Goal: Task Accomplishment & Management: Manage account settings

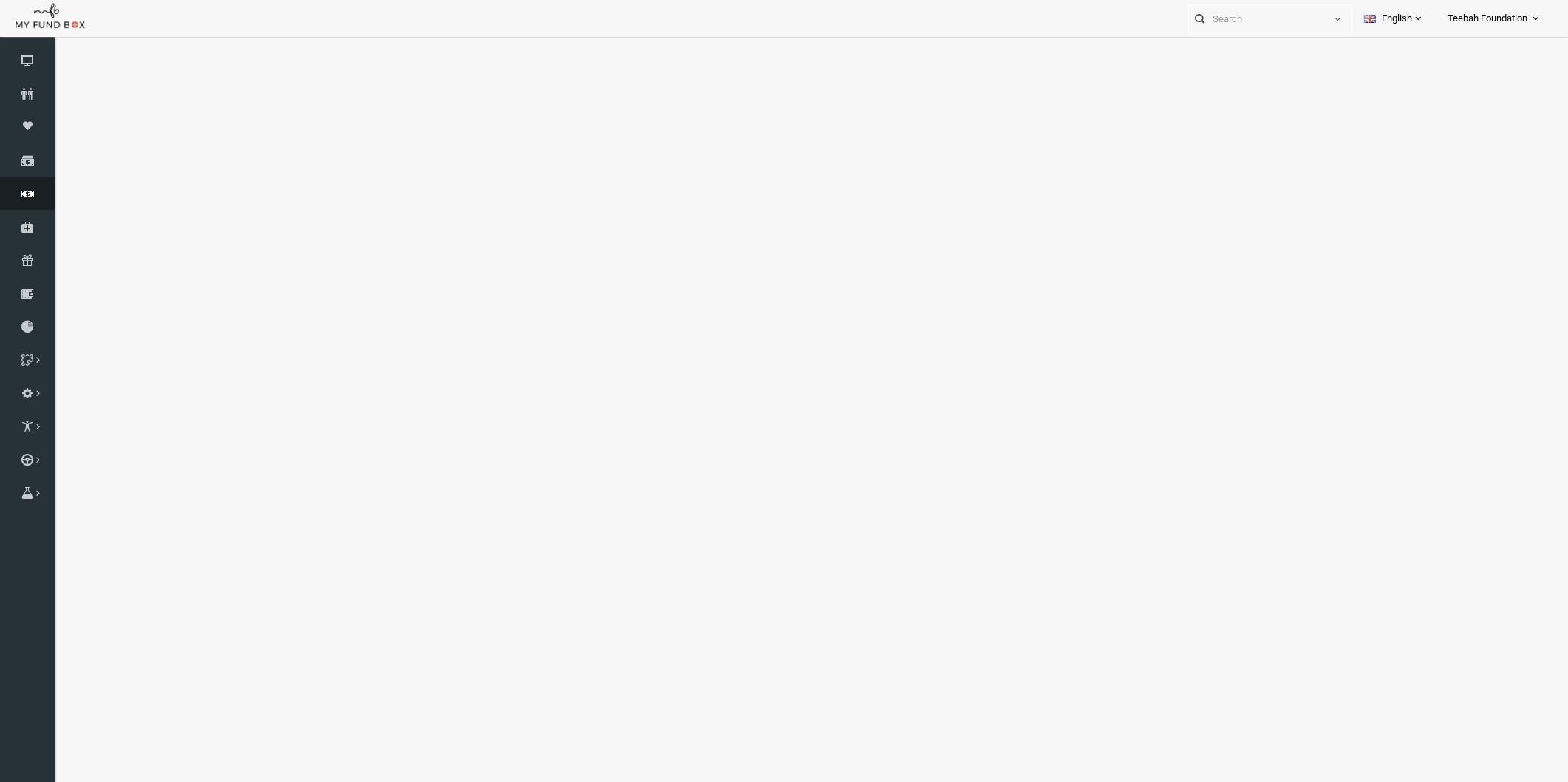
select select "100"
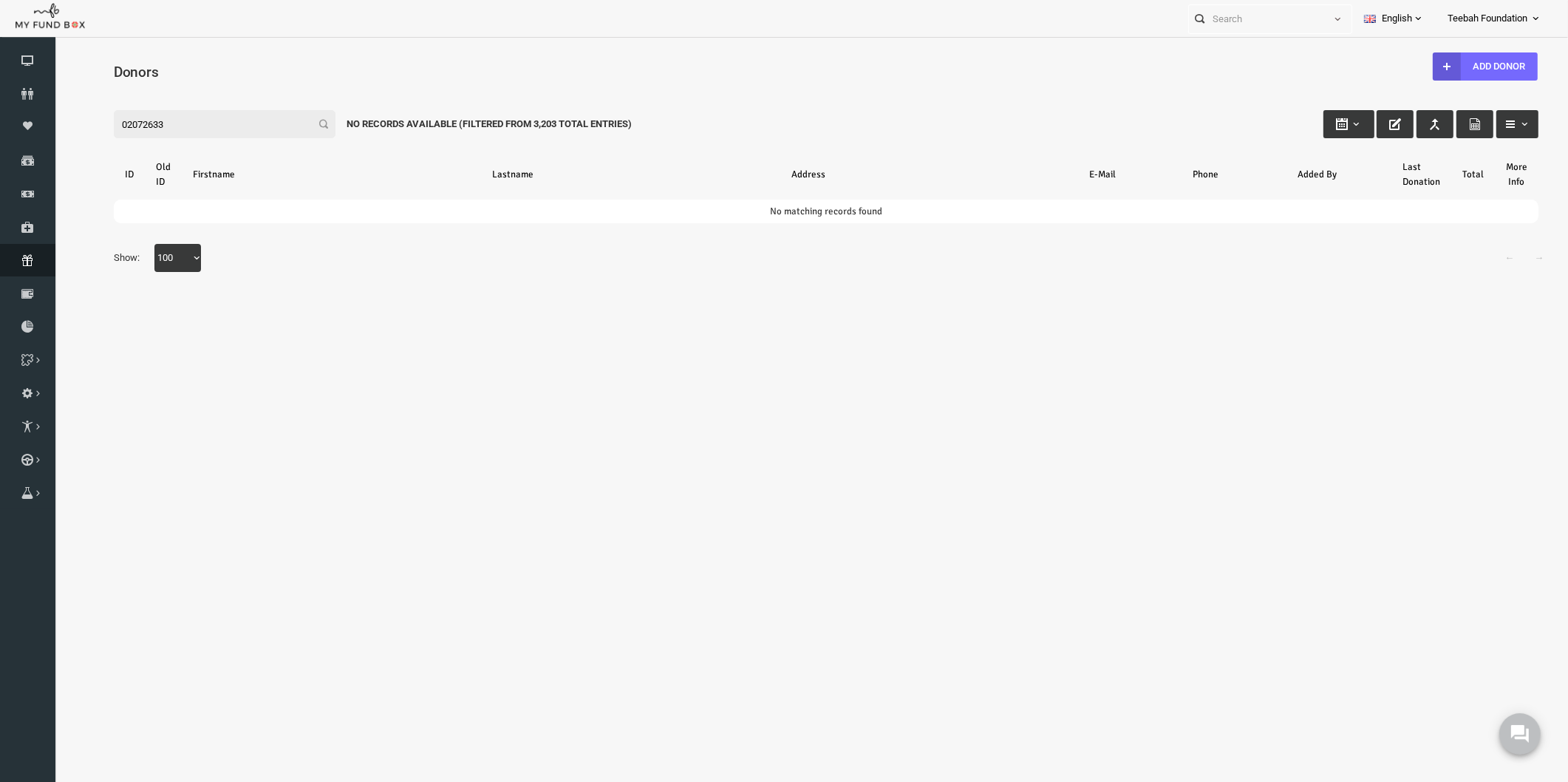
click at [32, 263] on icon at bounding box center [28, 260] width 56 height 12
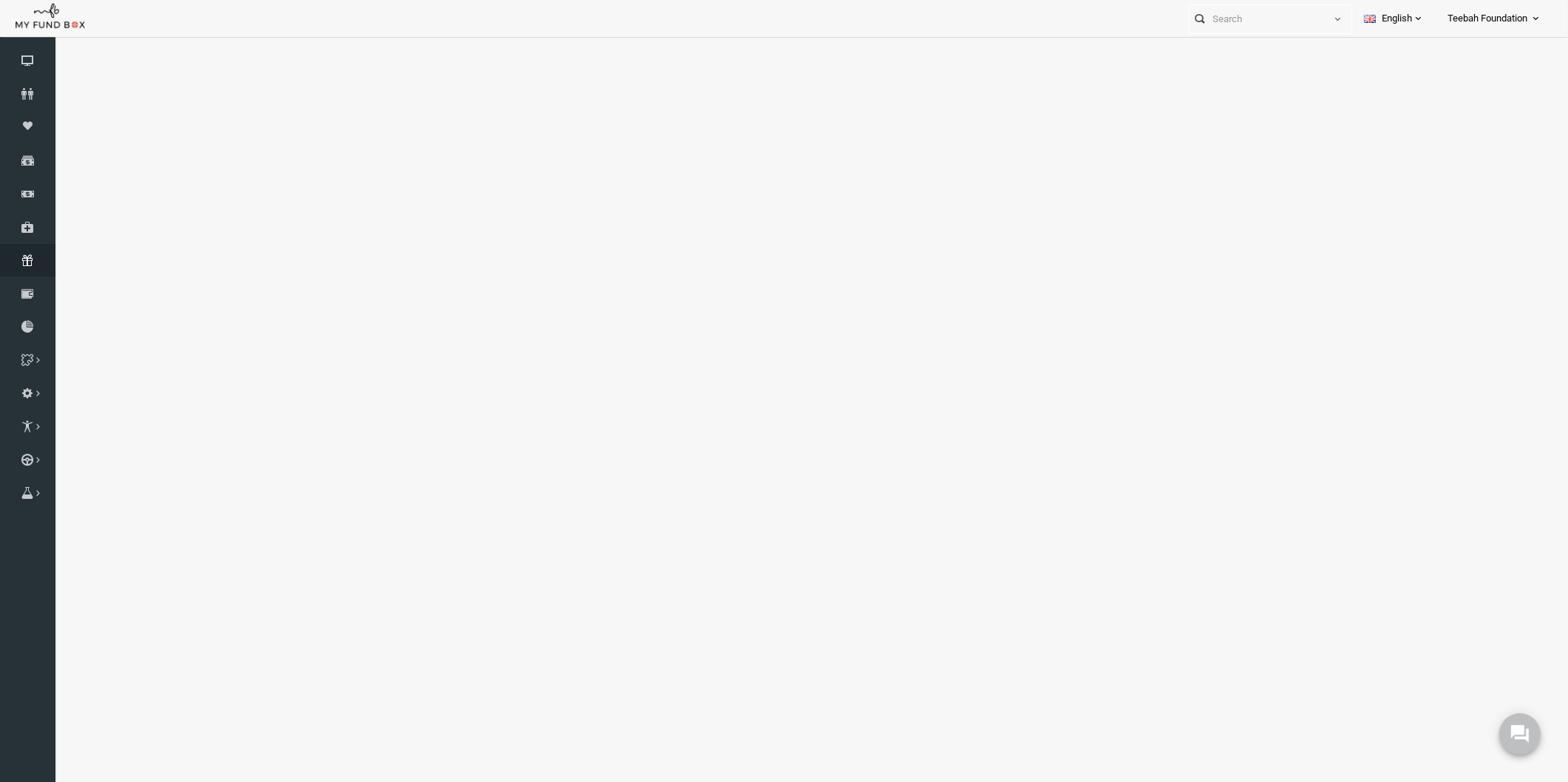
select select "100"
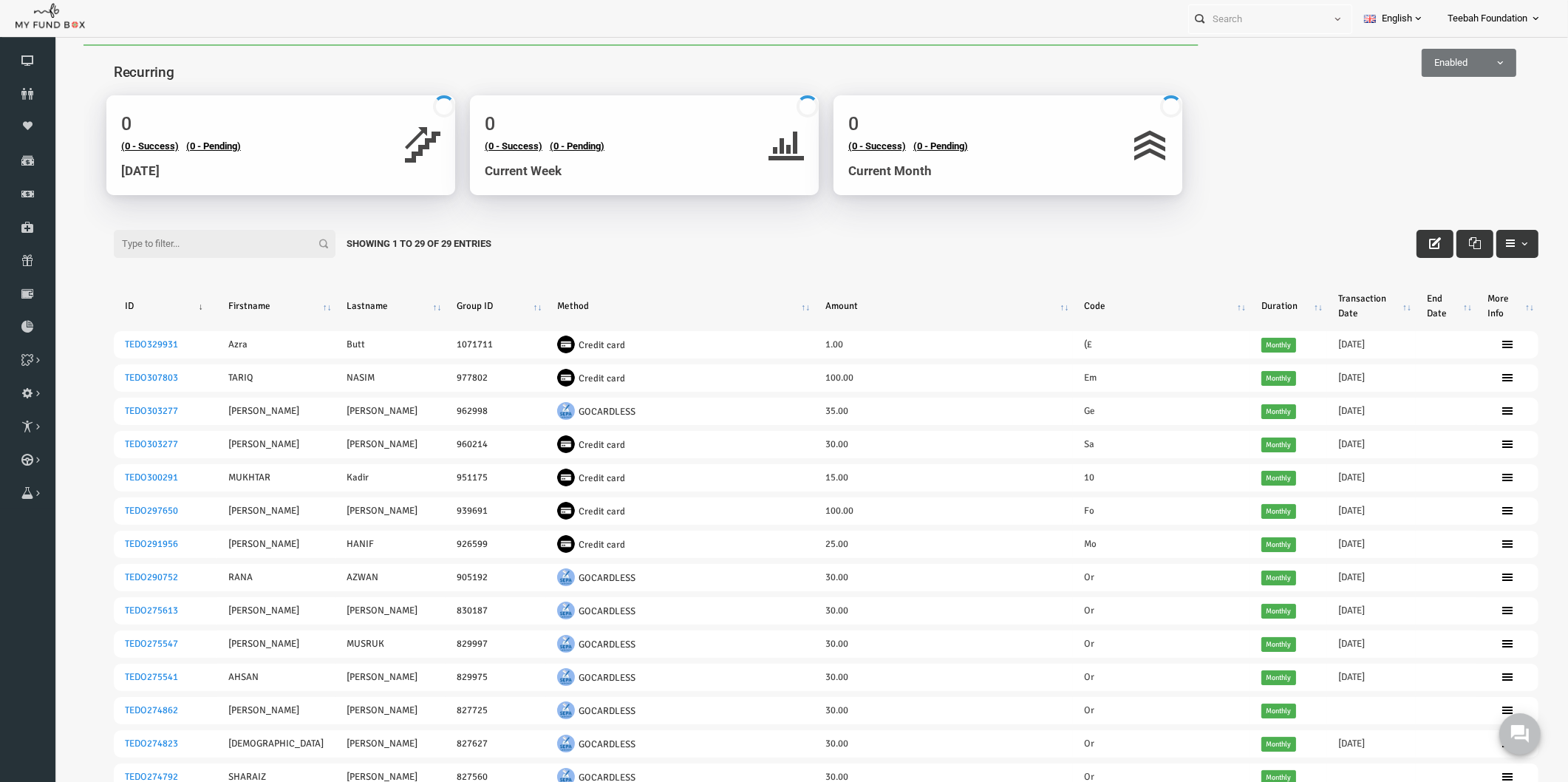
click at [1306, 195] on body "Donor Not Found Beneficiary Not Found Partner Not Found!!!! Please Fill out thi…" at bounding box center [796, 711] width 1484 height 1335
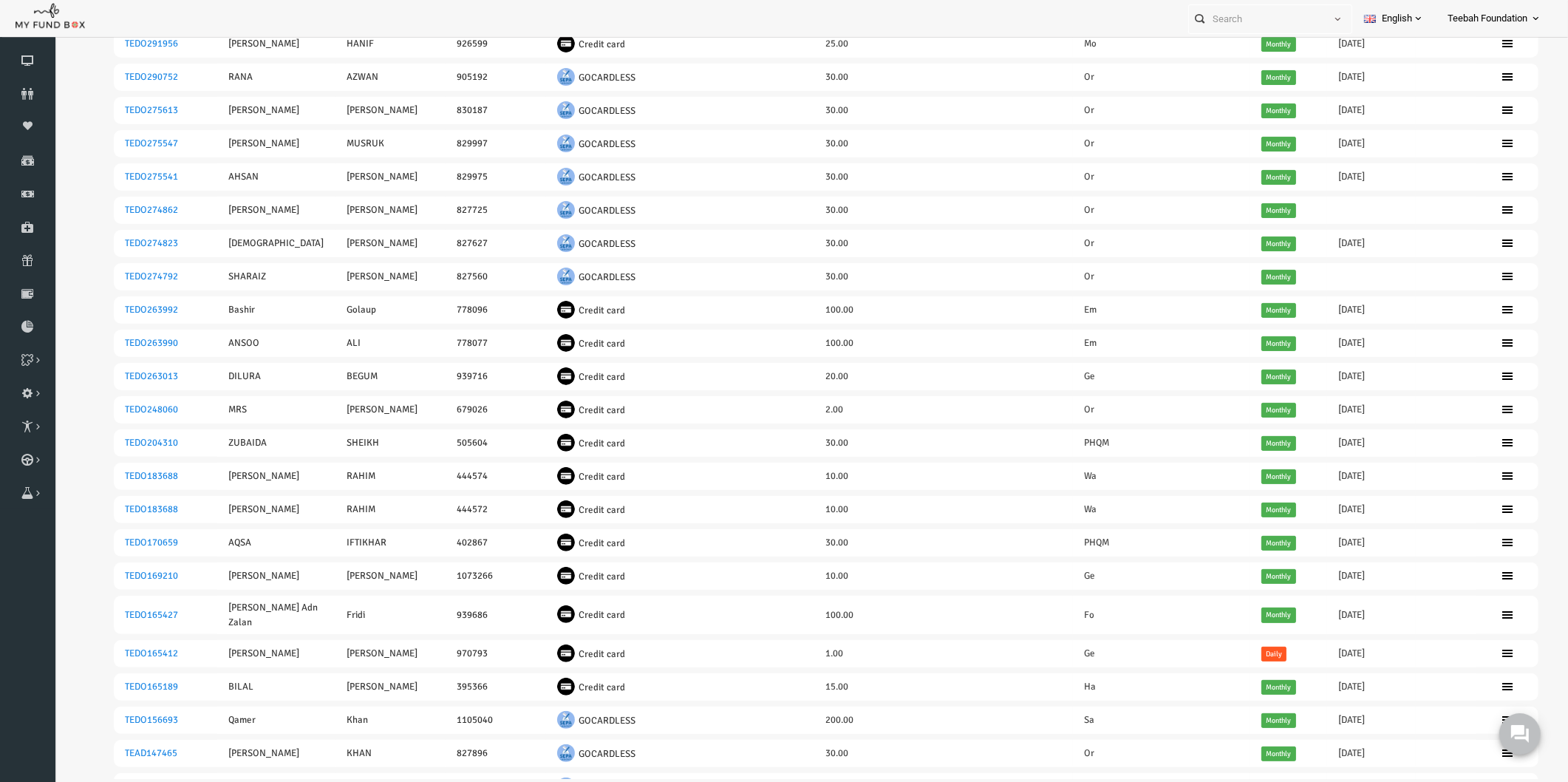
scroll to position [535, 0]
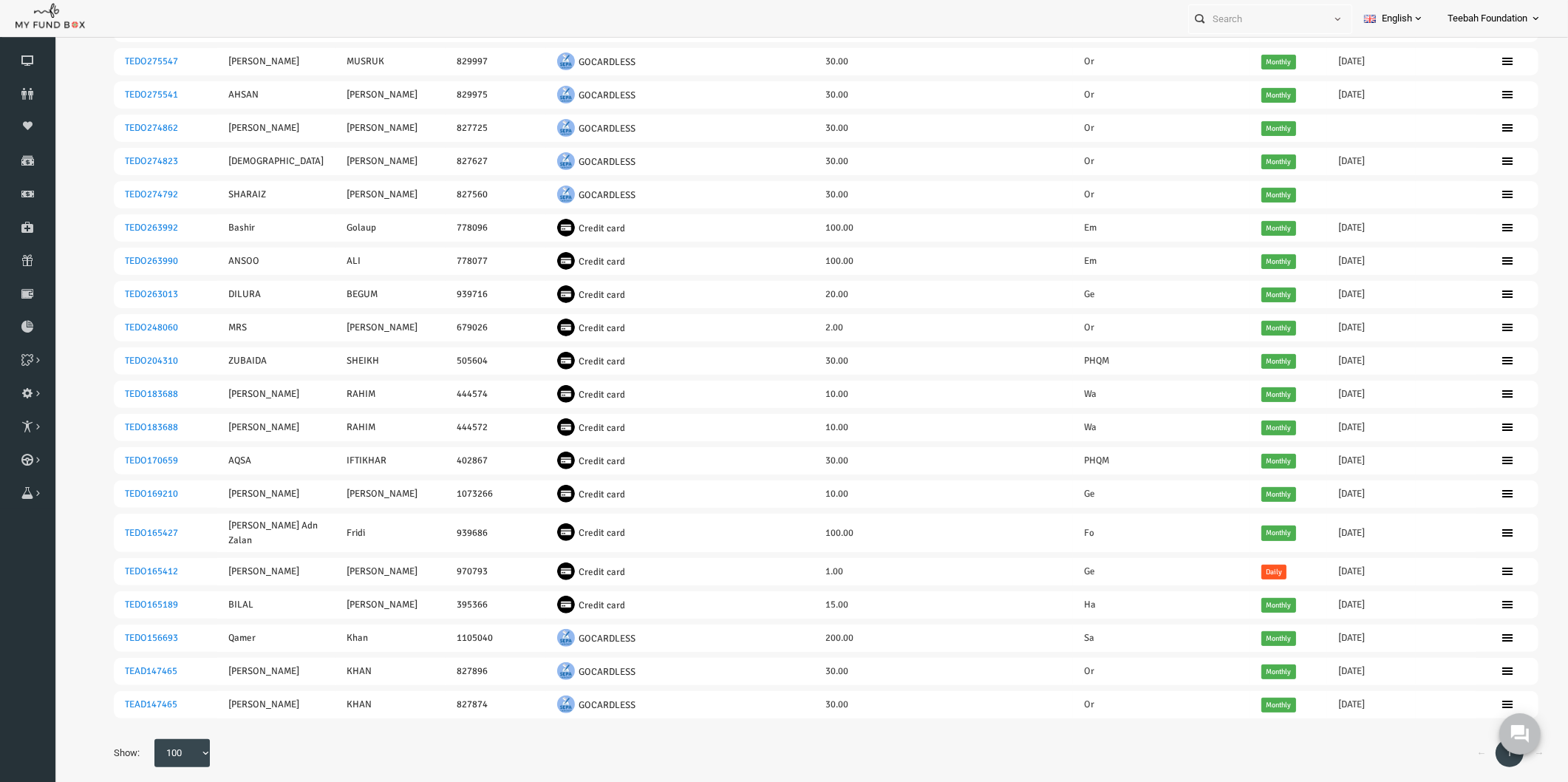
drag, startPoint x: 1517, startPoint y: 734, endPoint x: 2826, endPoint y: 1456, distance: 1494.9
click at [1486, 752] on html "0" at bounding box center [1520, 734] width 67 height 67
click at [1441, 739] on link "←" at bounding box center [1451, 753] width 28 height 28
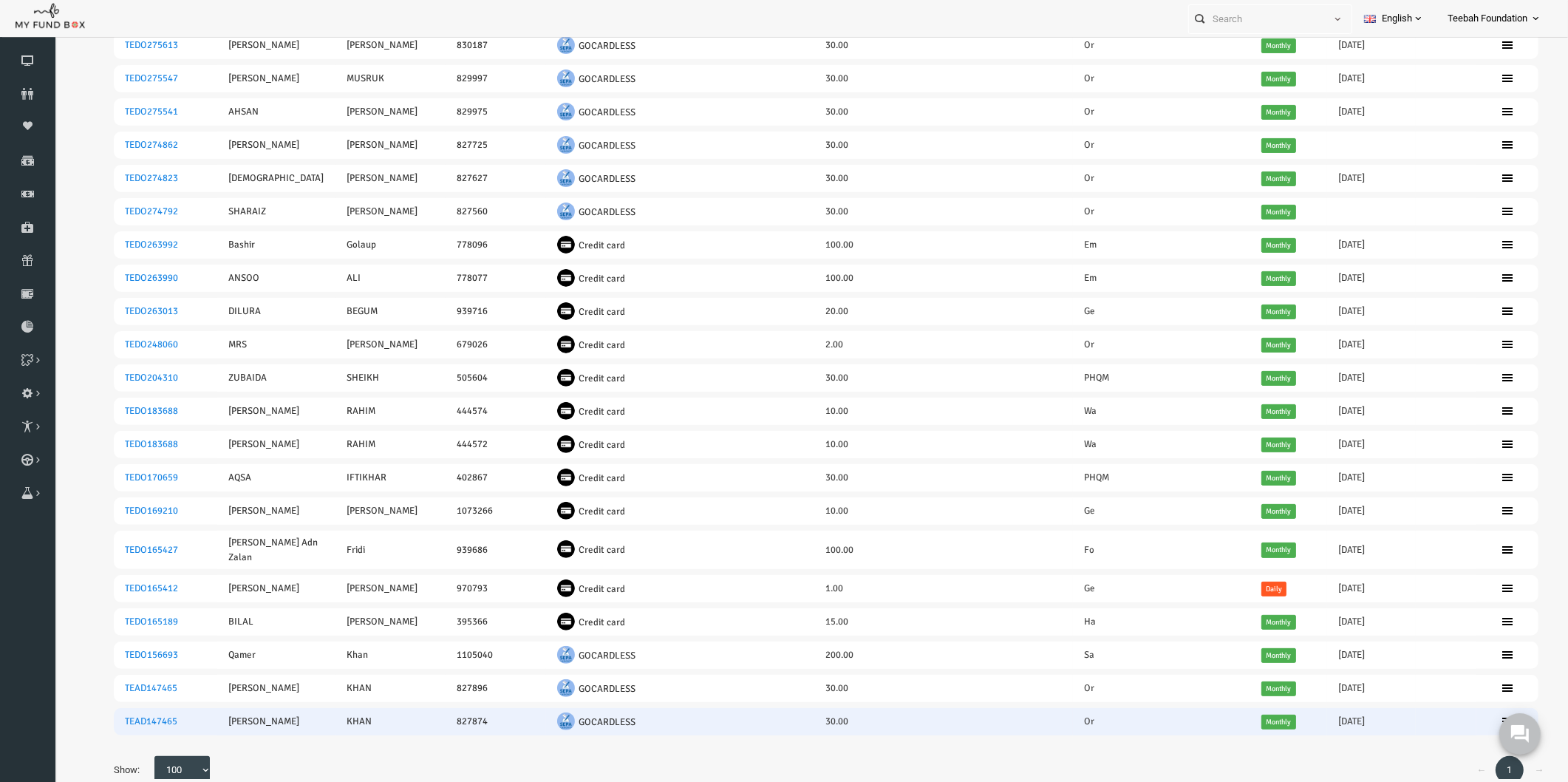
scroll to position [519, 0]
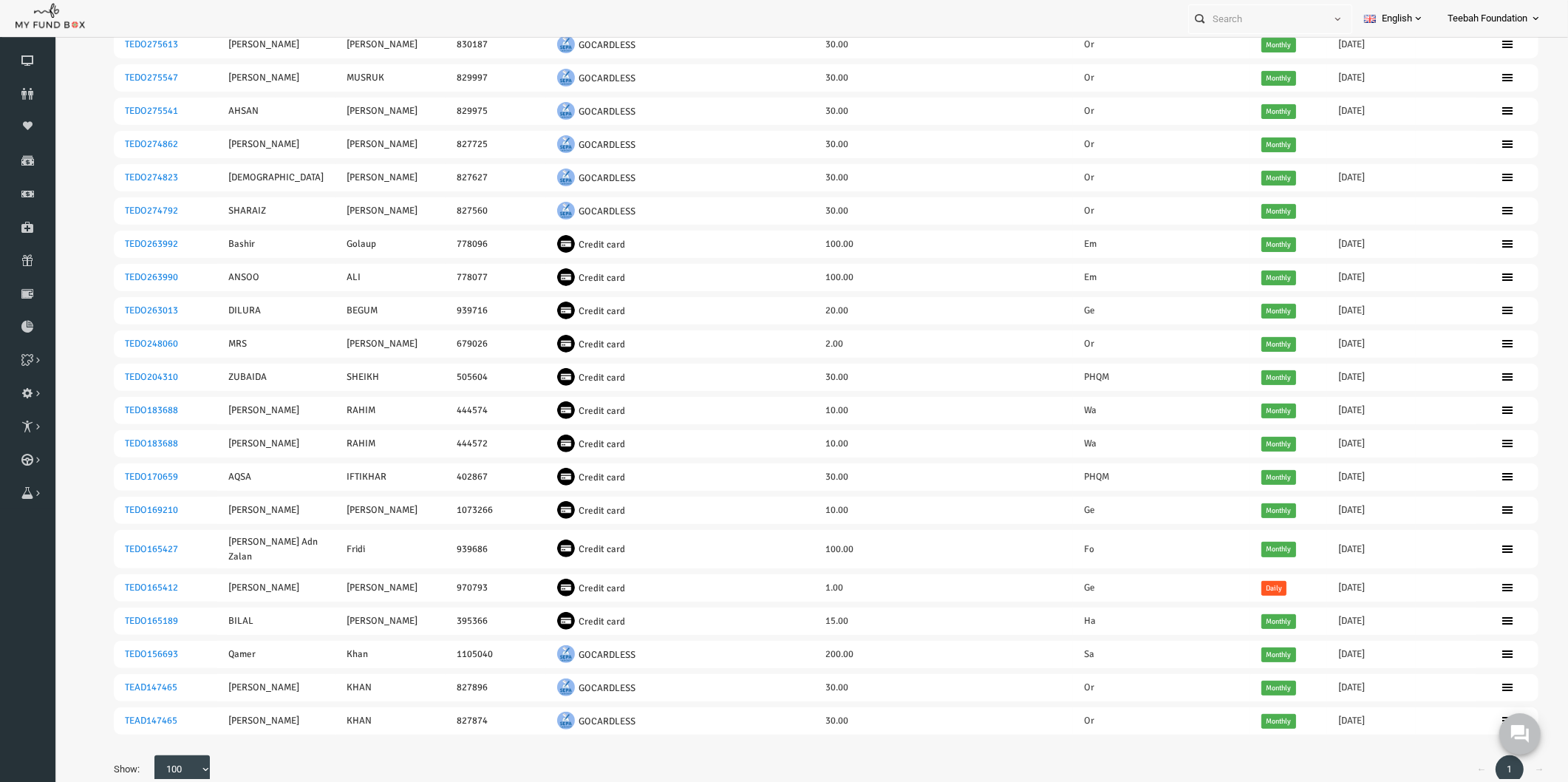
click at [1535, 752] on div "0" at bounding box center [1519, 733] width 42 height 42
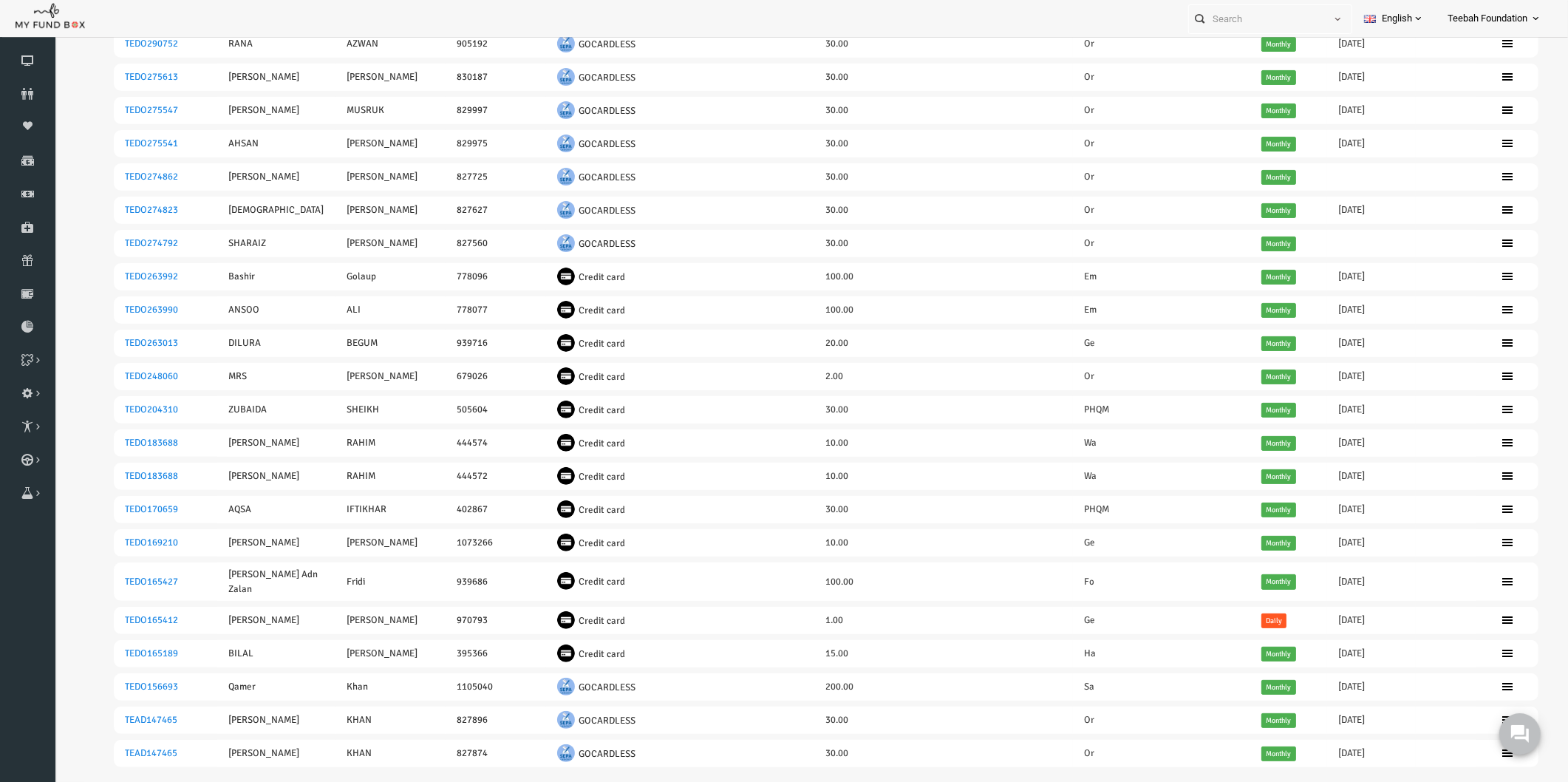
scroll to position [47, 0]
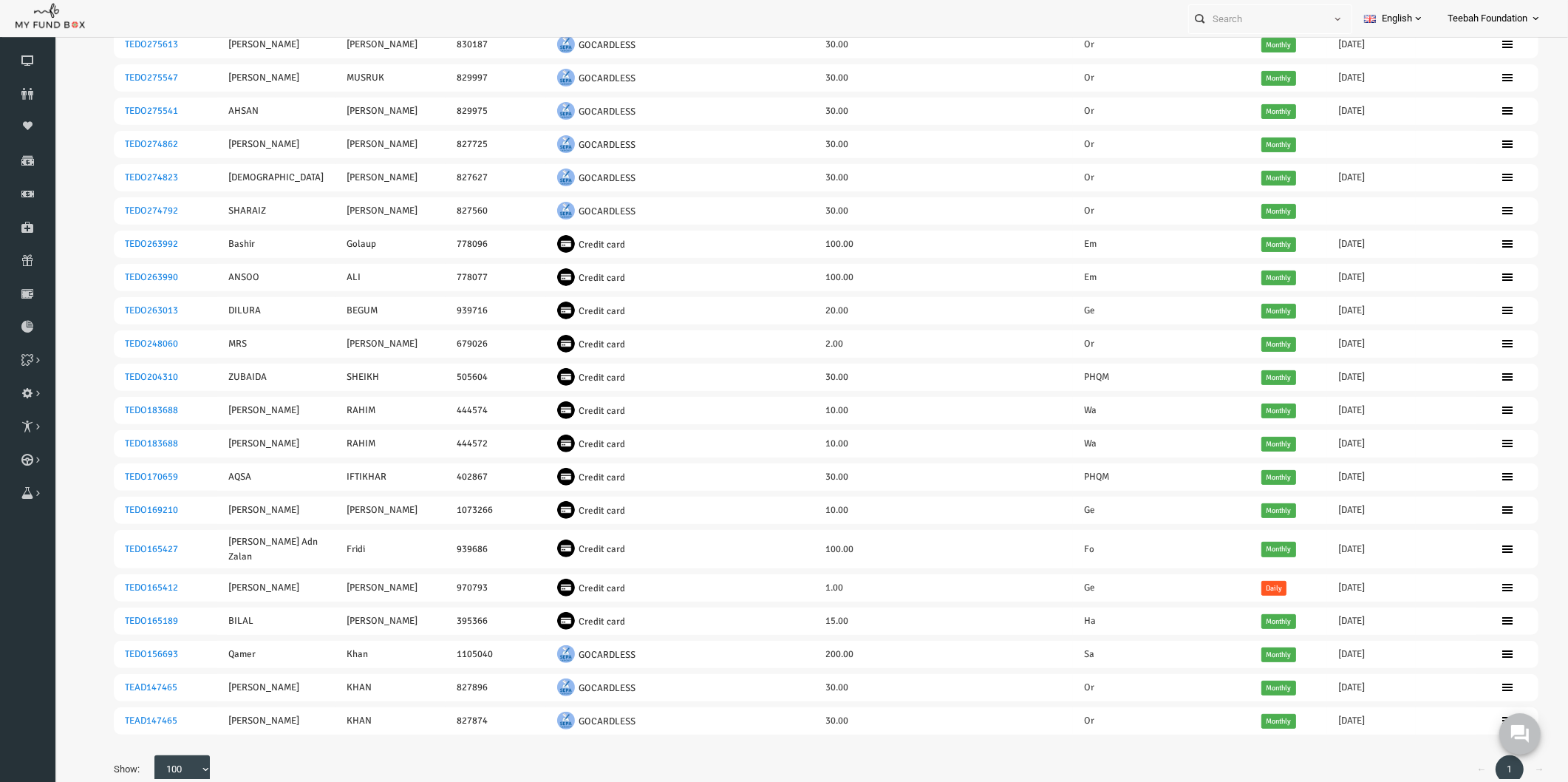
click at [1533, 752] on div "0" at bounding box center [1519, 733] width 42 height 42
click at [1439, 756] on link "←" at bounding box center [1451, 770] width 28 height 28
click at [1445, 756] on link "←" at bounding box center [1451, 770] width 28 height 28
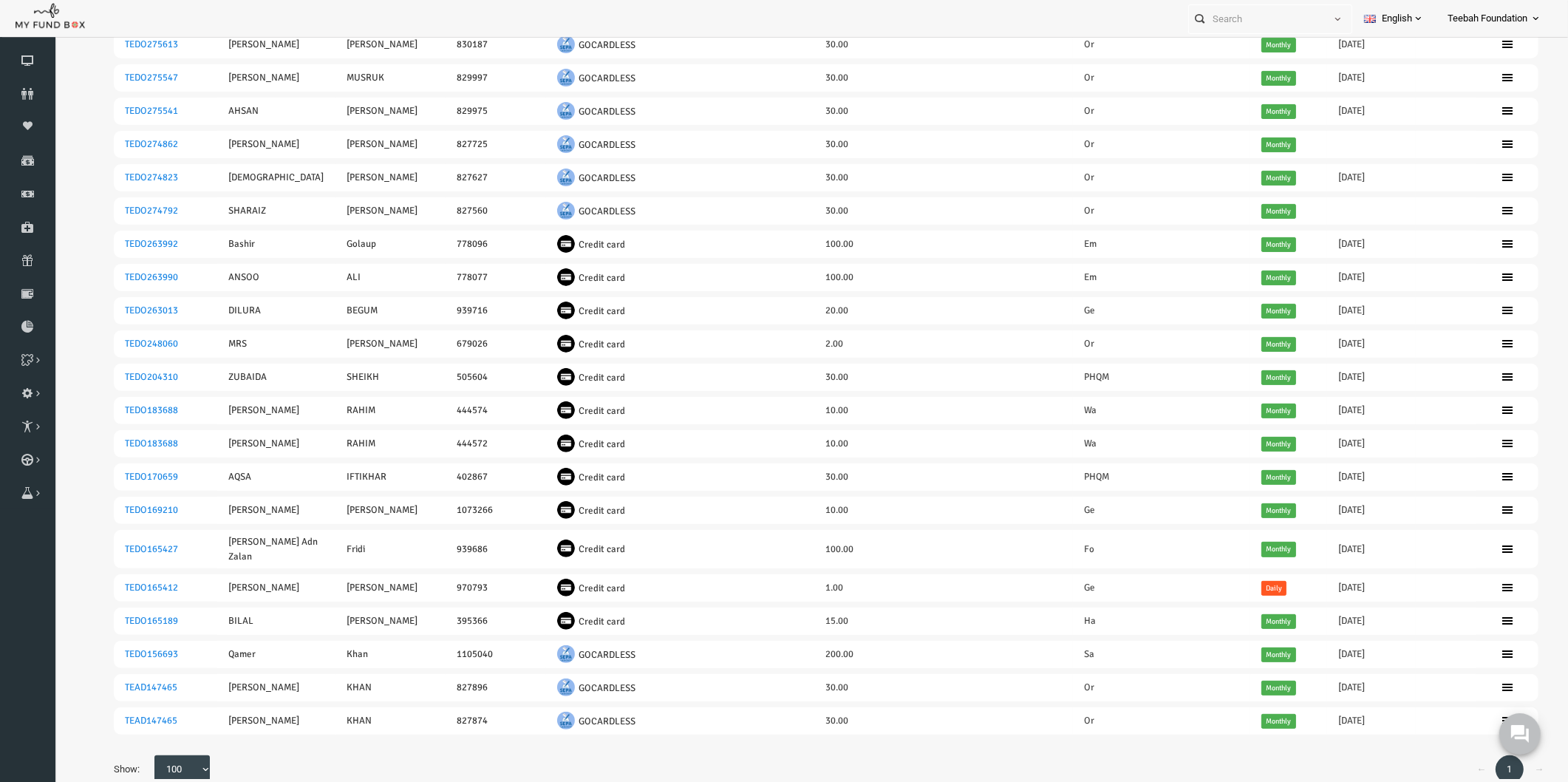
click at [1442, 756] on link "←" at bounding box center [1451, 770] width 28 height 28
click at [1444, 756] on link "←" at bounding box center [1451, 770] width 28 height 28
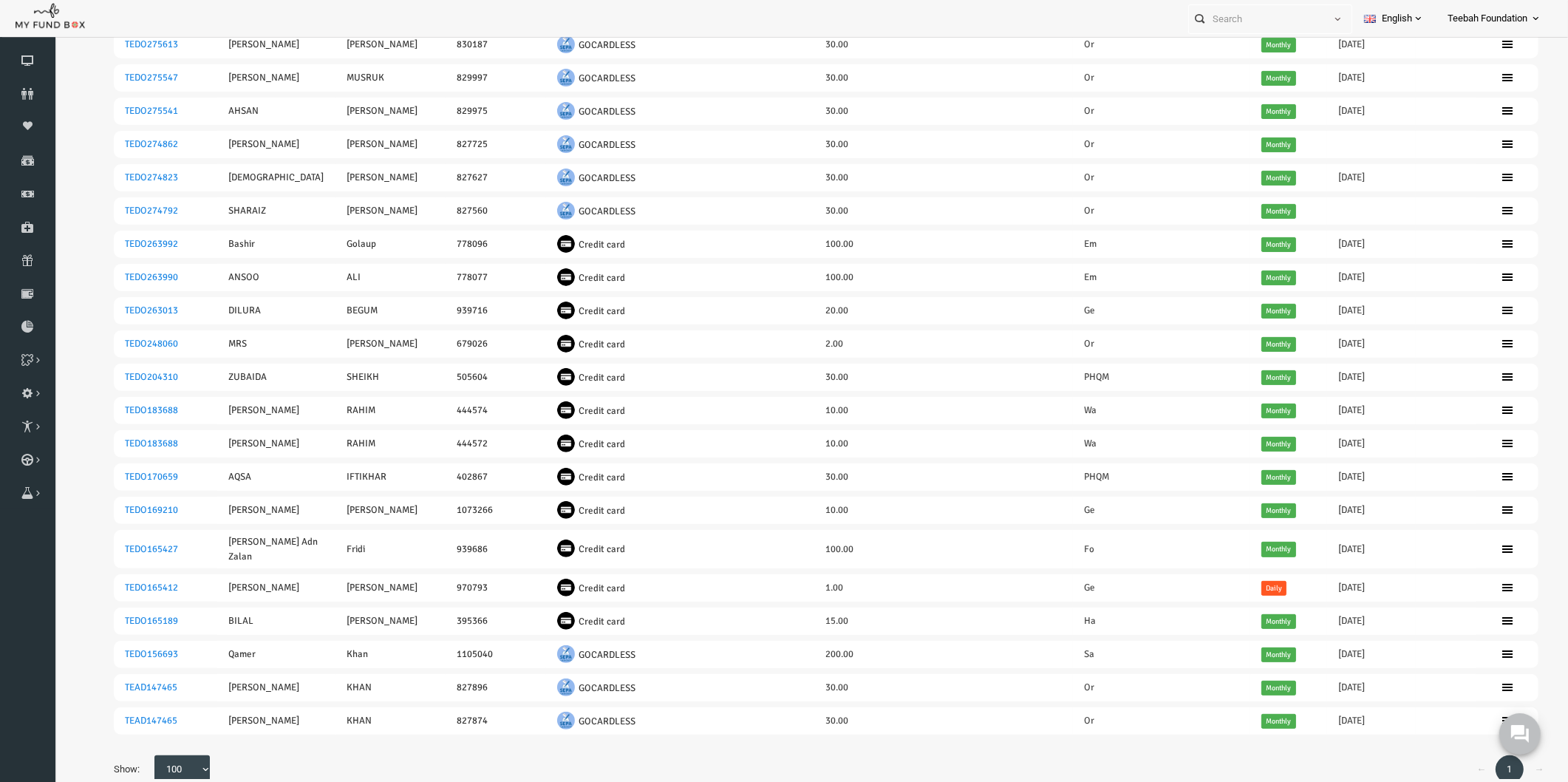
click at [1441, 756] on link "←" at bounding box center [1451, 770] width 28 height 28
click at [1439, 756] on link "←" at bounding box center [1451, 770] width 28 height 28
click at [1437, 756] on link "←" at bounding box center [1451, 770] width 28 height 28
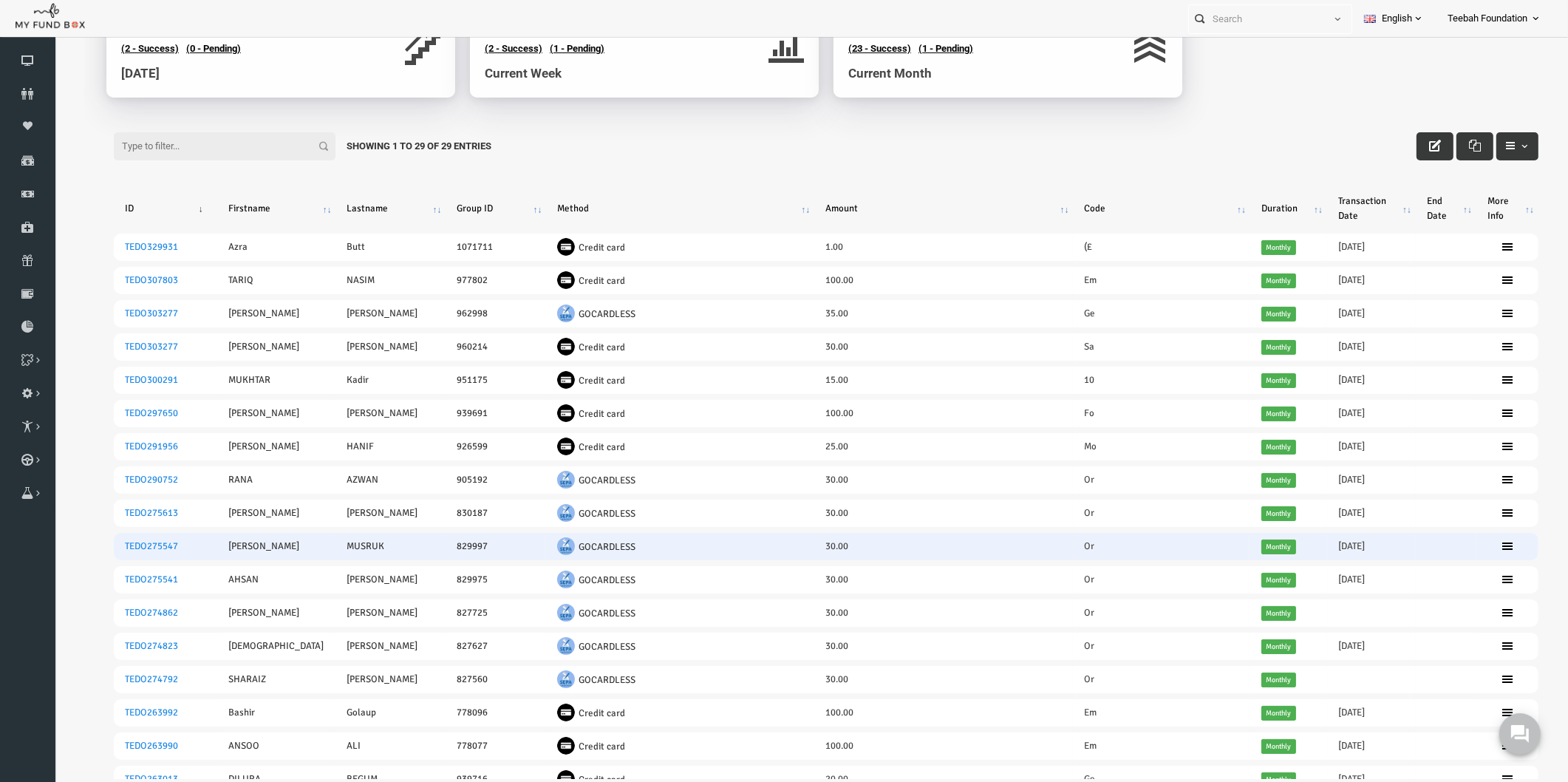
scroll to position [0, 0]
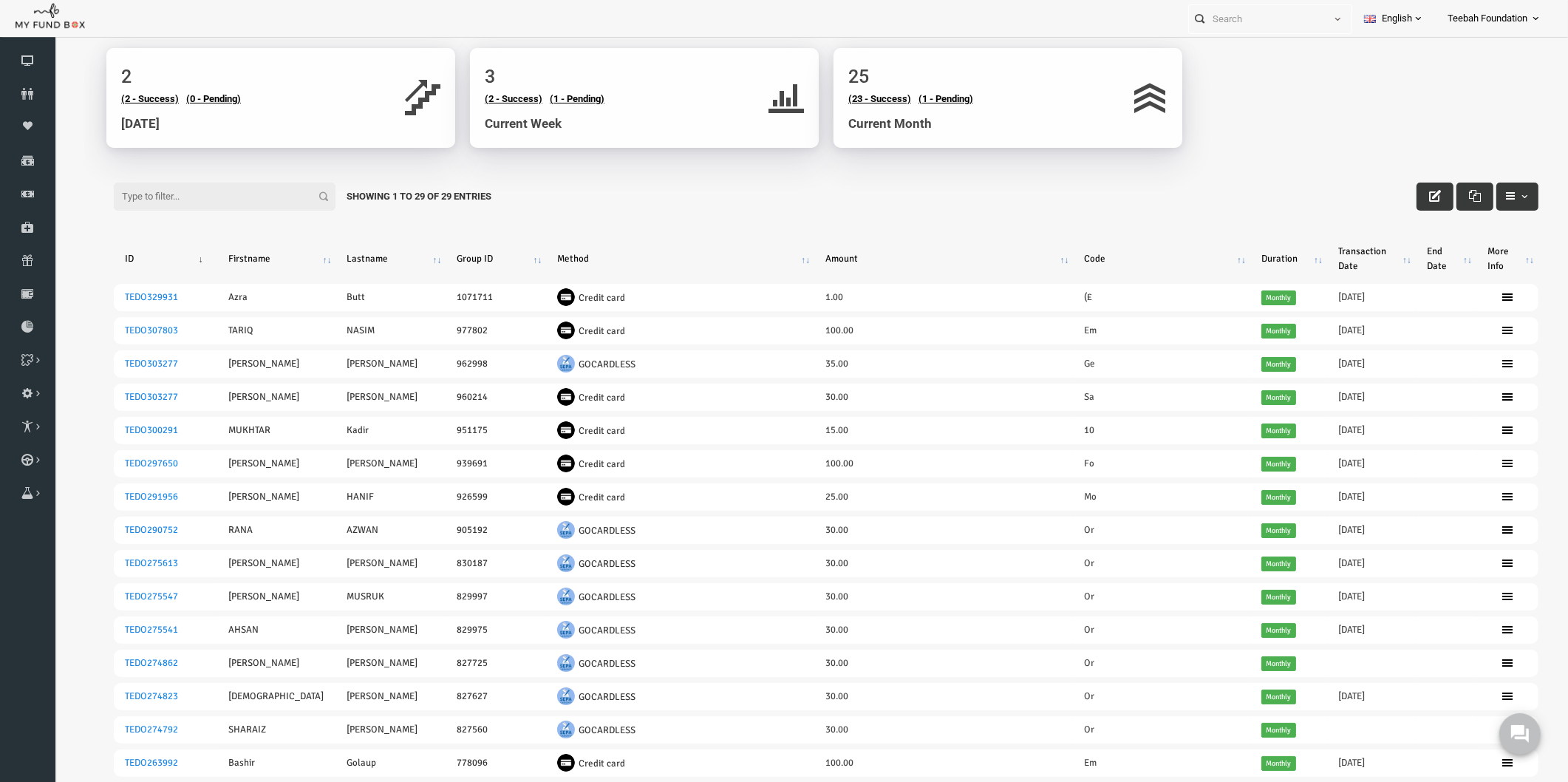
click at [1115, 186] on div "Filter: Showing 1 to 29 of 29 Entries" at bounding box center [796, 182] width 1454 height 40
click at [1243, 118] on body "Donor Not Found Beneficiary Not Found Partner Not Found!!!! Please Fill out thi…" at bounding box center [796, 664] width 1484 height 1335
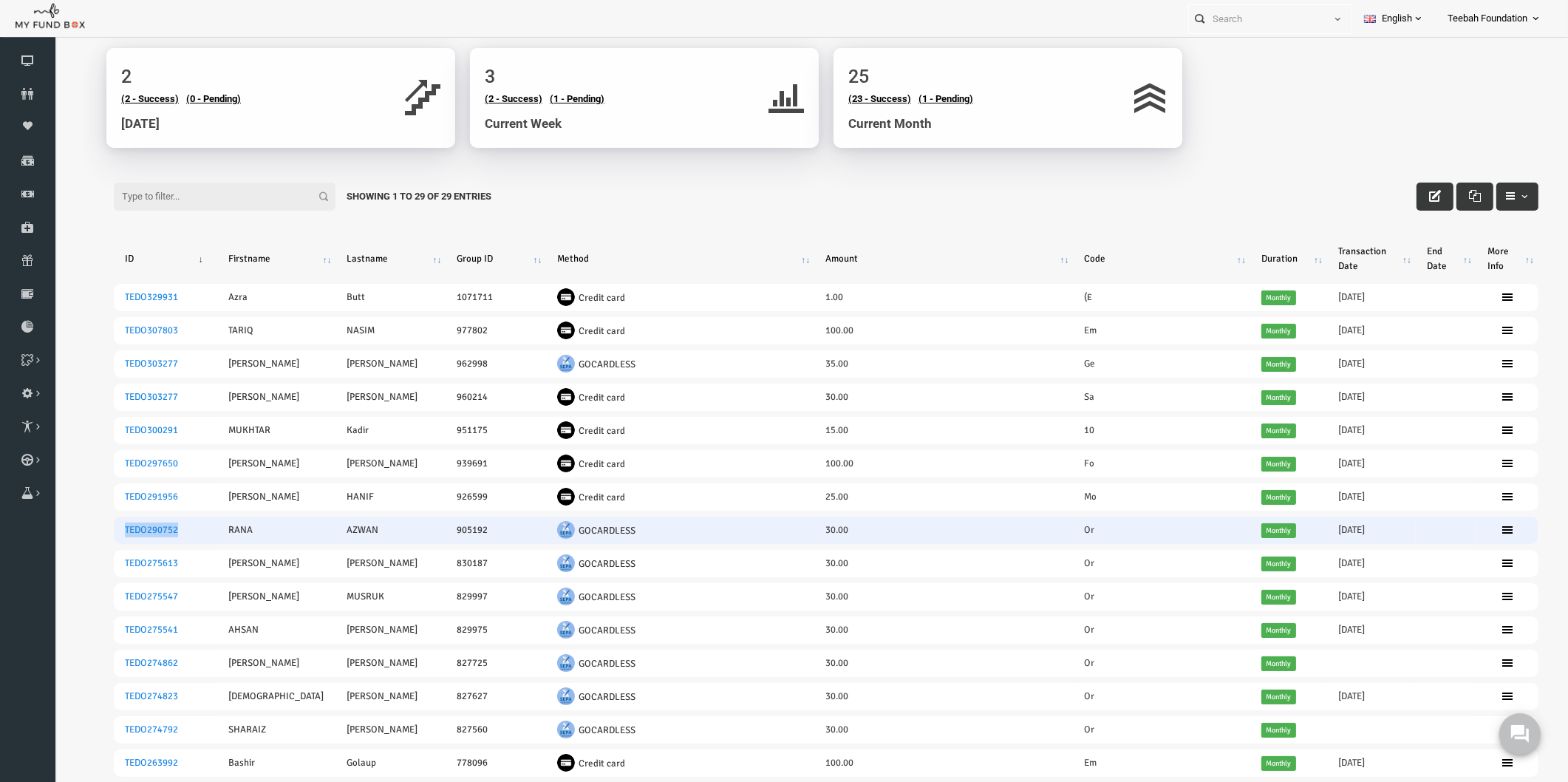
drag, startPoint x: 152, startPoint y: 526, endPoint x: 93, endPoint y: 532, distance: 59.3
click at [93, 532] on td "TEDO290752" at bounding box center [135, 530] width 104 height 27
copy link "TEDO290752"
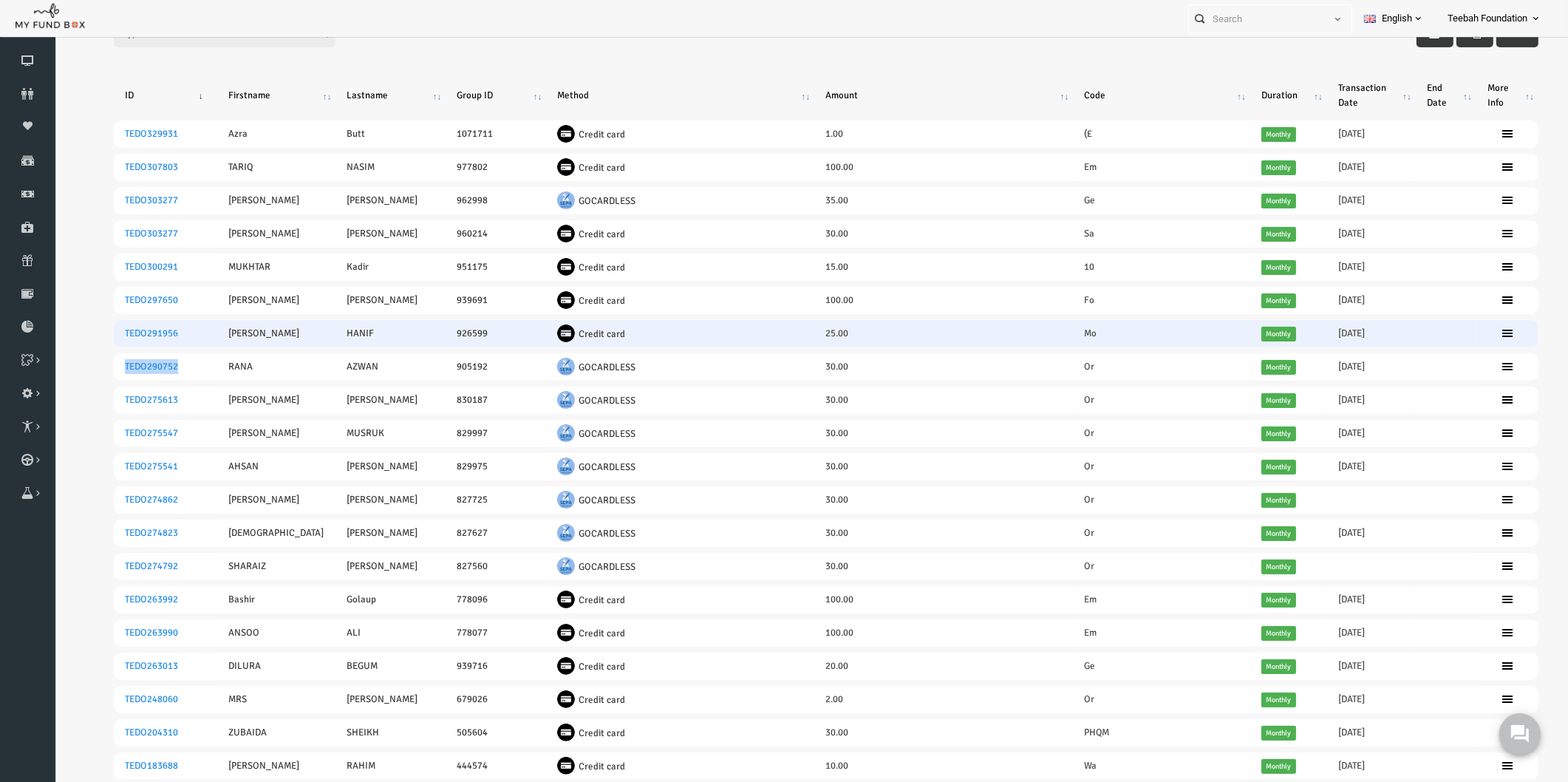
scroll to position [164, 0]
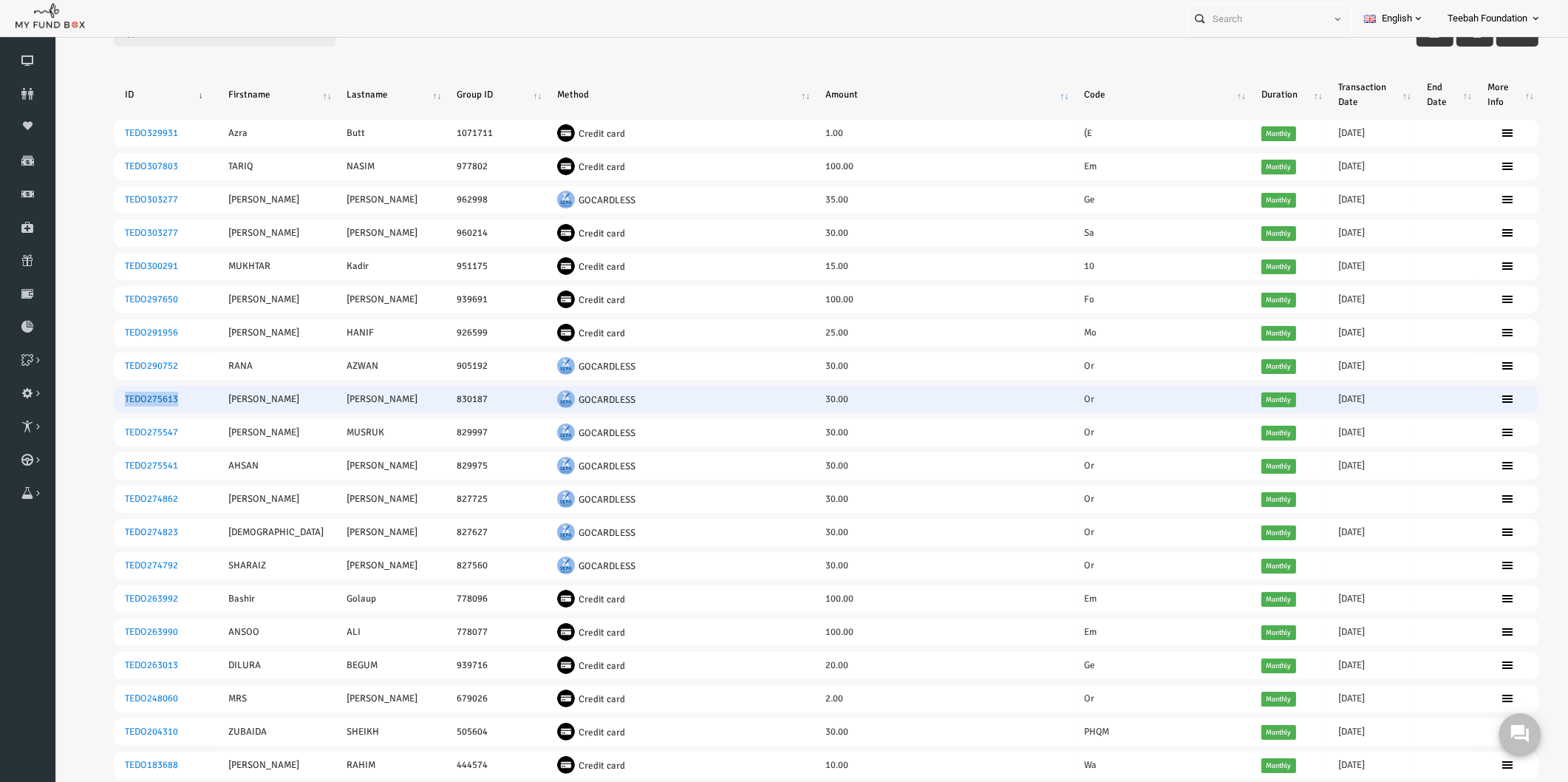
drag, startPoint x: 156, startPoint y: 393, endPoint x: 94, endPoint y: 394, distance: 62.0
click at [94, 394] on td "TEDO275613" at bounding box center [135, 399] width 104 height 27
copy link "TEDO275613"
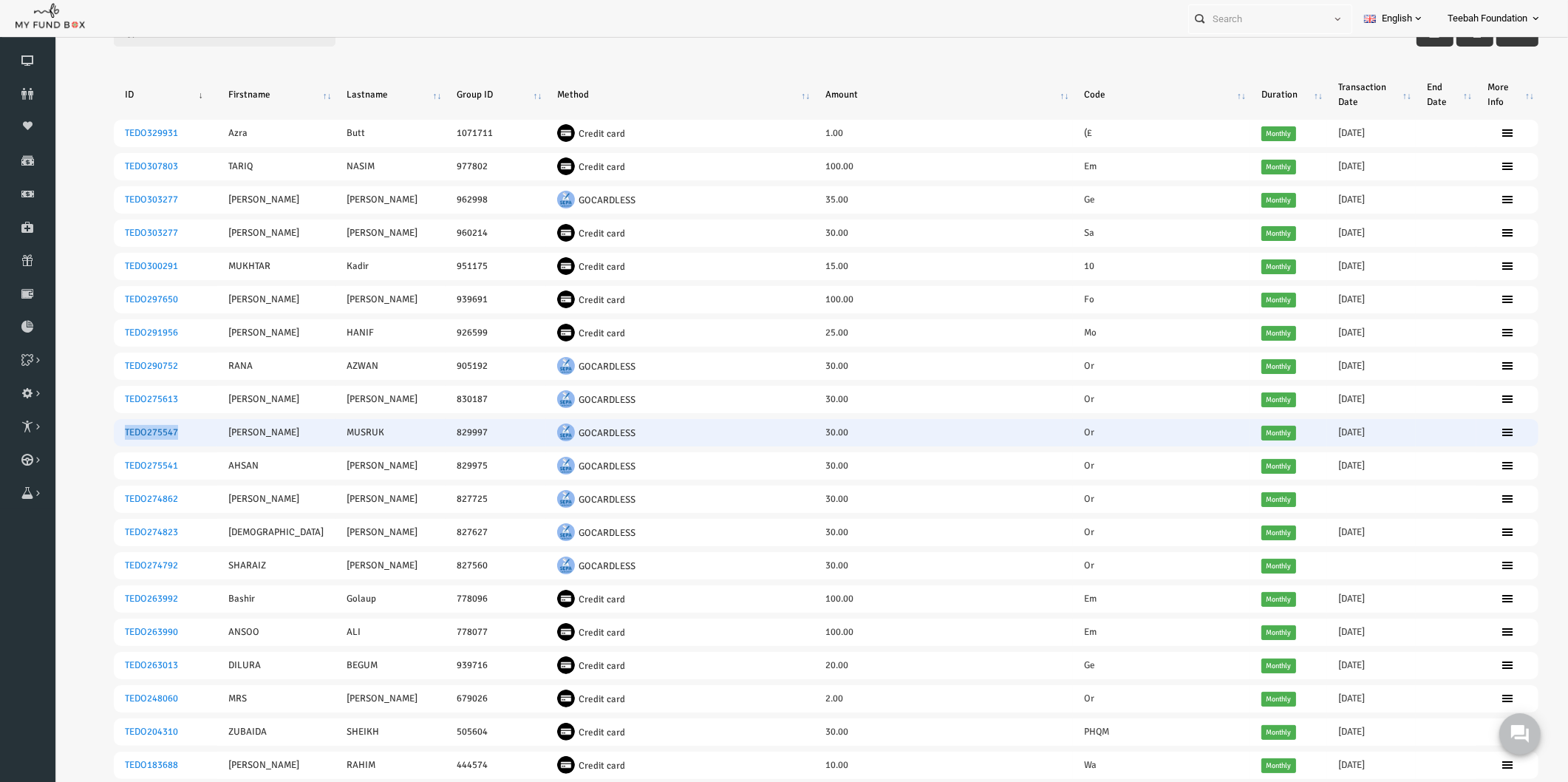
drag, startPoint x: 154, startPoint y: 424, endPoint x: 96, endPoint y: 424, distance: 58.0
click at [96, 424] on td "TEDO275547" at bounding box center [135, 432] width 104 height 27
copy link "TEDO275547"
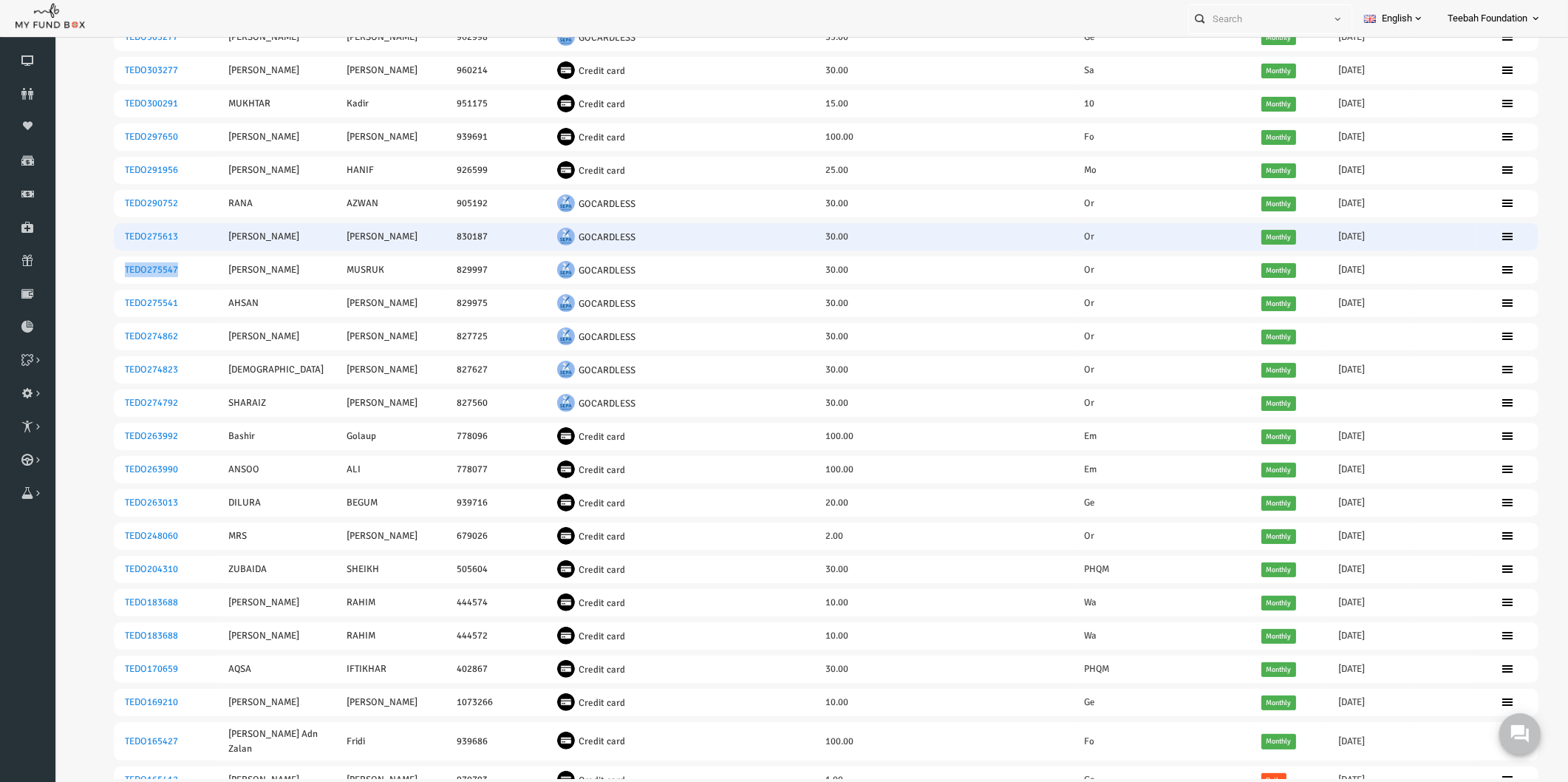
scroll to position [328, 0]
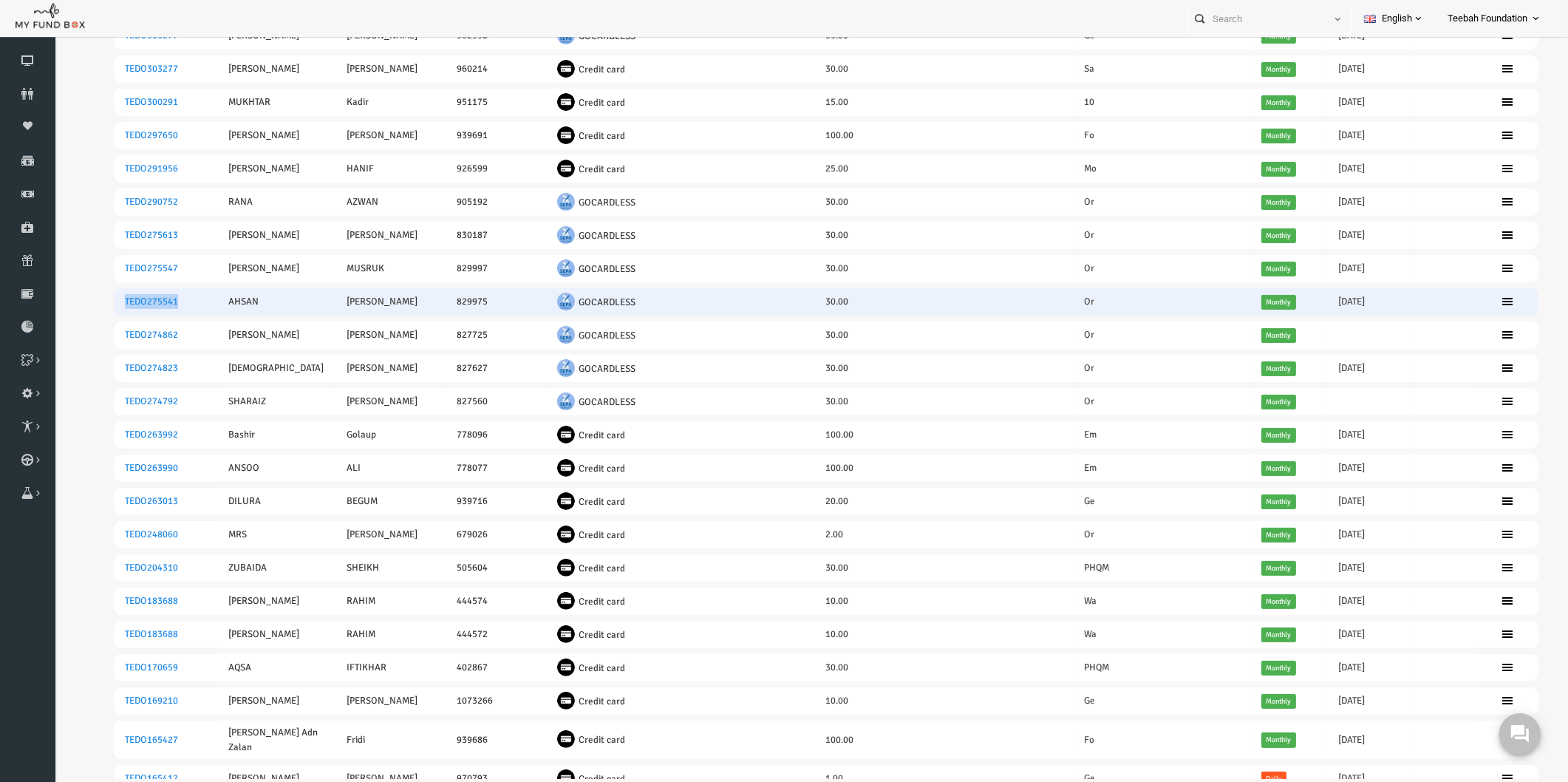
drag, startPoint x: 155, startPoint y: 298, endPoint x: 92, endPoint y: 303, distance: 63.2
click at [92, 303] on td "TEDO275541" at bounding box center [135, 301] width 104 height 27
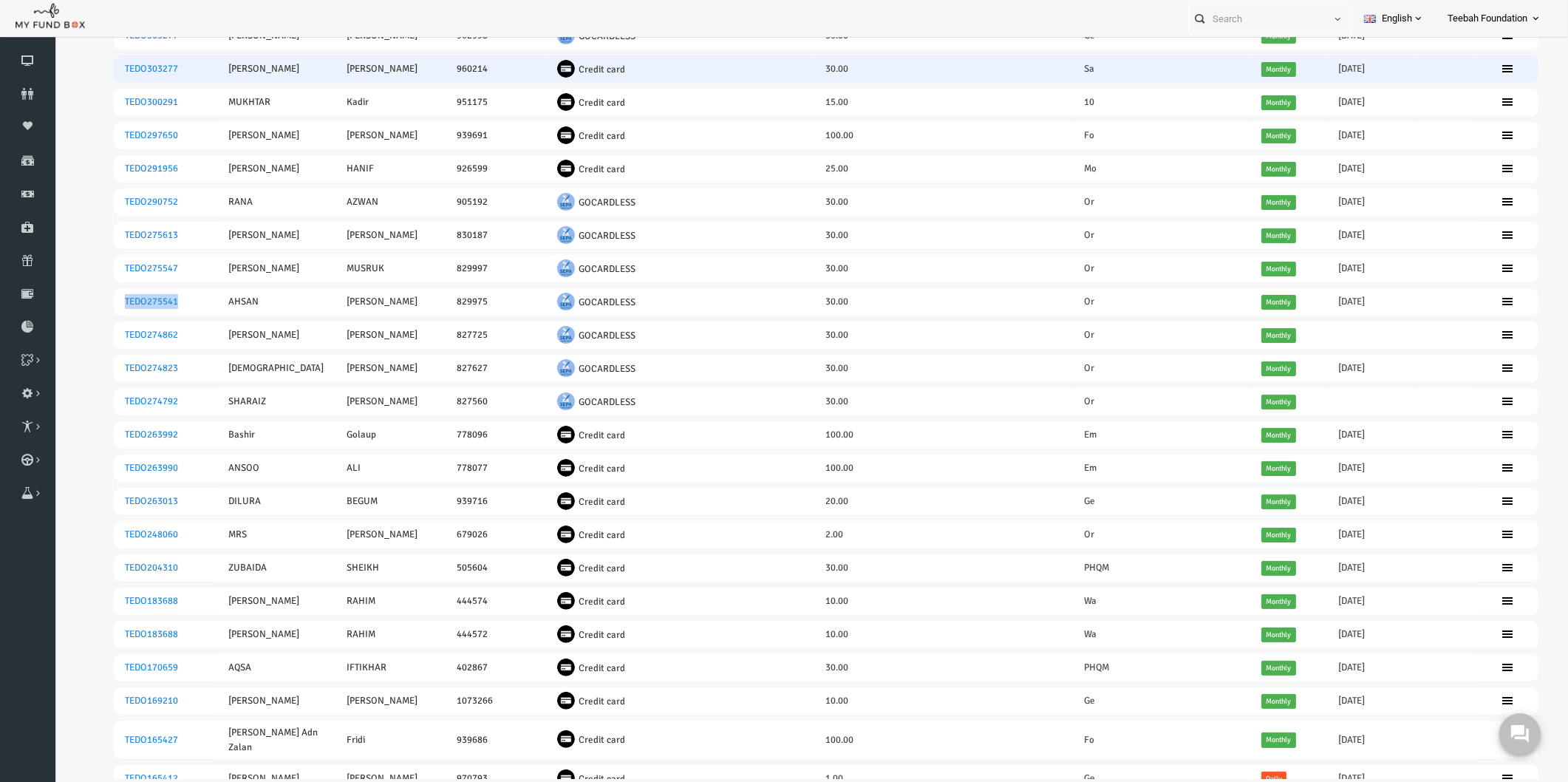
copy link "TEDO275541"
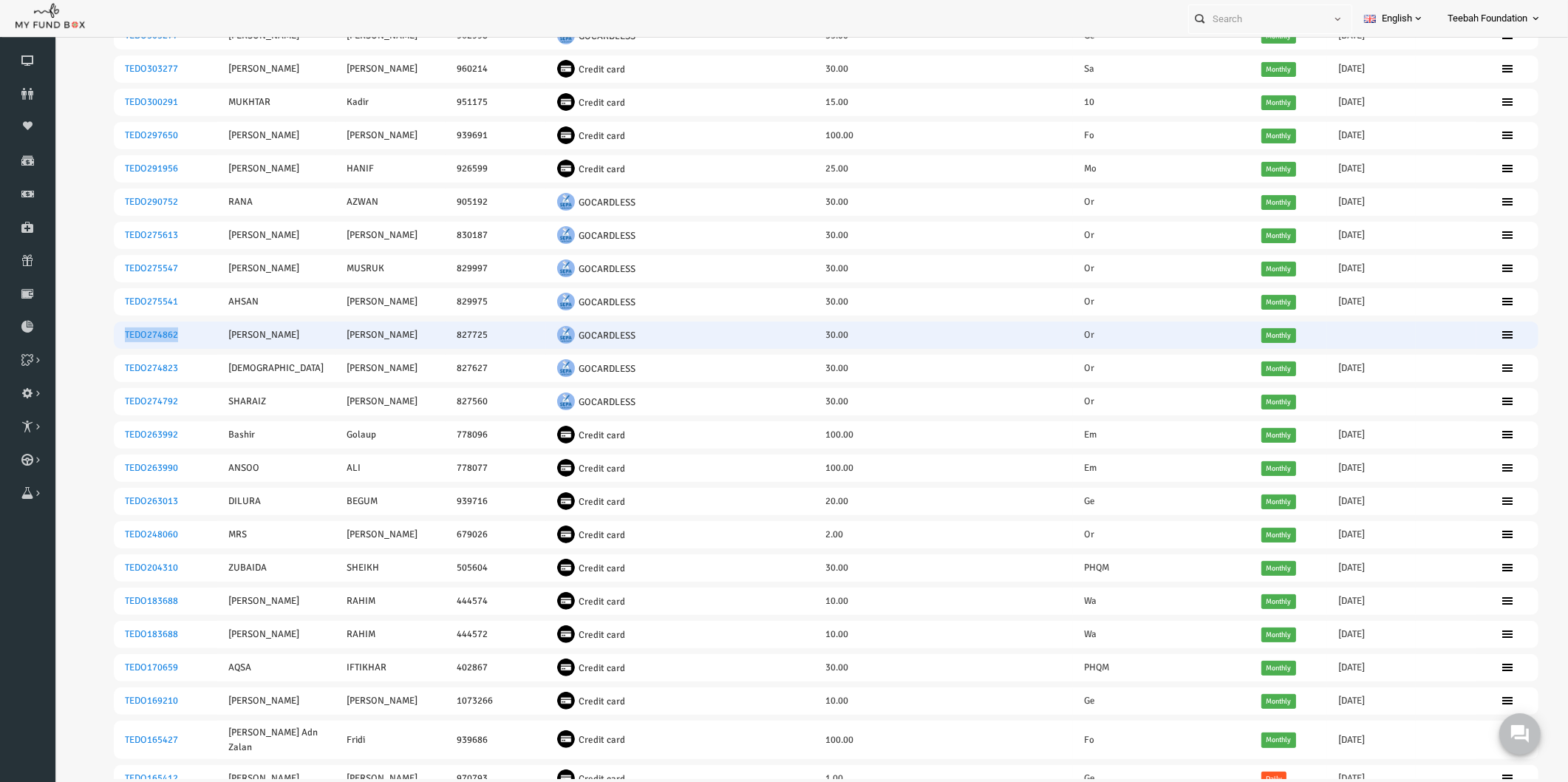
drag, startPoint x: 153, startPoint y: 328, endPoint x: 92, endPoint y: 332, distance: 61.1
click at [92, 332] on td "TEDO274862" at bounding box center [135, 335] width 104 height 27
copy link "TEDO274862"
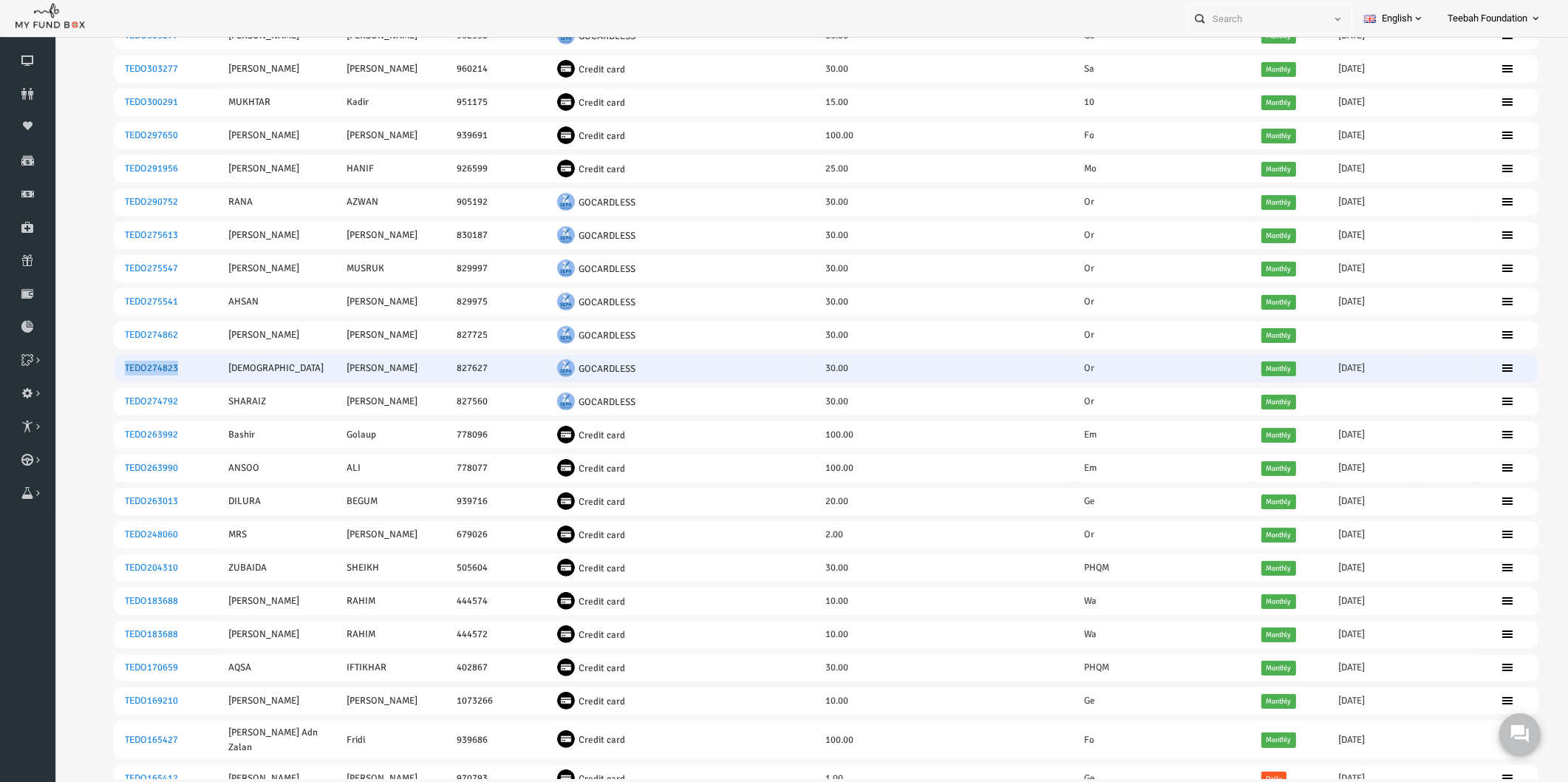
drag, startPoint x: 148, startPoint y: 359, endPoint x: 95, endPoint y: 359, distance: 53.0
click at [95, 359] on td "TEDO274823" at bounding box center [135, 368] width 104 height 27
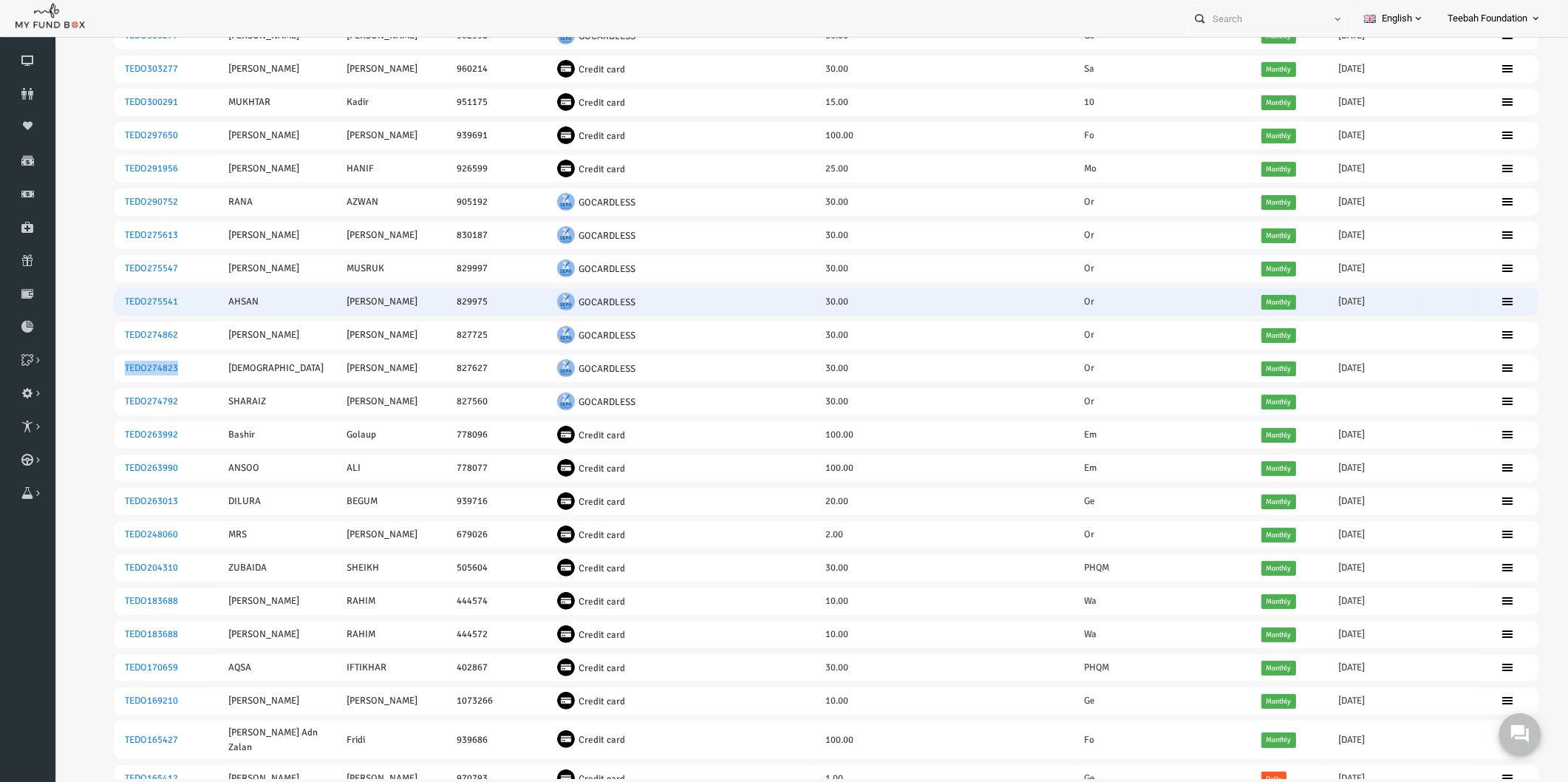
copy link "TEDO274823"
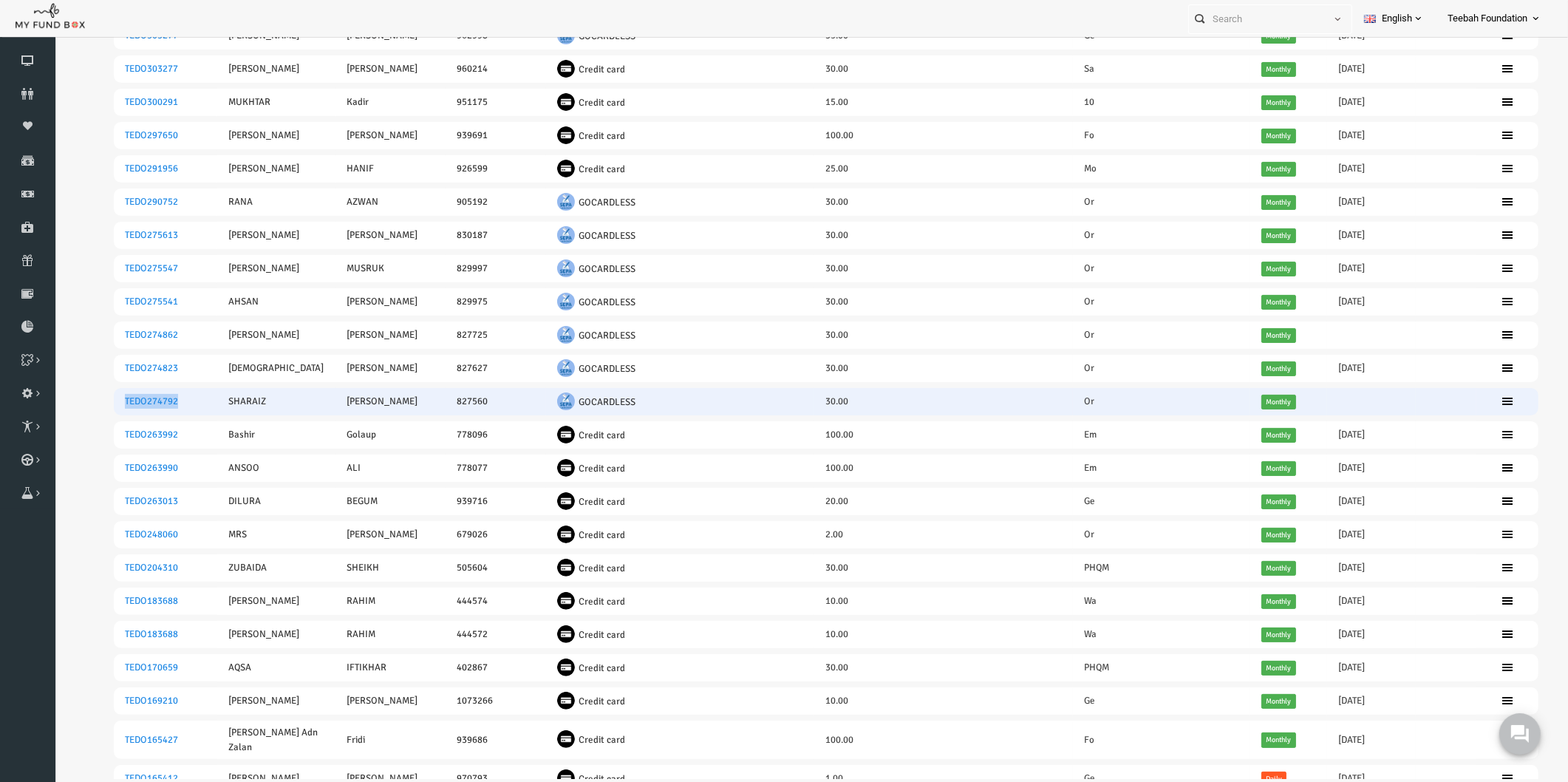
drag, startPoint x: 152, startPoint y: 395, endPoint x: 87, endPoint y: 394, distance: 65.0
click at [87, 394] on td "TEDO274792" at bounding box center [135, 401] width 104 height 27
copy link "TEDO274792"
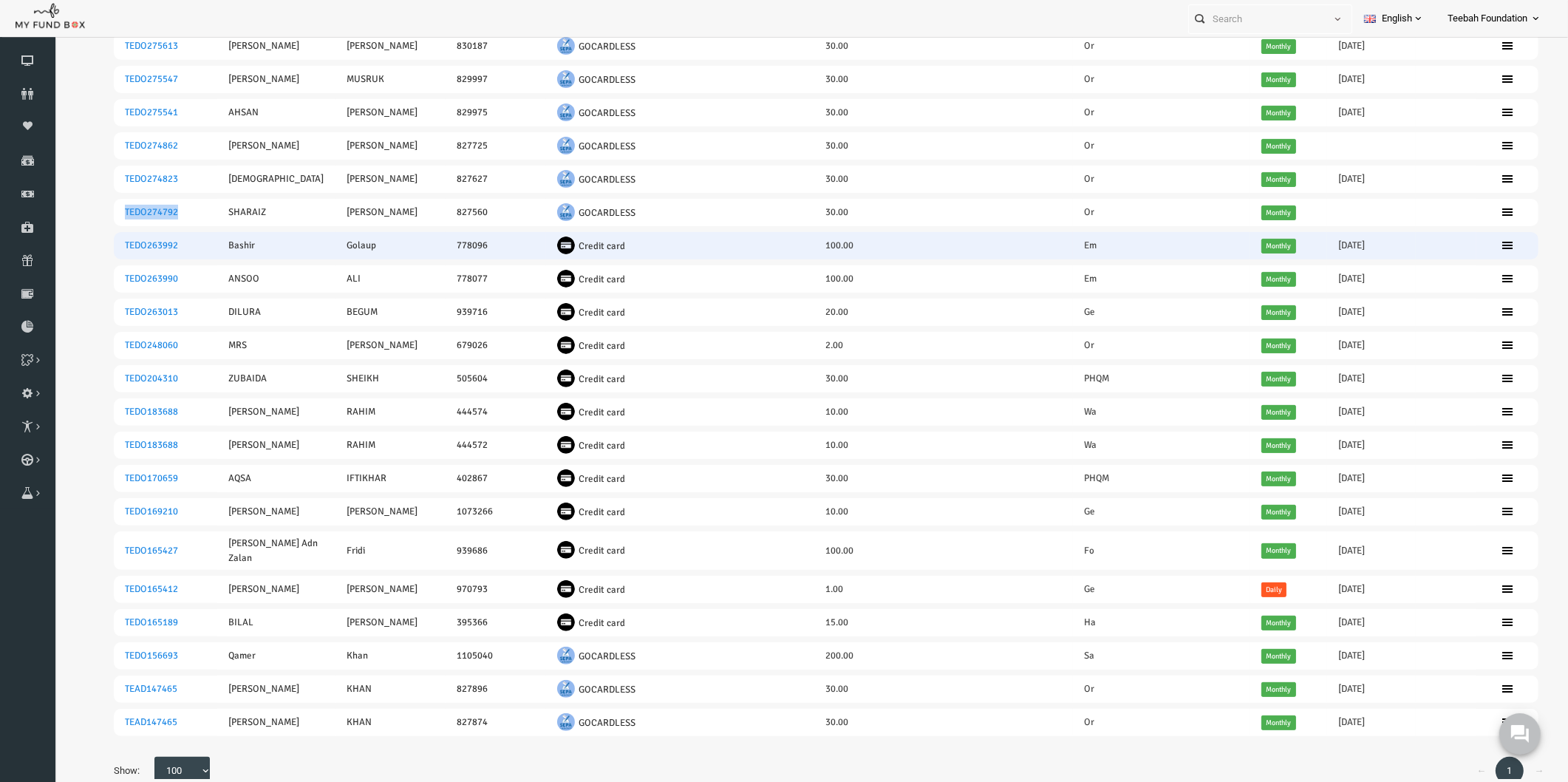
scroll to position [535, 0]
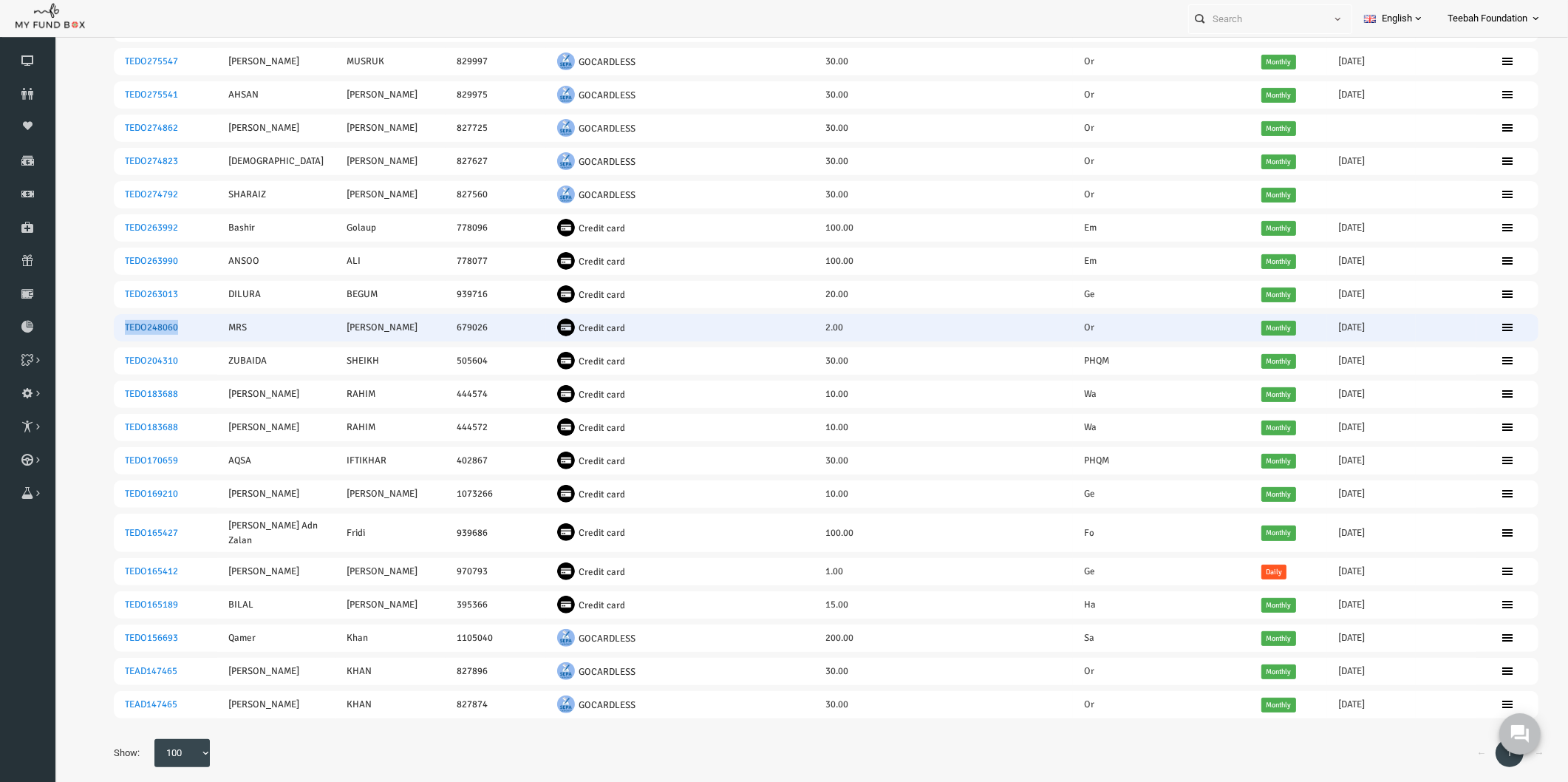
drag, startPoint x: 159, startPoint y: 318, endPoint x: 96, endPoint y: 318, distance: 63.0
click at [96, 318] on td "TEDO248060" at bounding box center [135, 327] width 104 height 27
copy link "TEDO248060"
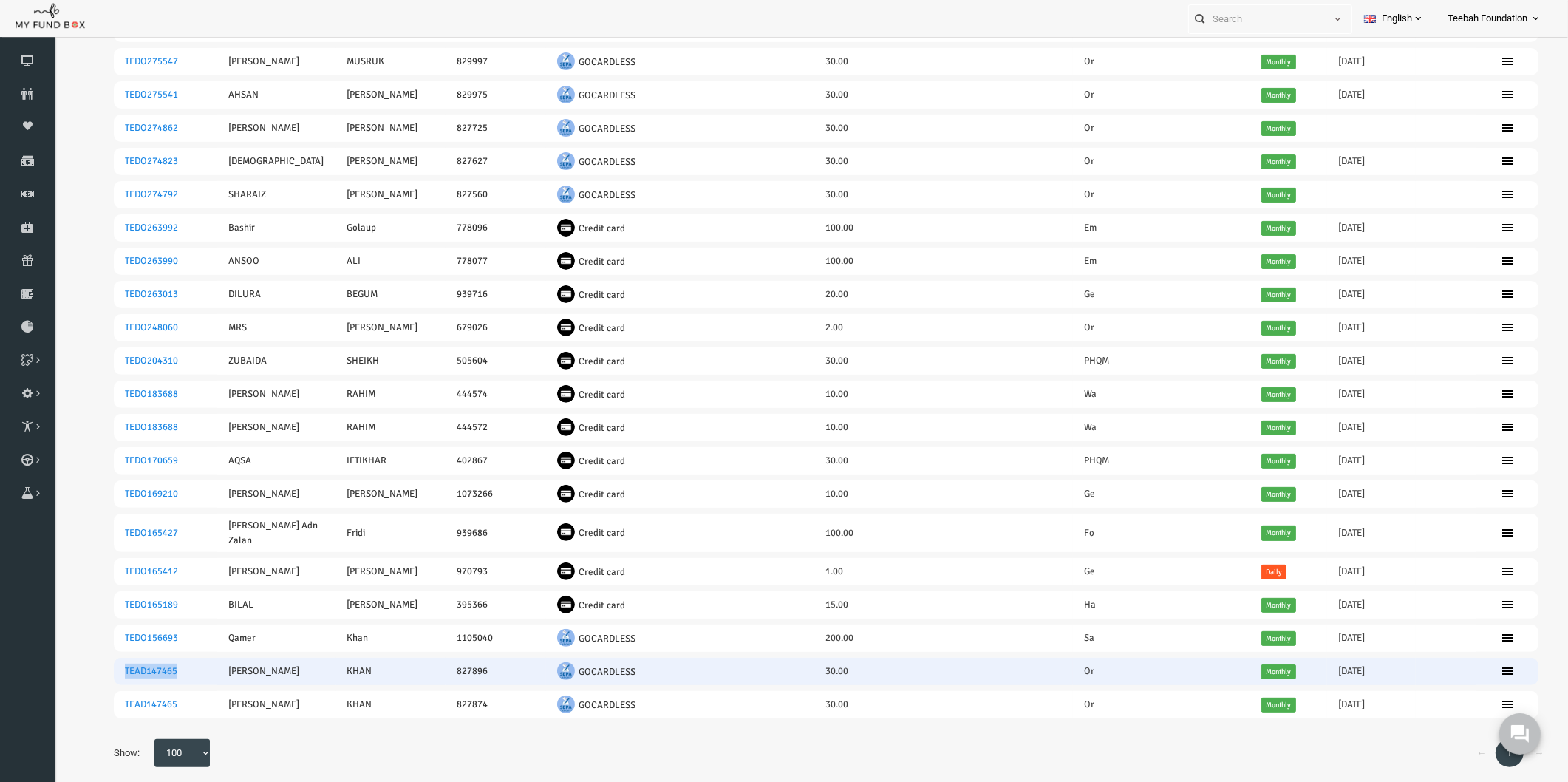
drag, startPoint x: 156, startPoint y: 647, endPoint x: 86, endPoint y: 647, distance: 70.0
click at [86, 658] on td "TEAD147465" at bounding box center [135, 671] width 104 height 27
copy link "TEAD147465"
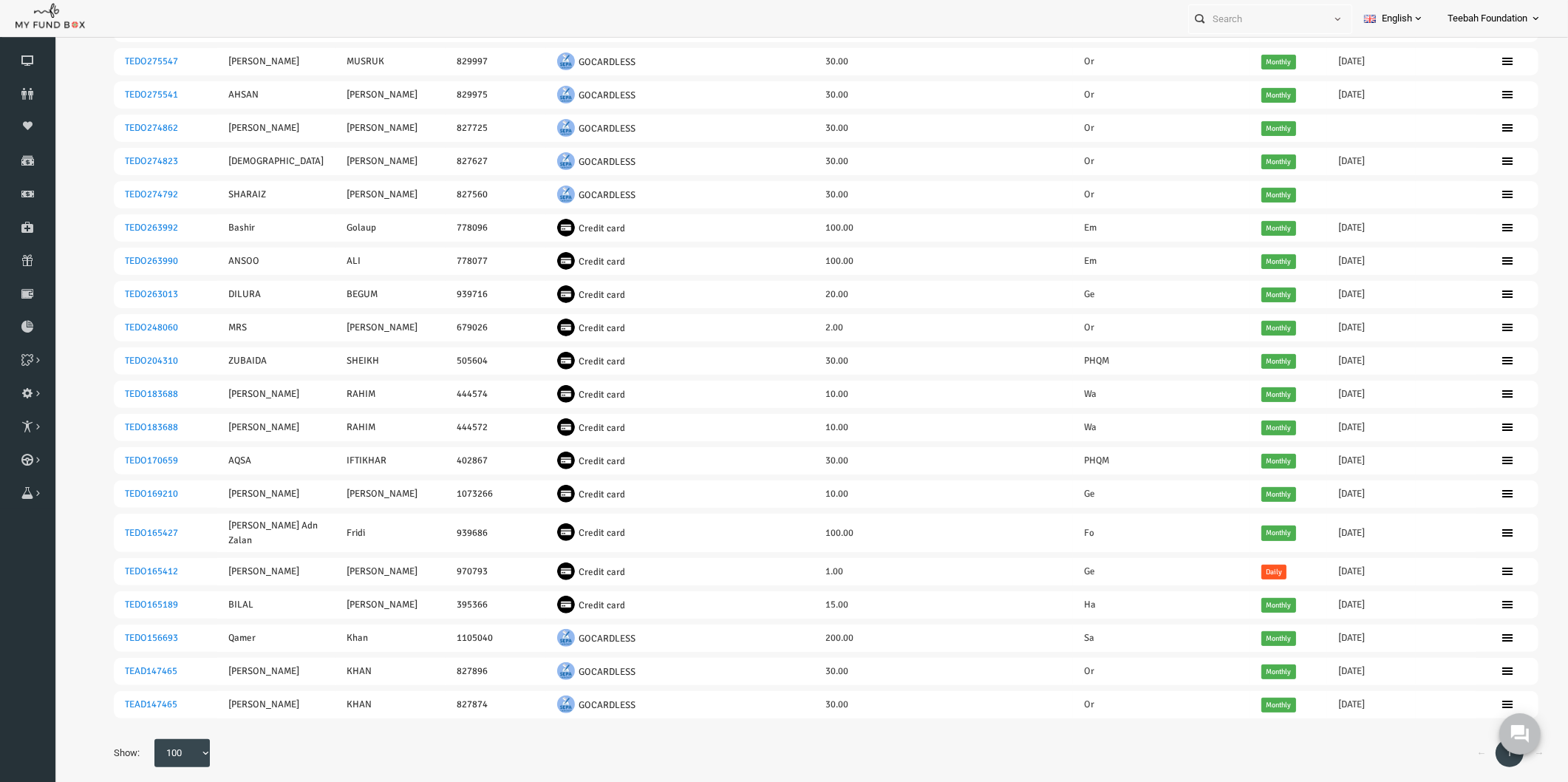
click at [1014, 749] on div "← 1 → Show: 10 25 50 100 100" at bounding box center [796, 761] width 1454 height 43
click at [1306, 740] on div "← 1 → Show: 10 25 50 100 100" at bounding box center [796, 761] width 1454 height 43
click at [1306, 739] on div "← 1 → Show: 10 25 50 100 100" at bounding box center [796, 761] width 1454 height 43
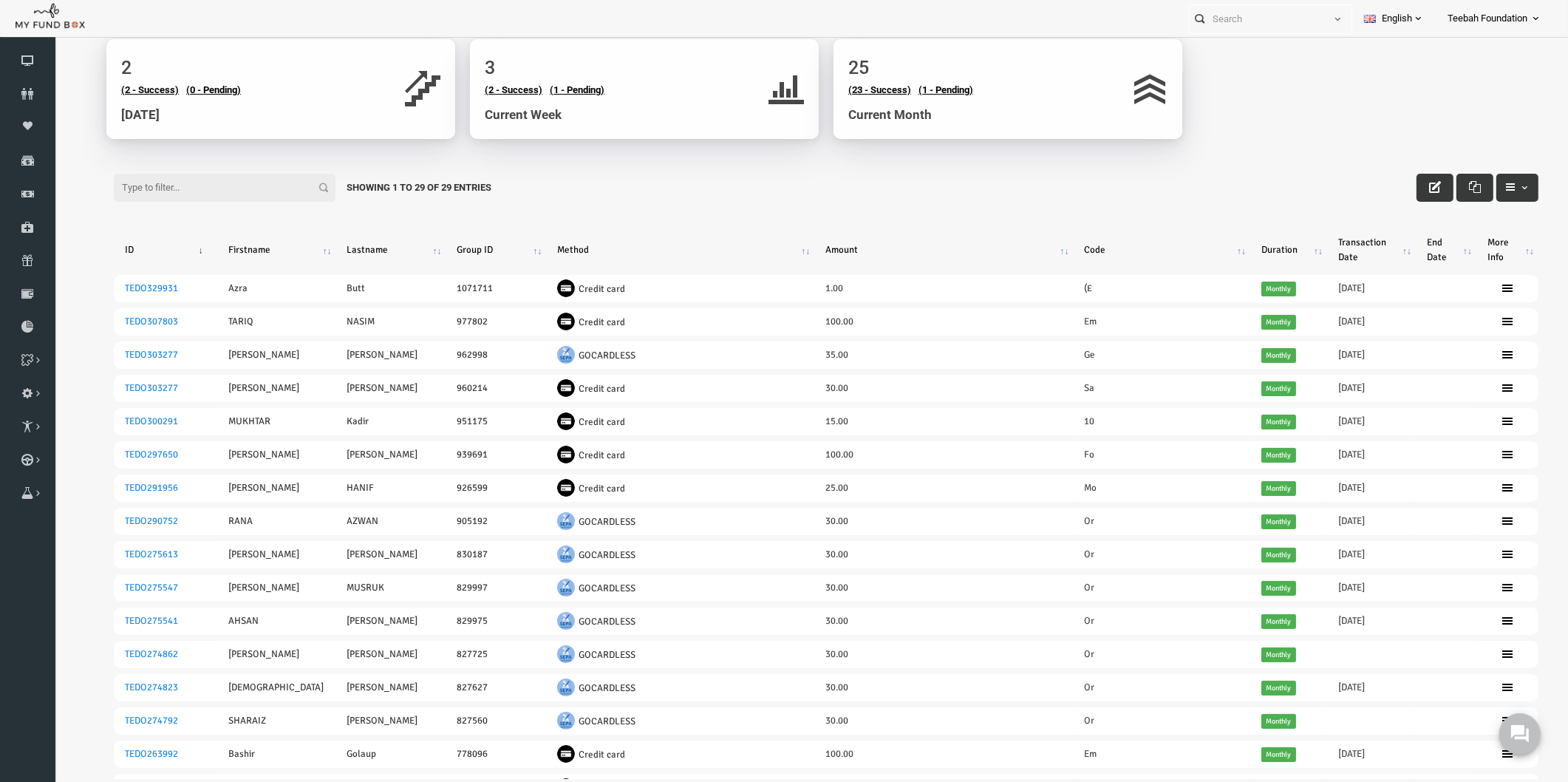
scroll to position [0, 0]
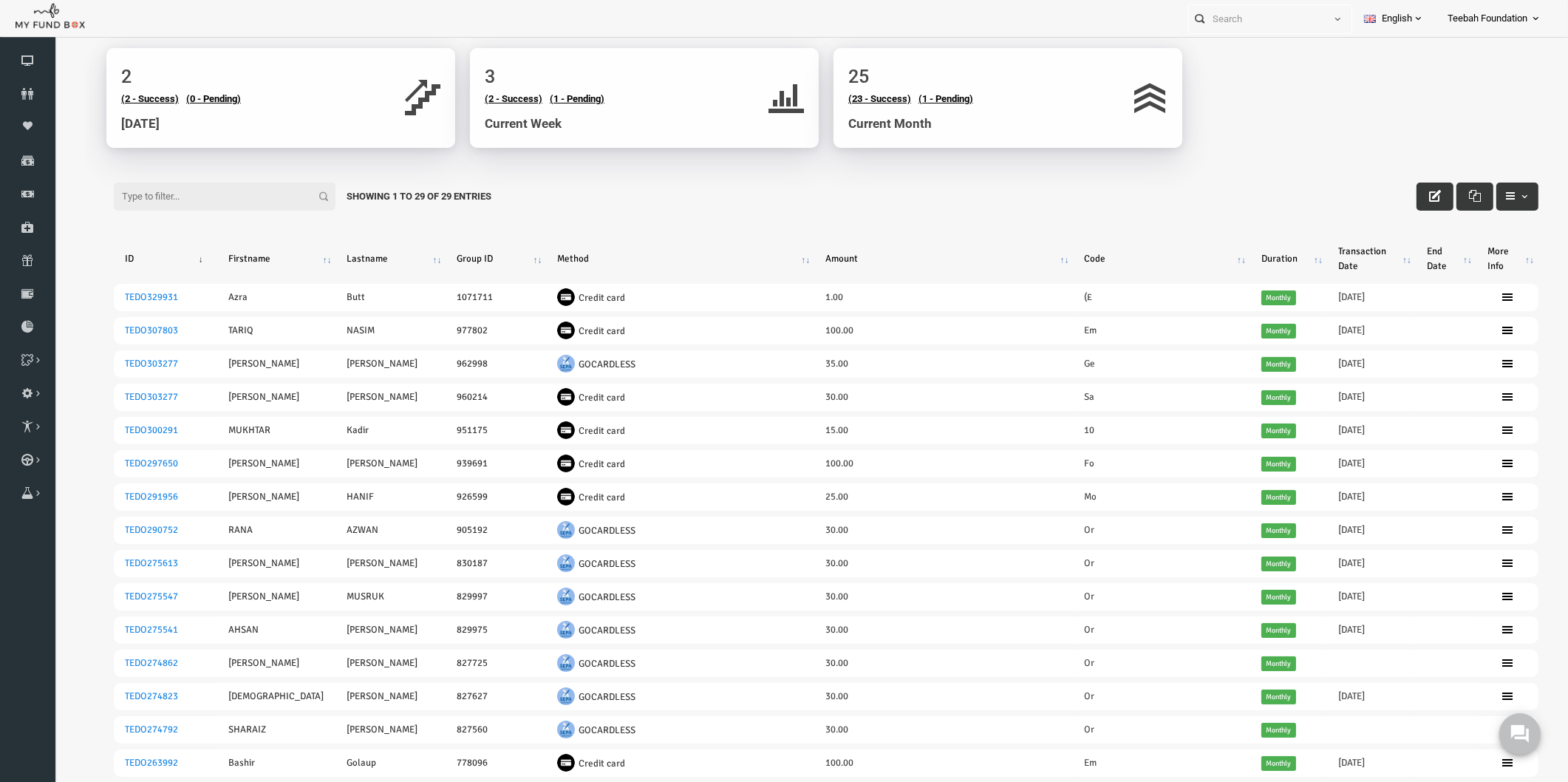
click at [1305, 178] on div "Filter: Showing 1 to 29 of 29 Entries" at bounding box center [796, 182] width 1454 height 40
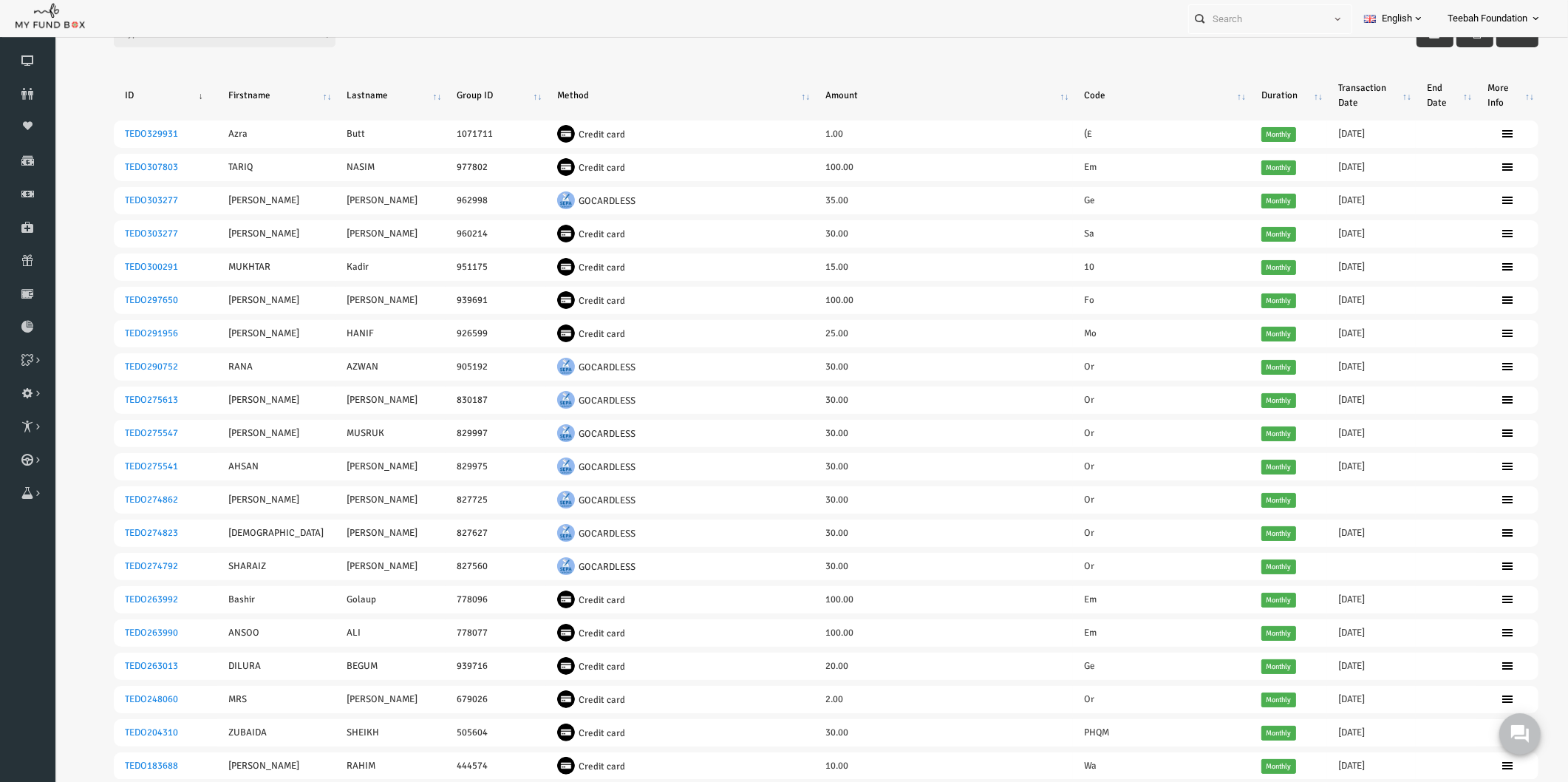
scroll to position [164, 0]
click at [875, 58] on div "Filter: Showing 1 to 29 of 29 Entries ID Firstname Lastname Group ID Method Amo…" at bounding box center [796, 575] width 1454 height 1155
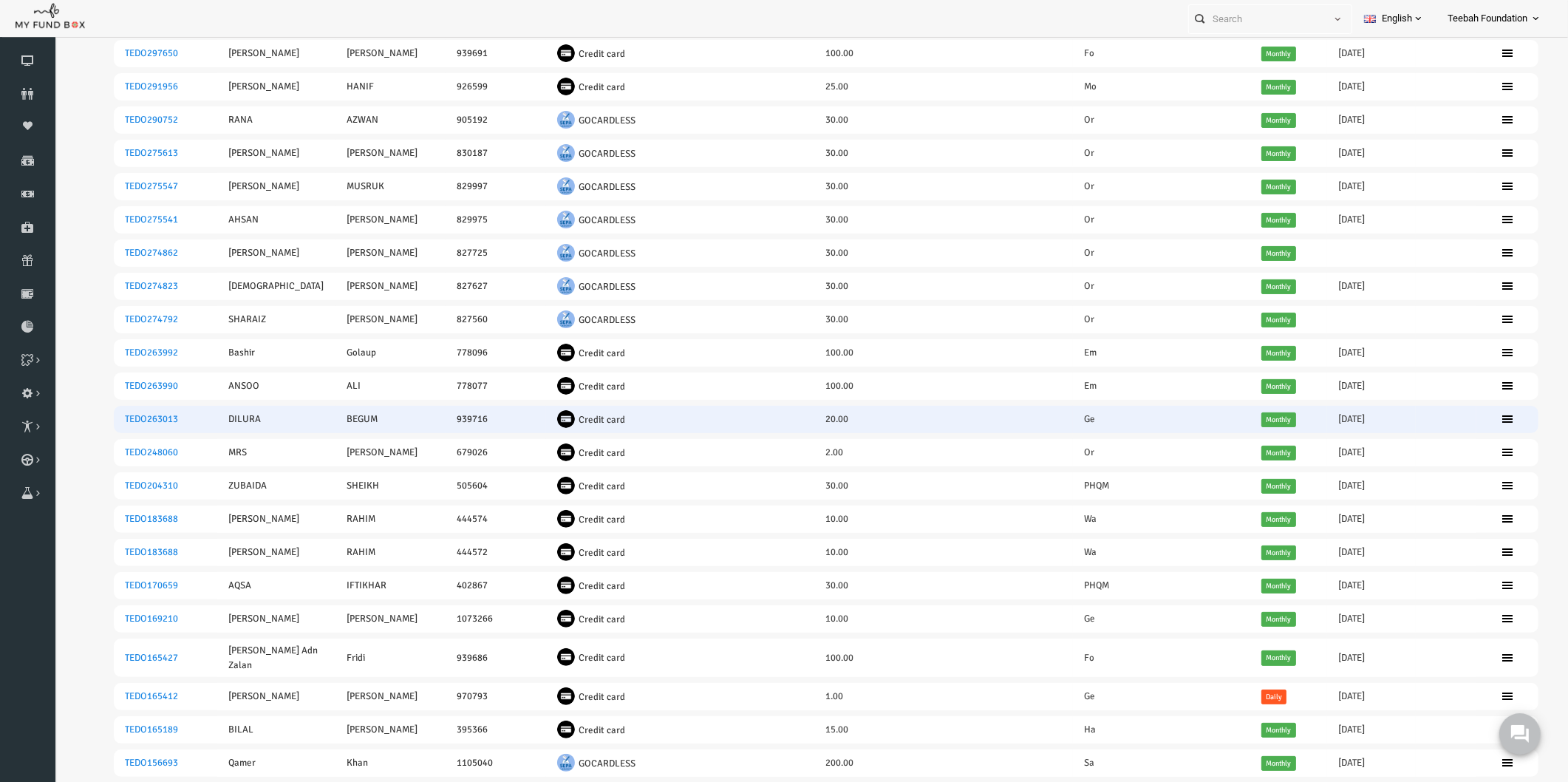
scroll to position [535, 0]
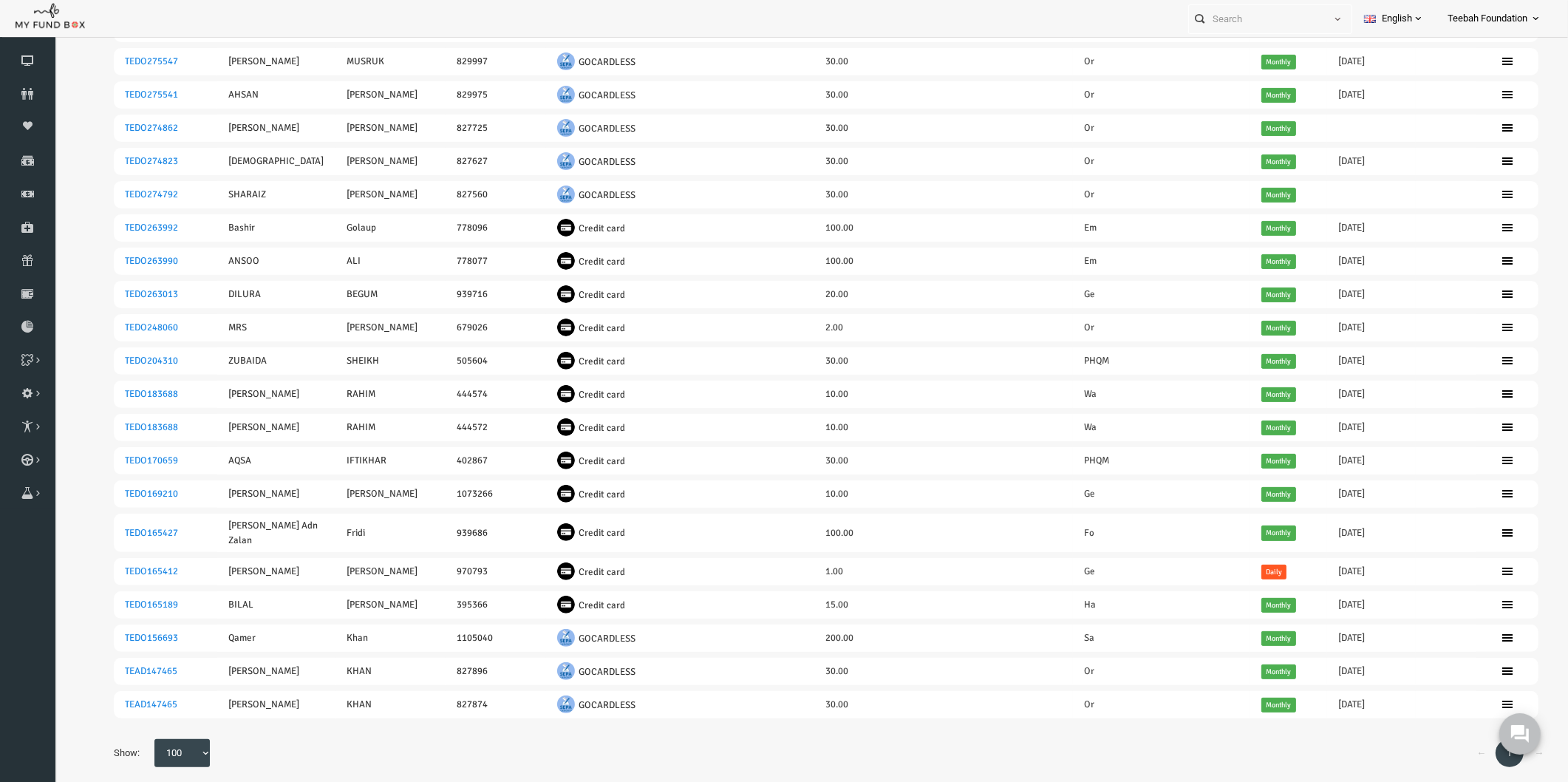
click at [809, 741] on div "← 1 → Show: 10 25 50 100 100" at bounding box center [796, 761] width 1454 height 43
click at [1063, 739] on div "← 1 → Show: 10 25 50 100 100" at bounding box center [796, 761] width 1454 height 43
click at [1071, 749] on div "← 1 → Show: 10 25 50 100 100" at bounding box center [796, 761] width 1454 height 43
click at [71, 111] on iframe at bounding box center [810, 388] width 1514 height 782
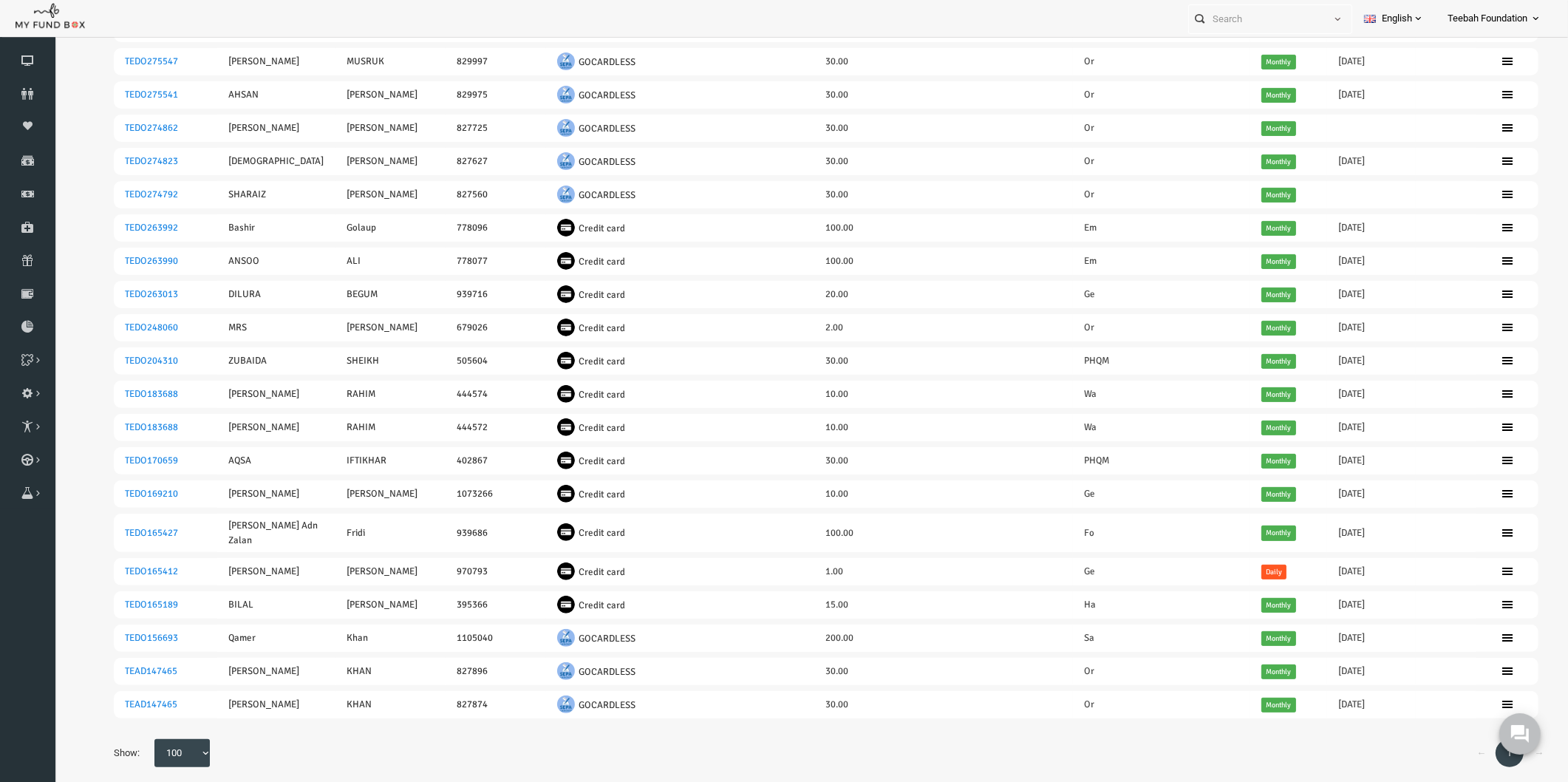
scroll to position [0, 0]
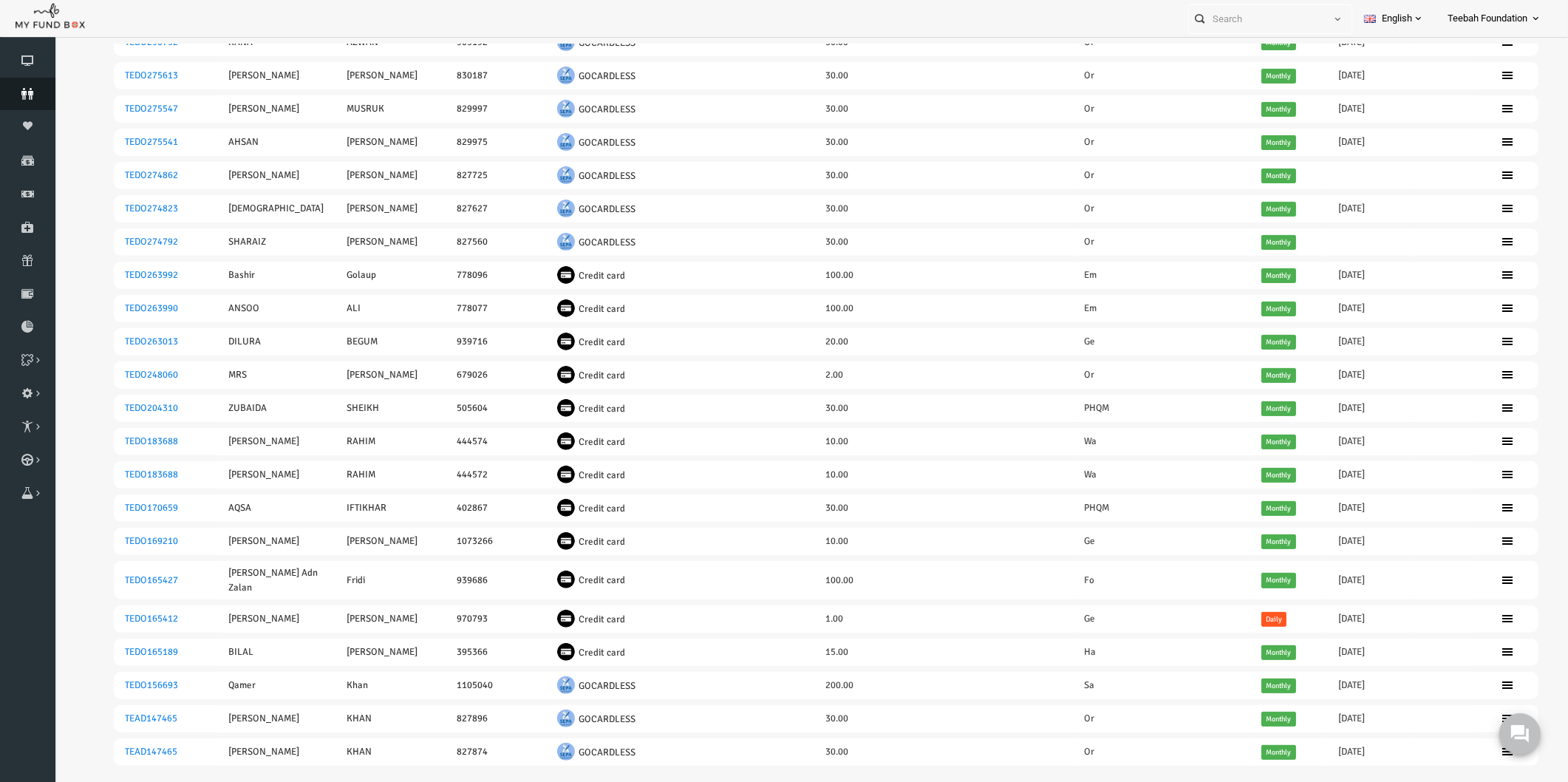
click at [34, 86] on link "Donors" at bounding box center [28, 94] width 56 height 32
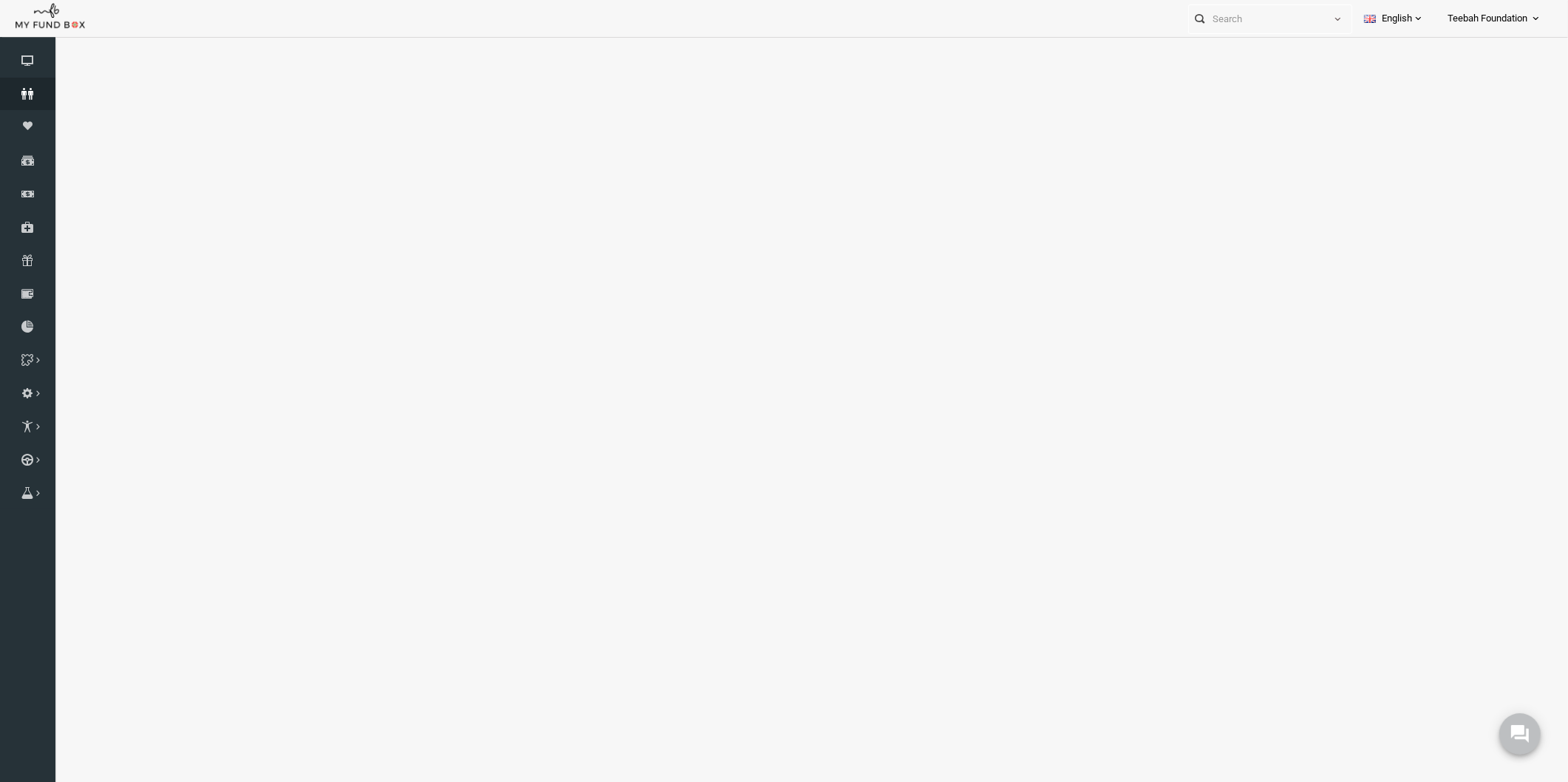
select select "100"
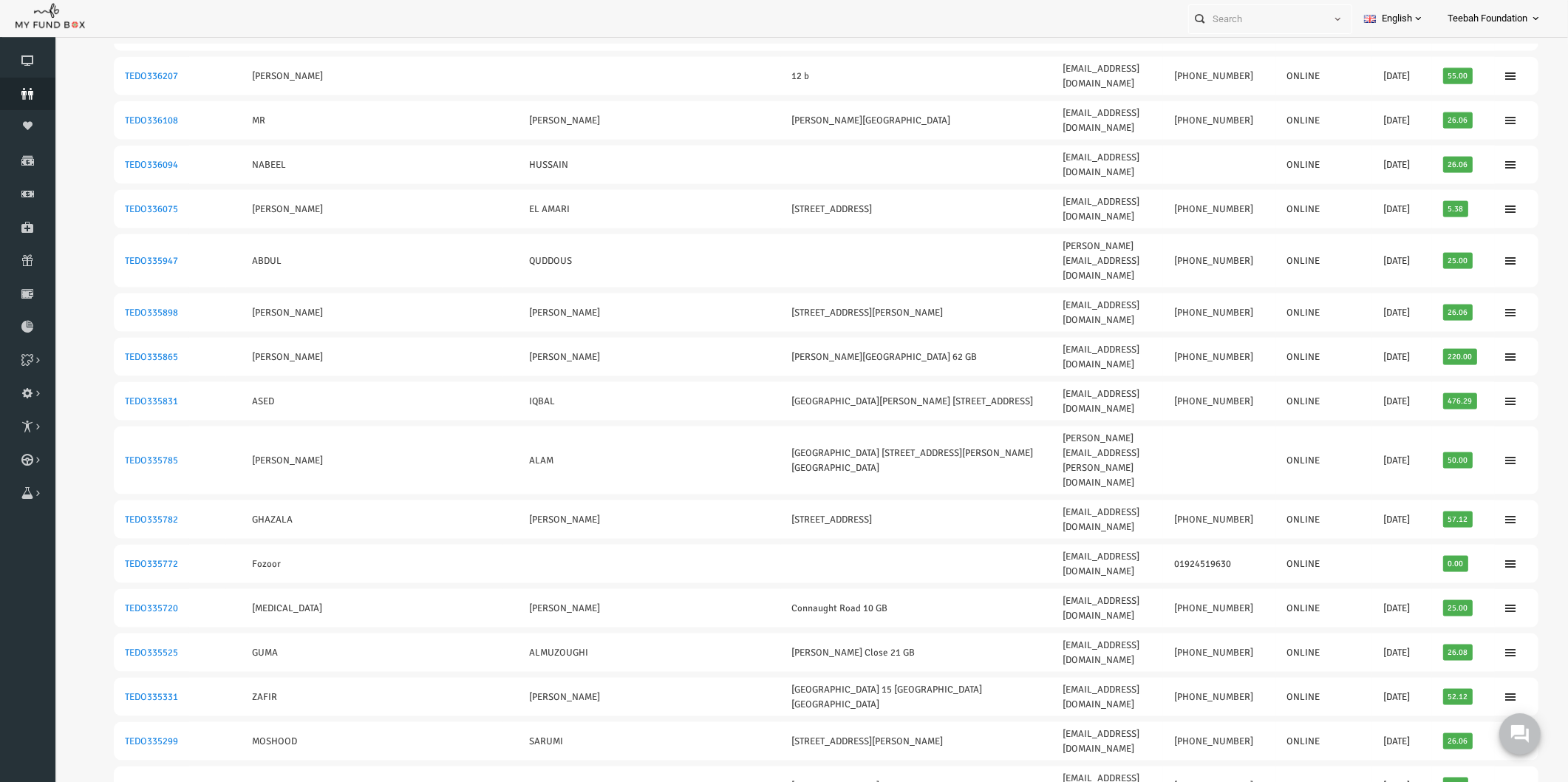
scroll to position [2646, 0]
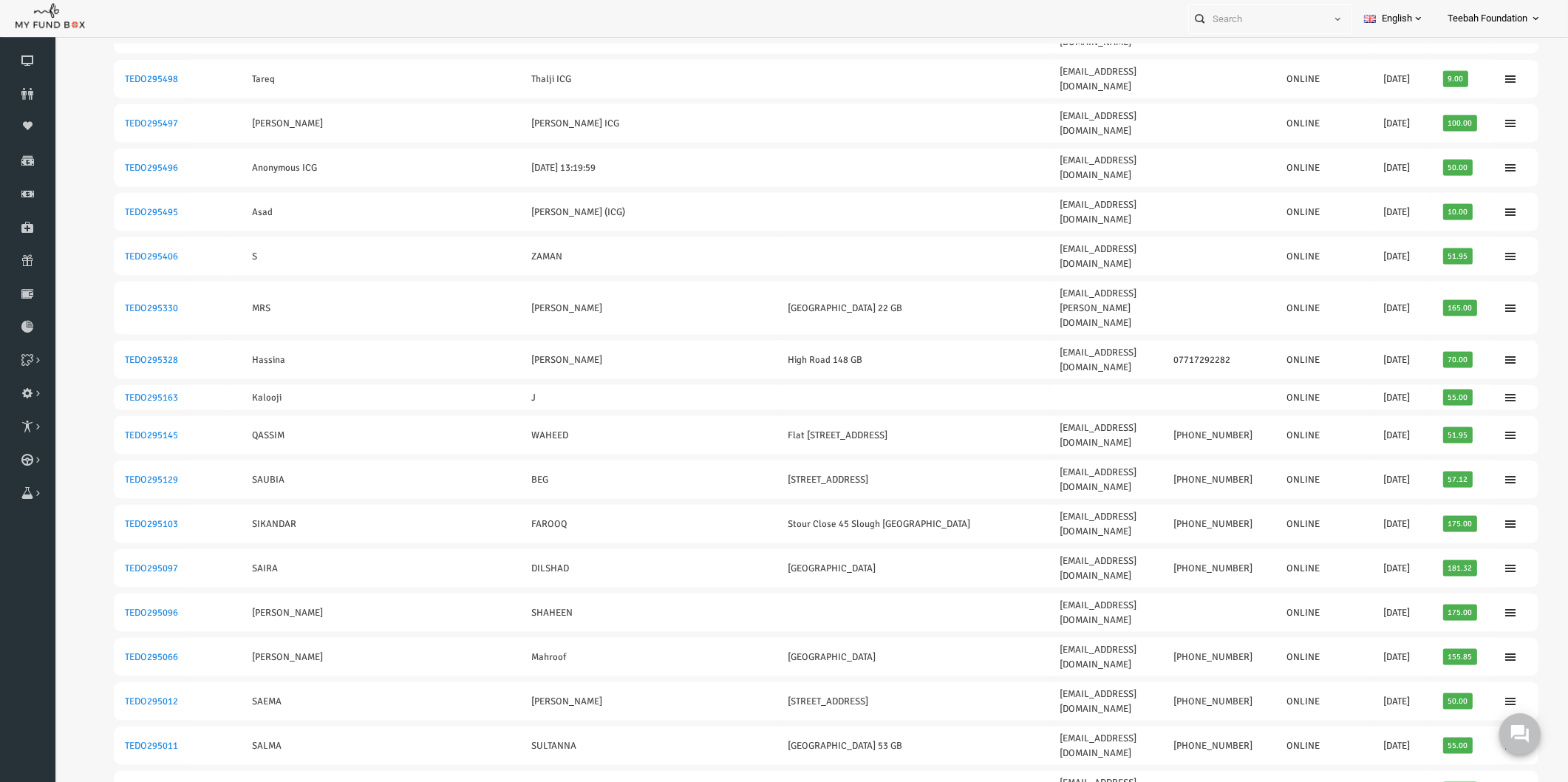
scroll to position [2610, 0]
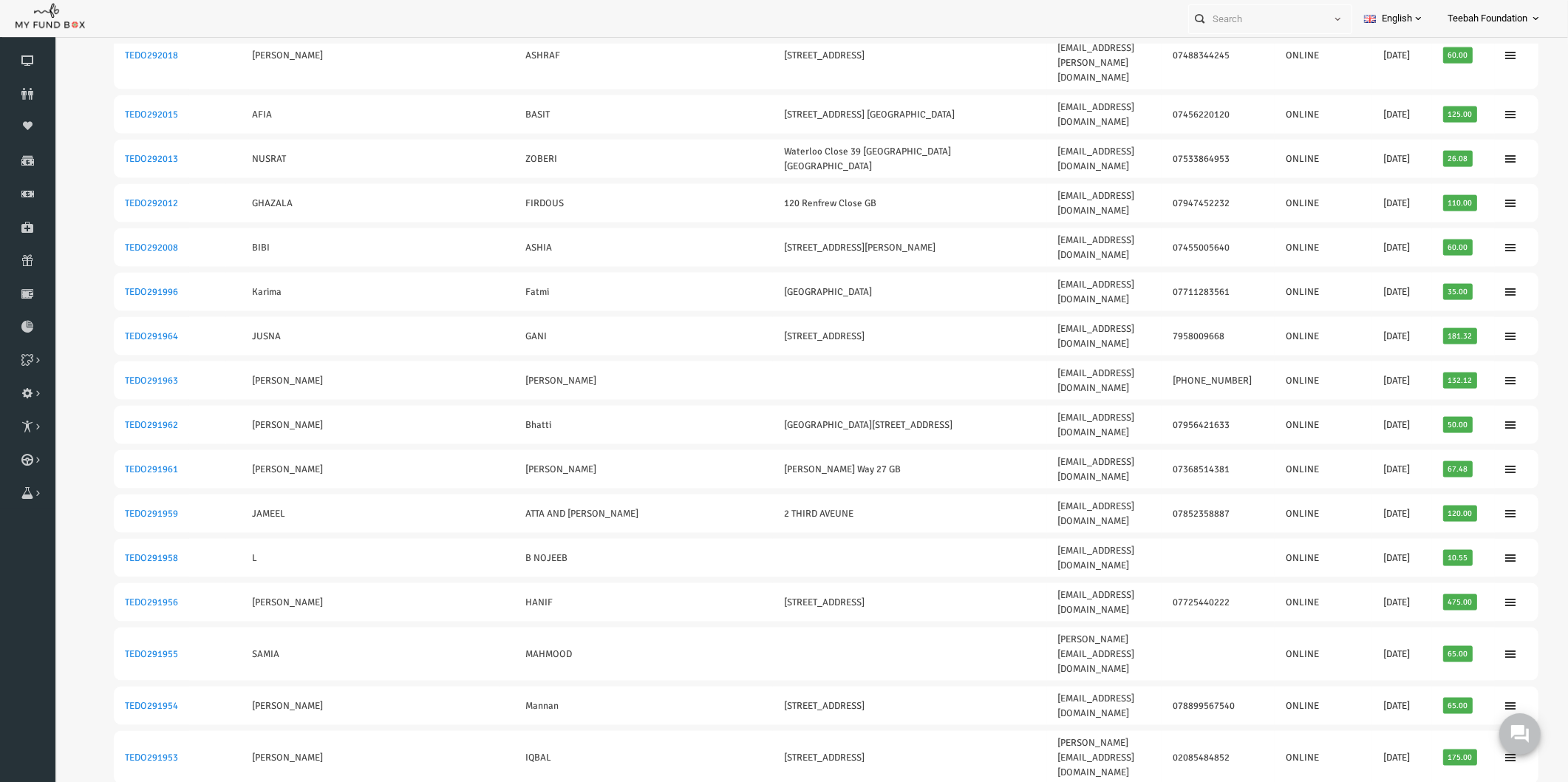
scroll to position [2606, 0]
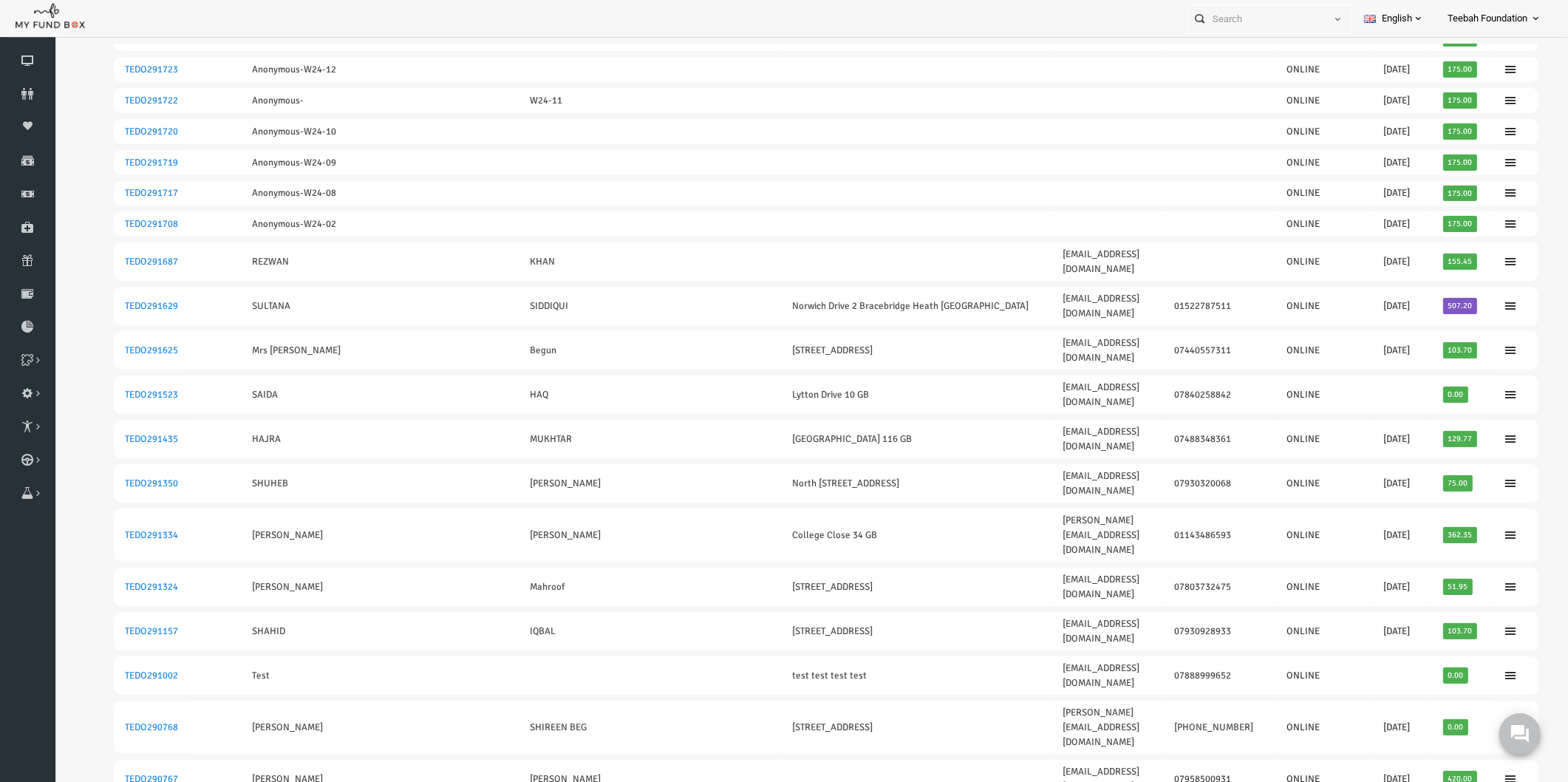
scroll to position [59, 0]
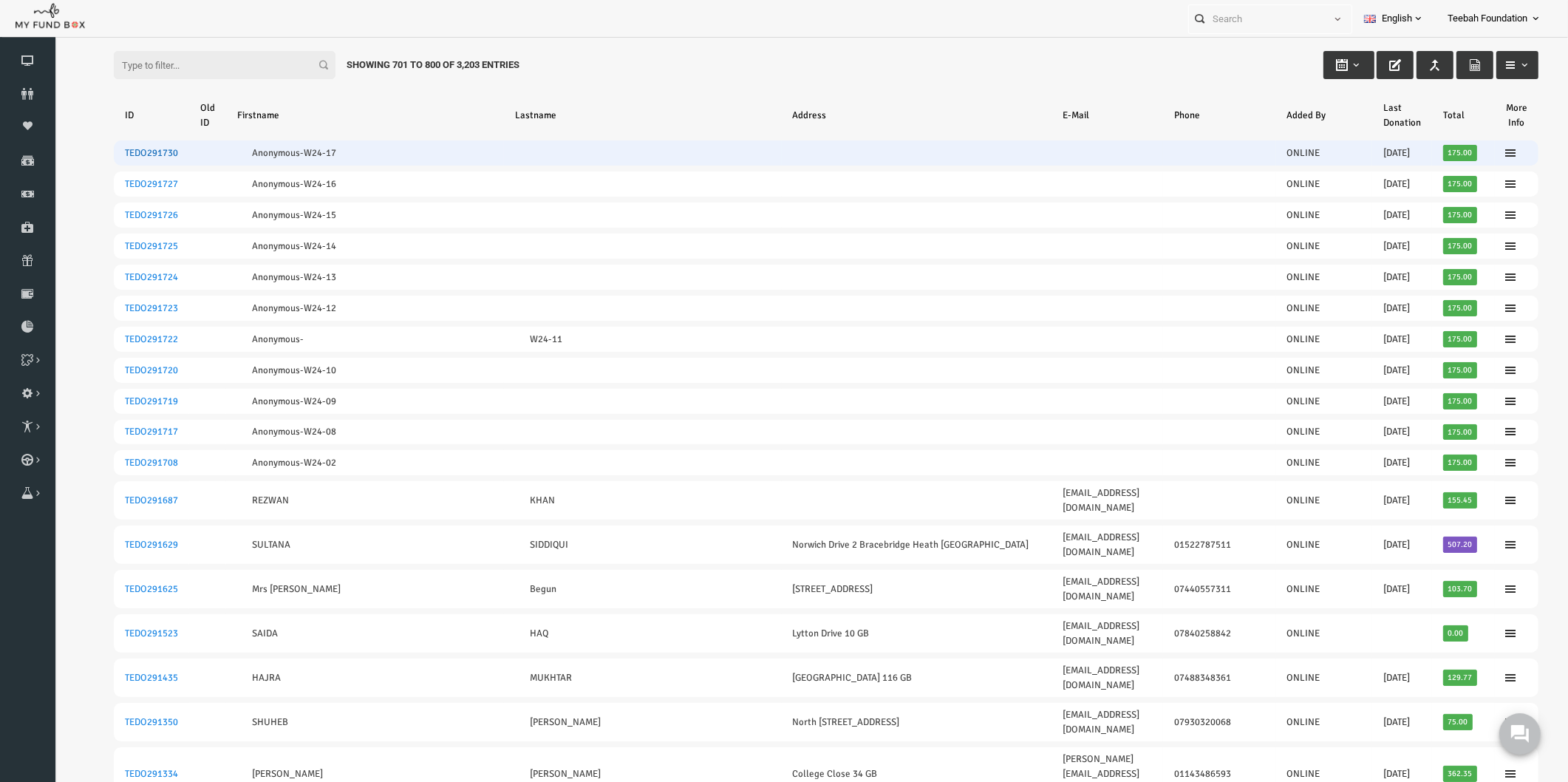
click at [126, 150] on link "TEDO291730" at bounding box center [121, 153] width 53 height 12
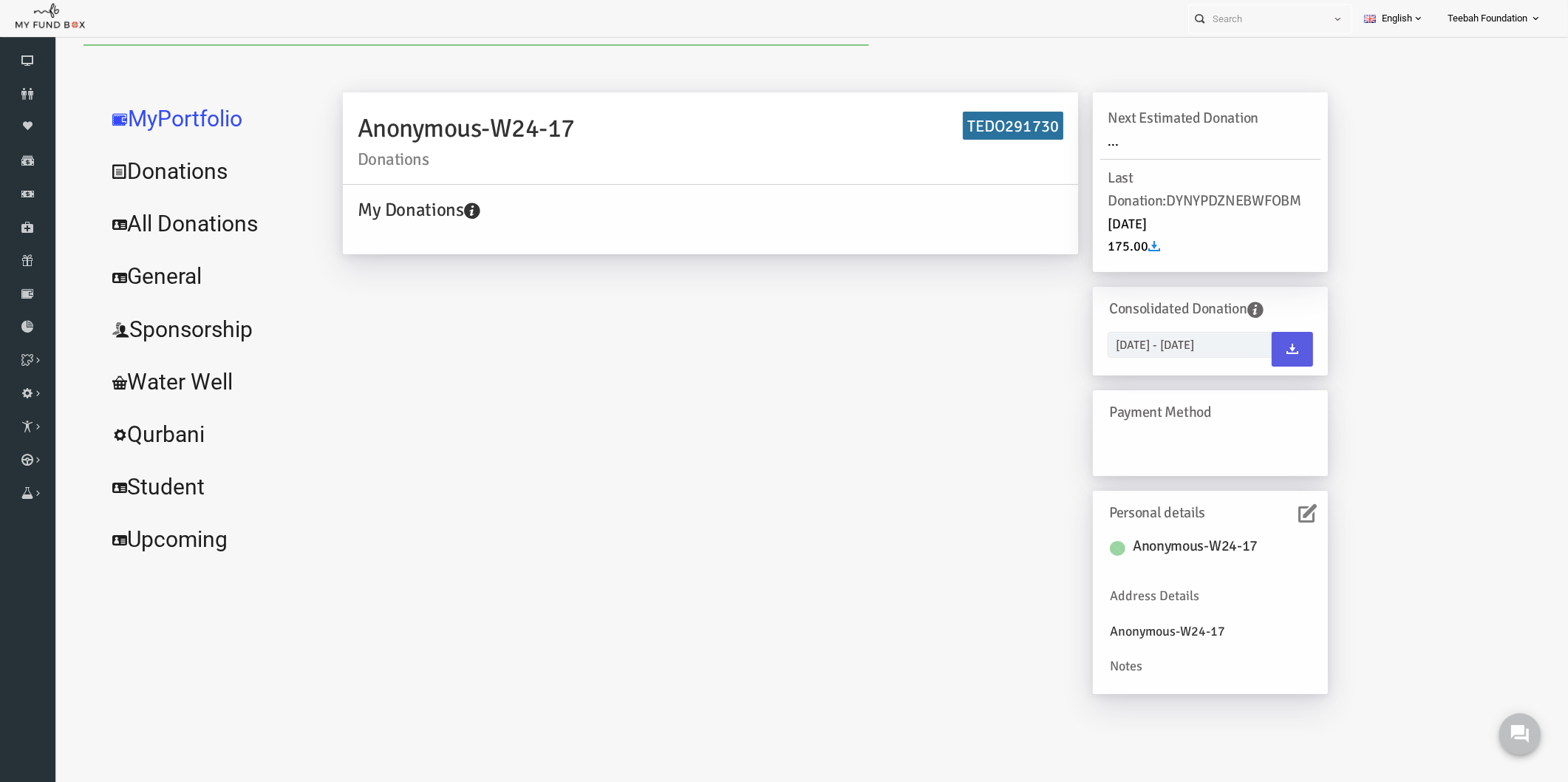
scroll to position [0, 0]
click at [236, 225] on link "All Donations" at bounding box center [179, 224] width 222 height 53
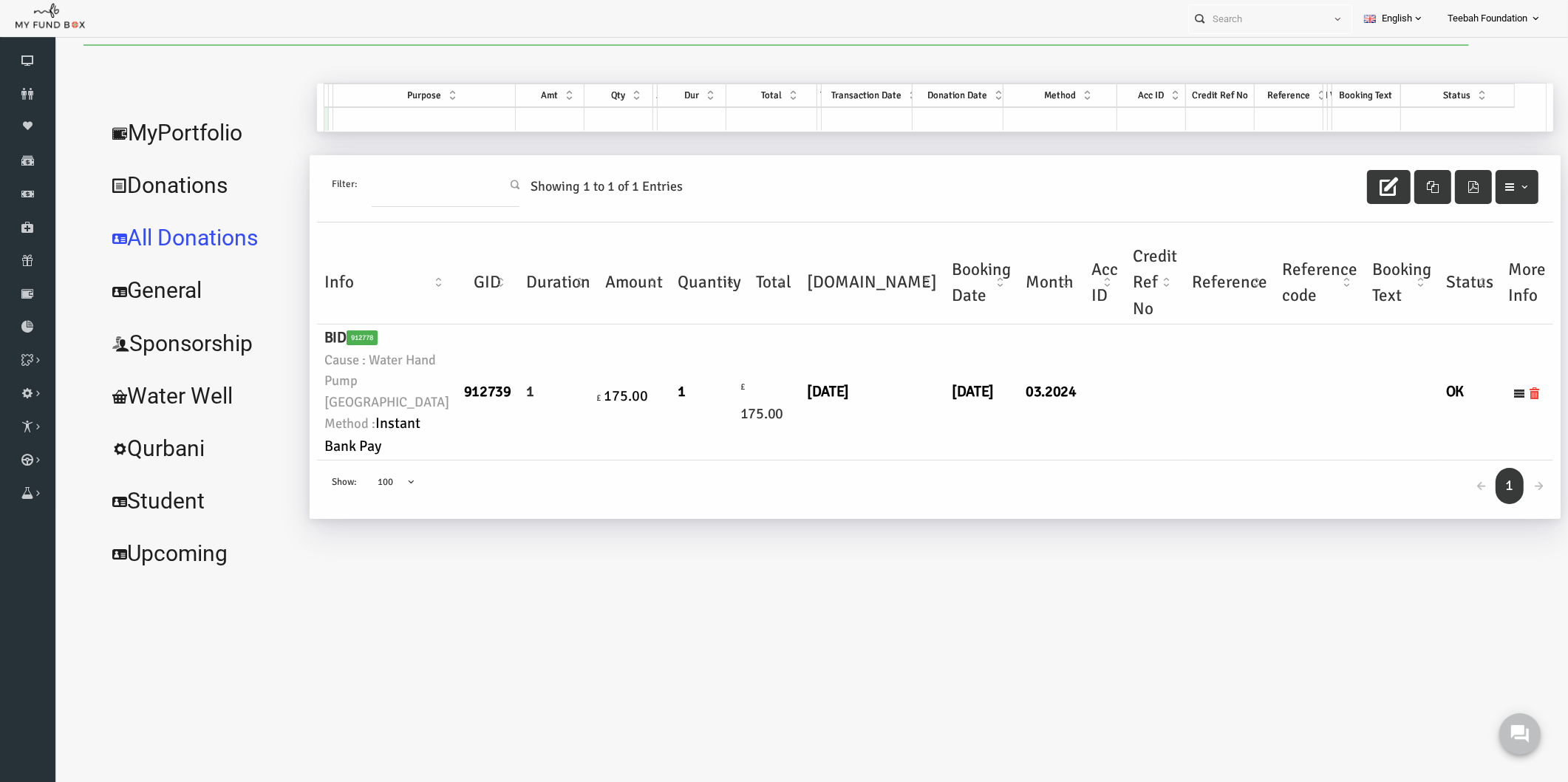
click at [719, 461] on td "£ 175.00" at bounding box center [744, 392] width 51 height 136
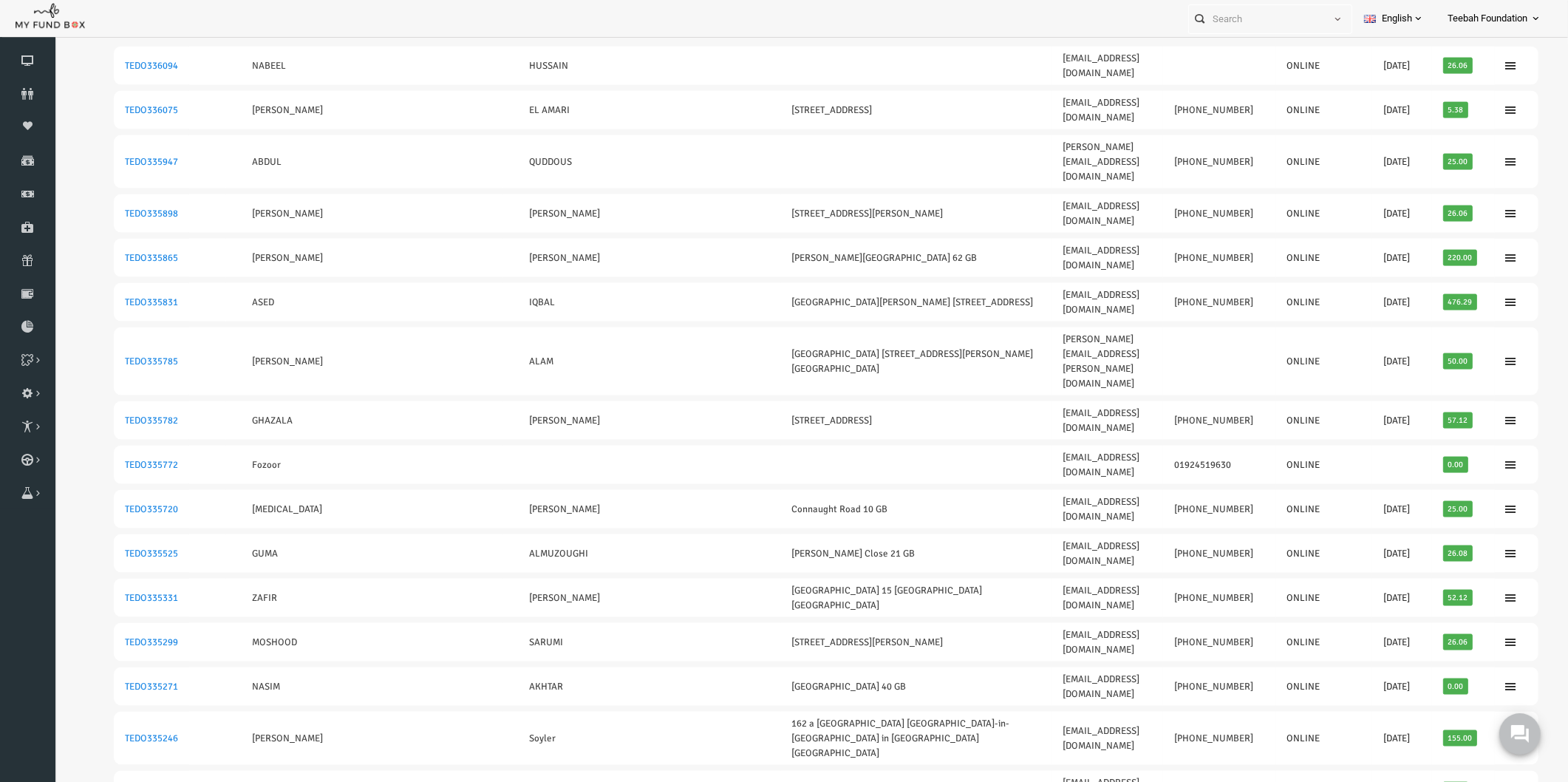
scroll to position [2646, 0]
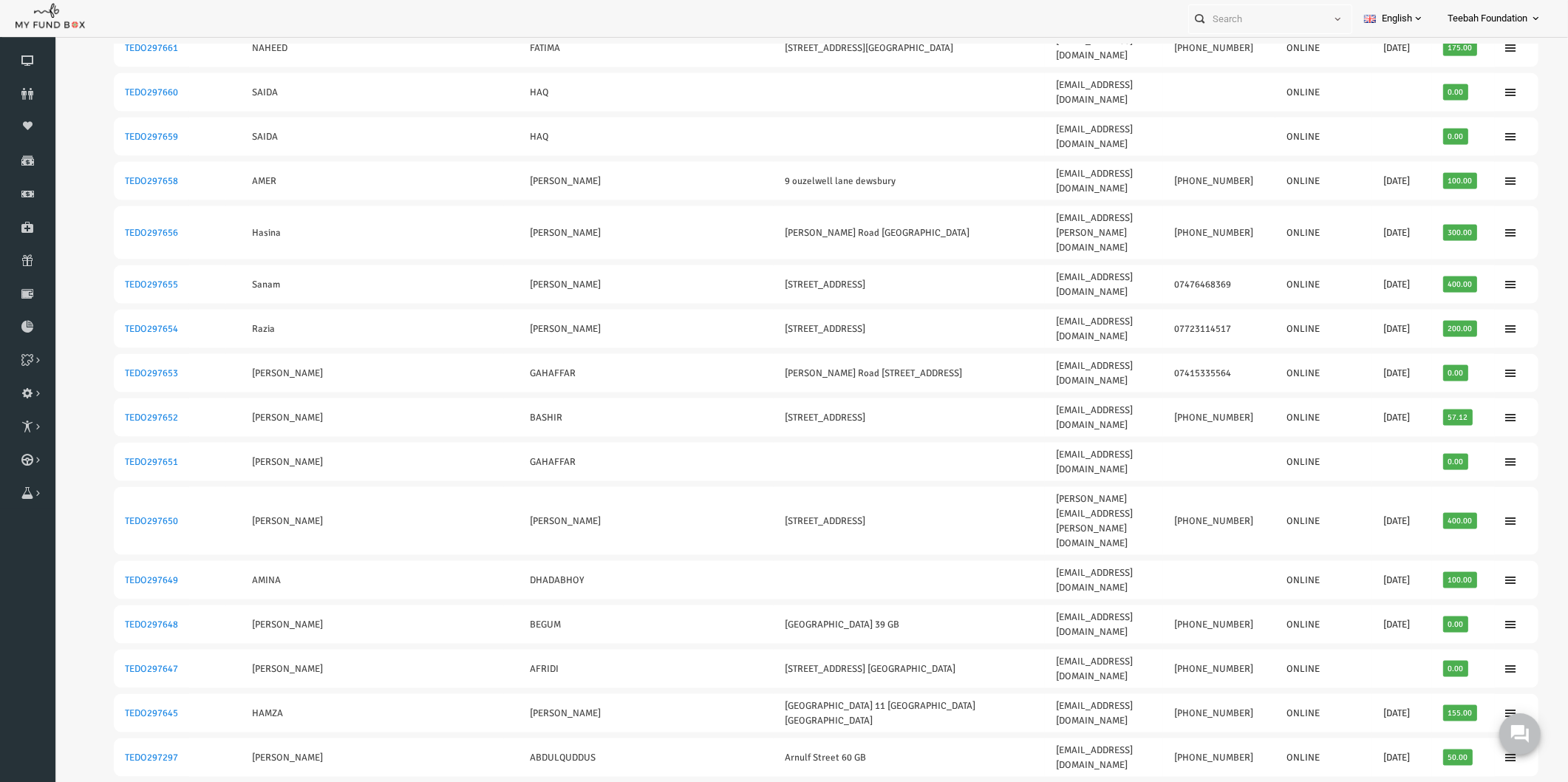
scroll to position [2576, 0]
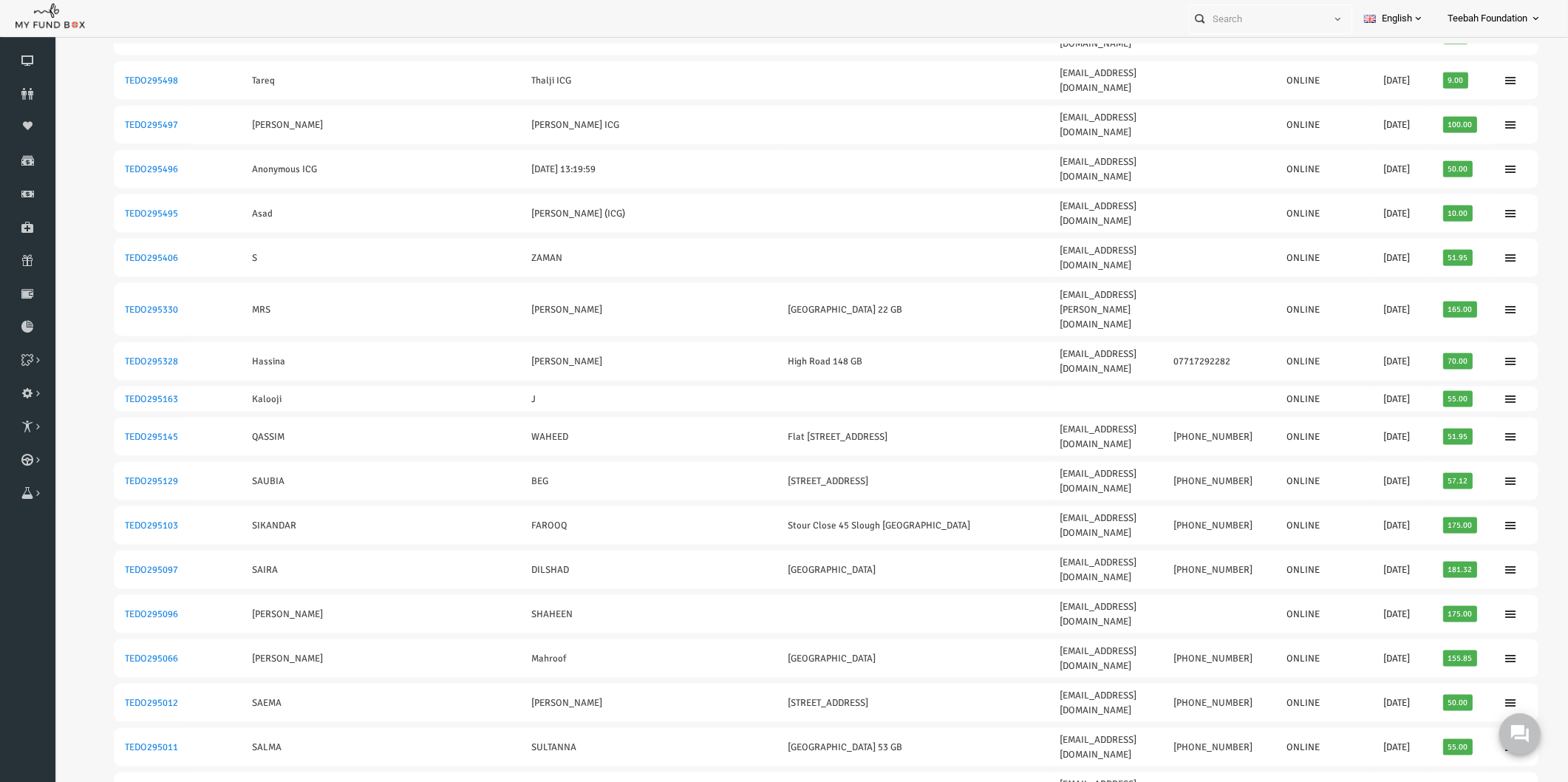
scroll to position [2610, 0]
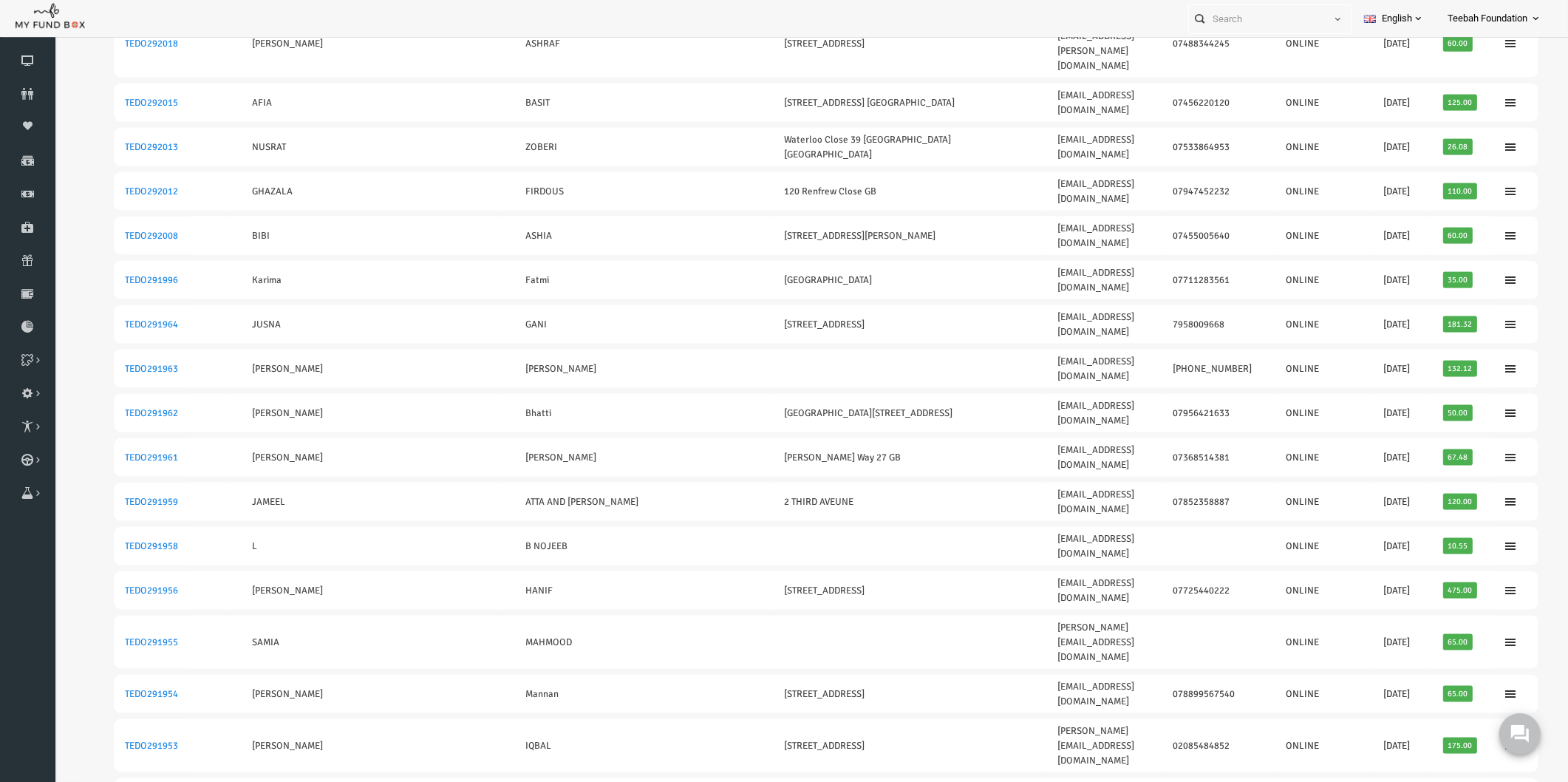
scroll to position [22, 0]
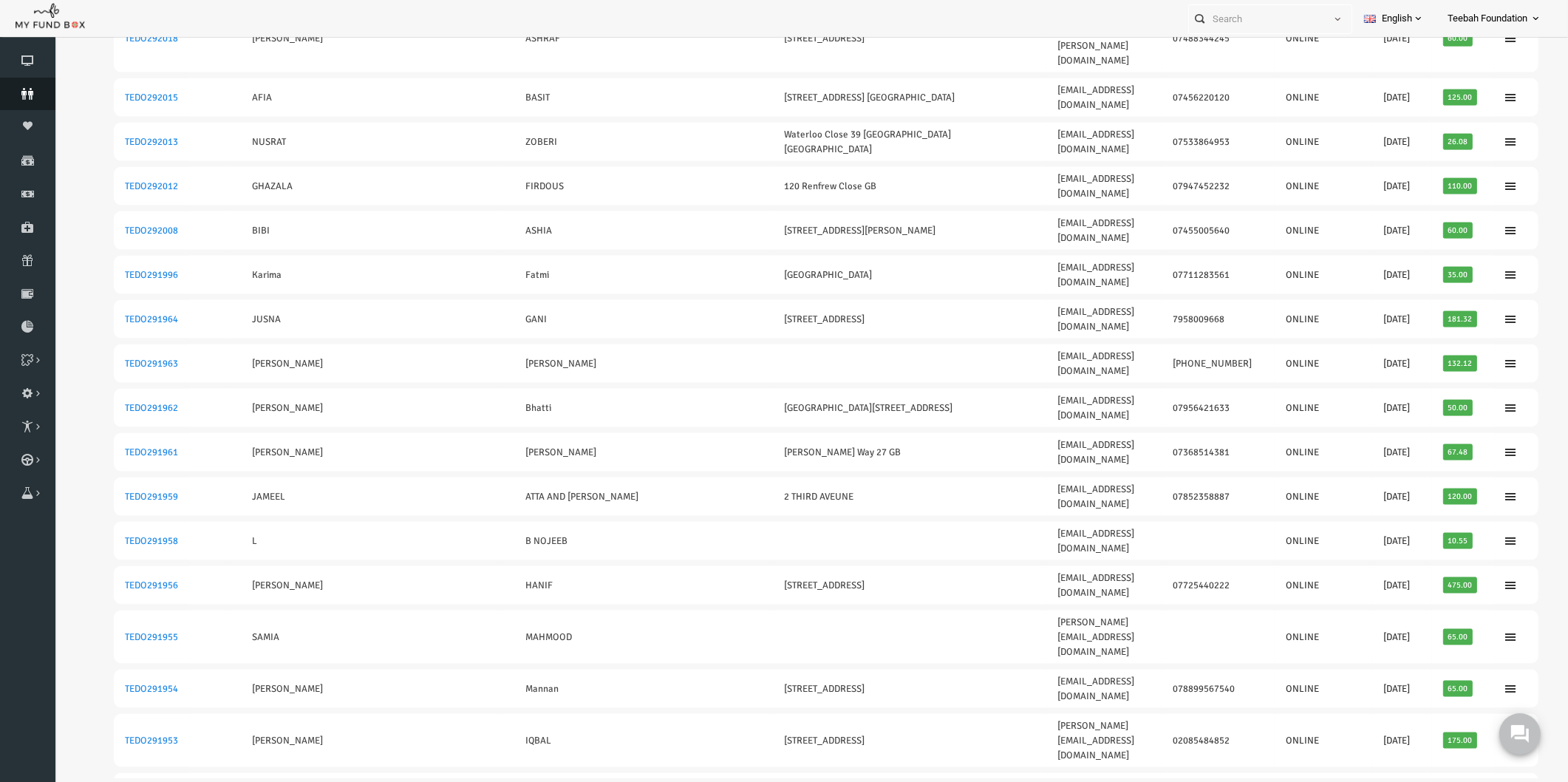
click at [19, 108] on link "Donors" at bounding box center [28, 94] width 56 height 32
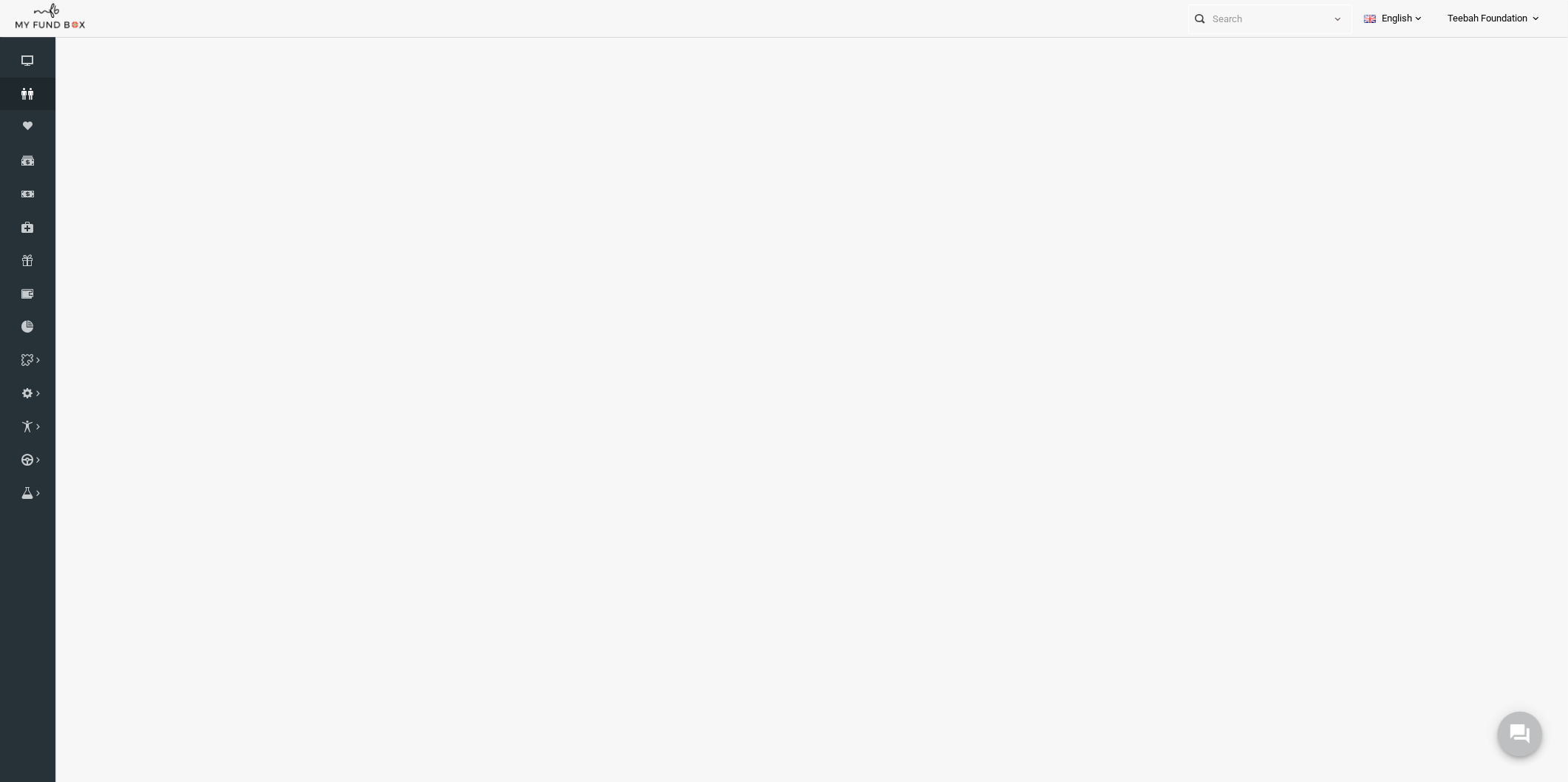
select select "100"
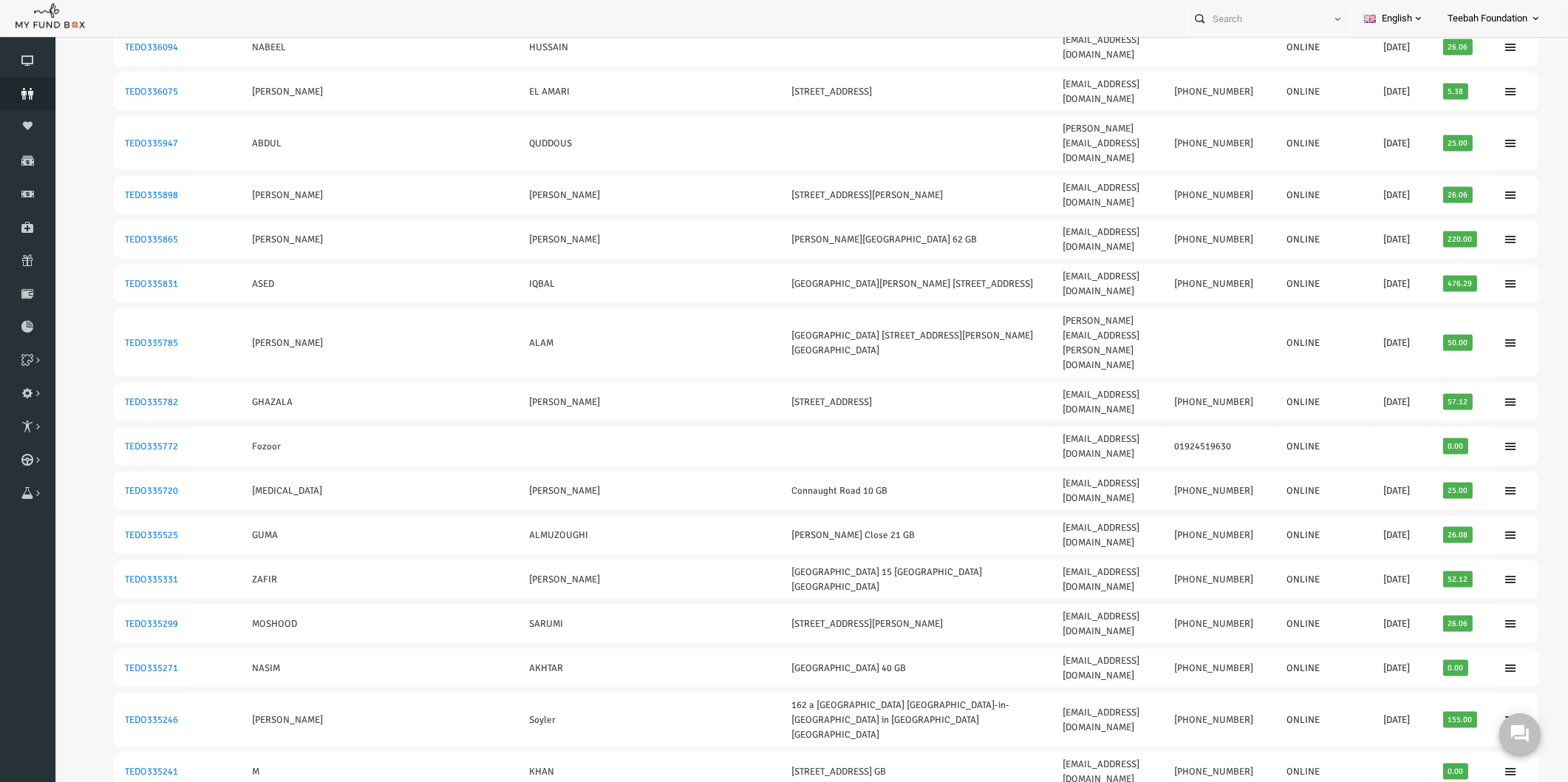
scroll to position [0, 0]
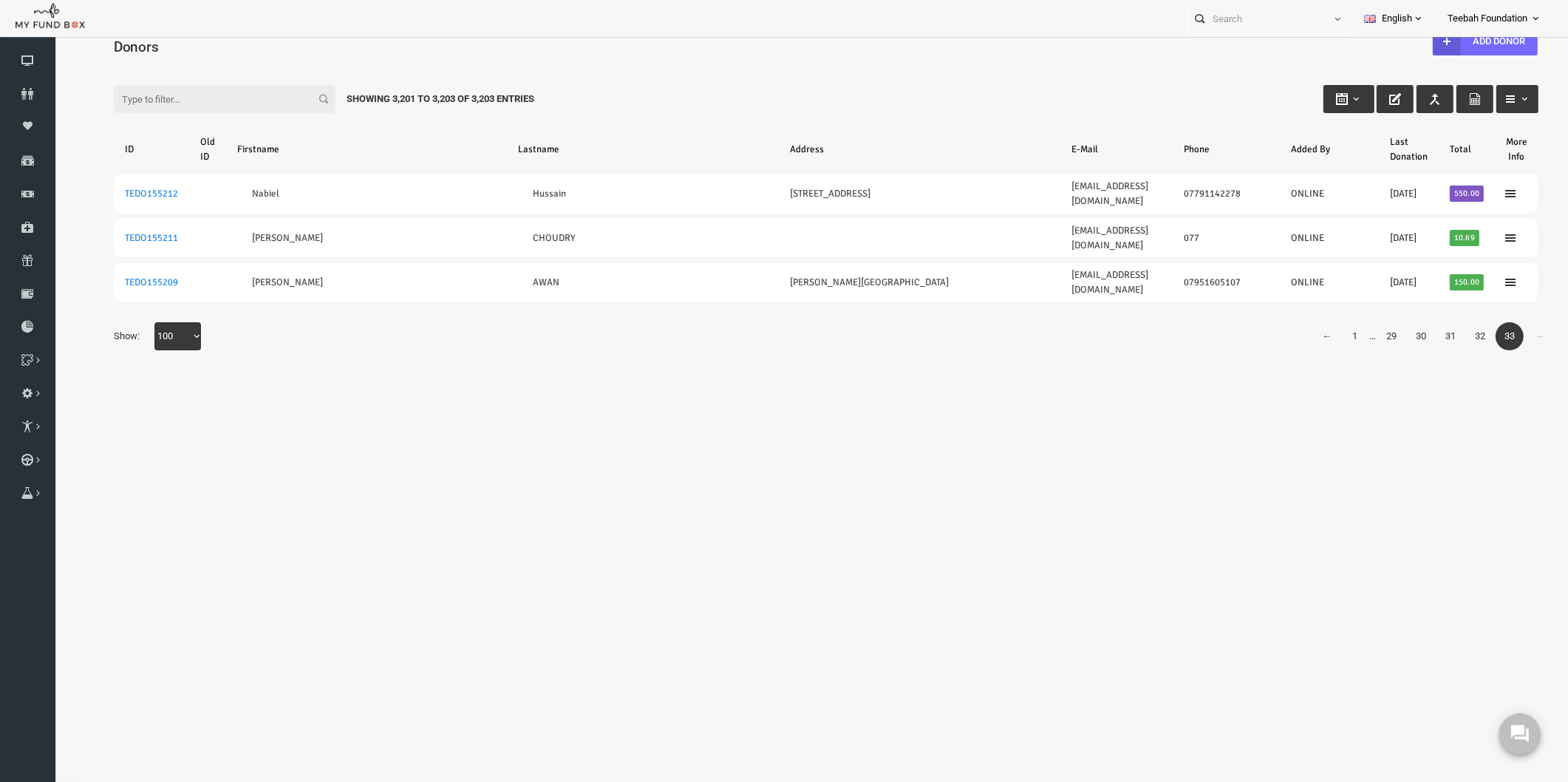
scroll to position [38, 0]
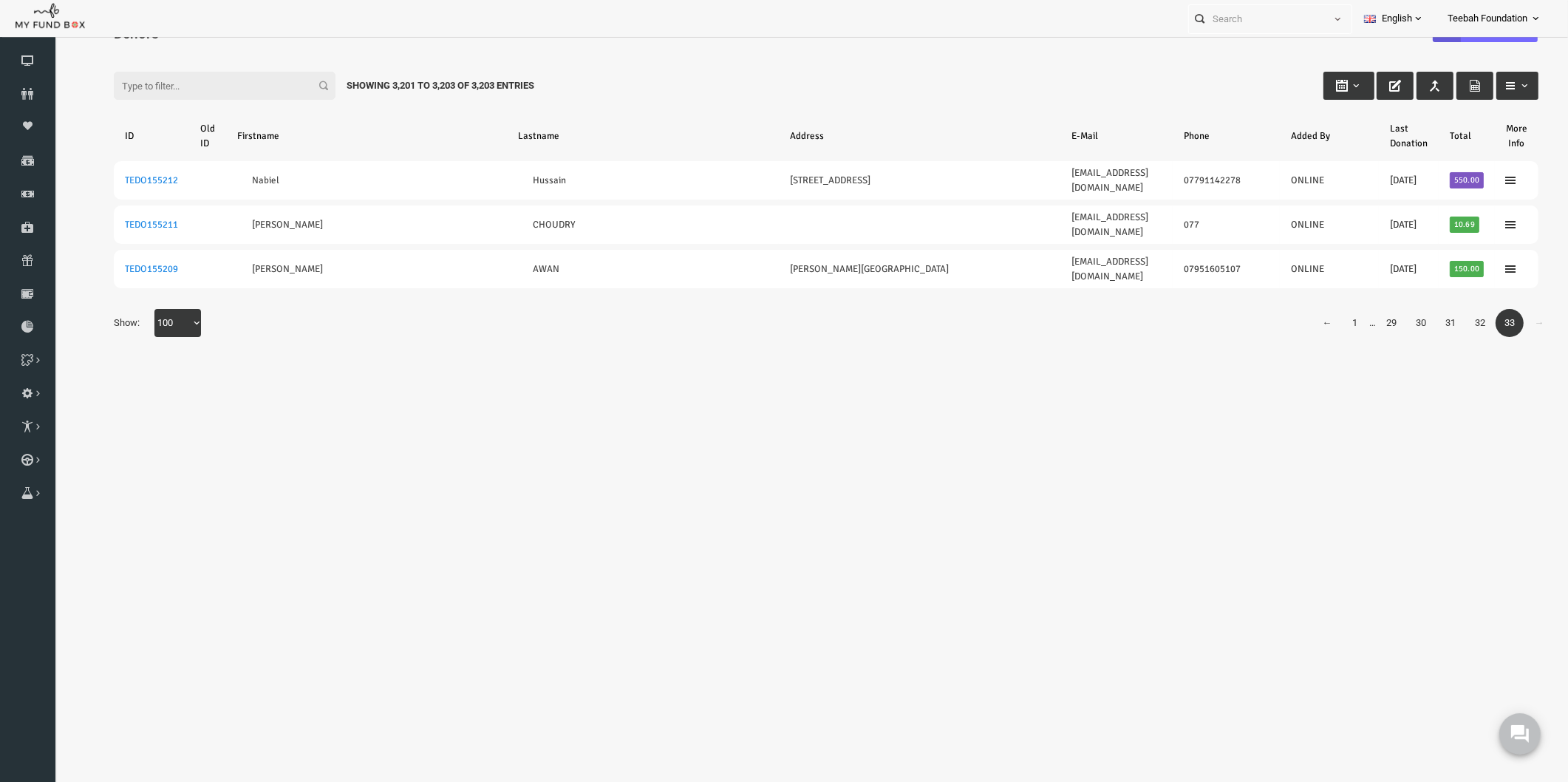
click at [1178, 396] on body "Donor Not Found Beneficiary Not Found Partner Not Found!!!! Please Fill out thi…" at bounding box center [796, 392] width 1484 height 774
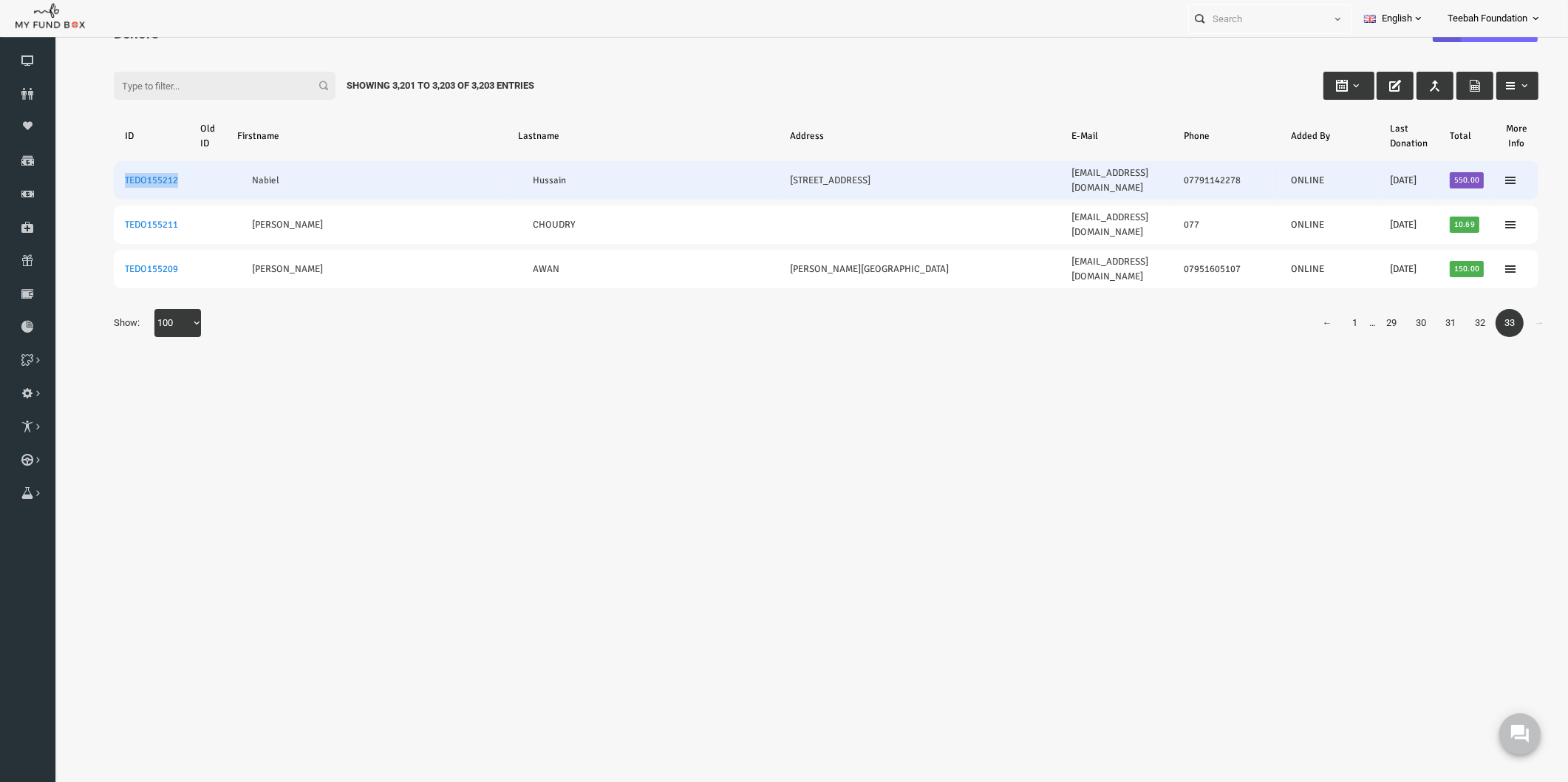
drag, startPoint x: 155, startPoint y: 173, endPoint x: 89, endPoint y: 180, distance: 66.4
click at [89, 180] on td "TEDO155212" at bounding box center [121, 180] width 75 height 38
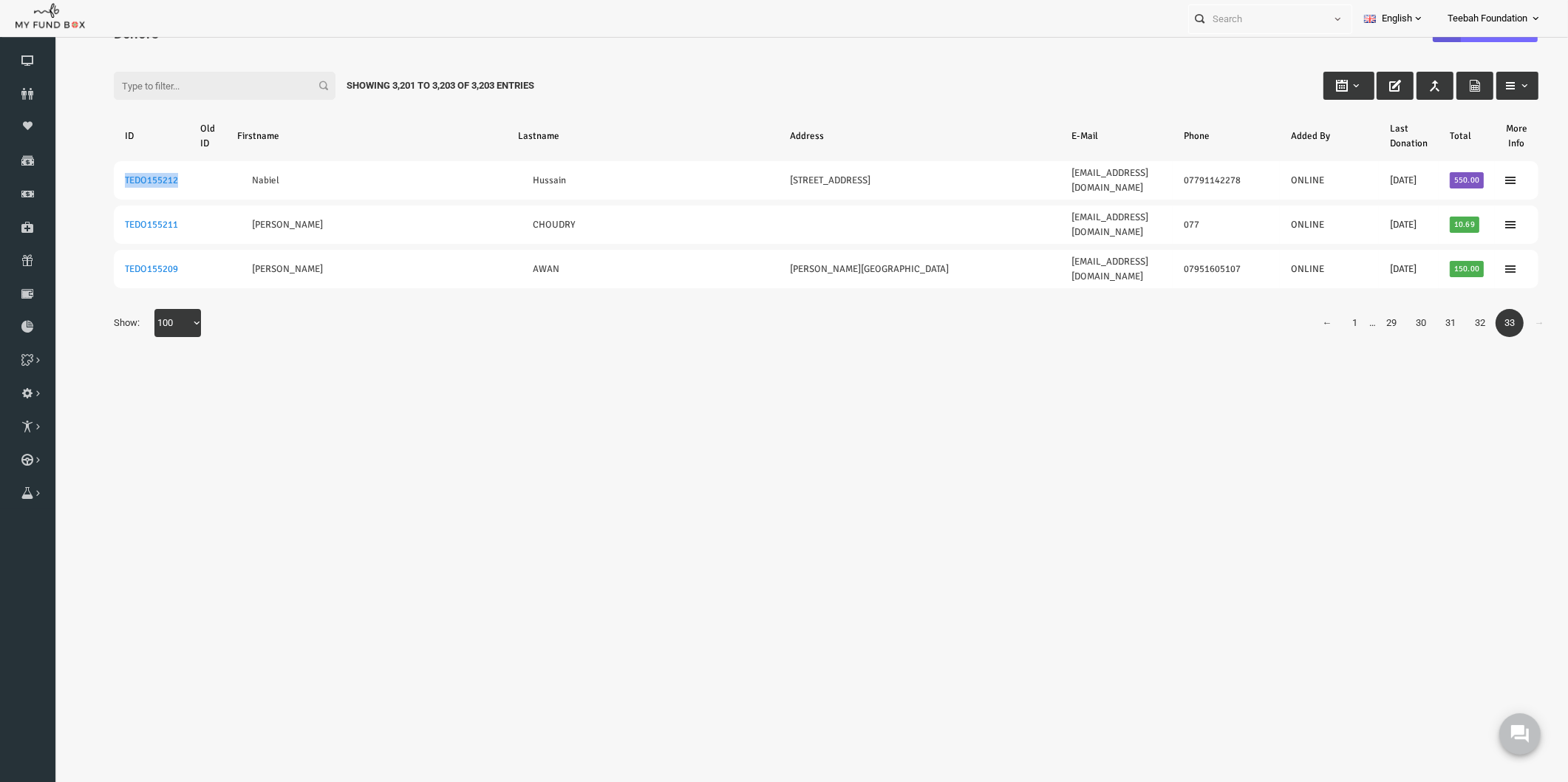
copy link "TEDO155212"
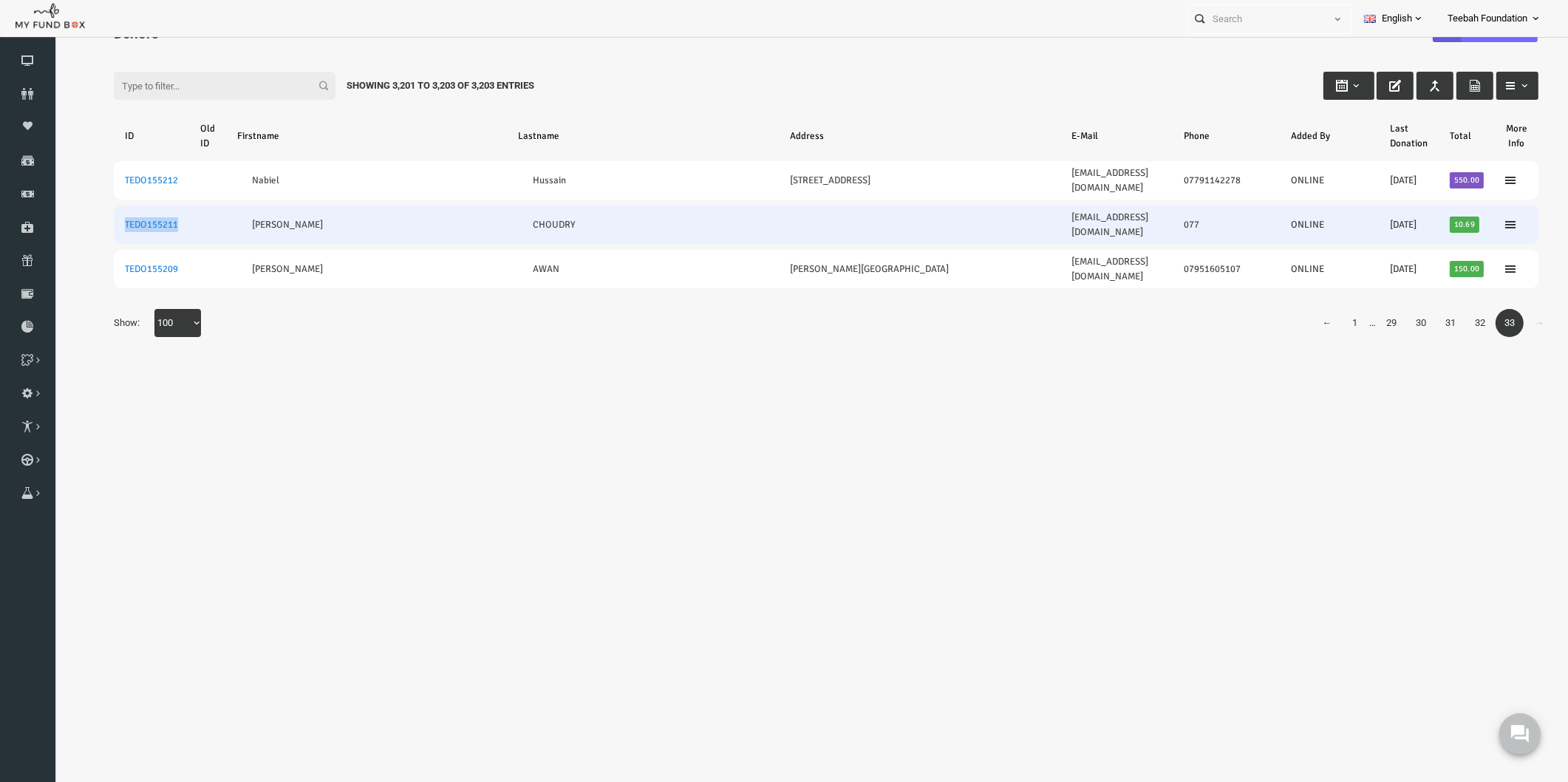
drag, startPoint x: 152, startPoint y: 206, endPoint x: 87, endPoint y: 215, distance: 65.6
click at [87, 215] on td "TEDO155211" at bounding box center [121, 224] width 75 height 38
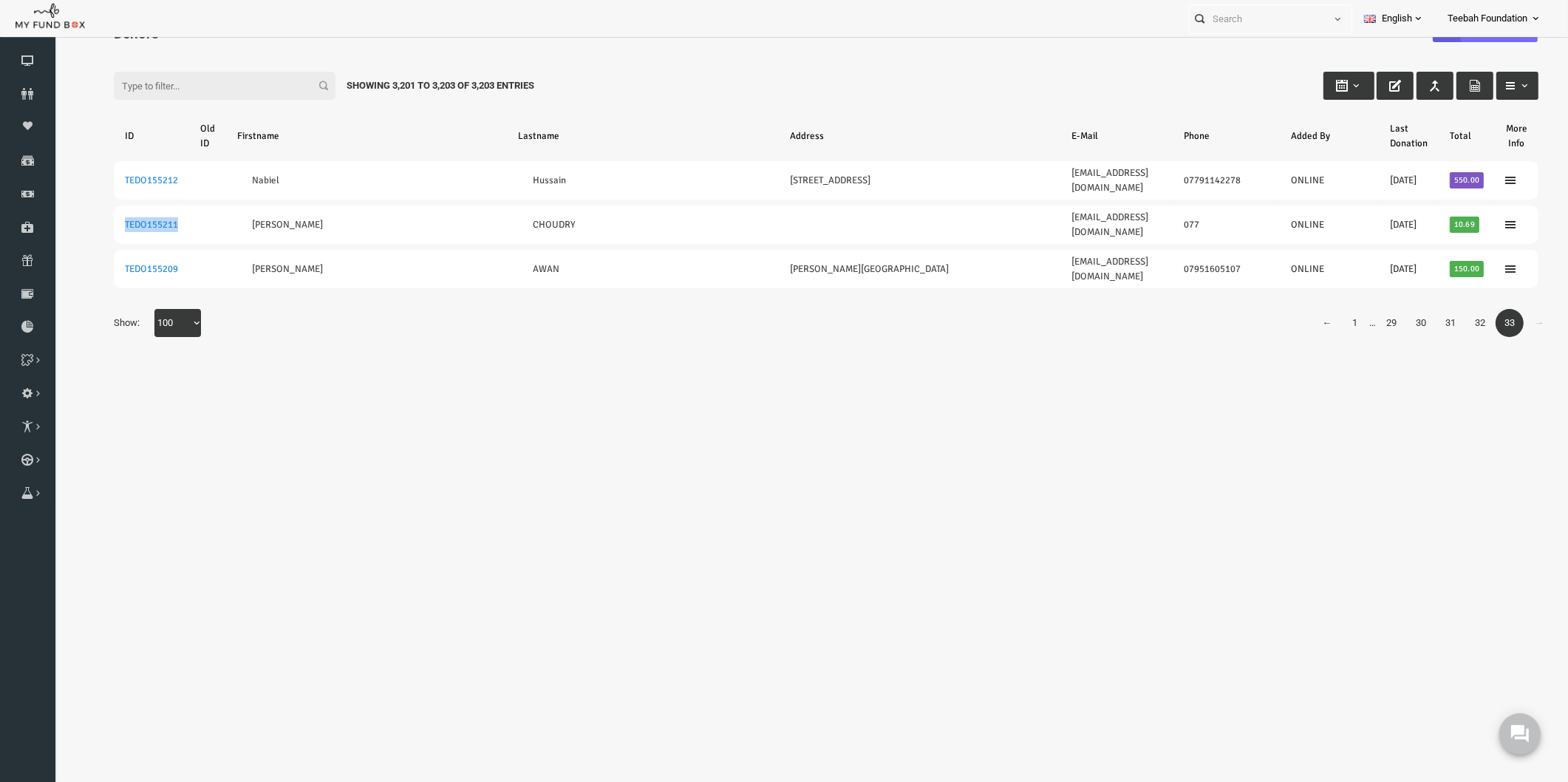
click at [1443, 309] on link "32" at bounding box center [1450, 323] width 28 height 28
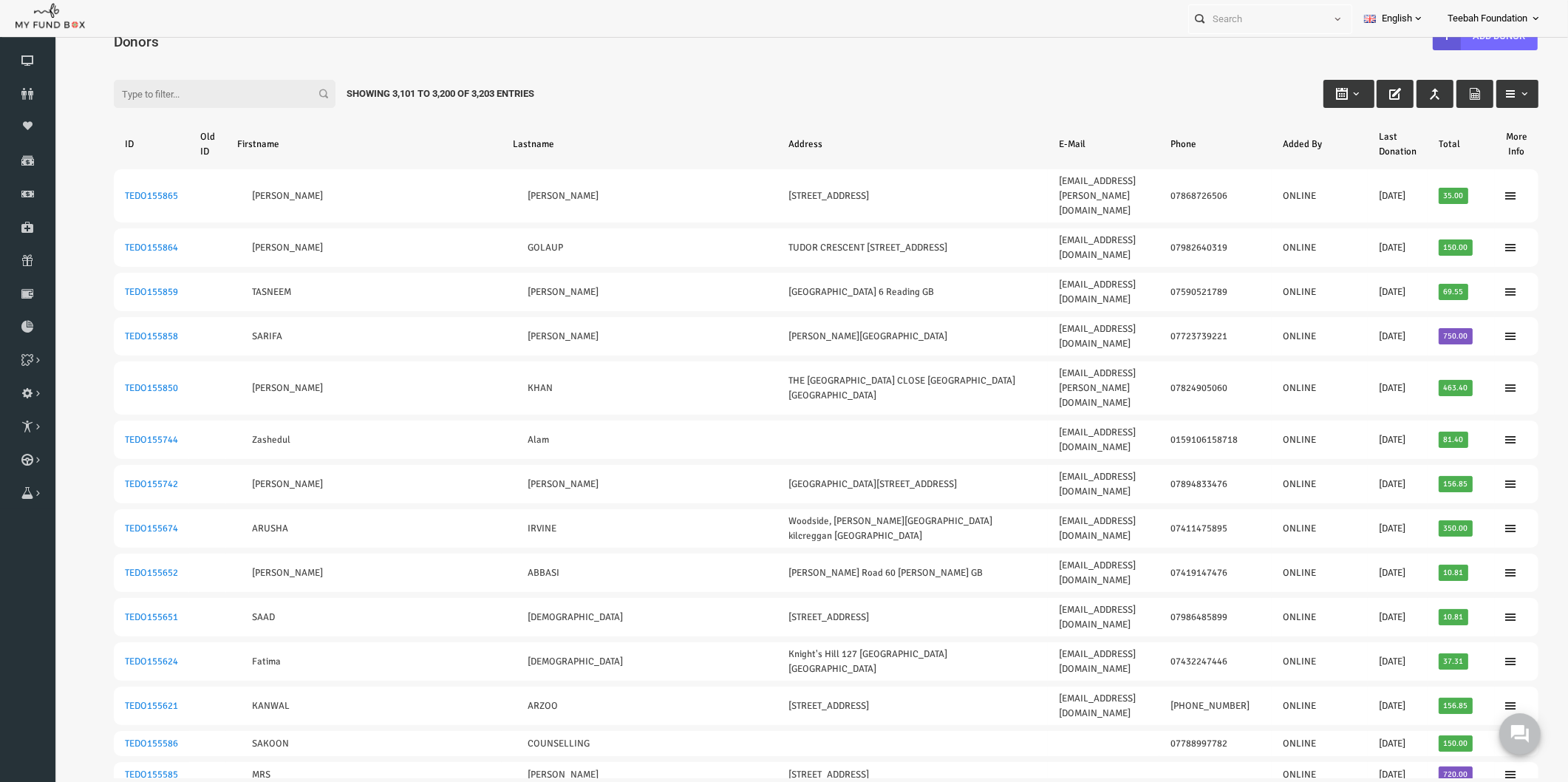
scroll to position [2637, 0]
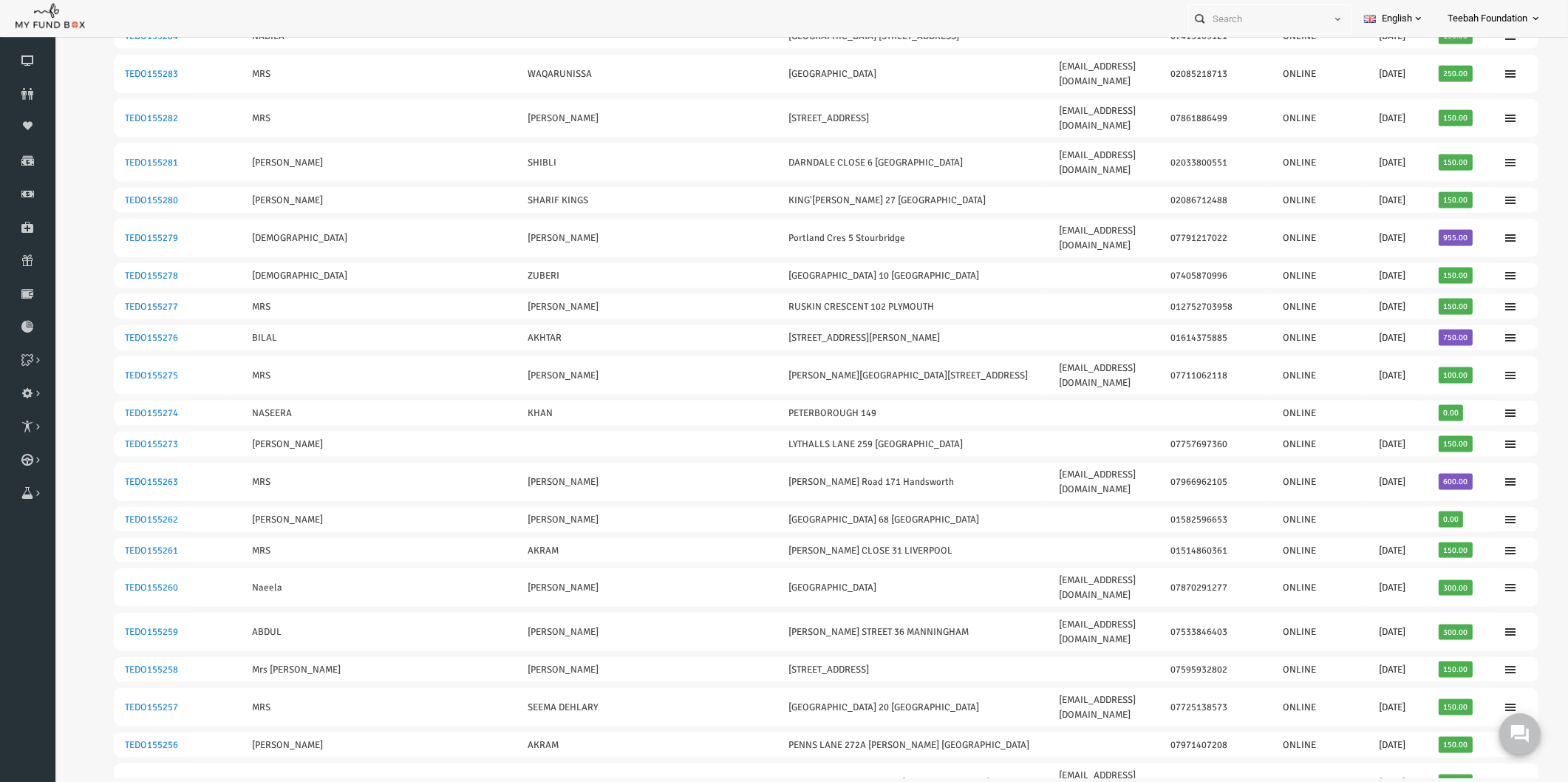
drag, startPoint x: 159, startPoint y: 393, endPoint x: 78, endPoint y: 394, distance: 81.0
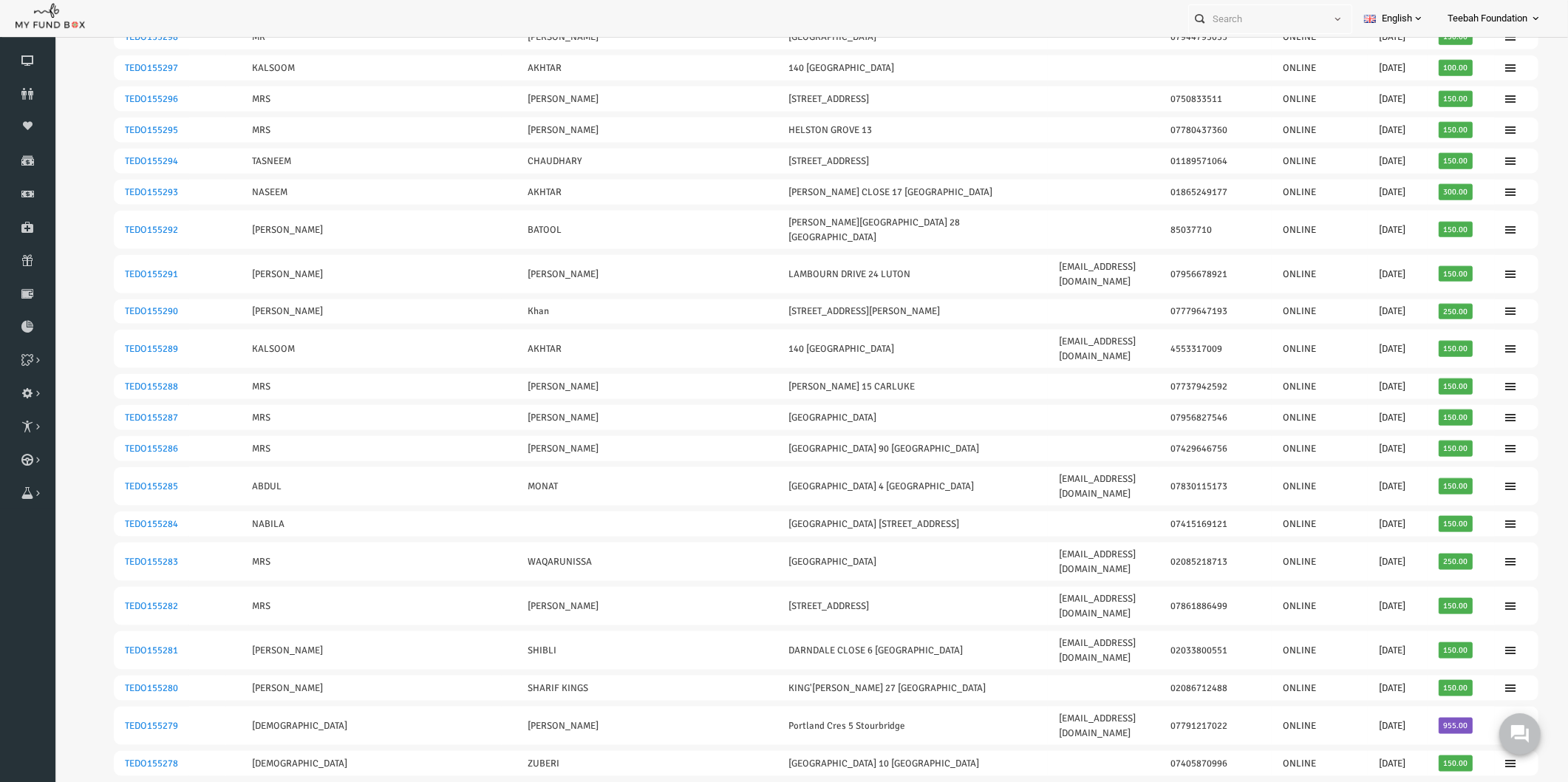
scroll to position [2145, 0]
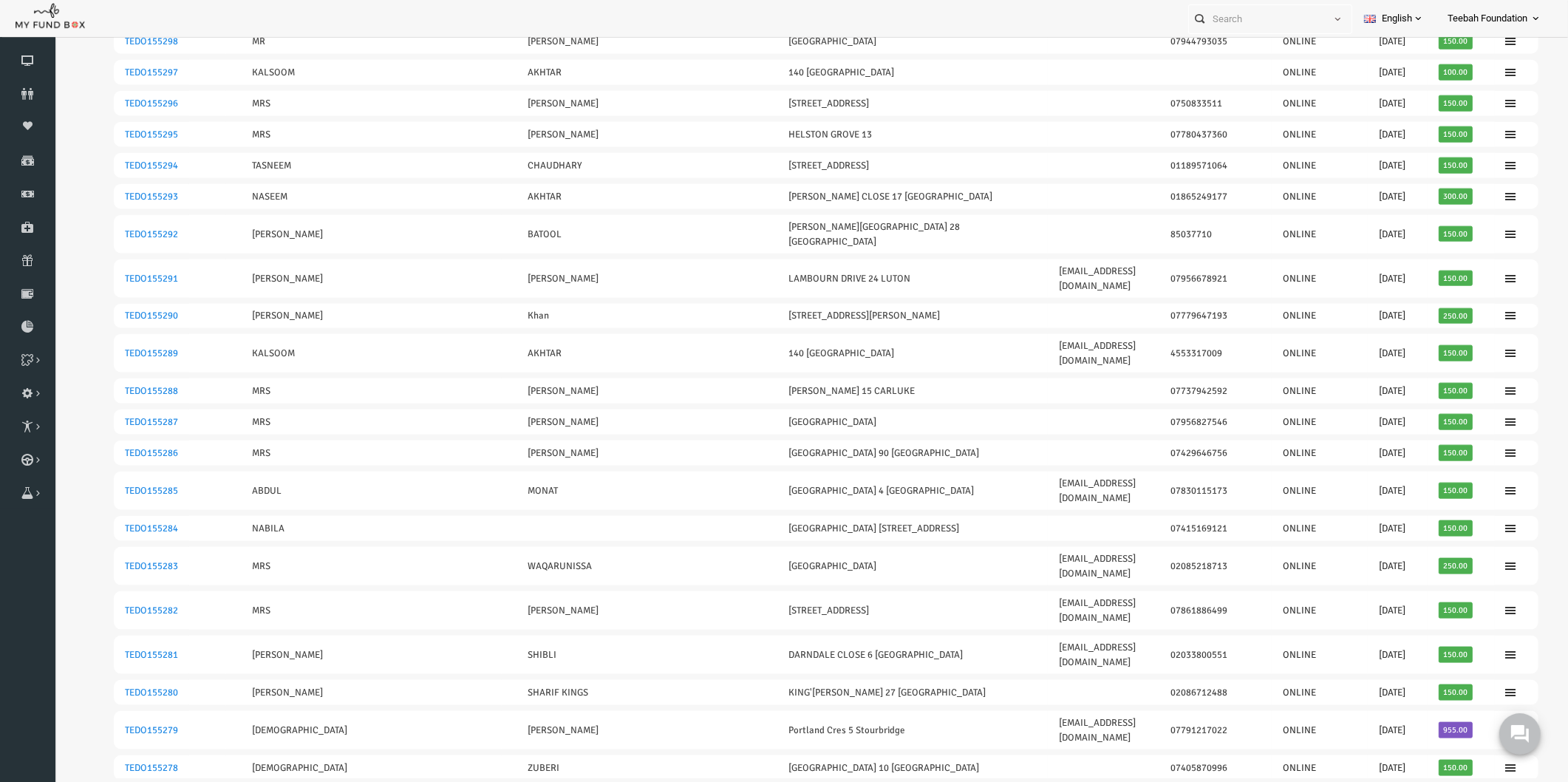
drag, startPoint x: 151, startPoint y: 414, endPoint x: 94, endPoint y: 416, distance: 57.0
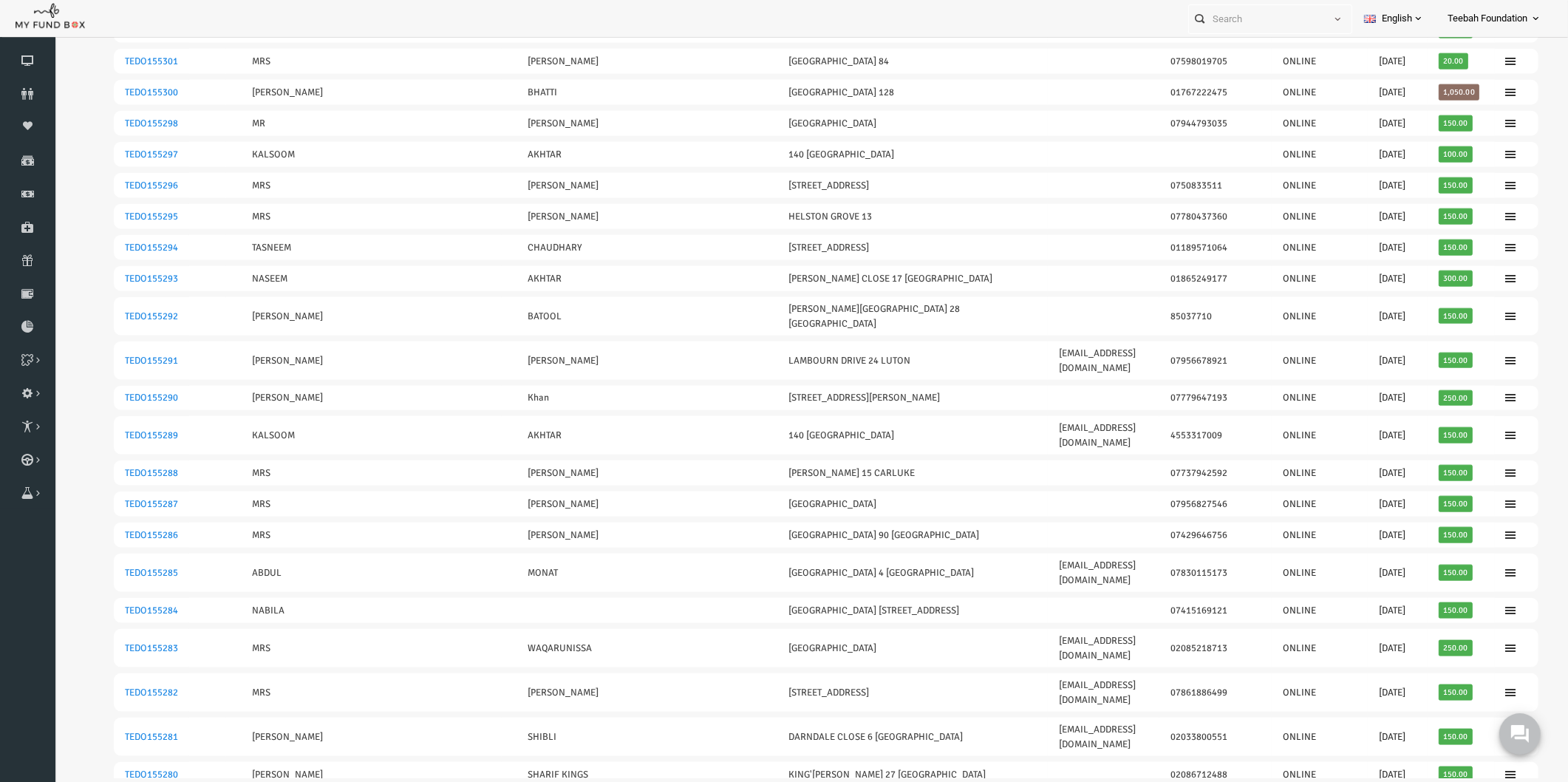
drag, startPoint x: 159, startPoint y: 367, endPoint x: 72, endPoint y: 369, distance: 87.0
click at [72, 369] on table "ID Old ID Firstname Lastname Address E-Mail Phone Added By Last Donation Total …" at bounding box center [796, 34] width 1454 height 3985
drag, startPoint x: 152, startPoint y: 276, endPoint x: 89, endPoint y: 278, distance: 63.0
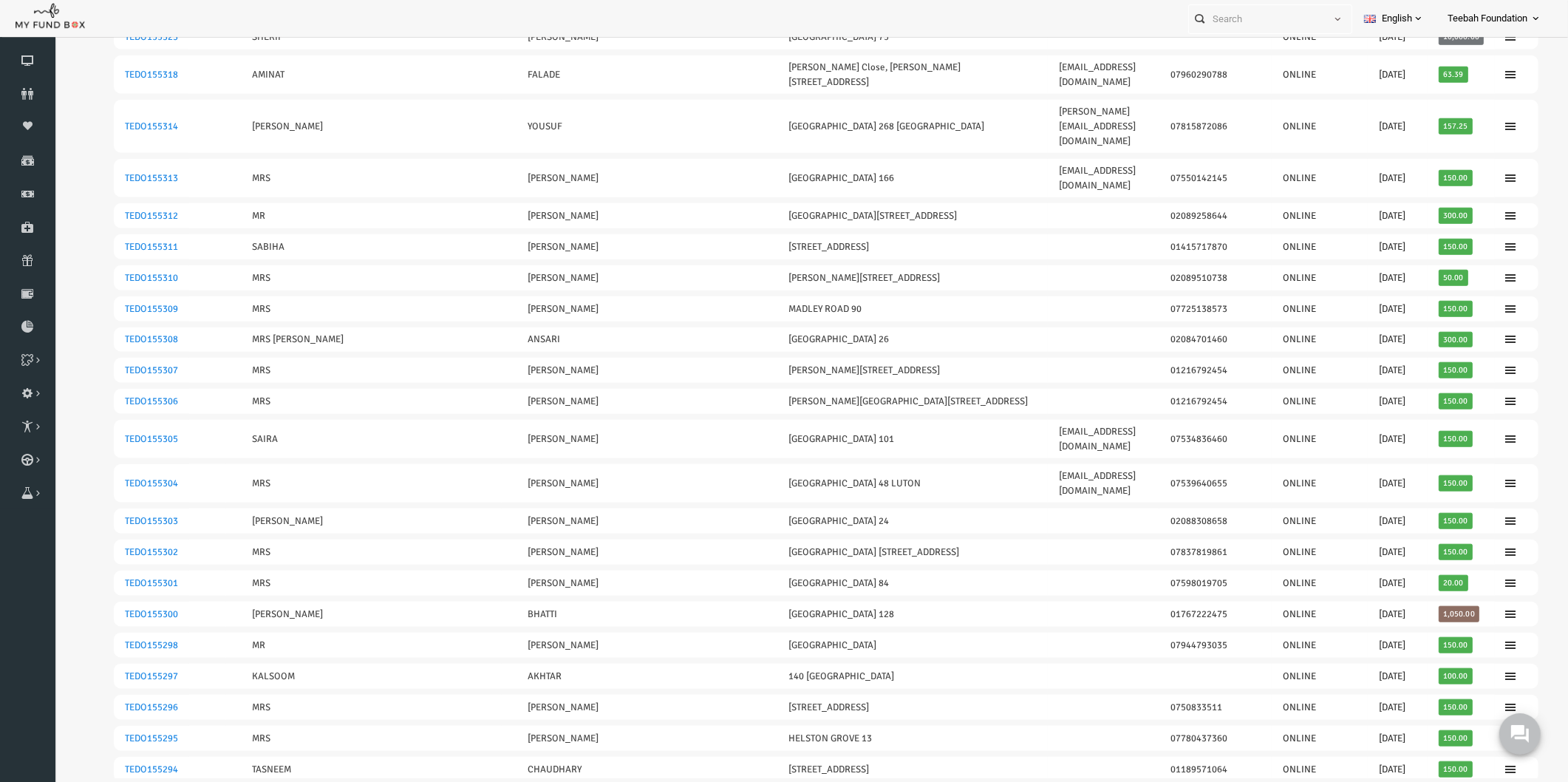
scroll to position [1488, 0]
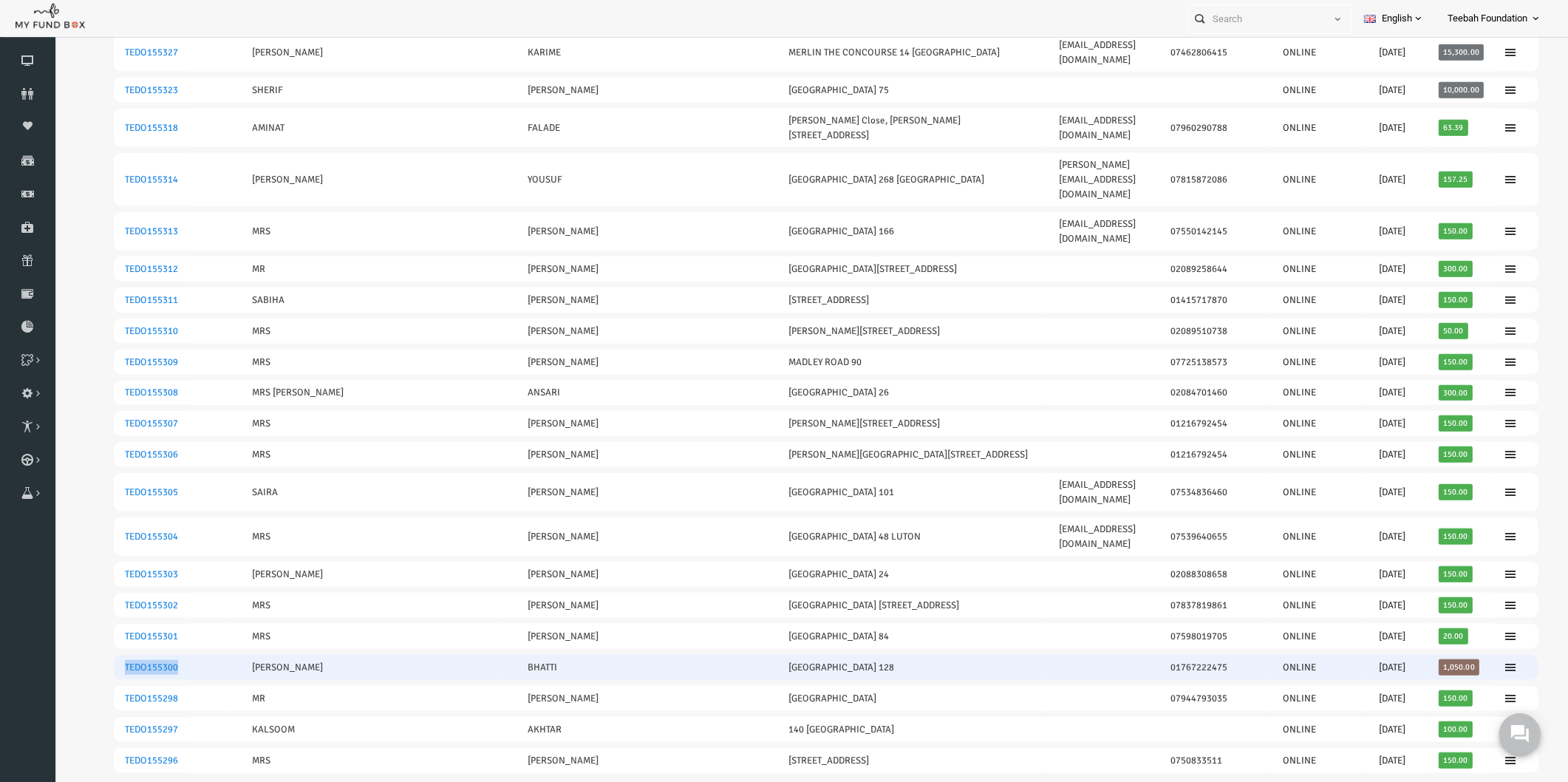
drag, startPoint x: 159, startPoint y: 224, endPoint x: 93, endPoint y: 227, distance: 66.1
click at [93, 655] on tr "TEDO155300 SHEHNAZ BHATTI LONDON ROAD 128 01767222475 ONLINE 10.09.2019 1,050.00" at bounding box center [796, 667] width 1425 height 25
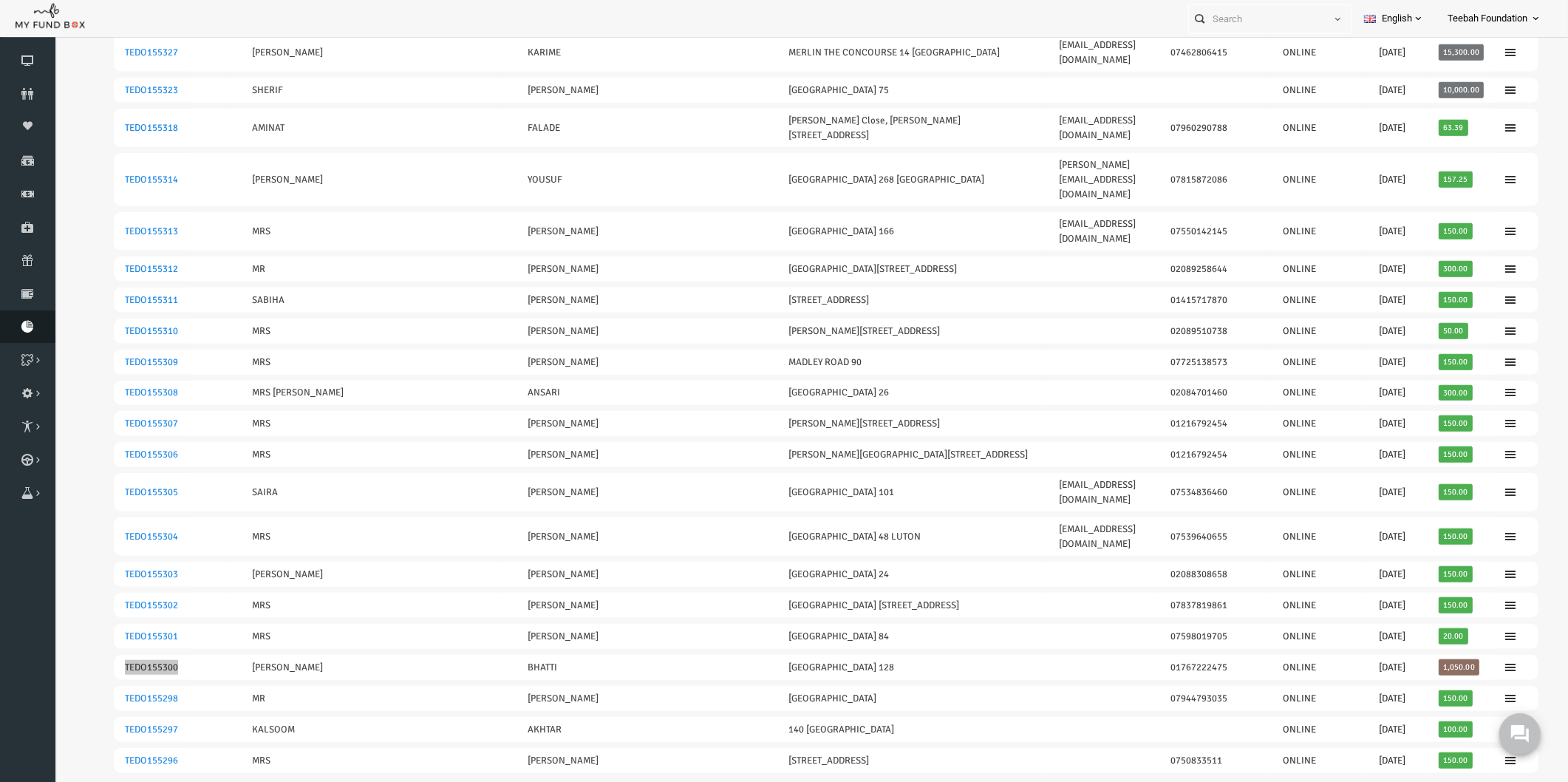
click at [20, 326] on icon at bounding box center [28, 327] width 56 height 12
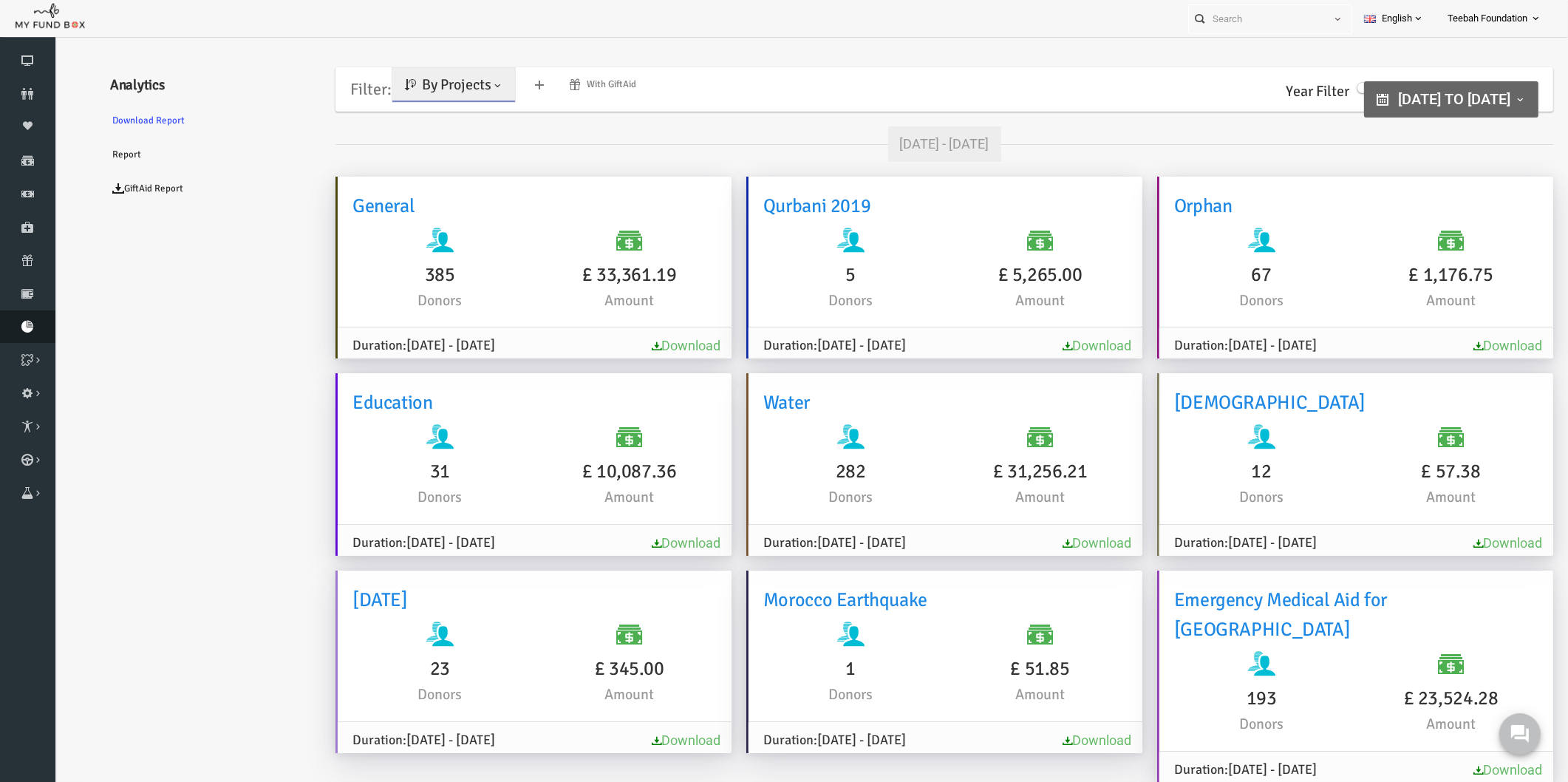
scroll to position [0, 0]
type input "01-10-2023"
type input "30-12-2026"
click at [1368, 93] on span "01-10-2023 to 30-12-2026" at bounding box center [1423, 99] width 112 height 18
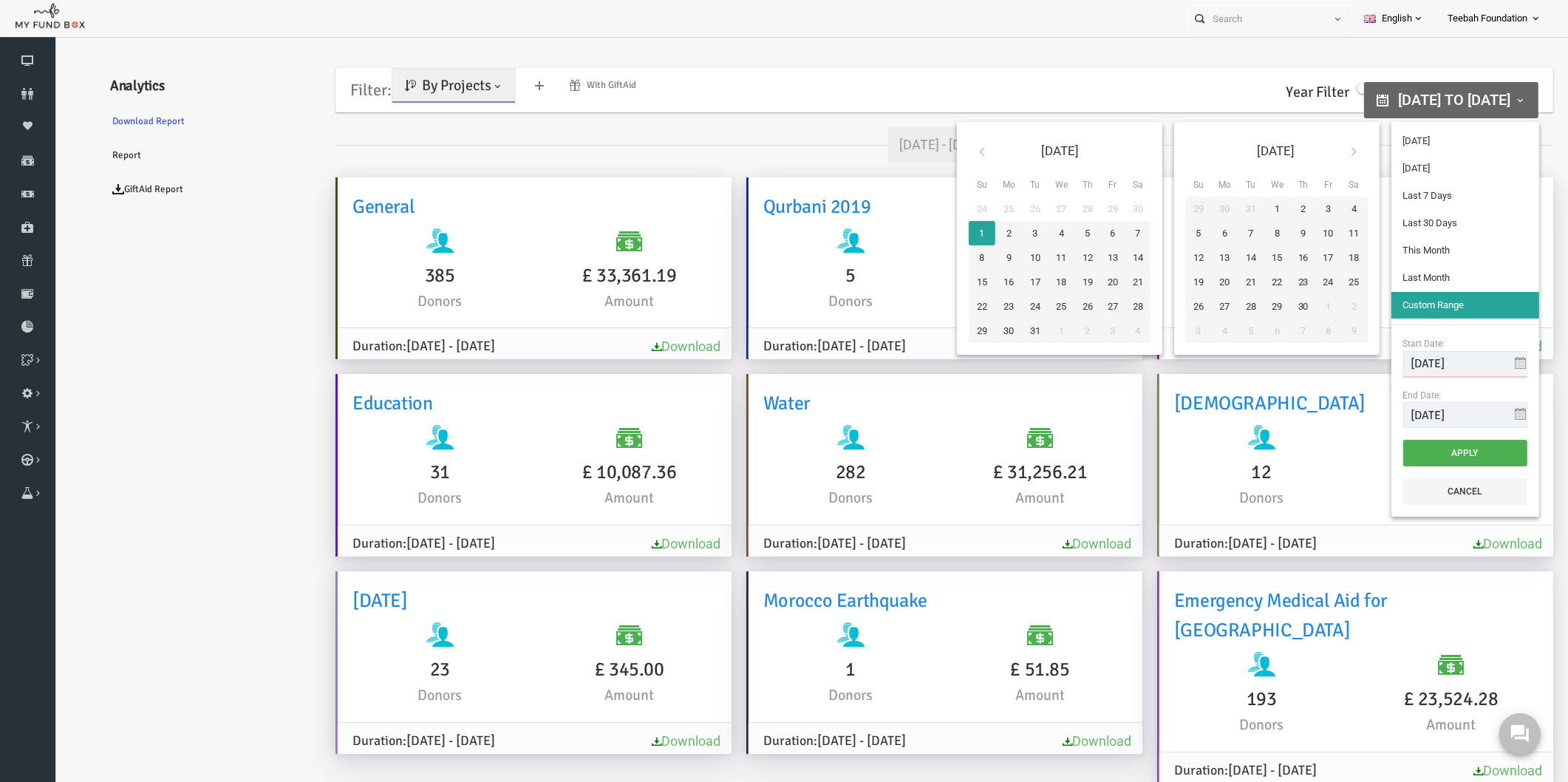
drag, startPoint x: 1438, startPoint y: 368, endPoint x: 1352, endPoint y: 368, distance: 86.0
click at [1361, 368] on div "Start Date: 01-10-2023 End Date: 30-12-2026" at bounding box center [1434, 382] width 147 height 115
type input "01-01-2025"
drag, startPoint x: 1441, startPoint y: 418, endPoint x: 1328, endPoint y: 422, distance: 113.1
click at [1328, 422] on div "Jan 2025 Su Mo Tu We Th Fr Sa 29 30 31 1 2 3 4 5 6 7 8 9 10 11 12 13 14 15 16 1…" at bounding box center [1215, 319] width 588 height 406
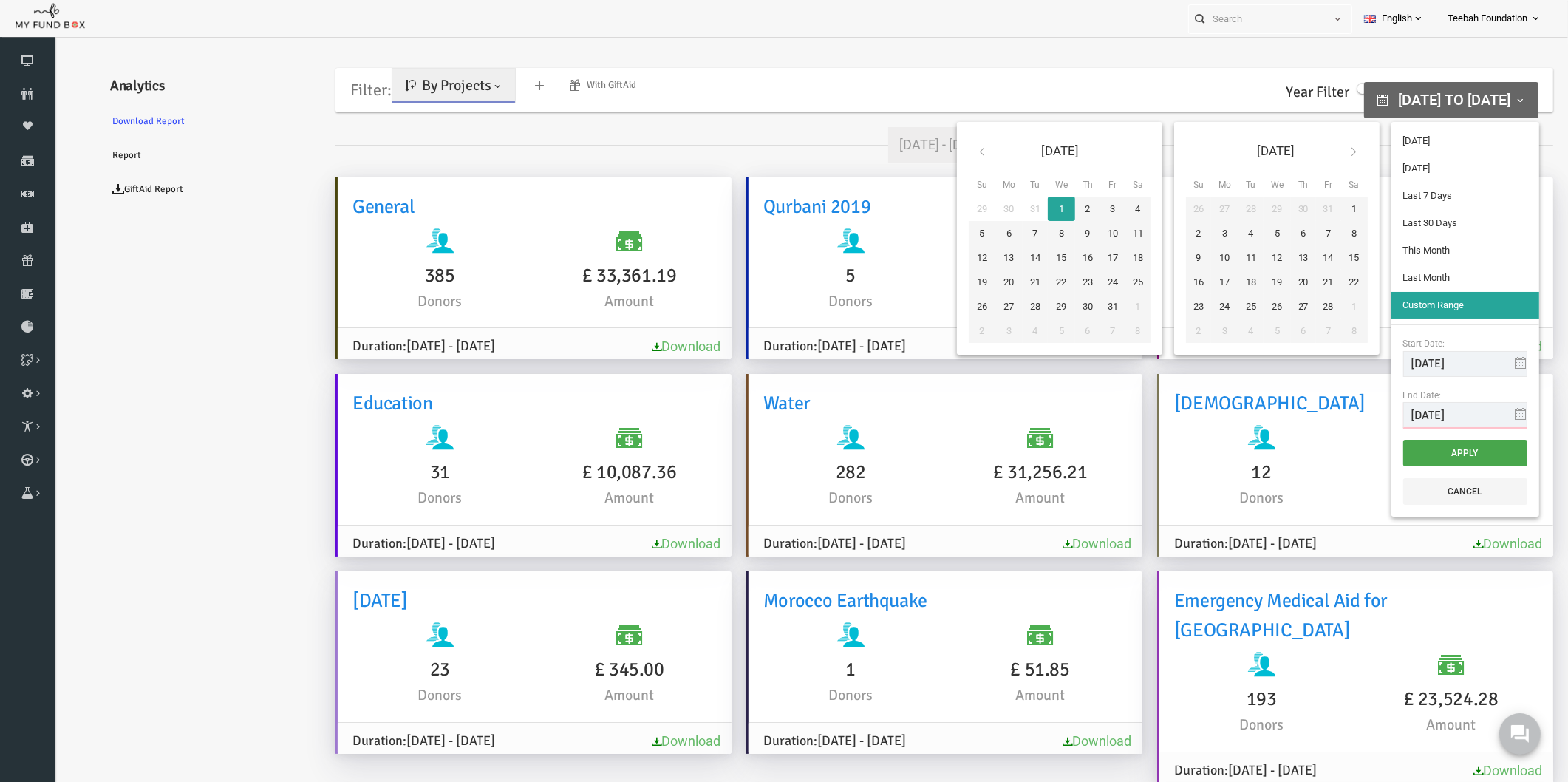
type input "29-08-2025"
click at [1410, 463] on button "Apply" at bounding box center [1435, 453] width 124 height 27
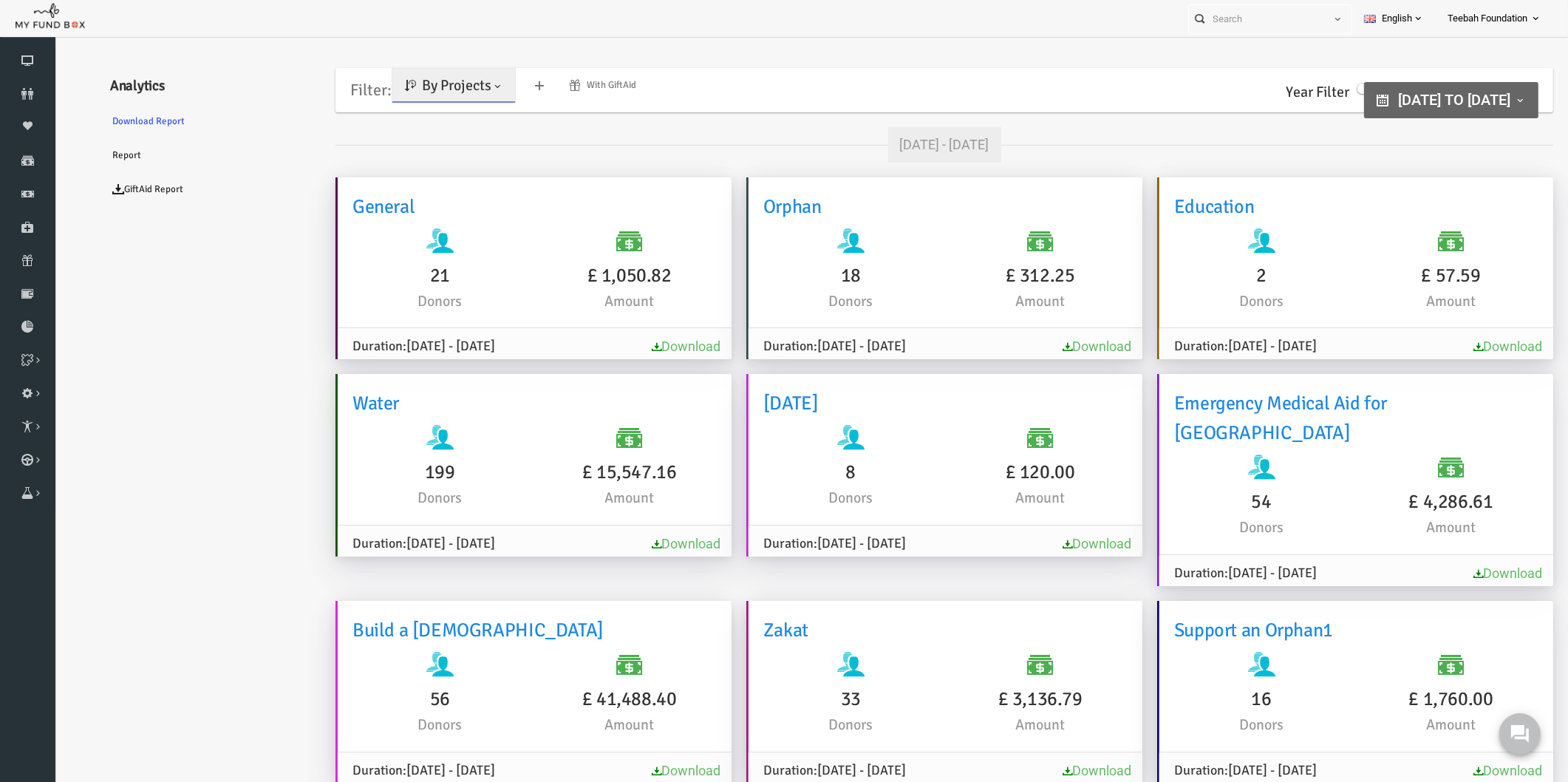
click at [242, 429] on ul "Analytics Download Report Report GiftAid Report" at bounding box center [179, 724] width 222 height 1331
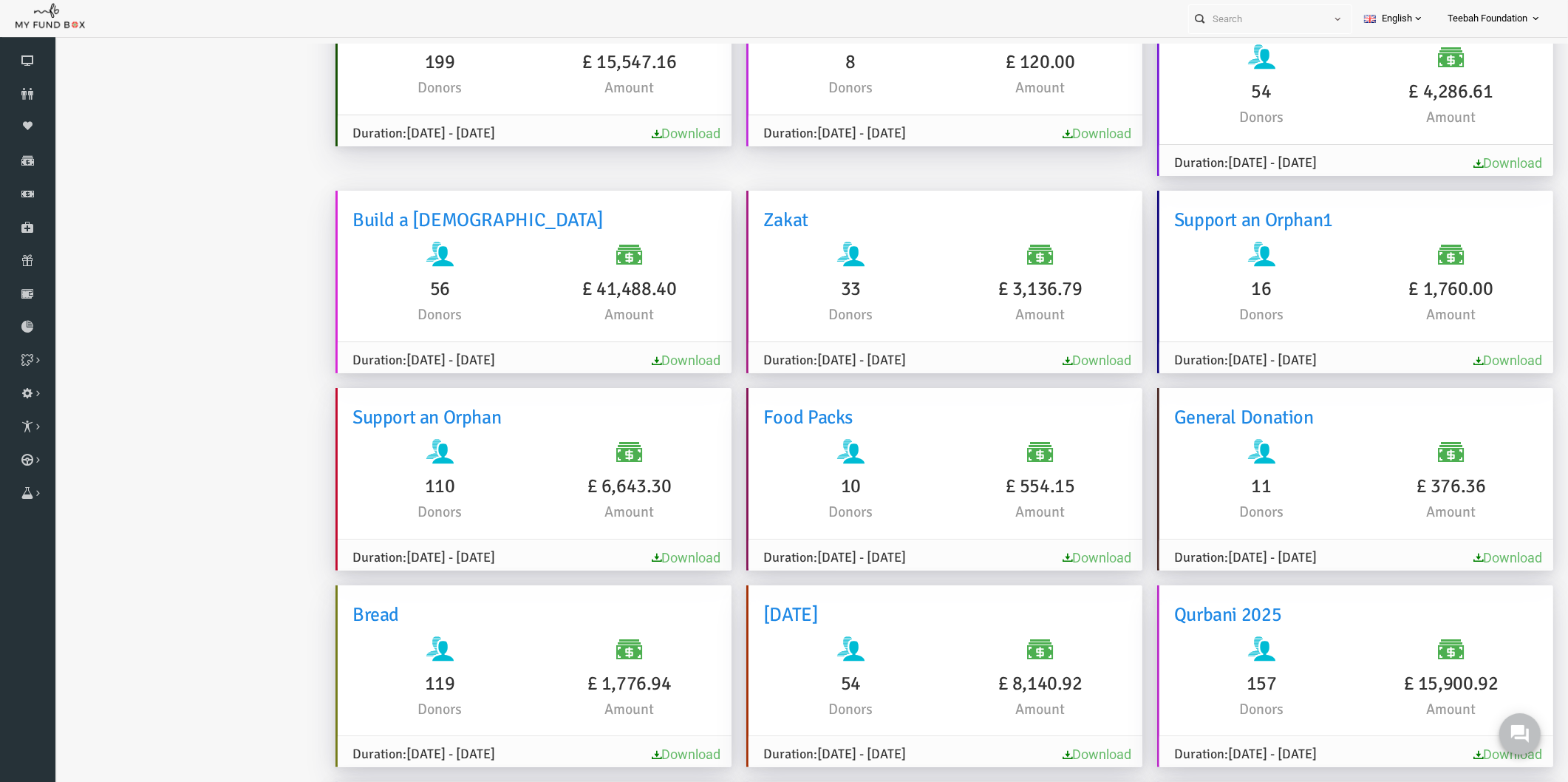
scroll to position [550, 0]
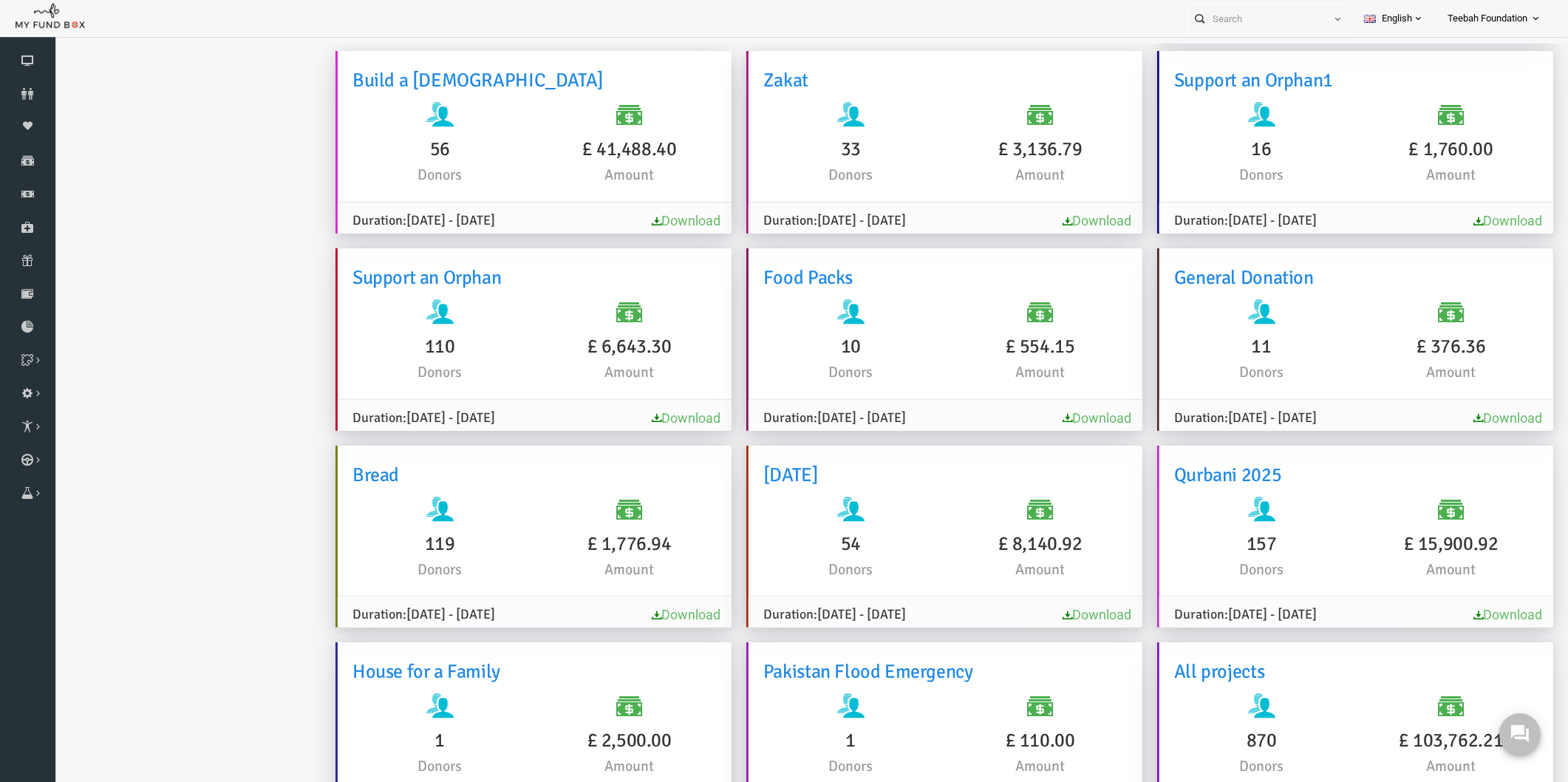
click at [210, 389] on ul "Analytics Download Report Report GiftAid Report" at bounding box center [179, 174] width 222 height 1331
drag, startPoint x: 1462, startPoint y: 514, endPoint x: 1367, endPoint y: 515, distance: 95.0
click at [1367, 530] on h6 "£ 15,900.92" at bounding box center [1421, 545] width 174 height 30
click at [228, 483] on ul "Analytics Download Report Report GiftAid Report" at bounding box center [179, 174] width 222 height 1331
click at [217, 486] on ul "Analytics Download Report Report GiftAid Report" at bounding box center [179, 174] width 222 height 1331
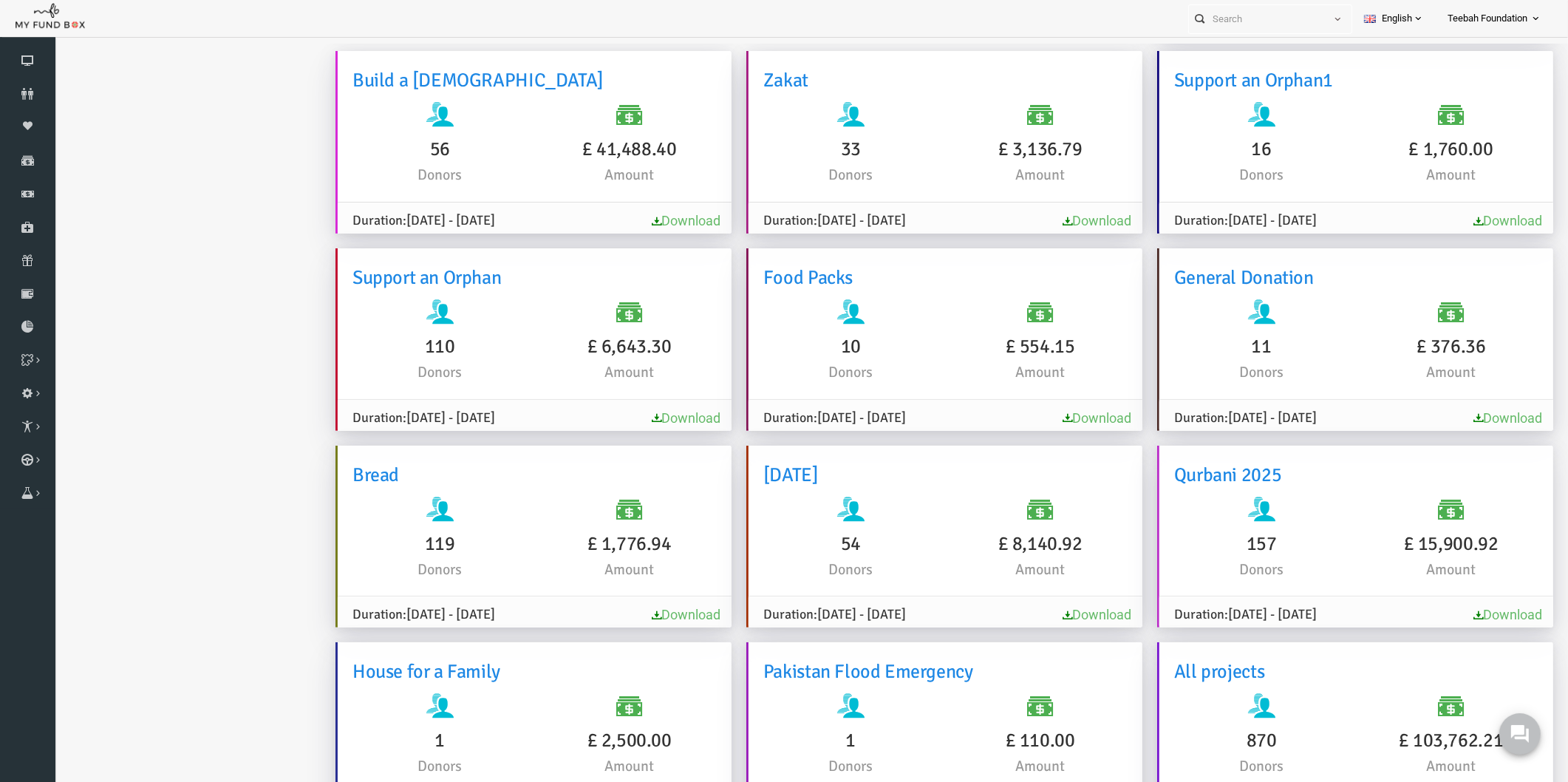
drag, startPoint x: 1050, startPoint y: 512, endPoint x: 963, endPoint y: 511, distance: 87.0
click at [963, 530] on h6 "£ 8,140.92" at bounding box center [1010, 545] width 174 height 30
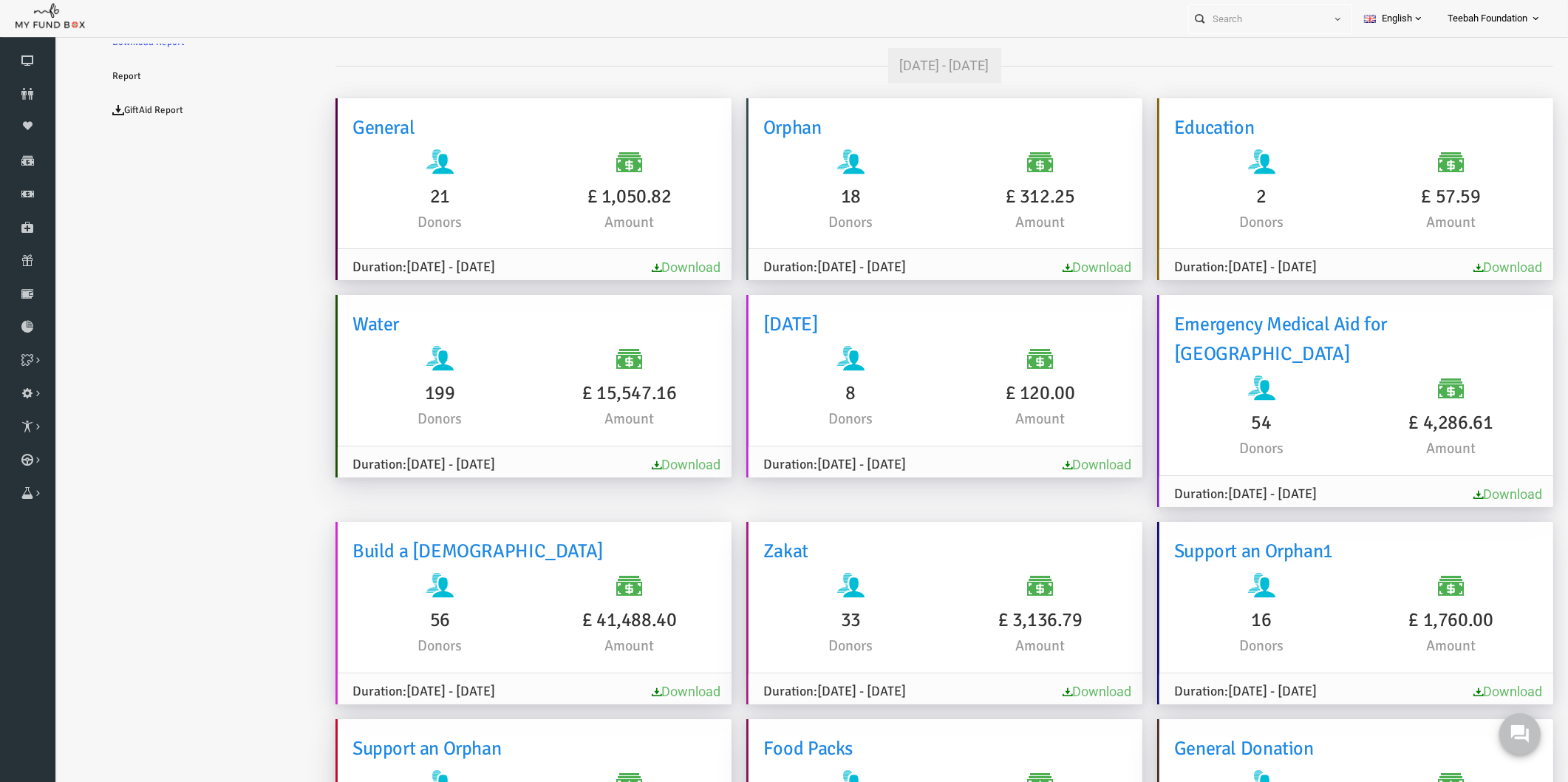
scroll to position [0, 0]
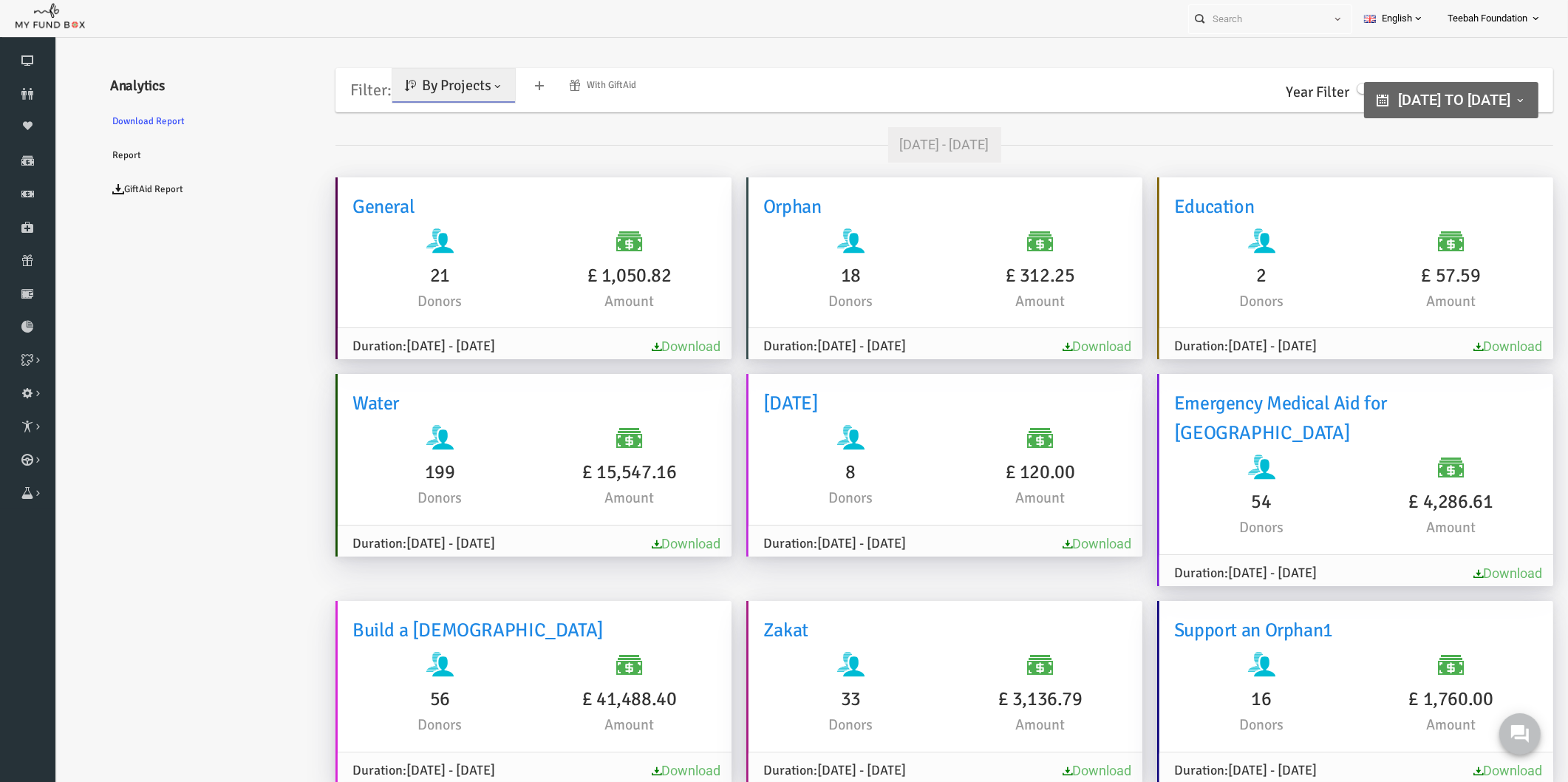
click at [210, 519] on ul "Analytics Download Report Report GiftAid Report" at bounding box center [179, 724] width 222 height 1331
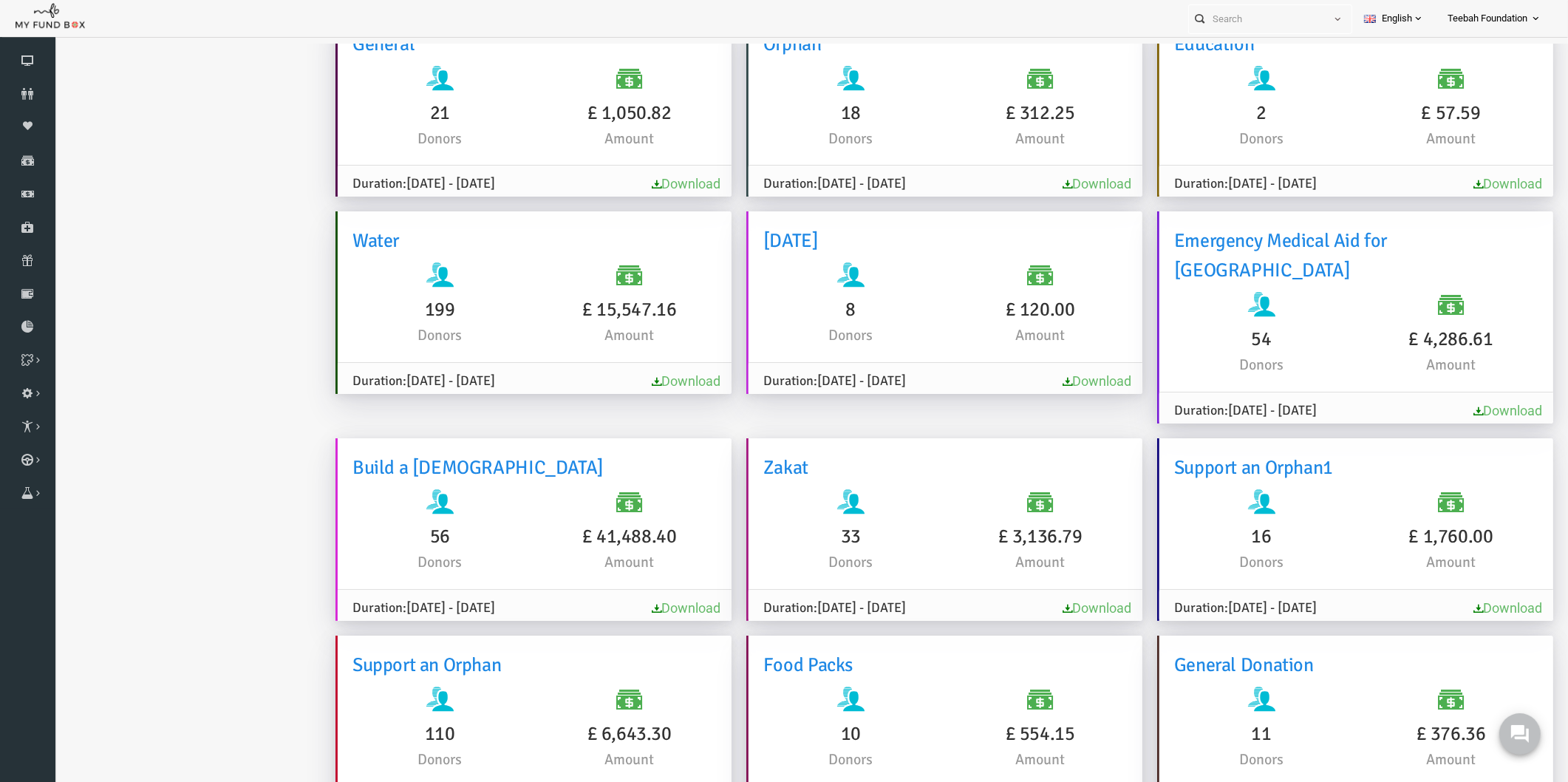
scroll to position [164, 0]
drag, startPoint x: 1461, startPoint y: 309, endPoint x: 1368, endPoint y: 314, distance: 93.1
click at [1368, 323] on h6 "£ 4,286.61" at bounding box center [1421, 338] width 174 height 30
click at [1470, 402] on link "Download" at bounding box center [1477, 409] width 69 height 16
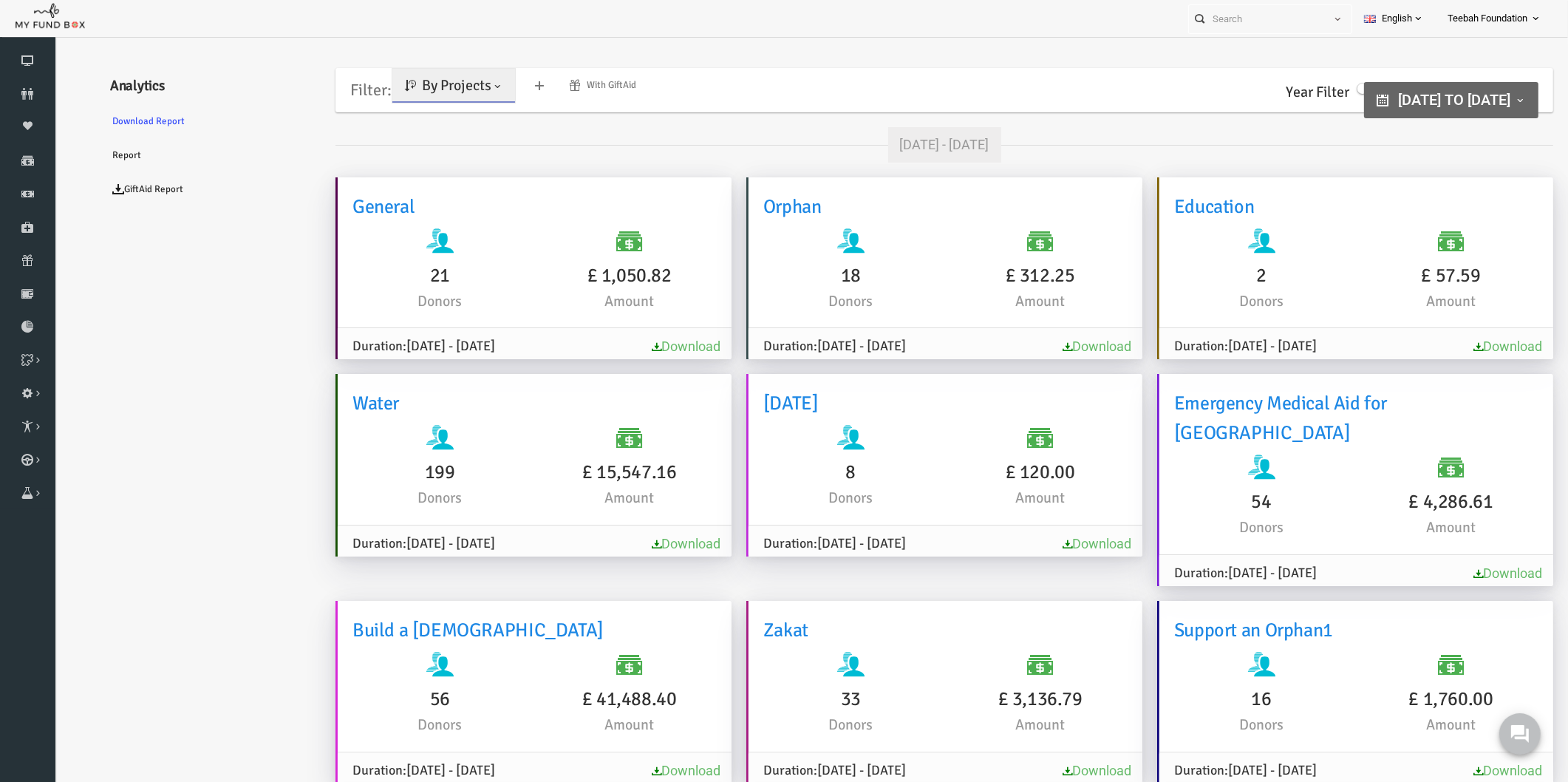
scroll to position [45, 0]
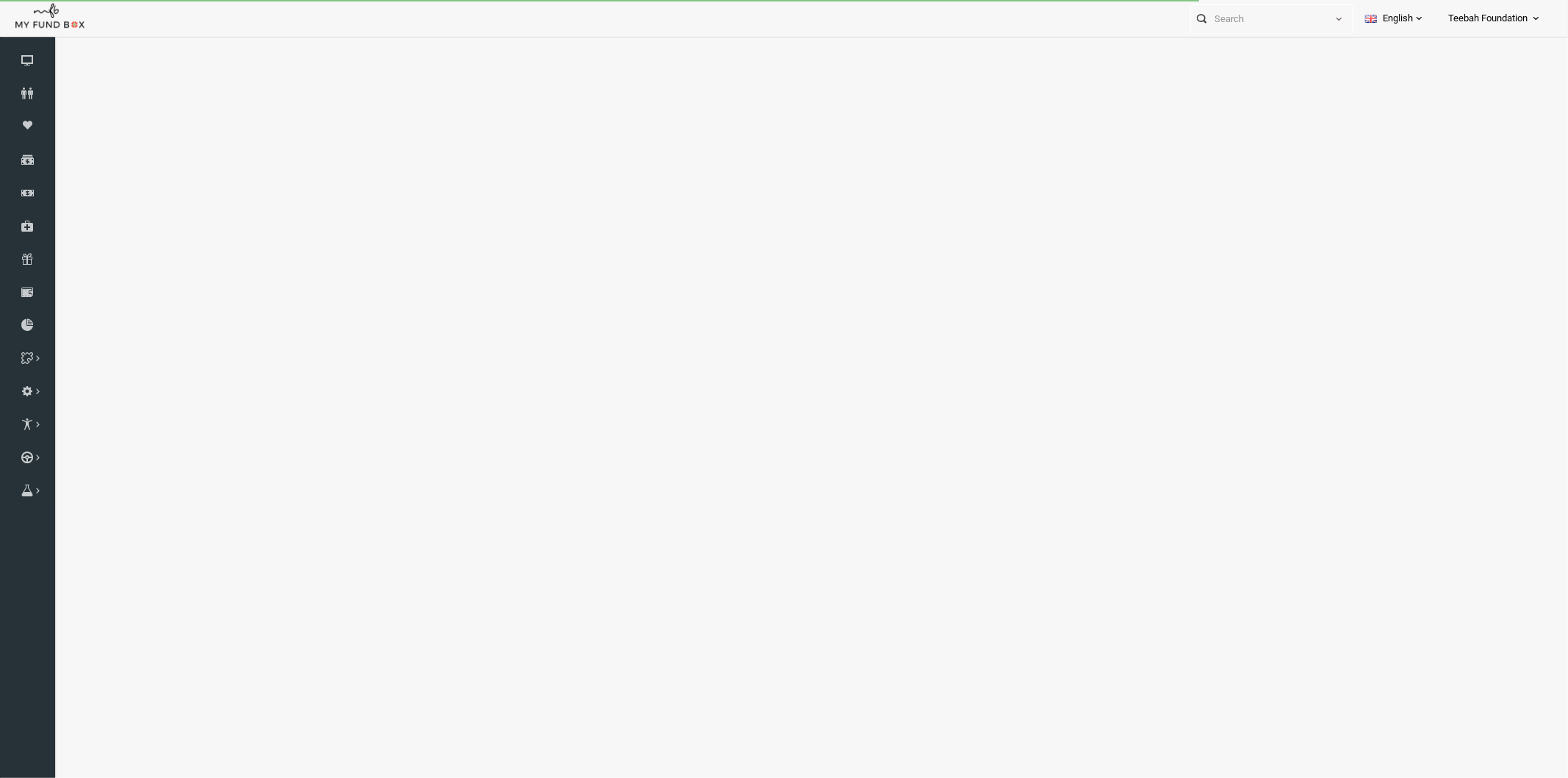
select select "100"
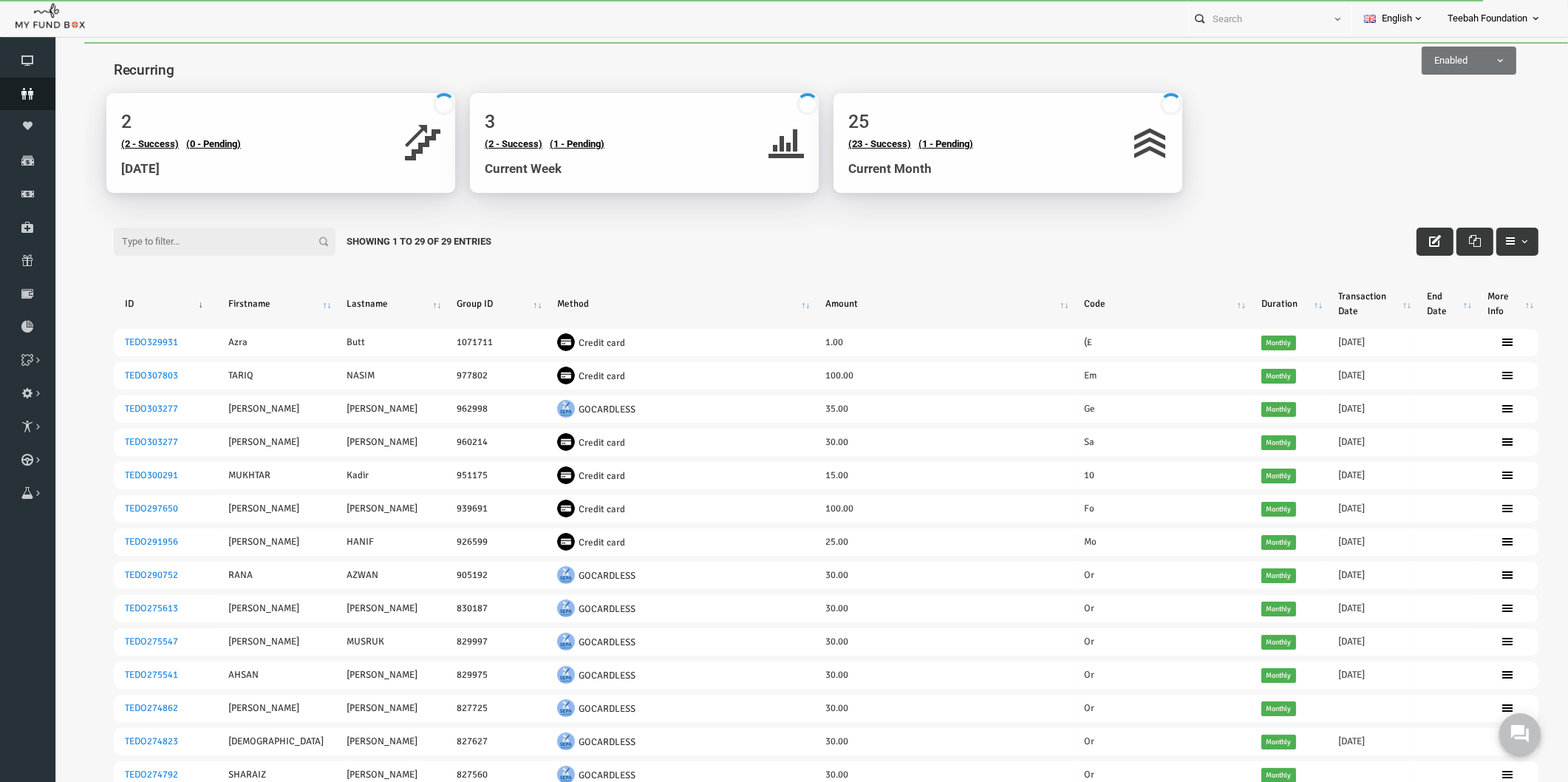
click at [40, 88] on icon at bounding box center [28, 94] width 56 height 12
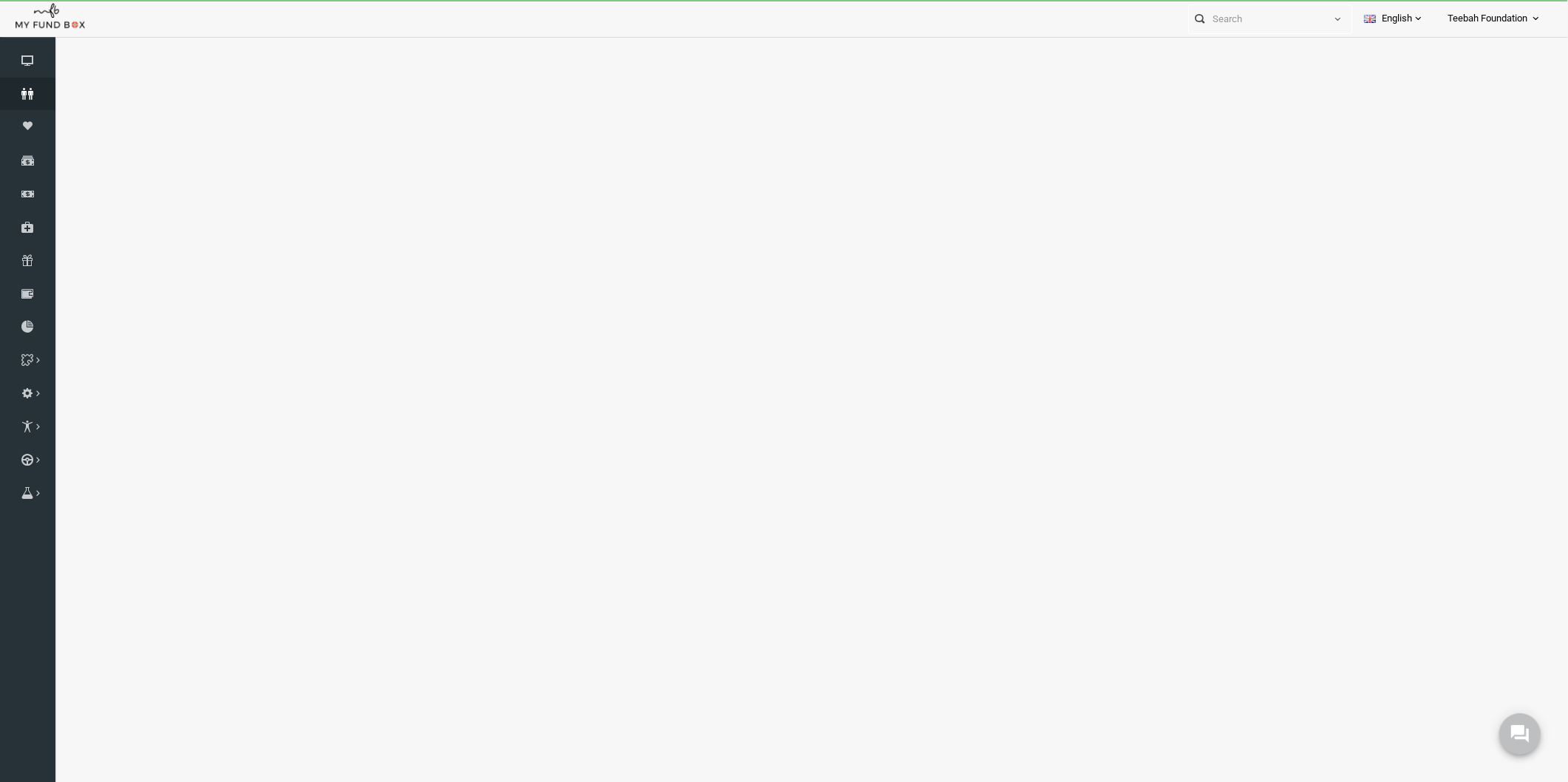
select select "100"
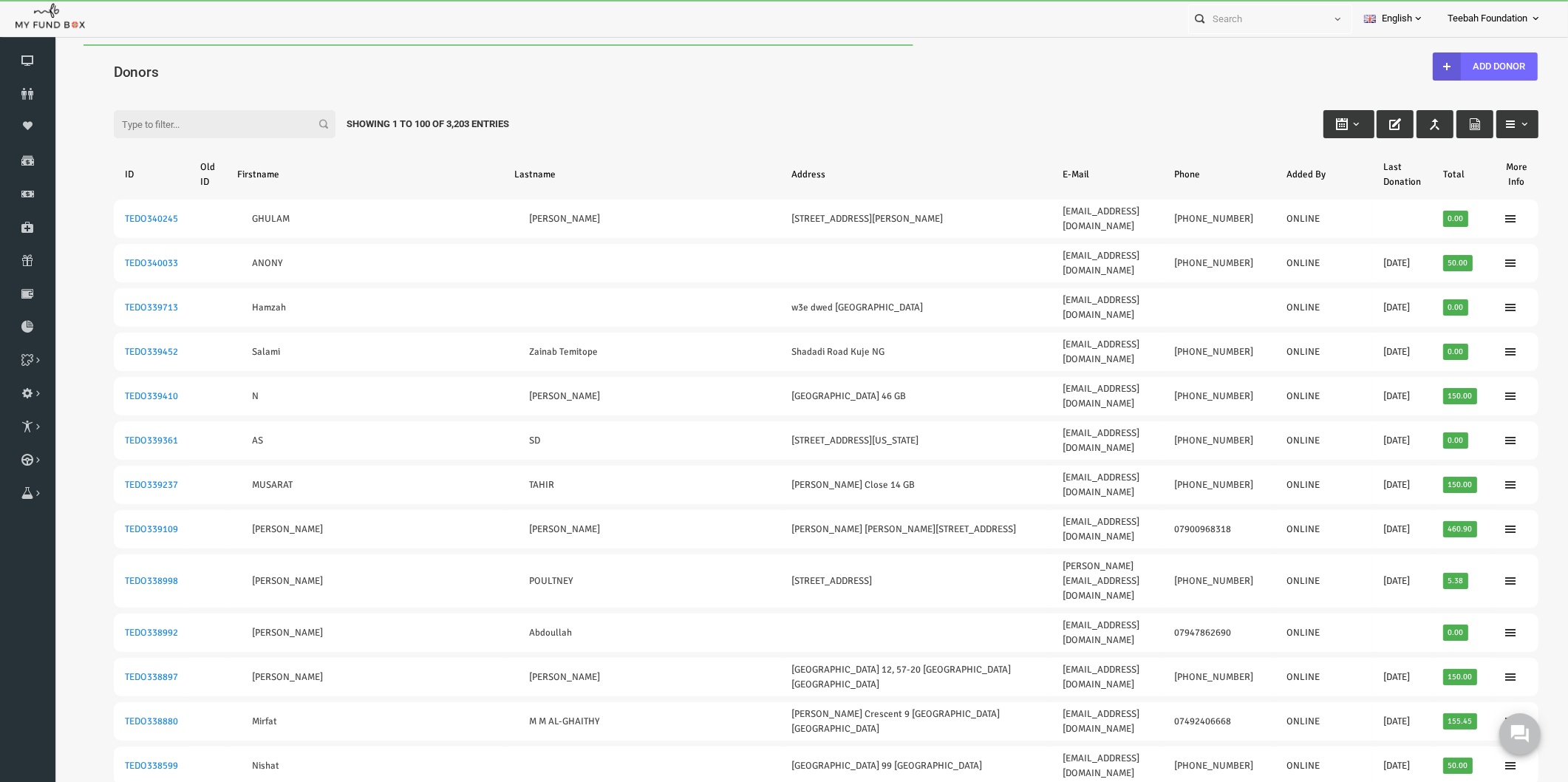
click at [154, 69] on h4 "Donors" at bounding box center [803, 71] width 1439 height 21
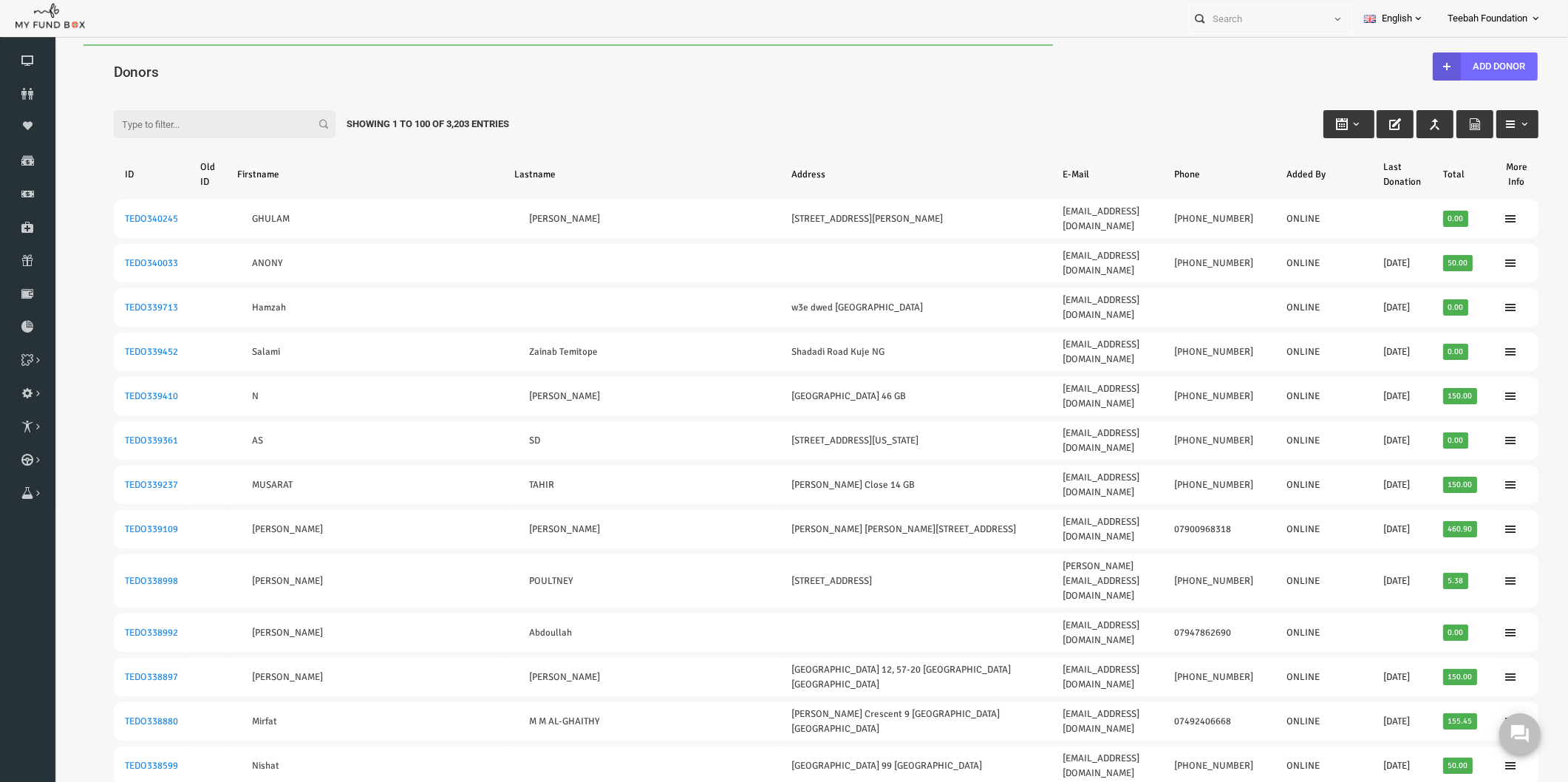
click at [147, 119] on input "Filter:" at bounding box center [194, 124] width 222 height 28
paste input "TEDO290752"
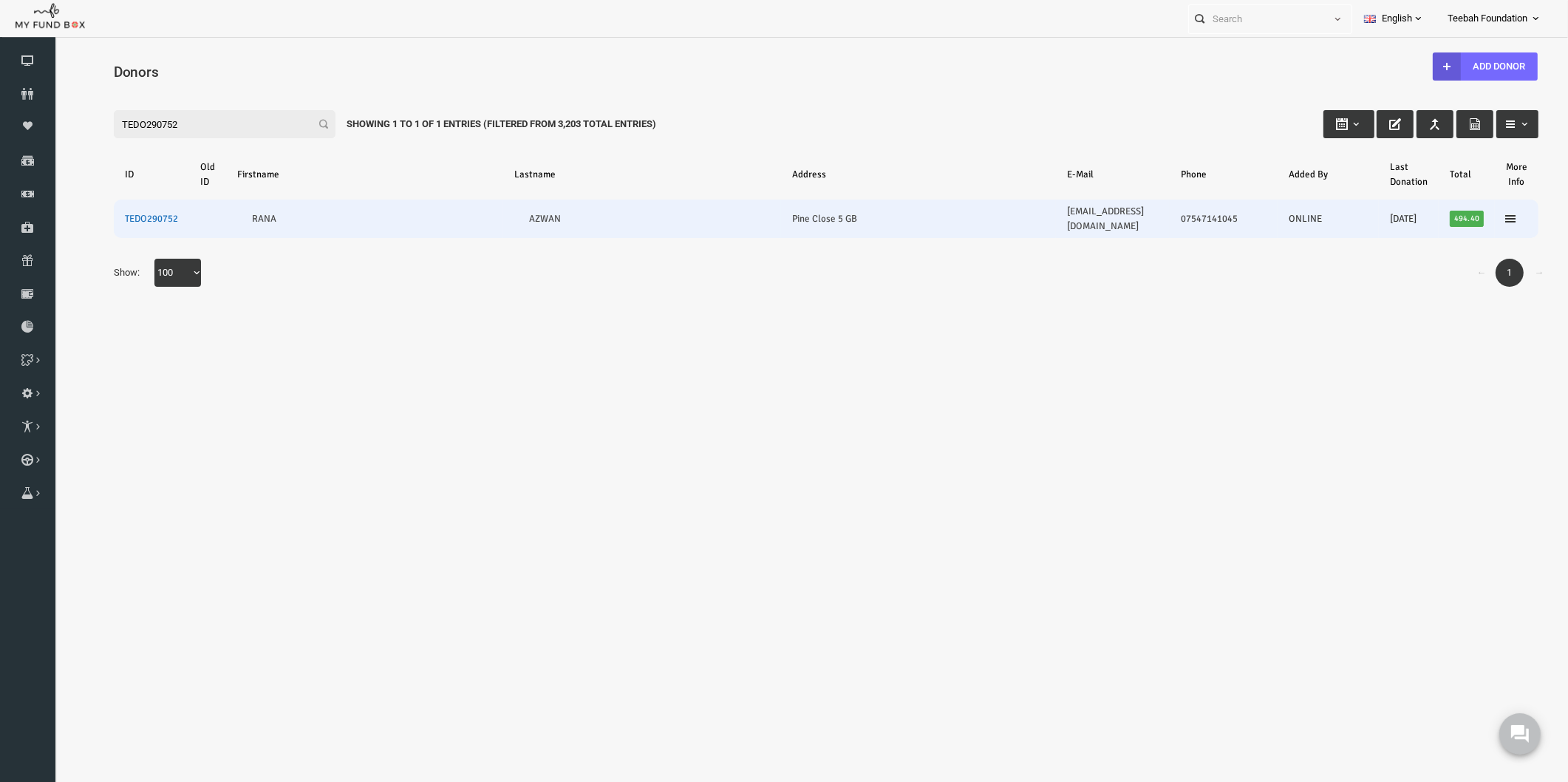
type input "TEDO290752"
click at [123, 213] on link "TEDO290752" at bounding box center [121, 219] width 53 height 12
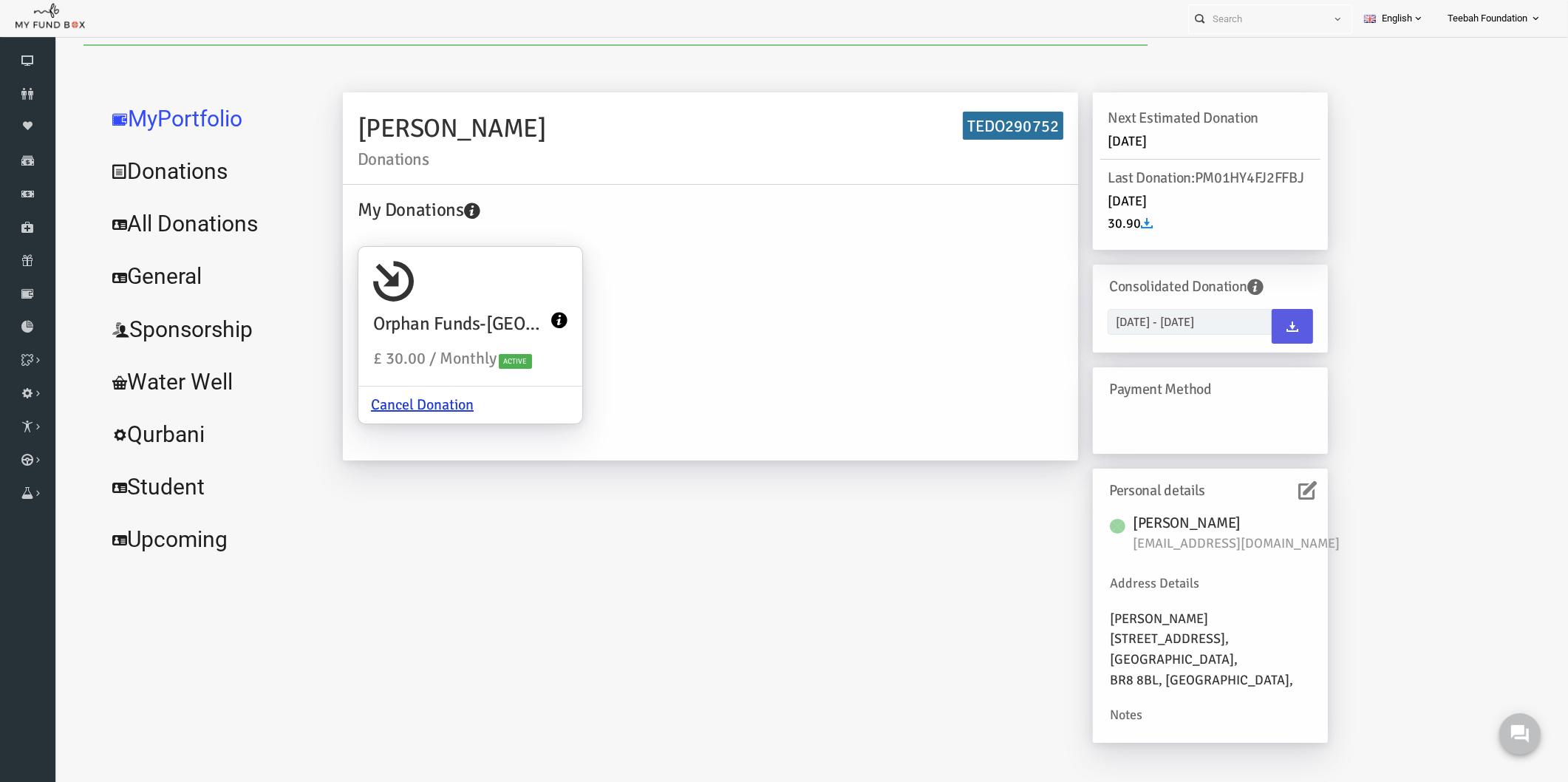
click at [198, 225] on link "All Donations" at bounding box center [179, 224] width 222 height 53
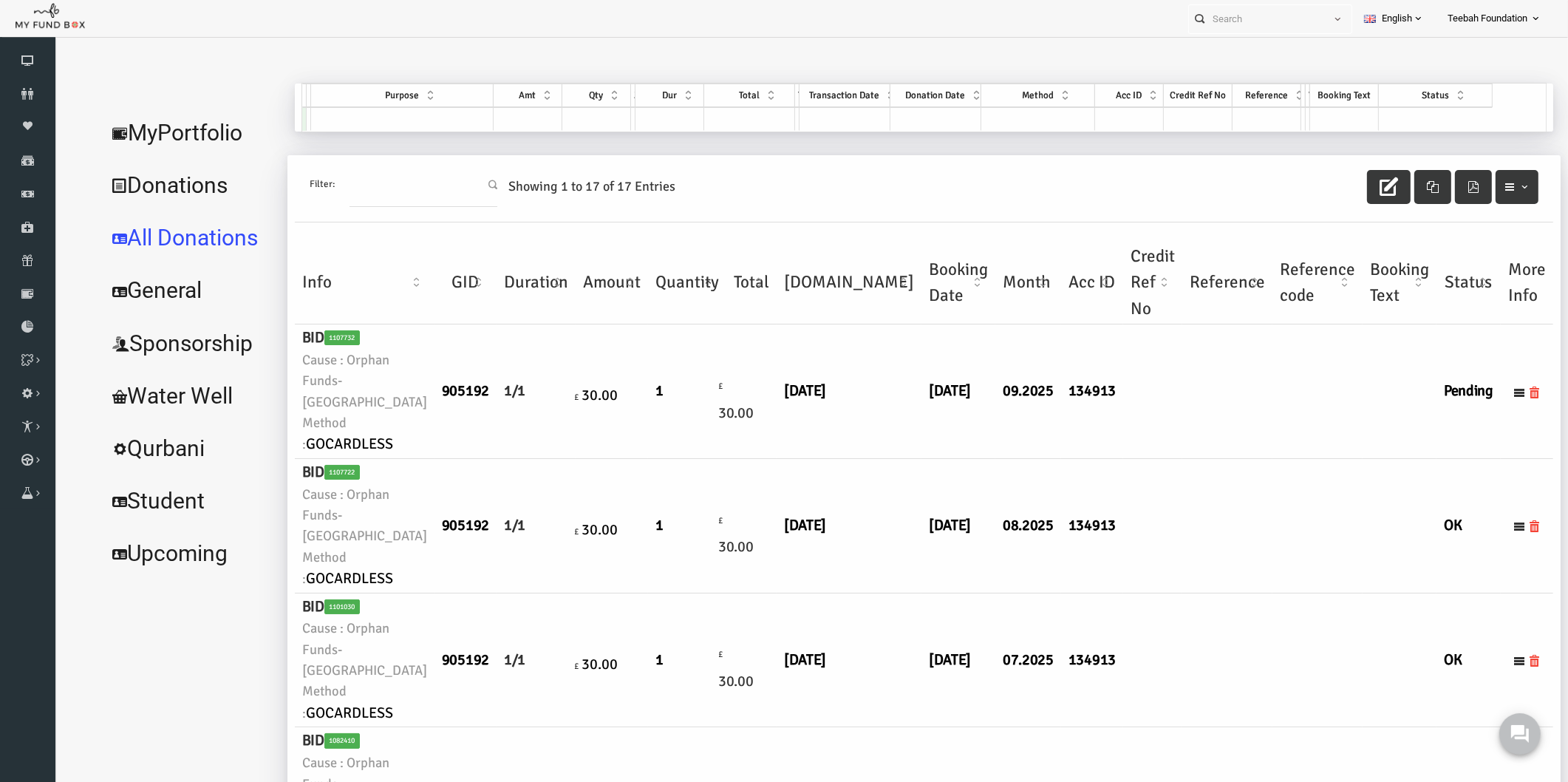
click at [1152, 474] on td at bounding box center [1196, 526] width 90 height 135
click at [175, 126] on link "MyPortfolio" at bounding box center [159, 133] width 181 height 53
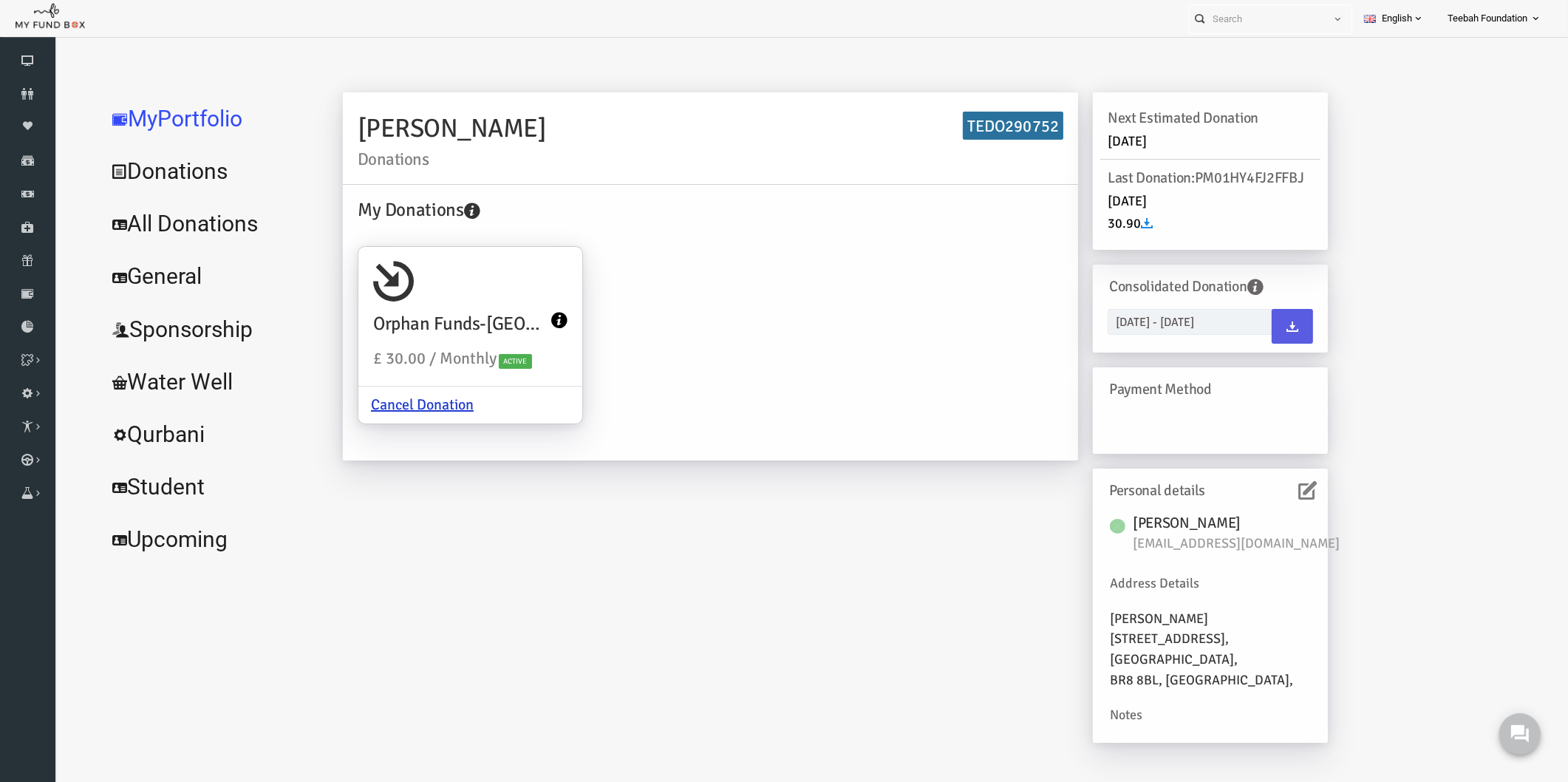
click at [608, 469] on div "RANA AZWAN Donations TEDO290752 My Donations Orphan Funds-[GEOGRAPHIC_DATA] £ 3…" at bounding box center [680, 284] width 750 height 383
click at [181, 212] on link "All Donations" at bounding box center [179, 224] width 222 height 53
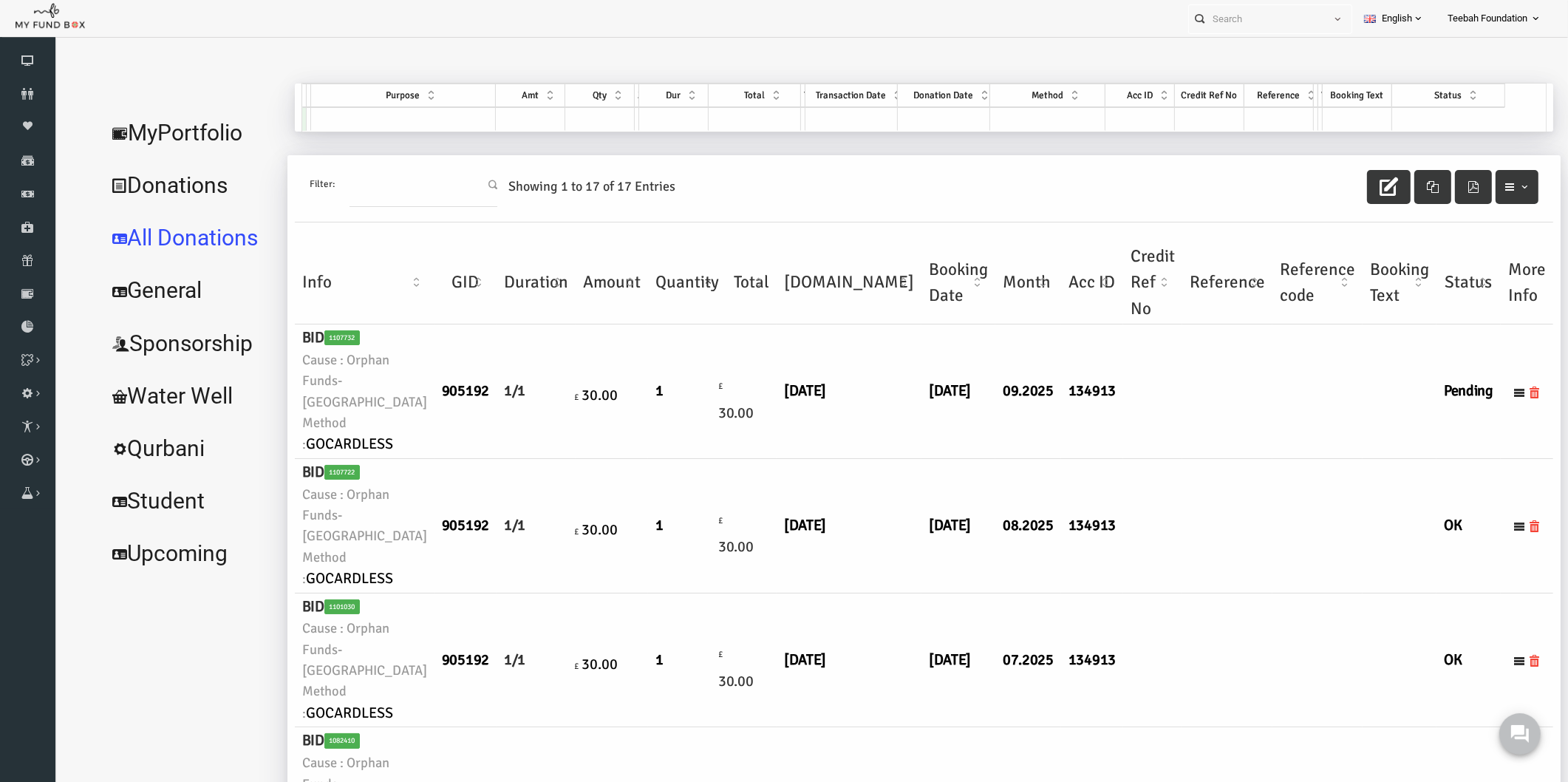
click at [1243, 522] on td at bounding box center [1287, 526] width 90 height 135
click at [159, 134] on link "MyPortfolio" at bounding box center [159, 133] width 181 height 53
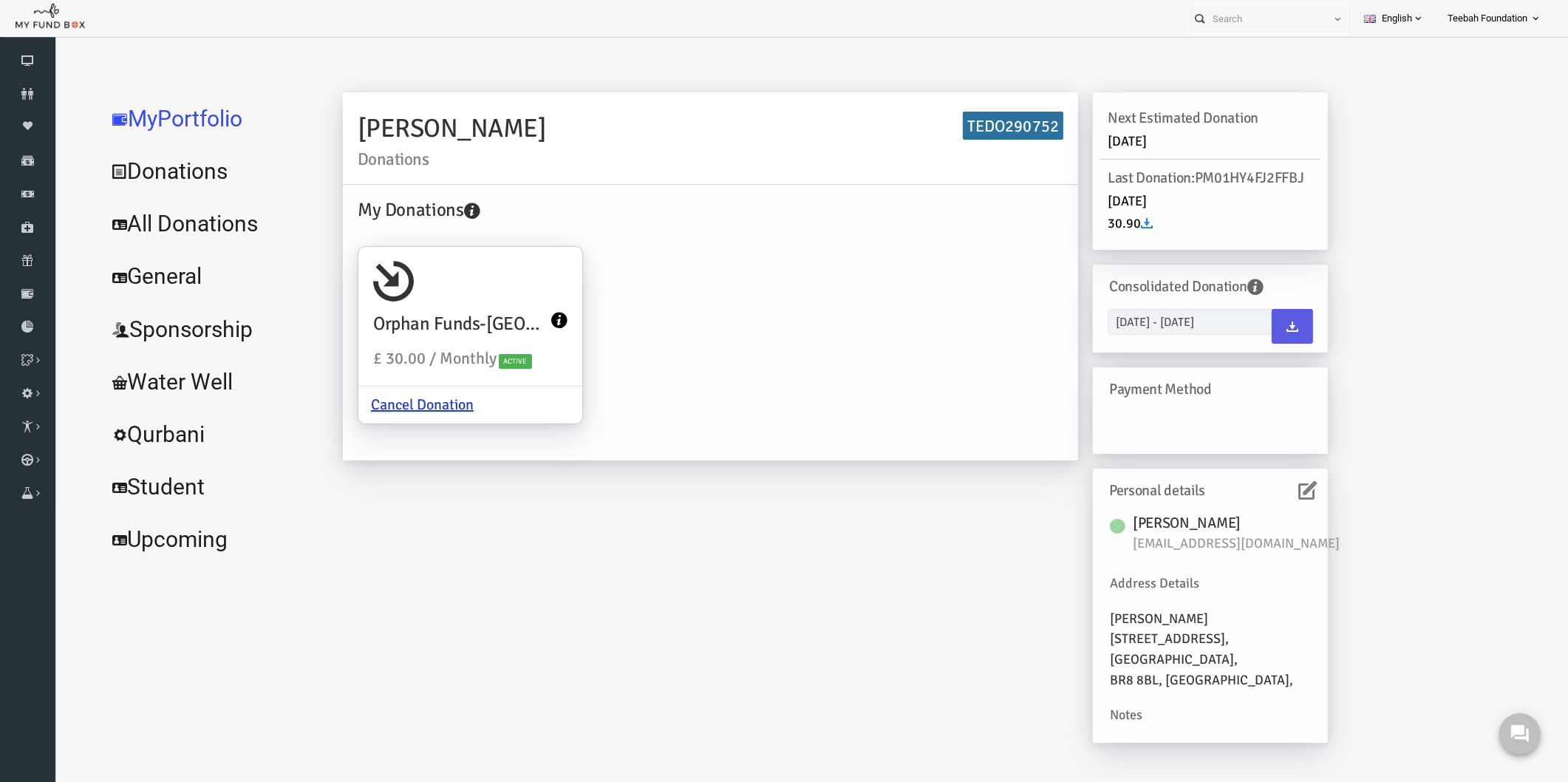
click at [730, 428] on div "My Donations Orphan Funds-[GEOGRAPHIC_DATA] £ 30.00 / Monthly Active Cancel Don…" at bounding box center [680, 320] width 720 height 250
click at [30, 93] on icon at bounding box center [28, 94] width 56 height 12
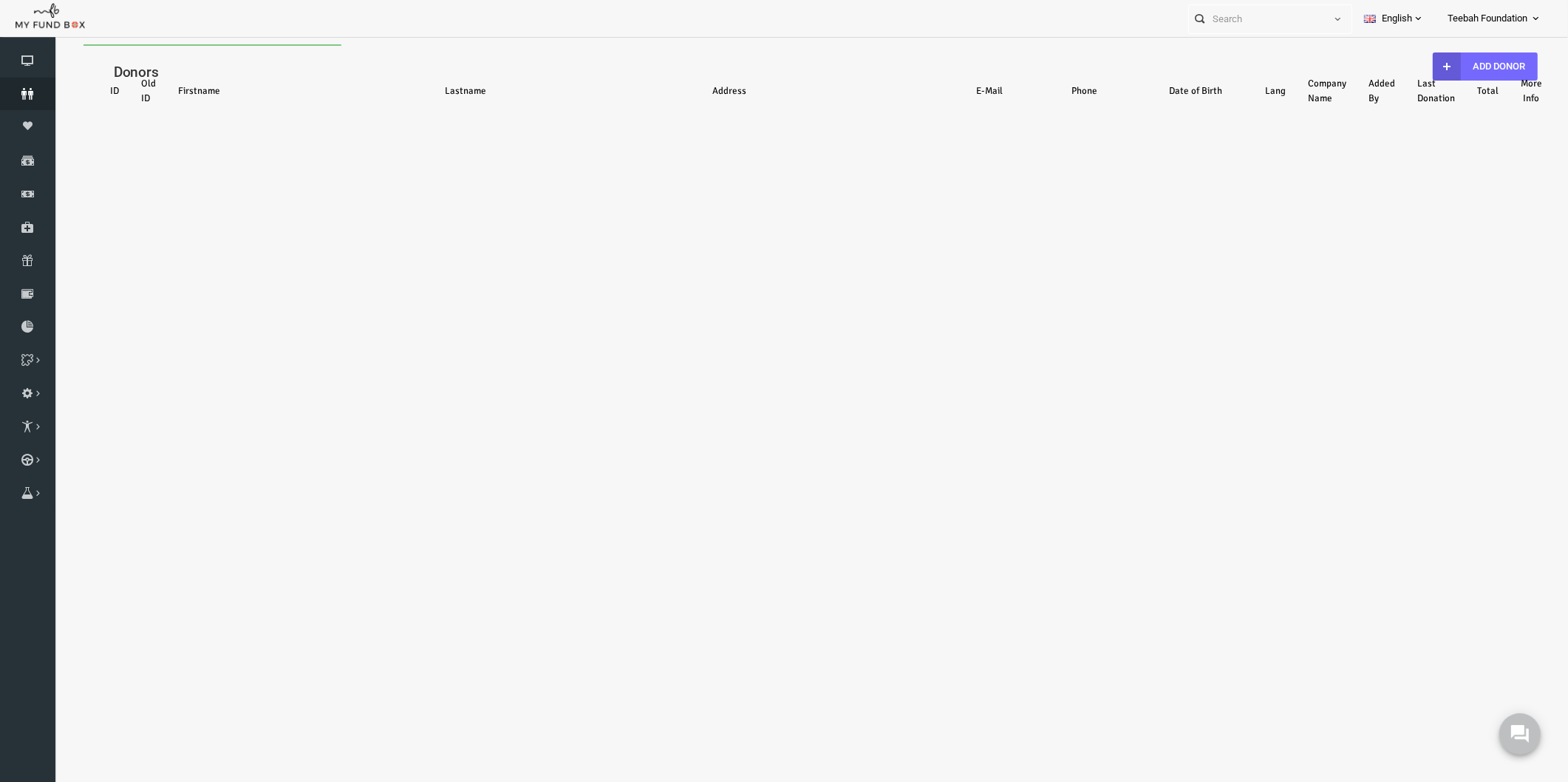
select select "100"
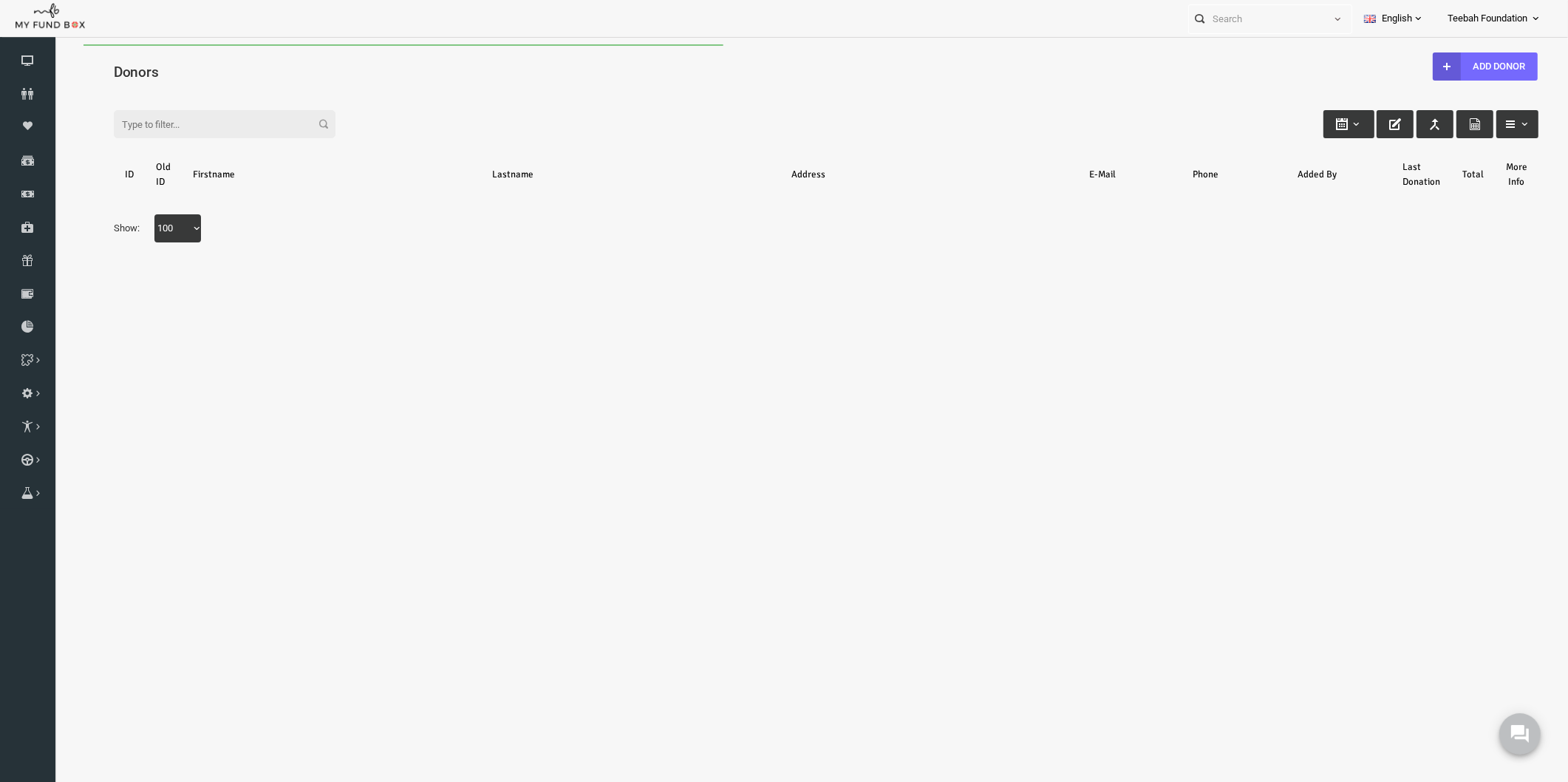
click at [263, 75] on div "Search: By ID: Note :ID should be atleast 5 digits By Name: Note :Name should b…" at bounding box center [796, 173] width 1484 height 197
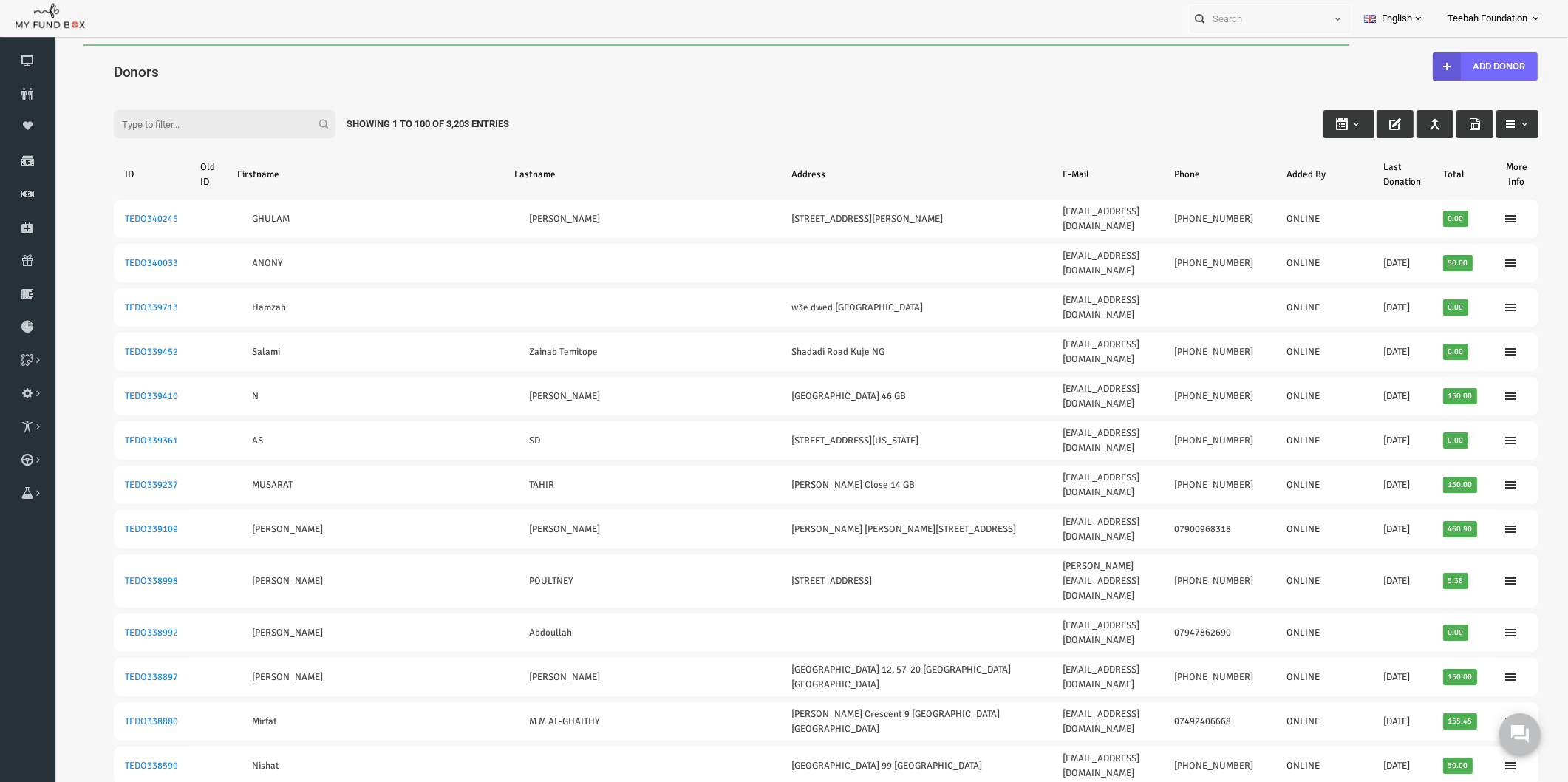
click at [189, 128] on input "Filter:" at bounding box center [194, 124] width 222 height 28
paste input "TEDO275613"
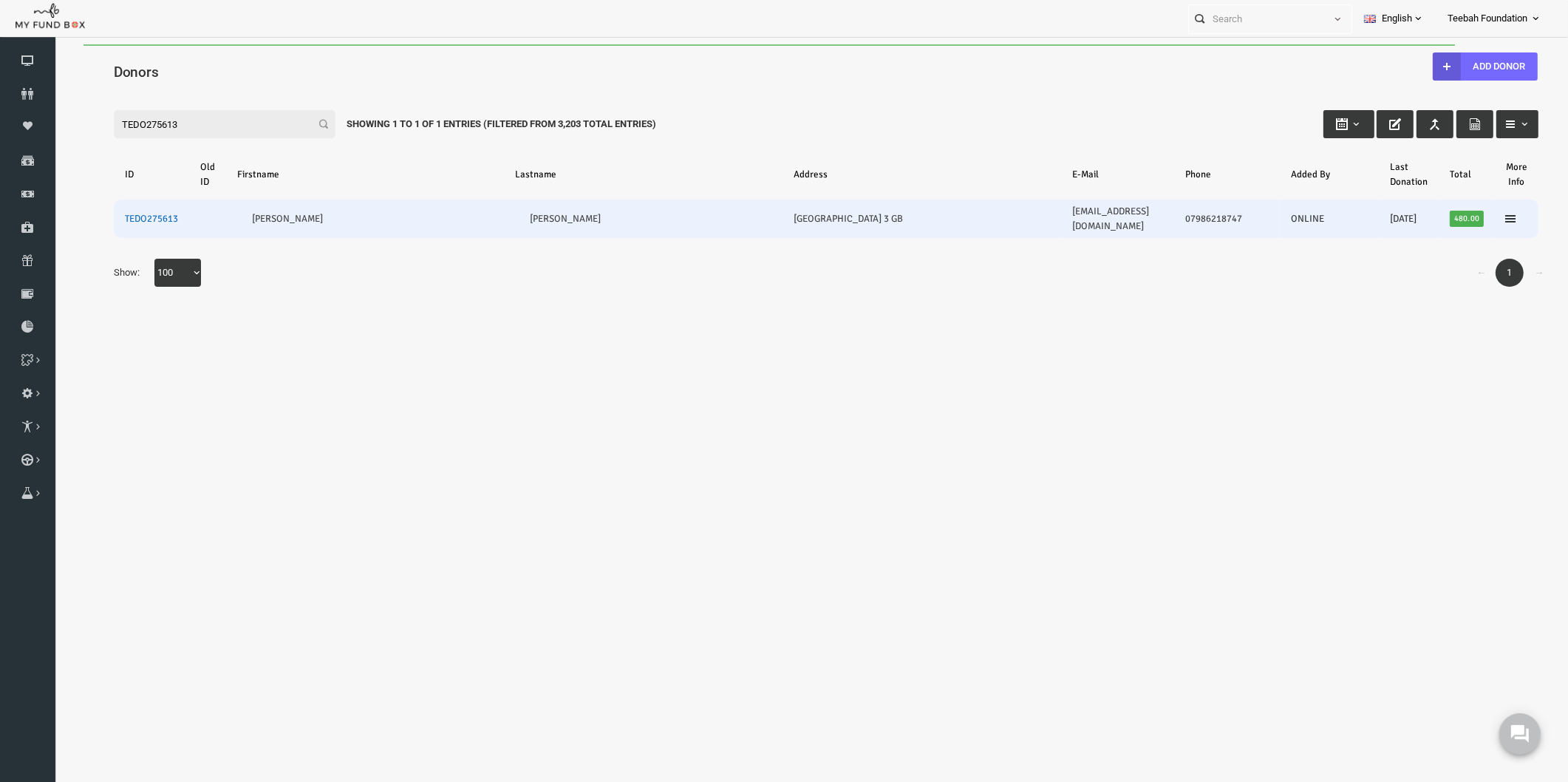
type input "TEDO275613"
click at [121, 213] on link "TEDO275613" at bounding box center [121, 219] width 53 height 12
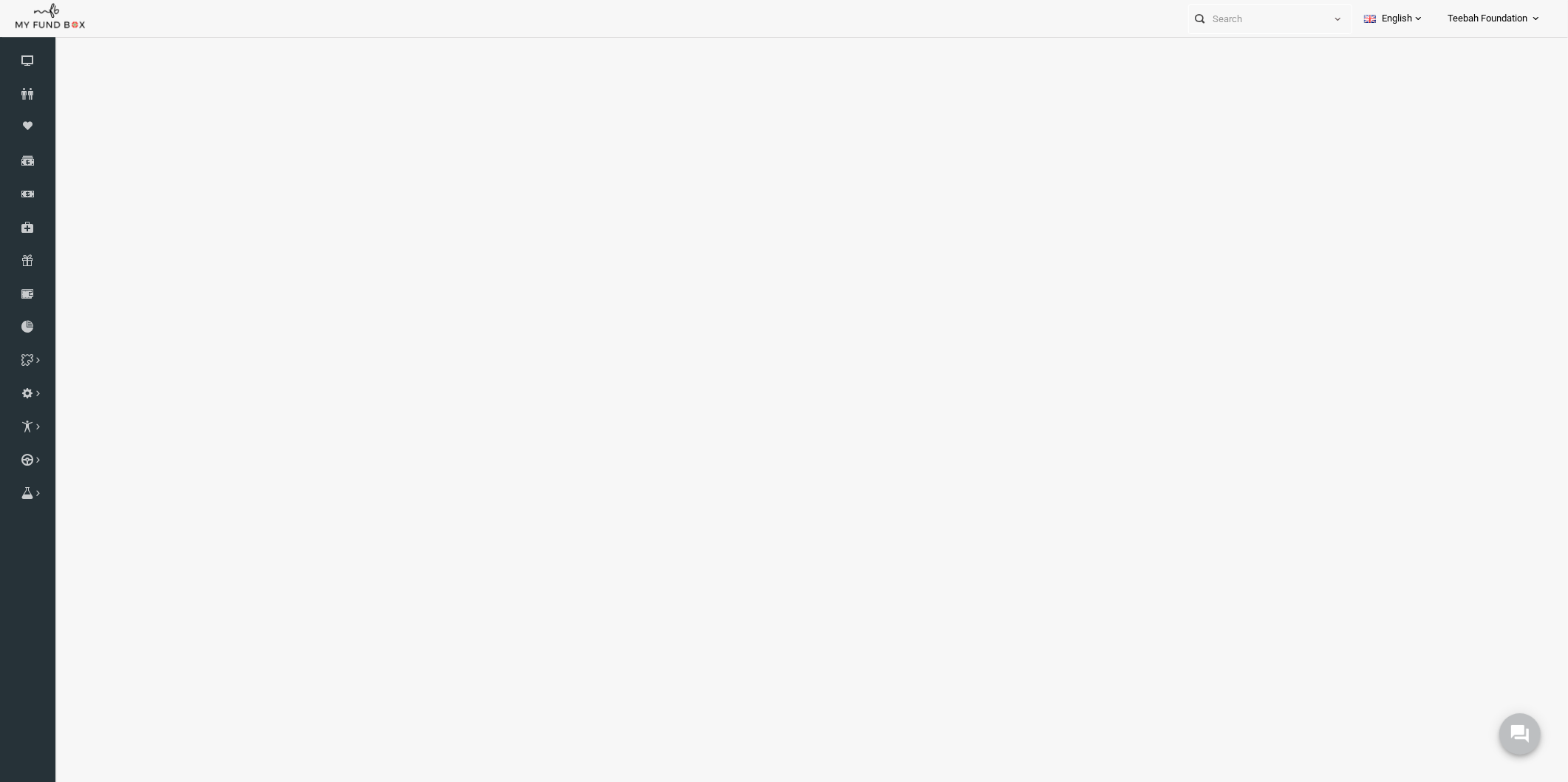
select select "100"
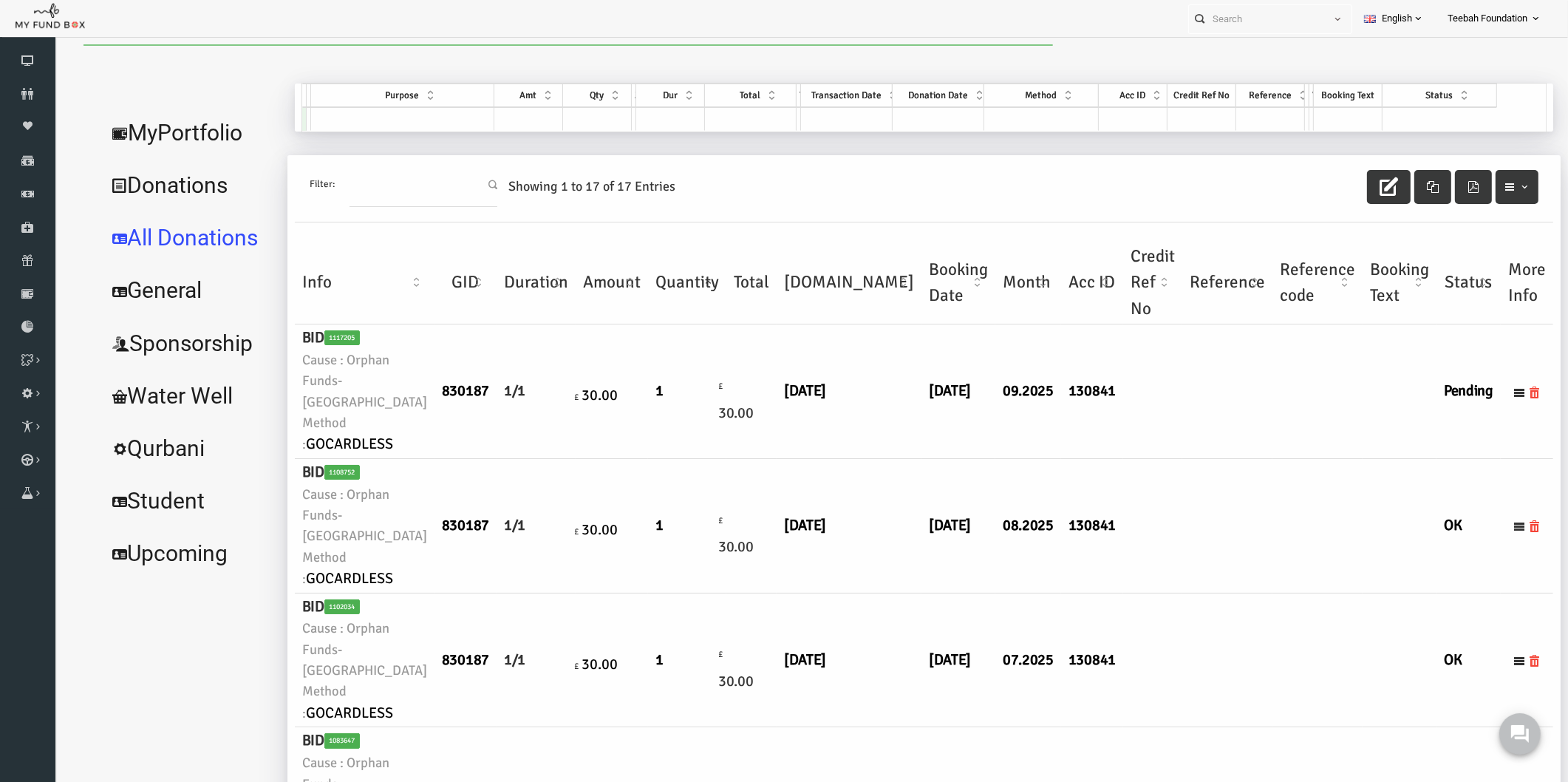
click at [1152, 470] on td at bounding box center [1196, 526] width 90 height 135
click at [202, 132] on link "MyPortfolio" at bounding box center [159, 133] width 181 height 53
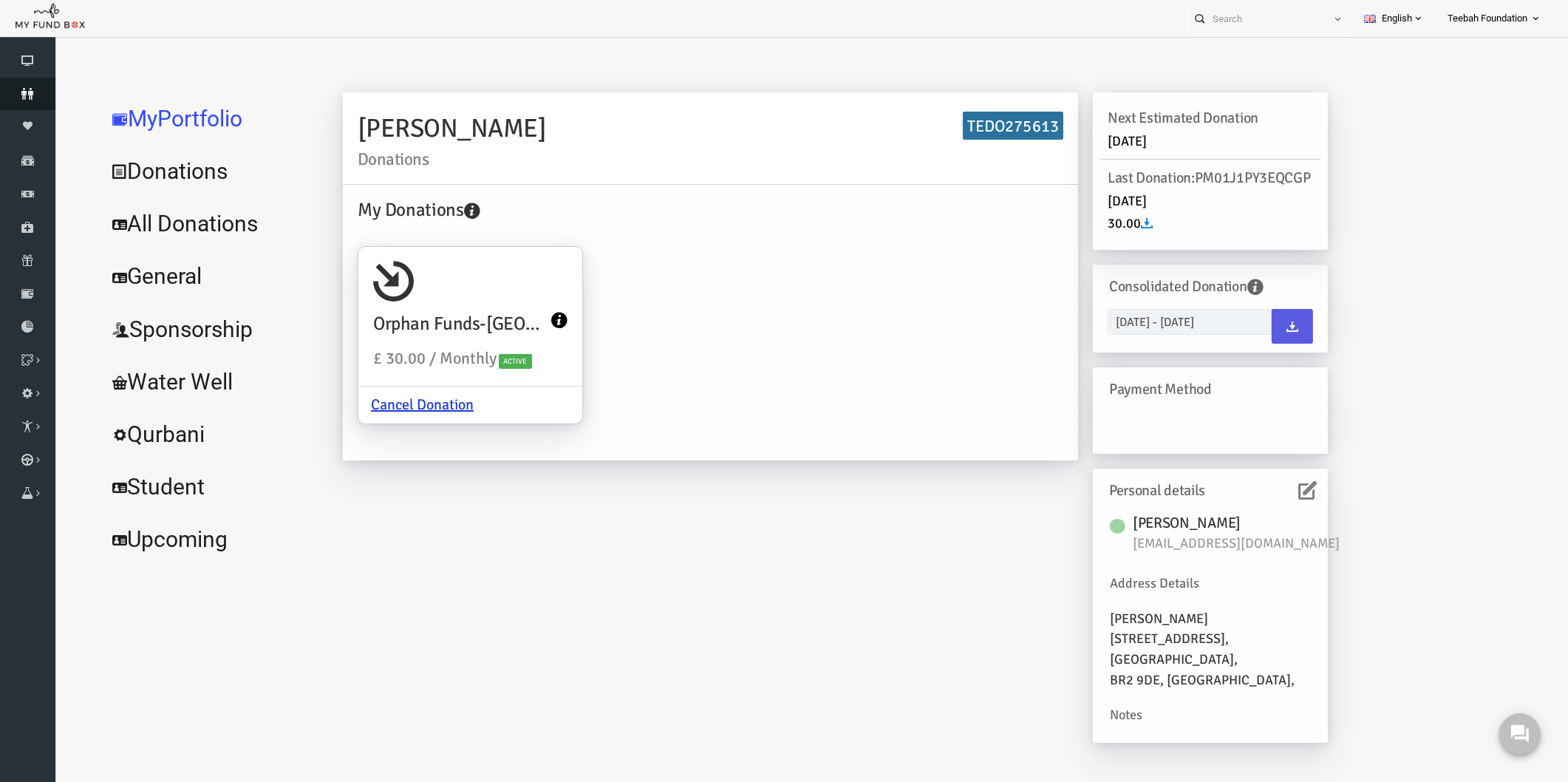
click at [31, 96] on icon at bounding box center [28, 94] width 56 height 12
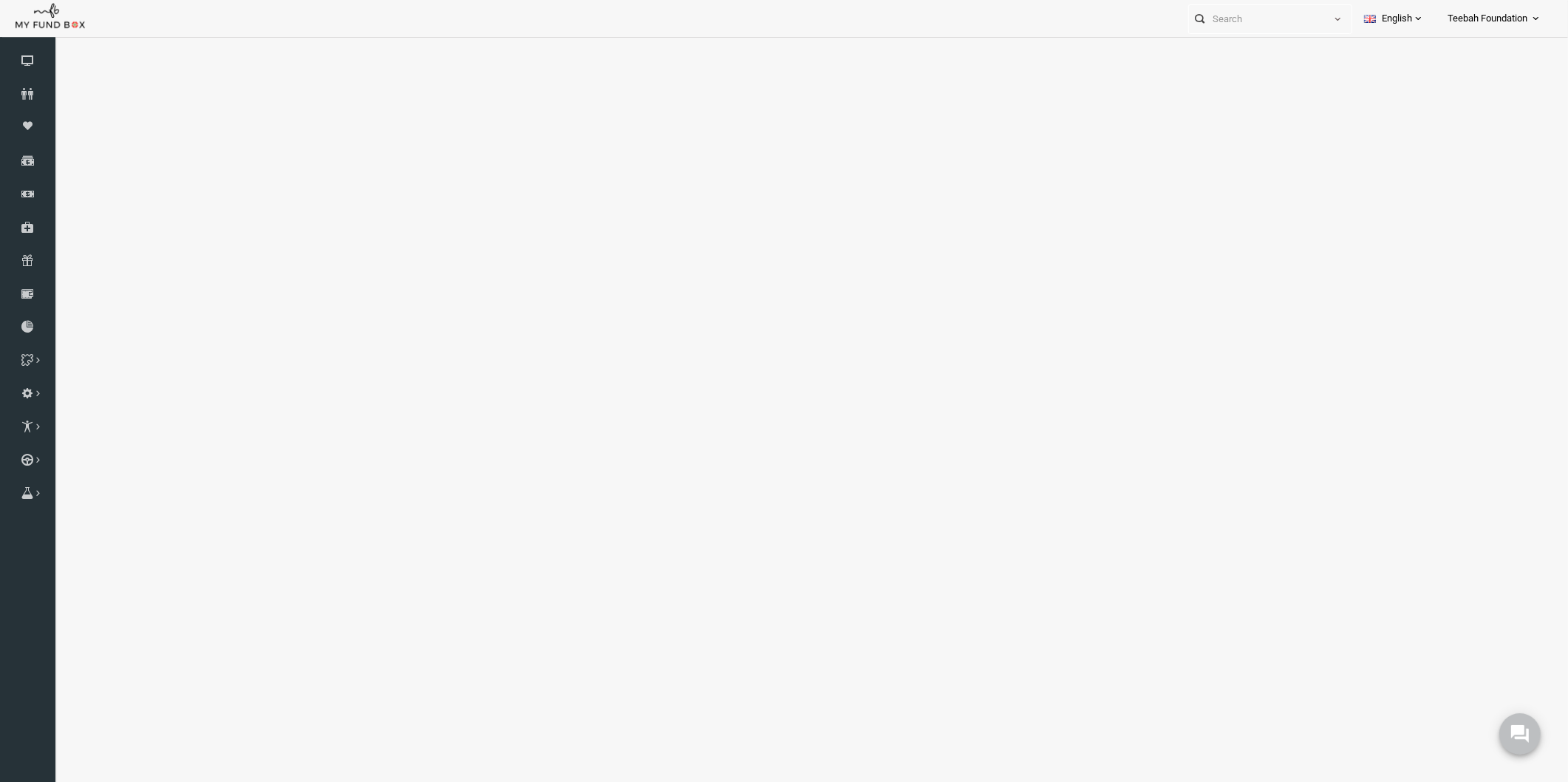
select select "100"
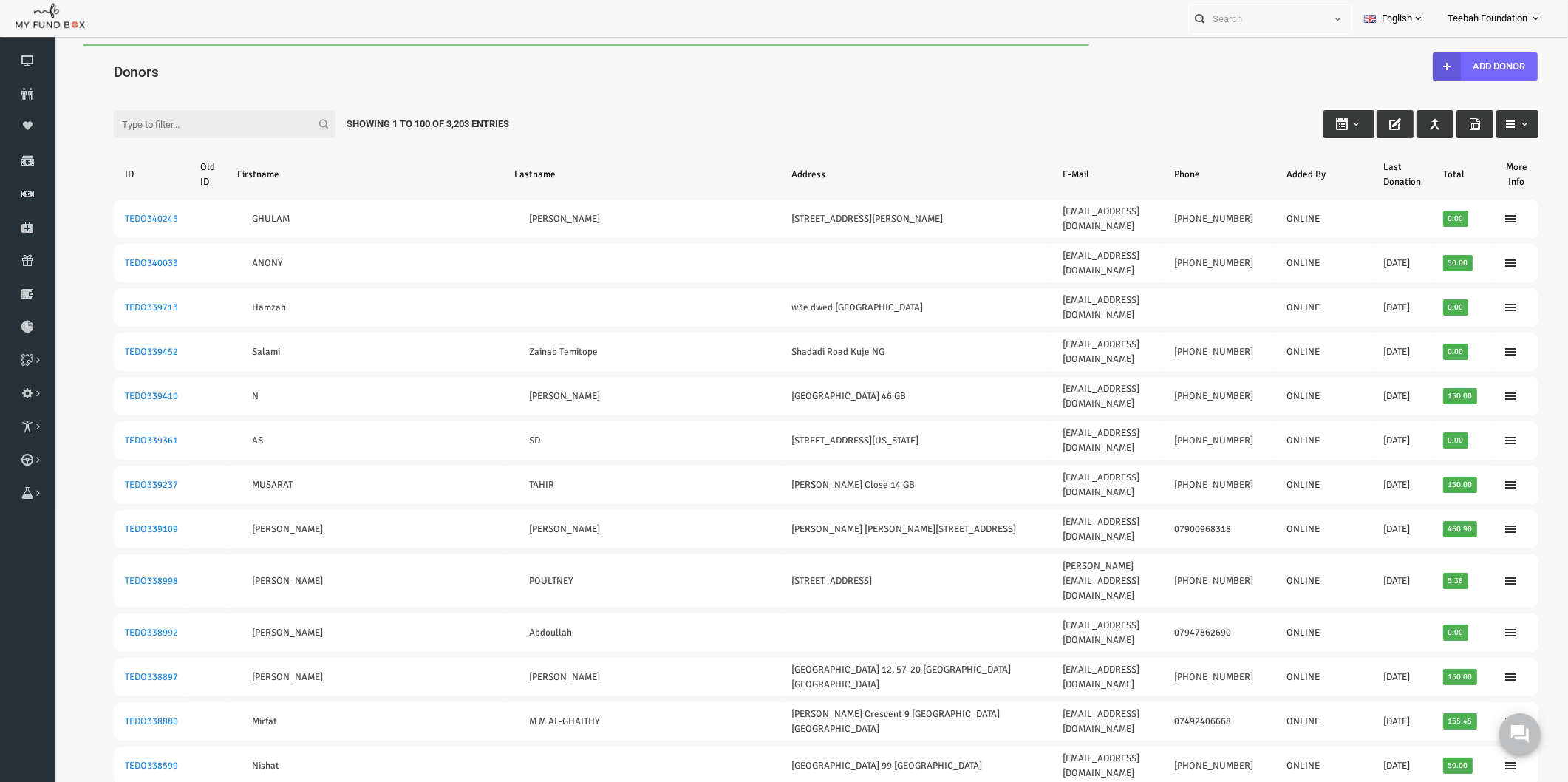
click at [144, 68] on h4 "Donors" at bounding box center [803, 71] width 1439 height 21
click at [143, 123] on input "Filter:" at bounding box center [194, 124] width 222 height 28
paste input "TEDO275547"
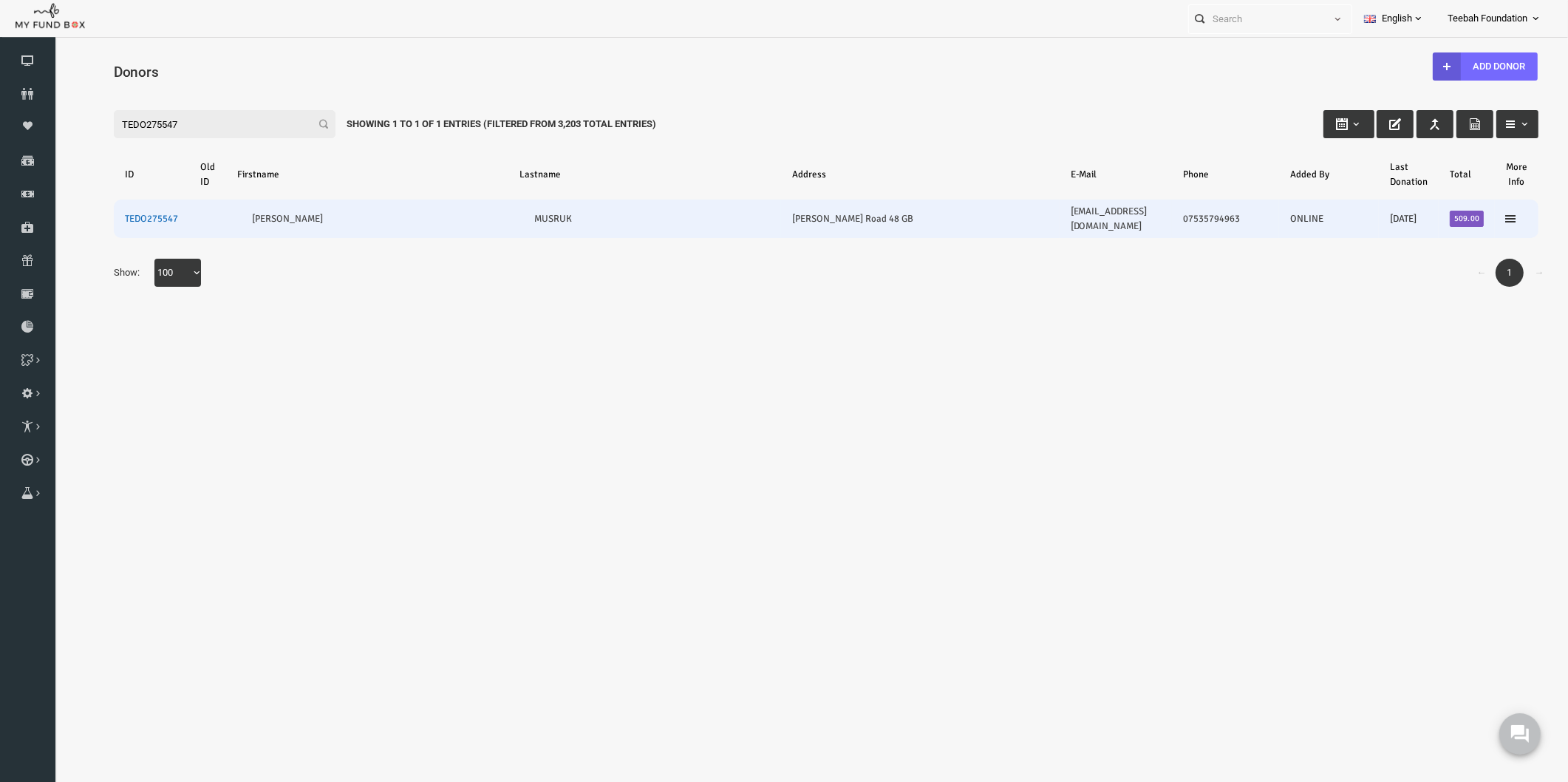
type input "TEDO275547"
click at [119, 213] on link "TEDO275547" at bounding box center [121, 219] width 53 height 12
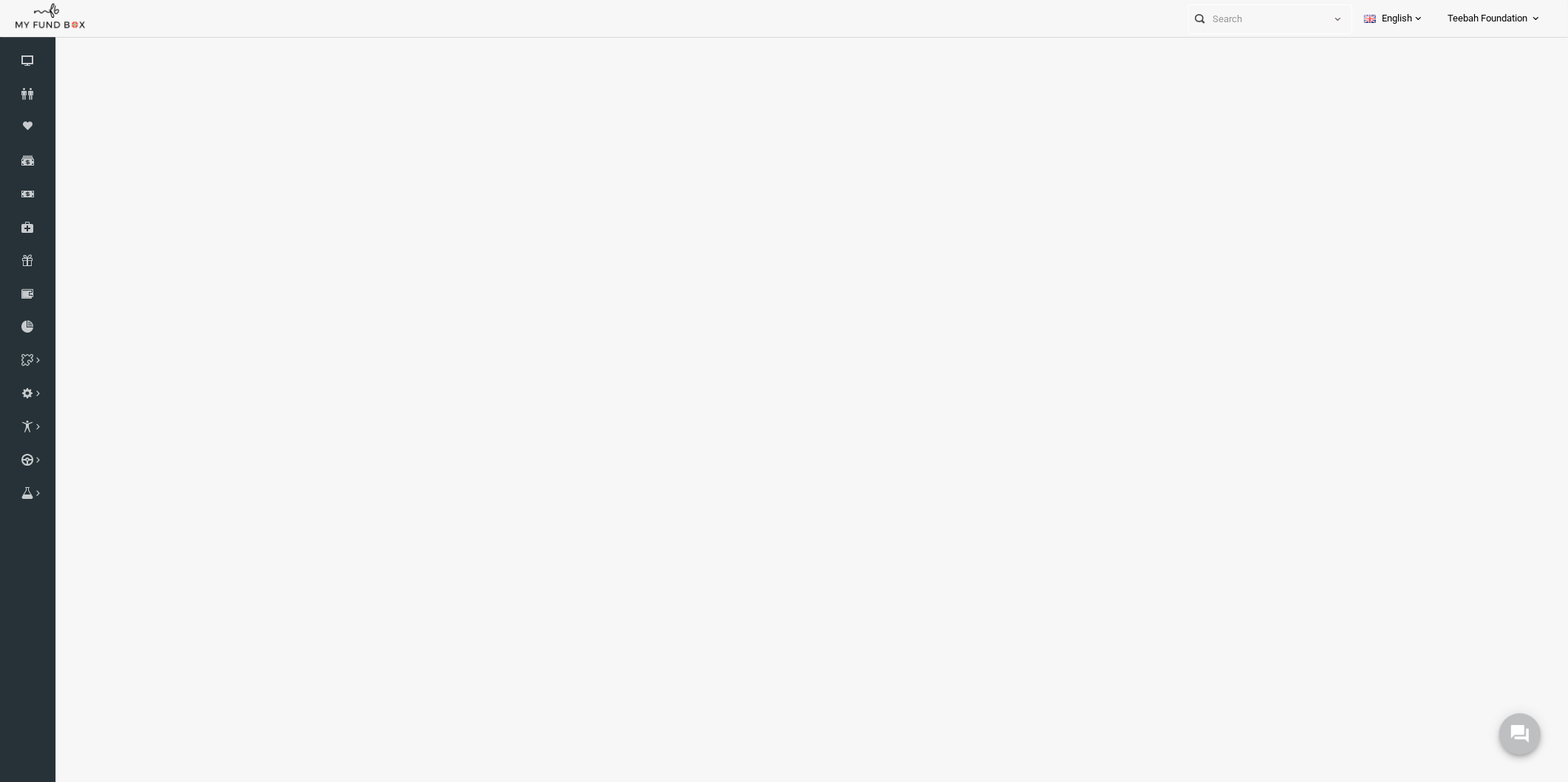
select select "100"
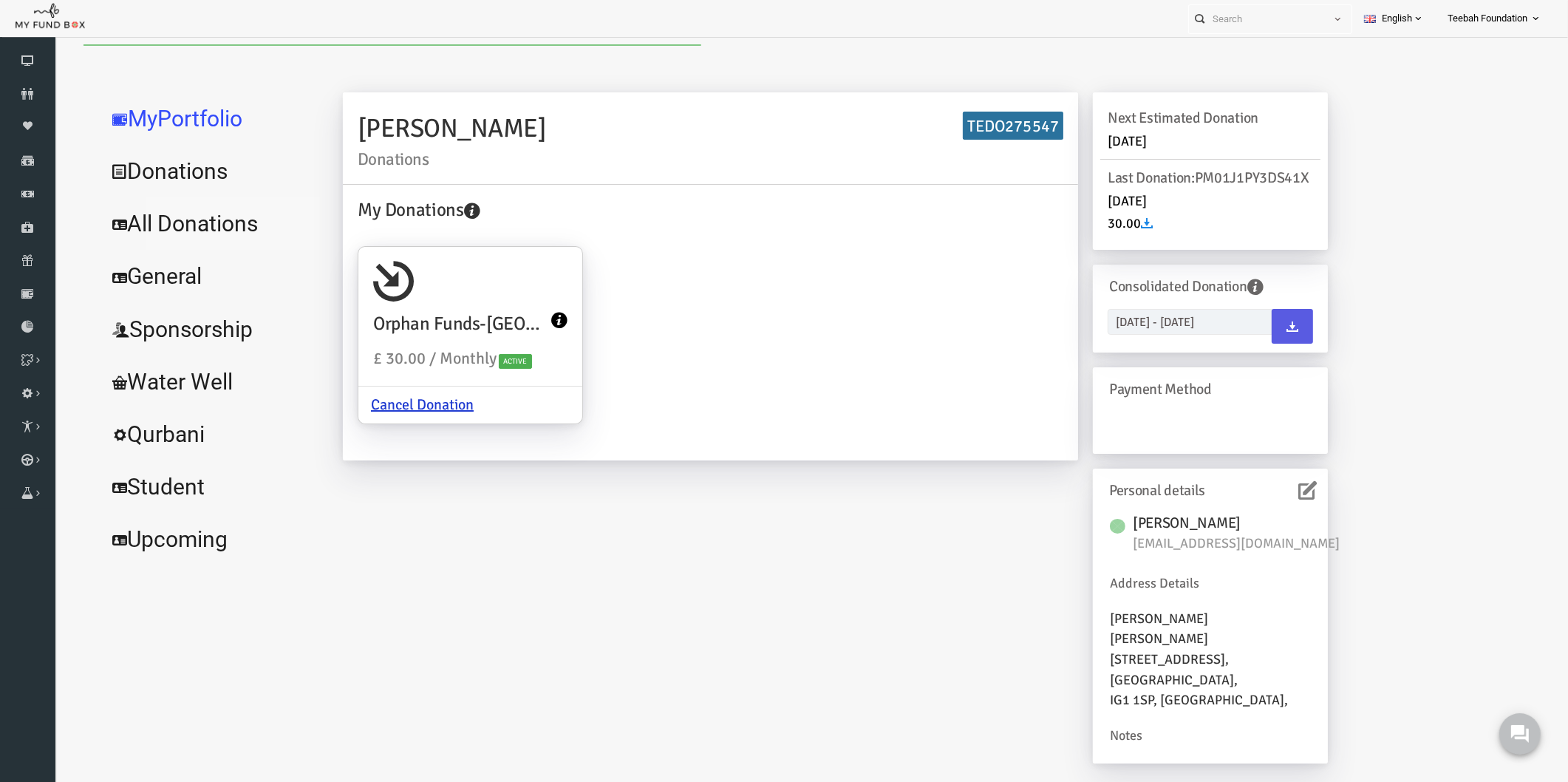
click at [153, 224] on link "All Donations" at bounding box center [179, 224] width 222 height 53
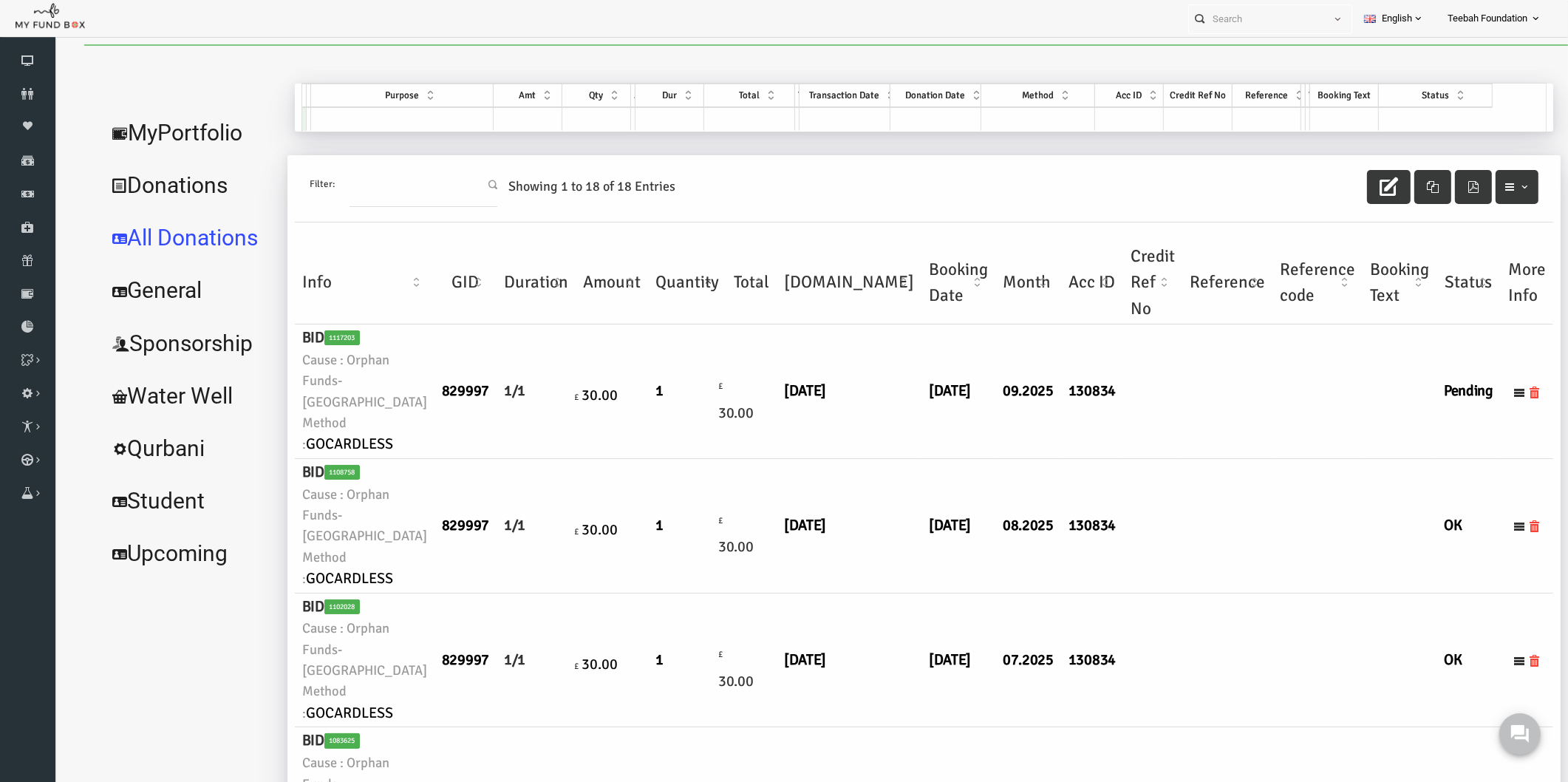
click at [147, 137] on link "MyPortfolio" at bounding box center [159, 133] width 181 height 53
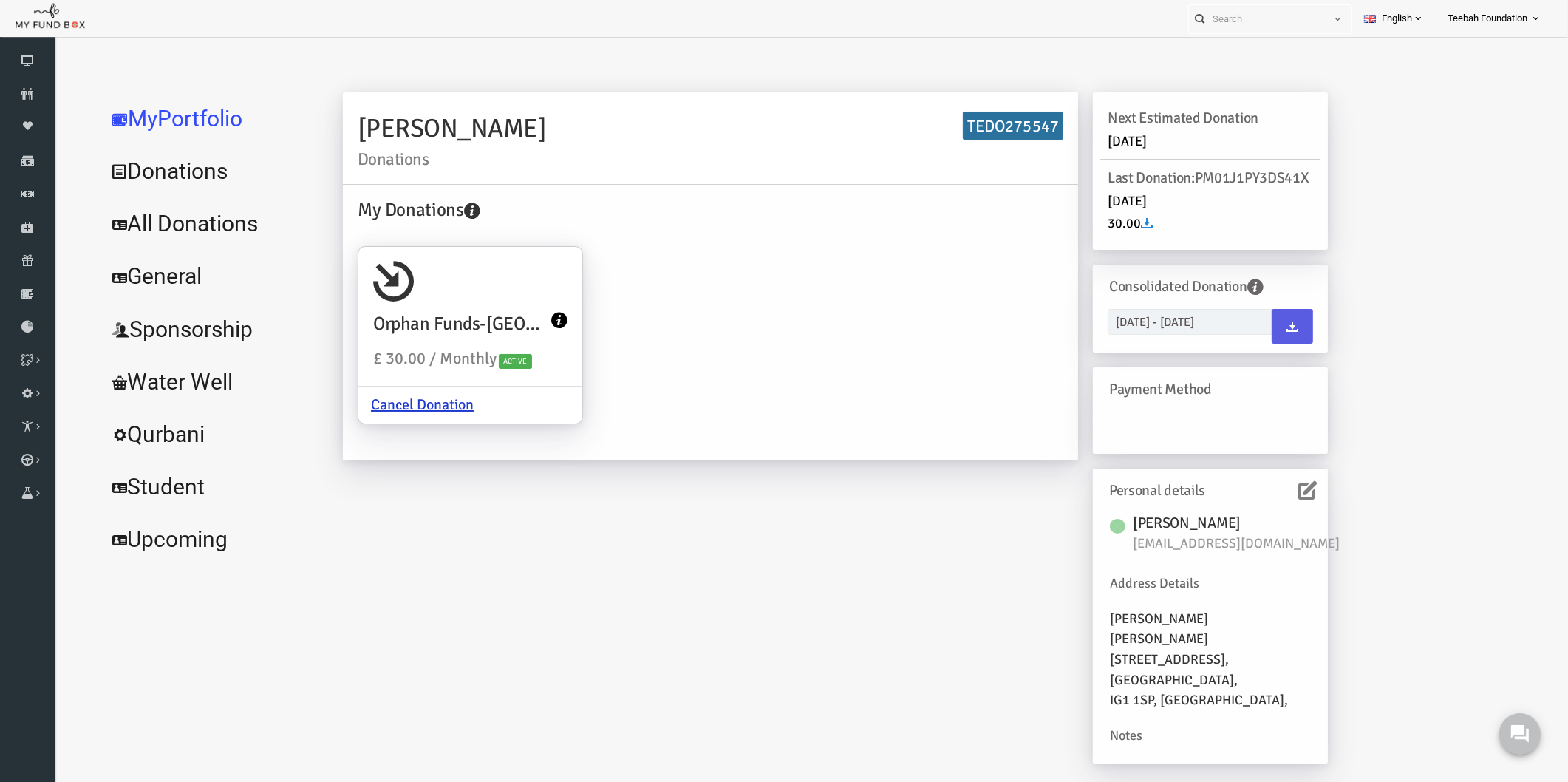
click at [802, 386] on div "My Donations Orphan Funds-[GEOGRAPHIC_DATA] £ 30.00 / Monthly Active Cancel Don…" at bounding box center [680, 320] width 720 height 250
click at [31, 95] on icon at bounding box center [28, 94] width 56 height 12
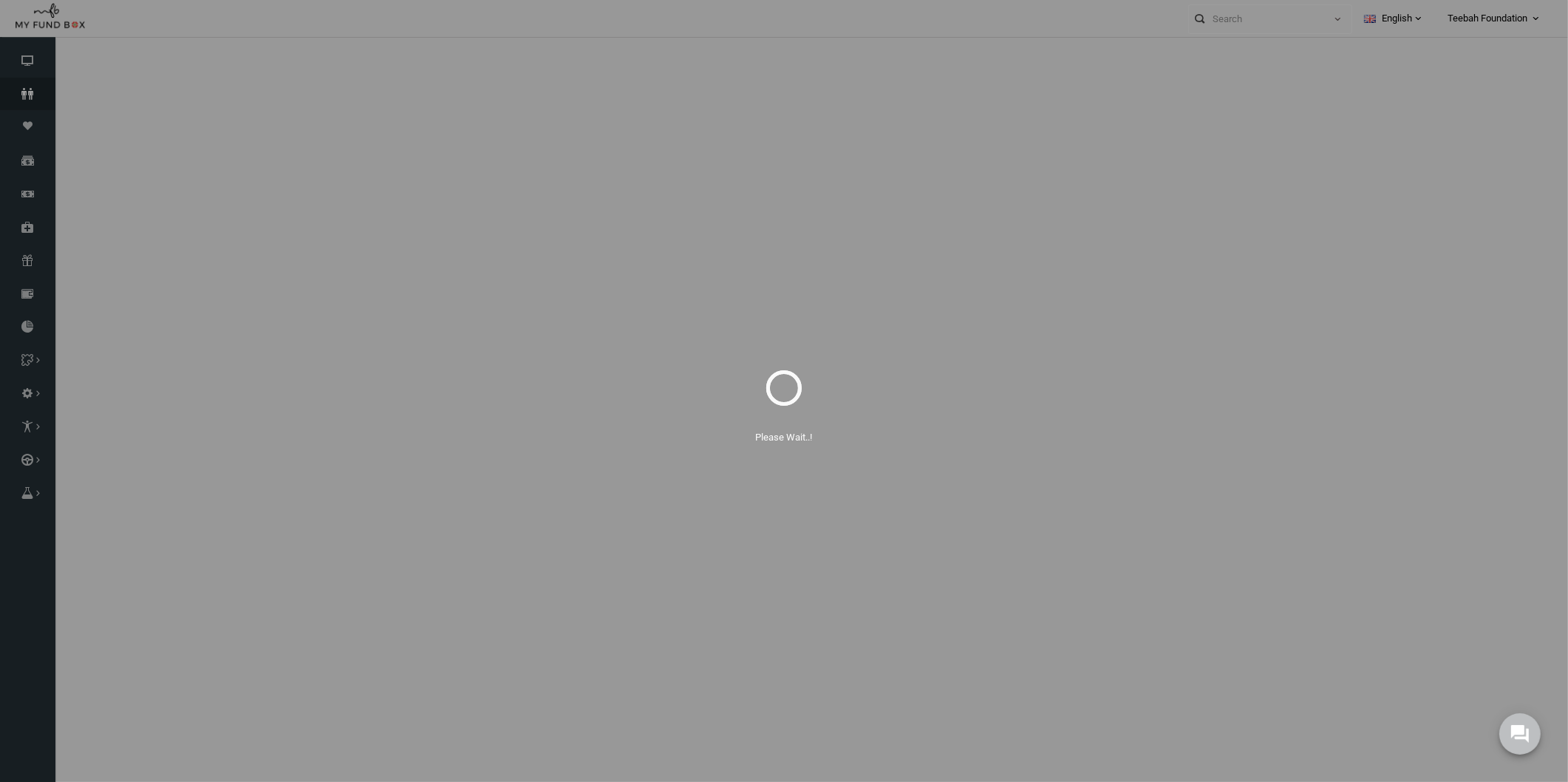
select select "100"
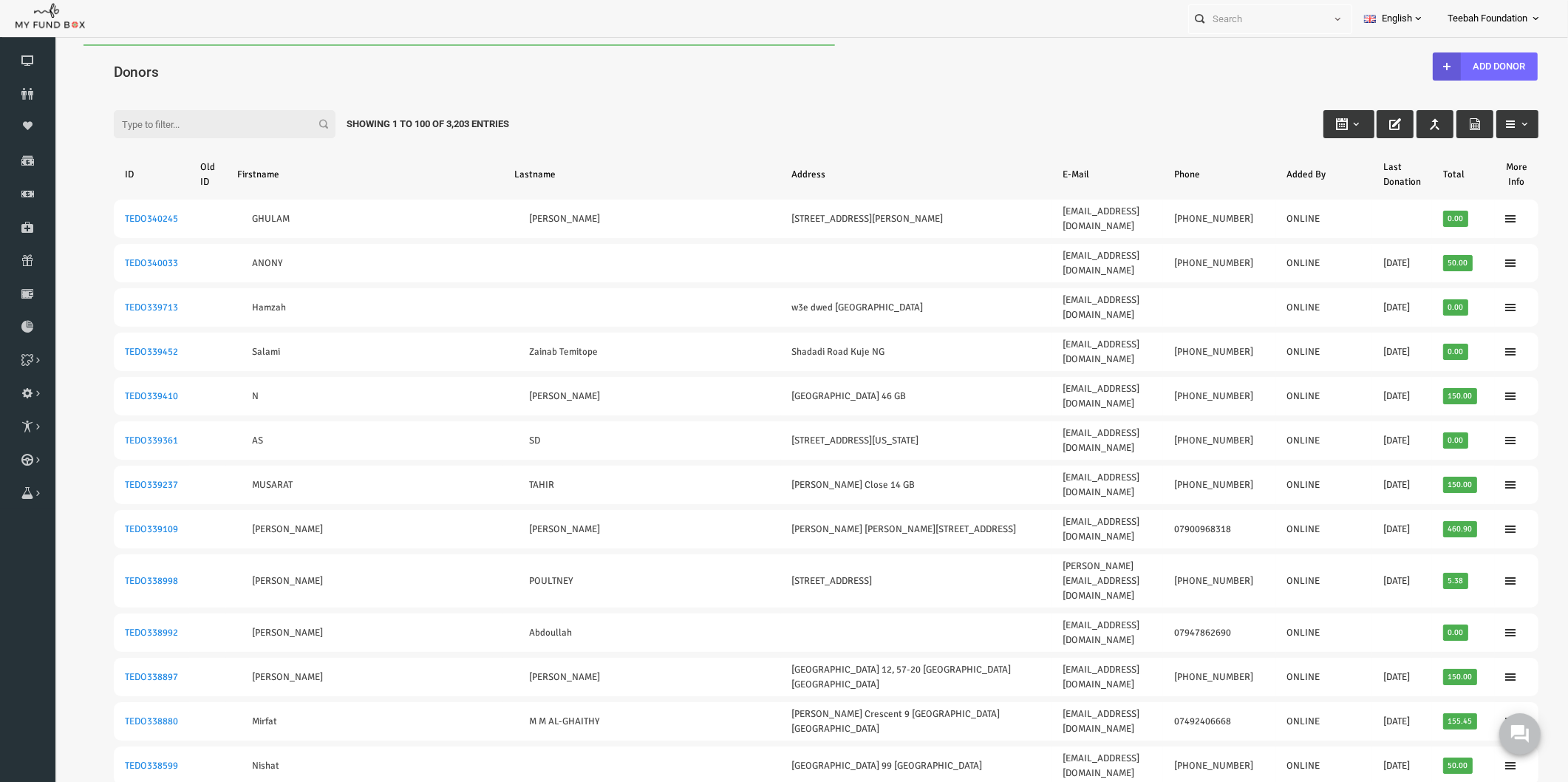
click at [197, 74] on h4 "Donors" at bounding box center [803, 71] width 1439 height 21
click at [155, 129] on input "Filter:" at bounding box center [194, 124] width 222 height 28
paste input "TEDO275541"
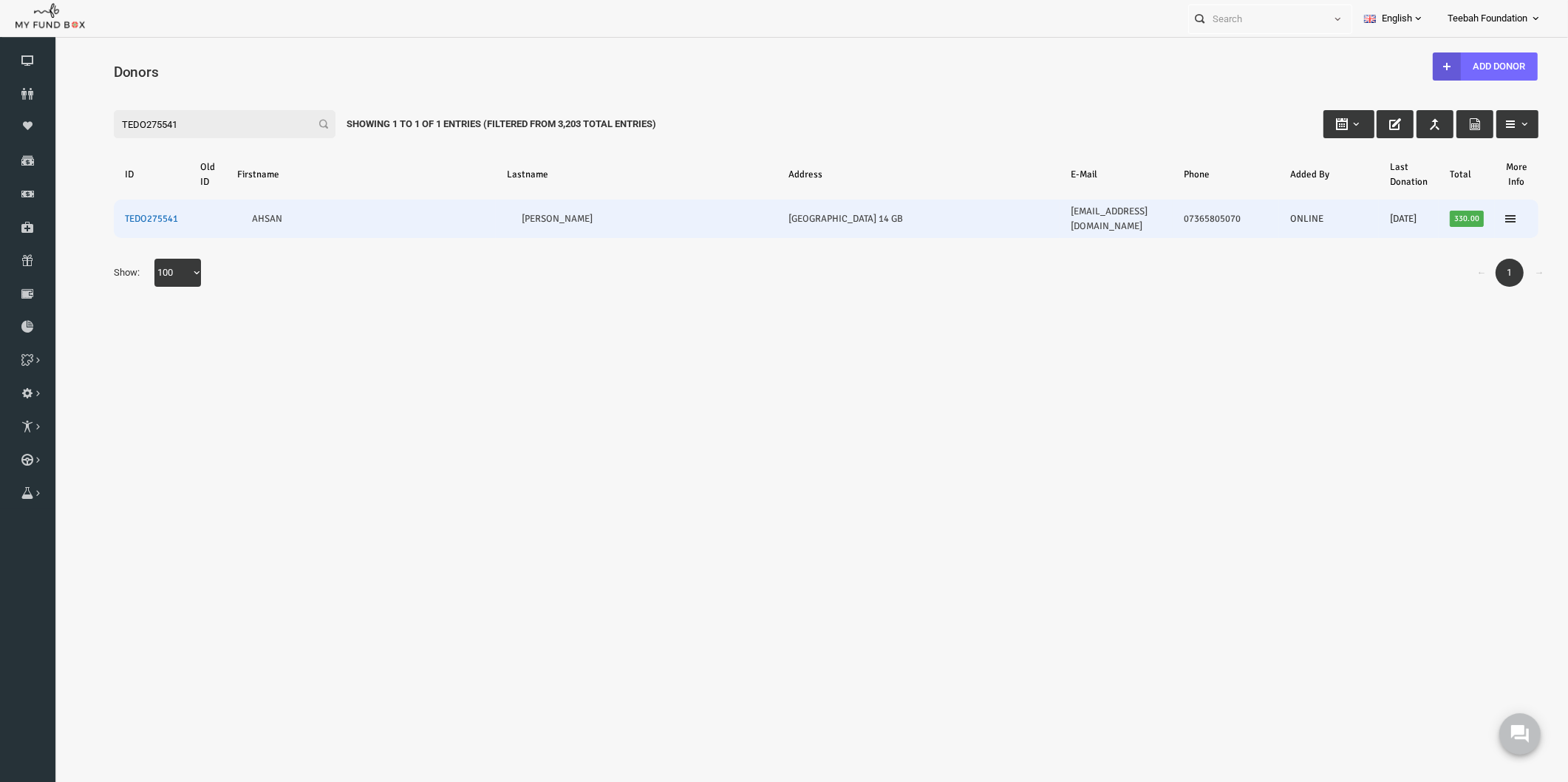
type input "TEDO275541"
click at [125, 213] on link "TEDO275541" at bounding box center [121, 219] width 53 height 12
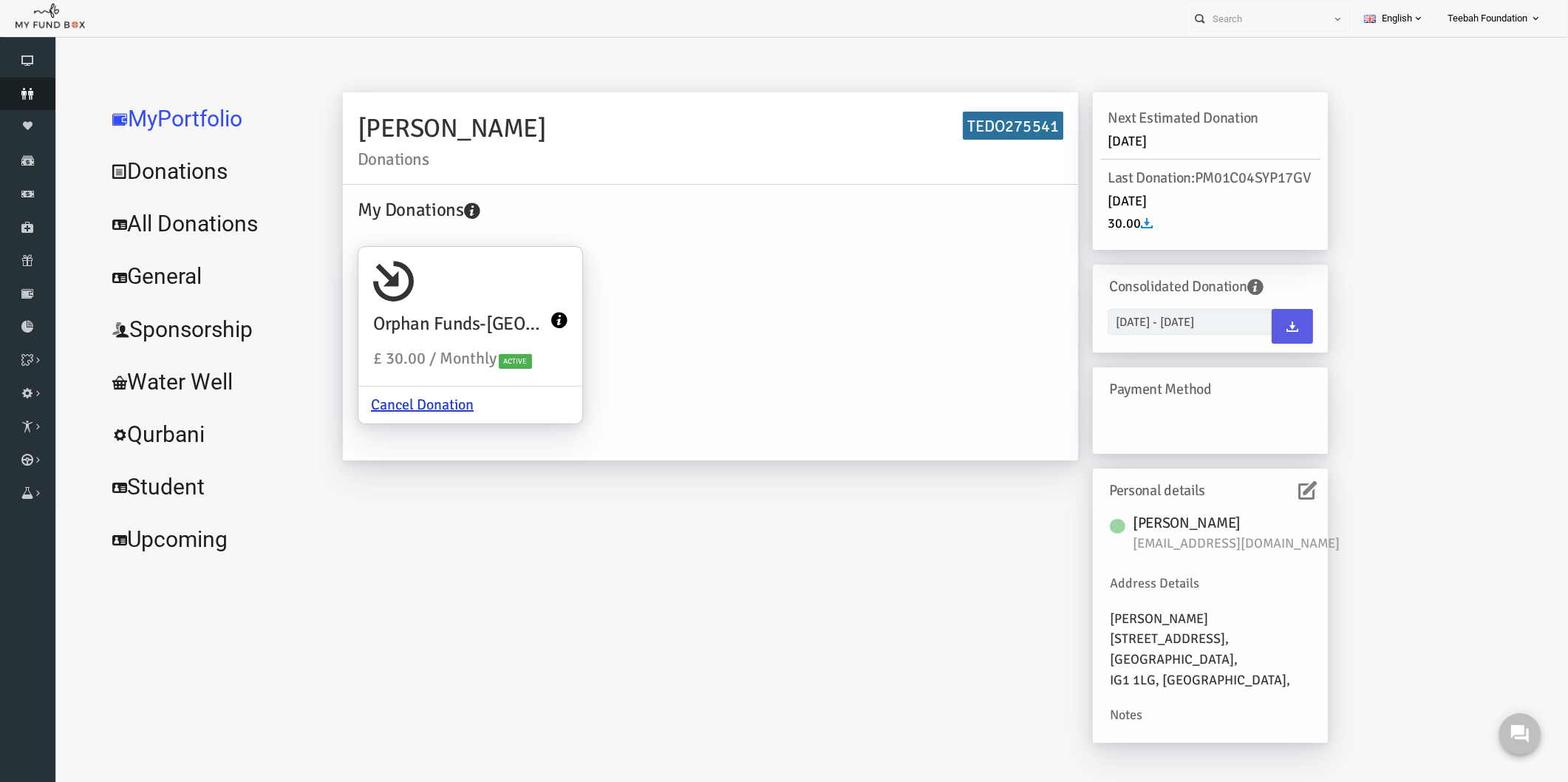
click at [22, 96] on icon at bounding box center [28, 94] width 56 height 12
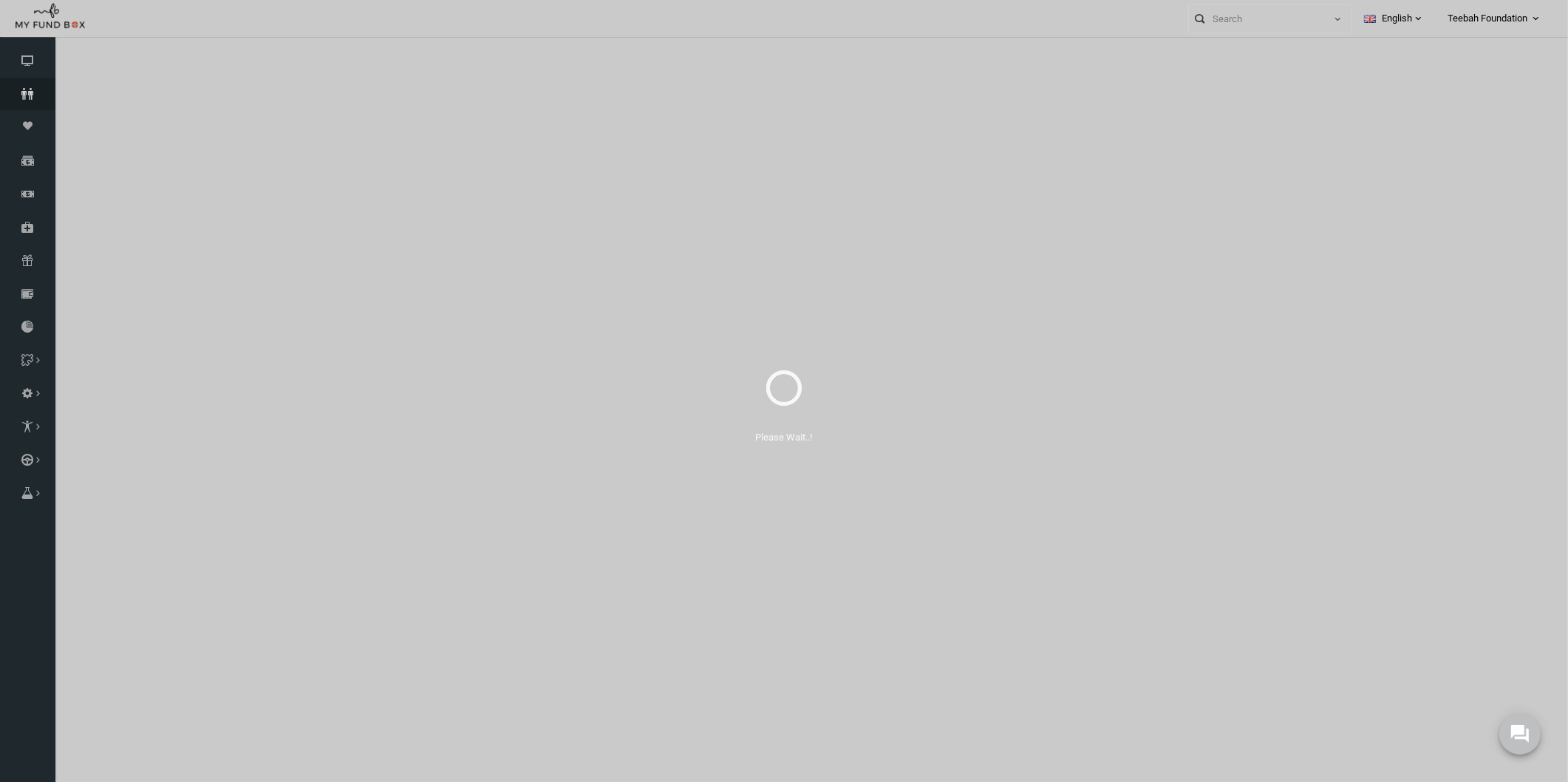
select select "100"
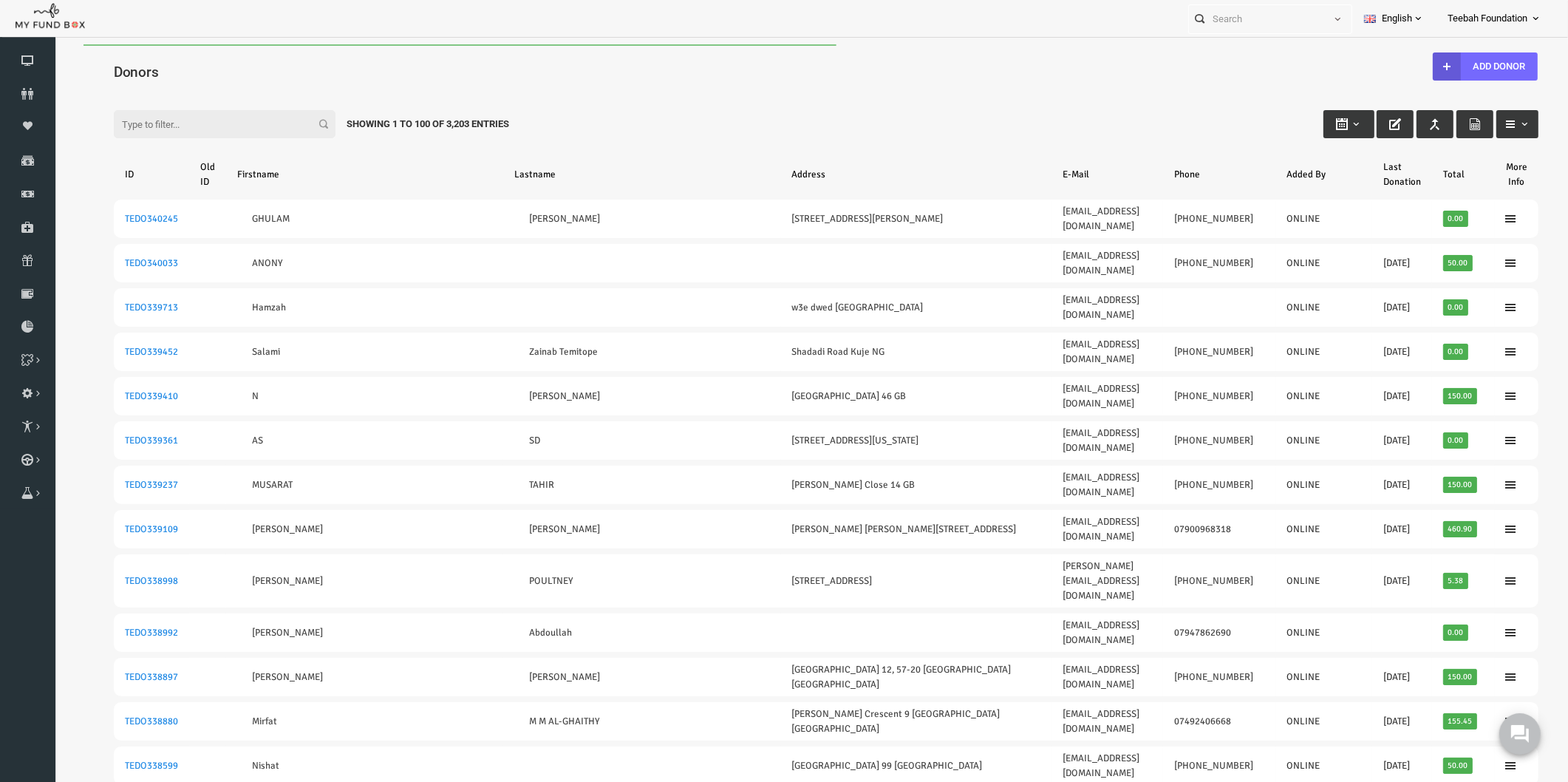
click at [158, 127] on input "Filter:" at bounding box center [194, 124] width 222 height 28
paste input "TEDO274862"
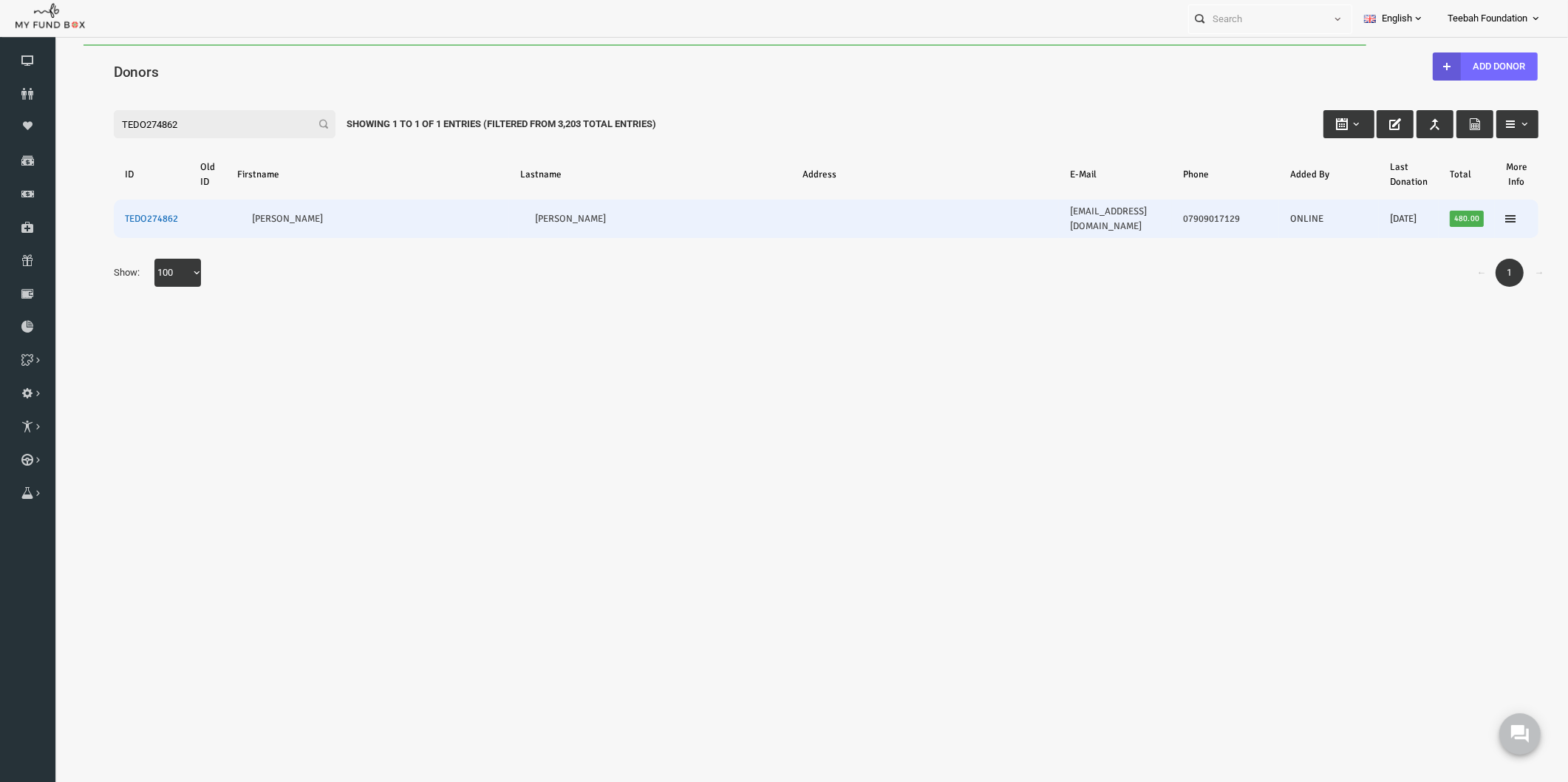
type input "TEDO274862"
click at [122, 213] on link "TEDO274862" at bounding box center [121, 219] width 53 height 12
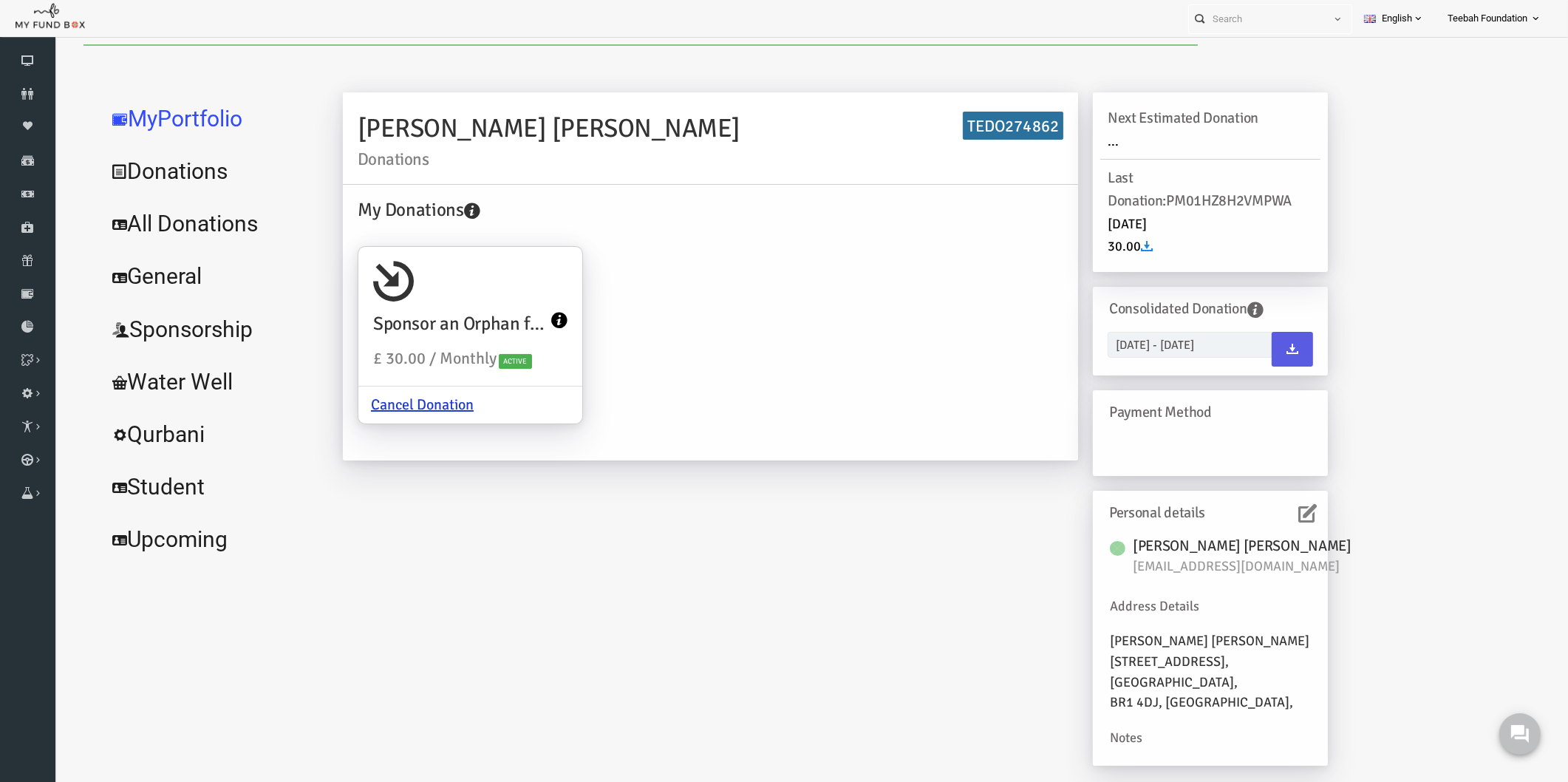
click at [177, 219] on link "All Donations" at bounding box center [179, 224] width 222 height 53
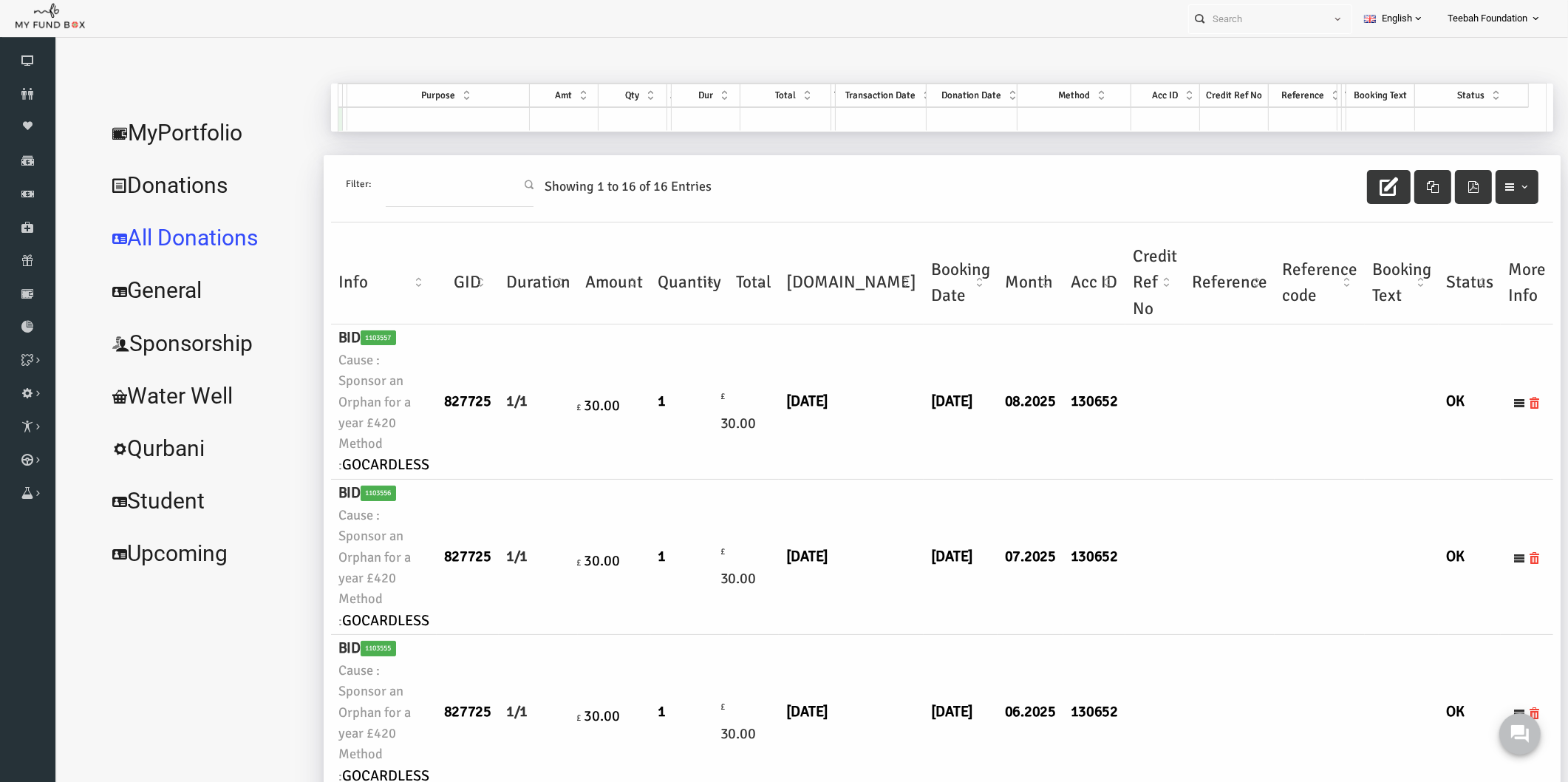
click at [172, 131] on link "MyPortfolio" at bounding box center [177, 133] width 217 height 53
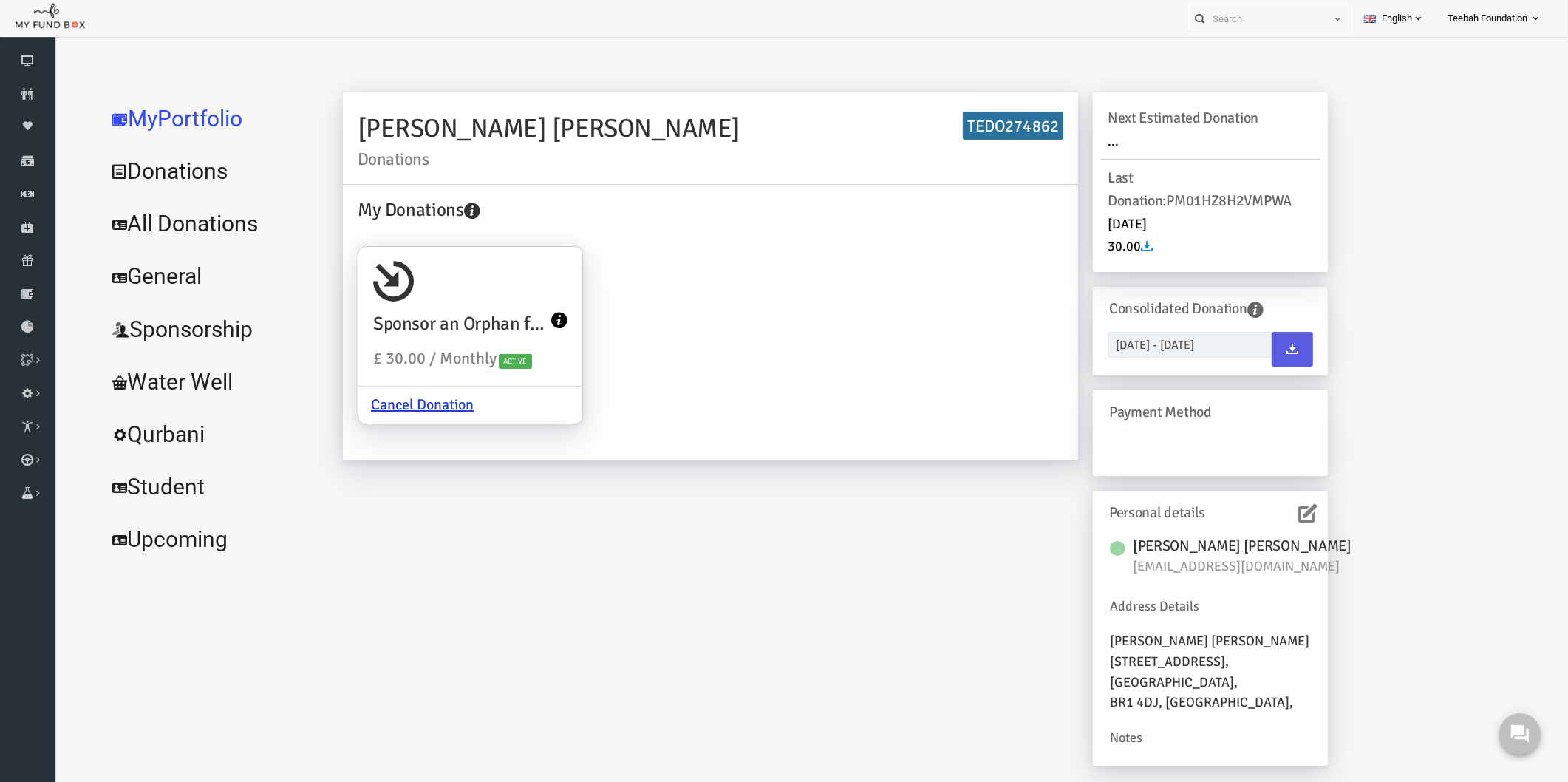
click at [172, 131] on link "MyPortfolio" at bounding box center [179, 119] width 222 height 53
click at [168, 215] on link "All Donations" at bounding box center [179, 224] width 222 height 53
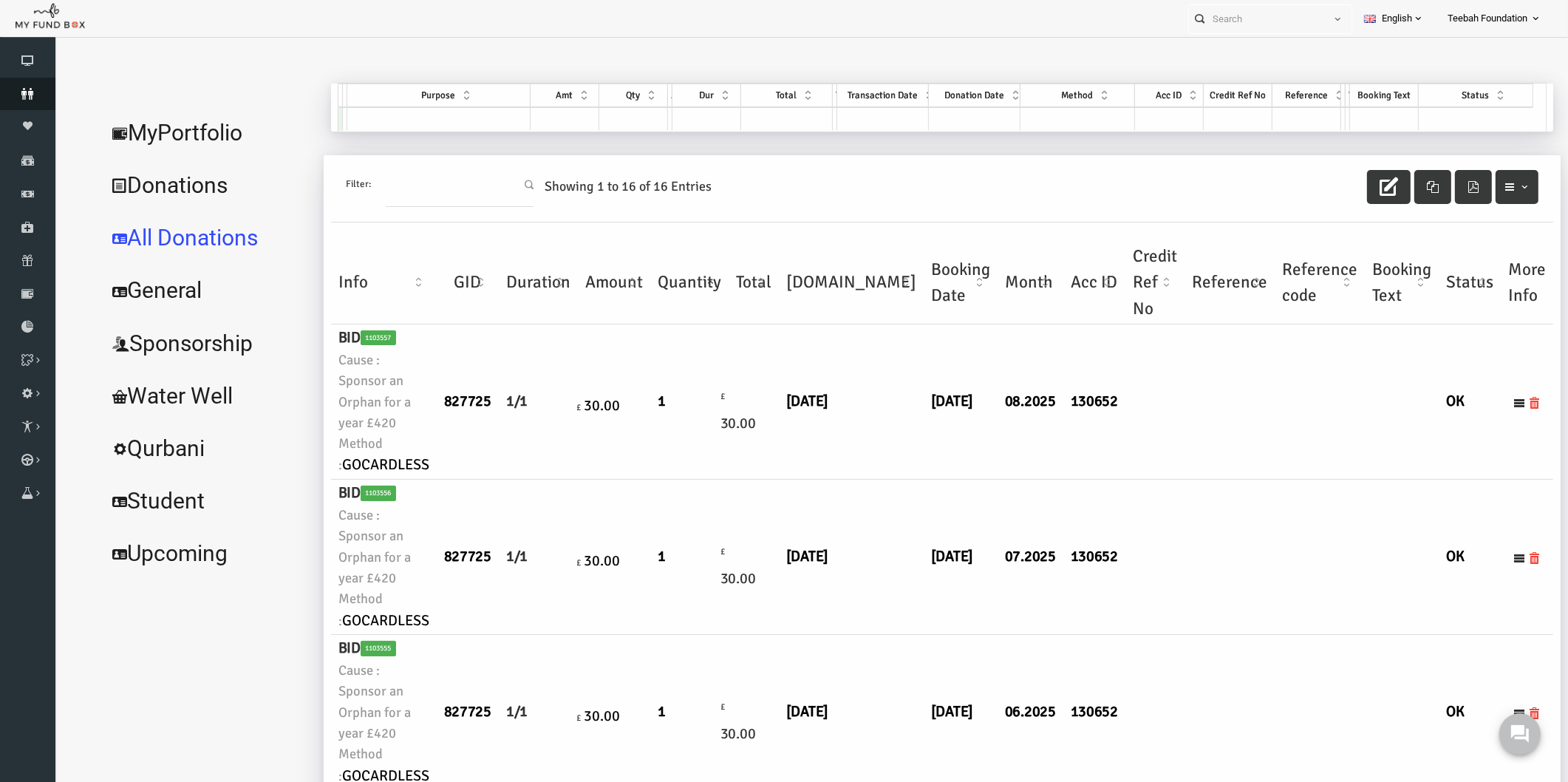
click at [42, 98] on icon at bounding box center [28, 94] width 56 height 12
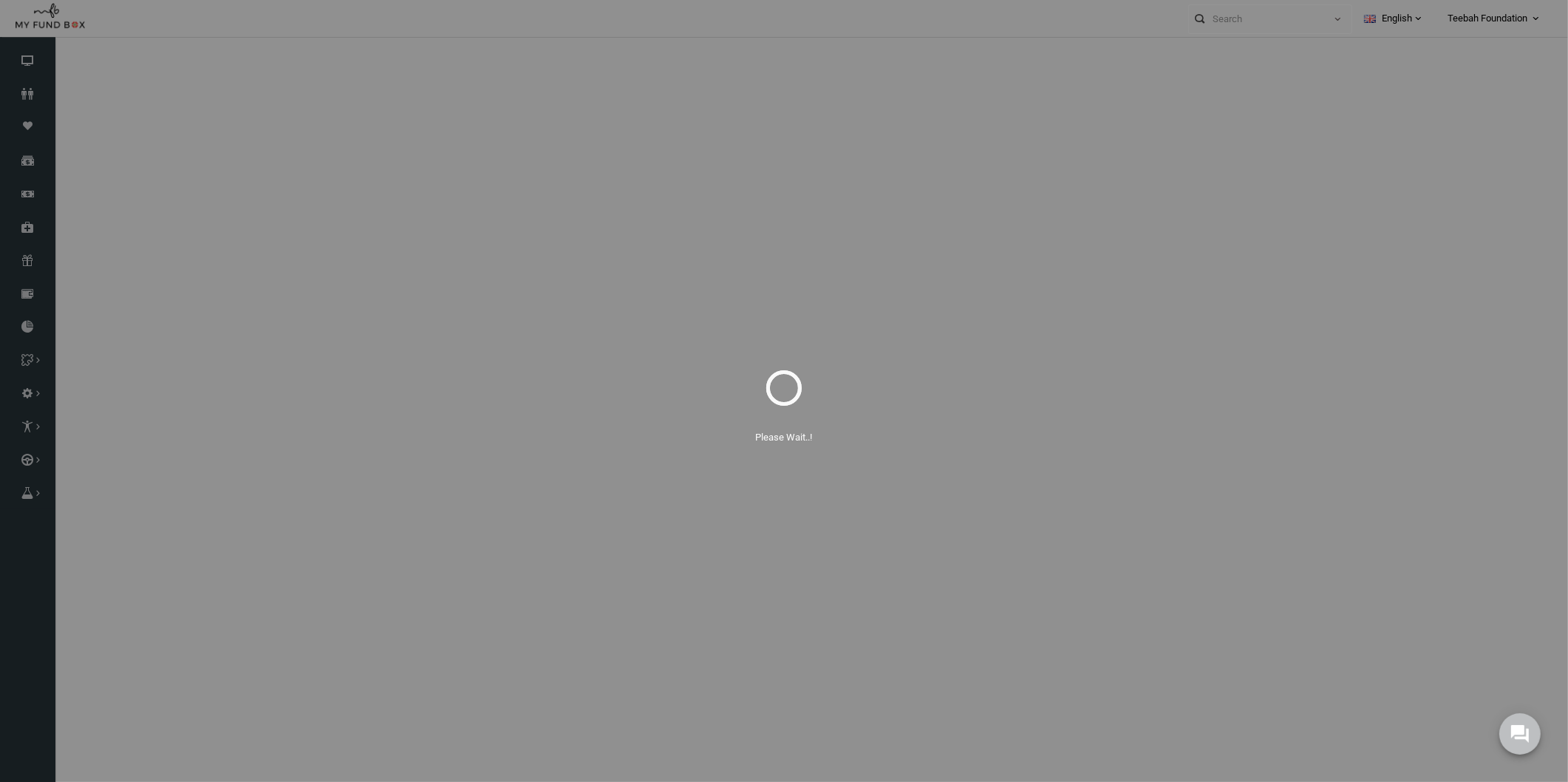
select select "100"
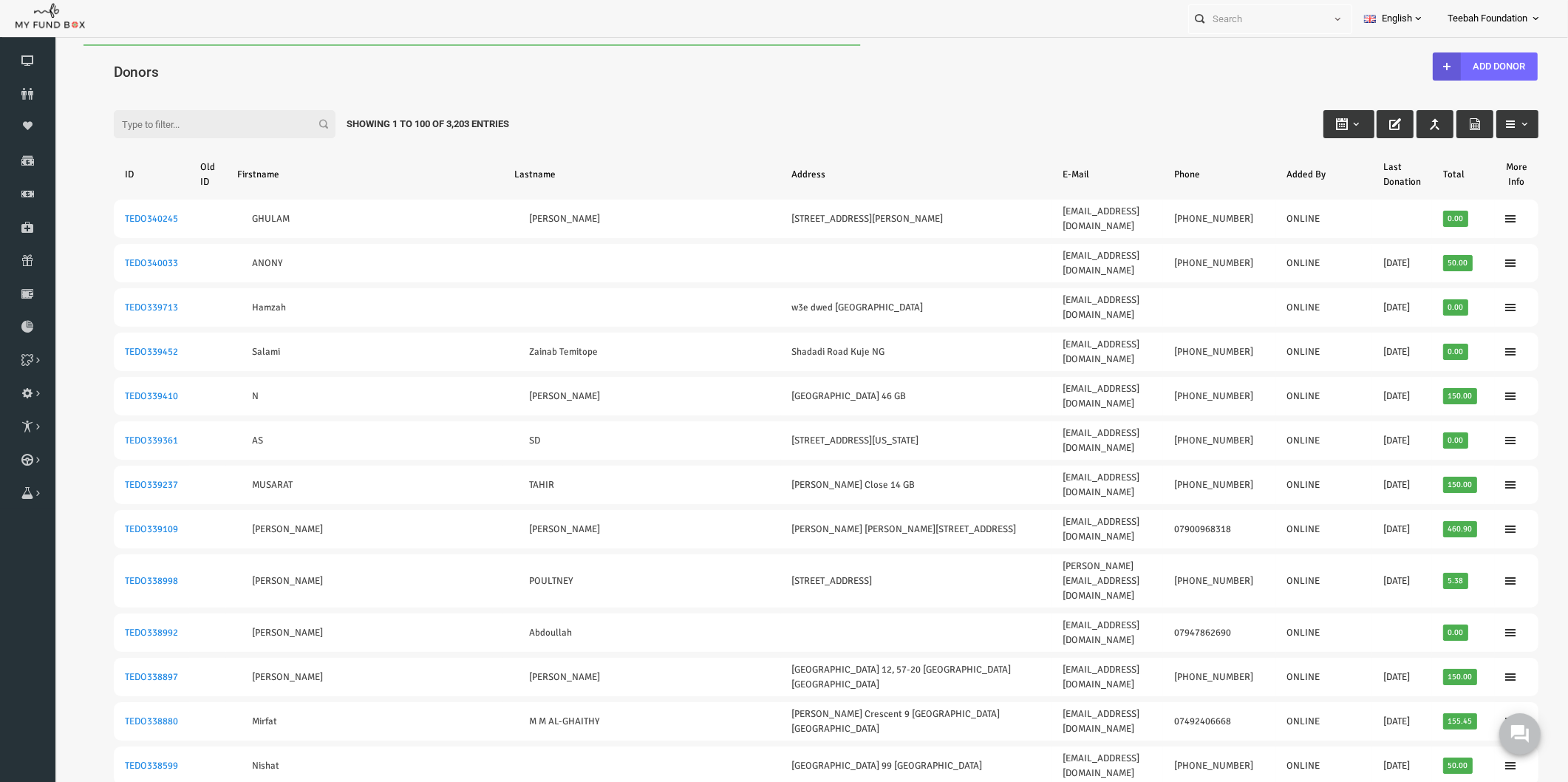
click at [184, 91] on div "Filter: Showing 1 to 100 of 3,203 Entries" at bounding box center [796, 109] width 1454 height 40
click at [176, 114] on input "Filter:" at bounding box center [194, 124] width 222 height 28
paste input "TEDO274823"
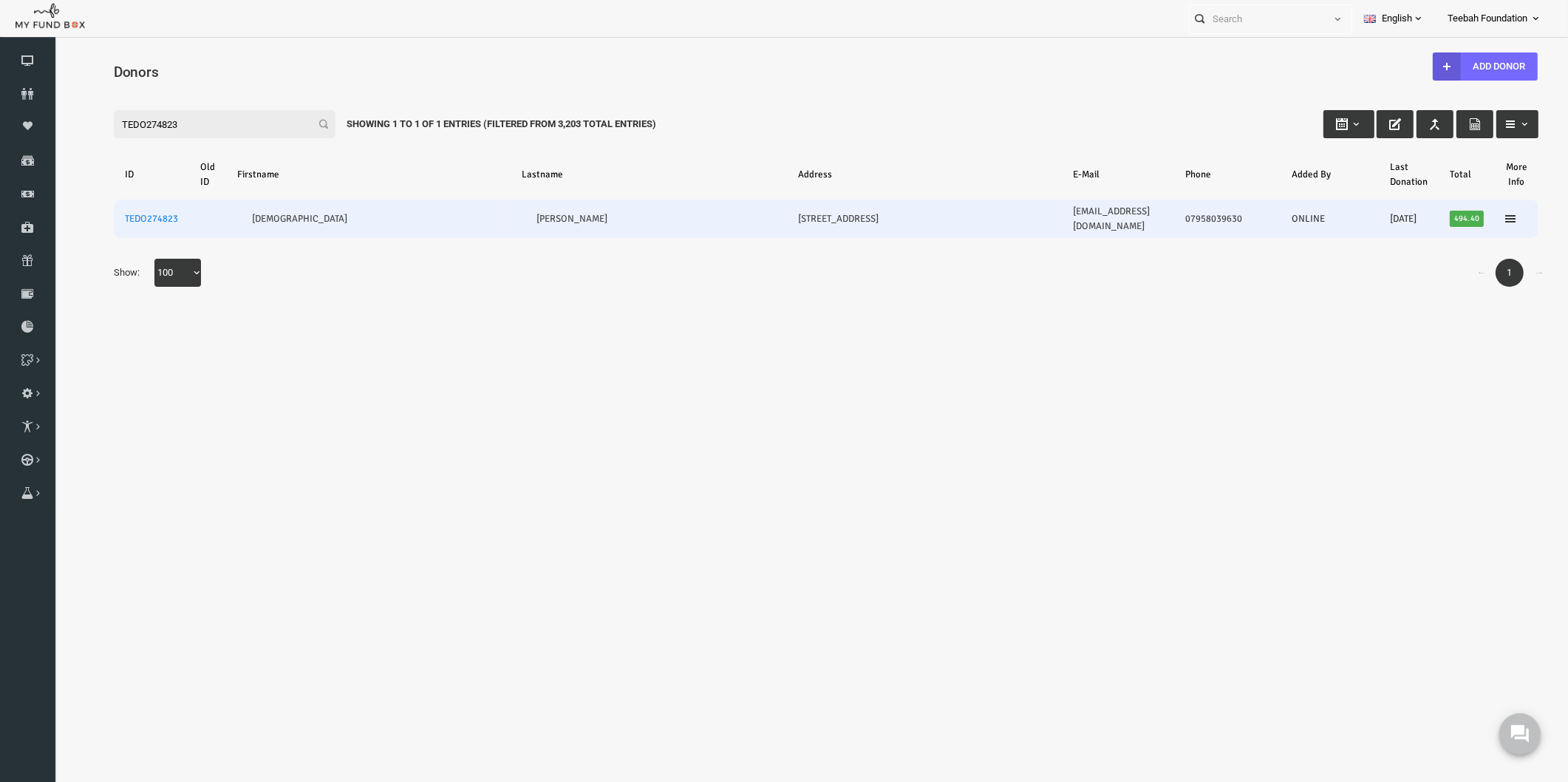
type input "TEDO274823"
click at [131, 205] on td "TEDO274823" at bounding box center [121, 218] width 75 height 38
click at [131, 213] on link "TEDO274823" at bounding box center [121, 219] width 53 height 12
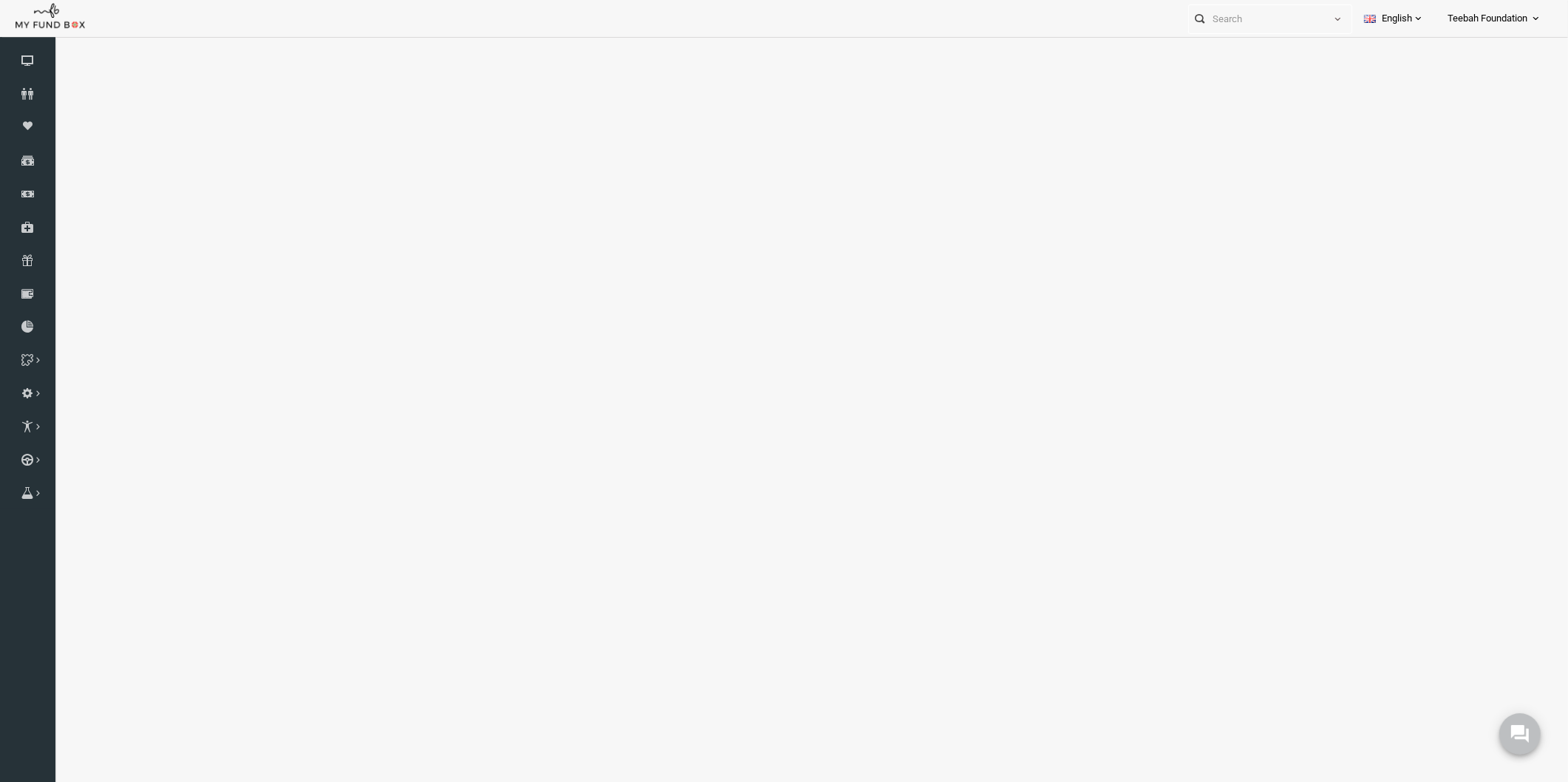
select select "100"
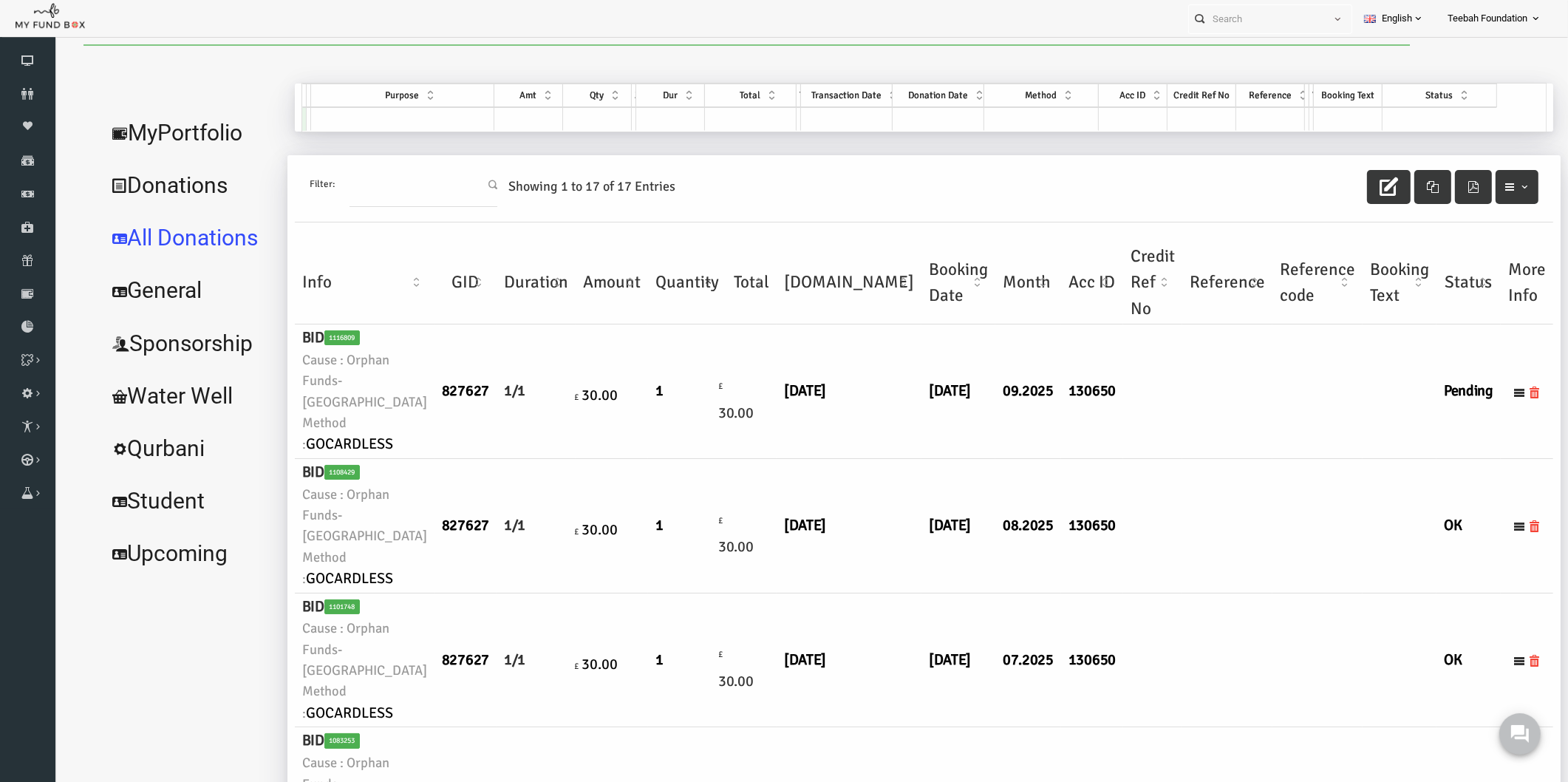
click at [191, 129] on link "MyPortfolio" at bounding box center [159, 133] width 181 height 53
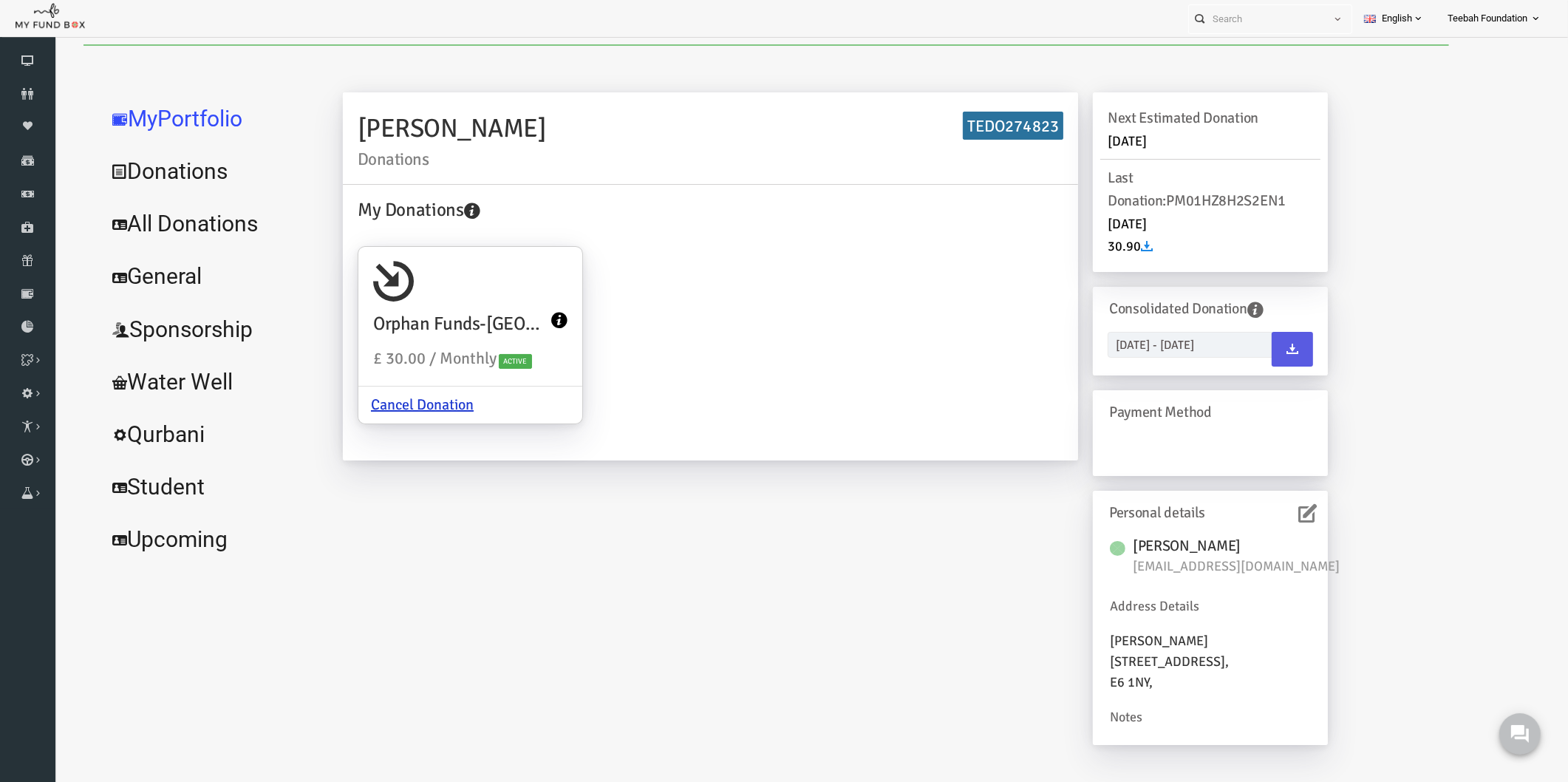
click at [192, 223] on link "All Donations" at bounding box center [179, 224] width 222 height 53
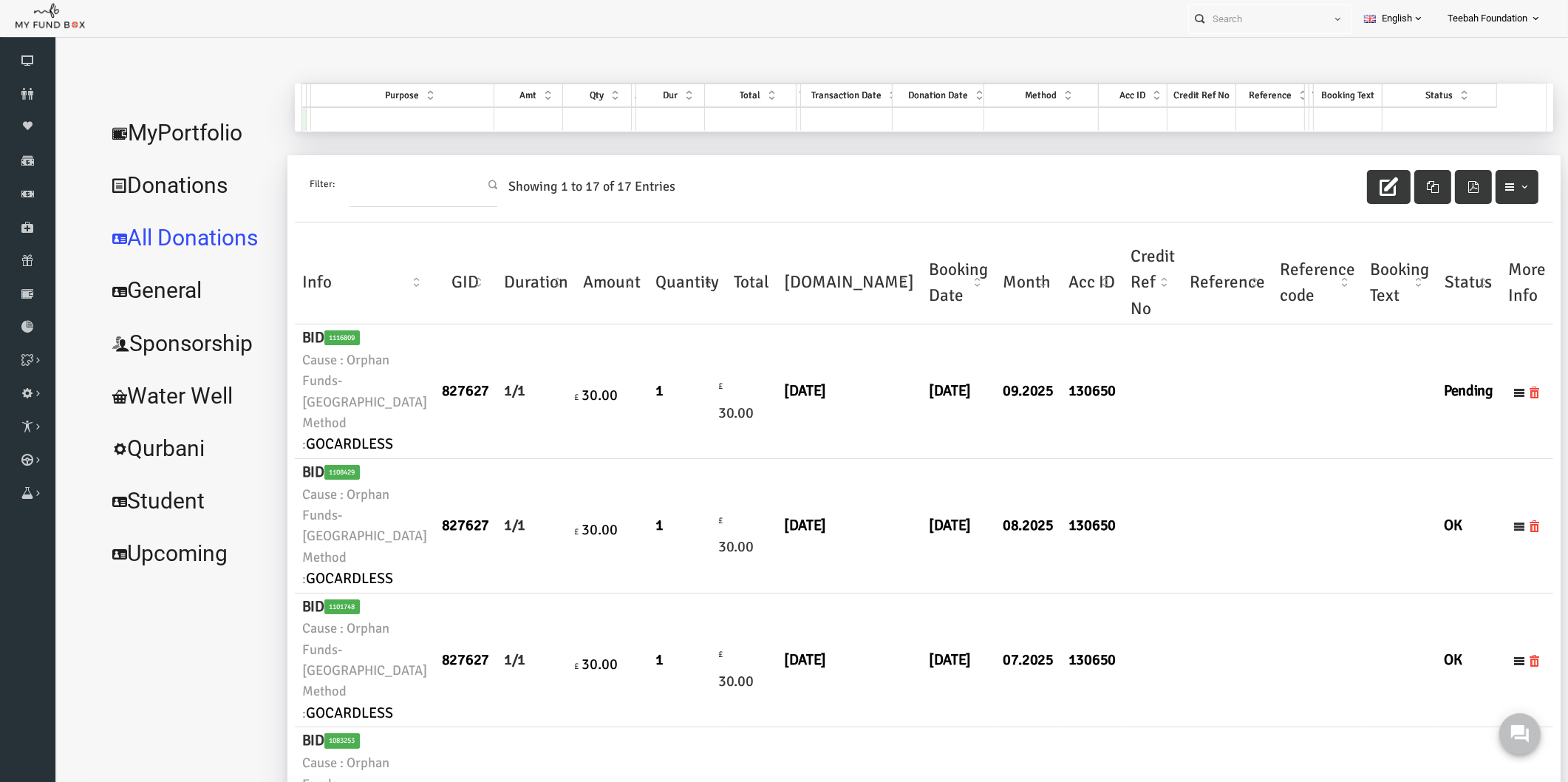
click at [190, 129] on link "MyPortfolio" at bounding box center [159, 133] width 181 height 53
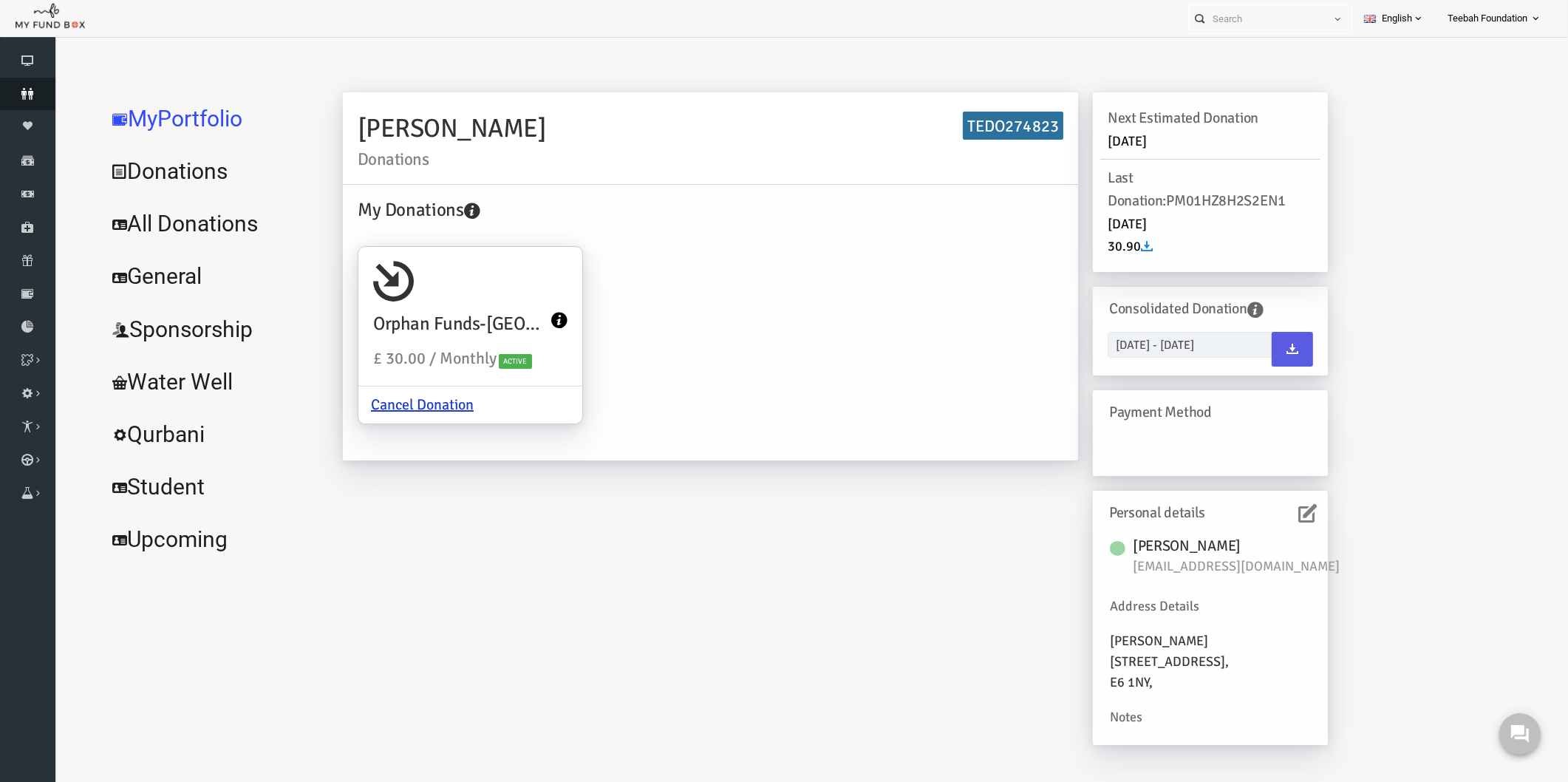
click at [38, 90] on icon at bounding box center [28, 94] width 56 height 12
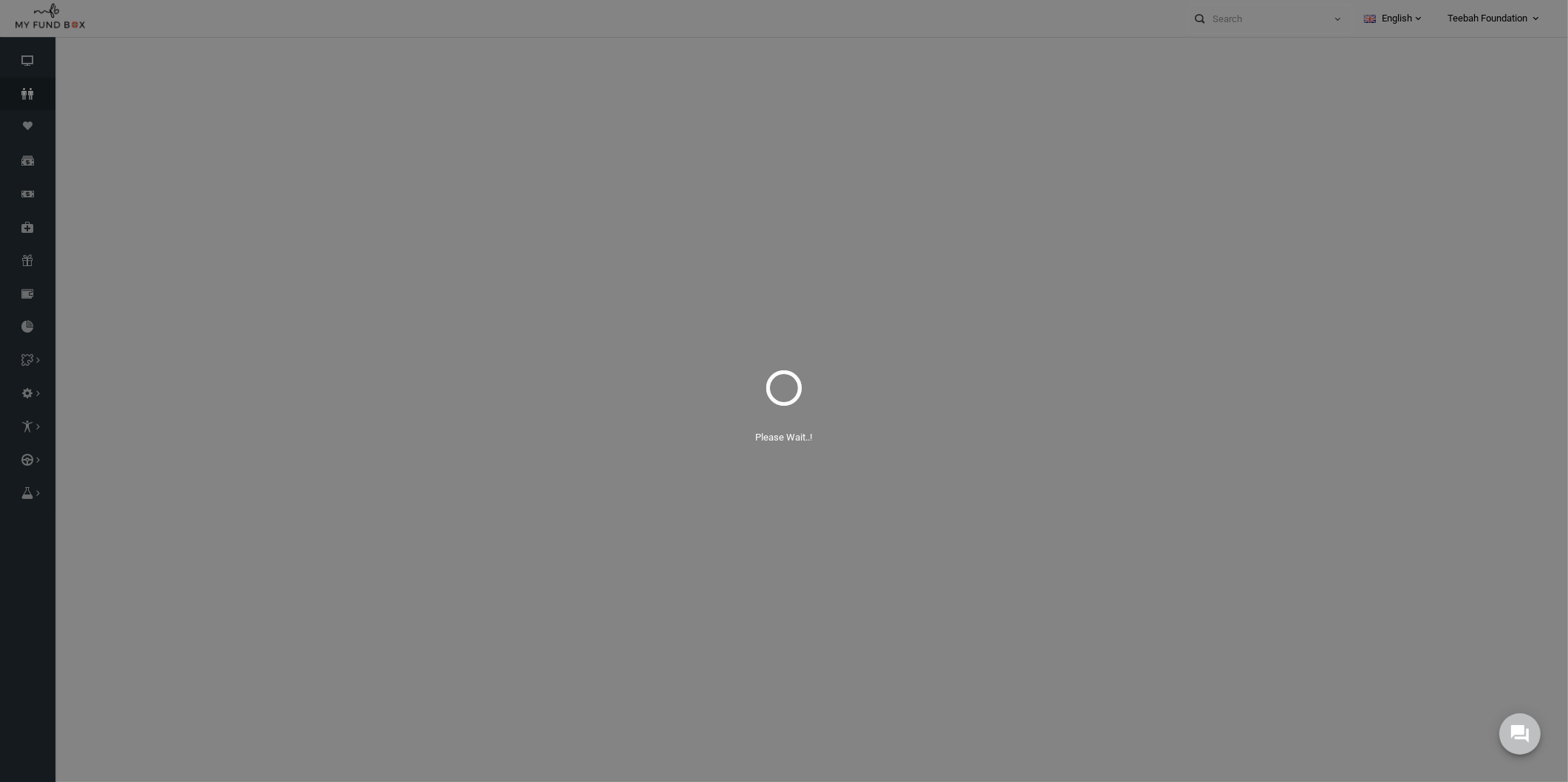
select select "100"
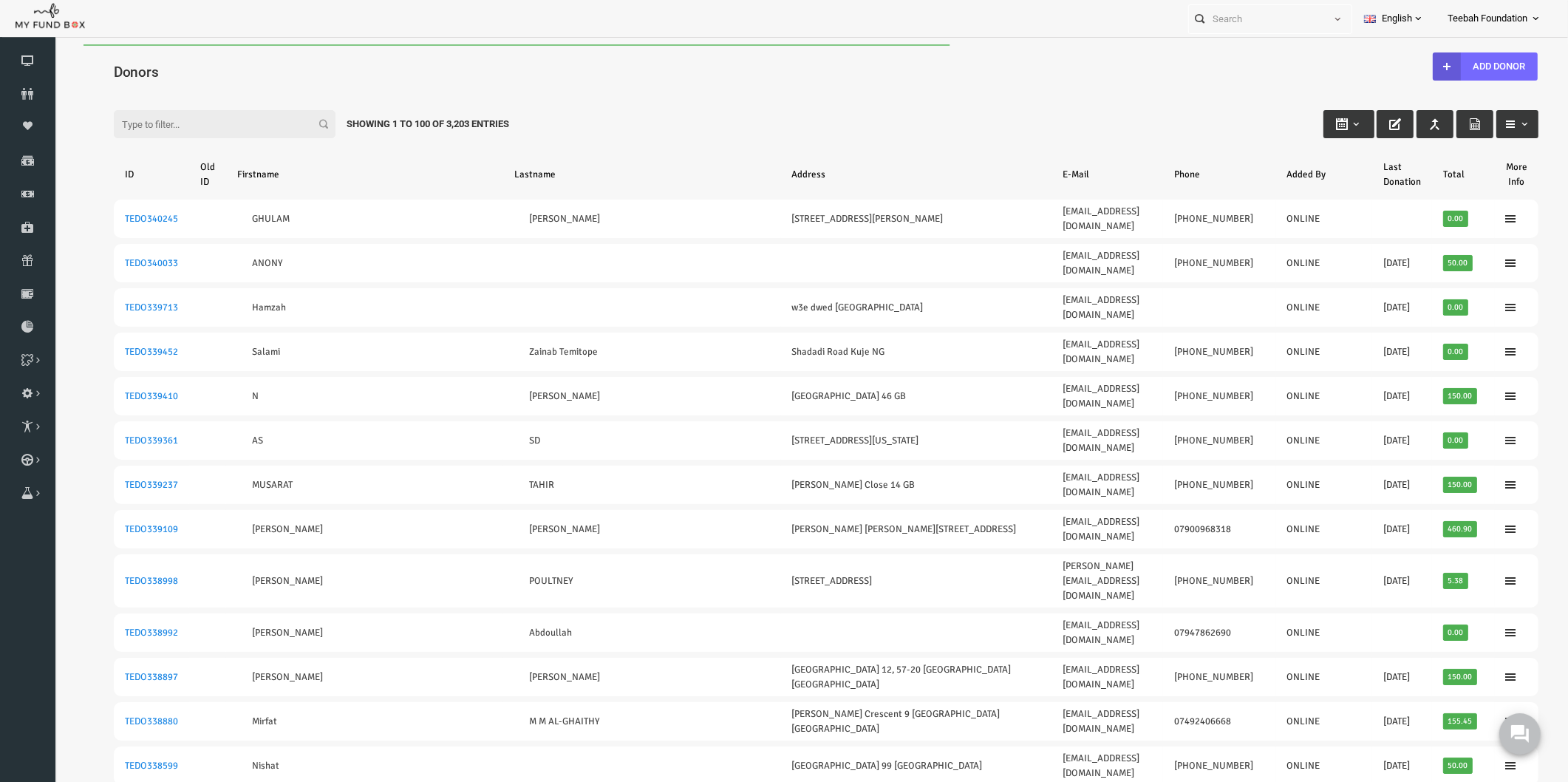
click at [156, 125] on input "Filter:" at bounding box center [194, 124] width 222 height 28
paste input "TEDO274792"
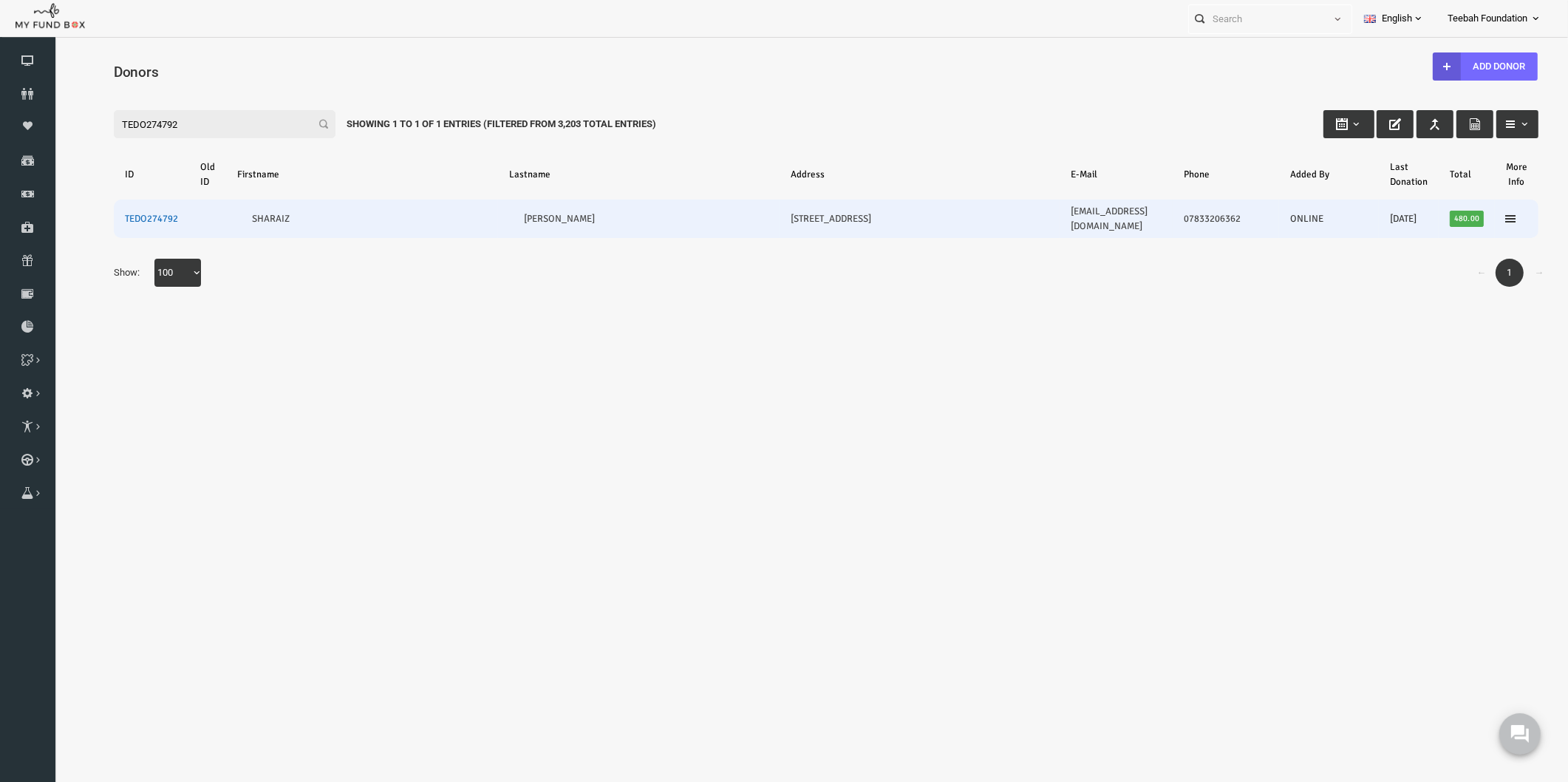
type input "TEDO274792"
click at [121, 213] on link "TEDO274792" at bounding box center [121, 219] width 53 height 12
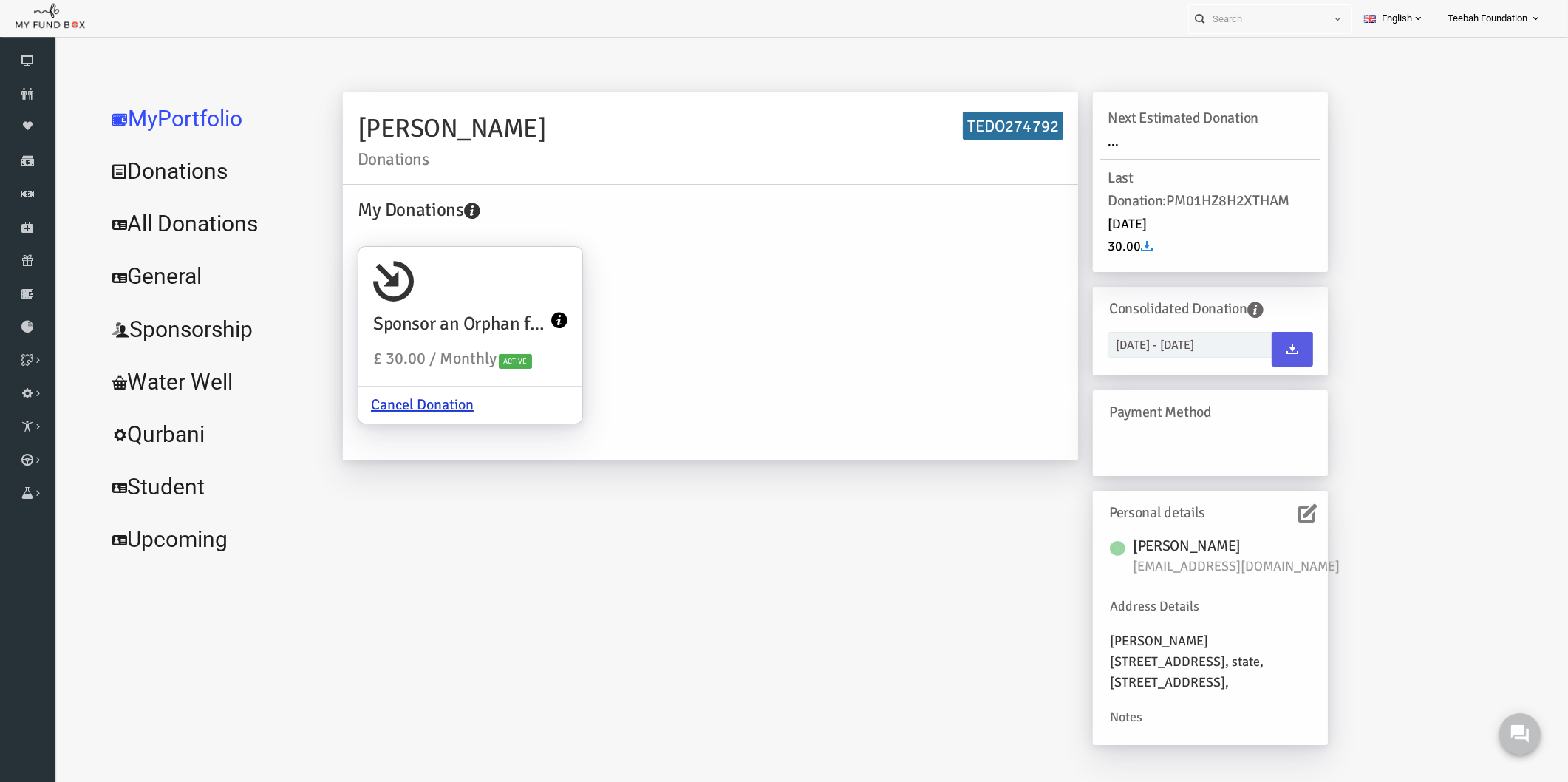
click at [162, 225] on link "All Donations" at bounding box center [179, 224] width 222 height 53
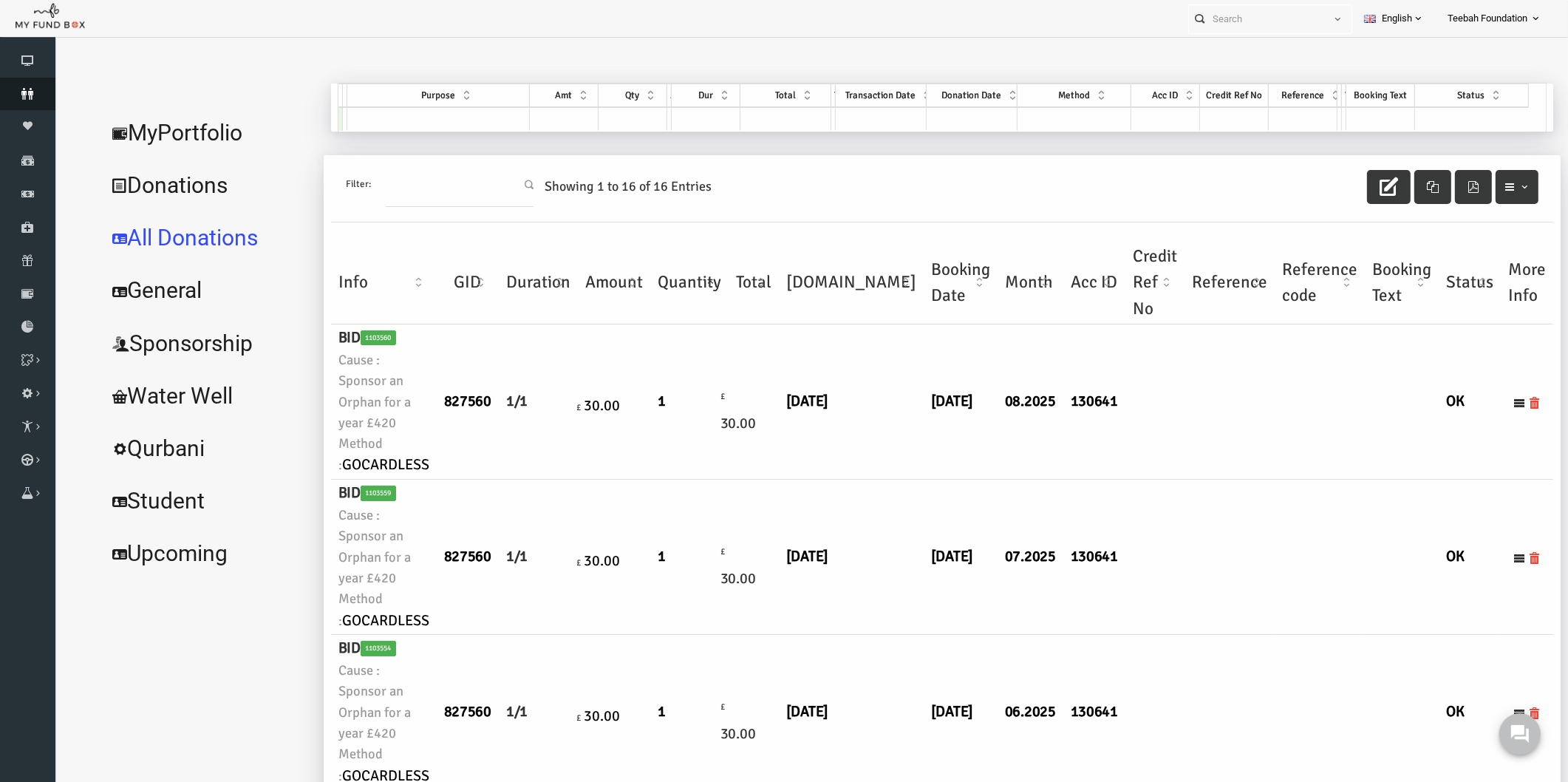
click at [31, 88] on icon at bounding box center [28, 94] width 56 height 12
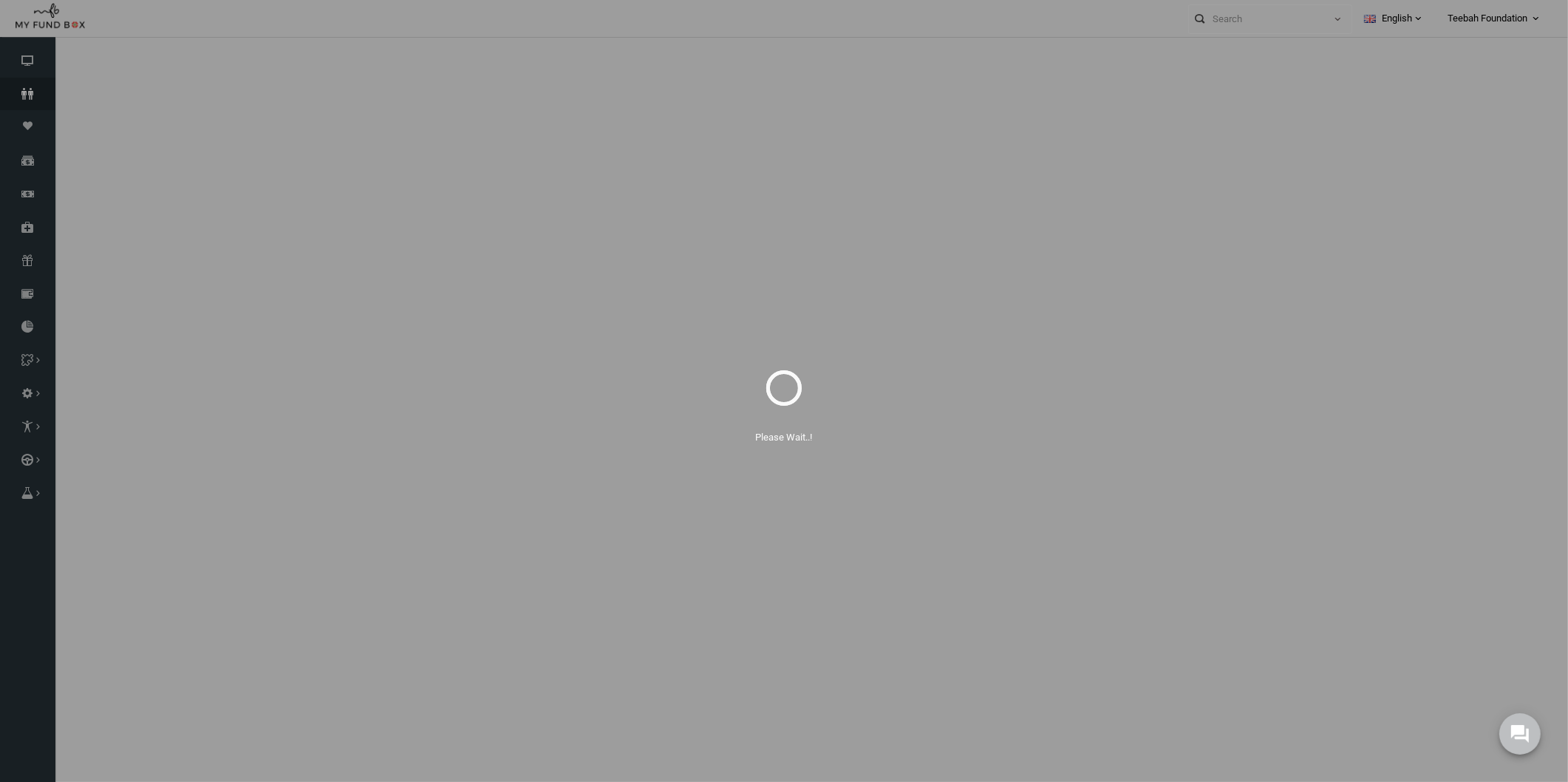
select select "100"
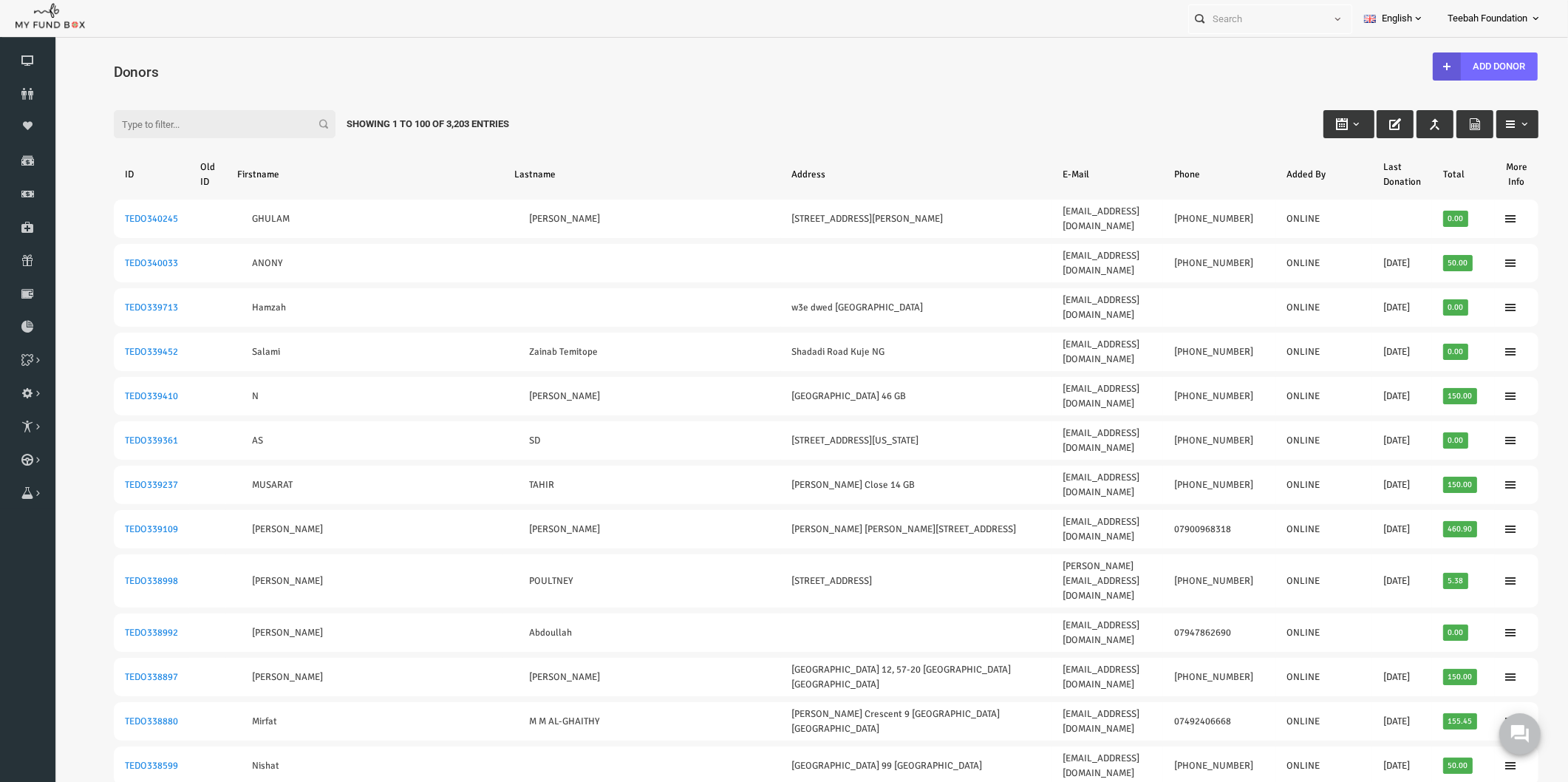
click at [126, 122] on input "Filter:" at bounding box center [194, 124] width 222 height 28
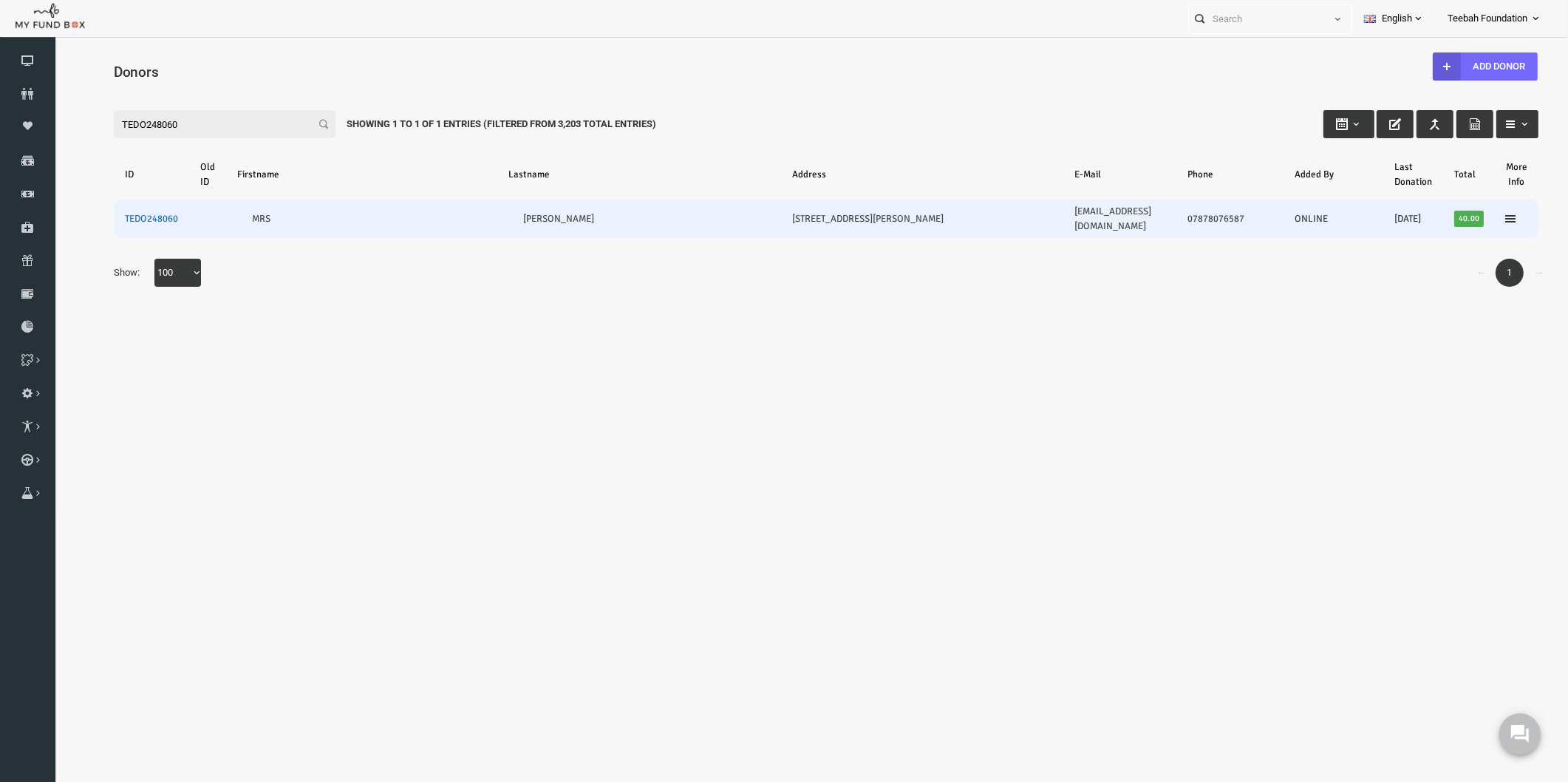
type input "TEDO248060"
click at [125, 213] on link "TEDO248060" at bounding box center [121, 219] width 53 height 12
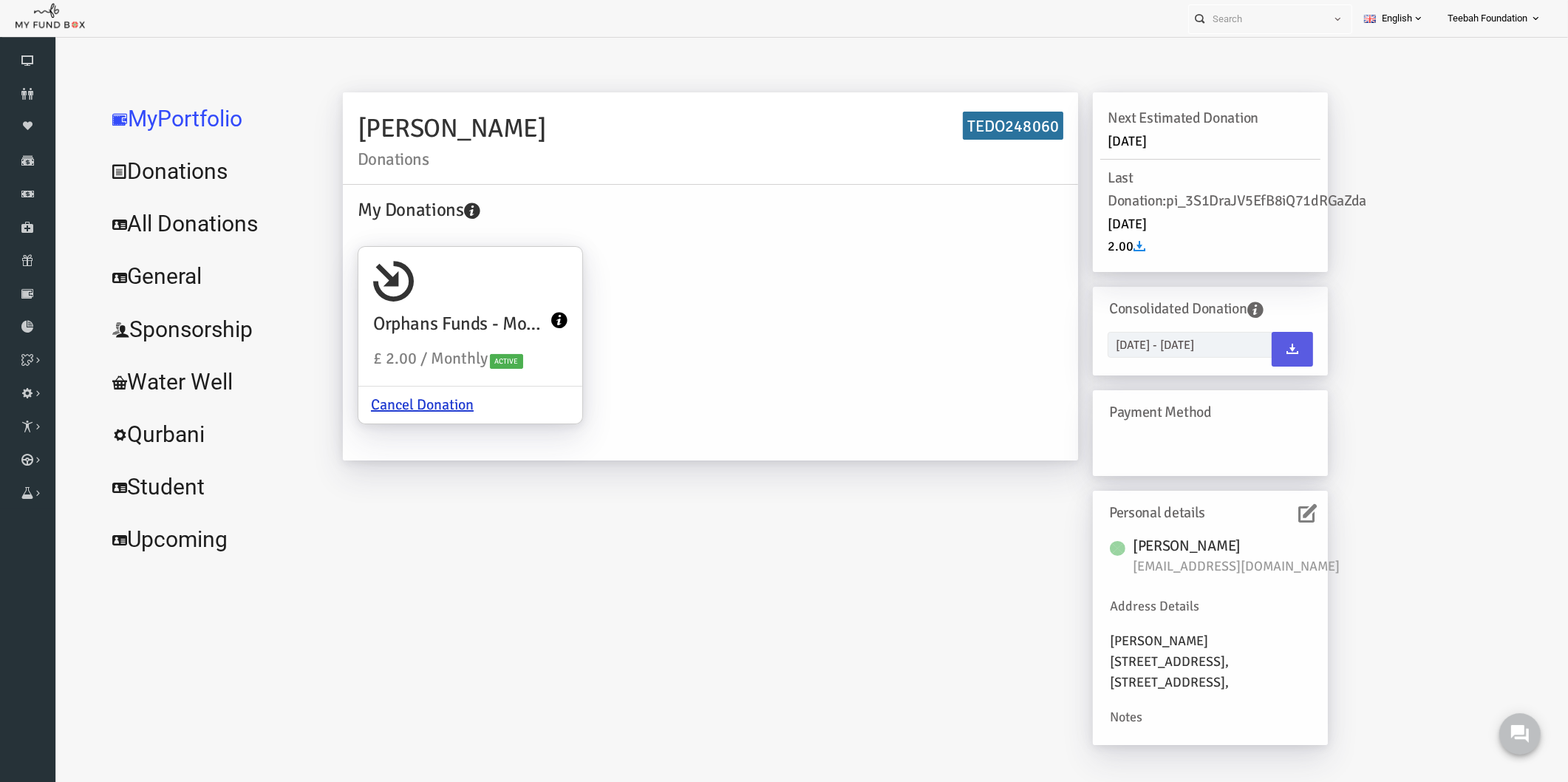
click at [154, 224] on link "All Donations" at bounding box center [179, 224] width 222 height 53
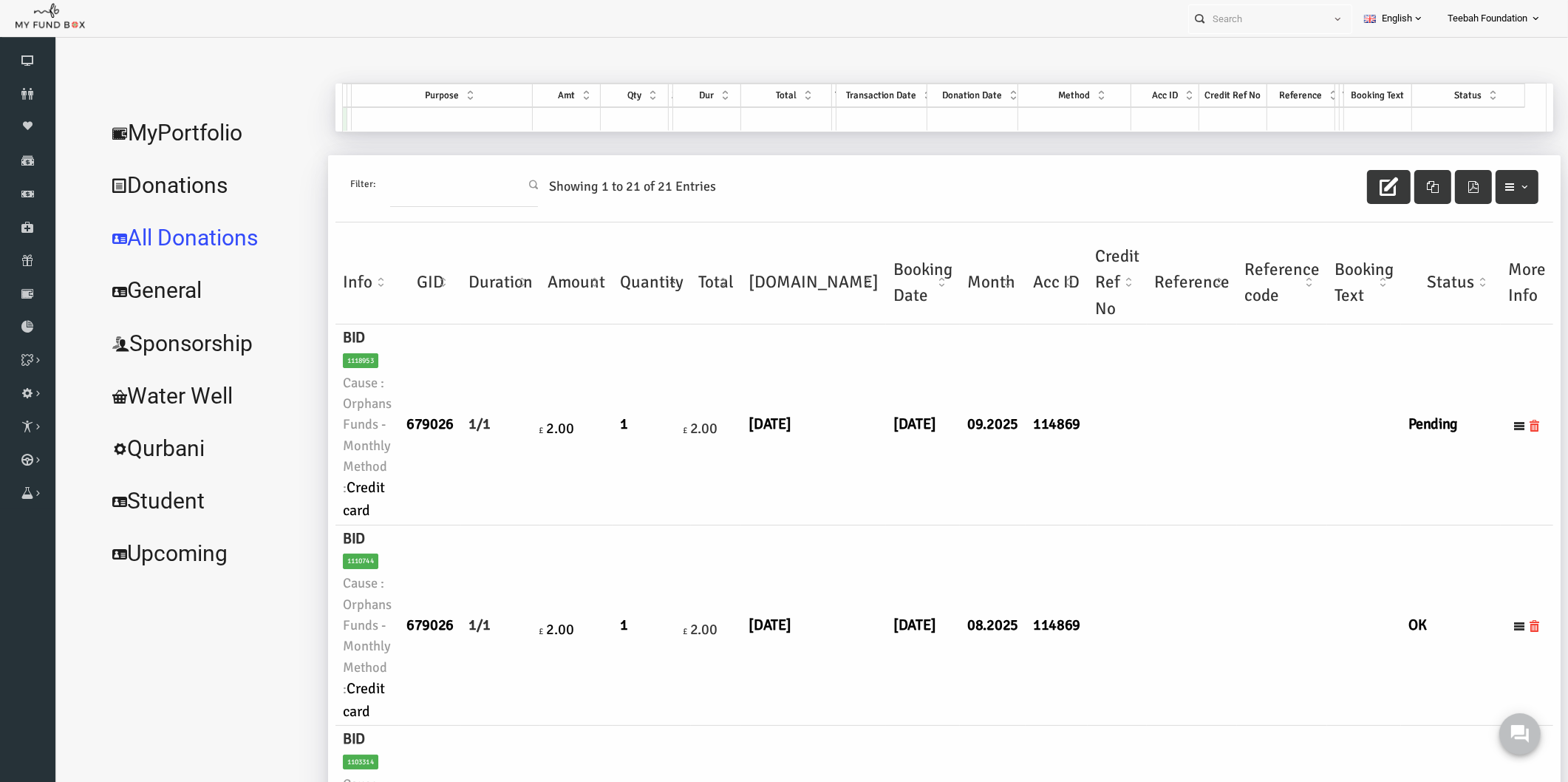
click at [446, 496] on td "1/1" at bounding box center [470, 425] width 79 height 201
click at [32, 85] on link "Donors" at bounding box center [28, 94] width 56 height 32
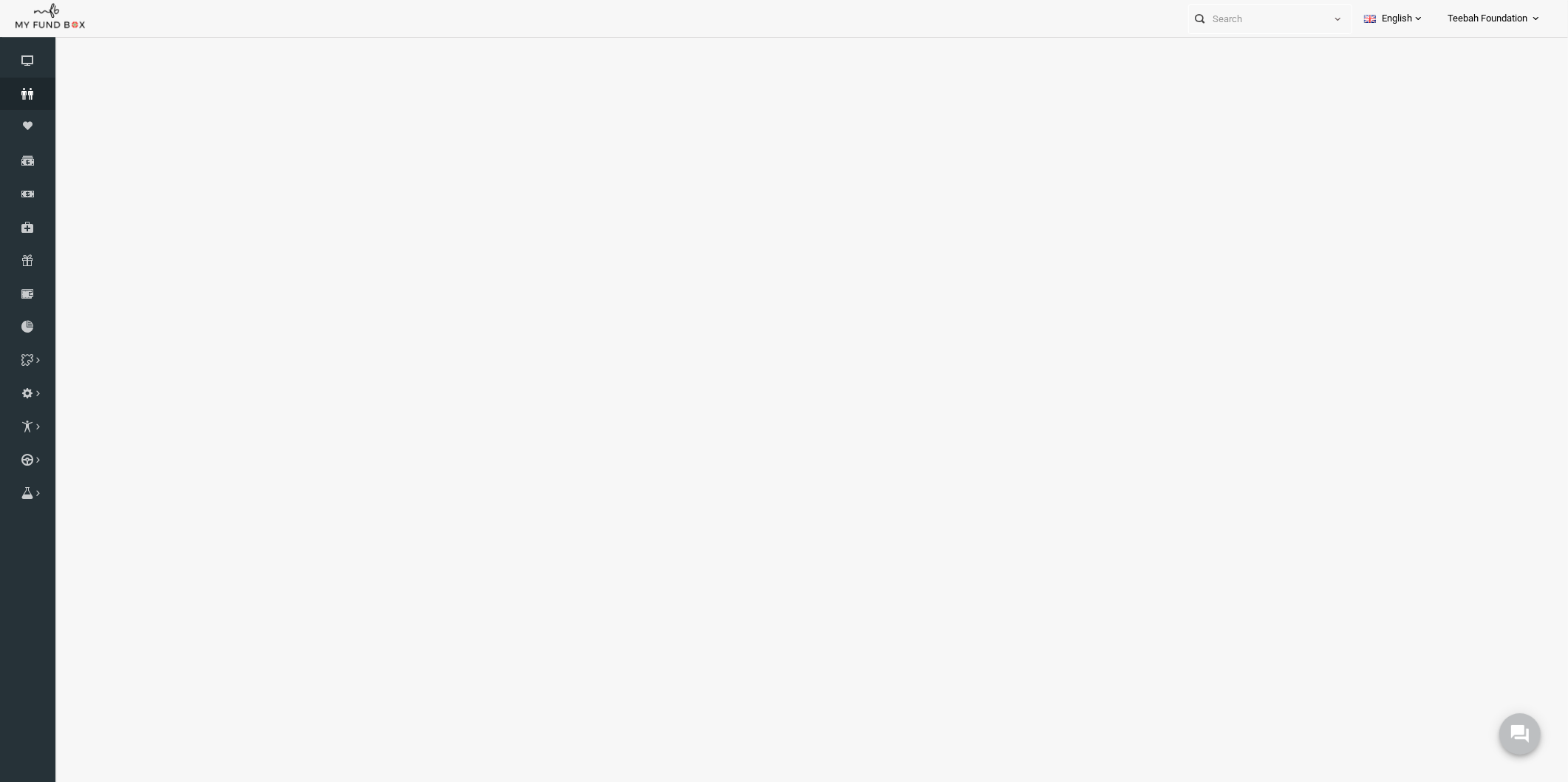
select select "100"
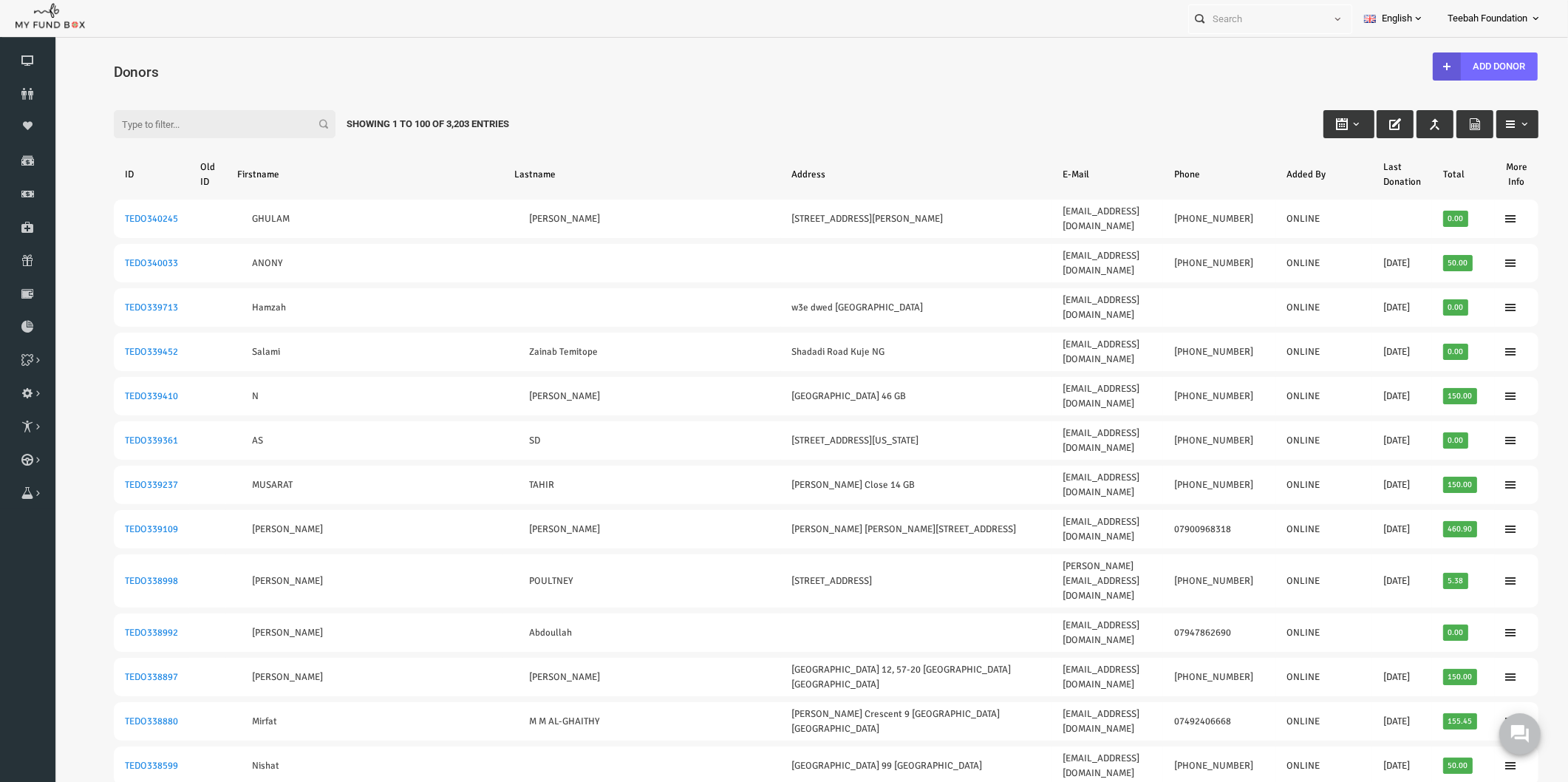
click at [886, 122] on div "Filter: Showing 1 to 100 of 3,203 Entries" at bounding box center [796, 109] width 1454 height 40
click at [166, 111] on input "Filter:" at bounding box center [194, 124] width 222 height 28
paste input "TEAD147465"
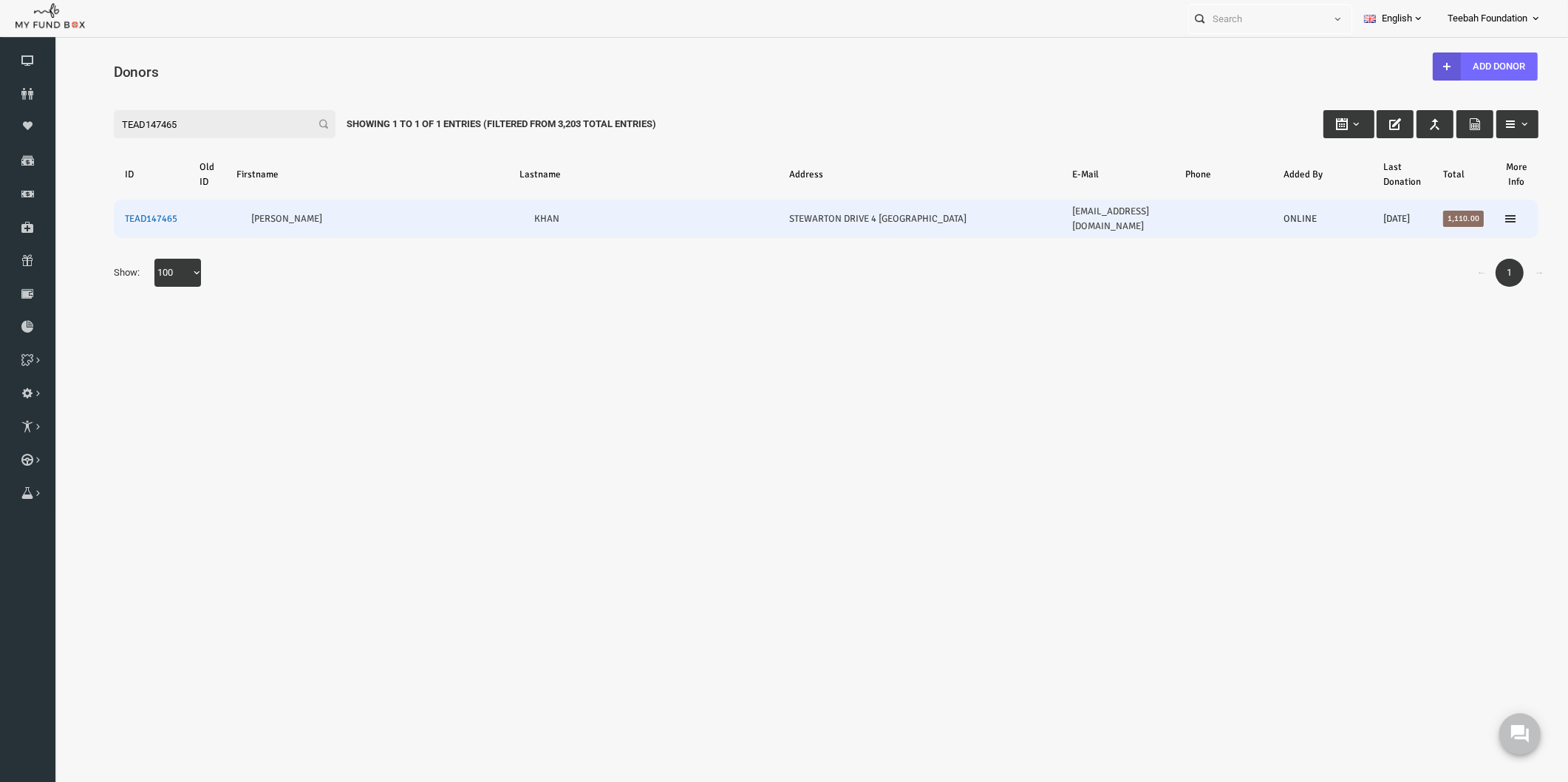
type input "TEAD147465"
click at [125, 213] on link "TEAD147465" at bounding box center [121, 219] width 53 height 12
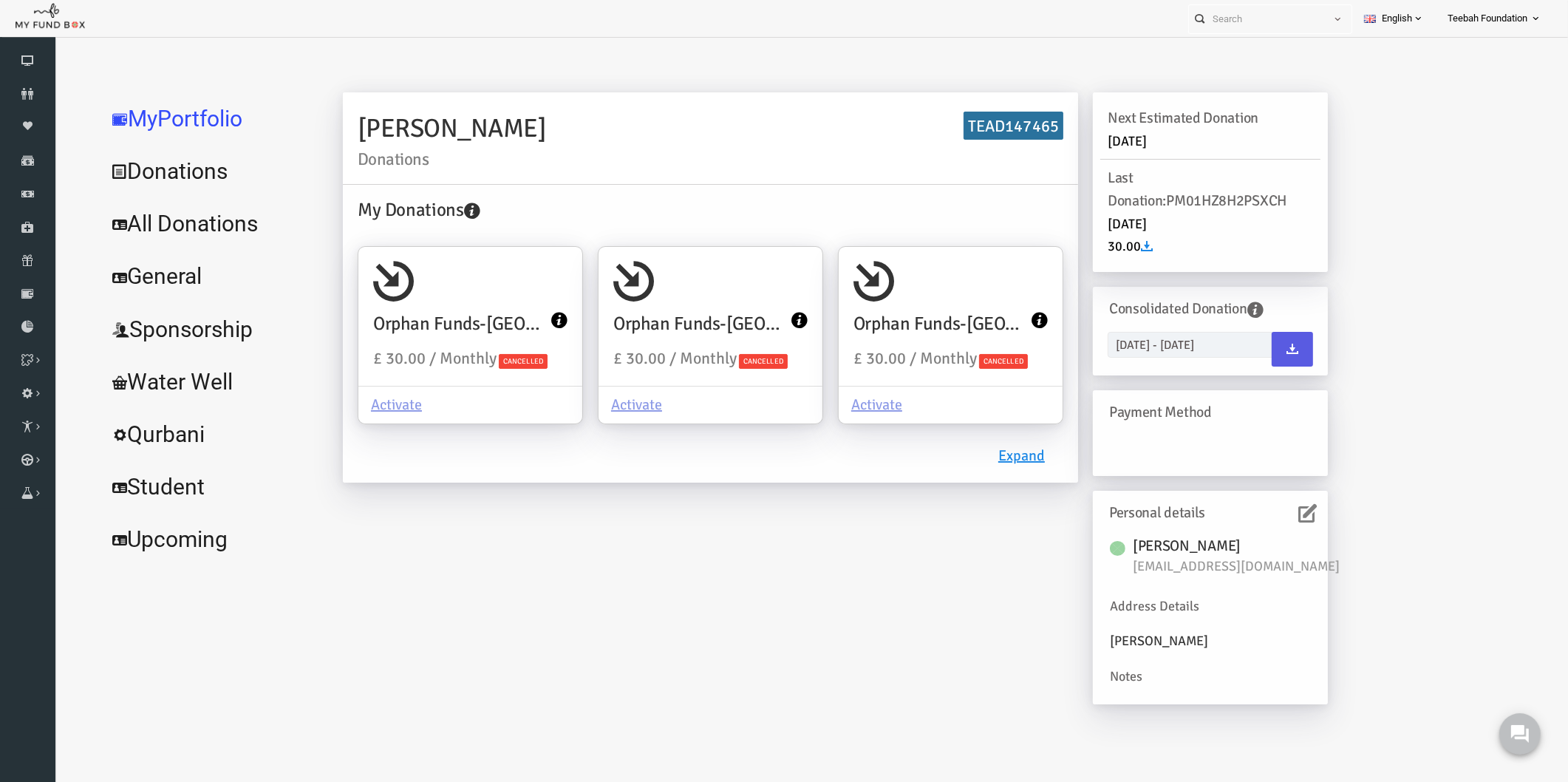
click at [187, 225] on link "All Donations" at bounding box center [179, 224] width 222 height 53
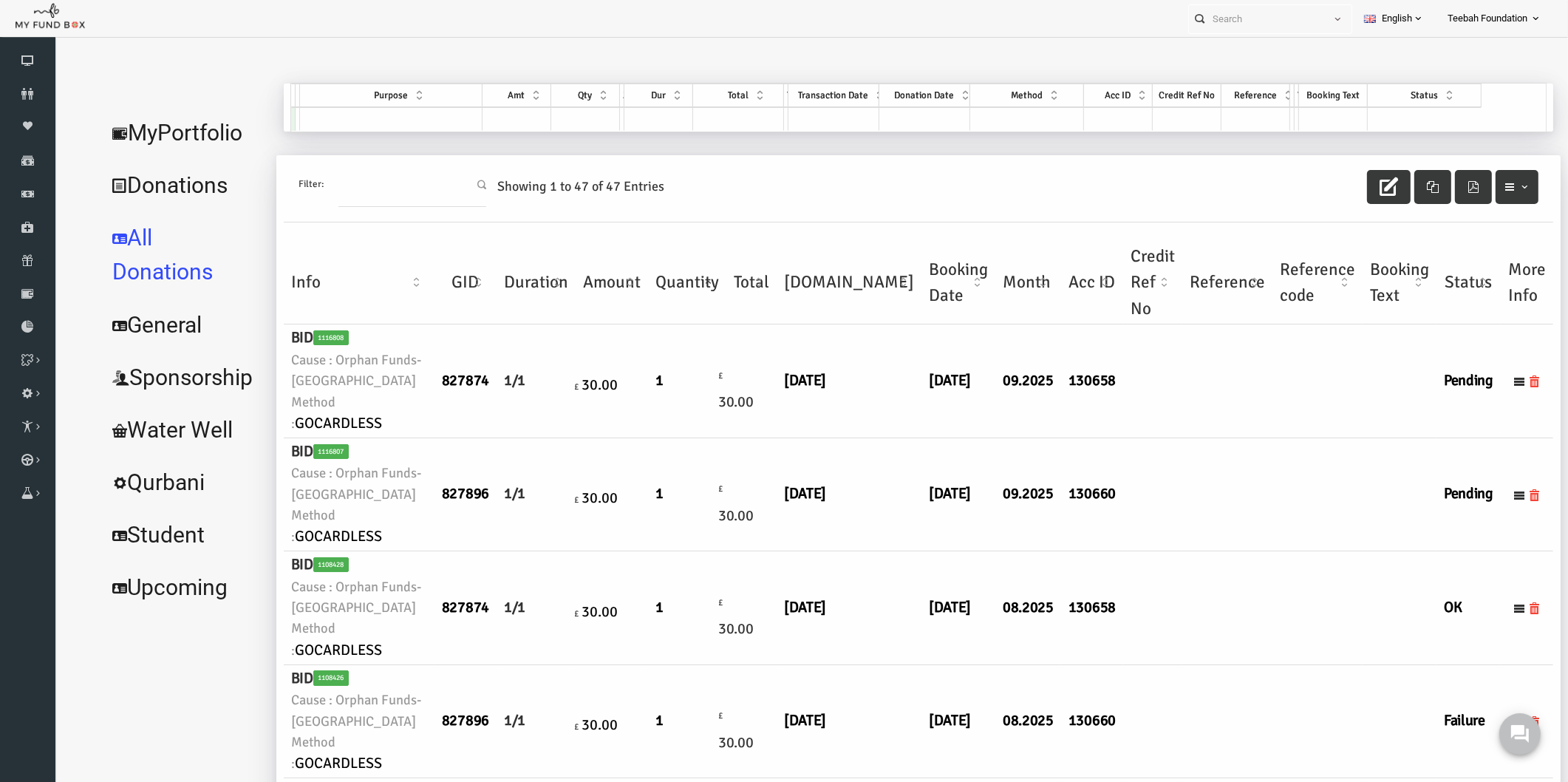
drag, startPoint x: 1311, startPoint y: 514, endPoint x: 1294, endPoint y: 513, distance: 17.0
click at [1332, 513] on td at bounding box center [1370, 495] width 74 height 113
click at [1332, 511] on td at bounding box center [1370, 495] width 74 height 113
click at [1351, 177] on icon "button" at bounding box center [1358, 186] width 19 height 19
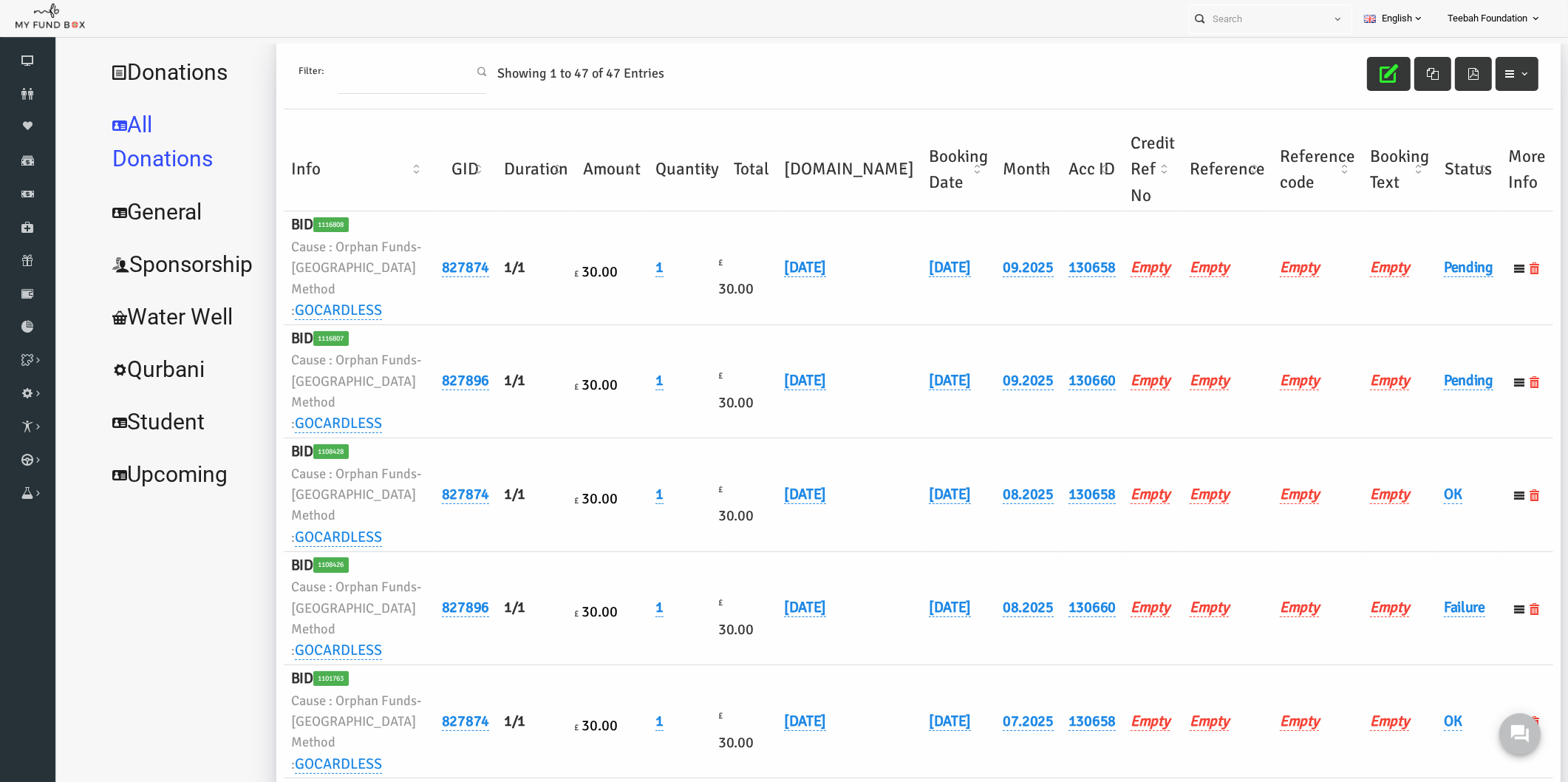
scroll to position [328, 0]
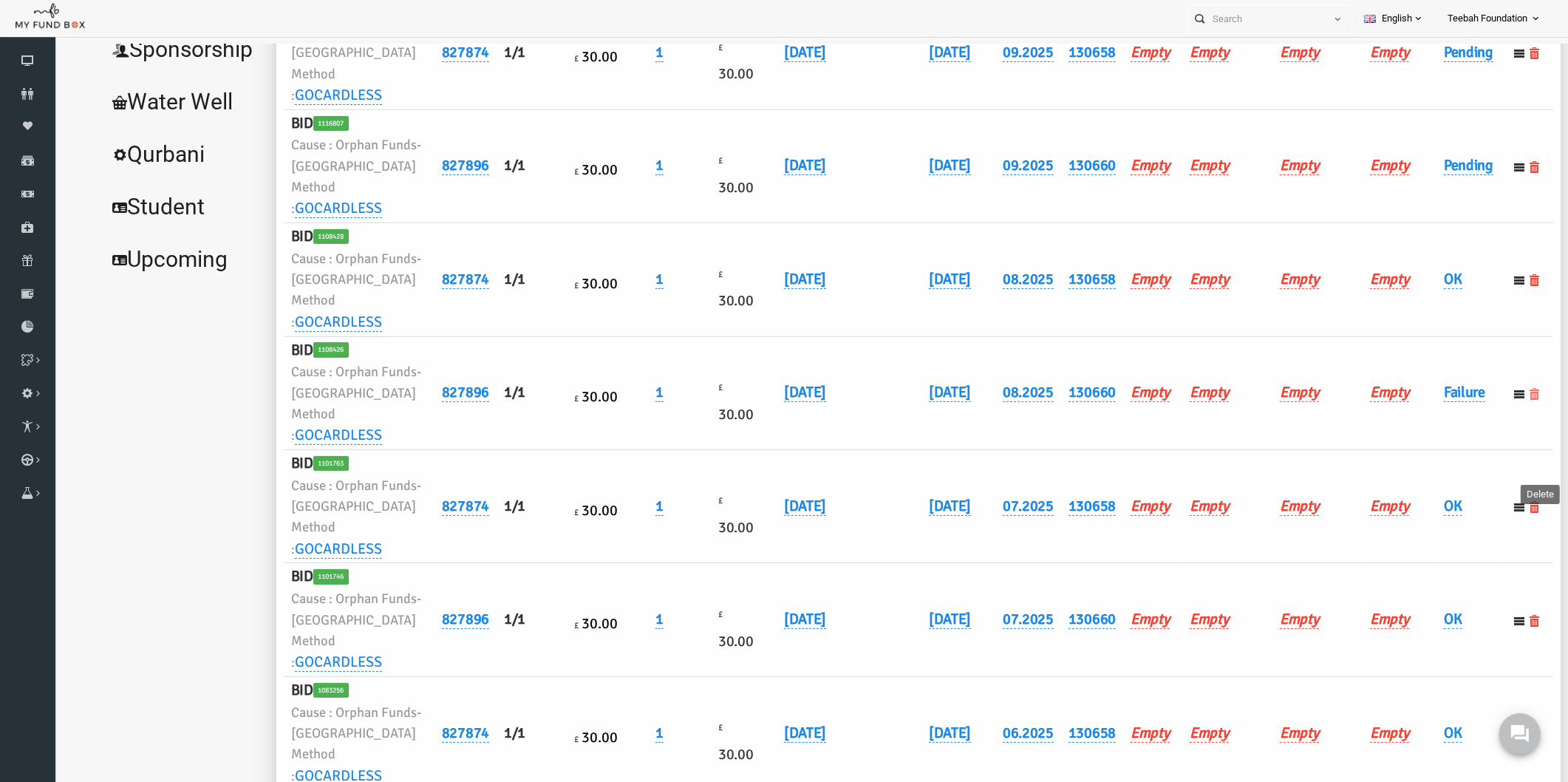
click at [1498, 400] on icon at bounding box center [1504, 393] width 12 height 12
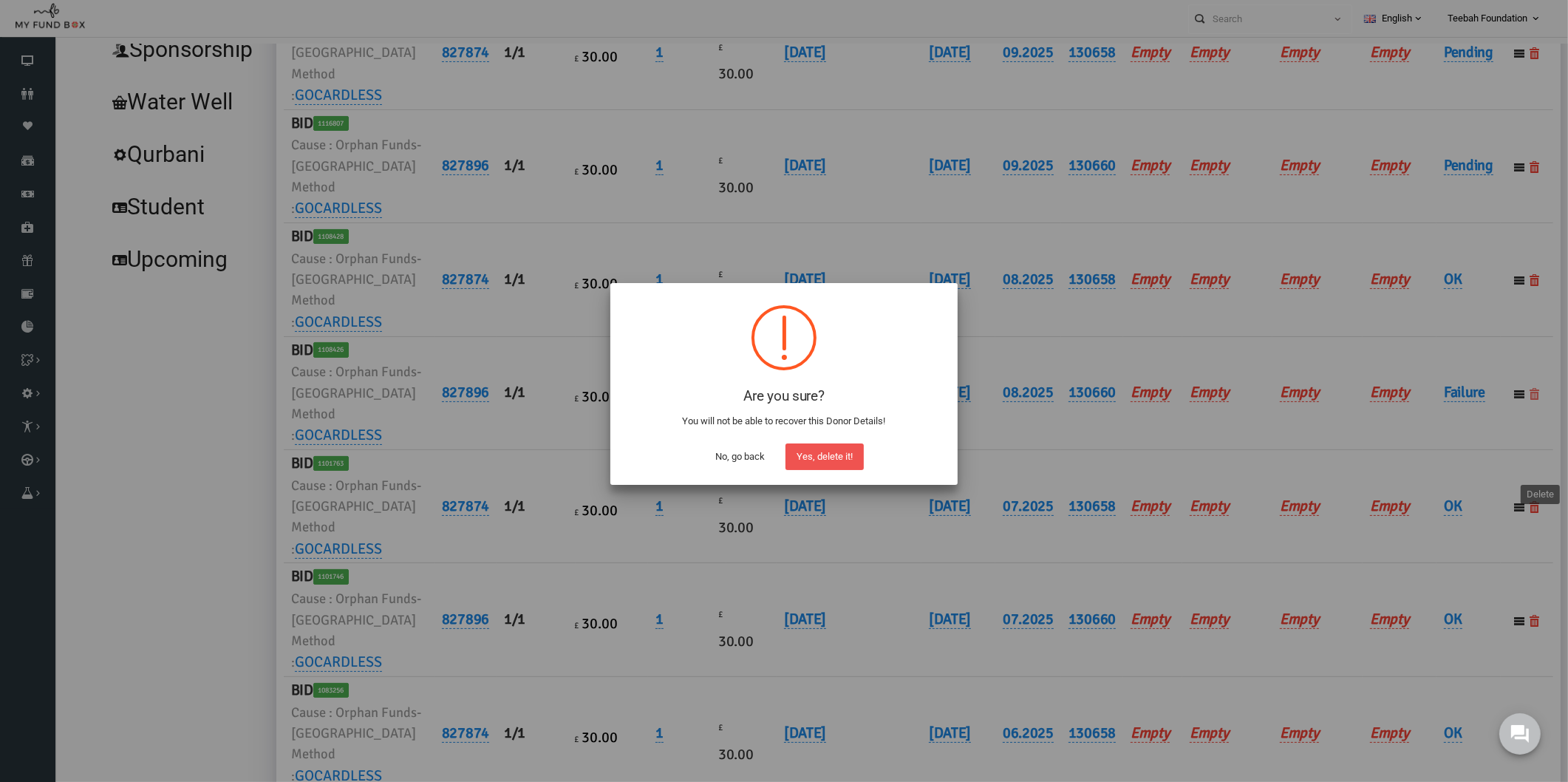
scroll to position [45, 0]
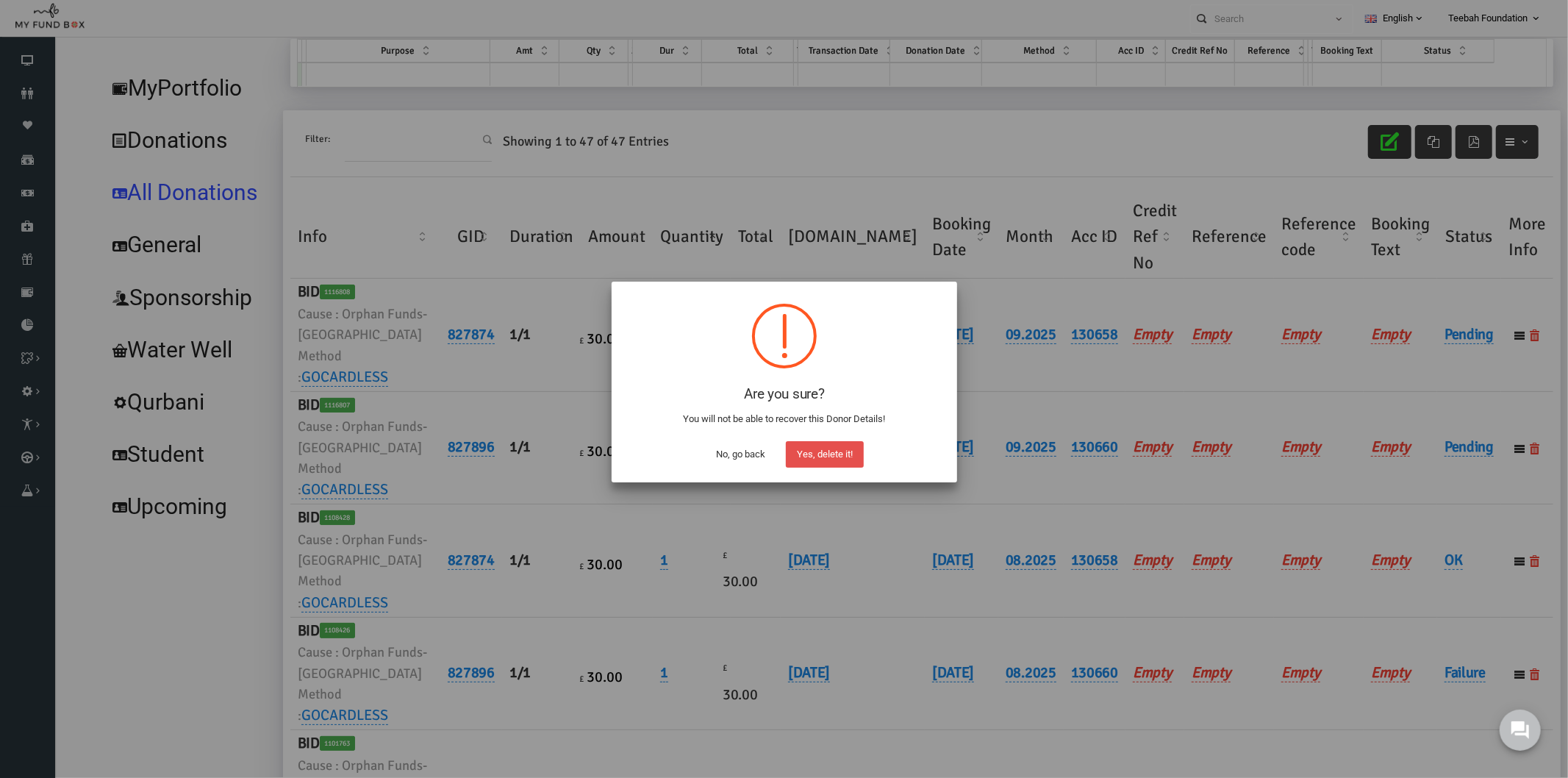
click at [836, 451] on button "Yes, delete it!" at bounding box center [825, 454] width 77 height 27
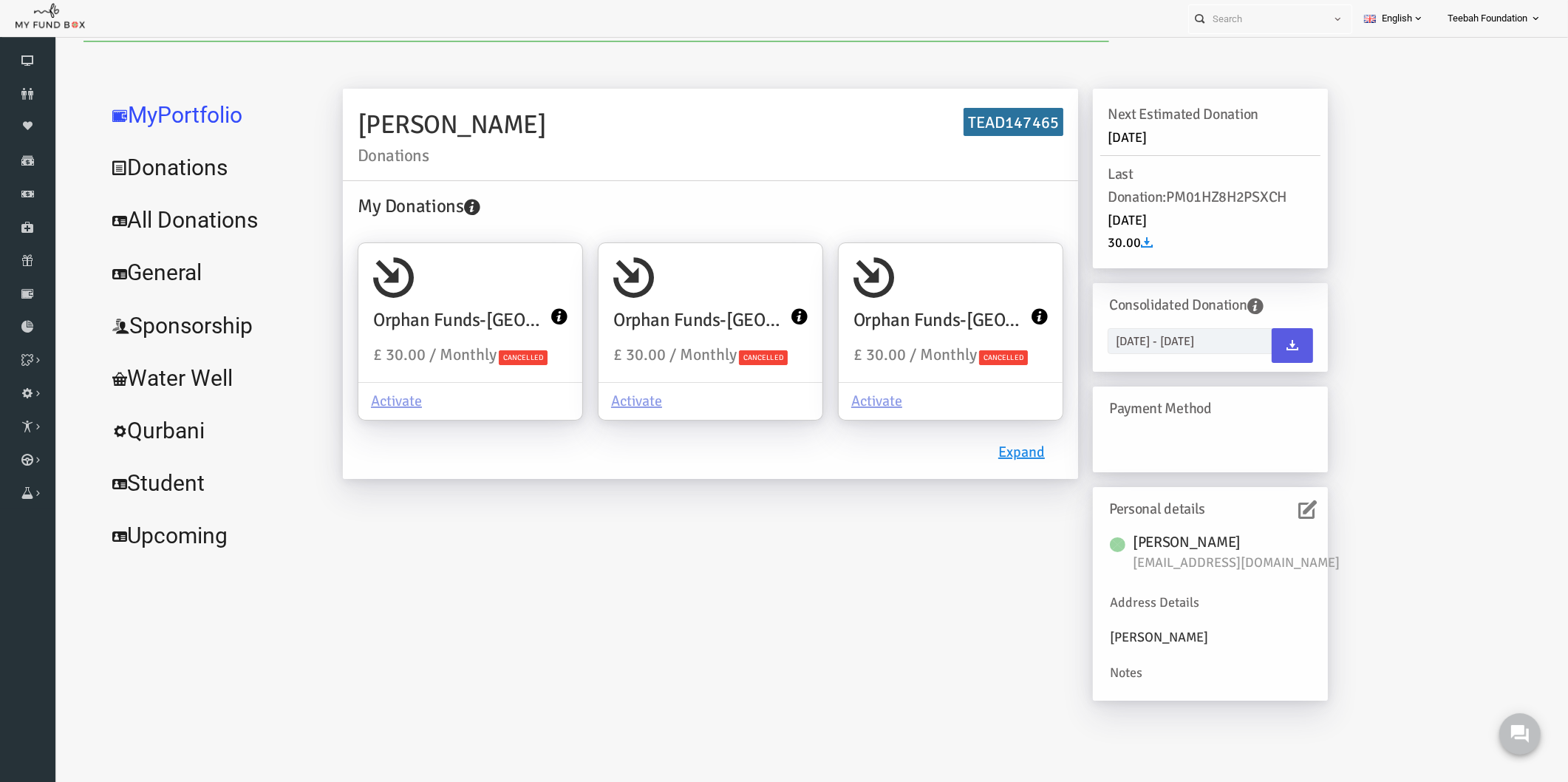
scroll to position [0, 0]
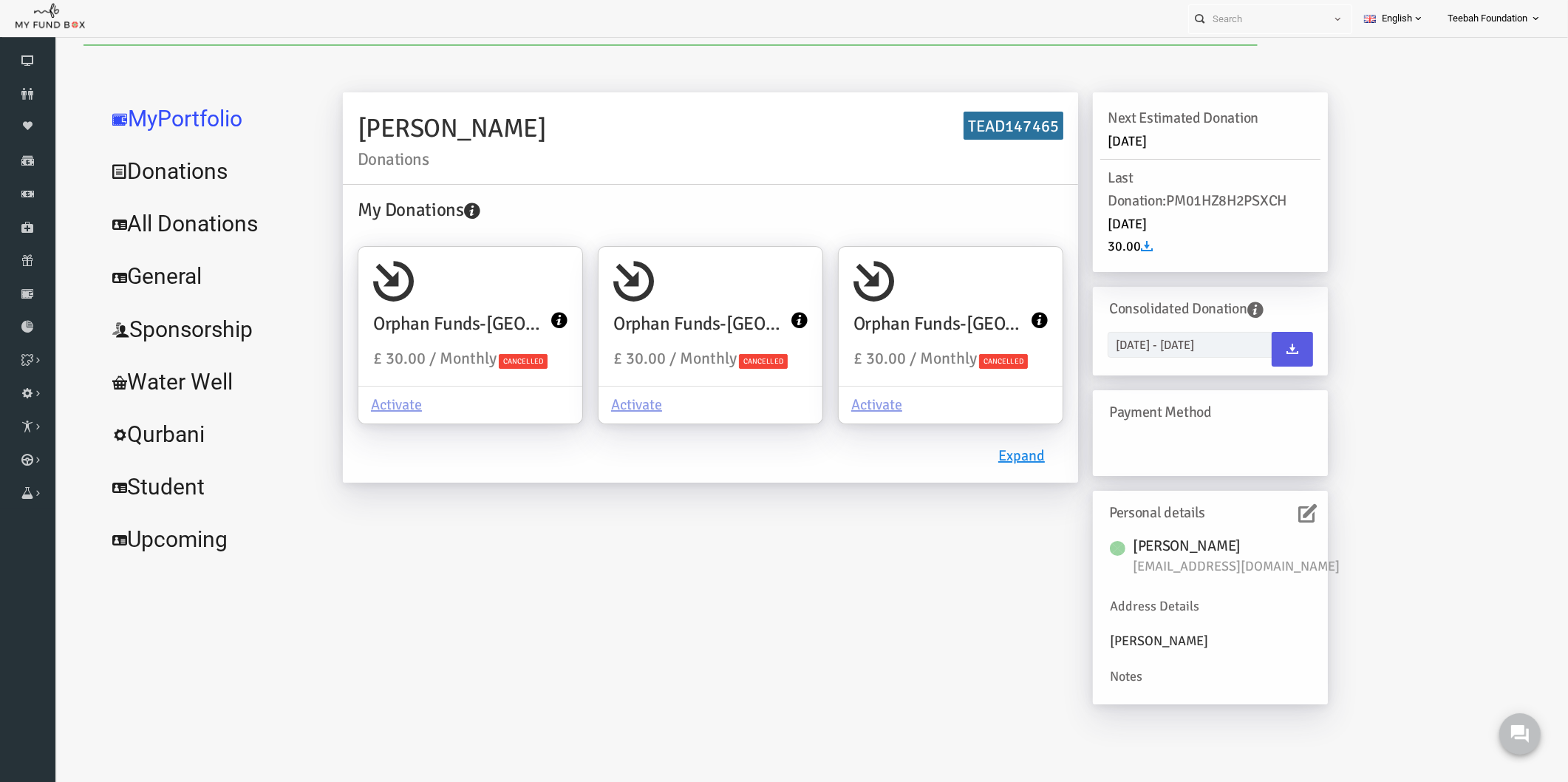
click at [191, 223] on link "All Donations" at bounding box center [179, 224] width 222 height 53
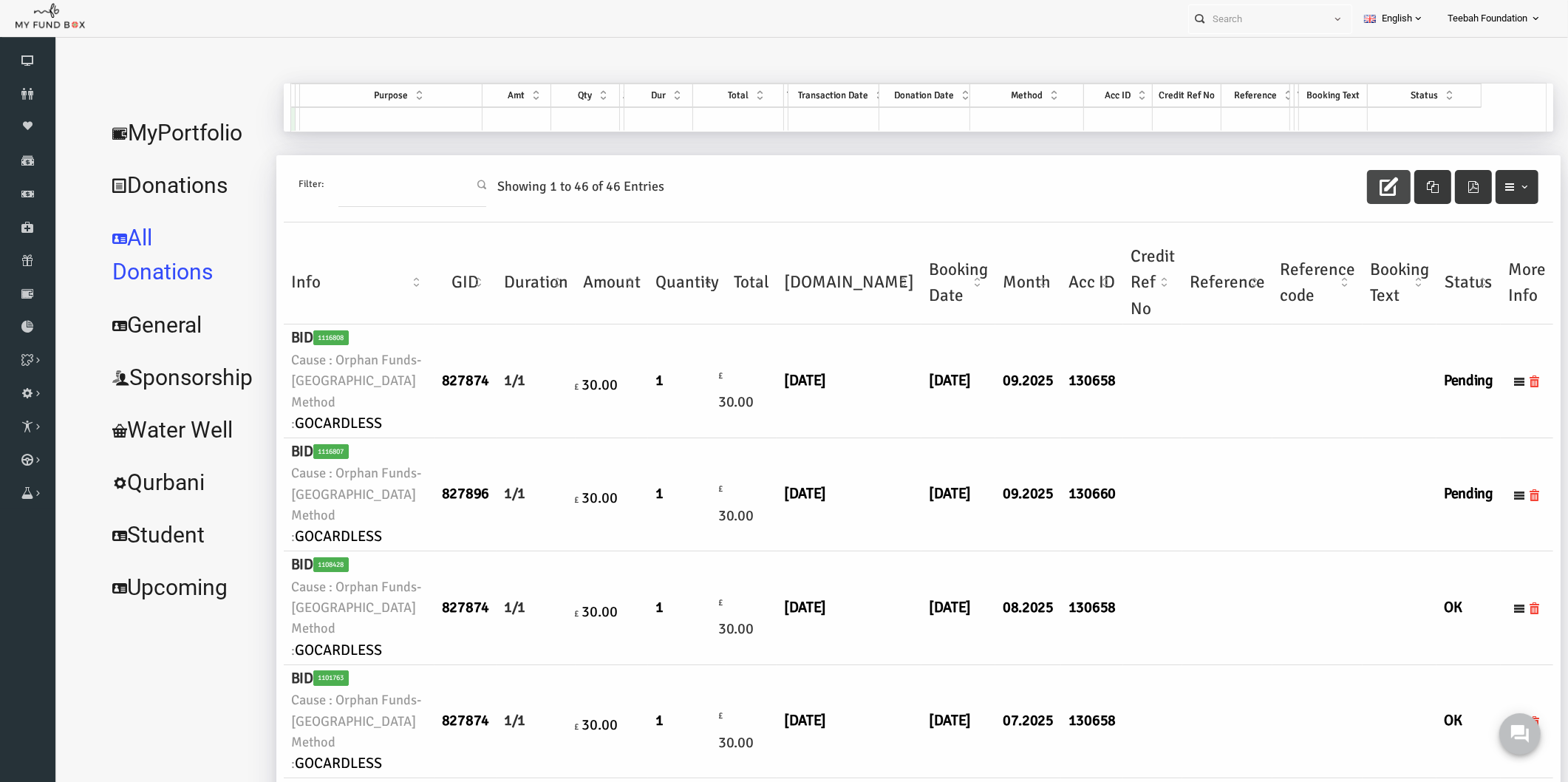
click at [1340, 189] on button "button" at bounding box center [1358, 186] width 44 height 34
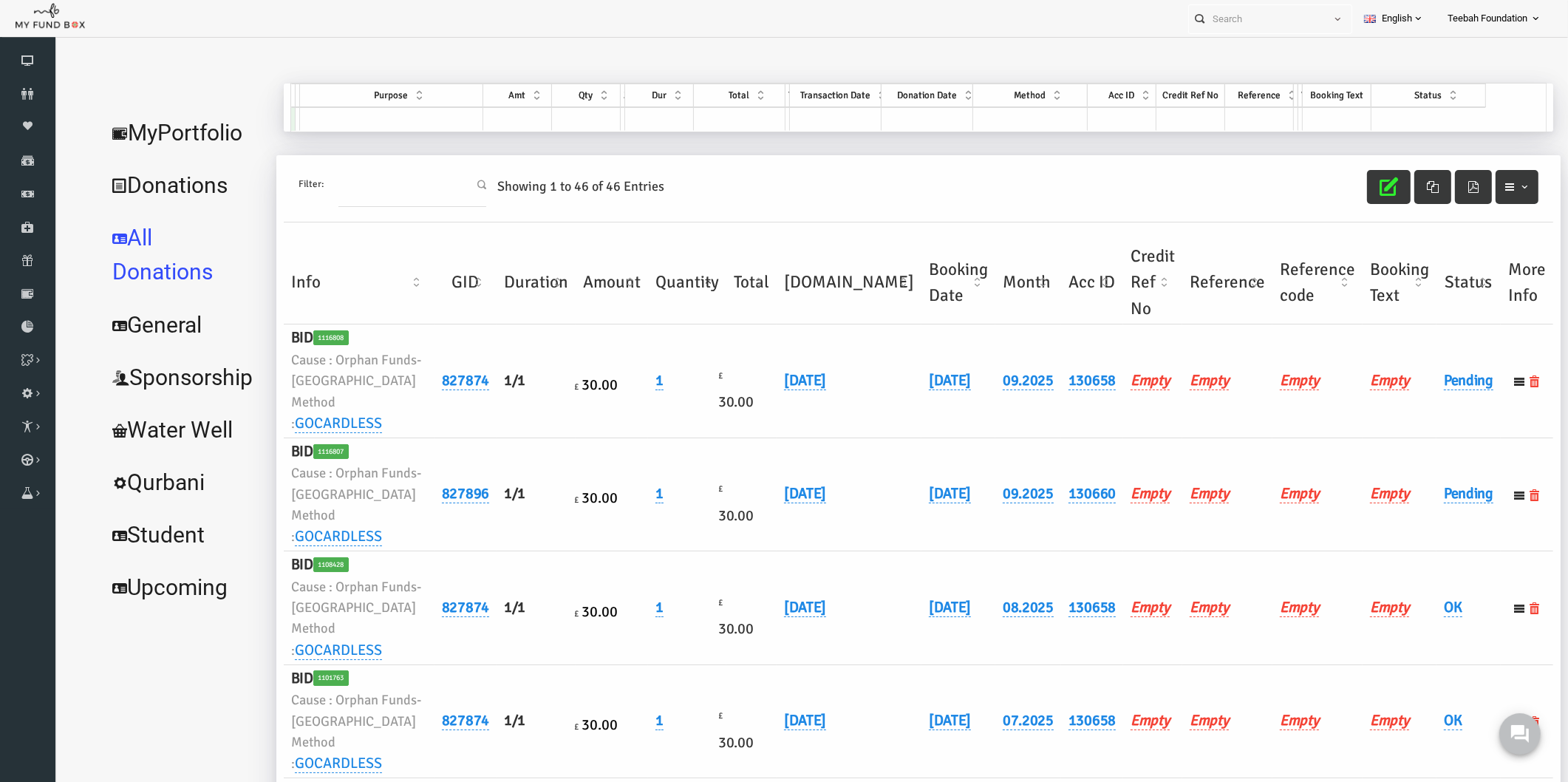
click at [200, 238] on link "All Donations" at bounding box center [153, 255] width 170 height 87
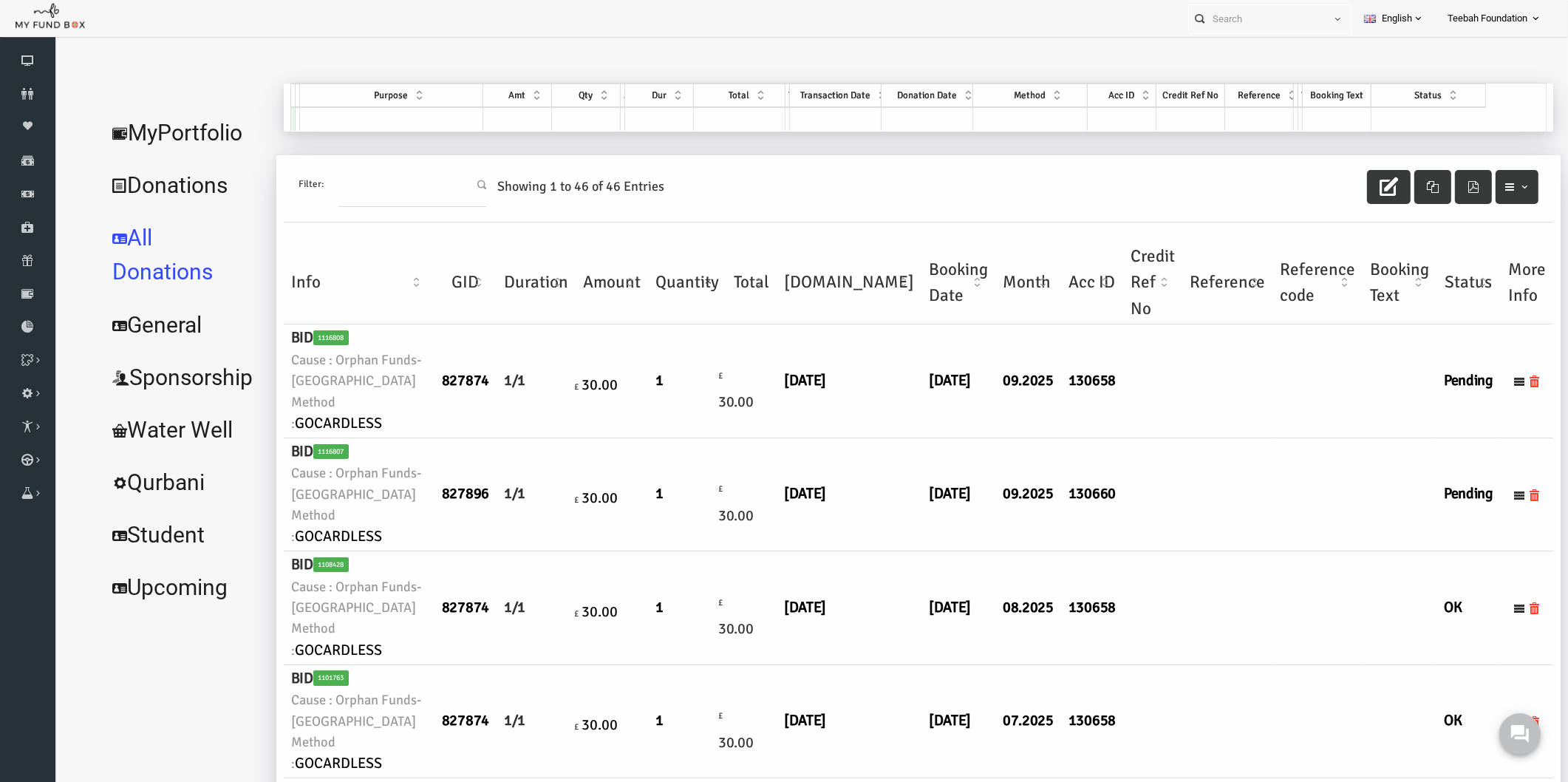
click at [170, 187] on link "Donations" at bounding box center [153, 185] width 170 height 53
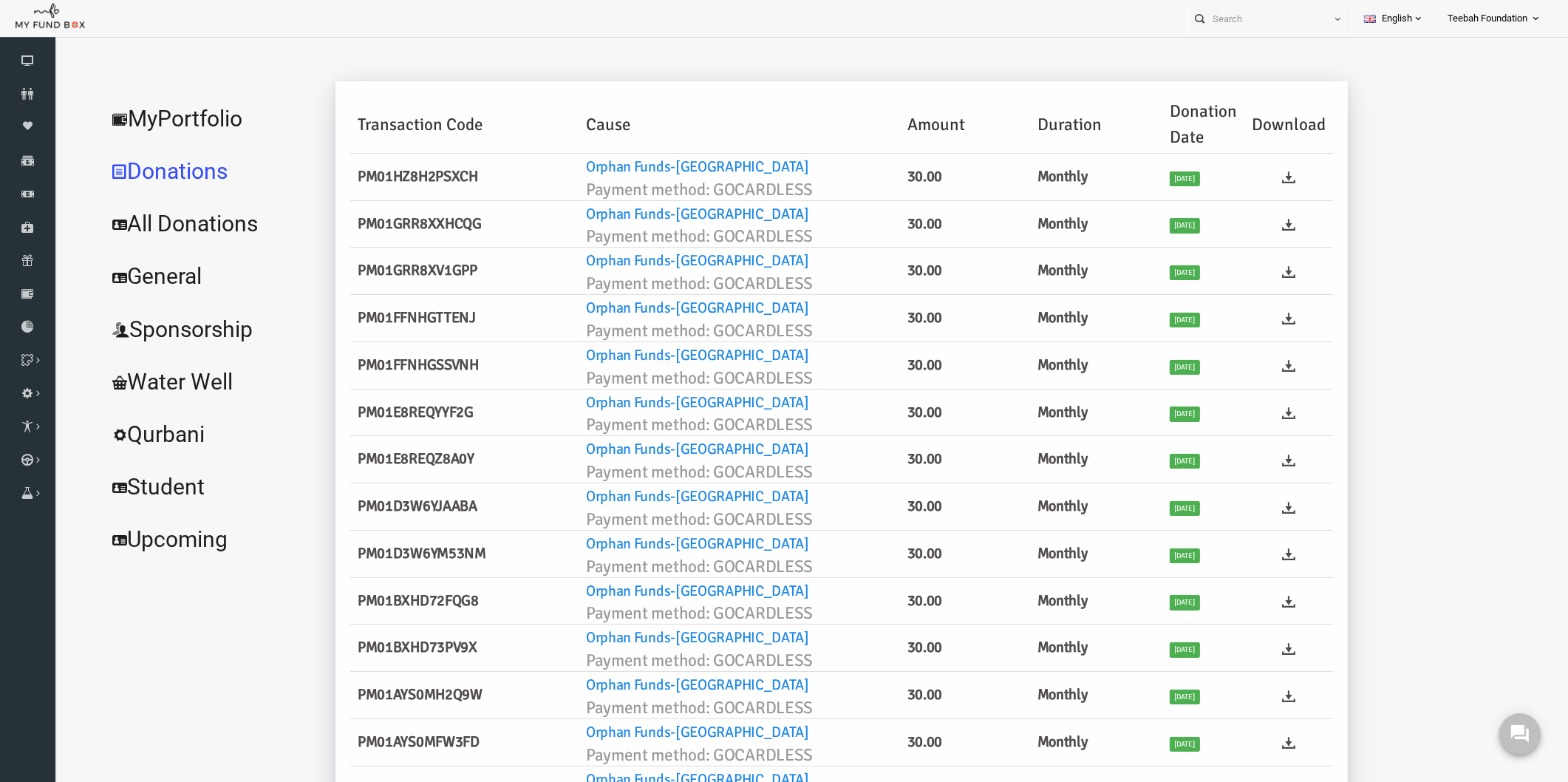
click at [198, 225] on link "All Donations" at bounding box center [179, 224] width 222 height 53
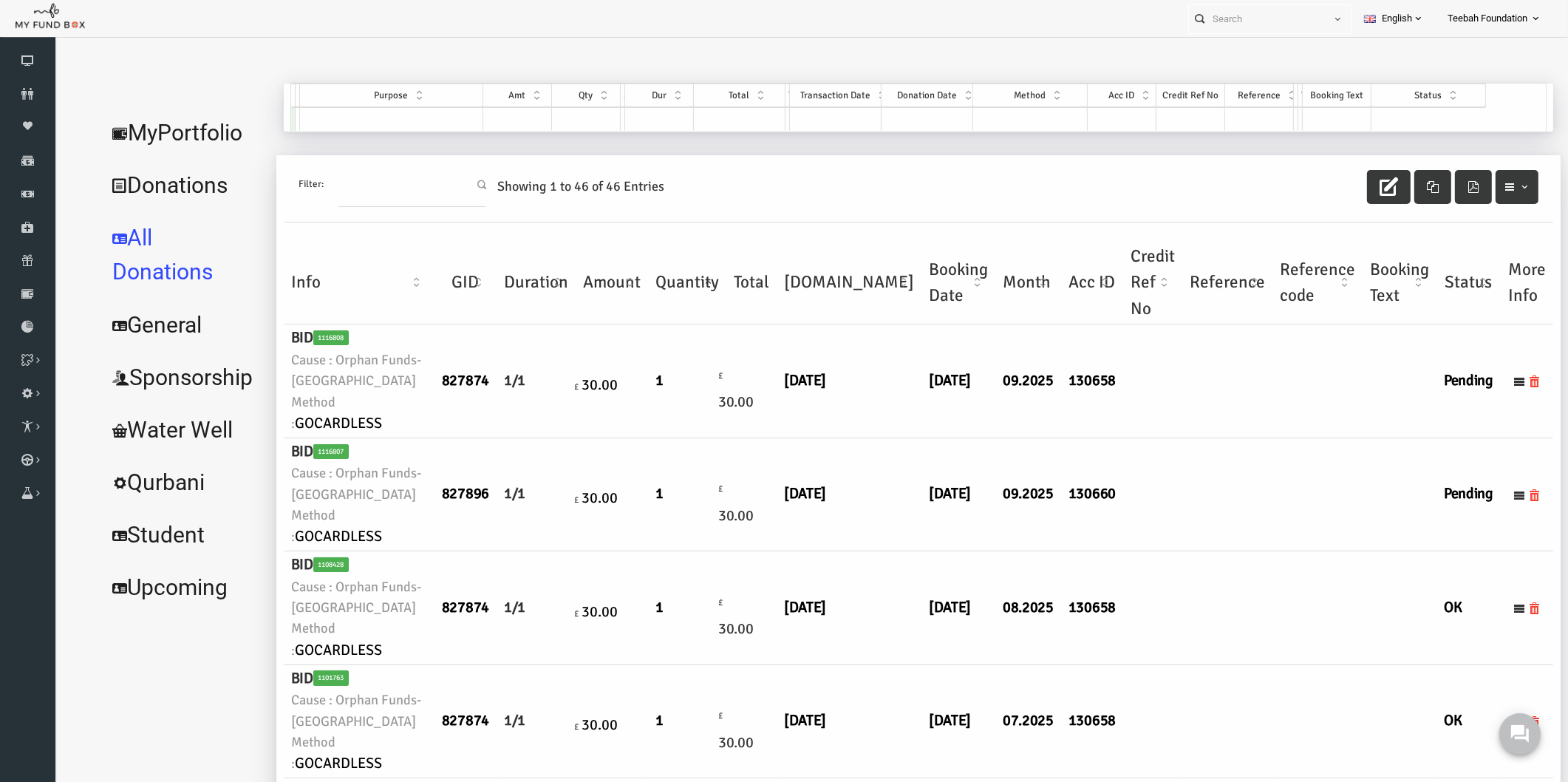
click at [146, 129] on link "MyPortfolio" at bounding box center [153, 133] width 170 height 53
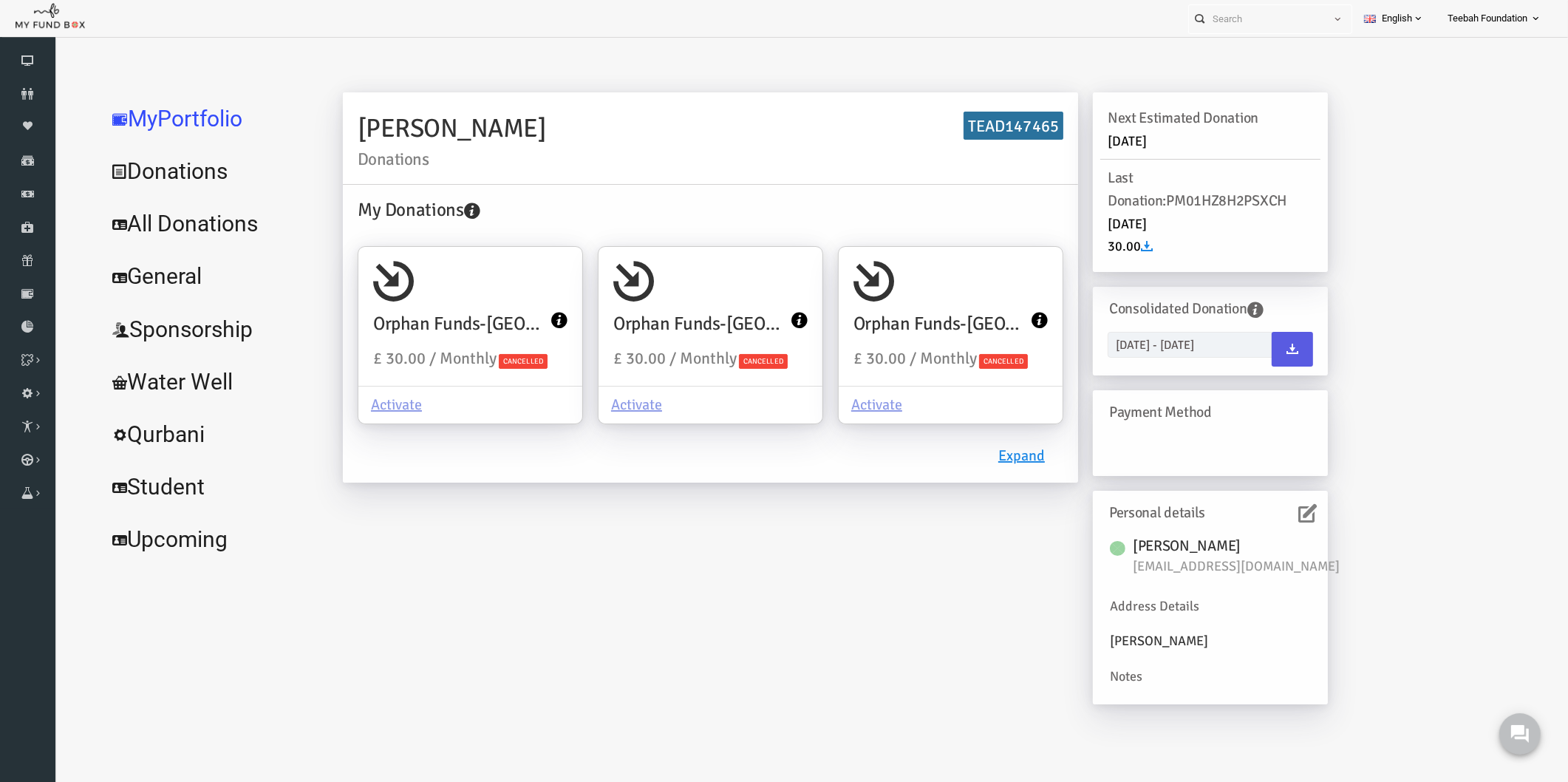
click at [860, 537] on div "[PERSON_NAME] Donations TEAD147465 My Donations Orphan Funds-[GEOGRAPHIC_DATA] …" at bounding box center [805, 406] width 1014 height 627
drag, startPoint x: 1026, startPoint y: 127, endPoint x: 937, endPoint y: 134, distance: 89.3
click at [937, 134] on h6 "TEAD147465" at bounding box center [984, 125] width 100 height 29
copy h6 "TEAD147465"
click at [1501, 734] on button at bounding box center [1520, 734] width 45 height 45
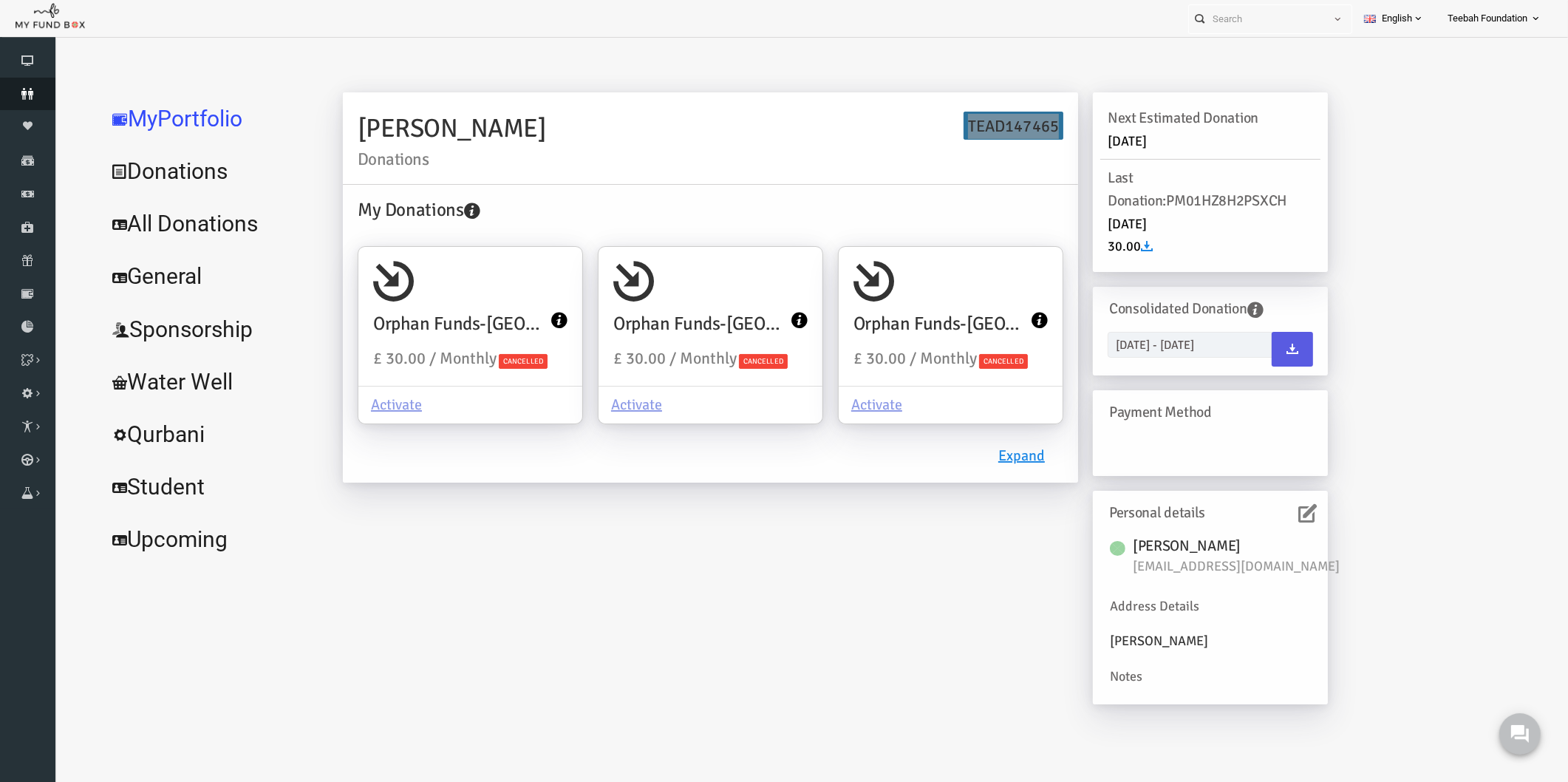
click at [18, 84] on link "Donors" at bounding box center [28, 94] width 56 height 32
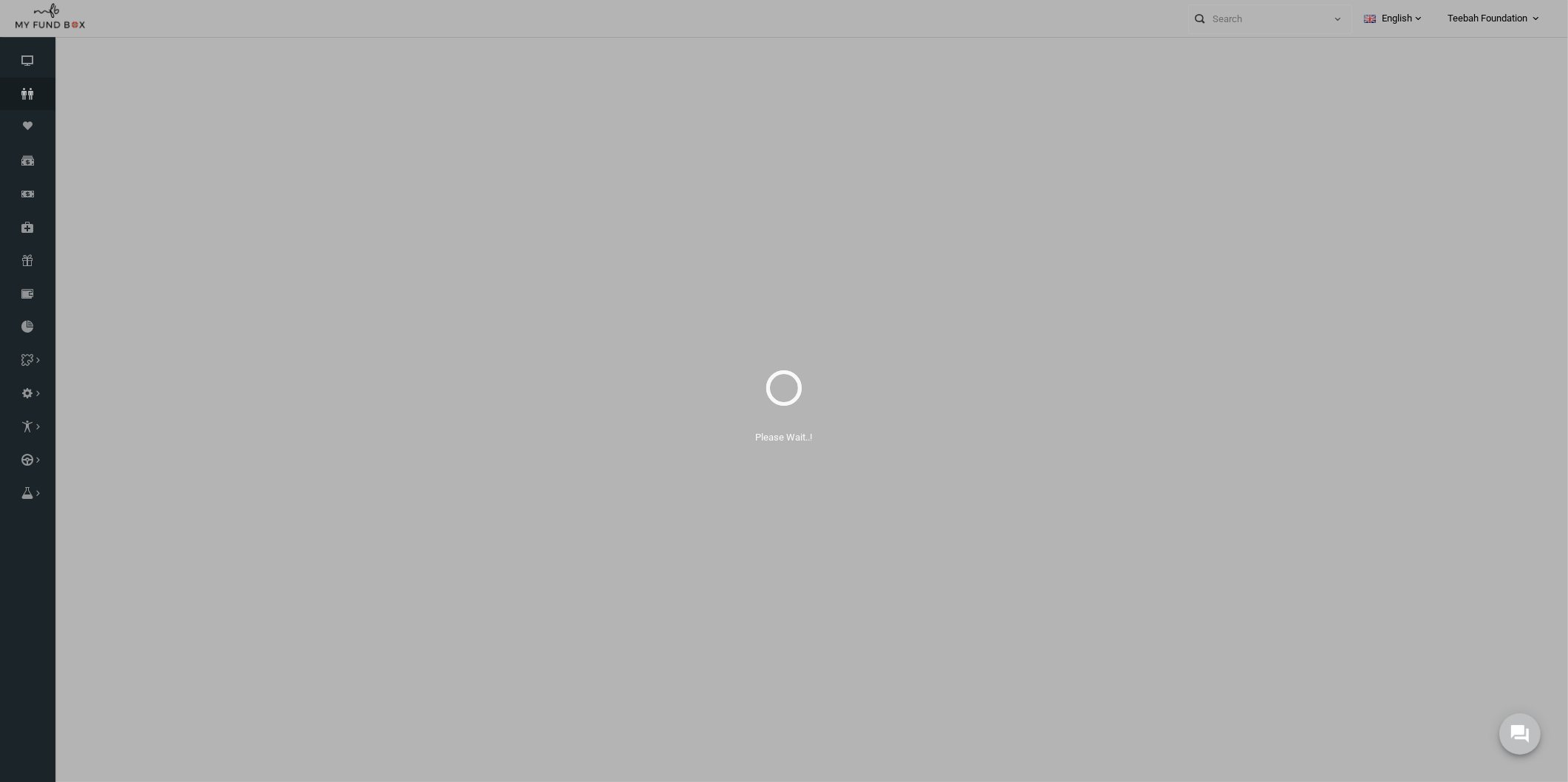
select select "100"
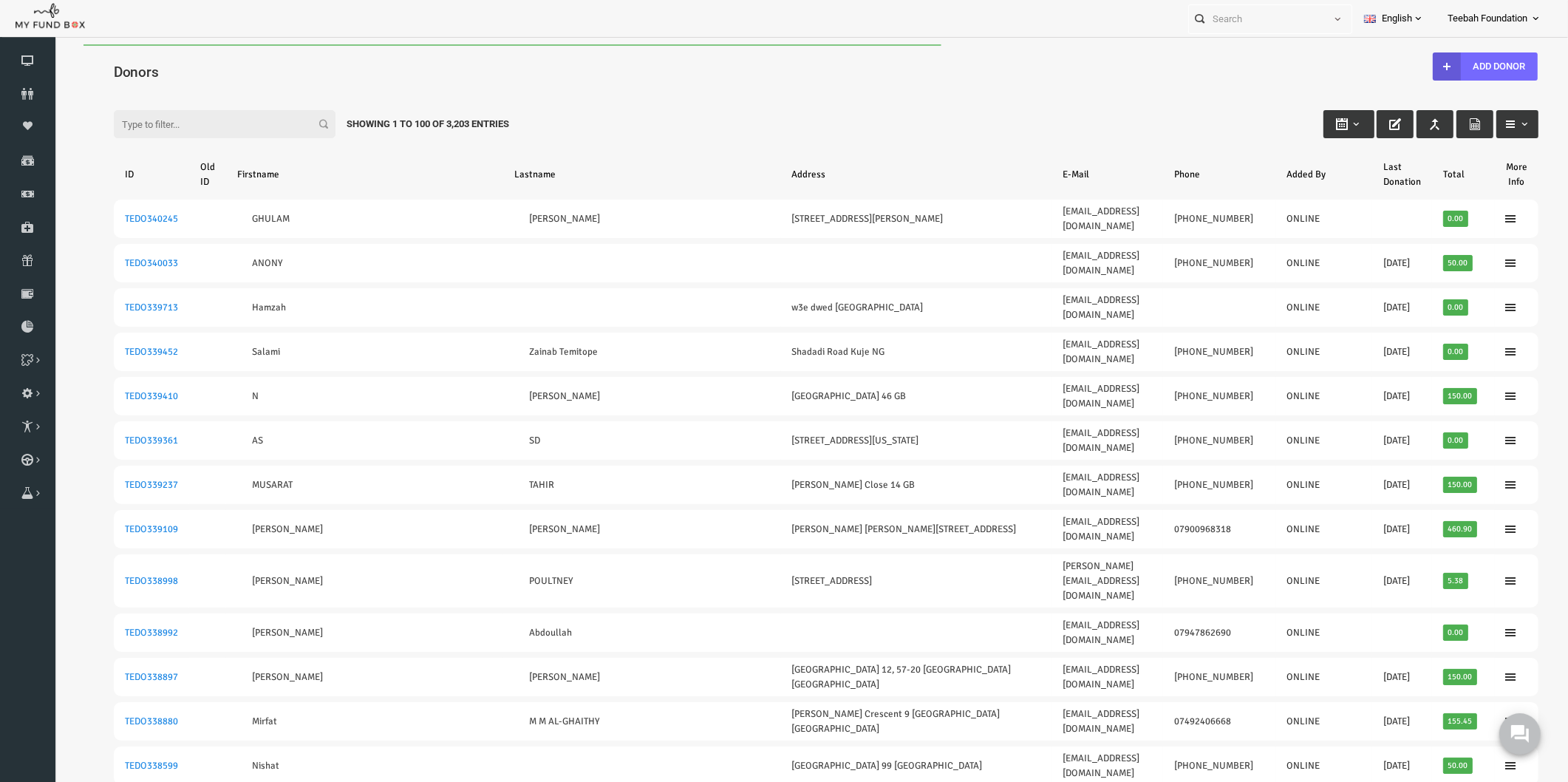
click at [140, 122] on input "Filter:" at bounding box center [194, 124] width 222 height 28
paste input "TEDO155212"
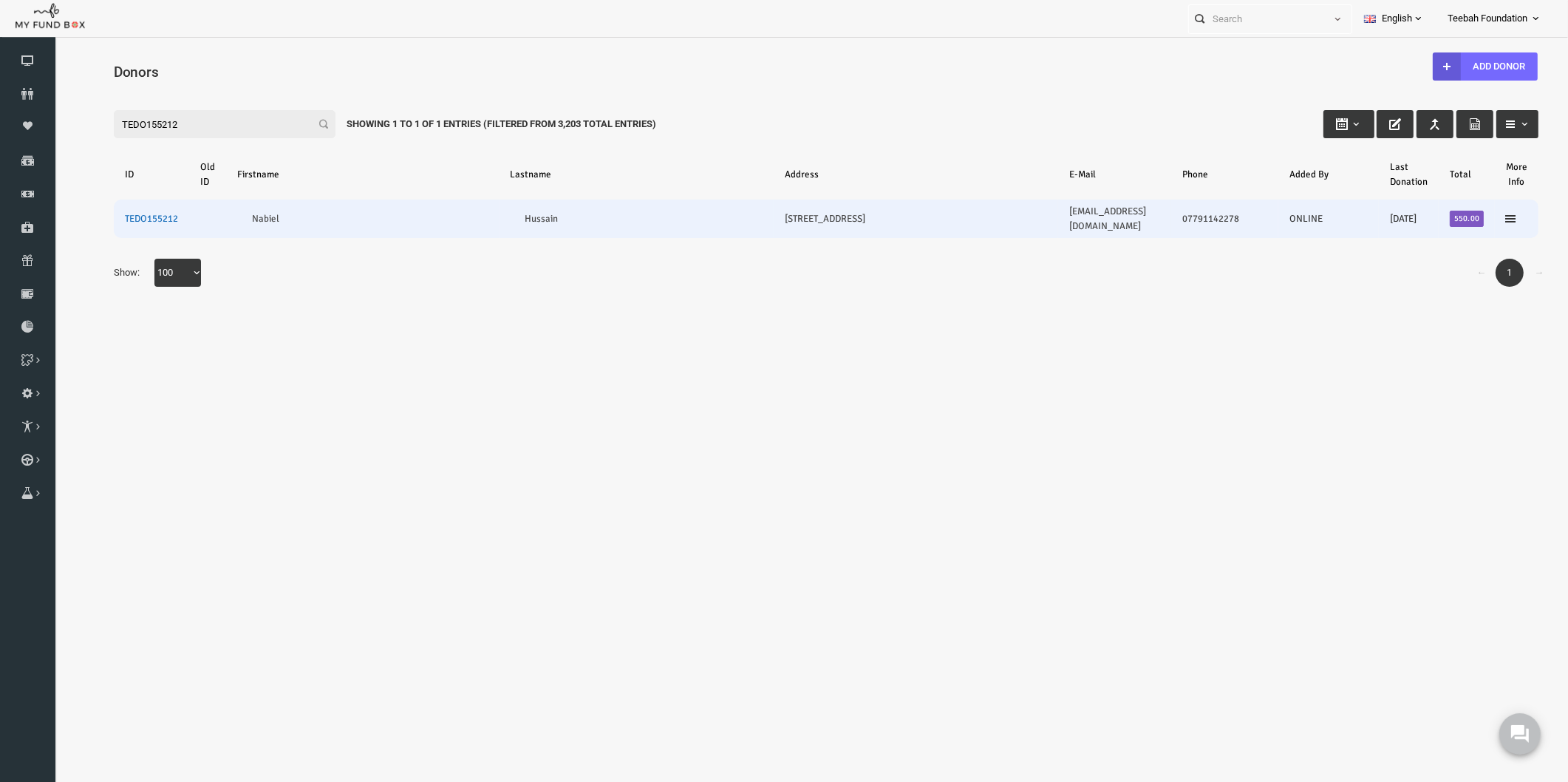
type input "TEDO155212"
click at [118, 215] on link "TEDO155212" at bounding box center [121, 219] width 53 height 12
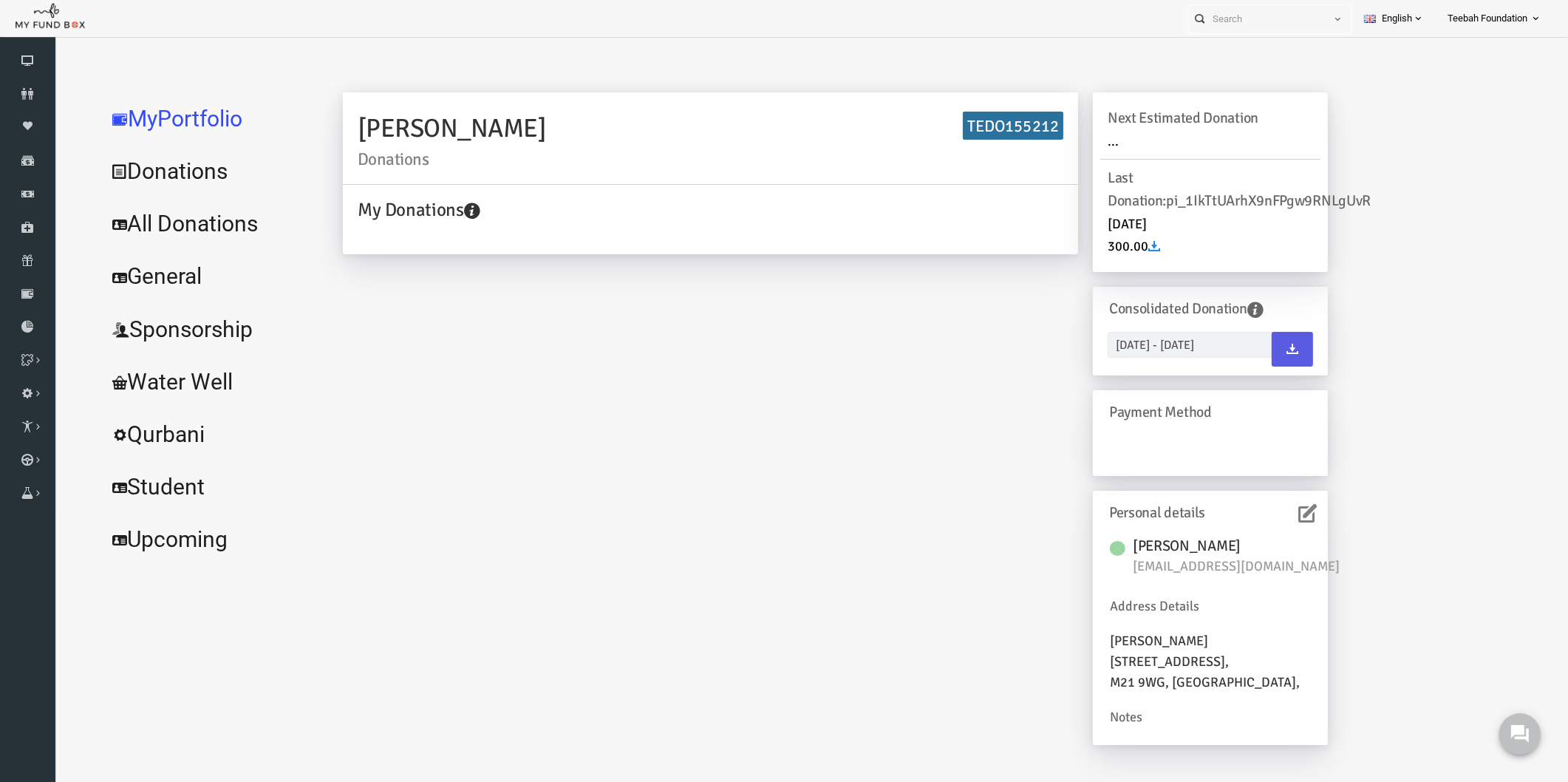
click at [1275, 519] on icon at bounding box center [1278, 514] width 19 height 19
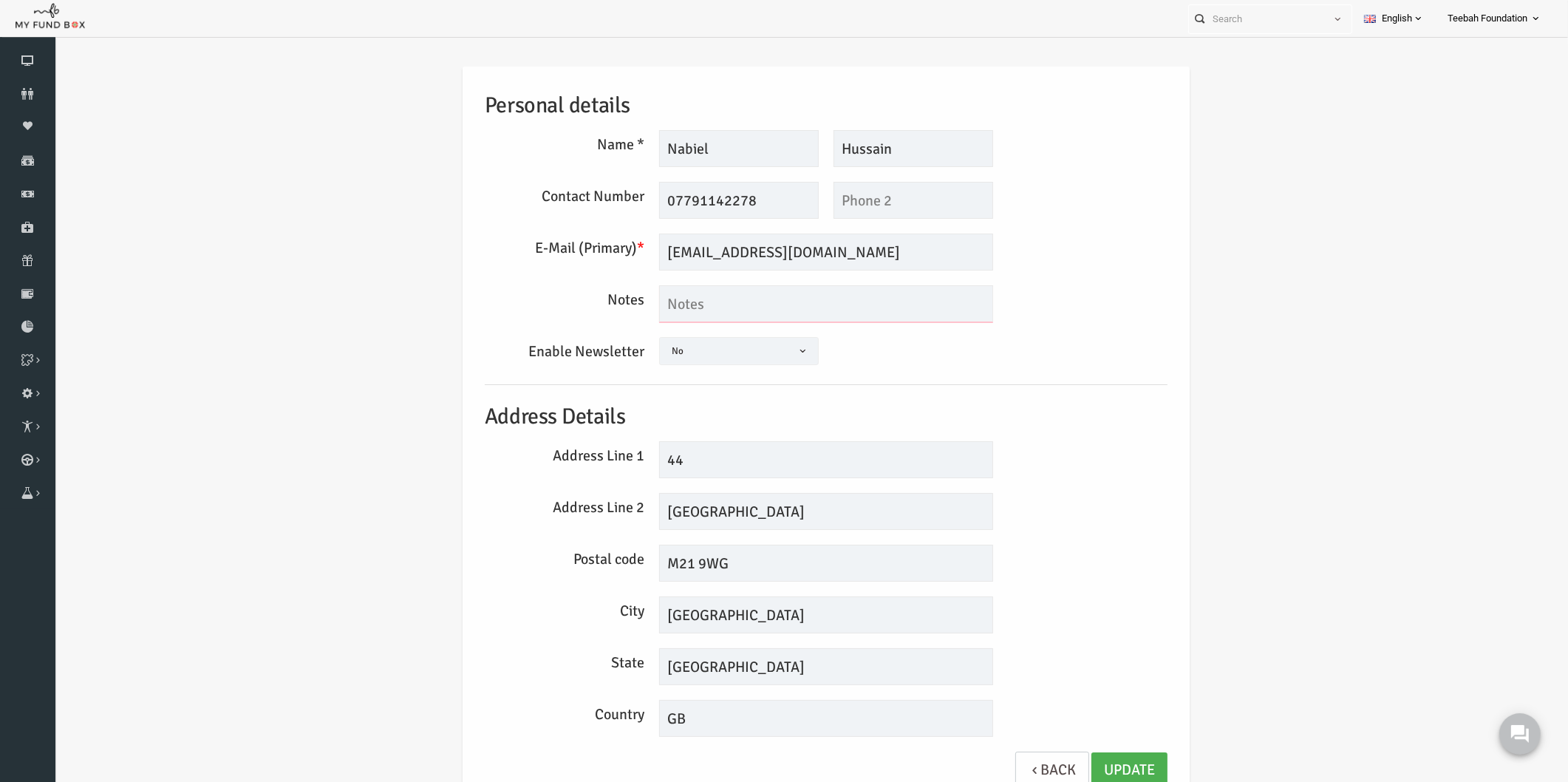
click at [661, 303] on textarea at bounding box center [796, 304] width 334 height 37
click at [26, 92] on icon at bounding box center [28, 94] width 56 height 12
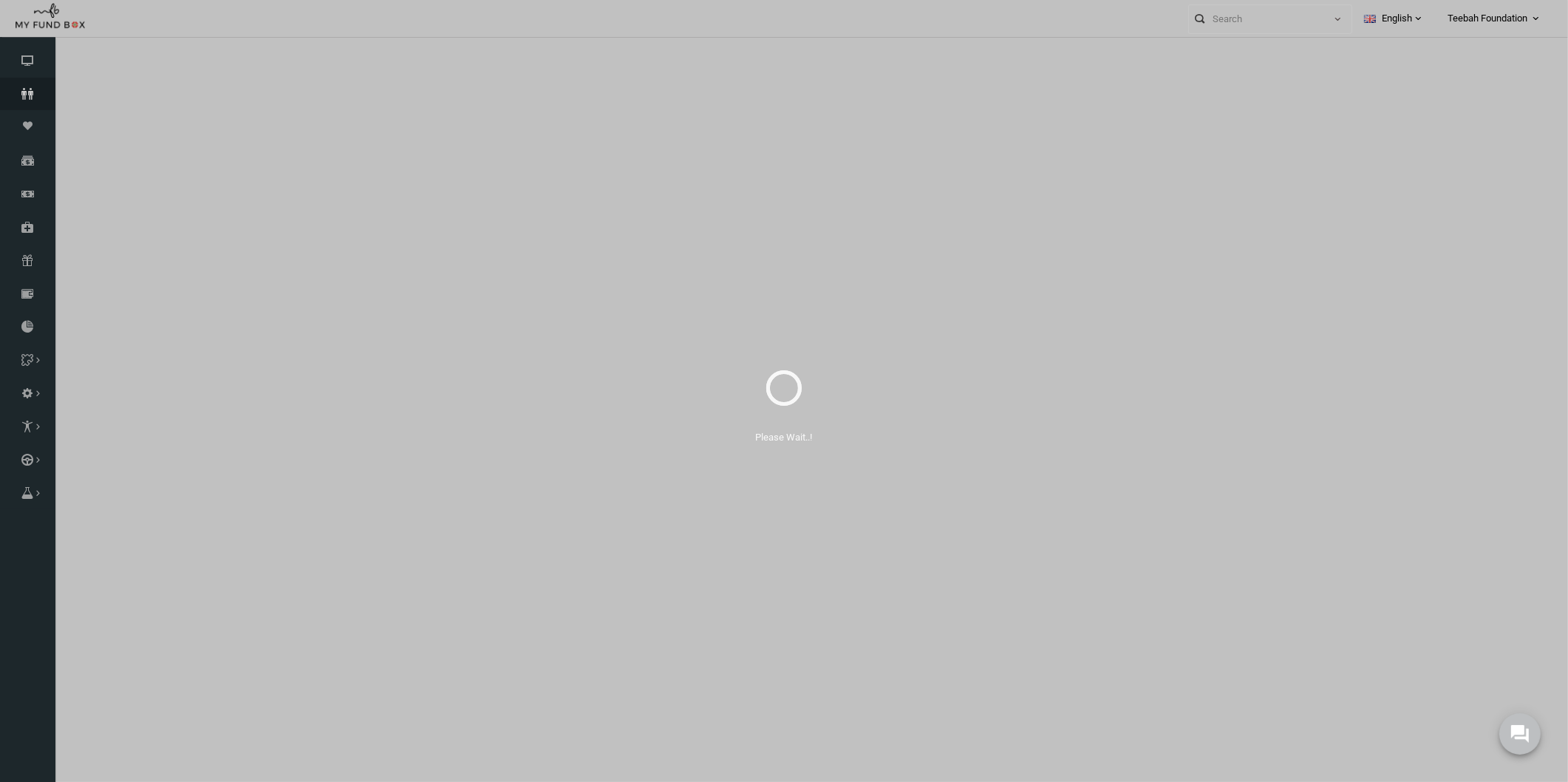
select select "100"
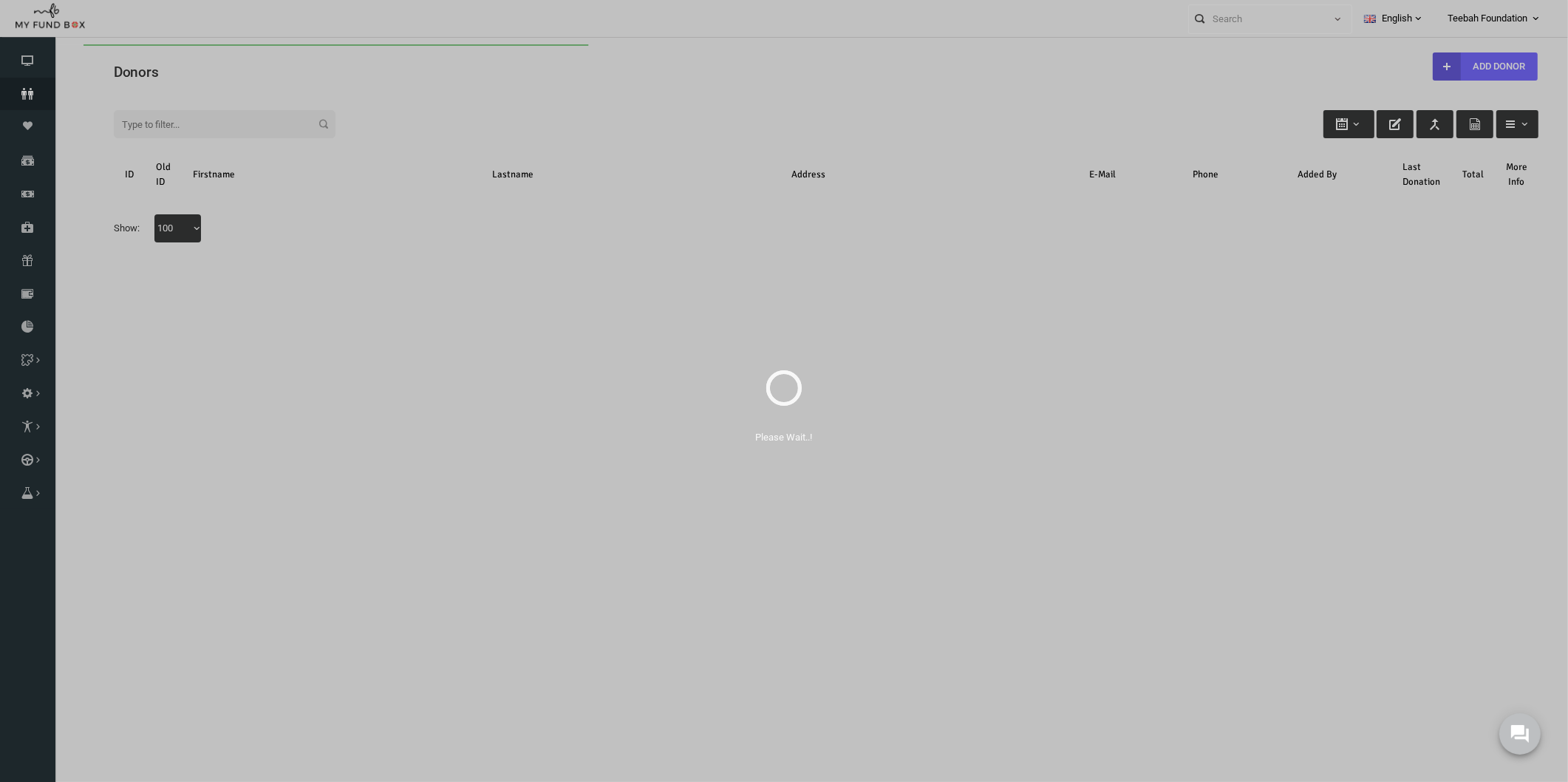
scroll to position [0, 0]
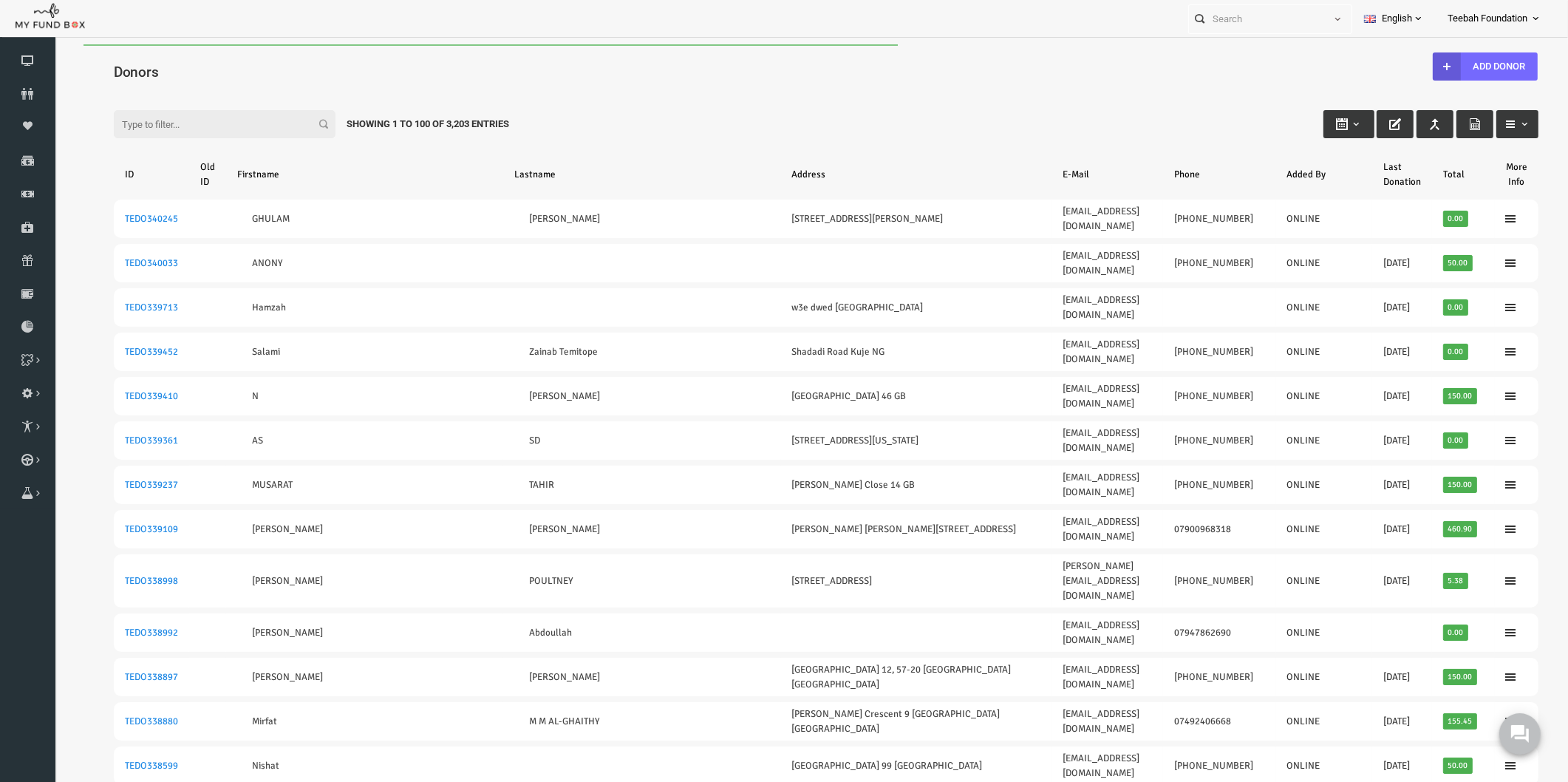
click at [140, 122] on input "Filter:" at bounding box center [194, 124] width 222 height 28
paste input "TEDO155211"
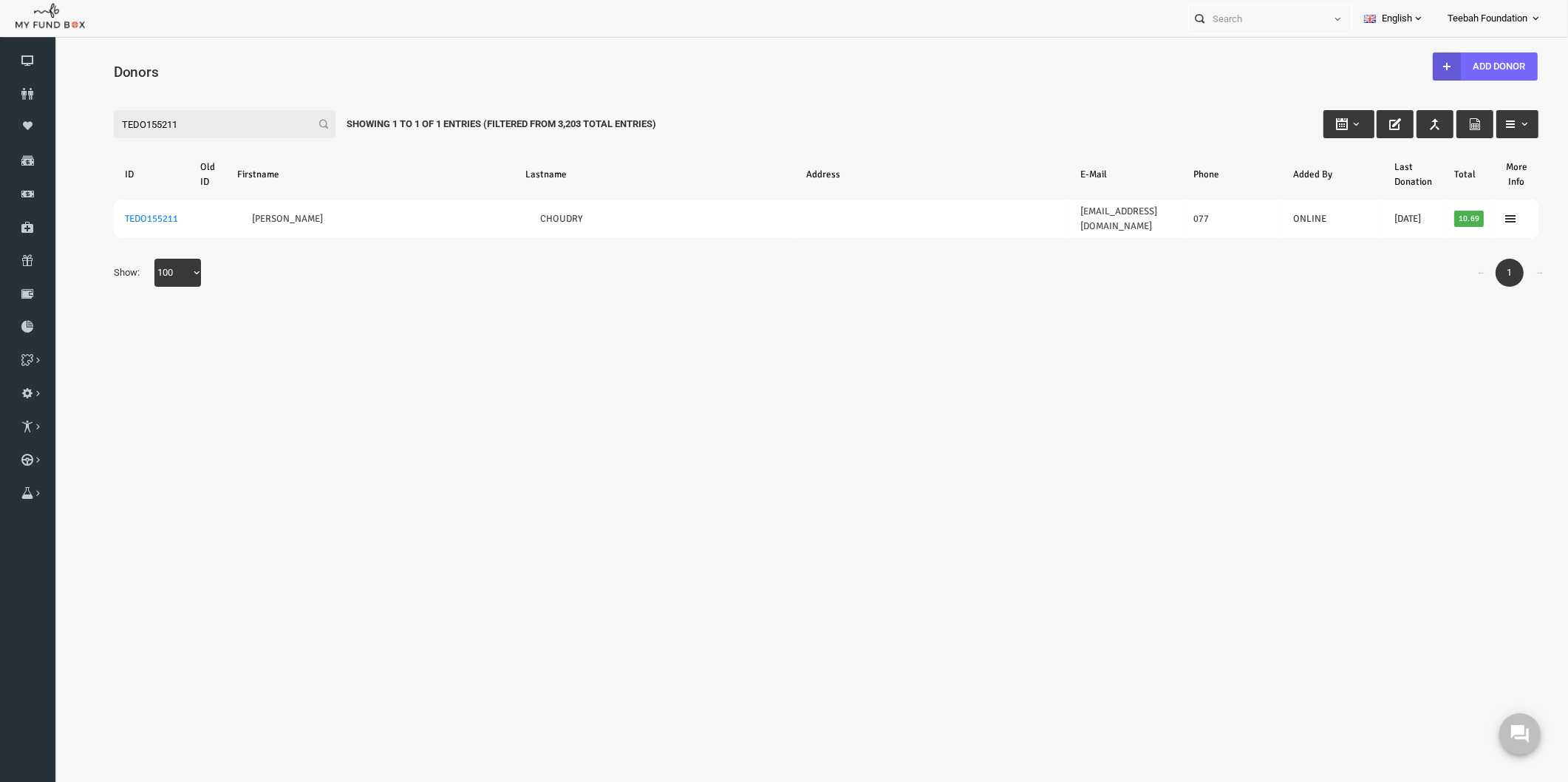
drag, startPoint x: 176, startPoint y: 120, endPoint x: -31, endPoint y: 129, distance: 207.2
click at [54, 129] on html "Donor Not Found Beneficiary Not Found Partner Not Found!!!! Please Fill out thi…" at bounding box center [796, 431] width 1484 height 774
paste input "48"
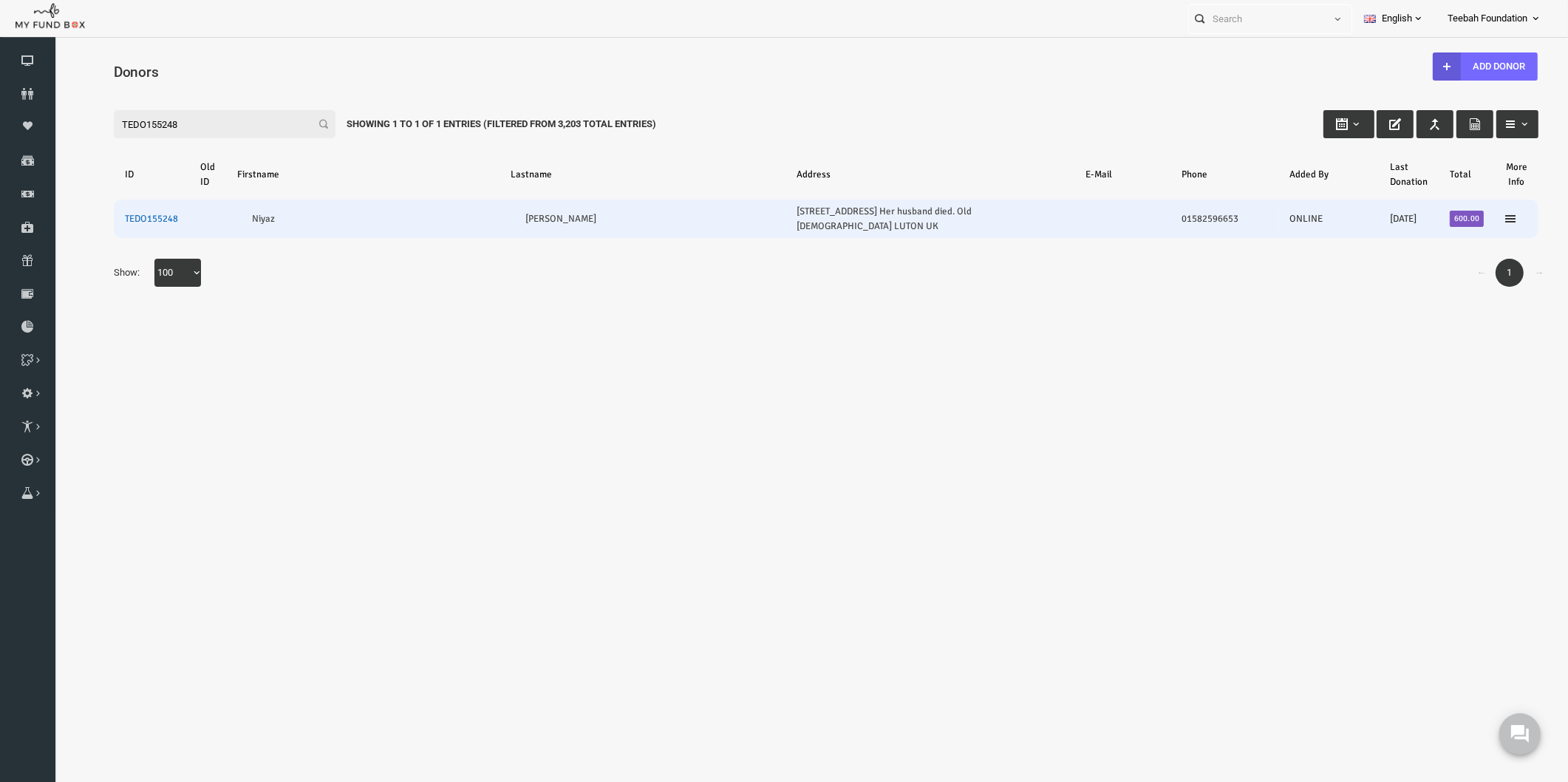
type input "TEDO155248"
click at [125, 213] on link "TEDO155248" at bounding box center [121, 219] width 53 height 12
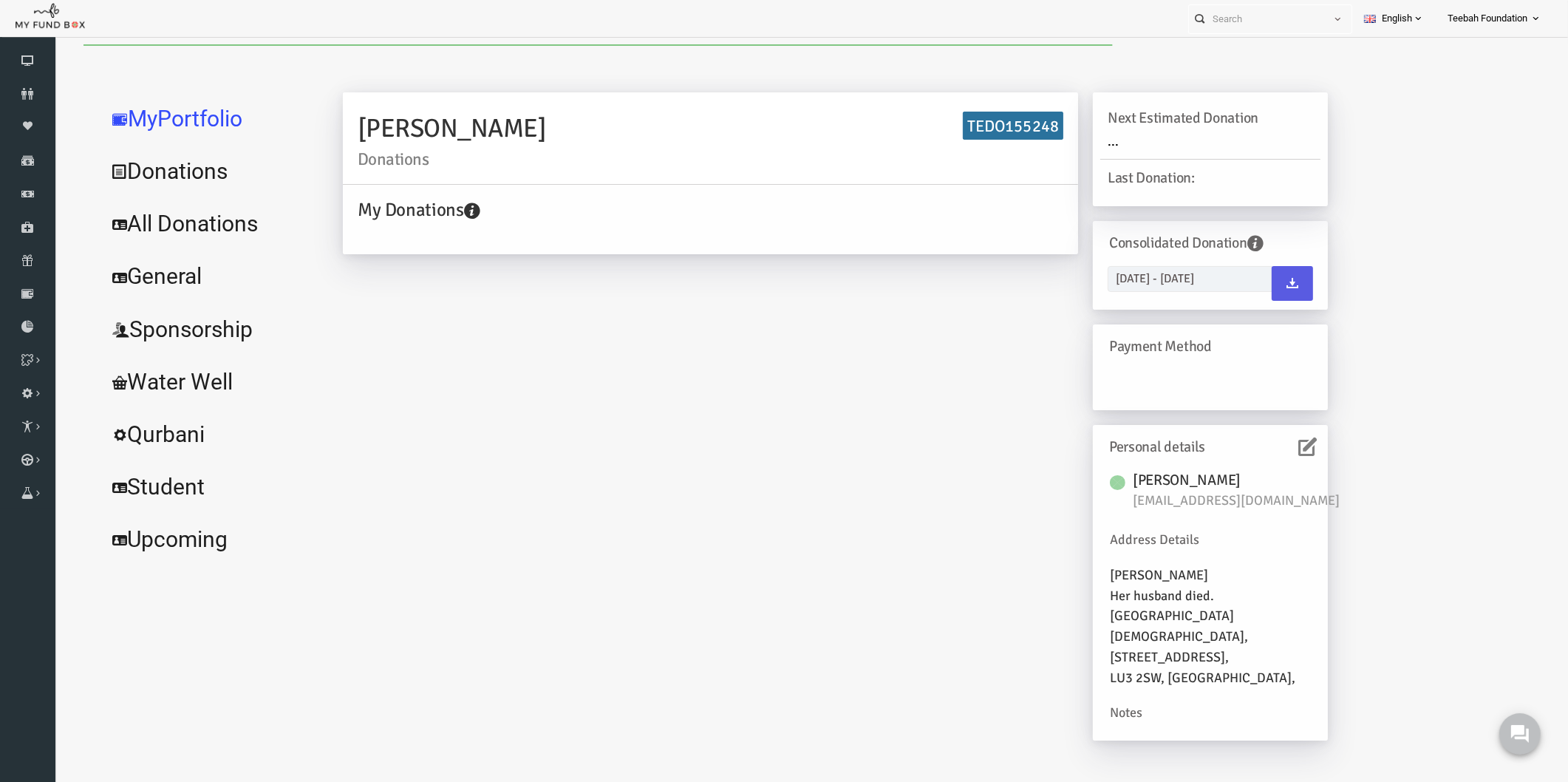
click at [1273, 449] on icon at bounding box center [1278, 447] width 19 height 19
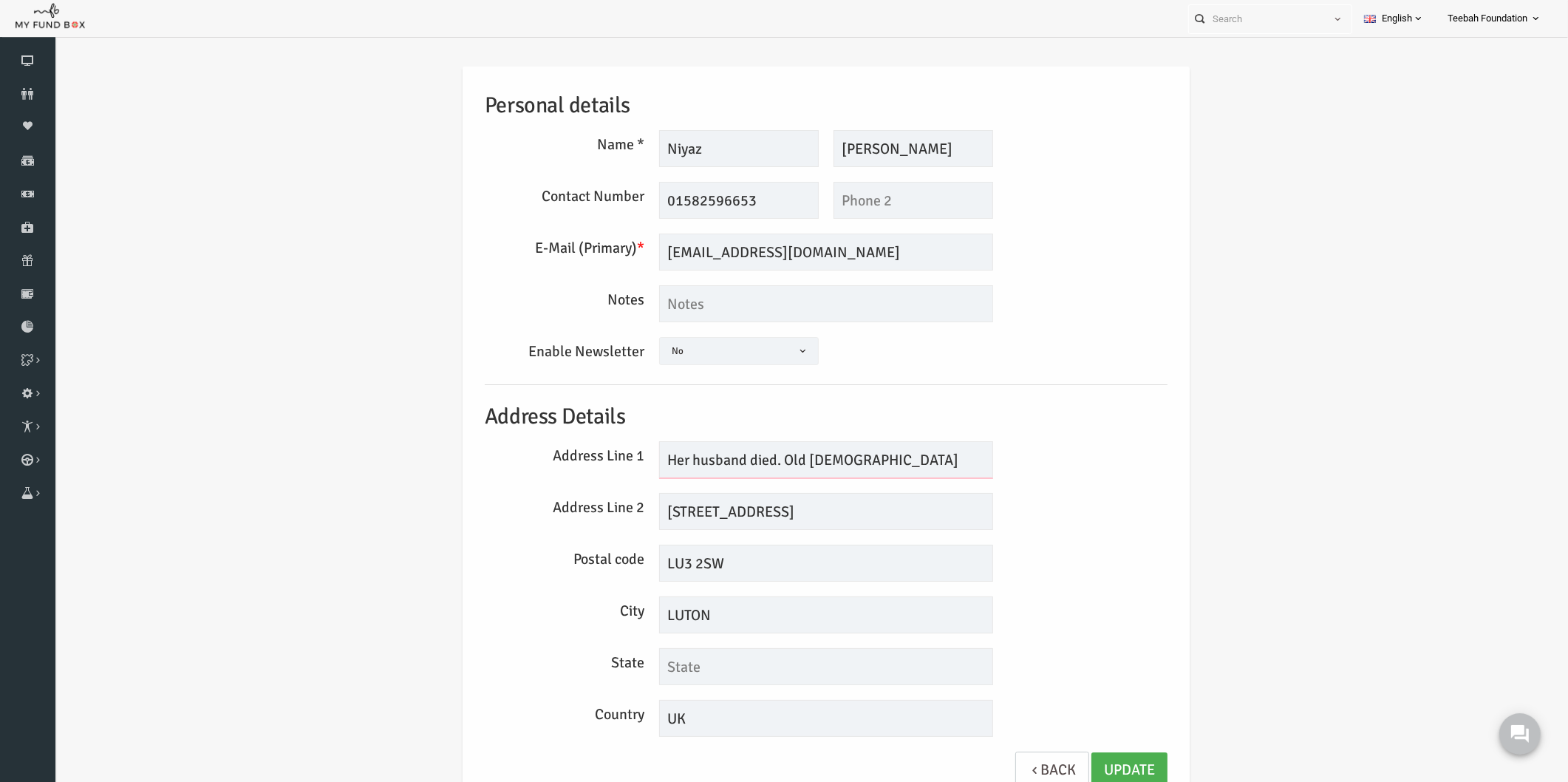
drag, startPoint x: 828, startPoint y: 455, endPoint x: 601, endPoint y: 458, distance: 227.0
click at [601, 458] on div "Address Line 1 Her husband died. Old [DEMOGRAPHIC_DATA]" at bounding box center [796, 460] width 697 height 37
click at [690, 297] on textarea at bounding box center [796, 304] width 334 height 37
paste textarea "Her husband died. Old [DEMOGRAPHIC_DATA]"
type textarea "Her husband died. Old [DEMOGRAPHIC_DATA]"
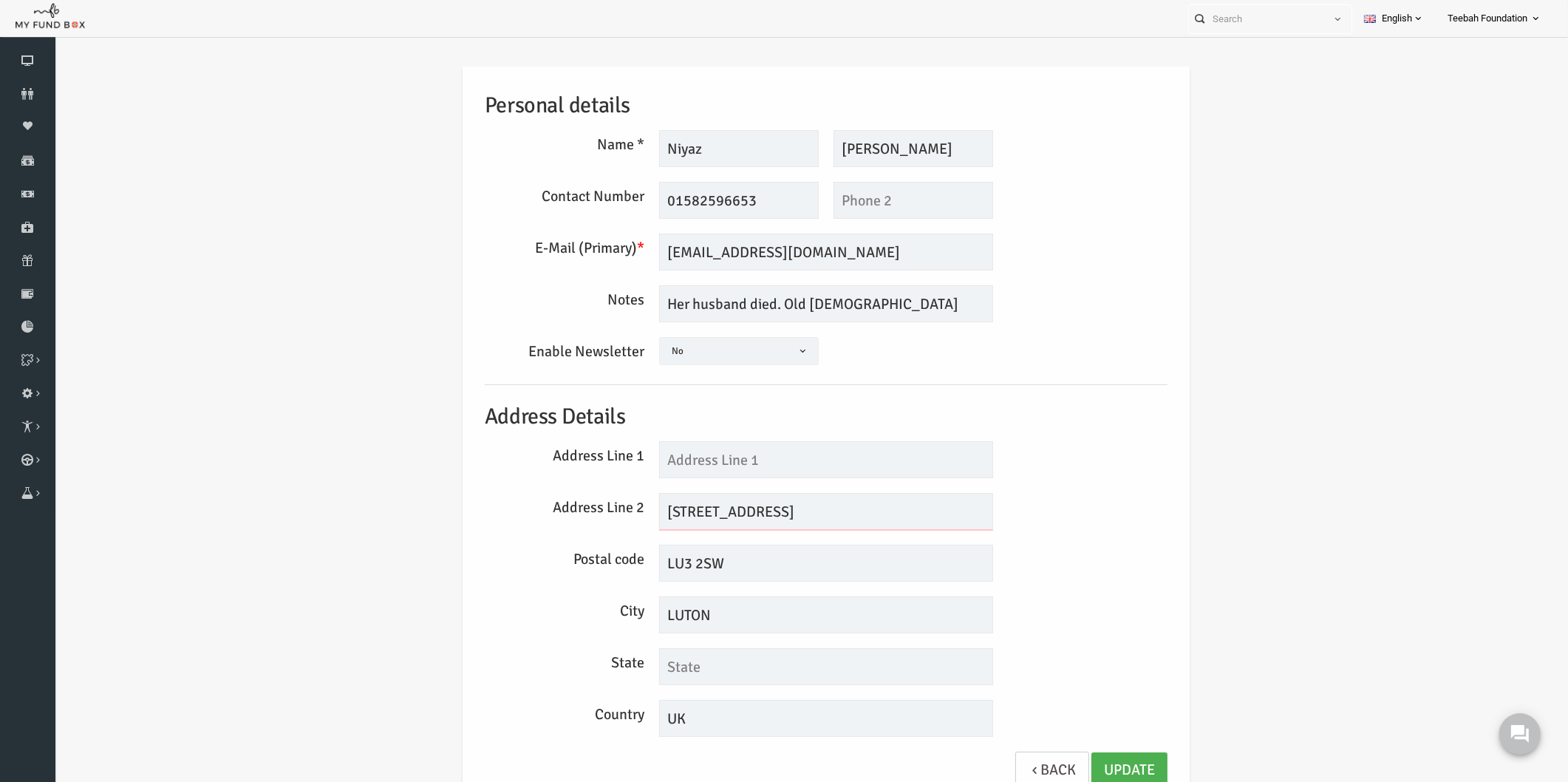
drag, startPoint x: 790, startPoint y: 511, endPoint x: 705, endPoint y: 508, distance: 85.1
click at [705, 508] on input "[STREET_ADDRESS]" at bounding box center [796, 512] width 334 height 37
drag, startPoint x: 657, startPoint y: 513, endPoint x: 616, endPoint y: 513, distance: 41.0
click at [616, 513] on div "Address Line 2 [STREET_ADDRESS]" at bounding box center [796, 512] width 697 height 37
type input "[GEOGRAPHIC_DATA]"
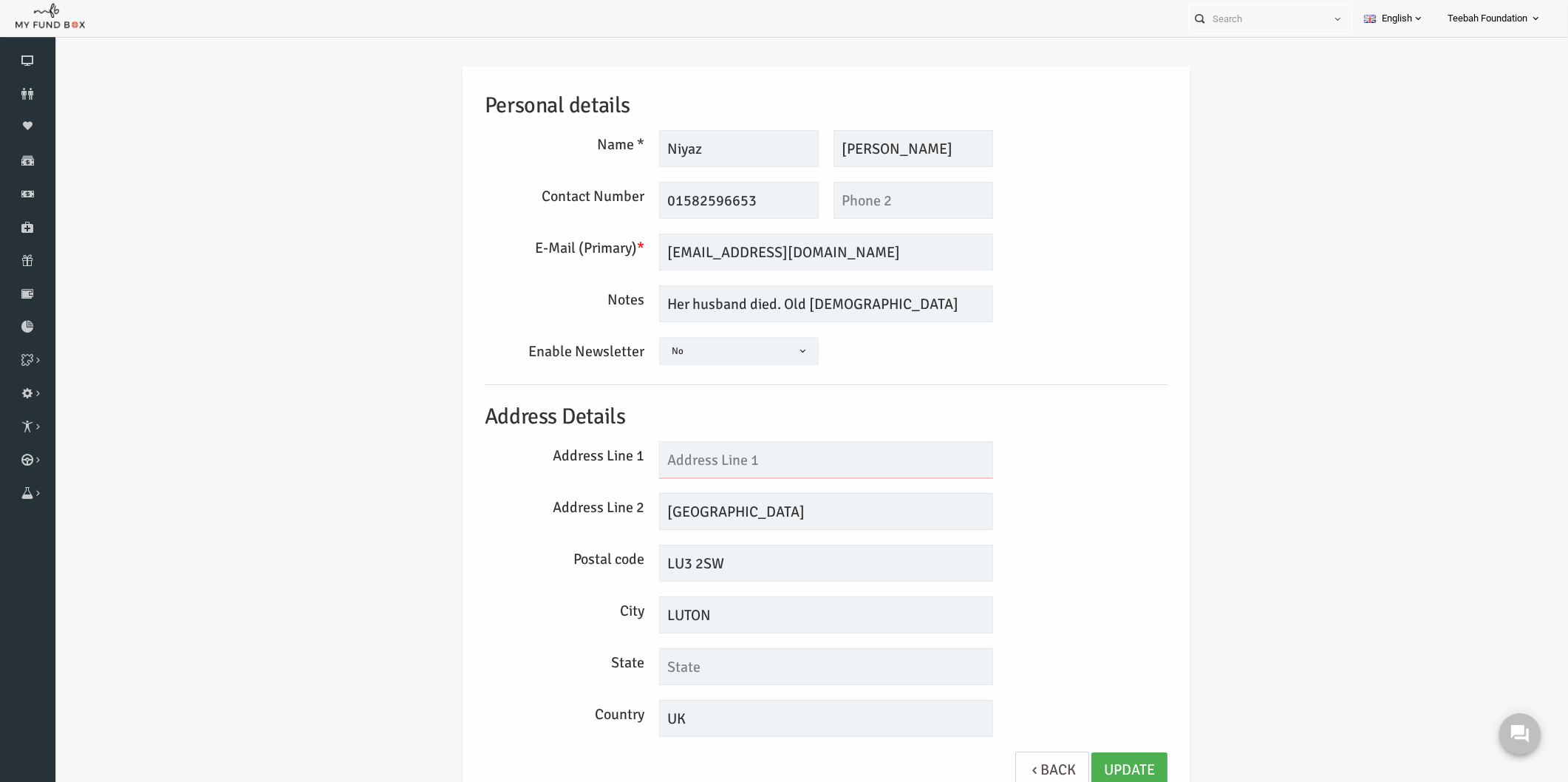
click at [691, 455] on input "text" at bounding box center [796, 460] width 334 height 37
paste input "68"
type input "68"
click at [1104, 471] on div "Address Line 1 68" at bounding box center [796, 460] width 697 height 37
click at [1108, 471] on div "Address Line 1 68" at bounding box center [796, 460] width 697 height 37
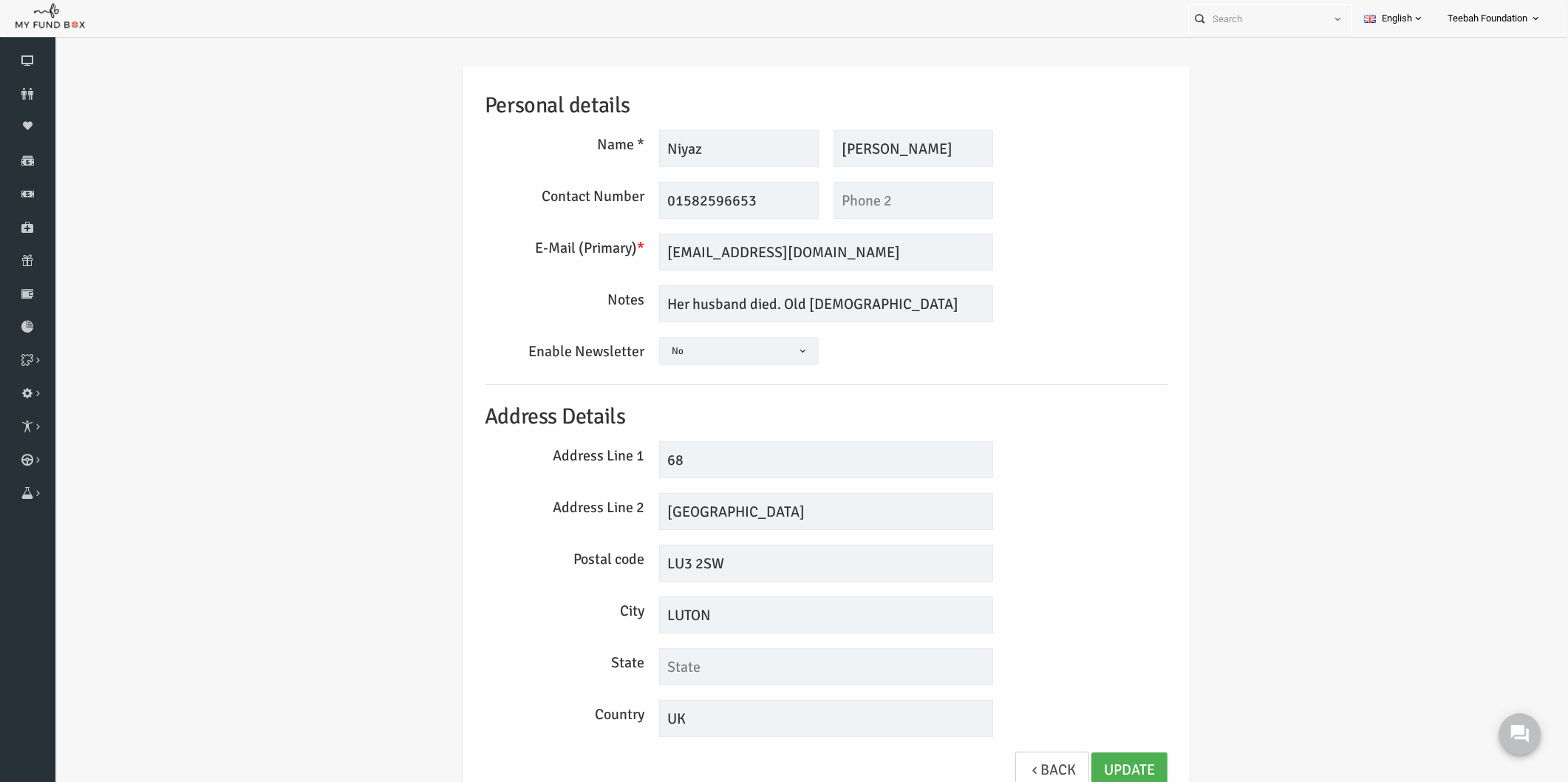
click at [1268, 320] on div "Personal details Name * [GEOGRAPHIC_DATA] Description allows upto maximum of 25…" at bounding box center [796, 439] width 1484 height 789
click at [1308, 276] on div "Personal details Name * [GEOGRAPHIC_DATA] Description allows upto maximum of 25…" at bounding box center [796, 439] width 1484 height 789
click at [1064, 422] on h5 "Address Details" at bounding box center [796, 417] width 682 height 34
click at [1079, 759] on link "Update" at bounding box center [1099, 770] width 76 height 36
click at [27, 90] on icon at bounding box center [28, 94] width 56 height 12
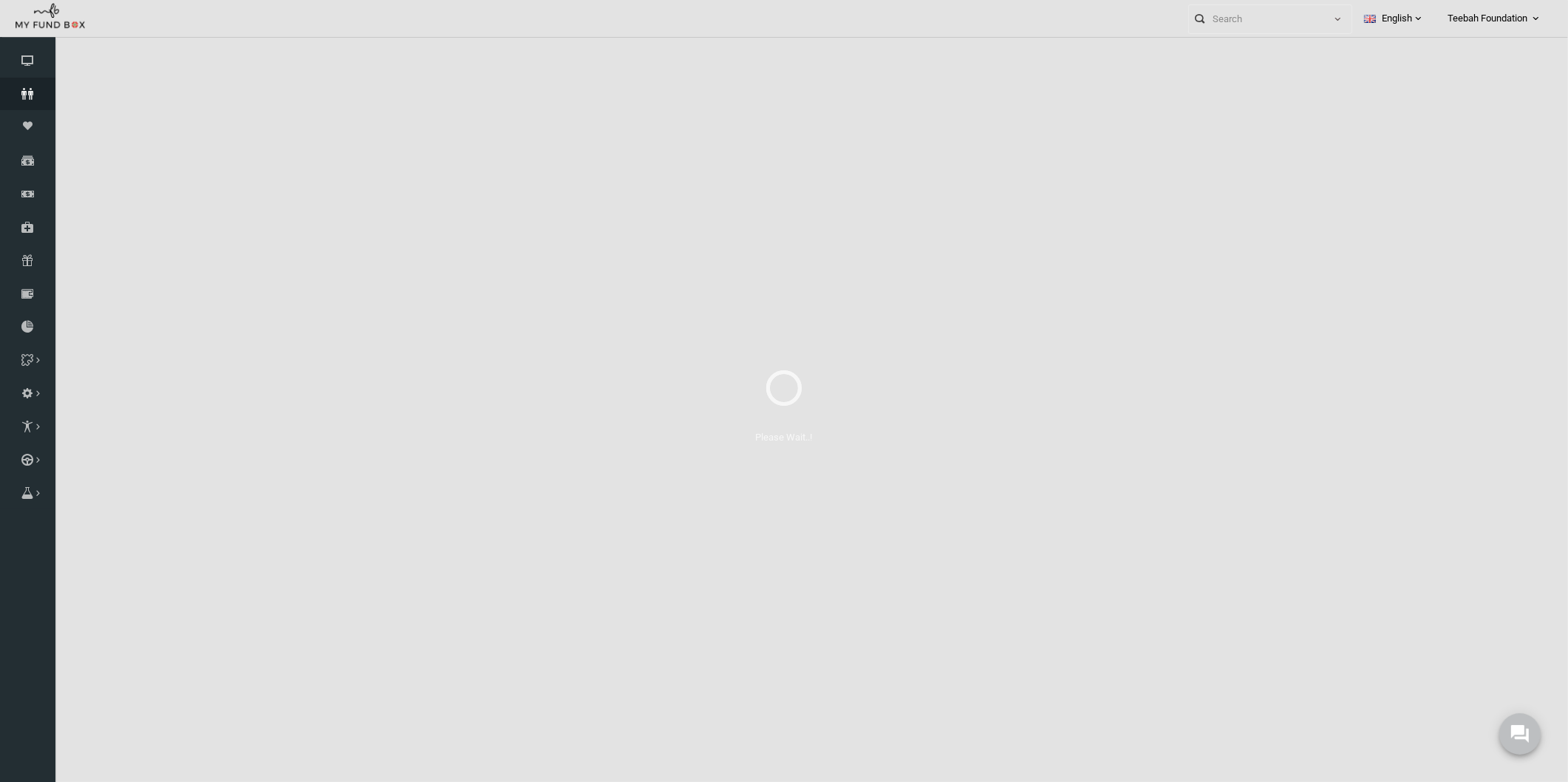
select select "100"
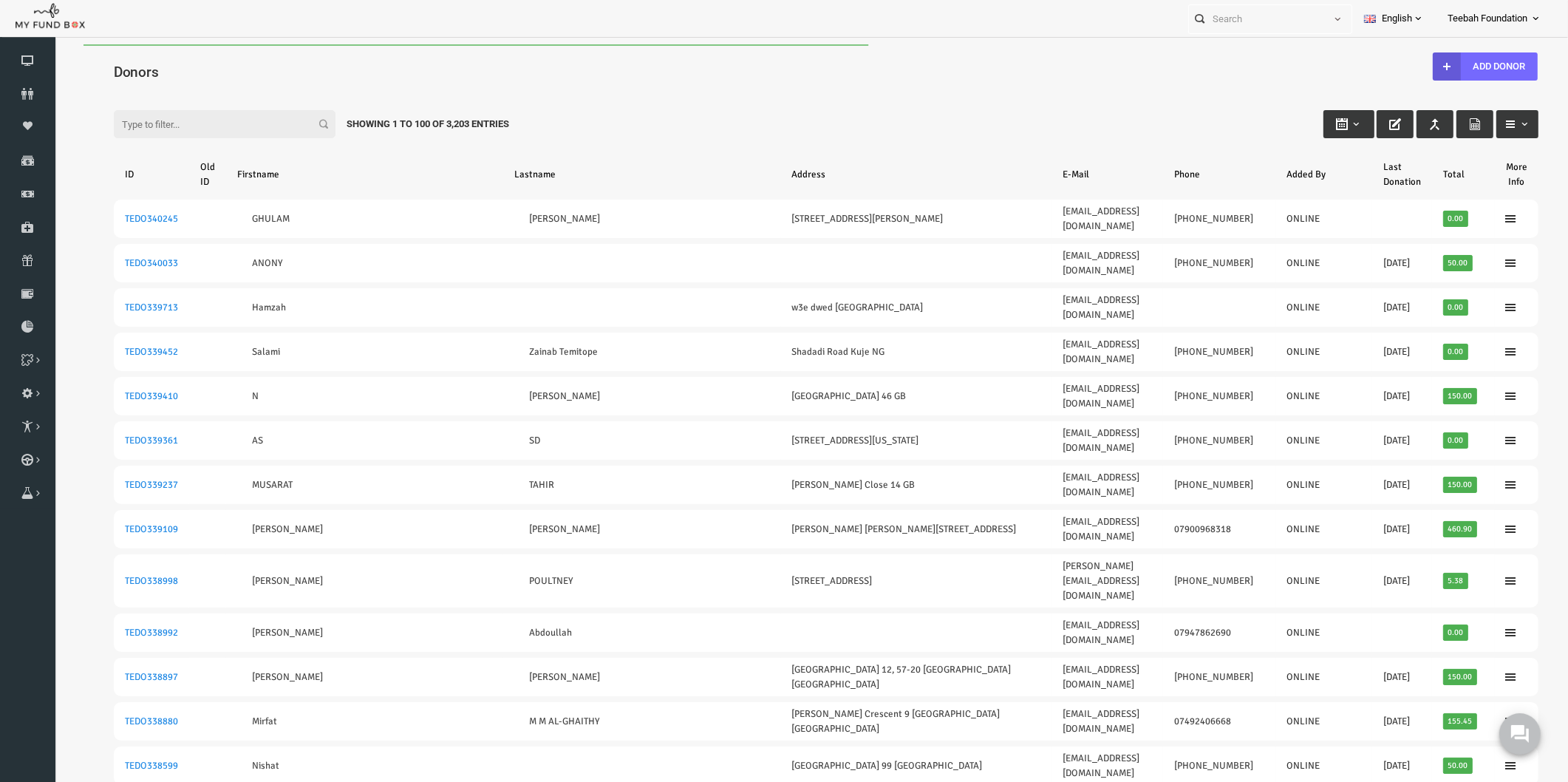
click at [198, 124] on input "Filter:" at bounding box center [194, 124] width 222 height 28
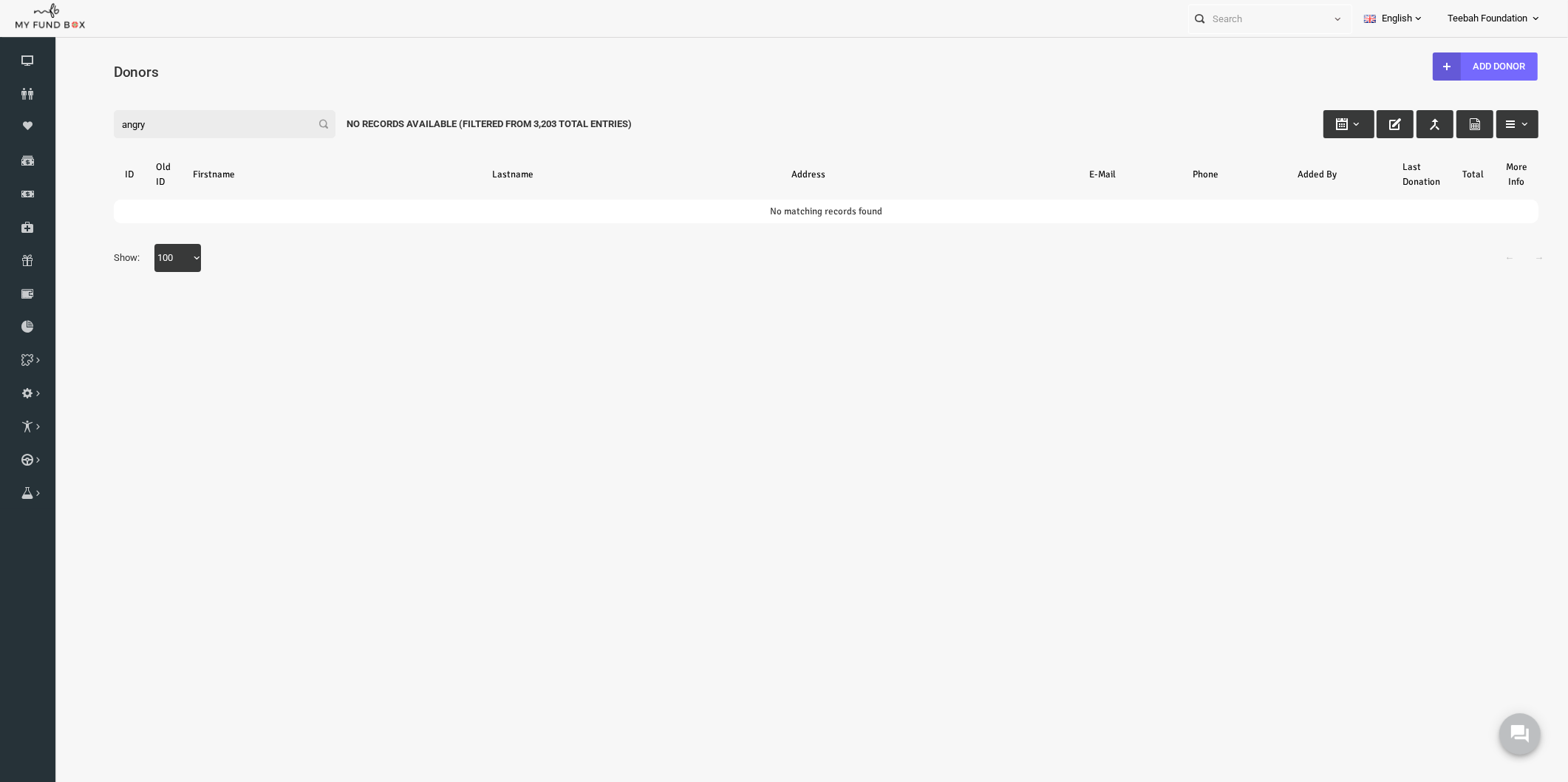
drag, startPoint x: 136, startPoint y: 119, endPoint x: 31, endPoint y: 130, distance: 105.6
click at [54, 130] on html "Donor Not Found Beneficiary Not Found Partner Not Found!!!! Please Fill out thi…" at bounding box center [796, 431] width 1484 height 774
paste input "TEDO155263"
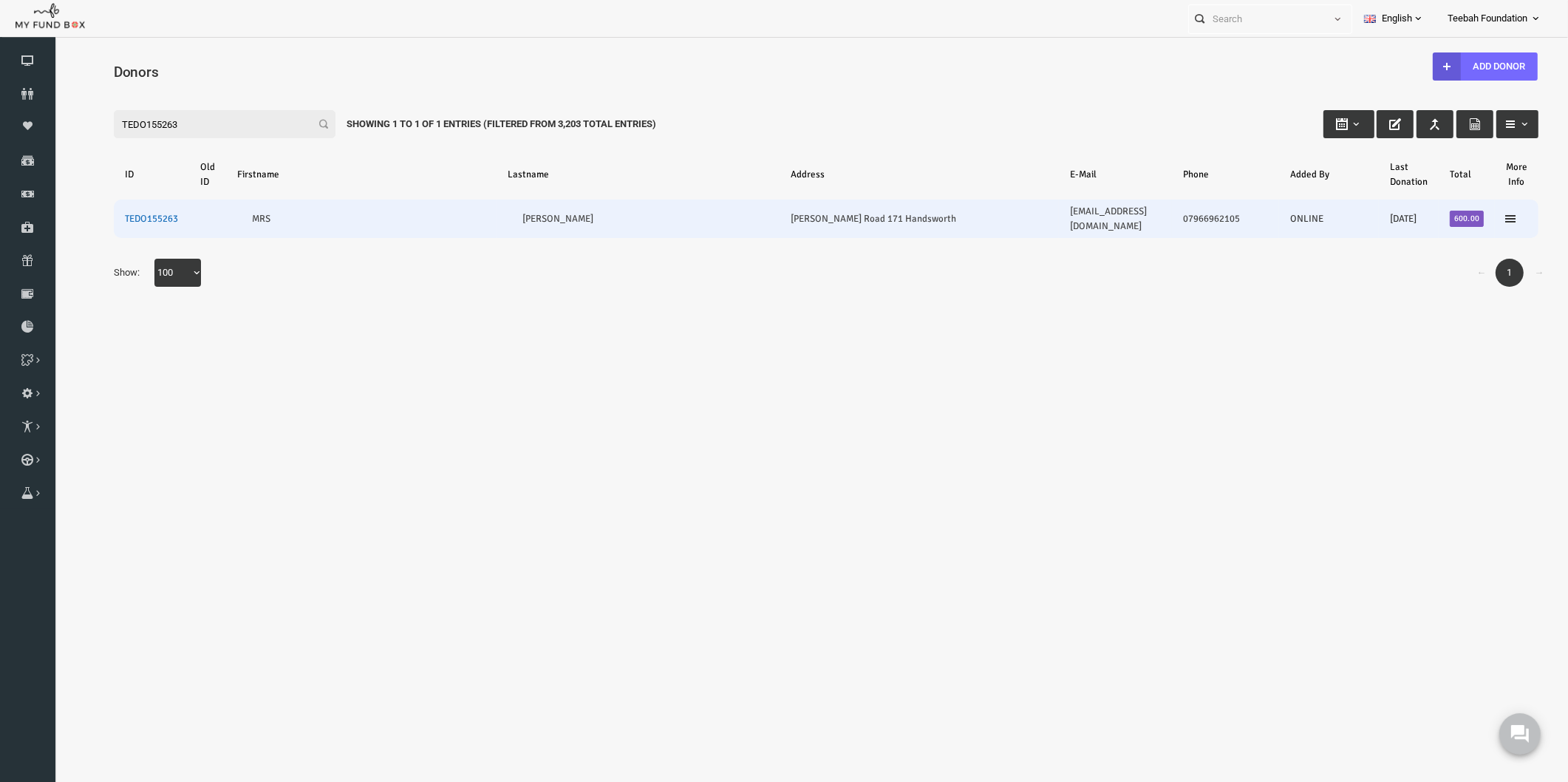
type input "TEDO155263"
click at [128, 213] on link "TEDO155263" at bounding box center [121, 219] width 53 height 12
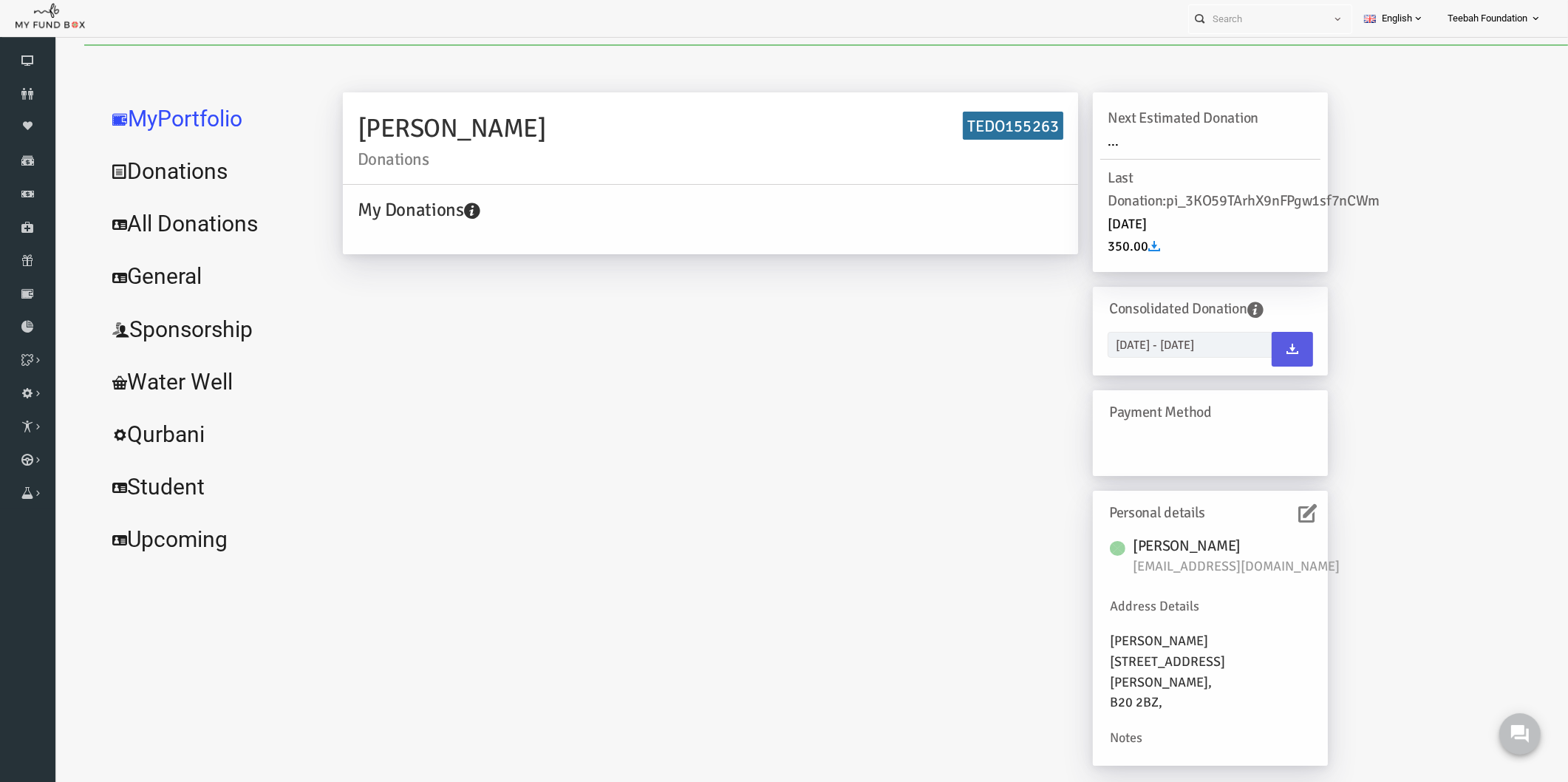
click at [207, 227] on link "All Donations" at bounding box center [179, 224] width 222 height 53
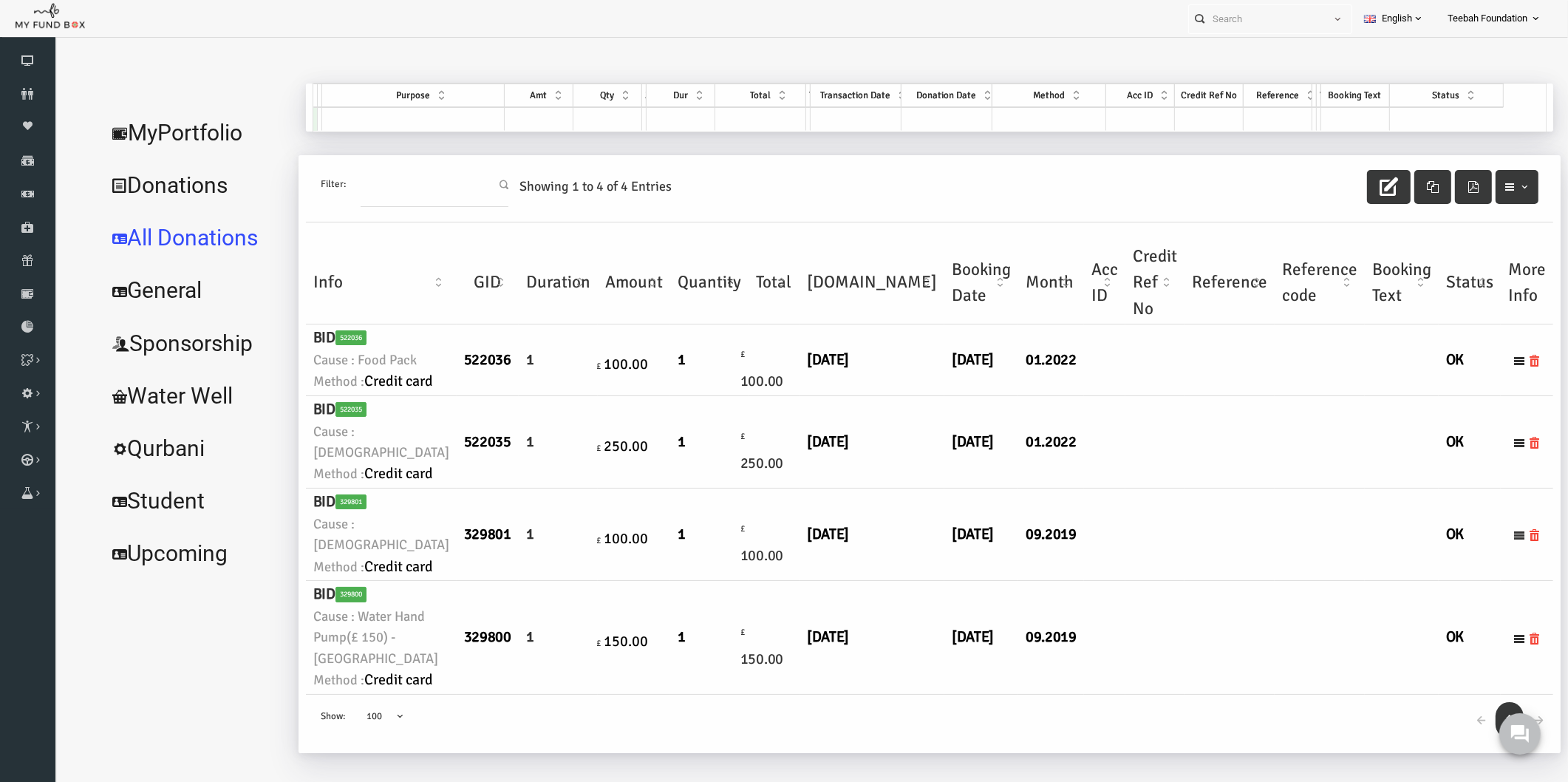
click at [1154, 396] on td at bounding box center [1199, 360] width 90 height 71
click at [168, 140] on link "MyPortfolio" at bounding box center [164, 133] width 192 height 53
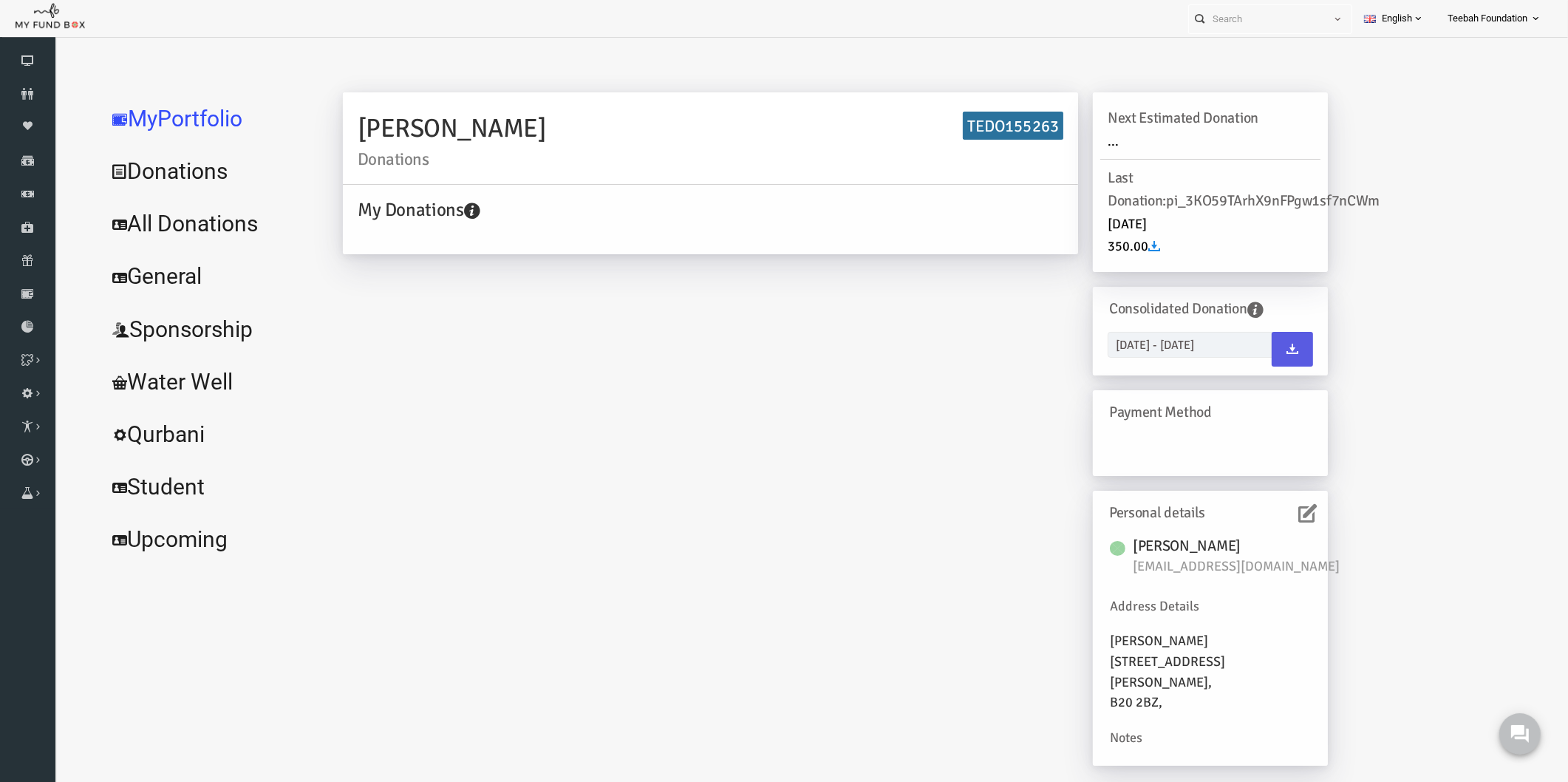
click at [1275, 512] on icon at bounding box center [1278, 514] width 19 height 19
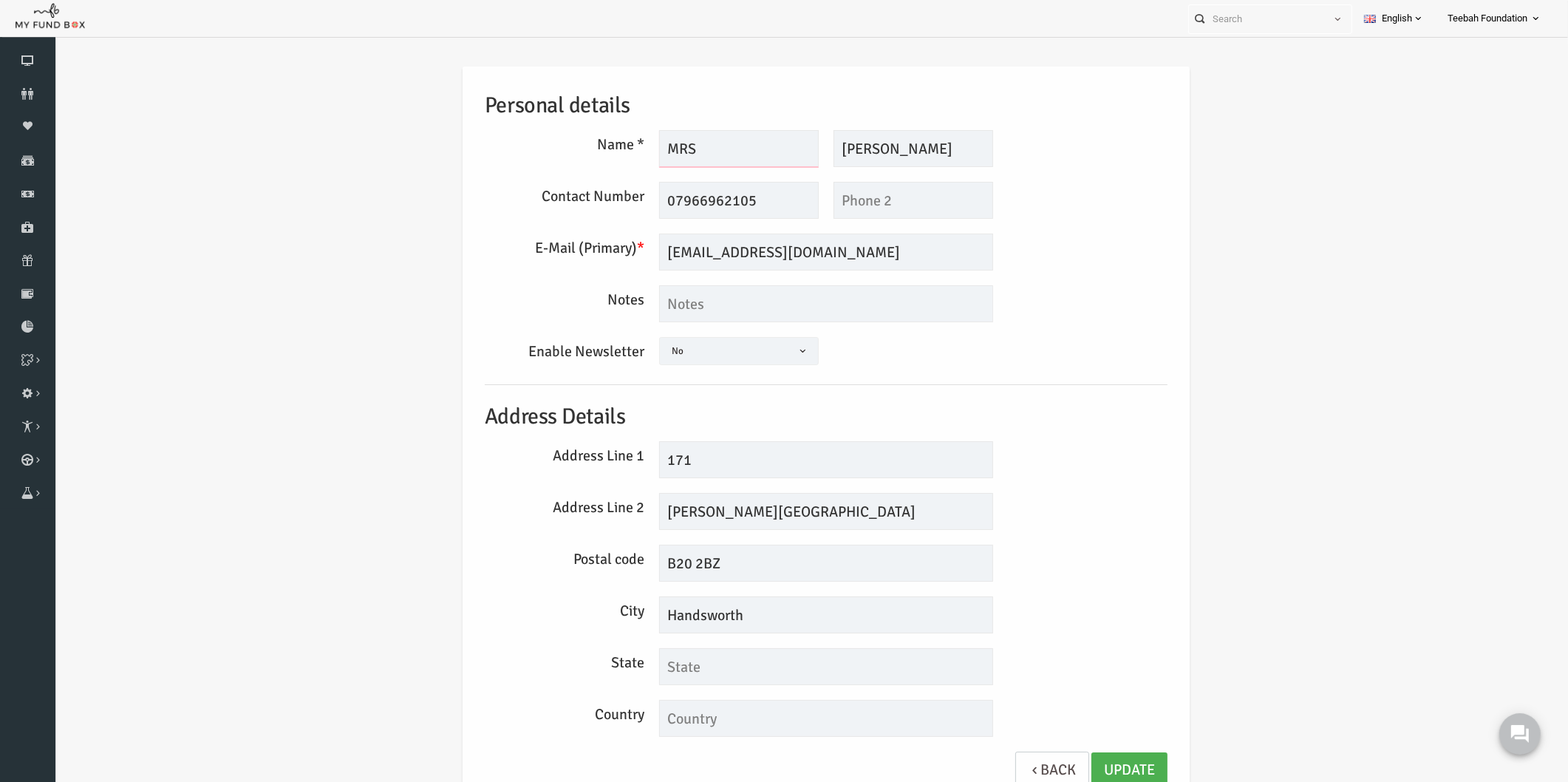
drag, startPoint x: 650, startPoint y: 161, endPoint x: 594, endPoint y: 175, distance: 57.7
click at [594, 175] on div "Personal details Name * MRS Description allows upto maximum of 255 characters. …" at bounding box center [796, 435] width 712 height 737
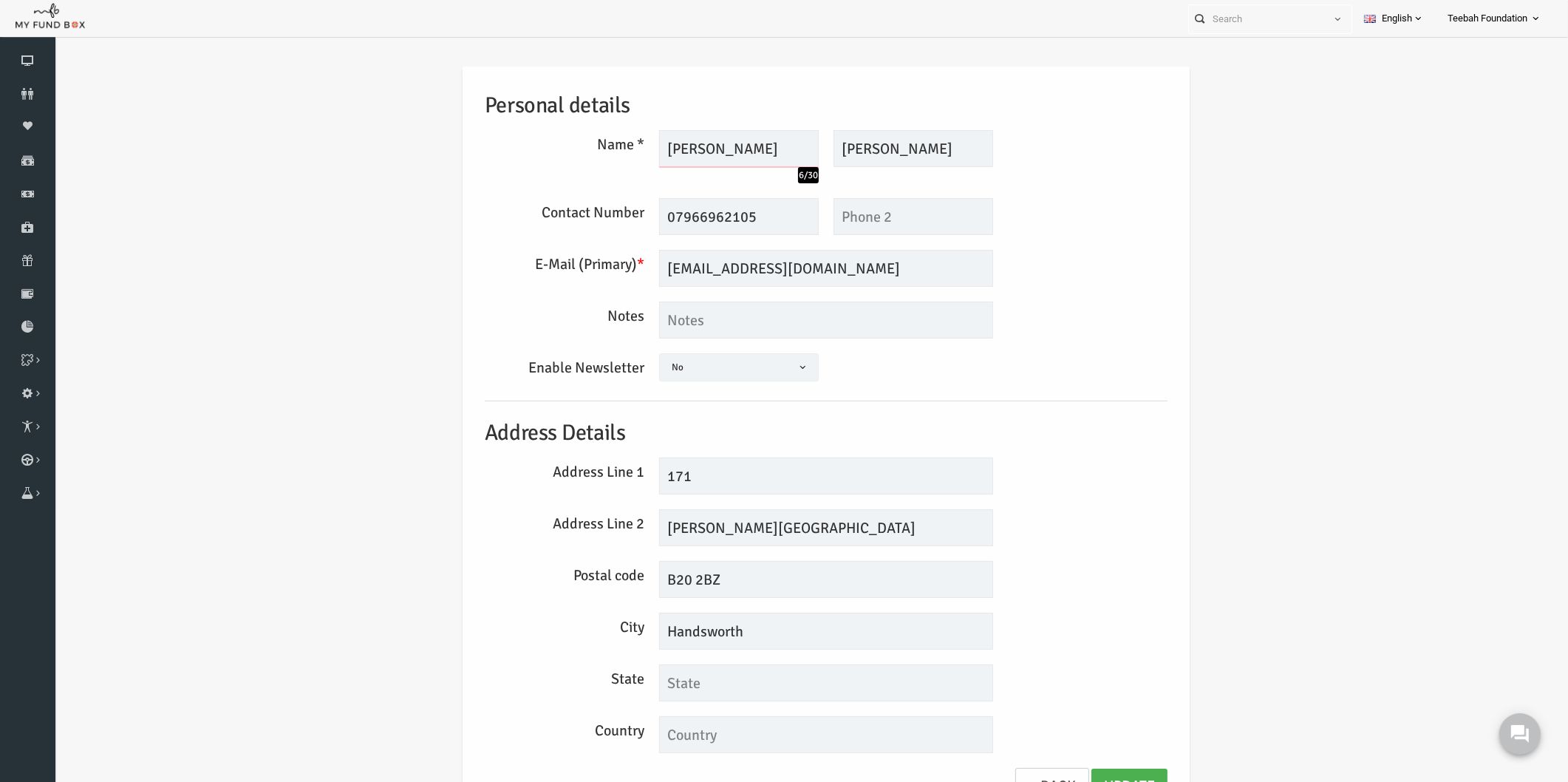
type input "[PERSON_NAME]"
click at [1145, 485] on div "Personal details Name * [PERSON_NAME] 6/30 Description allows upto maximum of 2…" at bounding box center [796, 443] width 712 height 754
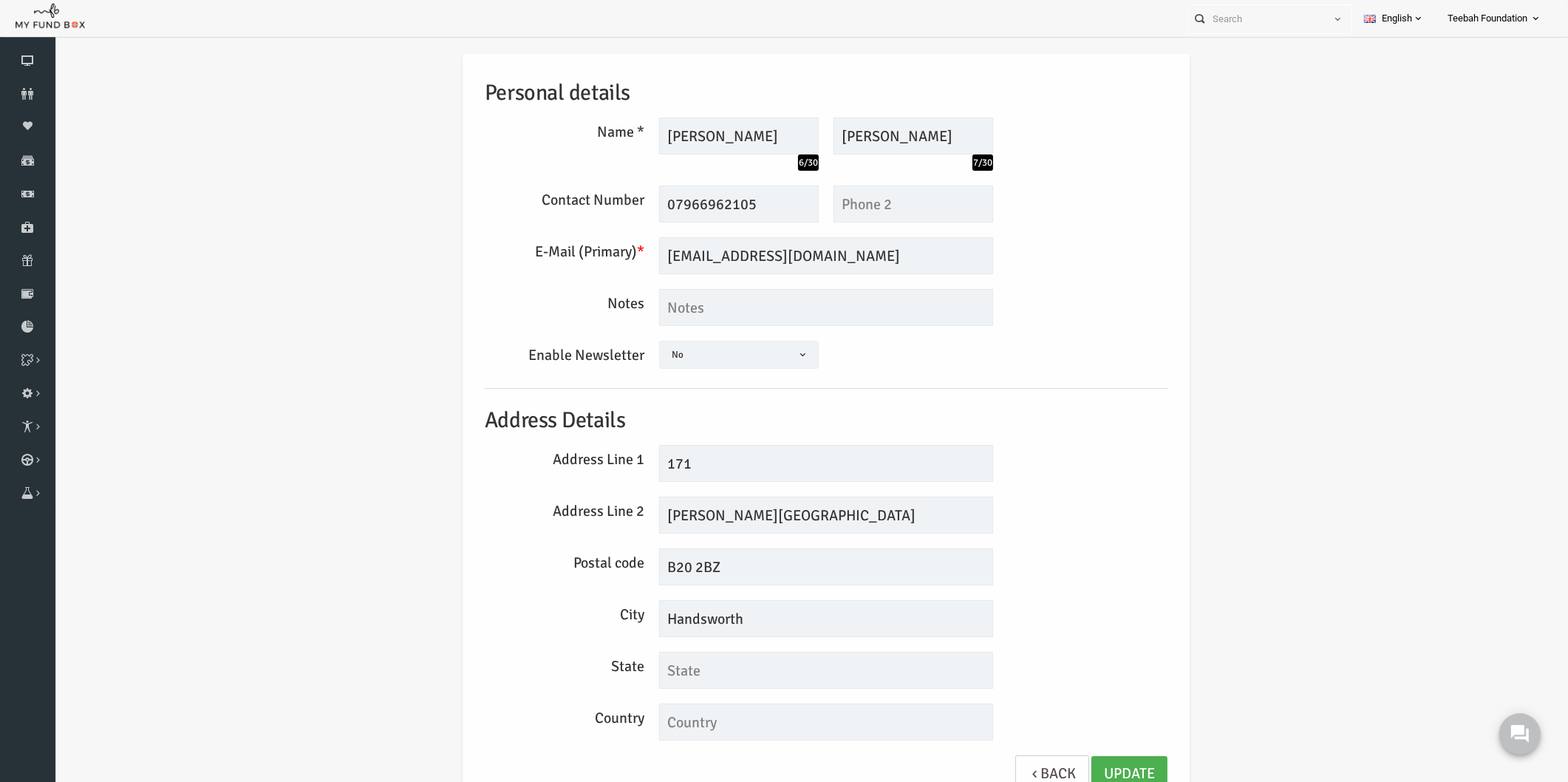
scroll to position [24, 0]
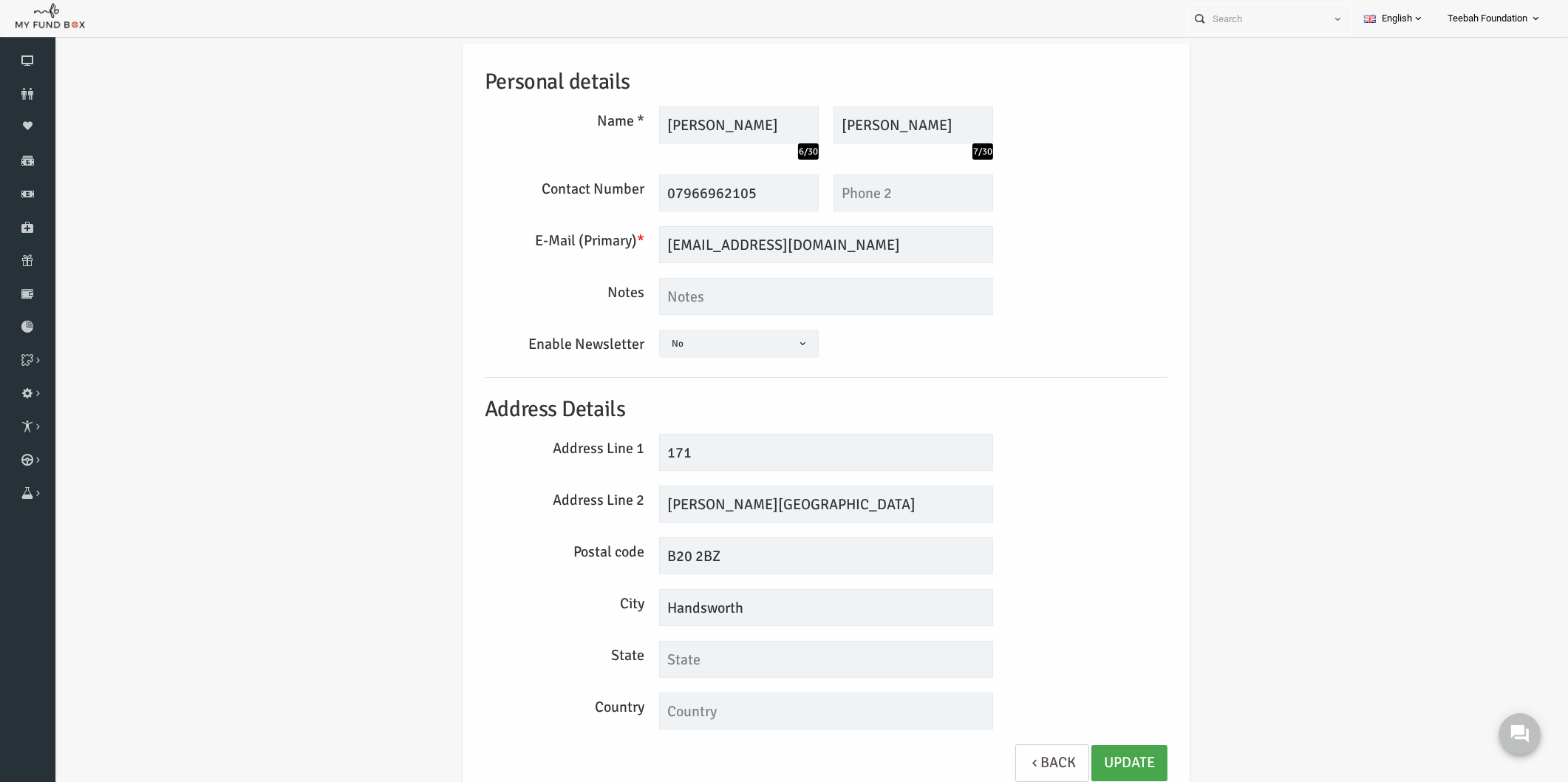
click at [1100, 763] on link "Update" at bounding box center [1099, 763] width 76 height 36
click at [20, 99] on icon at bounding box center [28, 94] width 56 height 12
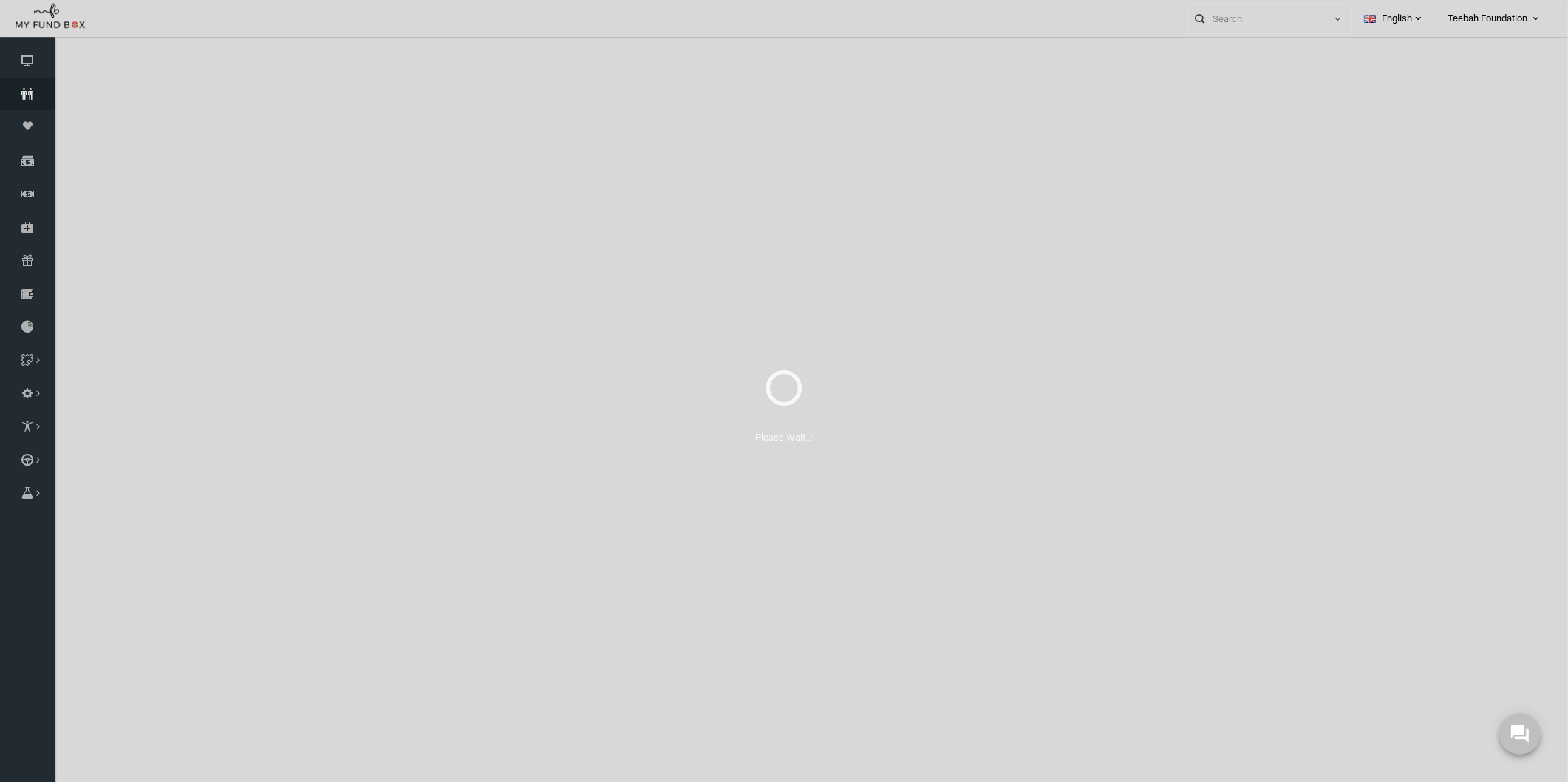
select select "100"
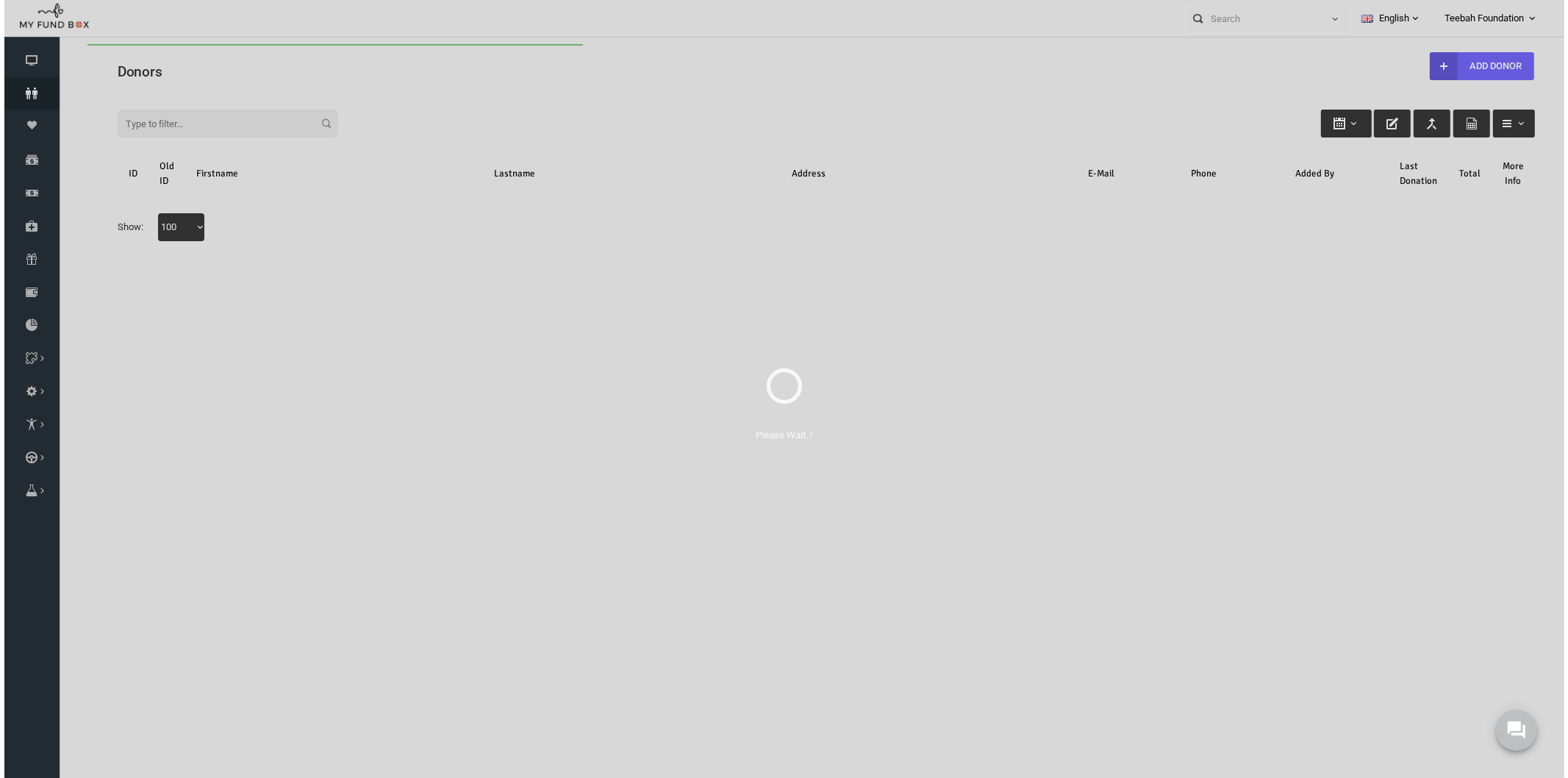
scroll to position [0, 0]
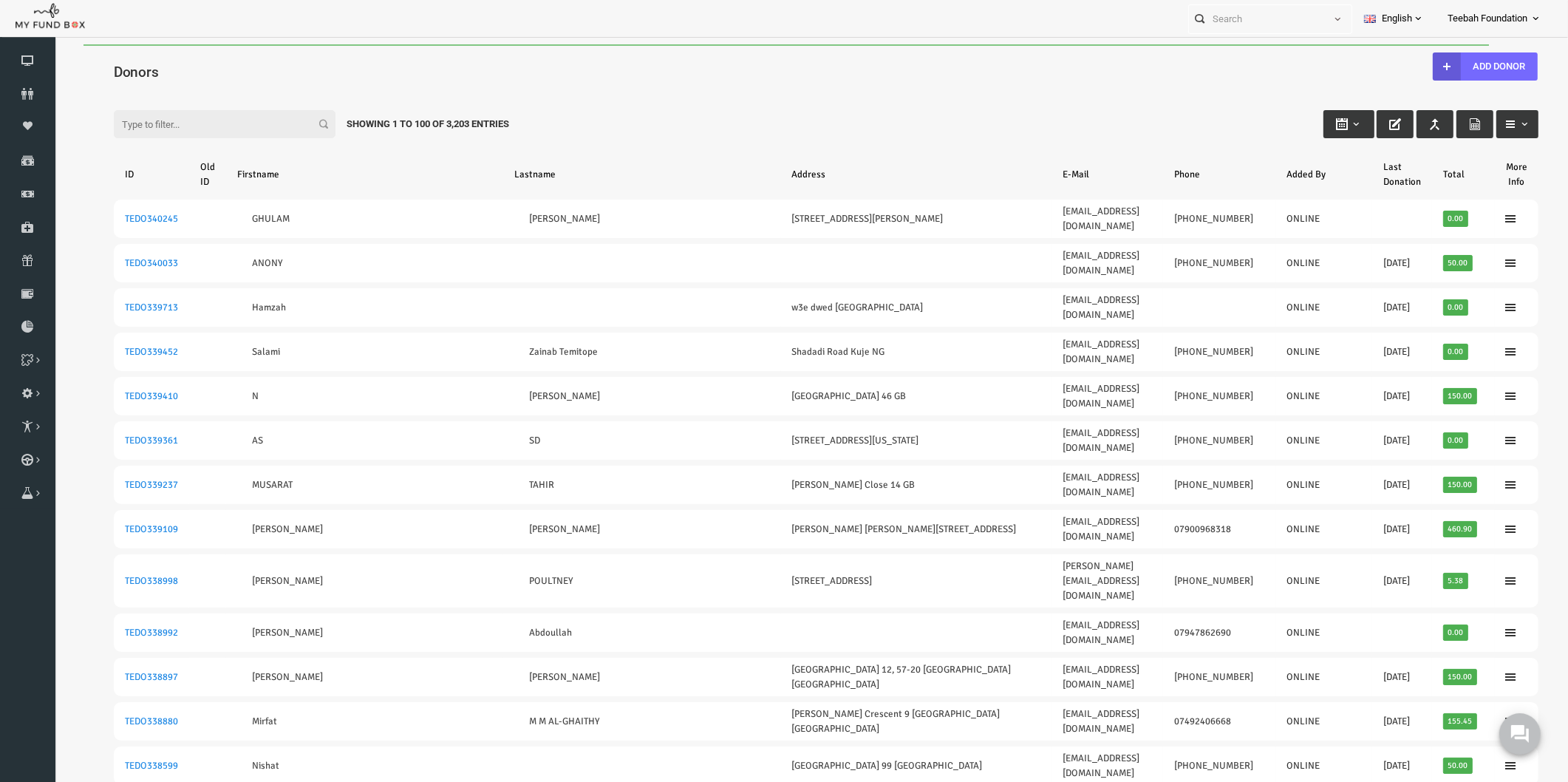
click at [215, 120] on input "Filter:" at bounding box center [194, 124] width 222 height 28
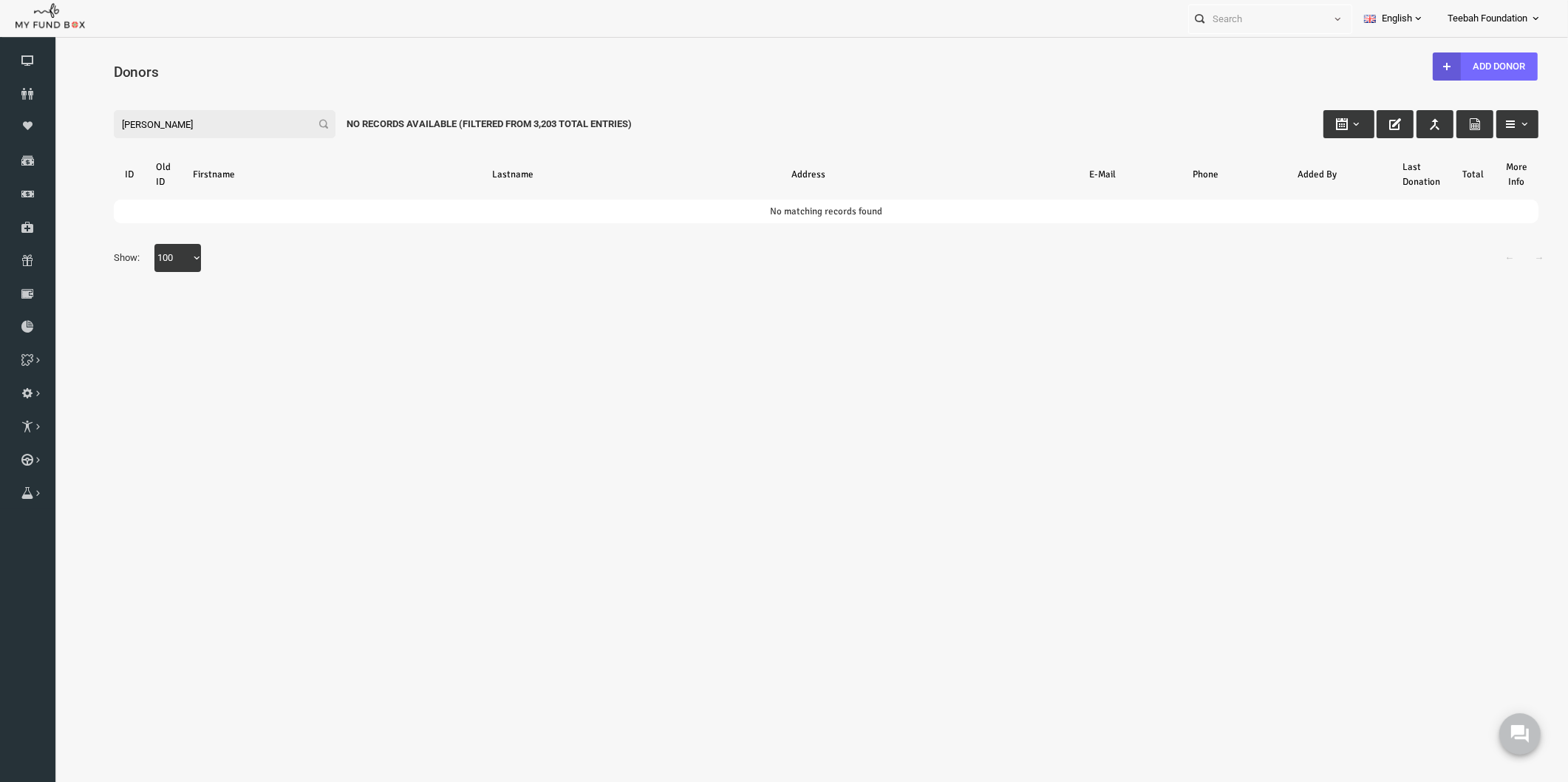
drag, startPoint x: 128, startPoint y: 126, endPoint x: 52, endPoint y: 140, distance: 77.3
click at [54, 140] on html "Donor Not Found Beneficiary Not Found Partner Not Found!!!! Please Fill out thi…" at bounding box center [796, 418] width 1484 height 749
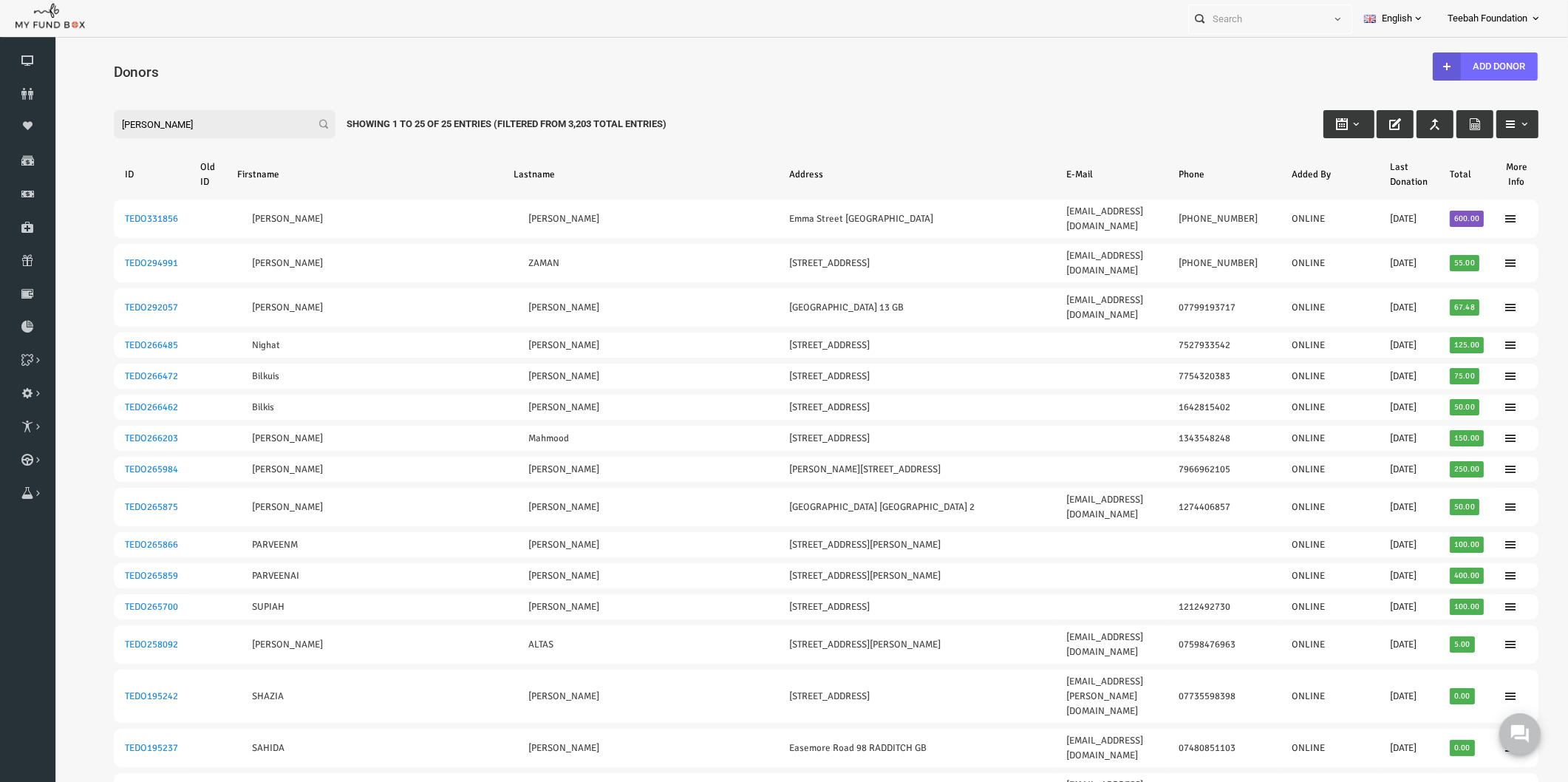
drag, startPoint x: 131, startPoint y: 127, endPoint x: 24, endPoint y: 127, distance: 107.0
click at [54, 127] on html "Donor Not Found Beneficiary Not Found Partner Not Found!!!! Please Fill out thi…" at bounding box center [796, 415] width 1484 height 740
paste input "TEDO155263"
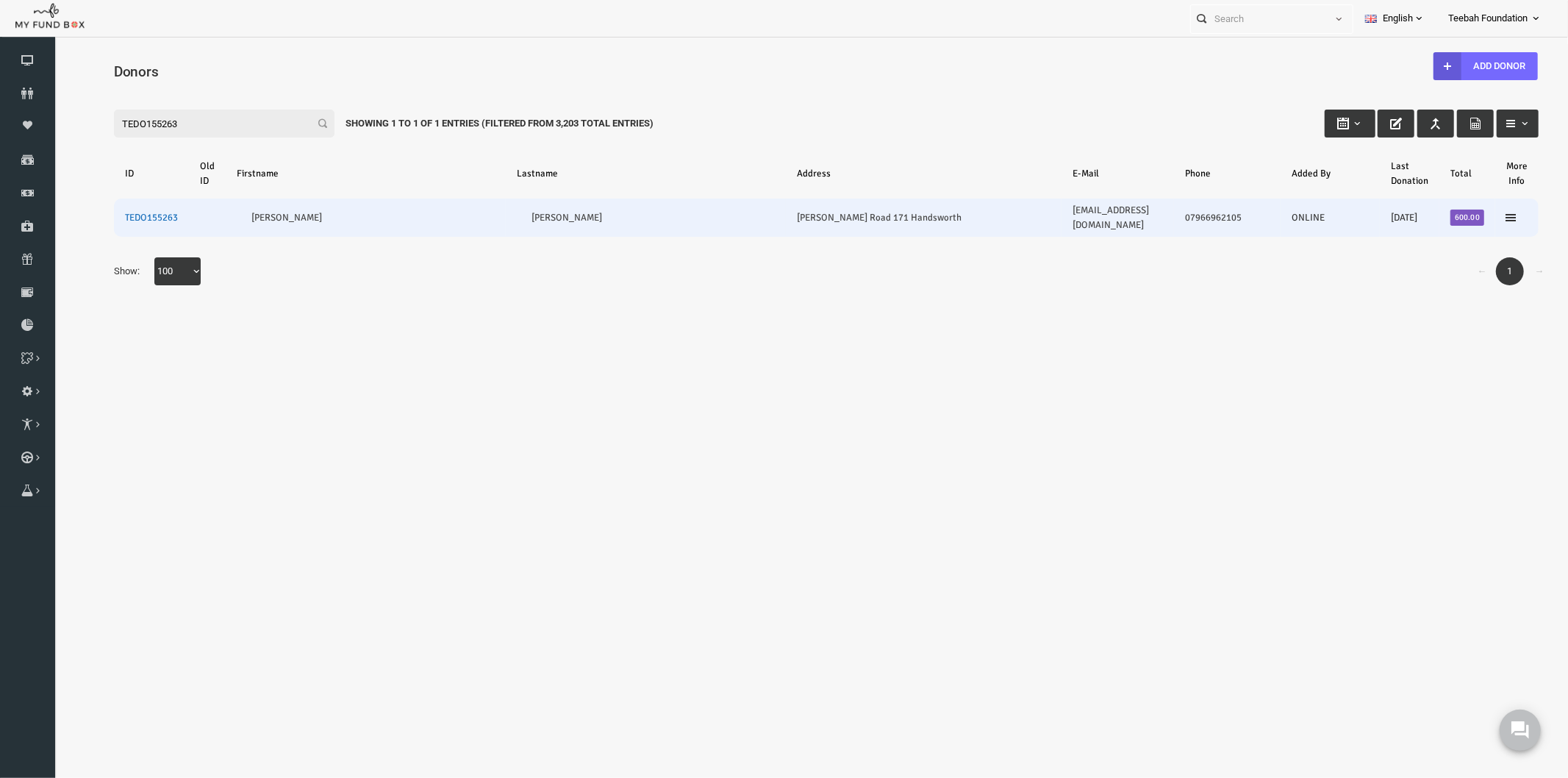
type input "TEDO155263"
click at [122, 211] on link "TEDO155263" at bounding box center [120, 217] width 53 height 12
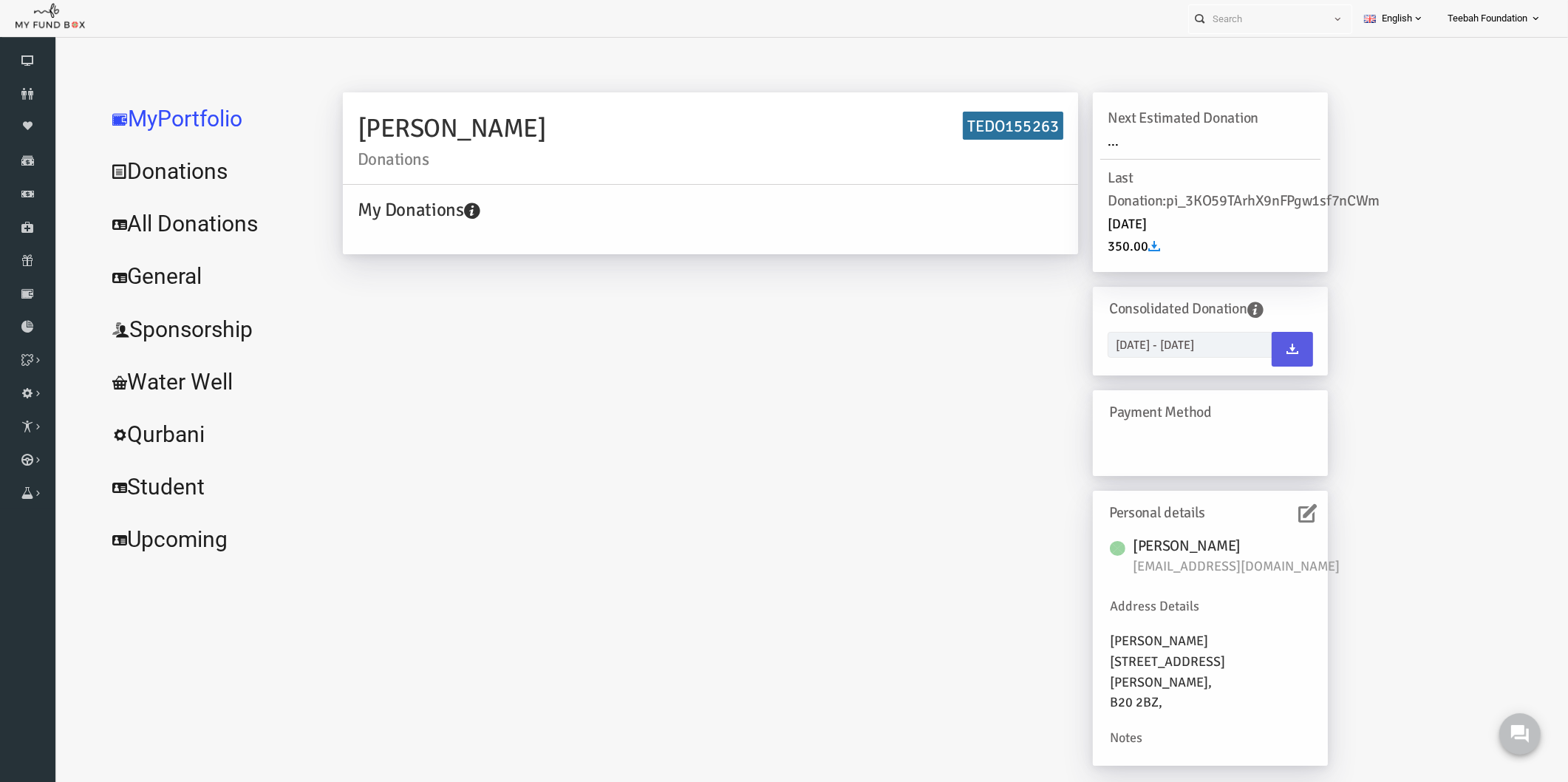
click at [1277, 513] on icon at bounding box center [1278, 514] width 19 height 19
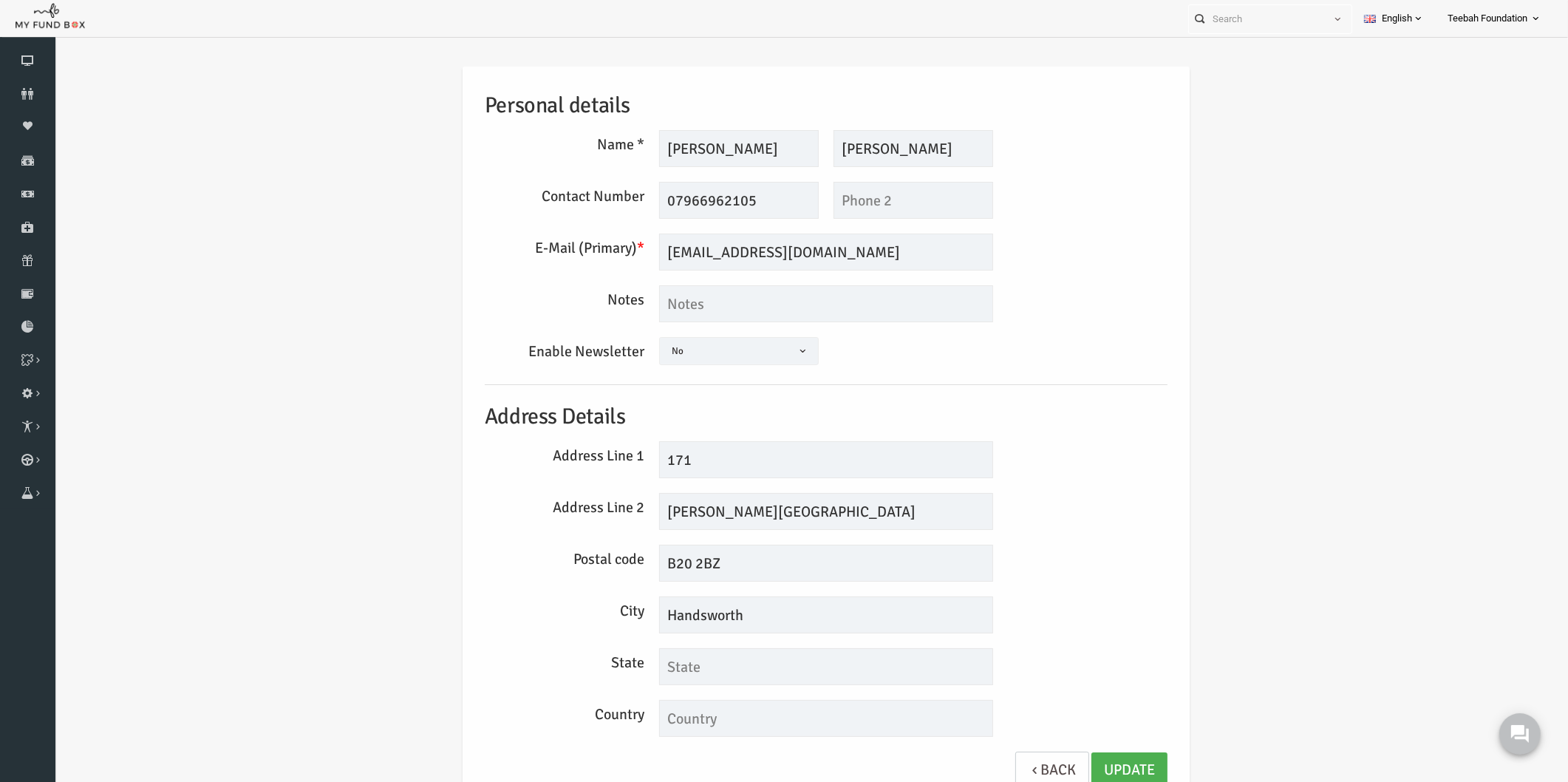
click at [1010, 534] on div "Personal details Name * [PERSON_NAME] Description allows upto maximum of 255 ch…" at bounding box center [796, 435] width 712 height 737
click at [852, 514] on input "[PERSON_NAME][GEOGRAPHIC_DATA]" at bounding box center [796, 512] width 334 height 37
click at [1160, 461] on div "Personal details Name * [PERSON_NAME] Description allows upto maximum of 255 ch…" at bounding box center [796, 439] width 1484 height 789
drag, startPoint x: 818, startPoint y: 248, endPoint x: 617, endPoint y: 271, distance: 202.3
click at [617, 271] on div "Personal details Name * [PERSON_NAME] Description allows upto maximum of 255 ch…" at bounding box center [796, 435] width 712 height 737
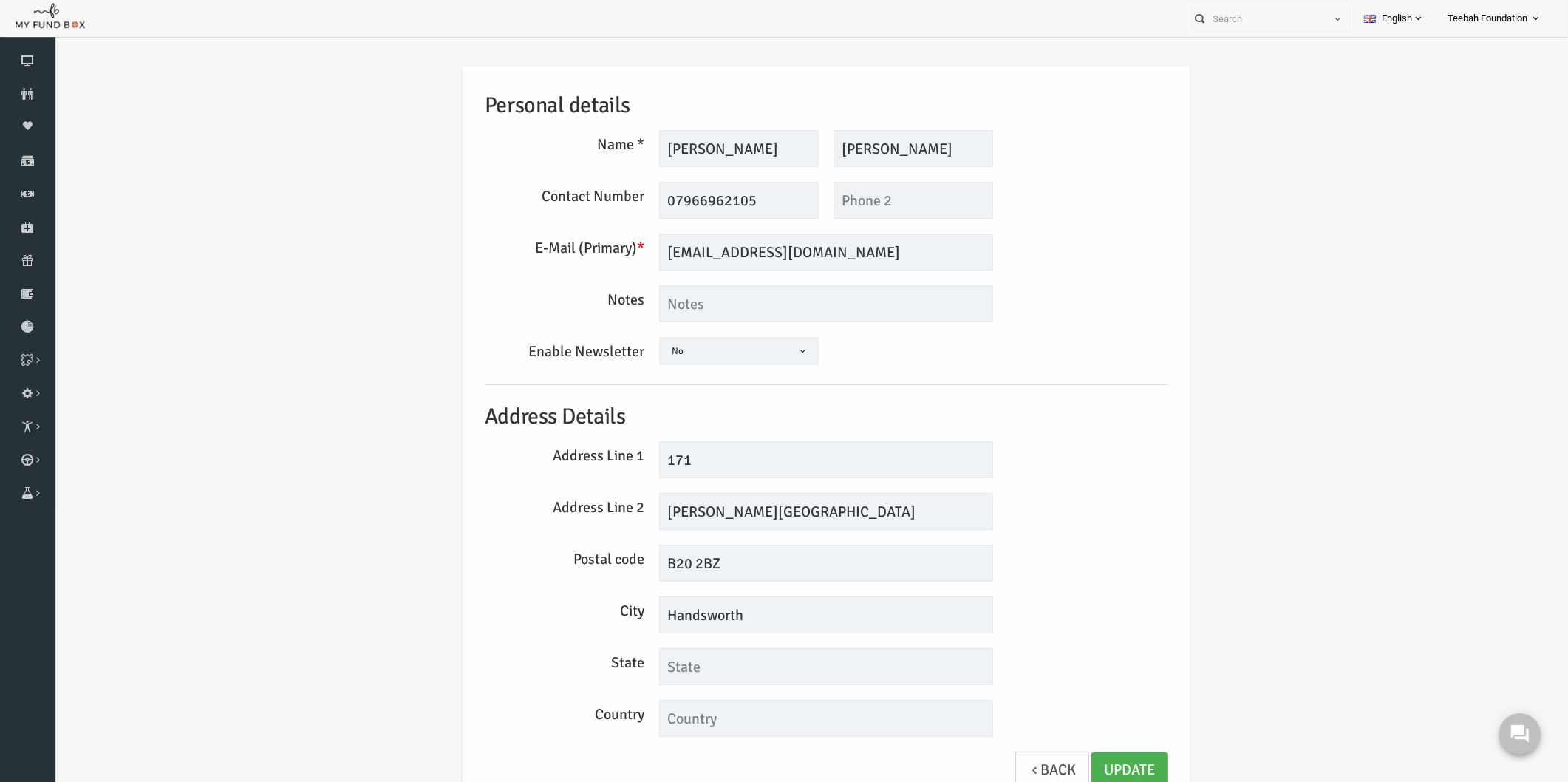
click at [1004, 408] on h5 "Address Details" at bounding box center [796, 417] width 682 height 34
click at [733, 303] on textarea at bounding box center [796, 304] width 334 height 37
click at [25, 95] on icon at bounding box center [28, 94] width 56 height 12
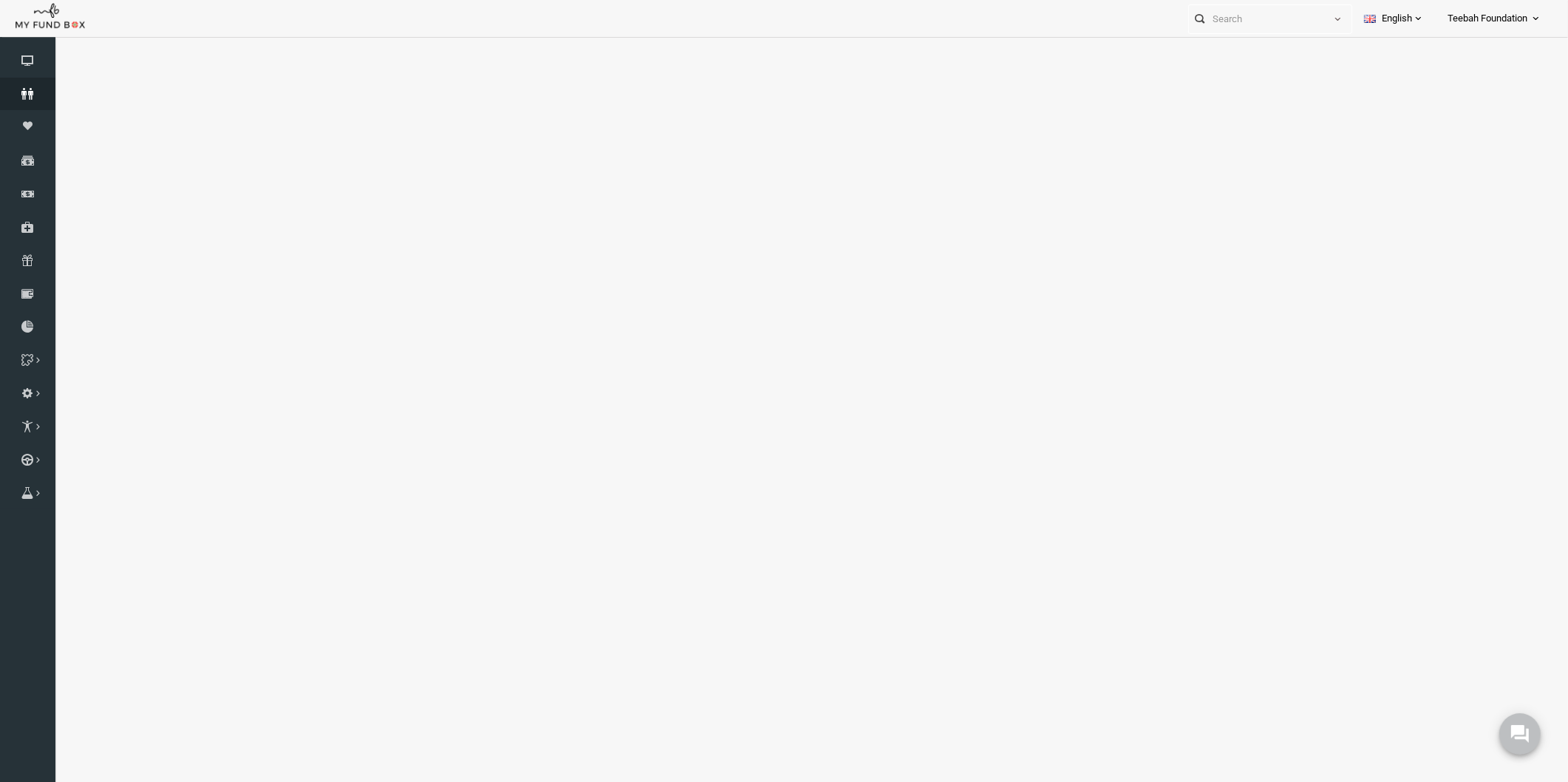
select select "100"
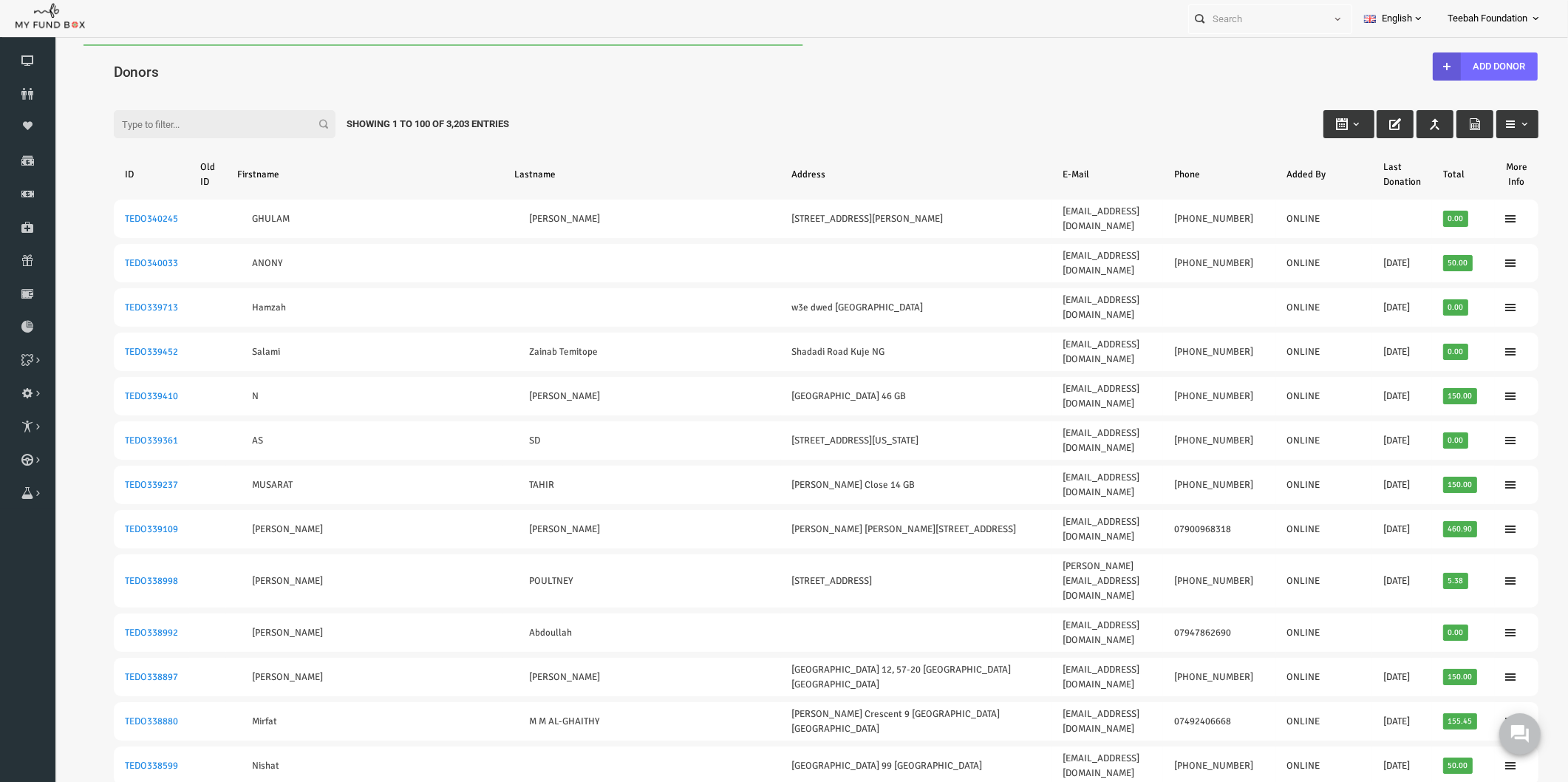
click at [165, 125] on input "Filter:" at bounding box center [194, 124] width 222 height 28
paste input "TEDO155276"
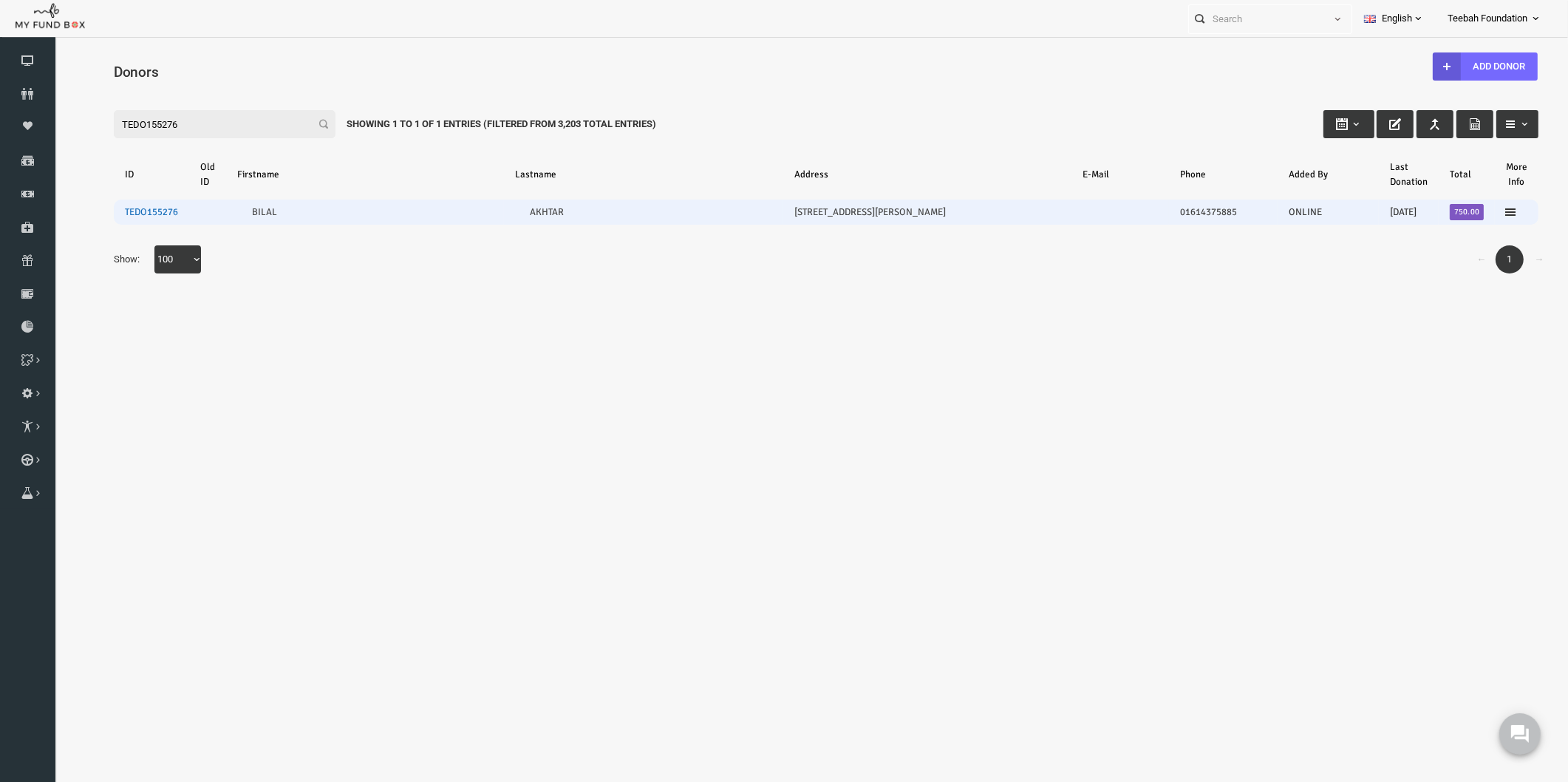
type input "TEDO155276"
click at [121, 217] on link "TEDO155276" at bounding box center [121, 212] width 53 height 12
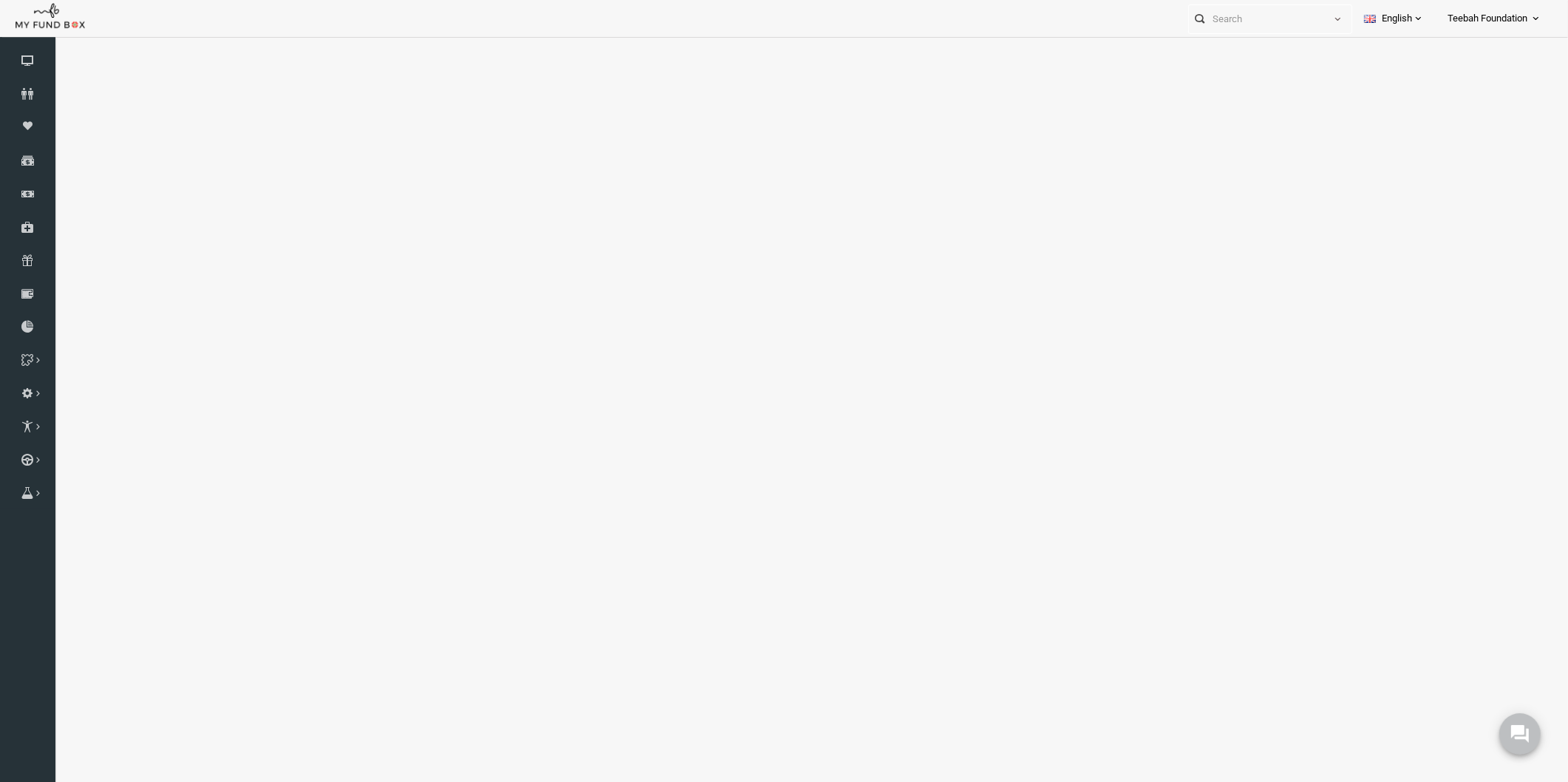
select select "100"
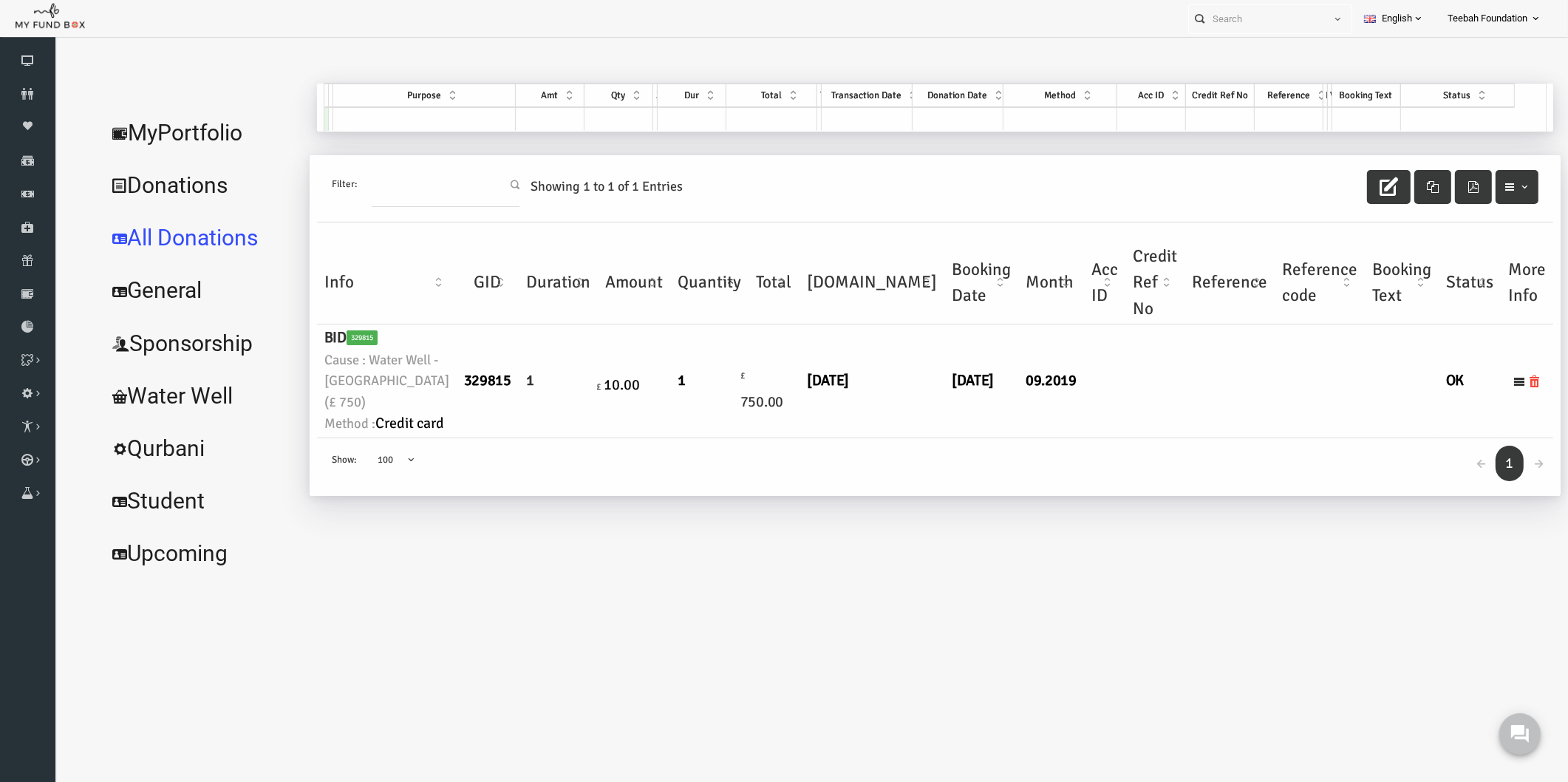
click at [897, 497] on div "← 1 → Show: 10 25 50 100 100" at bounding box center [904, 468] width 1236 height 58
click at [170, 129] on link "MyPortfolio" at bounding box center [170, 133] width 203 height 53
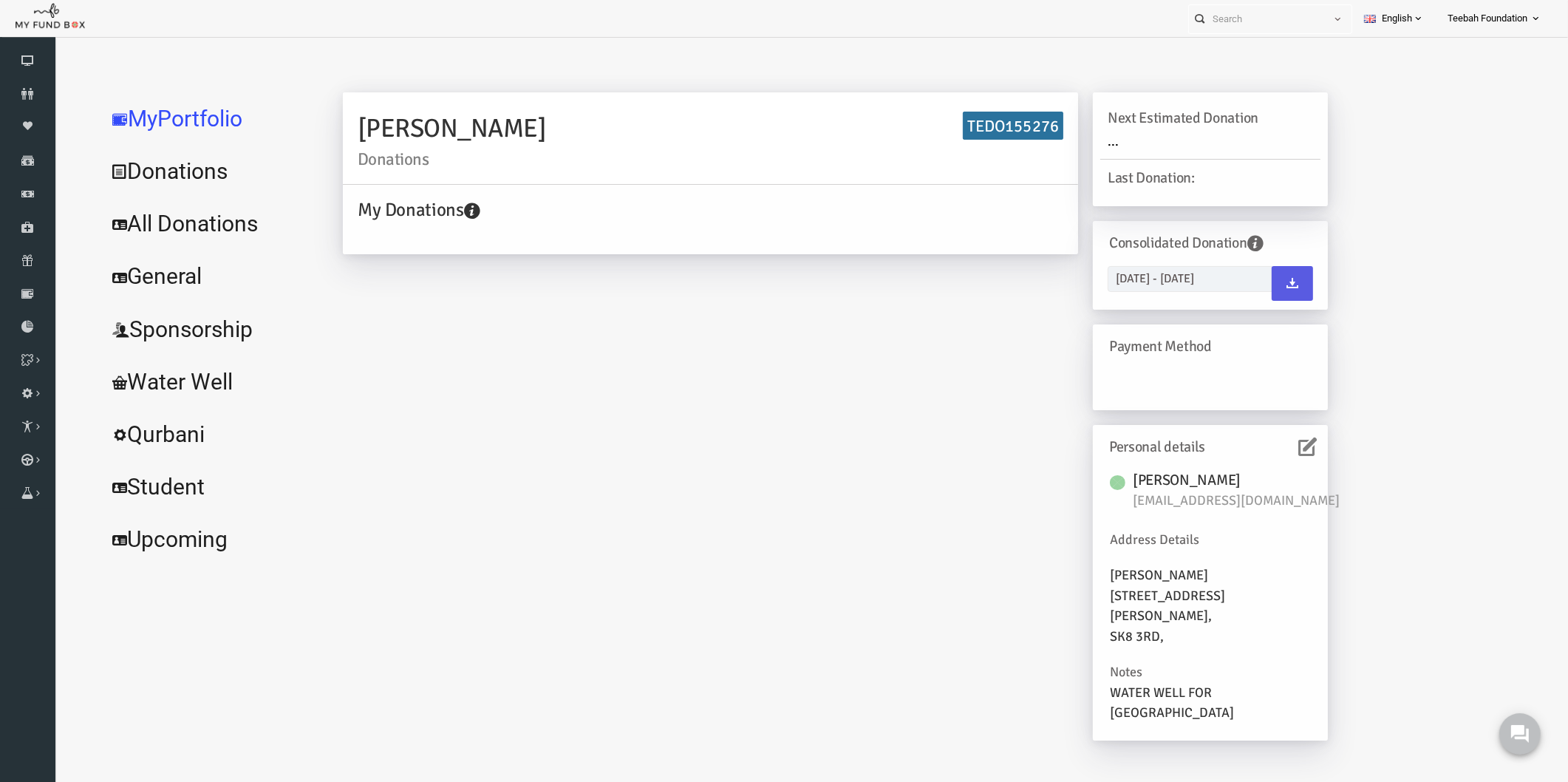
drag, startPoint x: 806, startPoint y: 477, endPoint x: 1039, endPoint y: 520, distance: 236.9
click at [806, 477] on div "[PERSON_NAME] Donations TEDO155276 My Donations Get free account credit Get fre…" at bounding box center [805, 424] width 1014 height 663
click at [1286, 450] on icon at bounding box center [1278, 447] width 19 height 19
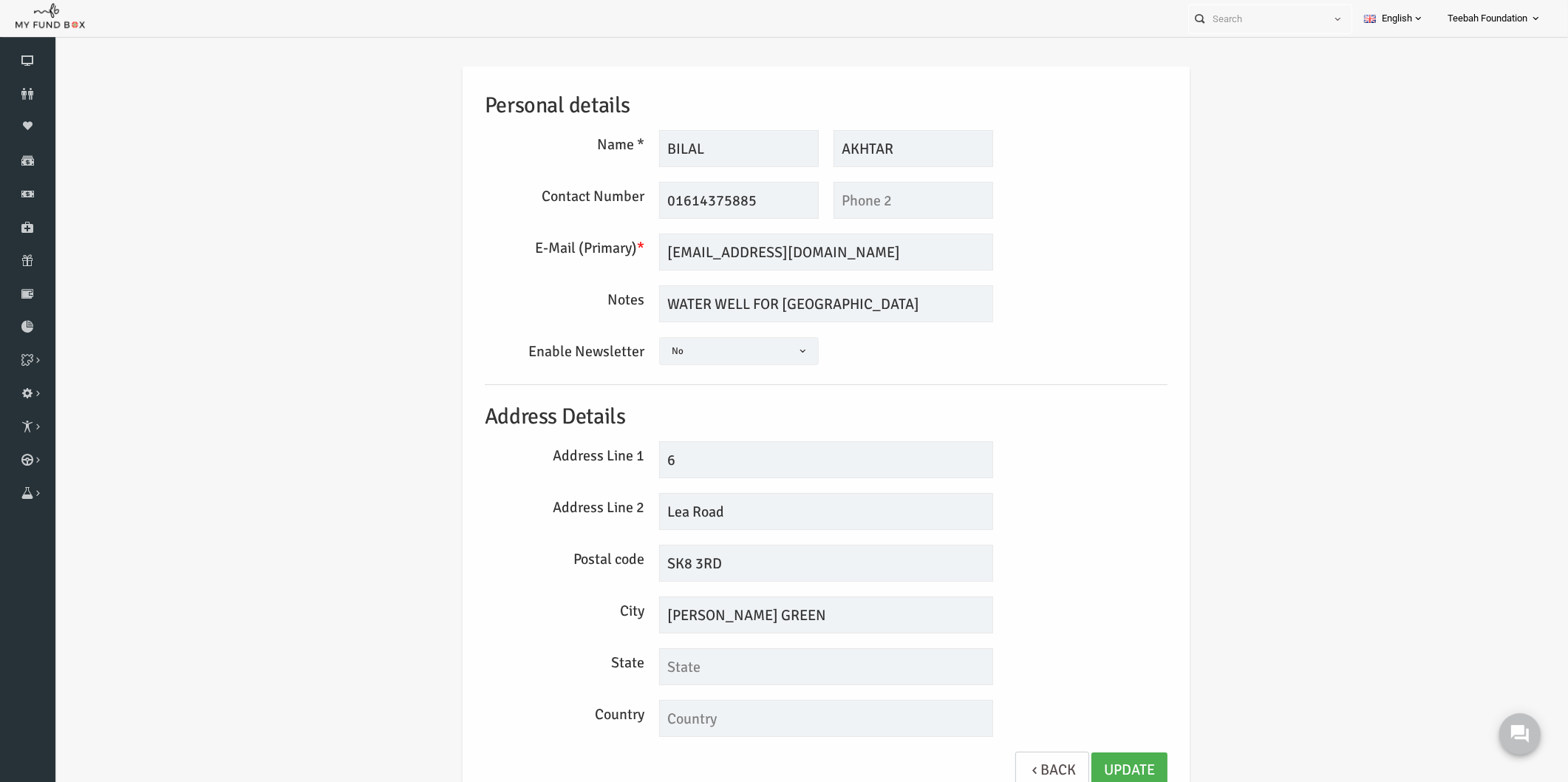
click at [1025, 448] on div "Address Line 1 6" at bounding box center [796, 460] width 697 height 37
click at [854, 364] on div "Yes No No" at bounding box center [796, 351] width 349 height 28
click at [834, 333] on div "Personal details Name * BILAL Description allows upto maximum of 255 characters…" at bounding box center [796, 435] width 712 height 737
drag, startPoint x: 835, startPoint y: 304, endPoint x: 647, endPoint y: 305, distance: 188.0
click at [647, 305] on textarea "WATER WELL FOR [GEOGRAPHIC_DATA]" at bounding box center [796, 304] width 334 height 37
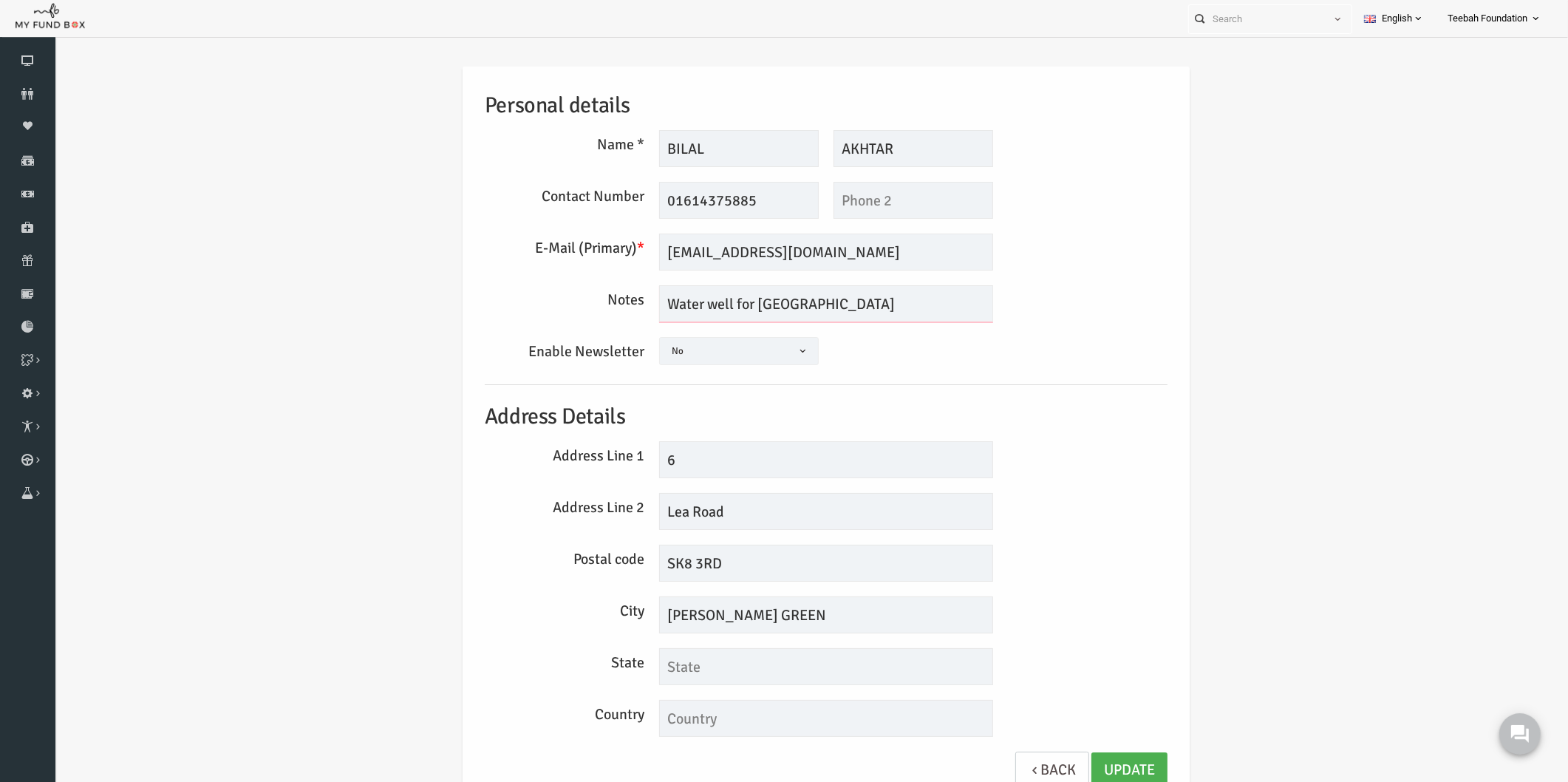
type textarea "Water well for [GEOGRAPHIC_DATA]"
click at [791, 596] on input "[PERSON_NAME] GREEN" at bounding box center [796, 615] width 334 height 37
click at [782, 619] on input "[PERSON_NAME] GREEN" at bounding box center [796, 615] width 334 height 37
click at [736, 555] on input "SK8 3RD" at bounding box center [796, 563] width 334 height 37
click at [1098, 769] on link "Update" at bounding box center [1099, 770] width 76 height 36
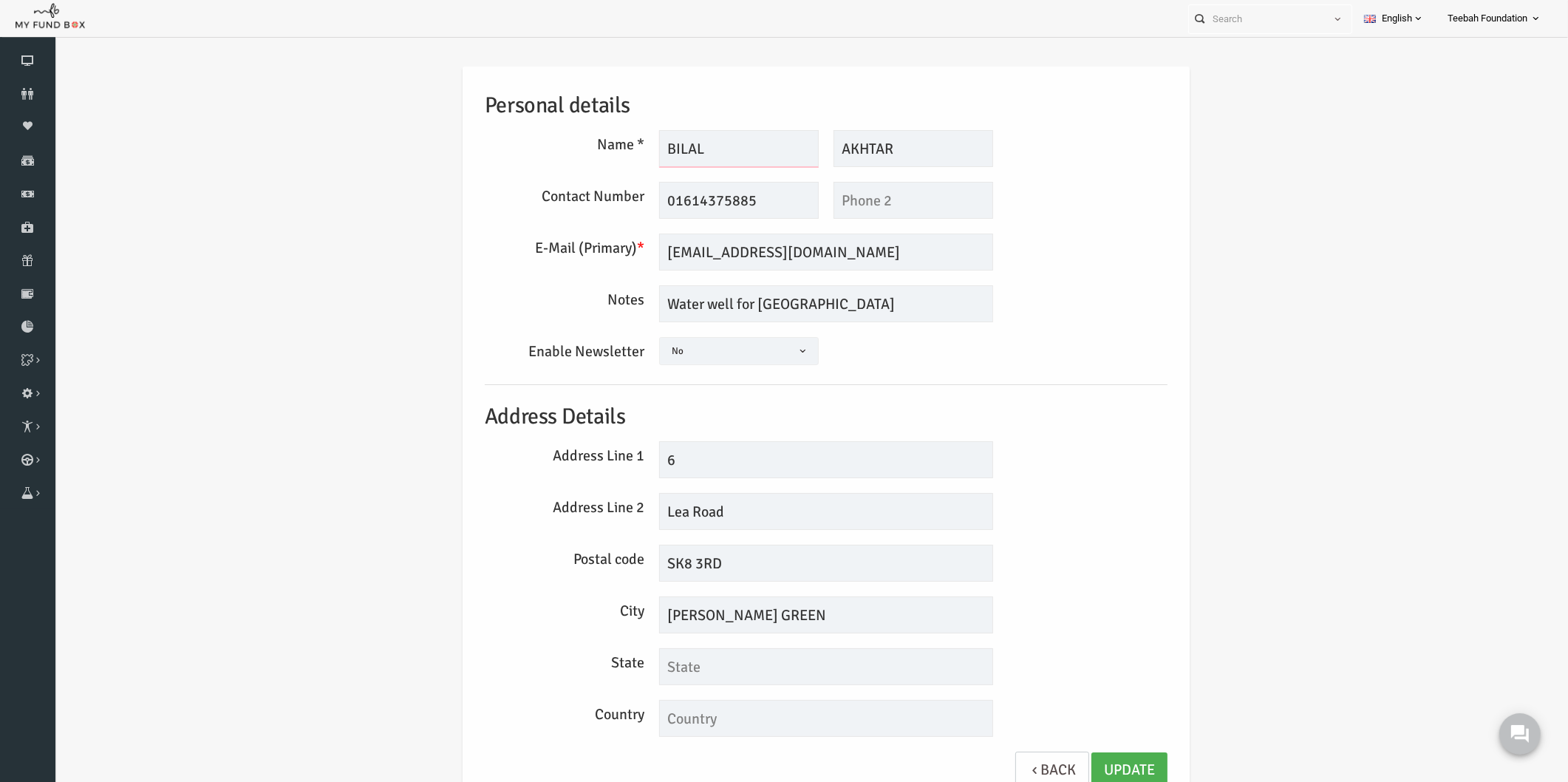
click at [729, 144] on input "BILAL" at bounding box center [708, 148] width 159 height 37
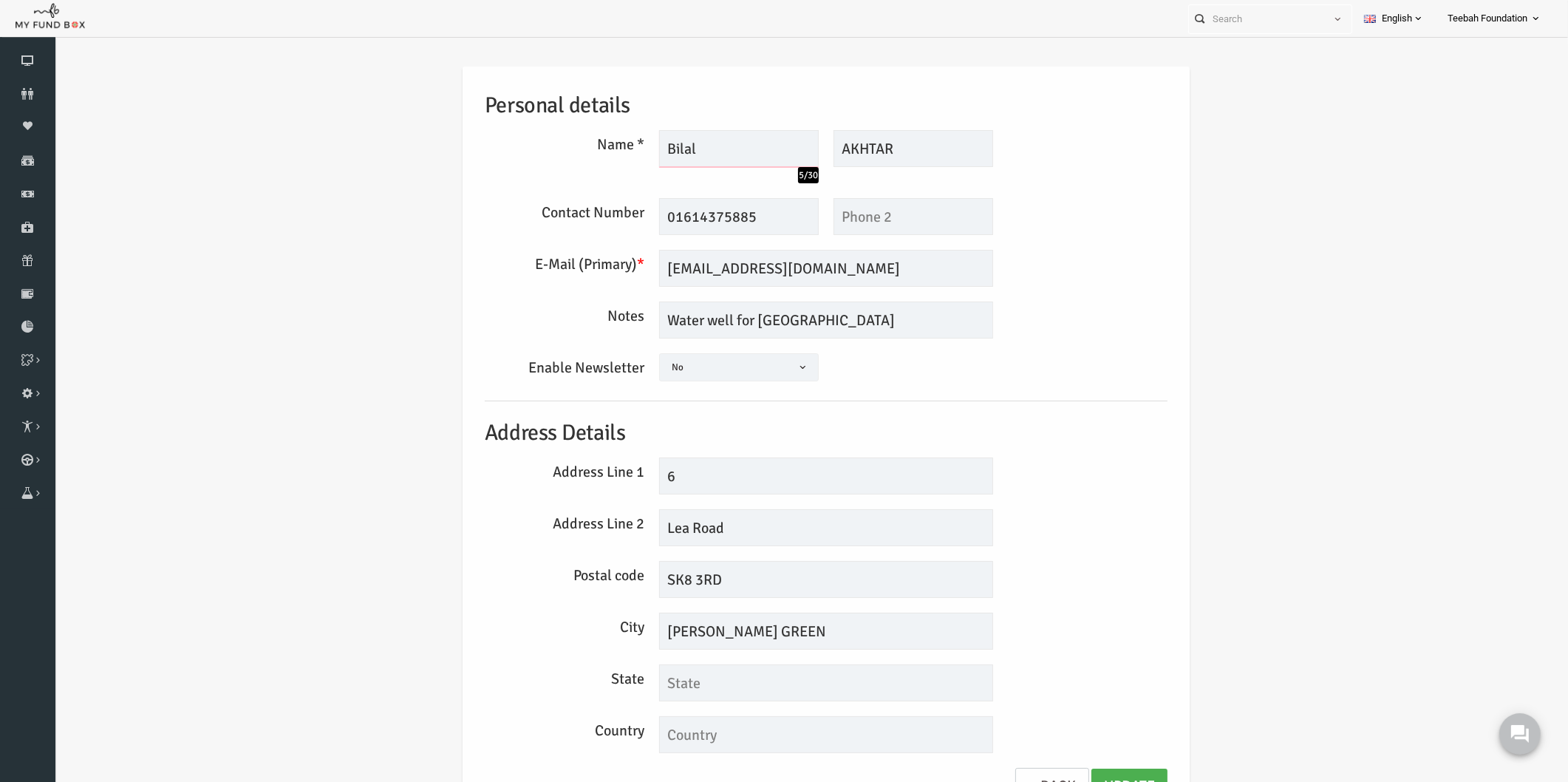
type input "Bilal"
click at [864, 150] on input "AKHTAR" at bounding box center [883, 148] width 159 height 37
type input "[PERSON_NAME]"
click at [950, 425] on h5 "Address Details" at bounding box center [796, 433] width 682 height 34
drag, startPoint x: 751, startPoint y: 632, endPoint x: 586, endPoint y: 633, distance: 165.0
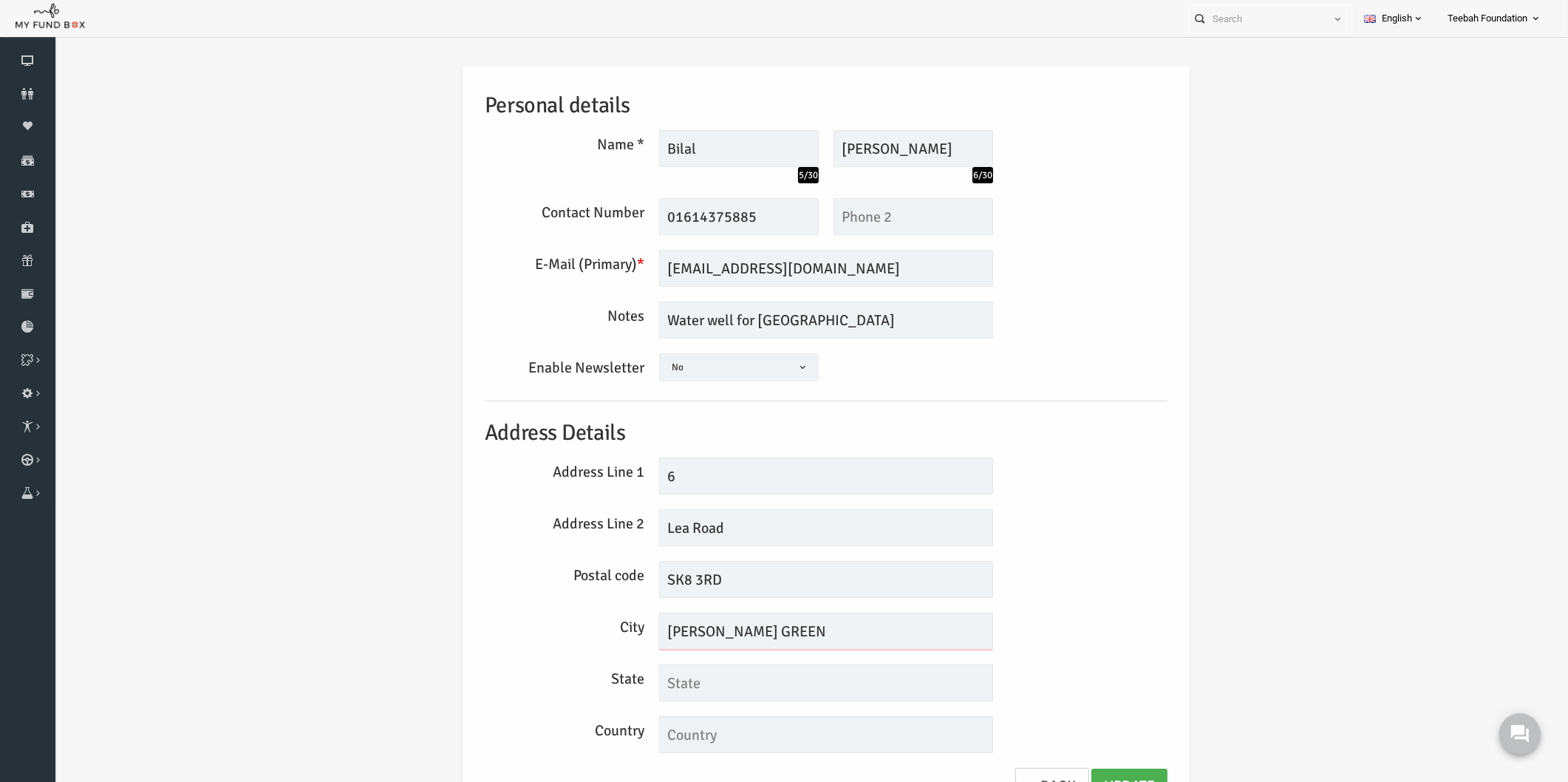
click at [586, 633] on div "City [PERSON_NAME] GREEN" at bounding box center [796, 632] width 697 height 37
click at [715, 581] on input "SK8 3RD" at bounding box center [796, 580] width 334 height 37
click at [695, 481] on input "6" at bounding box center [796, 476] width 334 height 37
click at [744, 437] on h5 "Address Details" at bounding box center [796, 433] width 682 height 34
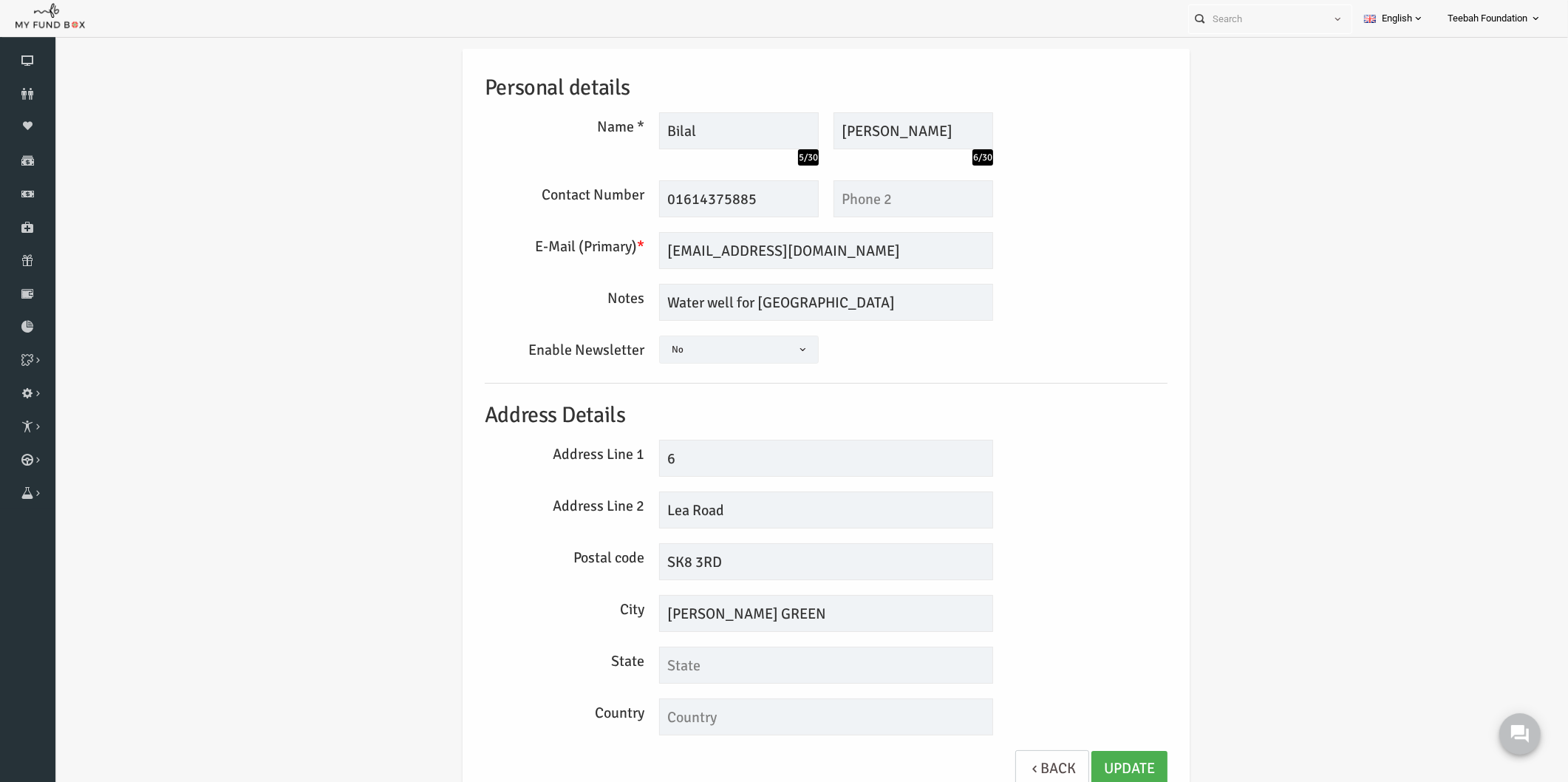
scroll to position [24, 0]
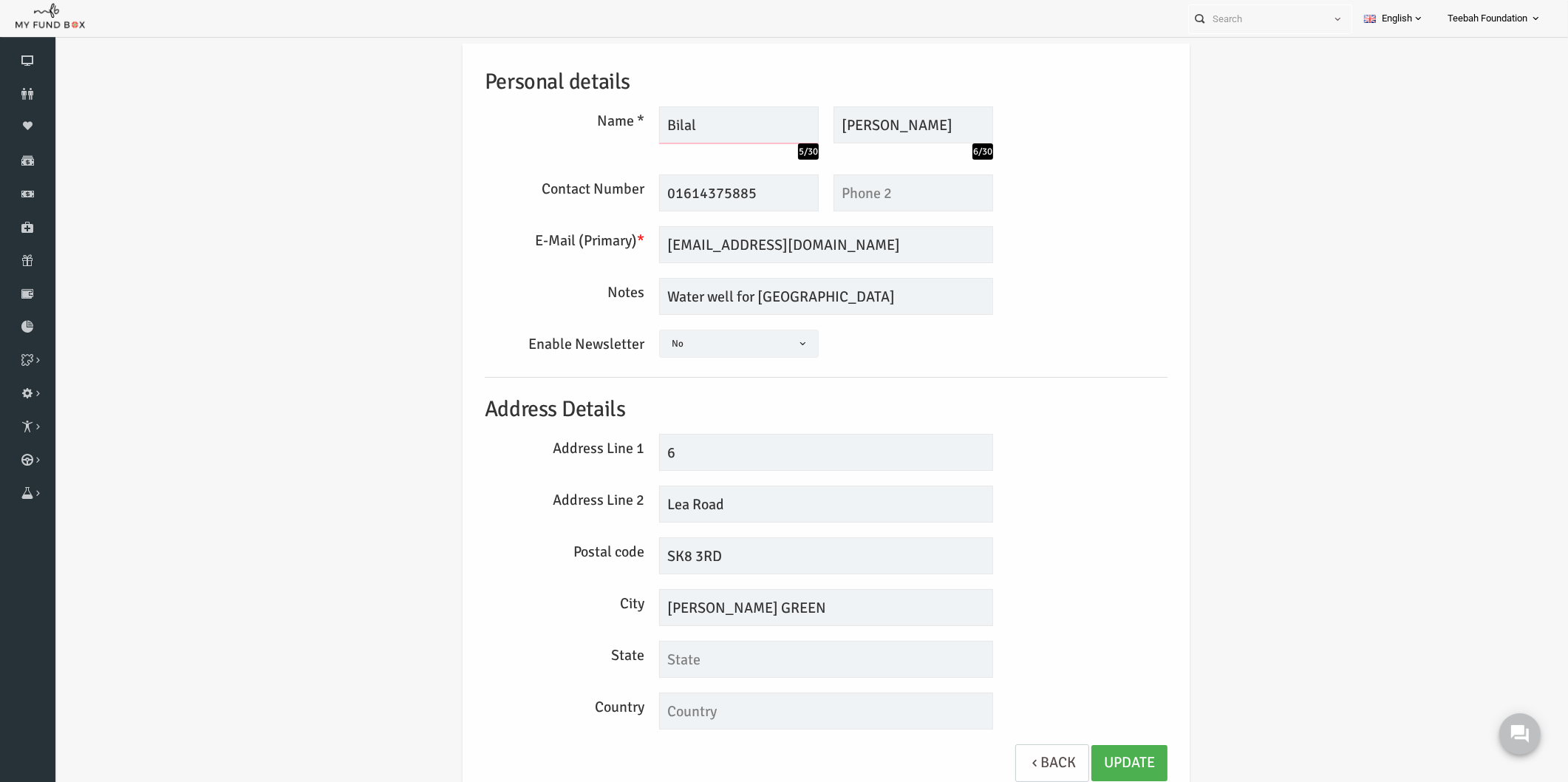
drag, startPoint x: 675, startPoint y: 129, endPoint x: 599, endPoint y: 131, distance: 76.0
click at [599, 131] on div "Name * Bilal 5/30 Description allows upto maximum of 255 characters. Please Fil…" at bounding box center [796, 133] width 697 height 53
click at [681, 124] on input "Bilal" at bounding box center [708, 125] width 159 height 37
drag, startPoint x: 669, startPoint y: 122, endPoint x: 605, endPoint y: 123, distance: 64.0
click at [605, 123] on div "Name * [PERSON_NAME] 14/30 Description allows upto maximum of 255 characters. P…" at bounding box center [796, 133] width 697 height 53
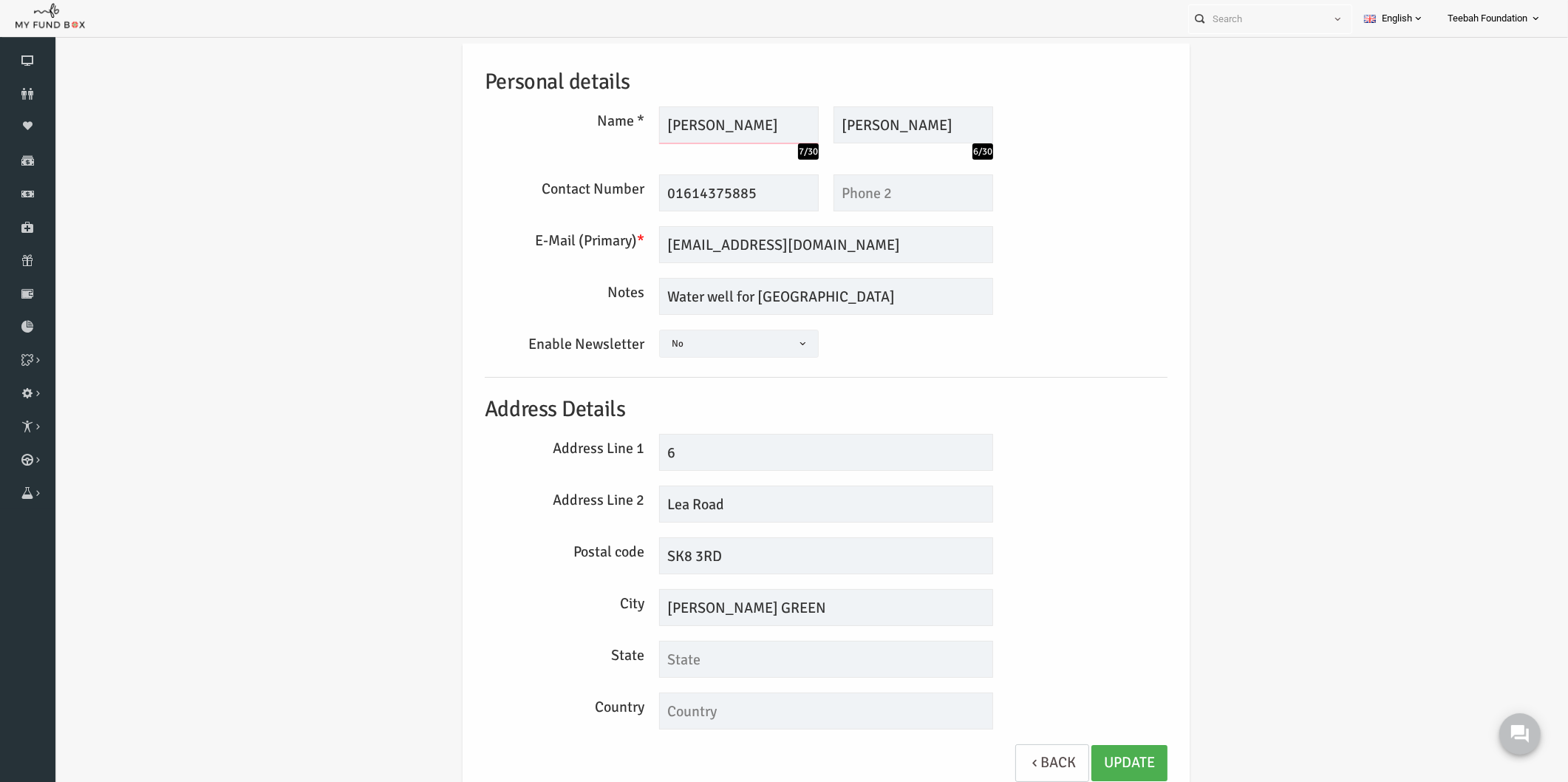
type input "[PERSON_NAME]"
click at [1017, 558] on div "Postal code SK8 3RD" at bounding box center [796, 556] width 697 height 37
click at [1072, 763] on link "Update" at bounding box center [1099, 763] width 76 height 36
click at [1066, 481] on div "Personal details Name * [PERSON_NAME] 7/30 Description allows upto maximum of 2…" at bounding box center [796, 419] width 712 height 754
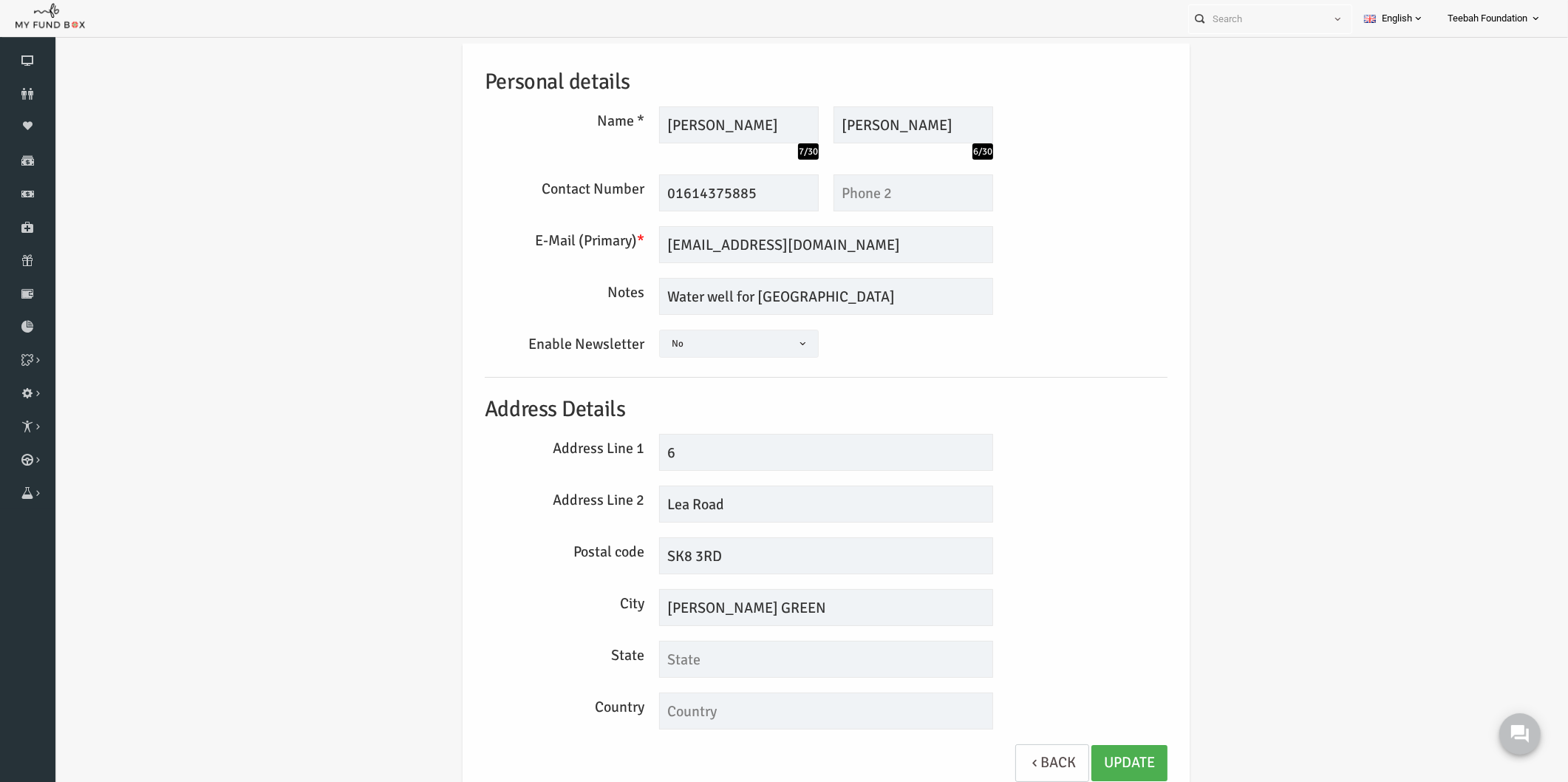
click at [1104, 417] on h5 "Address Details" at bounding box center [796, 409] width 682 height 34
drag, startPoint x: 714, startPoint y: 711, endPoint x: 773, endPoint y: 447, distance: 270.5
click at [703, 475] on div "Personal details Name * [PERSON_NAME] 7/30 Description allows upto maximum of 2…" at bounding box center [796, 419] width 712 height 754
click at [988, 431] on div "Personal details Name * [PERSON_NAME] 7/30 Description allows upto maximum of 2…" at bounding box center [796, 419] width 712 height 754
click at [660, 384] on div "Personal details Name * [PERSON_NAME] 7/30 Description allows upto maximum of 2…" at bounding box center [796, 419] width 712 height 754
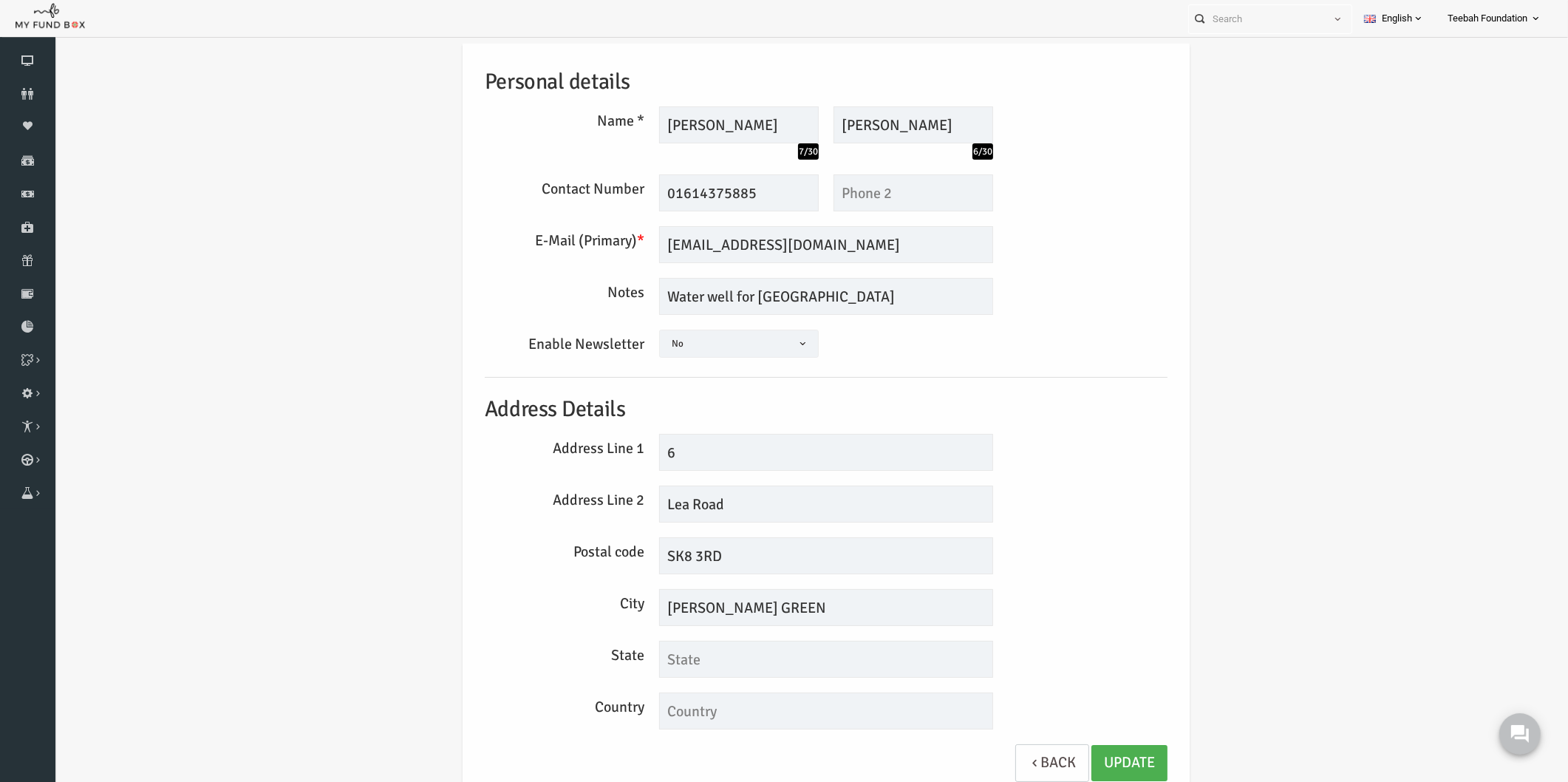
scroll to position [47, 0]
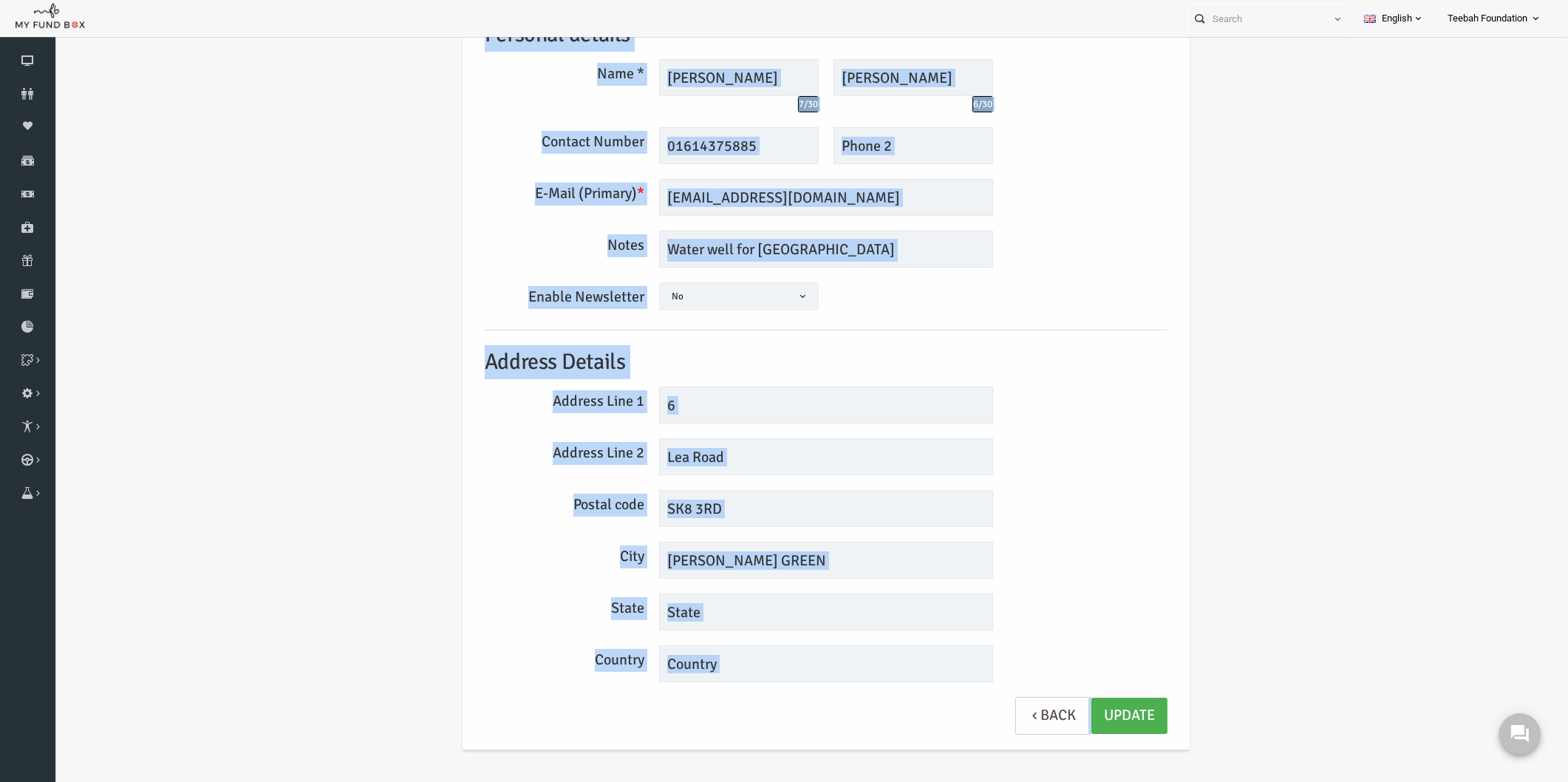
drag, startPoint x: 457, startPoint y: 28, endPoint x: 1098, endPoint y: 599, distance: 858.4
click at [1126, 685] on div "Personal details Name * [PERSON_NAME] 7/30 Description allows upto maximum of 2…" at bounding box center [796, 372] width 712 height 754
click at [1098, 597] on div "State" at bounding box center [796, 612] width 697 height 37
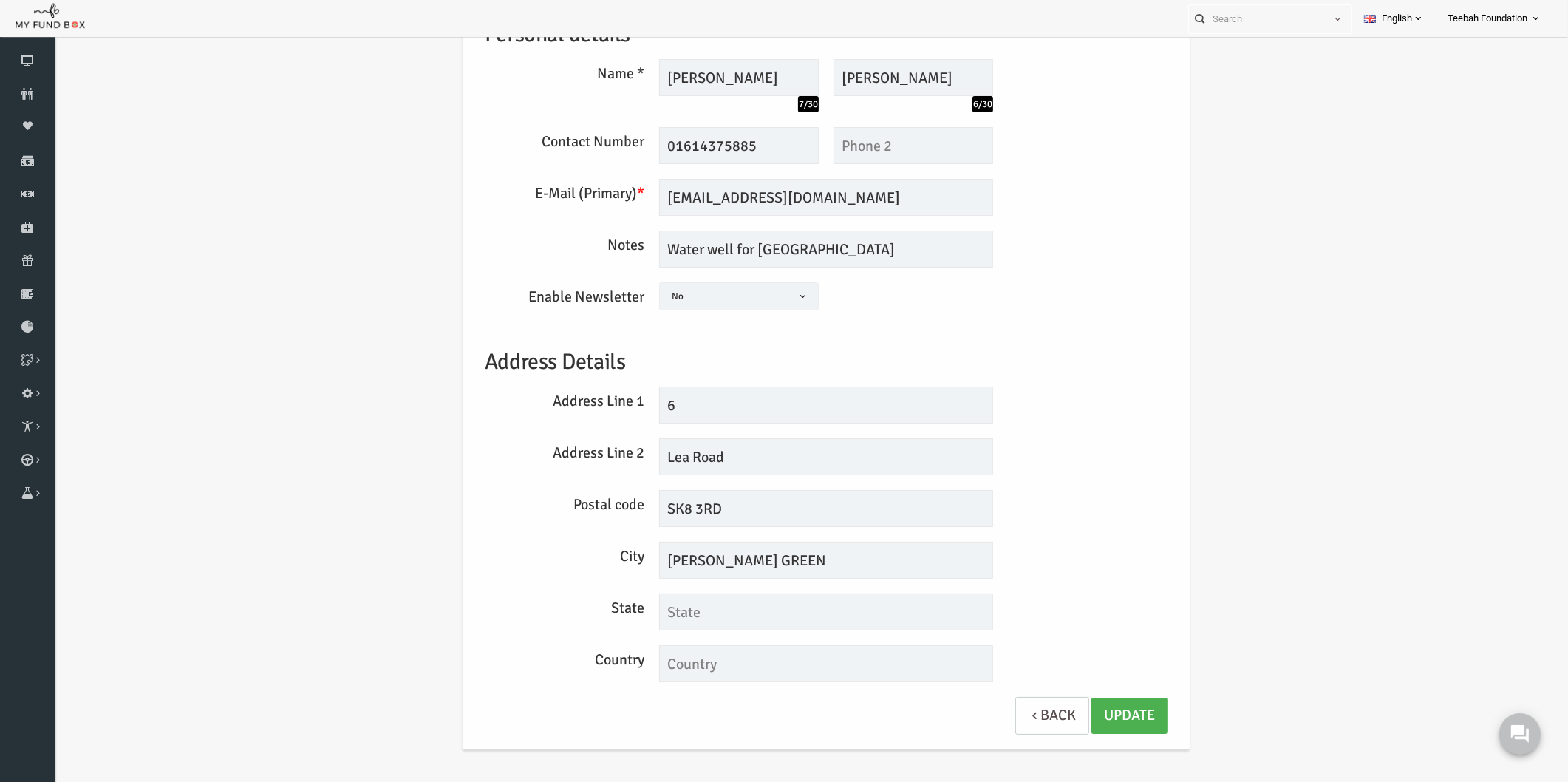
click at [1023, 568] on div "City [PERSON_NAME] GREEN" at bounding box center [796, 560] width 697 height 37
drag, startPoint x: 706, startPoint y: 452, endPoint x: 567, endPoint y: 463, distance: 139.4
click at [567, 463] on div "Address Line 2 [GEOGRAPHIC_DATA]" at bounding box center [796, 457] width 697 height 37
click at [1046, 439] on div "Address Line 2 [GEOGRAPHIC_DATA]" at bounding box center [796, 457] width 697 height 37
click at [253, 336] on div "Personal details Name * [PERSON_NAME] 7/30 Description allows upto maximum of 2…" at bounding box center [796, 376] width 1484 height 806
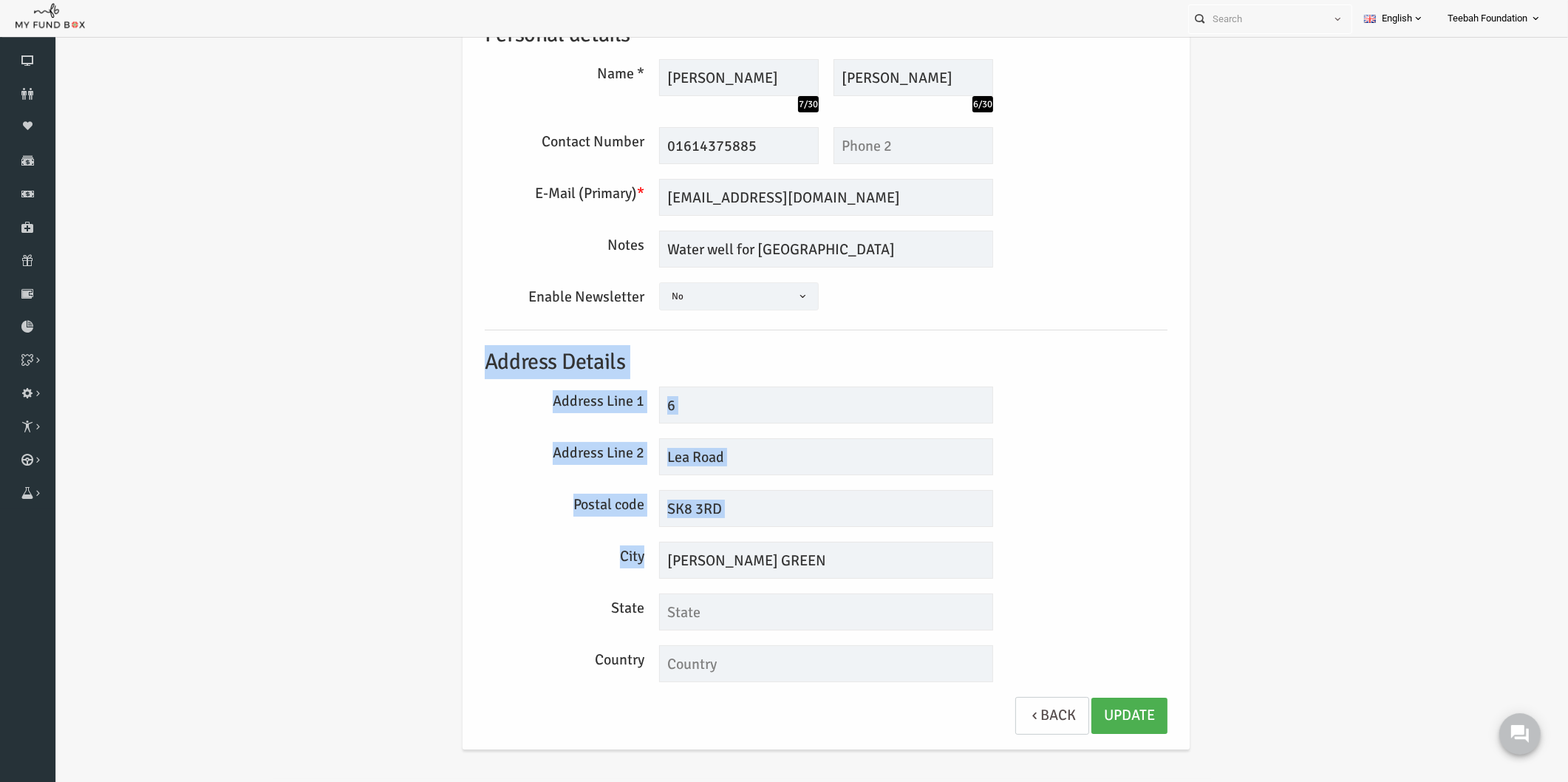
drag, startPoint x: 455, startPoint y: 362, endPoint x: 966, endPoint y: 573, distance: 552.8
click at [966, 573] on div "Personal details Name * [PERSON_NAME] 7/30 Description allows upto maximum of 2…" at bounding box center [796, 372] width 712 height 754
click at [1053, 552] on div "City [PERSON_NAME] GREEN" at bounding box center [796, 560] width 697 height 37
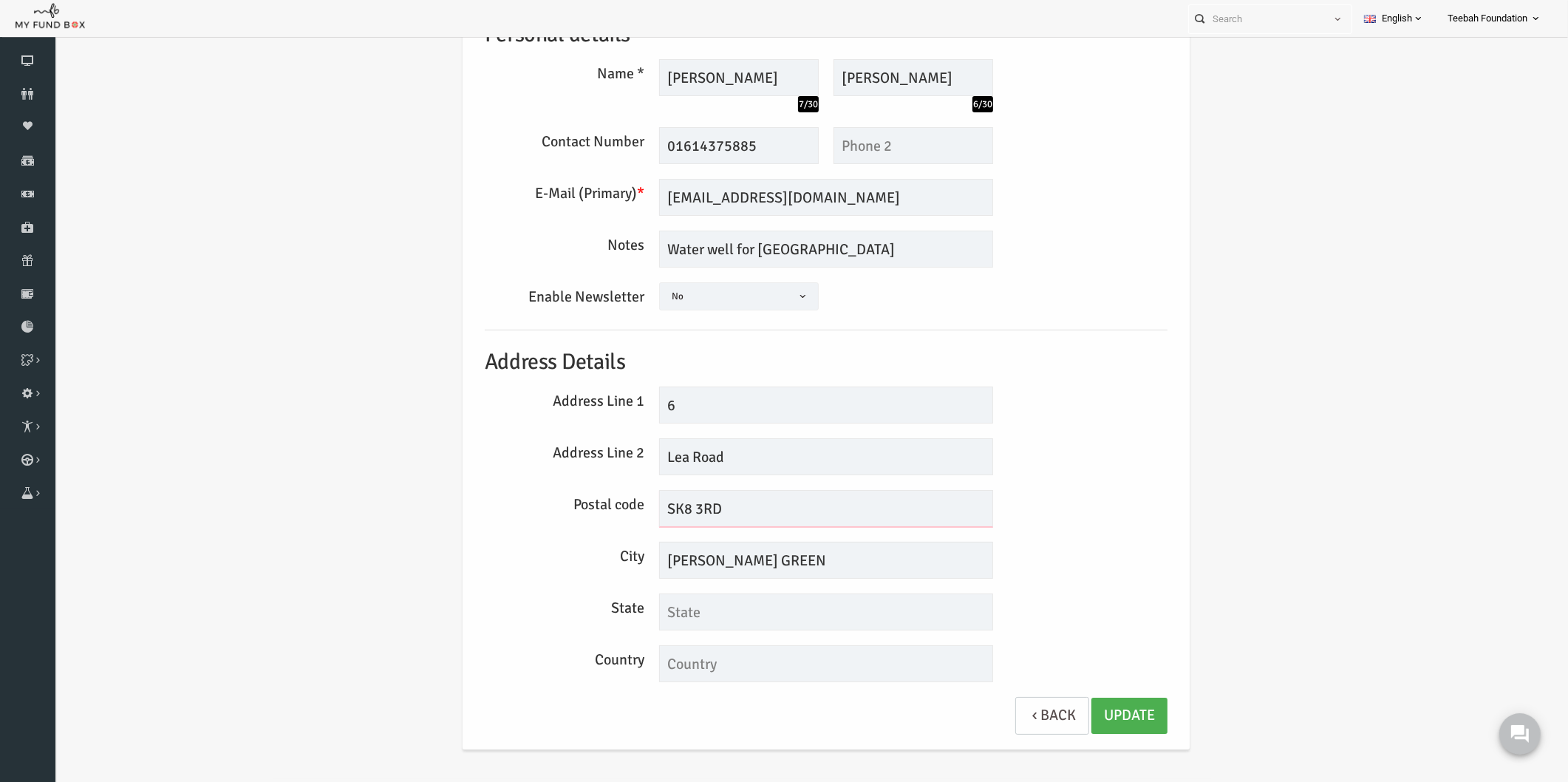
drag, startPoint x: 708, startPoint y: 505, endPoint x: 587, endPoint y: 520, distance: 121.9
click at [587, 520] on div "Postal code SK8 3RD" at bounding box center [796, 508] width 697 height 37
drag, startPoint x: 737, startPoint y: 456, endPoint x: 485, endPoint y: 463, distance: 252.1
click at [485, 463] on div "Address Line 2 [GEOGRAPHIC_DATA]" at bounding box center [796, 457] width 697 height 37
paste input "[STREET_ADDRESS][PERSON_NAME]"
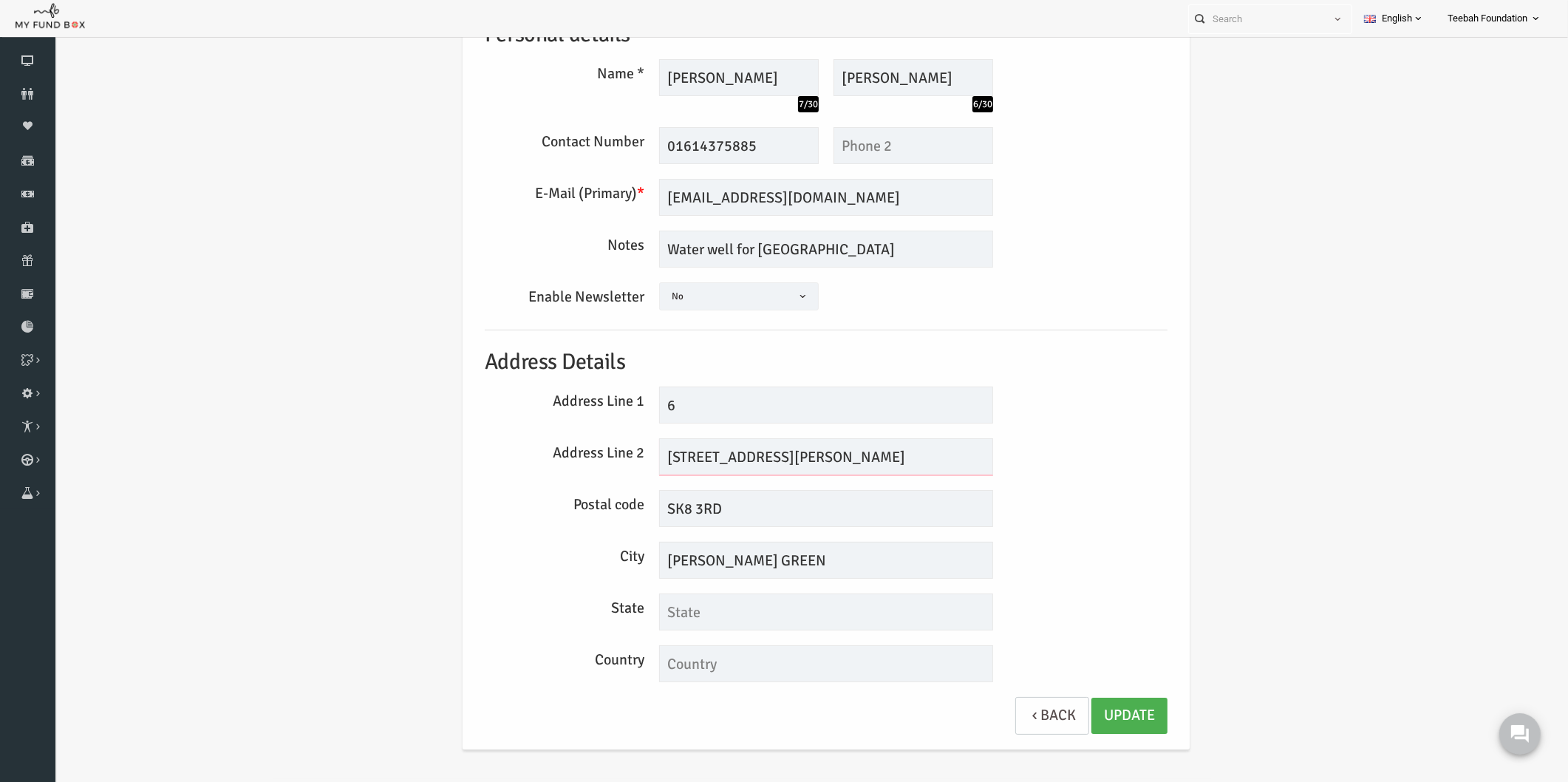
click at [649, 457] on input "[STREET_ADDRESS][PERSON_NAME]" at bounding box center [796, 457] width 334 height 37
drag, startPoint x: 899, startPoint y: 458, endPoint x: 840, endPoint y: 456, distance: 59.0
click at [840, 456] on input "[STREET_ADDRESS][PERSON_NAME]" at bounding box center [796, 457] width 334 height 37
drag, startPoint x: 713, startPoint y: 509, endPoint x: 555, endPoint y: 518, distance: 158.3
click at [555, 518] on div "Postal code SK8 3RD" at bounding box center [796, 508] width 697 height 37
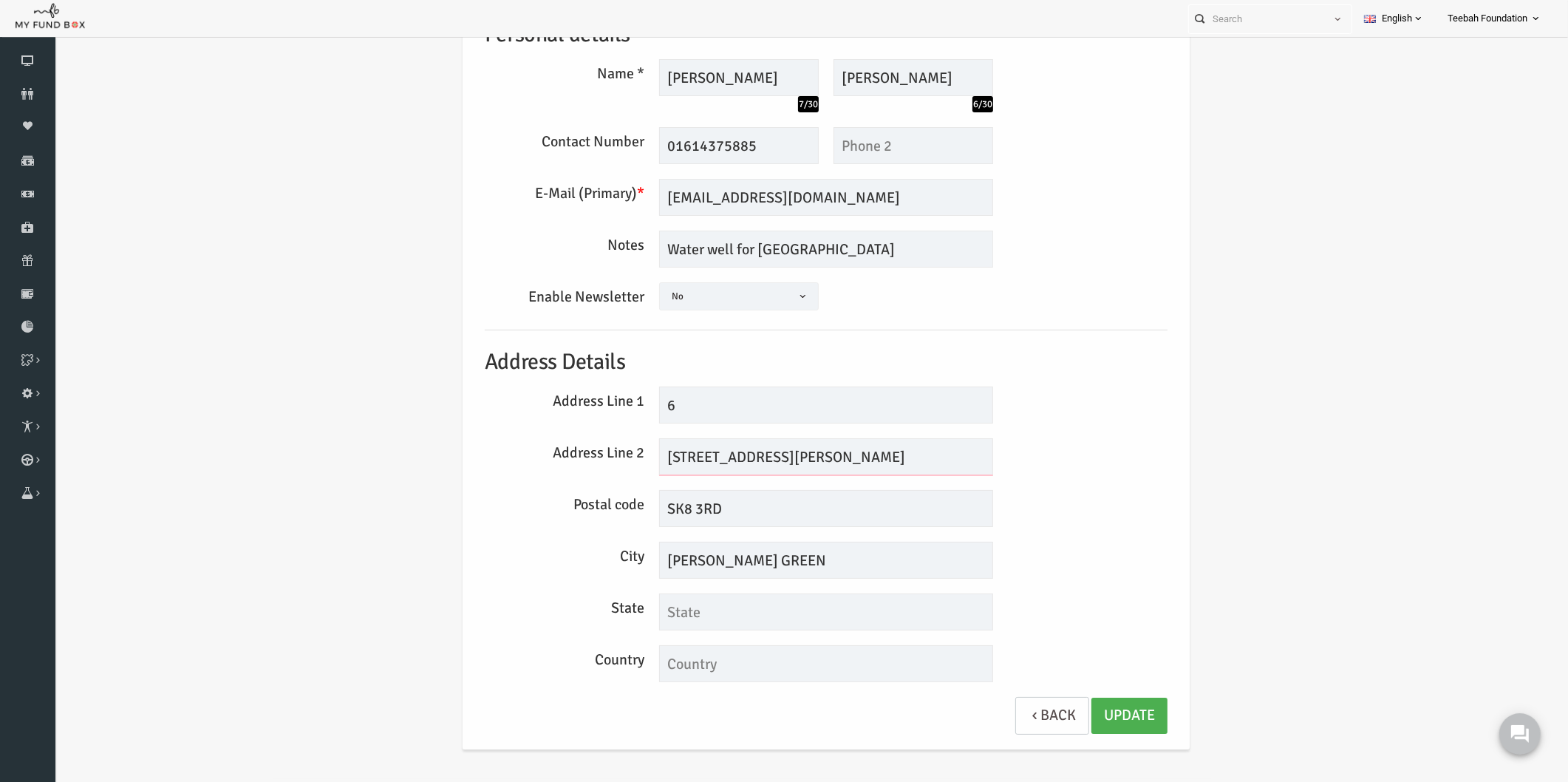
drag, startPoint x: 901, startPoint y: 454, endPoint x: 839, endPoint y: 454, distance: 62.0
click at [839, 454] on input "[STREET_ADDRESS][PERSON_NAME]" at bounding box center [796, 457] width 334 height 37
drag, startPoint x: 832, startPoint y: 453, endPoint x: 701, endPoint y: 452, distance: 131.0
click at [701, 452] on input "[GEOGRAPHIC_DATA][PERSON_NAME], [GEOGRAPHIC_DATA]" at bounding box center [796, 457] width 334 height 37
type input "Lea Road,"
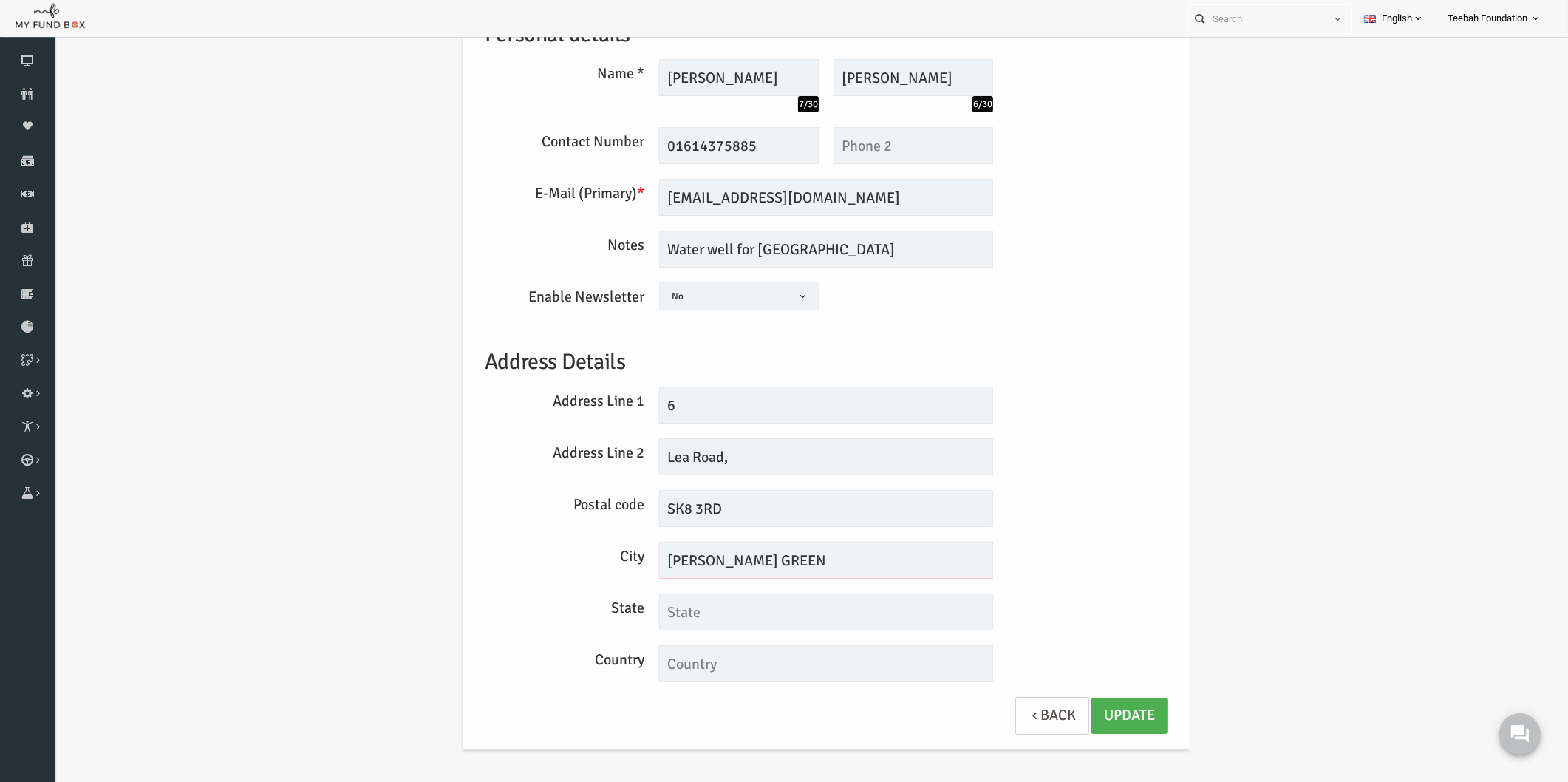
drag, startPoint x: 729, startPoint y: 559, endPoint x: 584, endPoint y: 559, distance: 145.0
click at [584, 559] on div "City [PERSON_NAME] GREEN" at bounding box center [796, 560] width 697 height 37
paste input "eald Green Cheadle"
drag, startPoint x: 742, startPoint y: 558, endPoint x: 715, endPoint y: 558, distance: 27.0
click at [715, 558] on input "[PERSON_NAME] Green [PERSON_NAME]" at bounding box center [796, 560] width 334 height 37
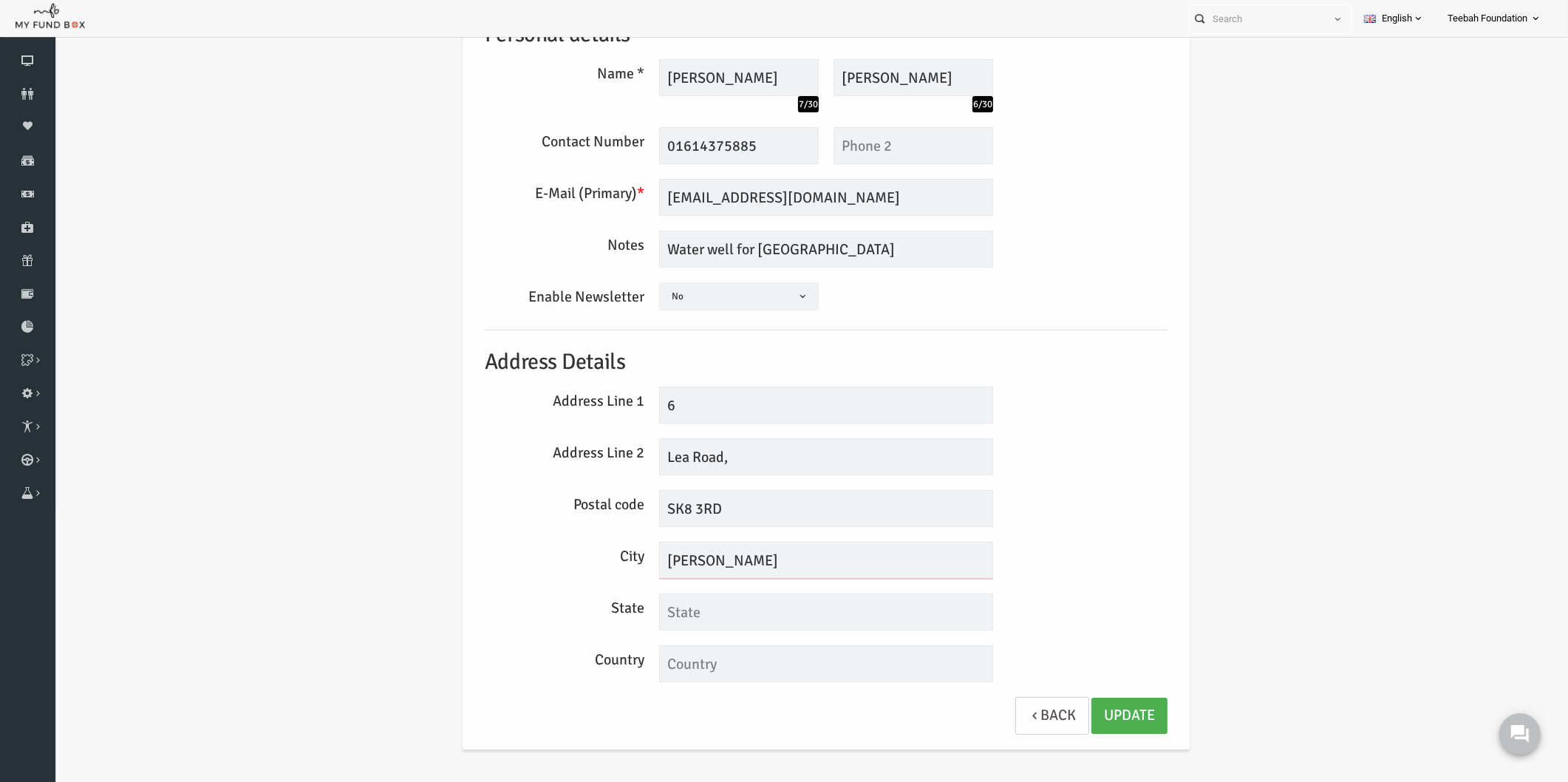
type input "[PERSON_NAME]"
click at [708, 609] on input "text" at bounding box center [796, 612] width 334 height 37
paste input "Cheadle"
type input "Cheadle"
click at [701, 671] on input "text" at bounding box center [796, 664] width 334 height 37
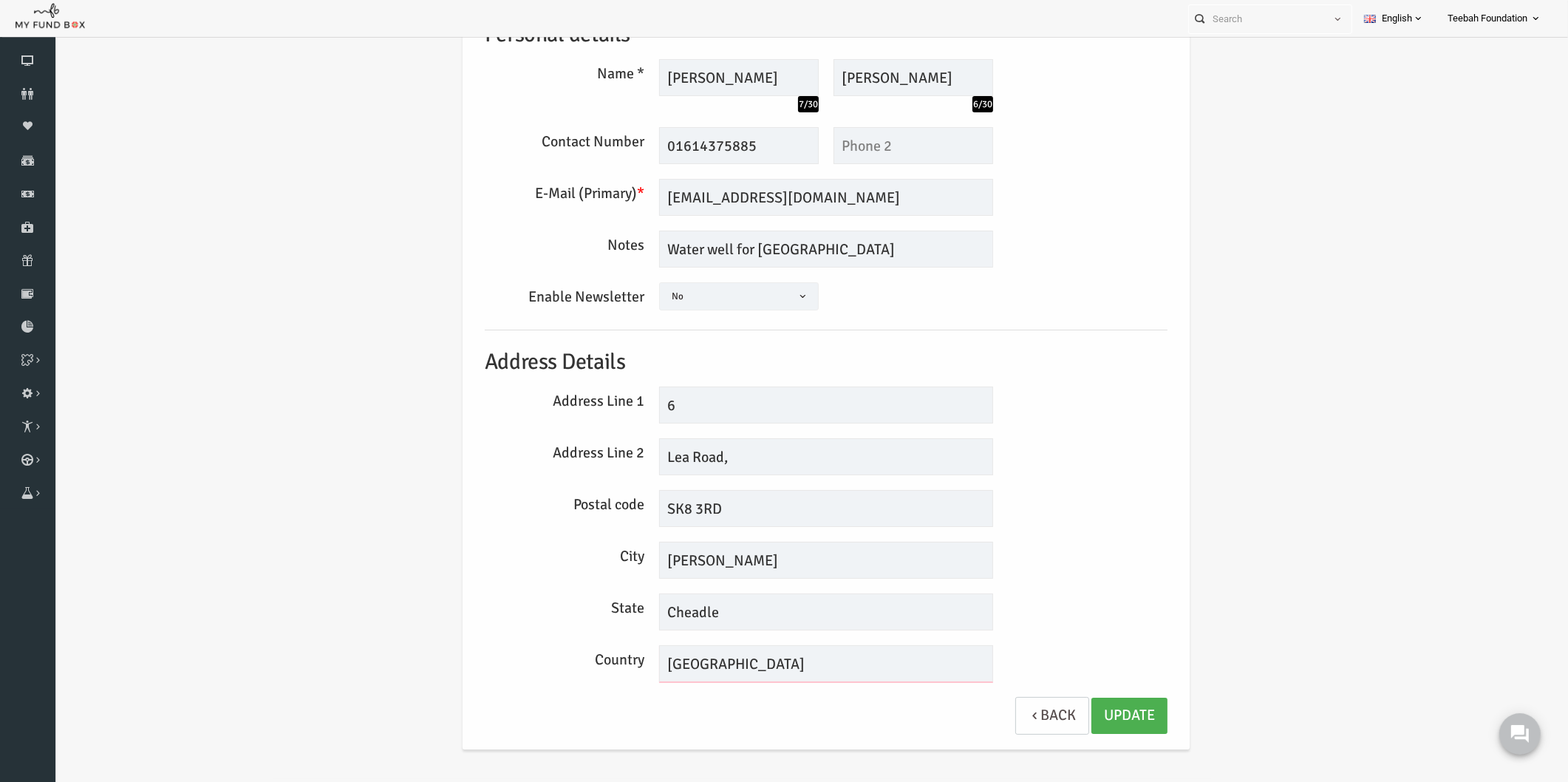
type input "[GEOGRAPHIC_DATA]"
click at [1002, 513] on div "Postal code SK8 3RD" at bounding box center [796, 508] width 697 height 37
click at [1072, 703] on link "Update" at bounding box center [1099, 715] width 76 height 36
click at [1052, 519] on div "Postal code SK8 3RD" at bounding box center [796, 508] width 697 height 37
click at [1025, 448] on div "Address Line 2 [GEOGRAPHIC_DATA]," at bounding box center [796, 457] width 697 height 37
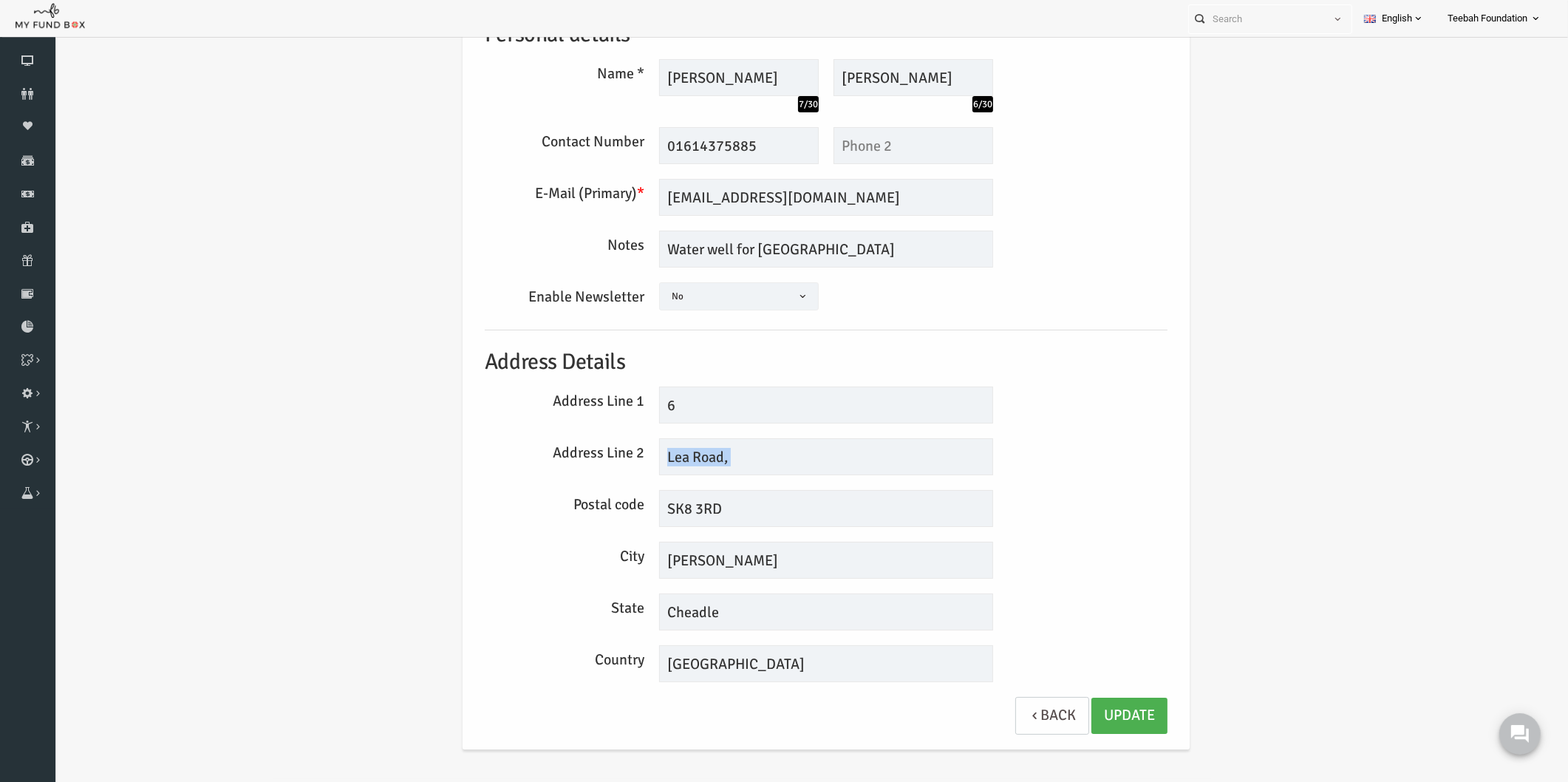
click at [1025, 448] on div "Address Line 2 [GEOGRAPHIC_DATA]," at bounding box center [796, 457] width 697 height 37
click at [803, 252] on textarea "WATER WELL FOR [GEOGRAPHIC_DATA]" at bounding box center [796, 250] width 334 height 37
drag, startPoint x: 804, startPoint y: 243, endPoint x: 545, endPoint y: 267, distance: 260.1
click at [545, 267] on div "Notes WATER WELL FOR [GEOGRAPHIC_DATA]" at bounding box center [796, 250] width 697 height 37
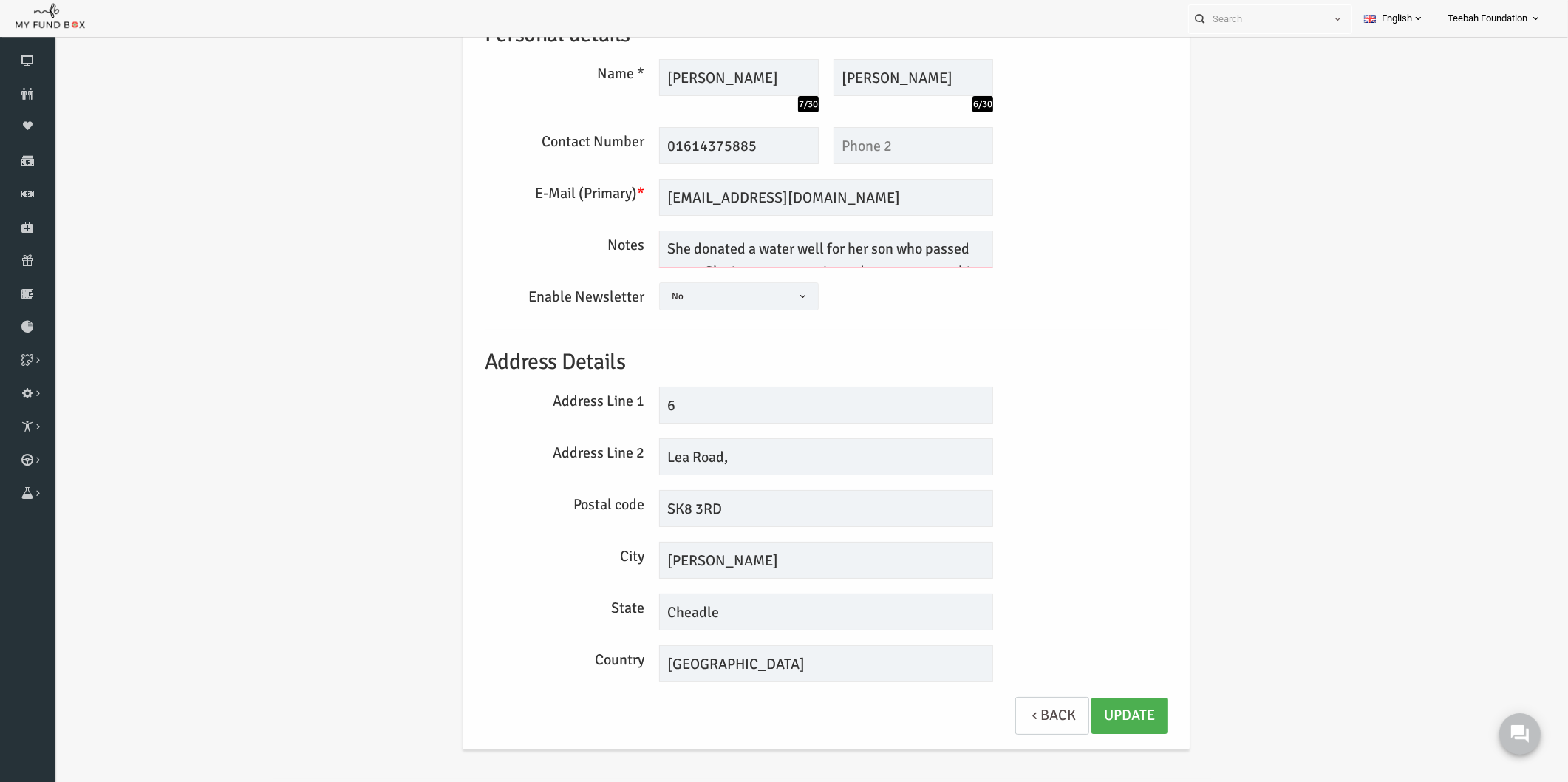
scroll to position [0, 0]
click at [631, 247] on textarea "WATER WELL FOR [GEOGRAPHIC_DATA]" at bounding box center [796, 250] width 334 height 37
type textarea "[DATE] She donated a water well for her son who passed away. She is now sponsor…"
click at [1096, 722] on link "Update" at bounding box center [1099, 715] width 76 height 36
click at [1055, 558] on div "City [PERSON_NAME] Green" at bounding box center [796, 560] width 697 height 37
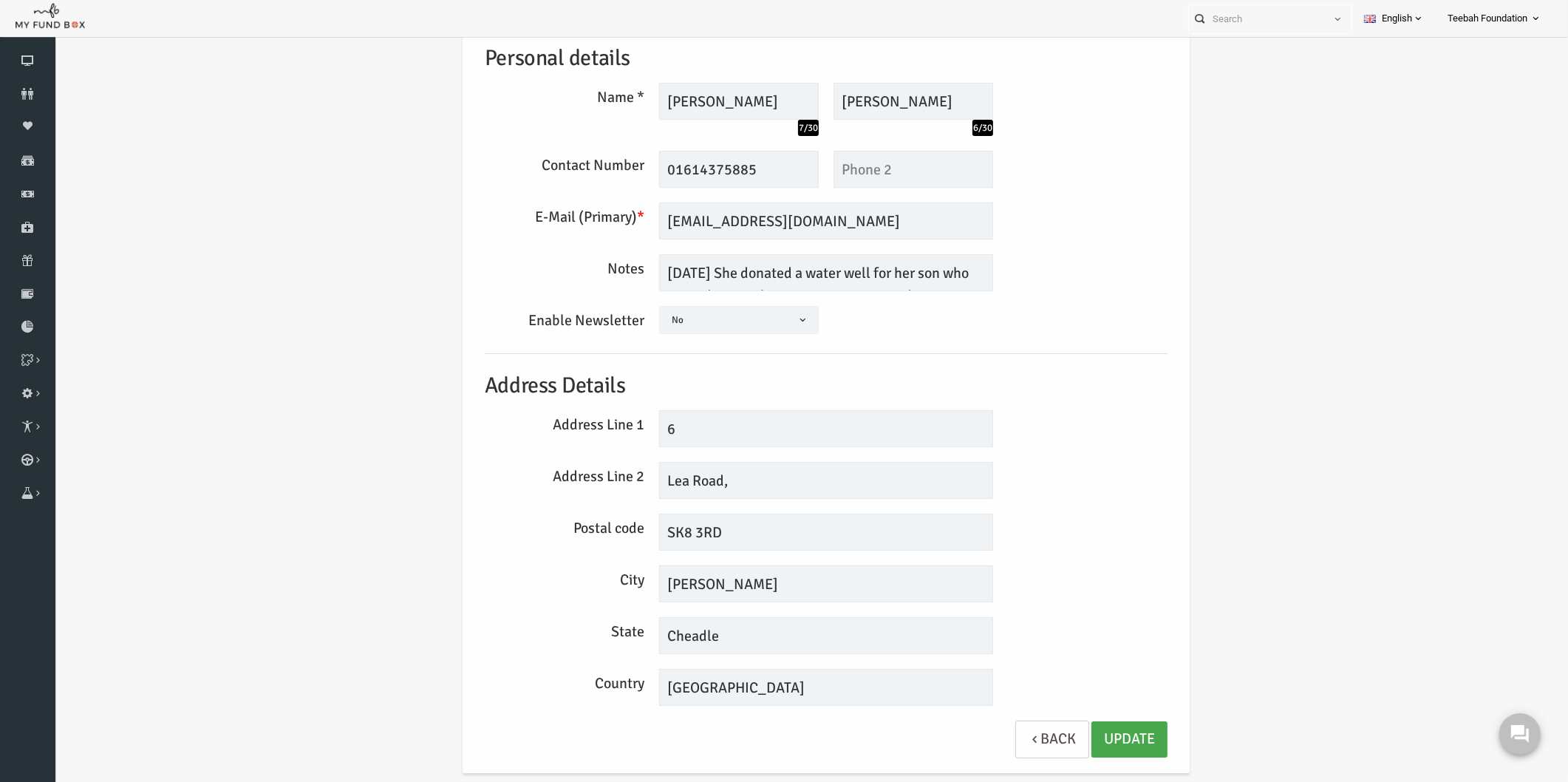
click at [1086, 734] on link "Update" at bounding box center [1099, 739] width 76 height 36
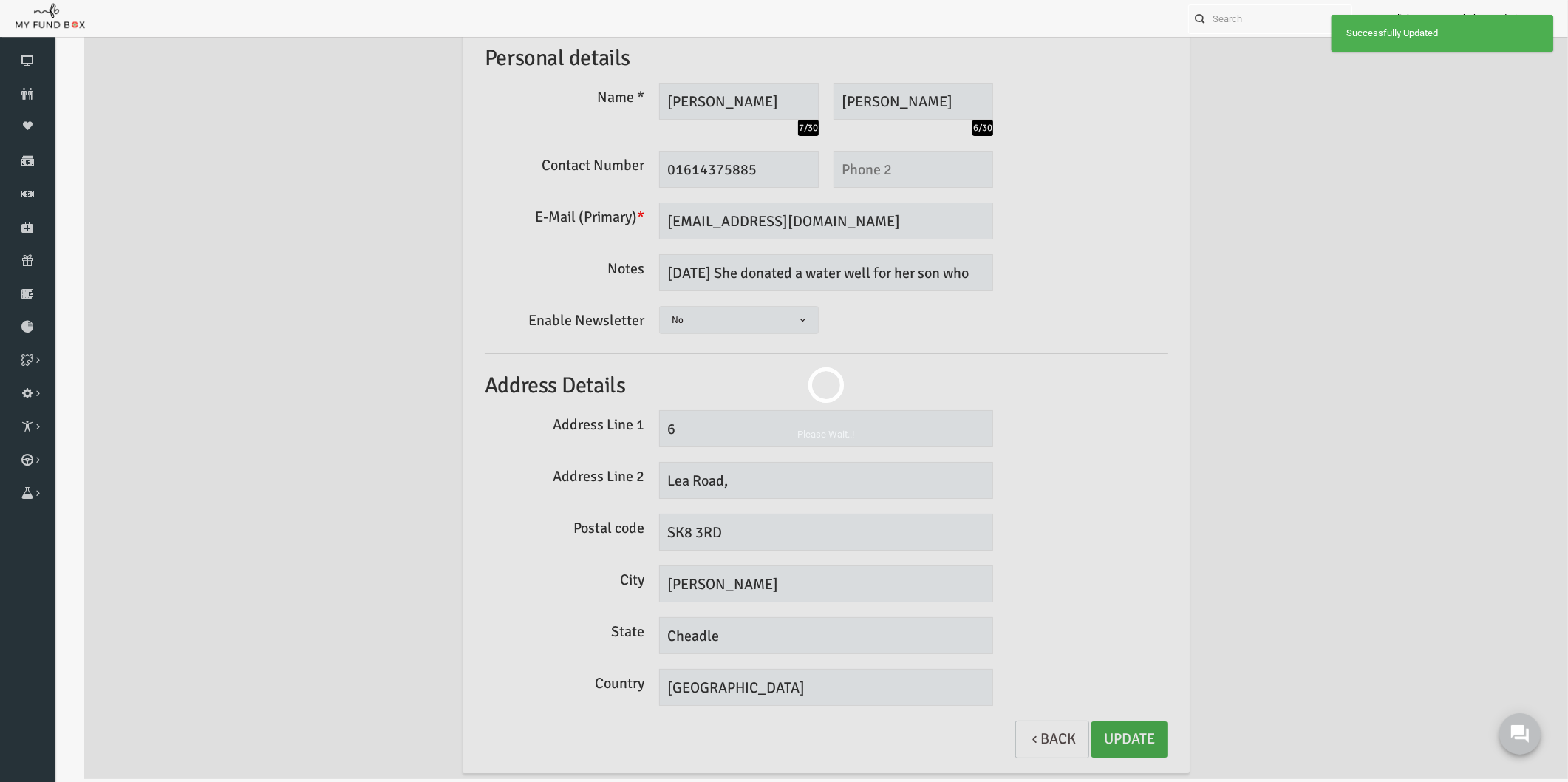
click at [1129, 461] on div "Please Wait..!" at bounding box center [796, 388] width 1484 height 782
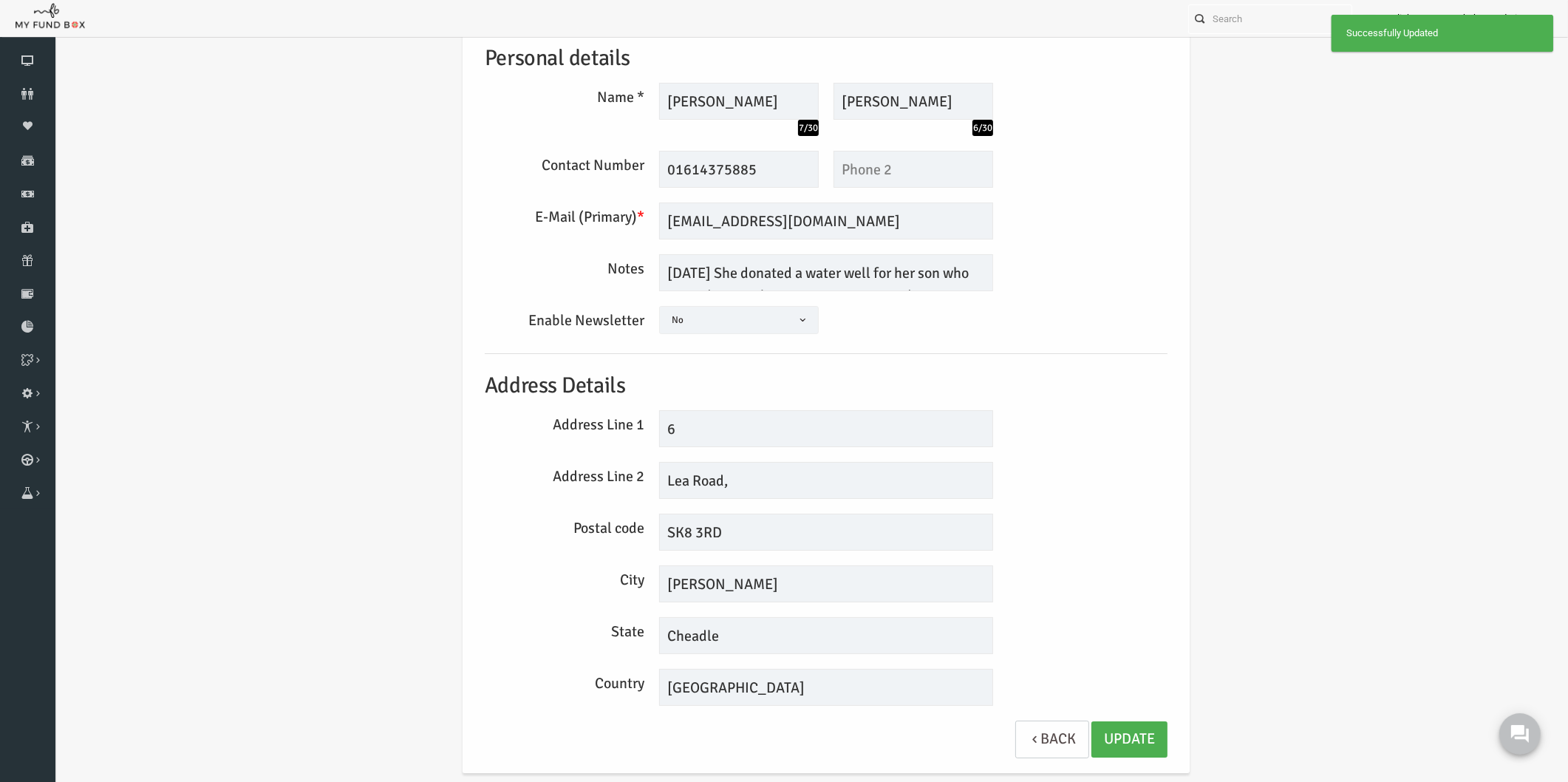
click at [258, 242] on div "Personal details Name * [PERSON_NAME] 7/30 Description allows upto maximum of 2…" at bounding box center [796, 400] width 1484 height 806
click at [278, 170] on div "Personal details Name * [PERSON_NAME] 7/30 Description allows upto maximum of 2…" at bounding box center [796, 400] width 1484 height 806
click at [1255, 276] on div "Personal details Name * [PERSON_NAME] 7/30 Description allows upto maximum of 2…" at bounding box center [796, 400] width 1484 height 806
drag, startPoint x: 1181, startPoint y: 224, endPoint x: 751, endPoint y: 71, distance: 456.4
click at [1181, 224] on div "Personal details Name * [PERSON_NAME] 7/30 Description allows upto maximum of 2…" at bounding box center [796, 400] width 1484 height 806
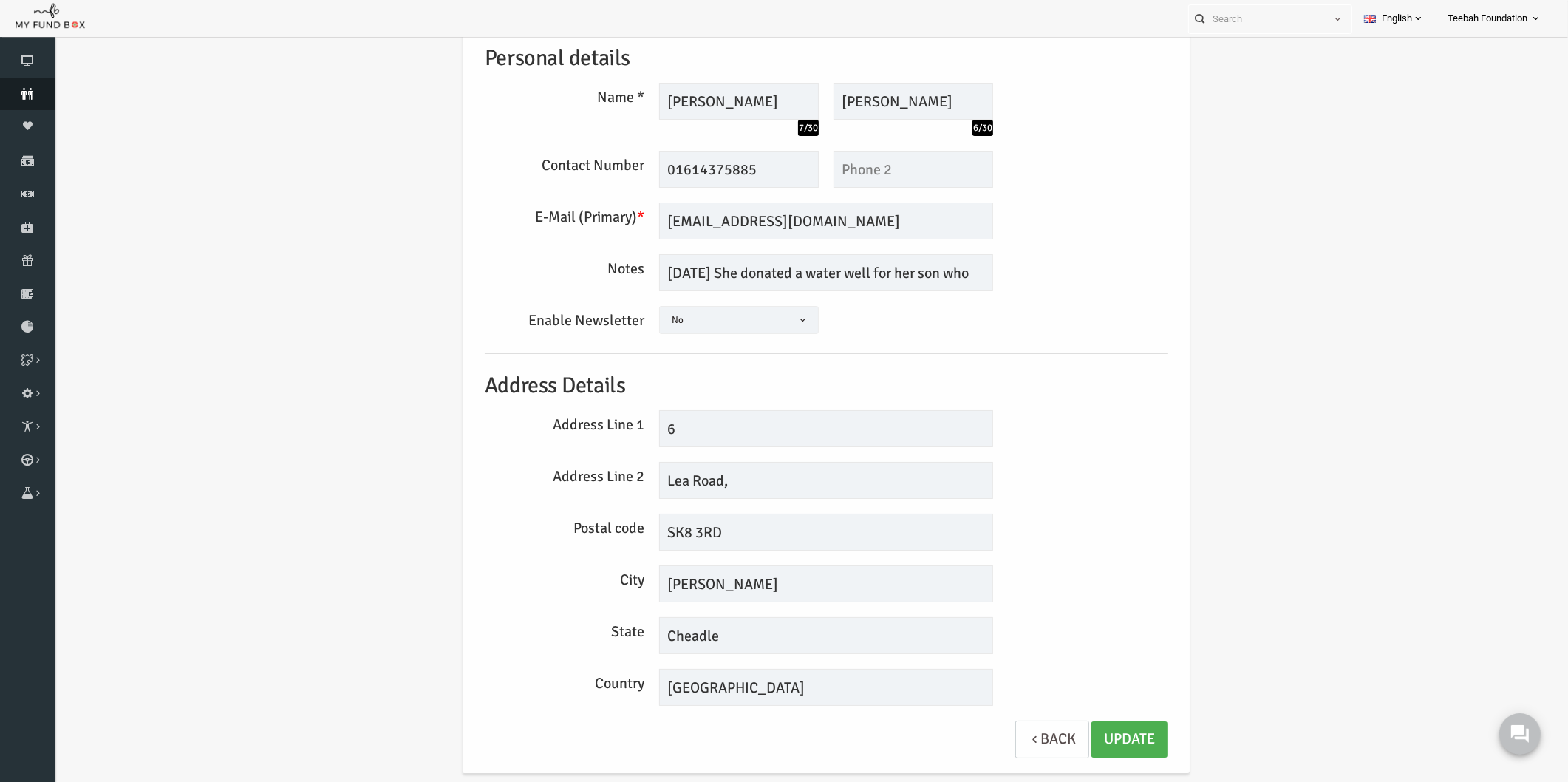
click at [24, 104] on link "Donors" at bounding box center [28, 94] width 56 height 32
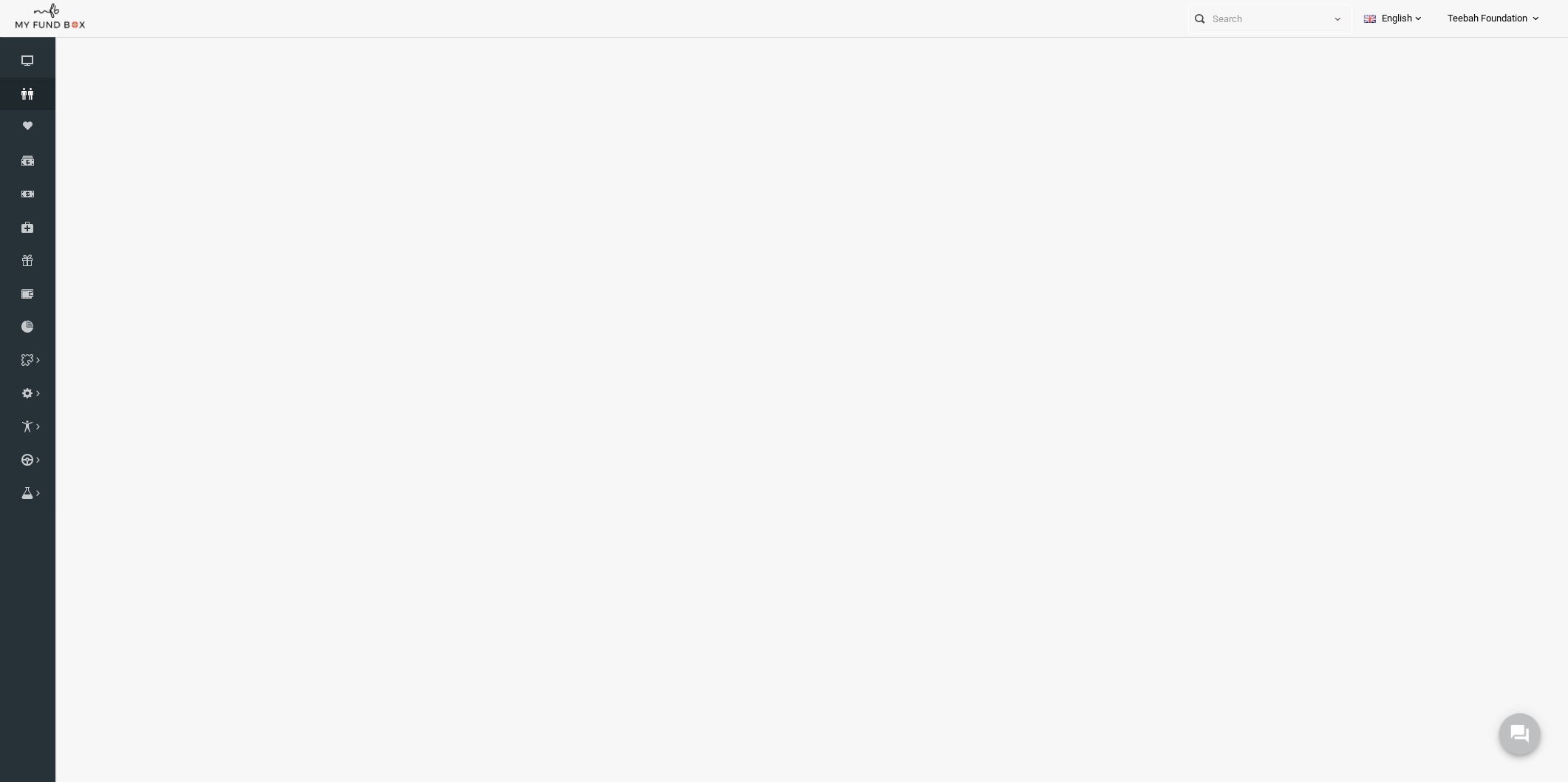
select select "100"
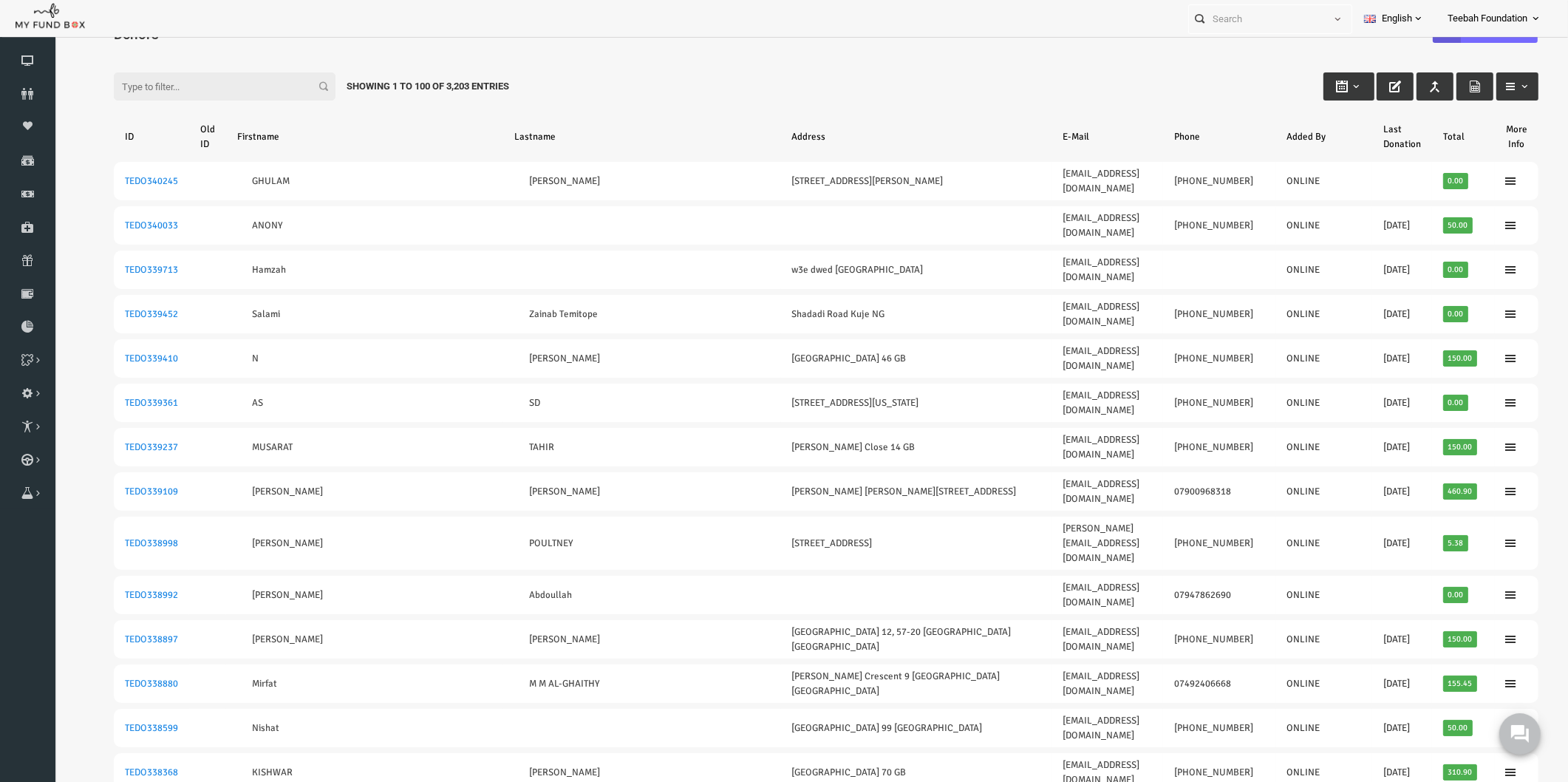
click at [150, 75] on input "Filter:" at bounding box center [194, 86] width 222 height 28
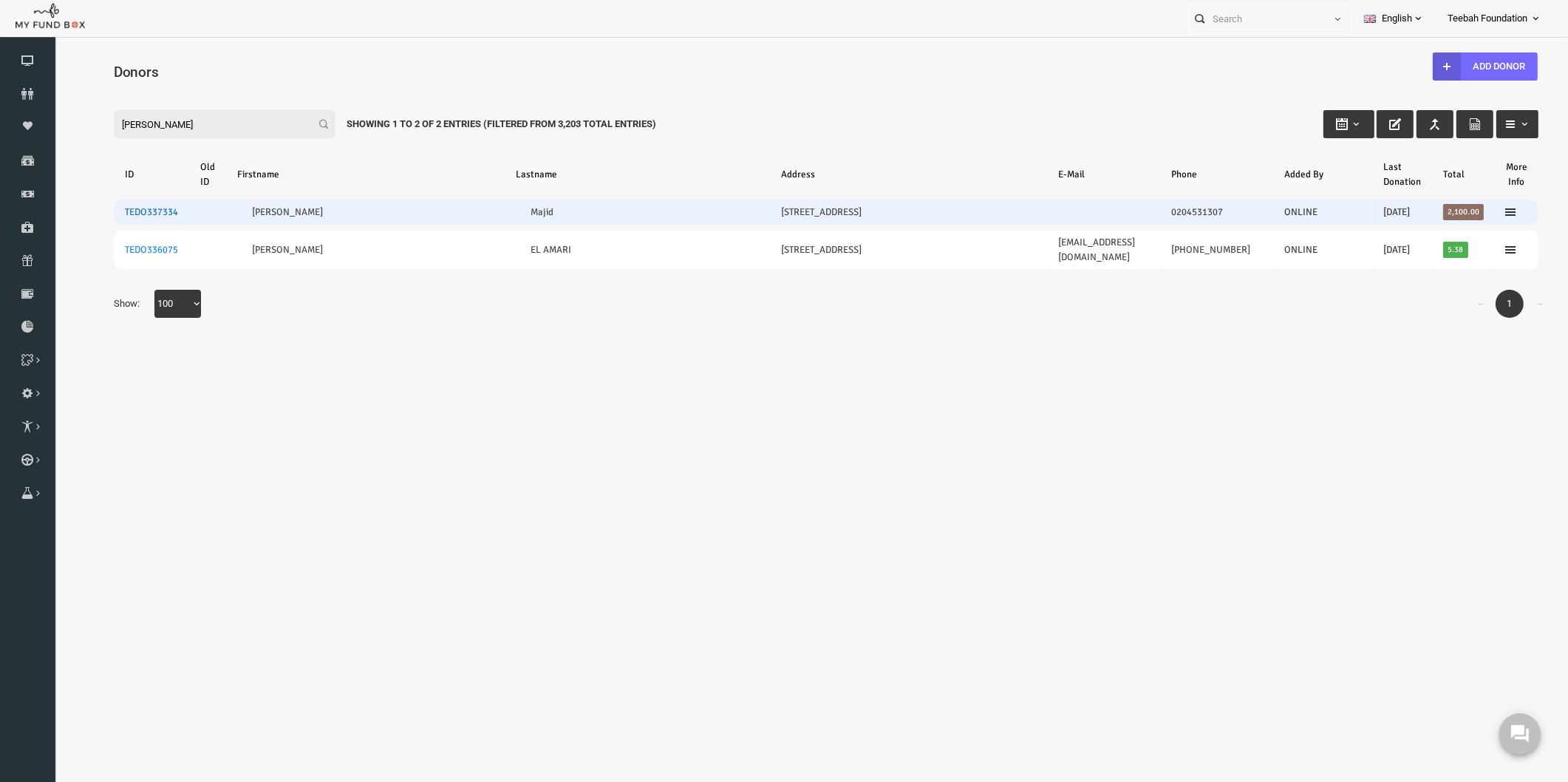
type input "[PERSON_NAME]"
click at [121, 215] on link "TEDO337334" at bounding box center [121, 212] width 53 height 12
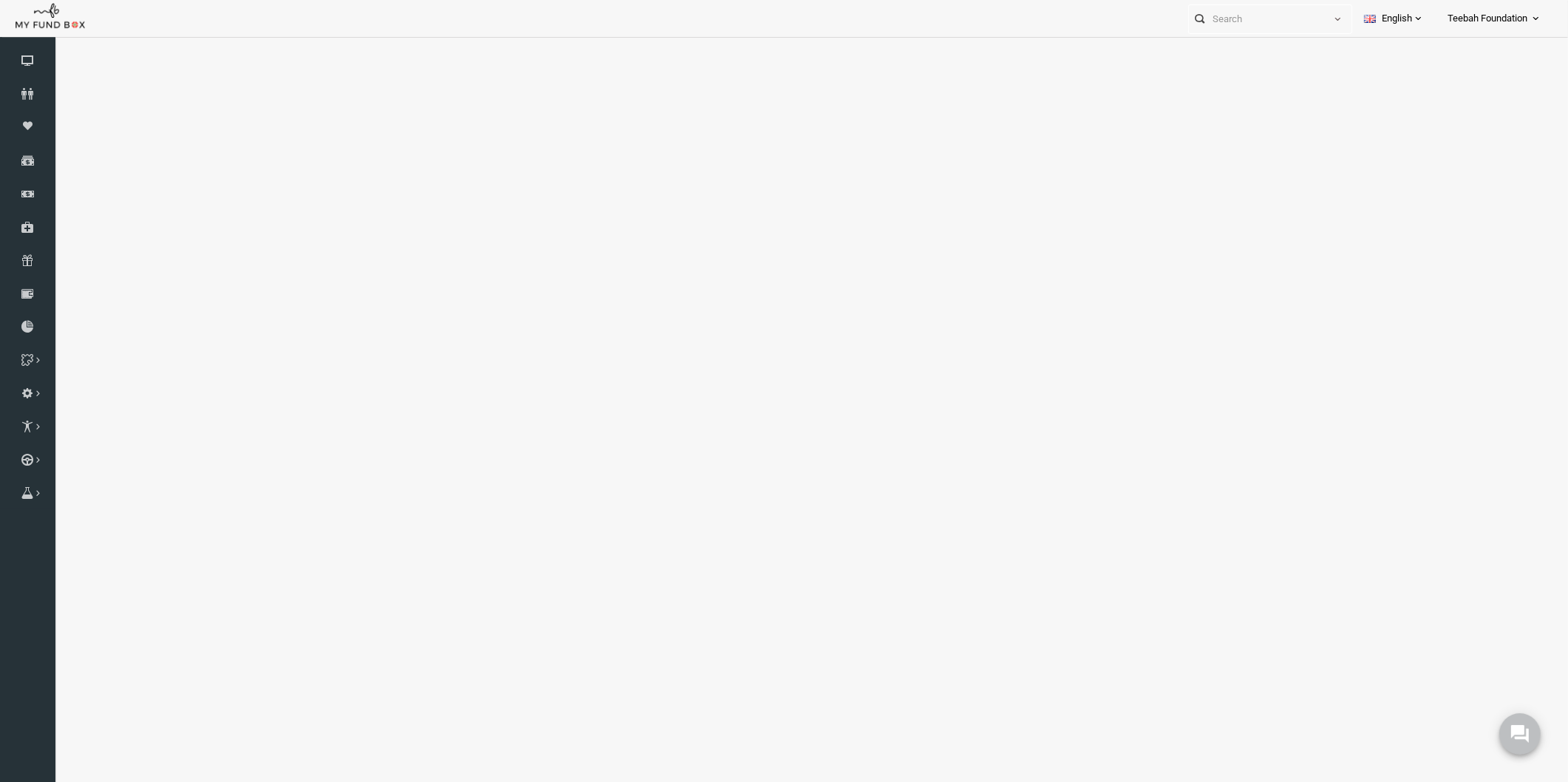
select select "100"
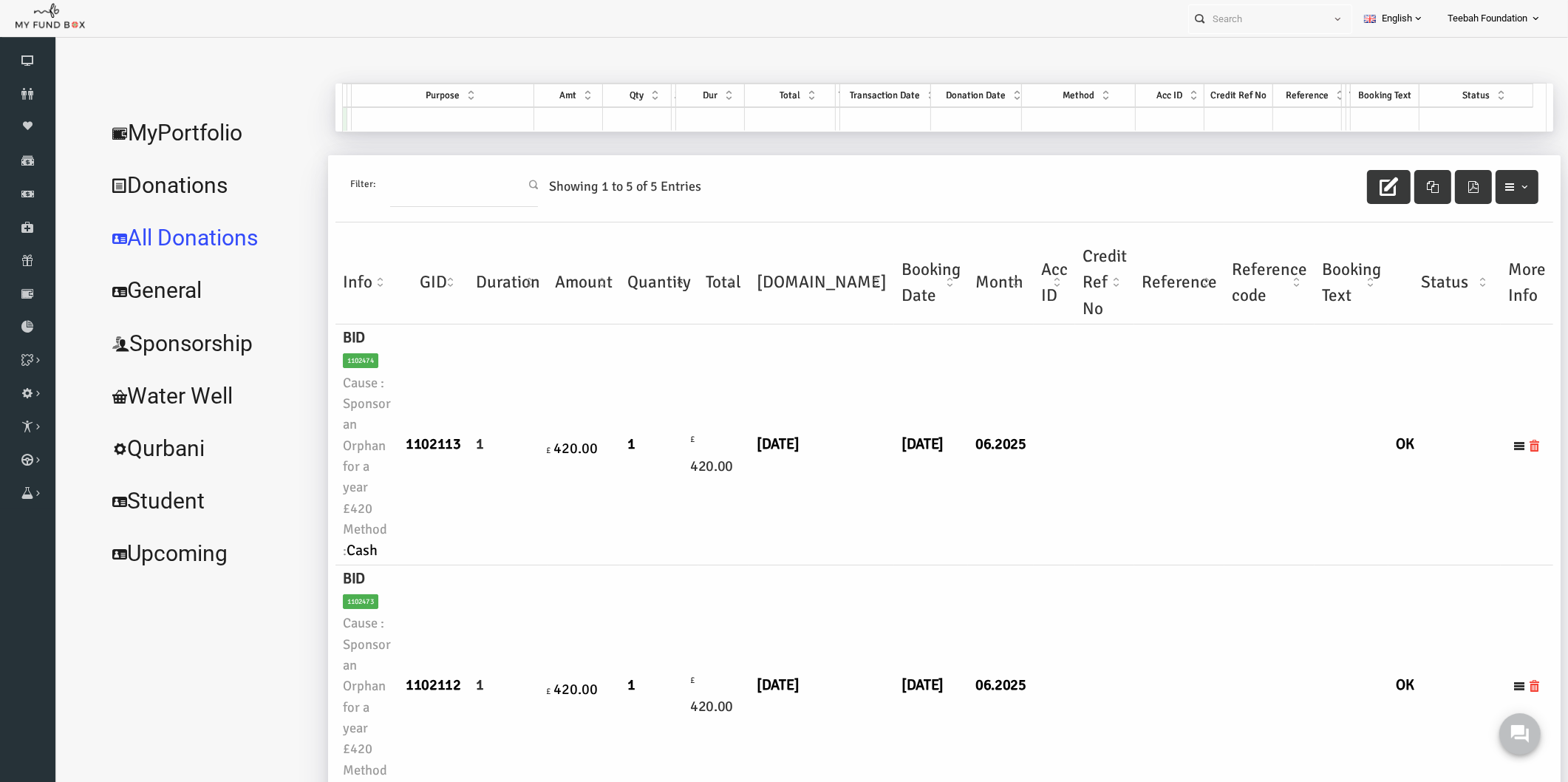
click at [200, 135] on link "MyPortfolio" at bounding box center [179, 133] width 222 height 53
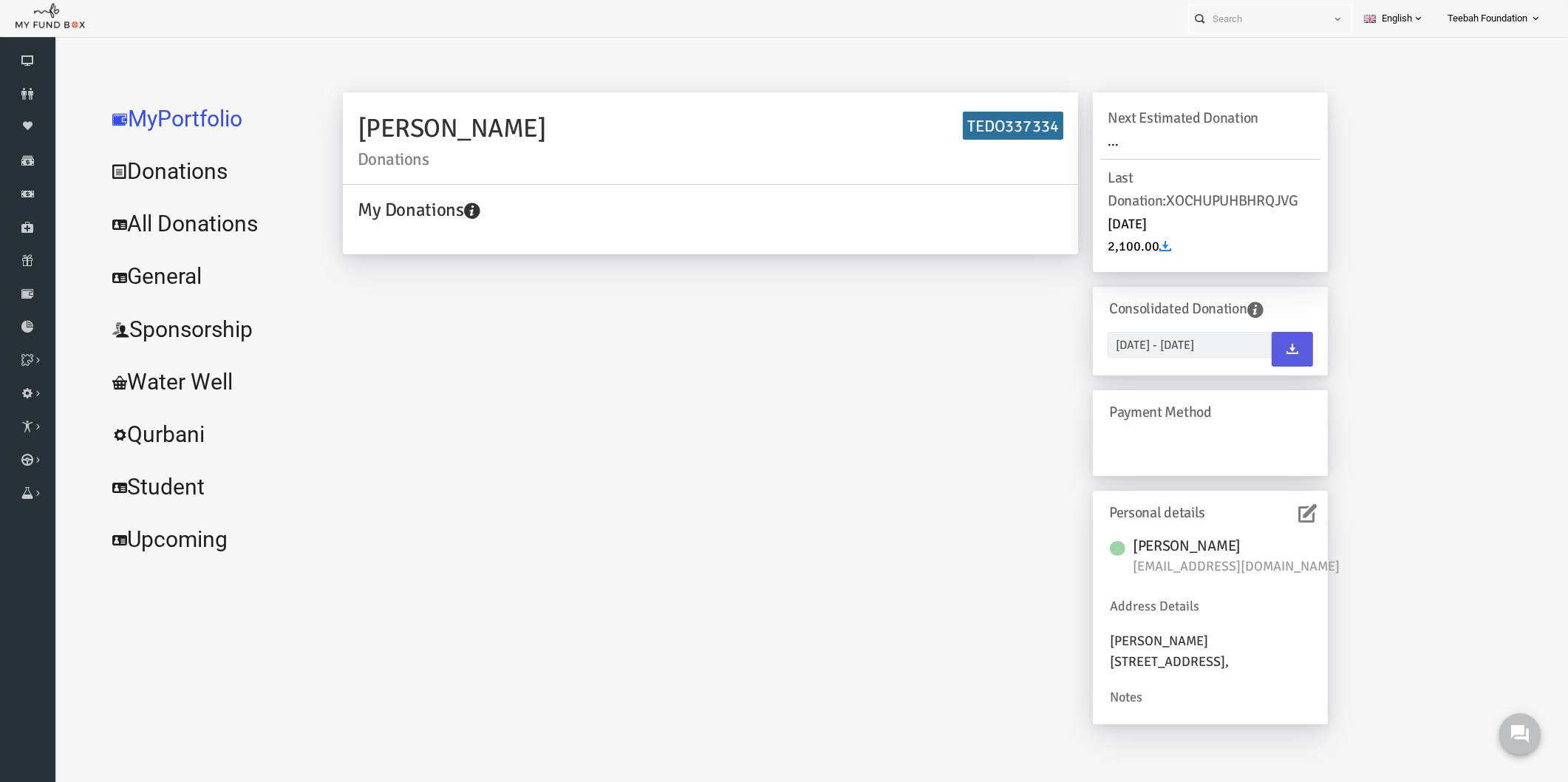
click at [1268, 507] on icon at bounding box center [1278, 514] width 19 height 19
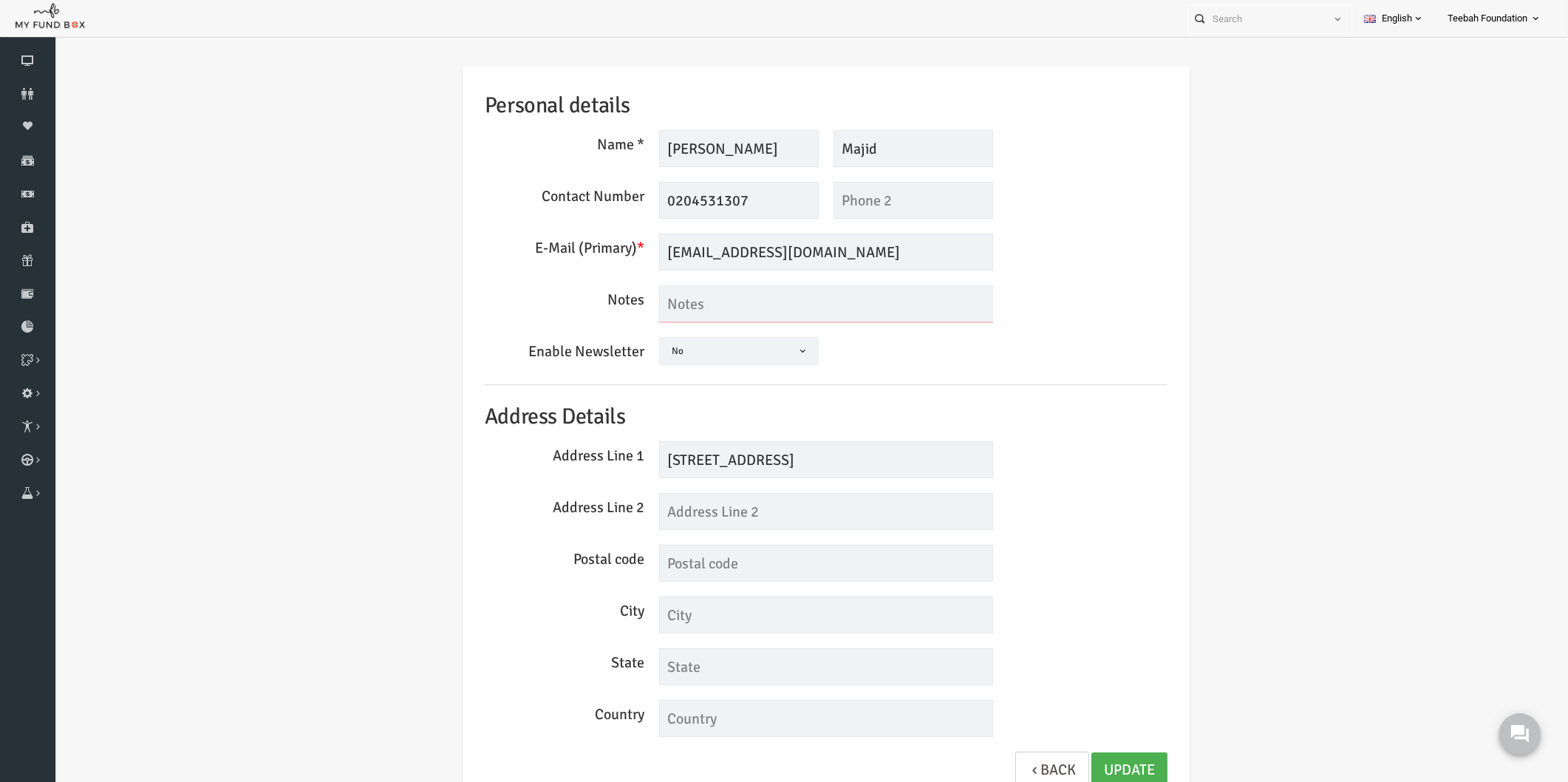
click at [730, 301] on textarea at bounding box center [796, 304] width 334 height 37
click at [1228, 335] on div "Personal details Name * [PERSON_NAME] Description allows upto maximum of 255 ch…" at bounding box center [796, 439] width 1484 height 789
click at [1052, 406] on h5 "Address Details" at bounding box center [796, 417] width 682 height 34
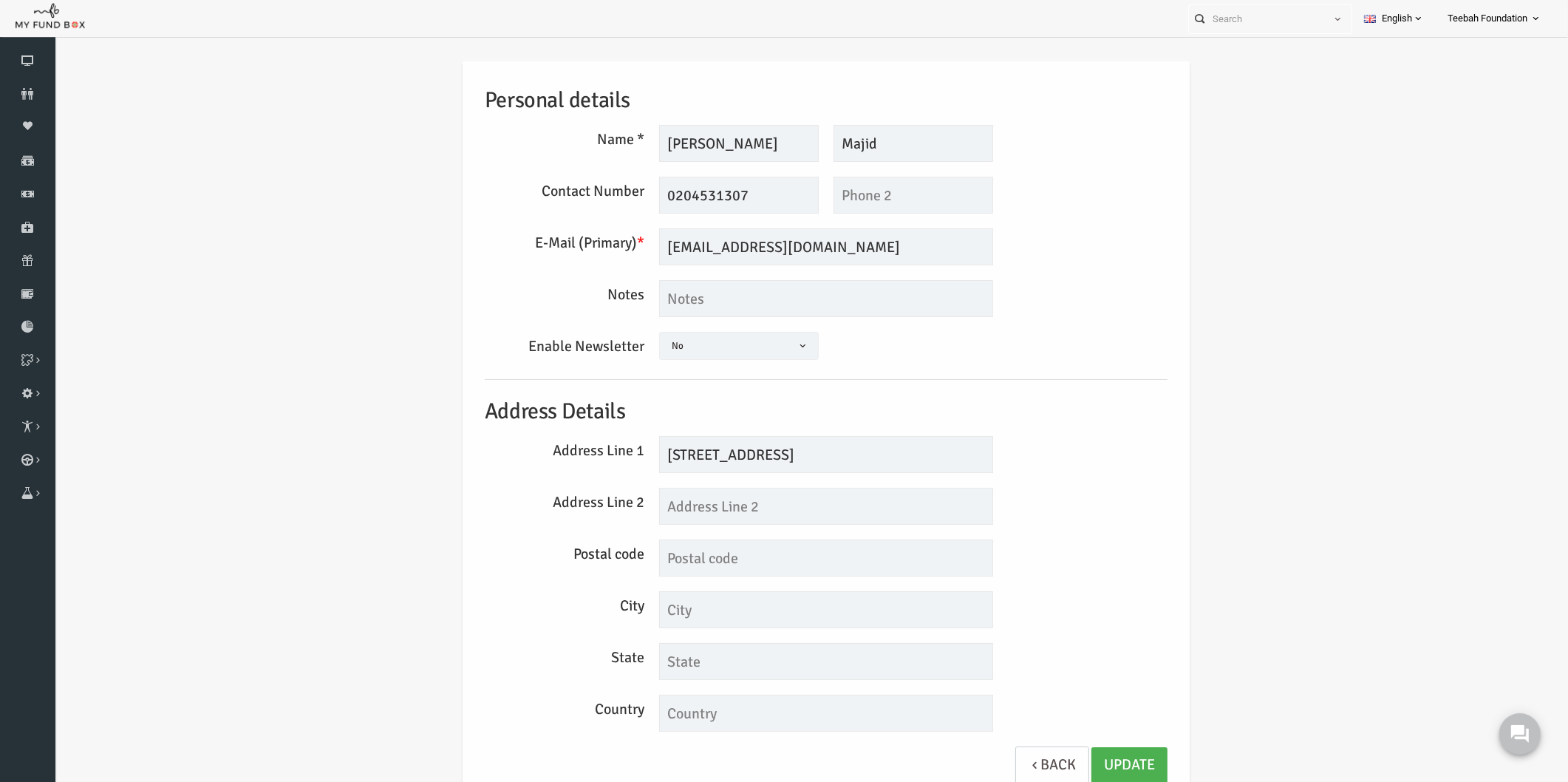
scroll to position [7, 0]
click at [193, 238] on div "Personal details Name * [PERSON_NAME] Description allows upto maximum of 255 ch…" at bounding box center [796, 431] width 1484 height 789
click at [31, 88] on icon at bounding box center [28, 94] width 56 height 12
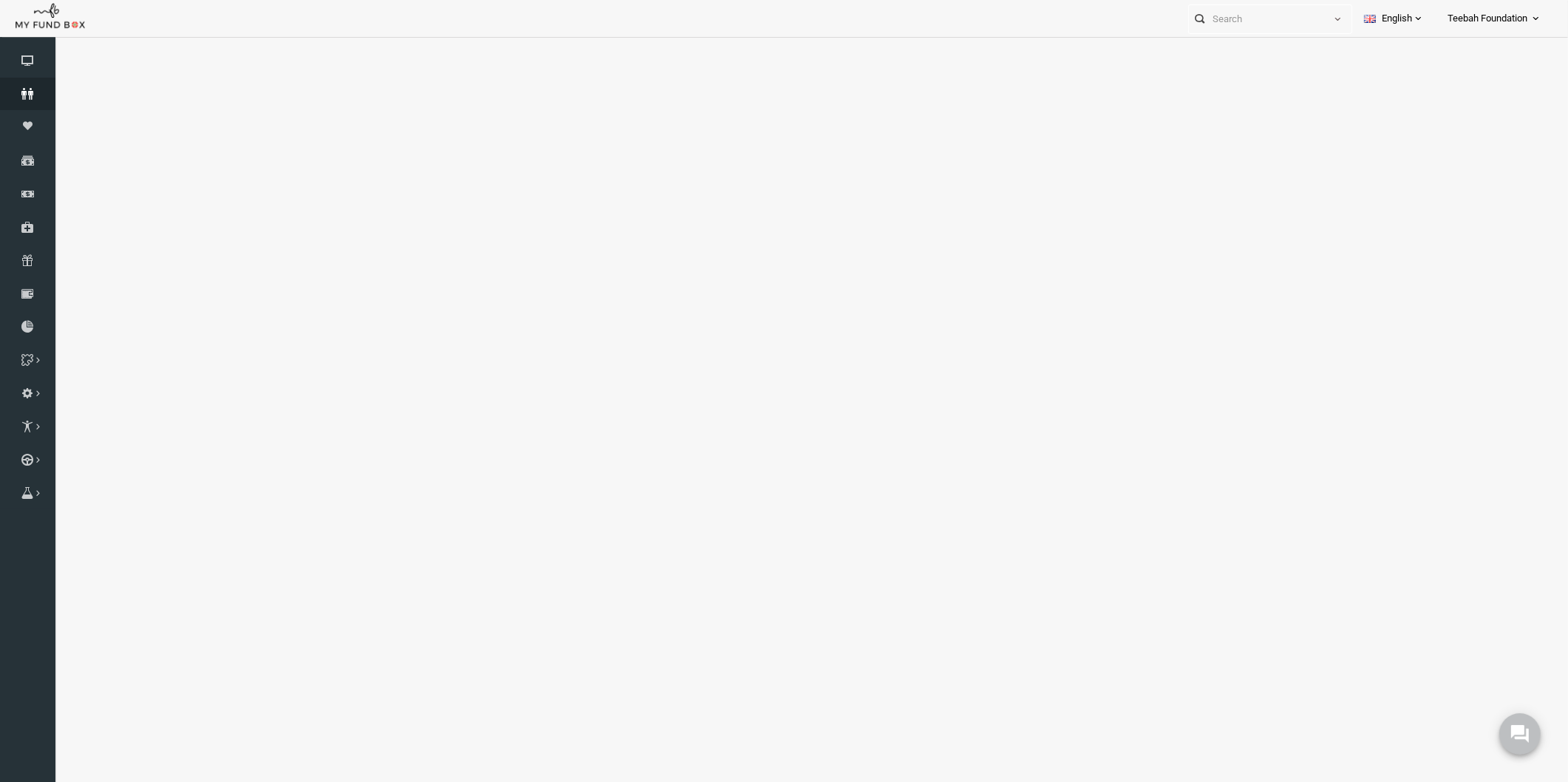
select select "100"
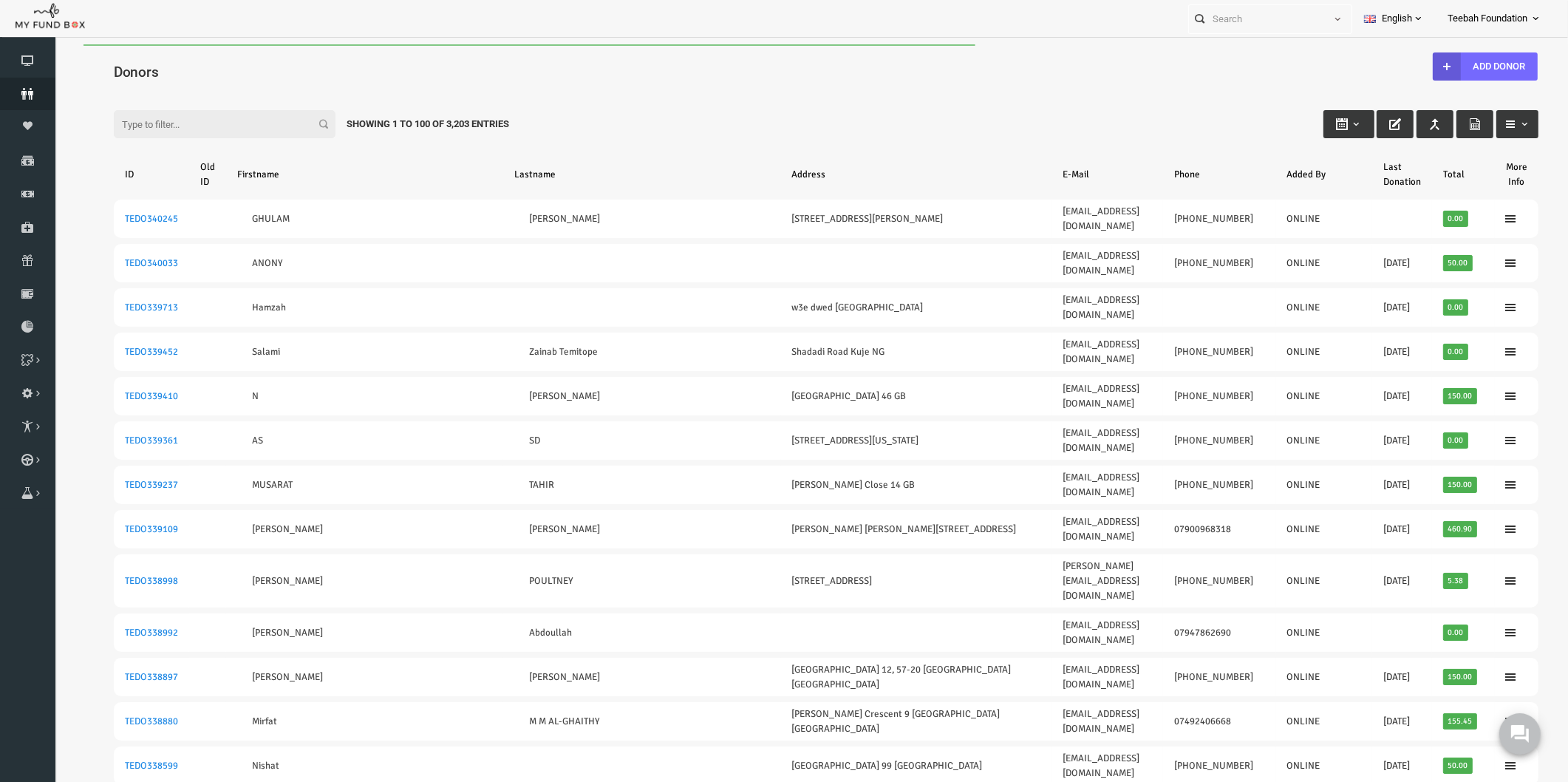
scroll to position [0, 0]
click at [202, 122] on input "Filter:" at bounding box center [194, 124] width 222 height 28
paste input "TEDO155279"
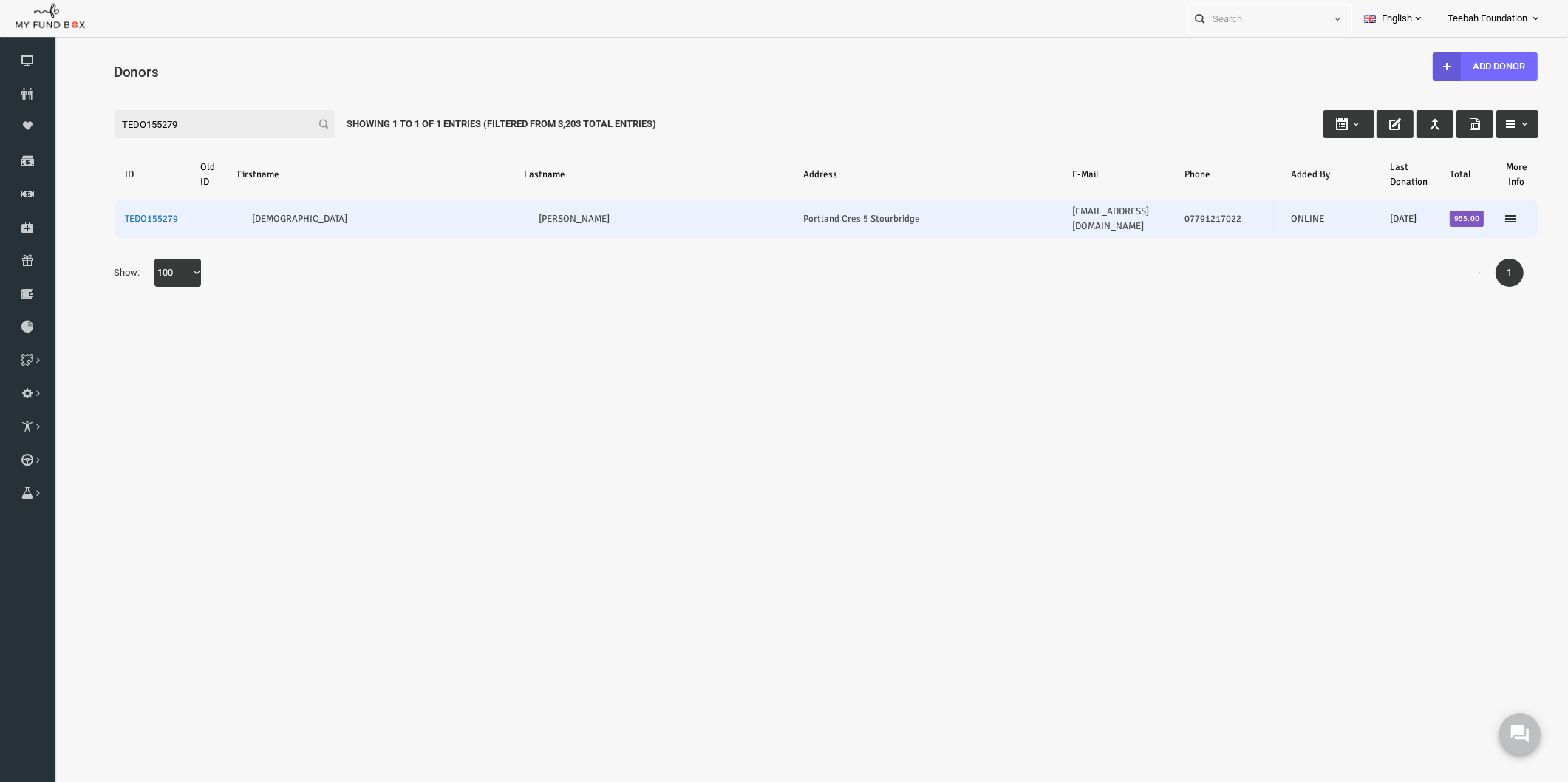
type input "TEDO155279"
click at [137, 213] on link "TEDO155279" at bounding box center [121, 219] width 53 height 12
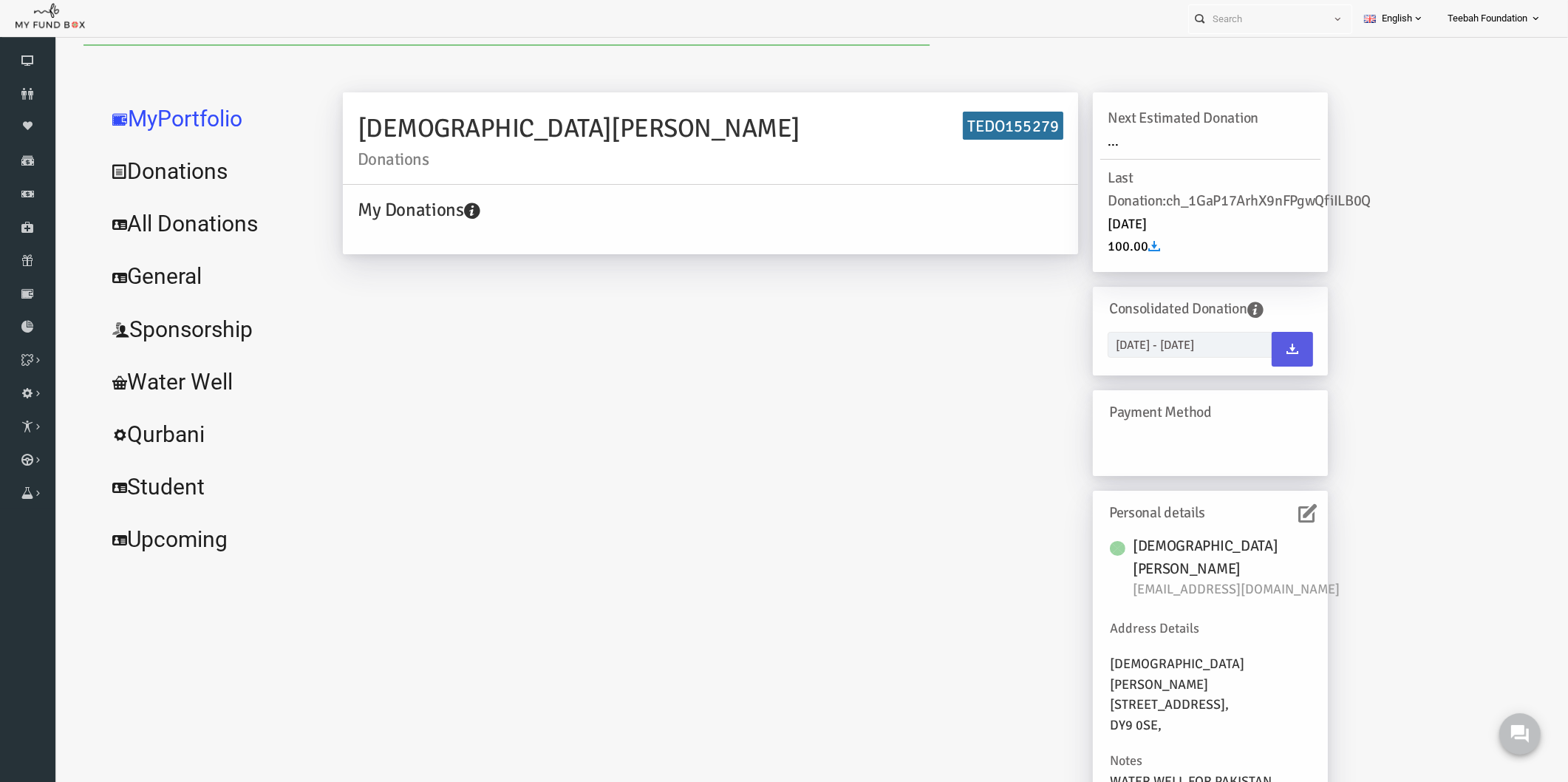
click at [1268, 518] on icon at bounding box center [1278, 514] width 19 height 19
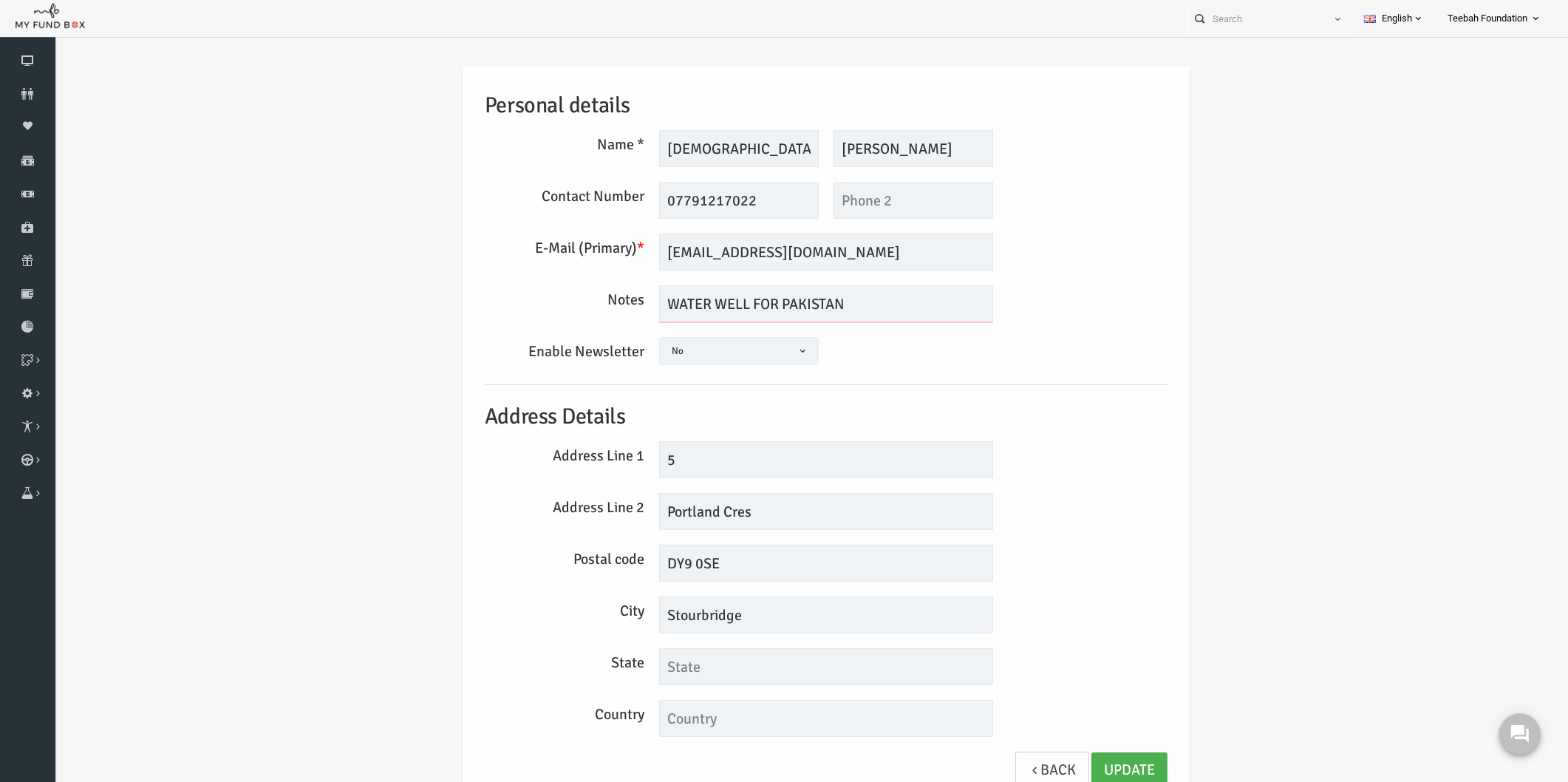
click at [745, 304] on textarea "WATER WELL FOR PAKISTAN NAMEPLATE: NAME NOT MENTIONED ADDRESS: UNABLE TO FIND" at bounding box center [796, 304] width 334 height 37
type textarea "WATER WELL FOr PAKISTAN NAMEPLATE: NAME NOT MENTIONED ADDRESS: UNABLE TO FIND"
click at [19, 83] on link "Donors" at bounding box center [28, 94] width 56 height 32
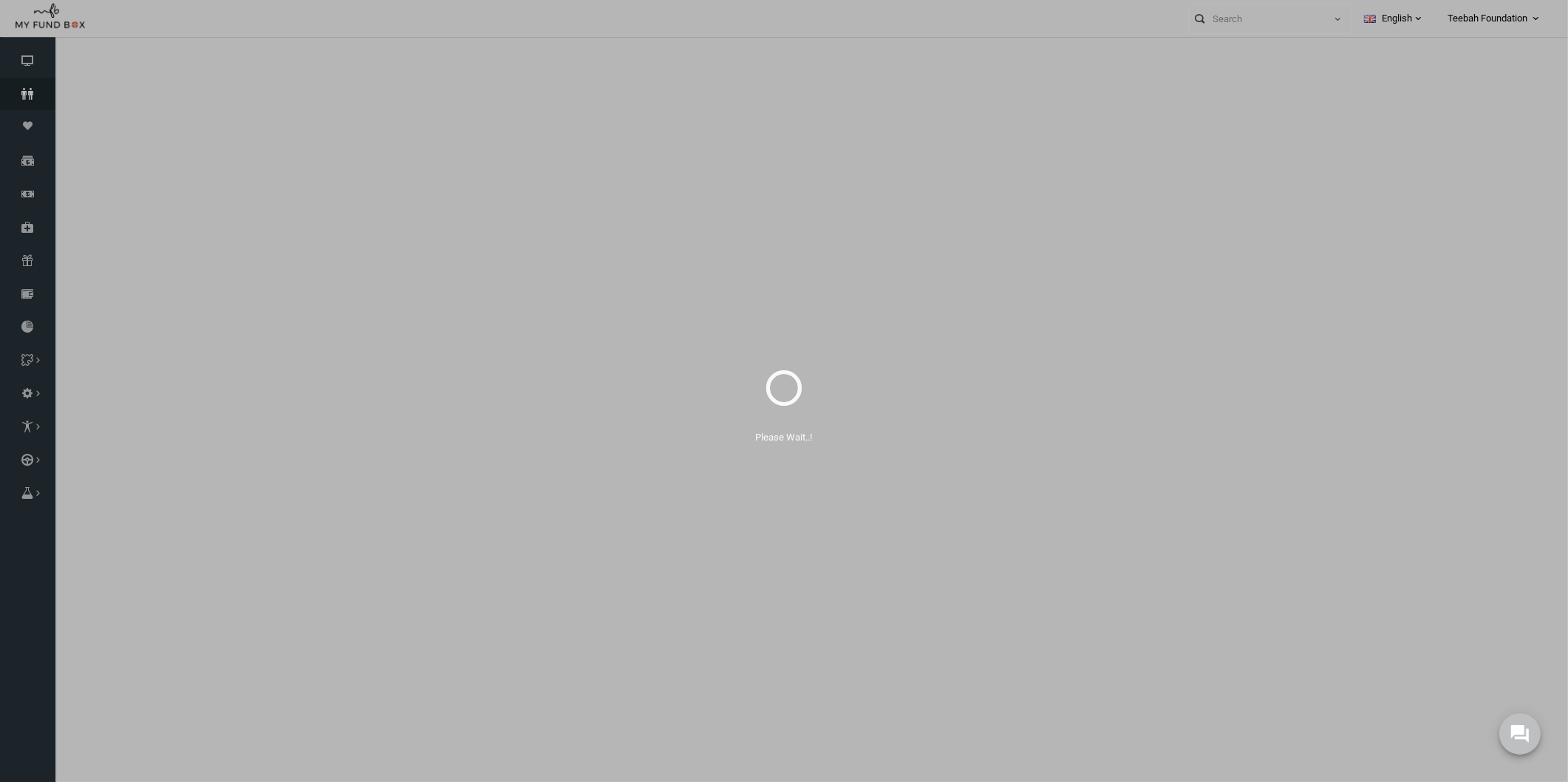
select select "100"
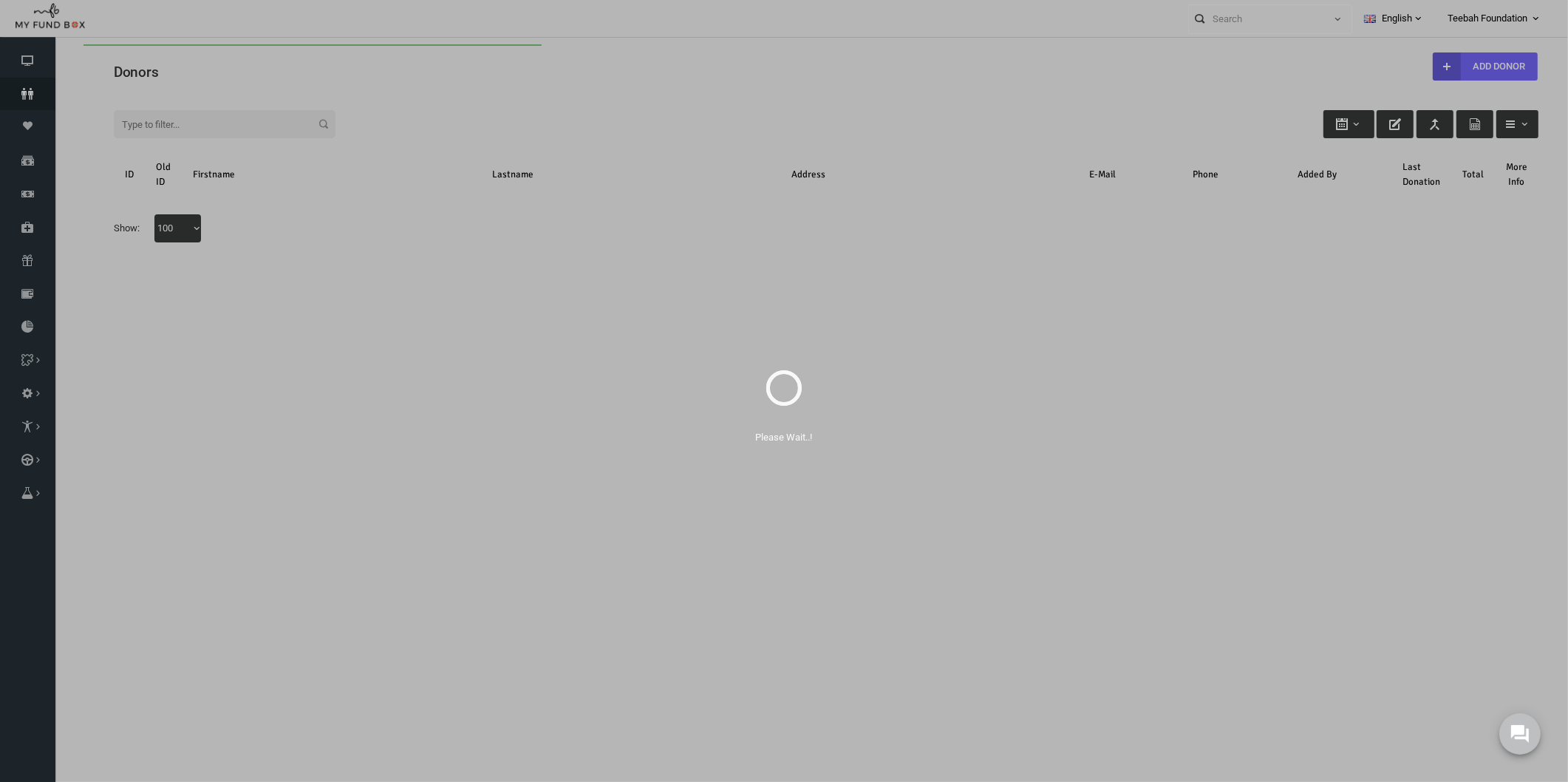
scroll to position [0, 0]
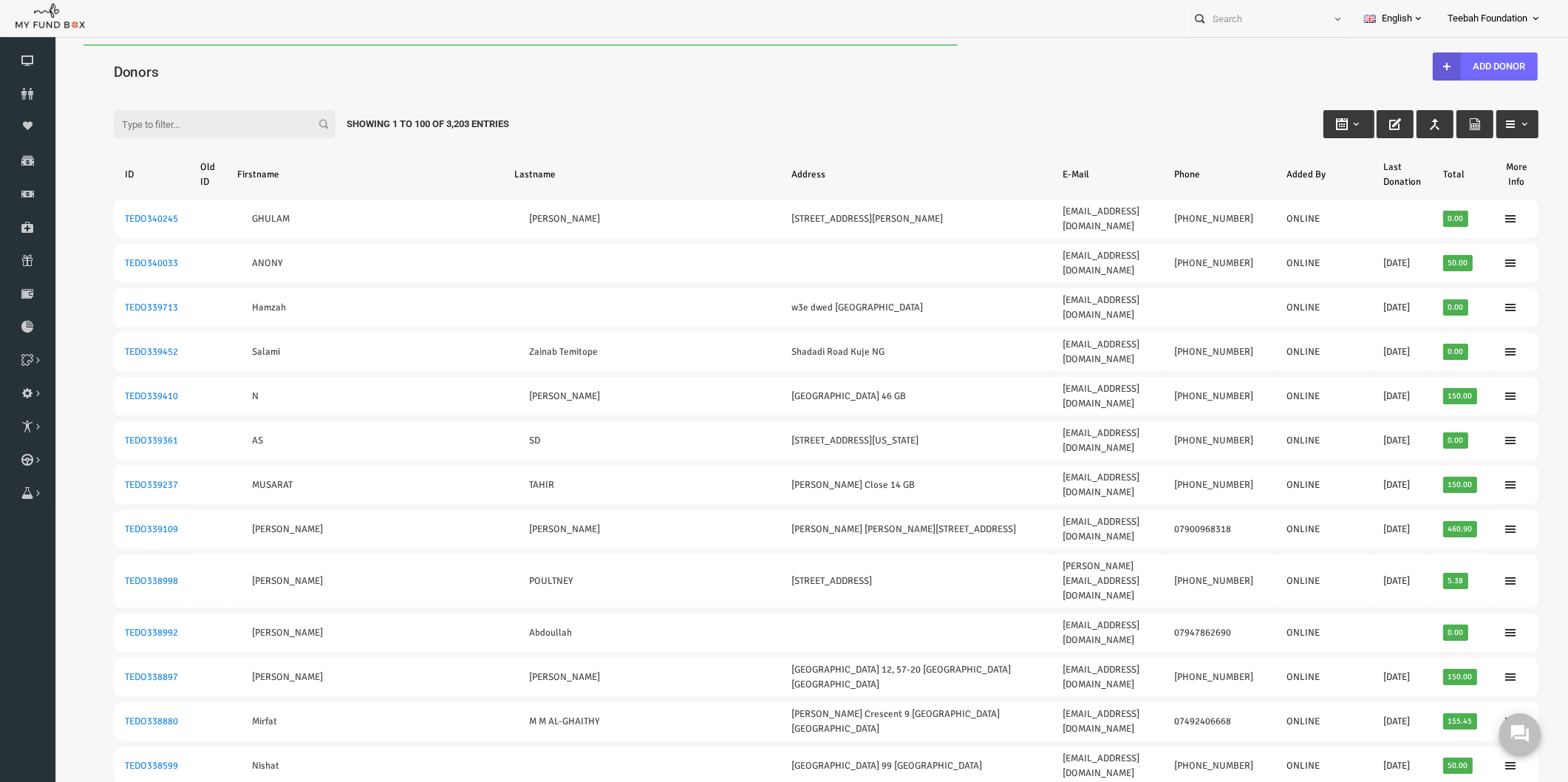
click at [151, 129] on input "Filter:" at bounding box center [194, 124] width 222 height 28
paste input "TEDO155300"
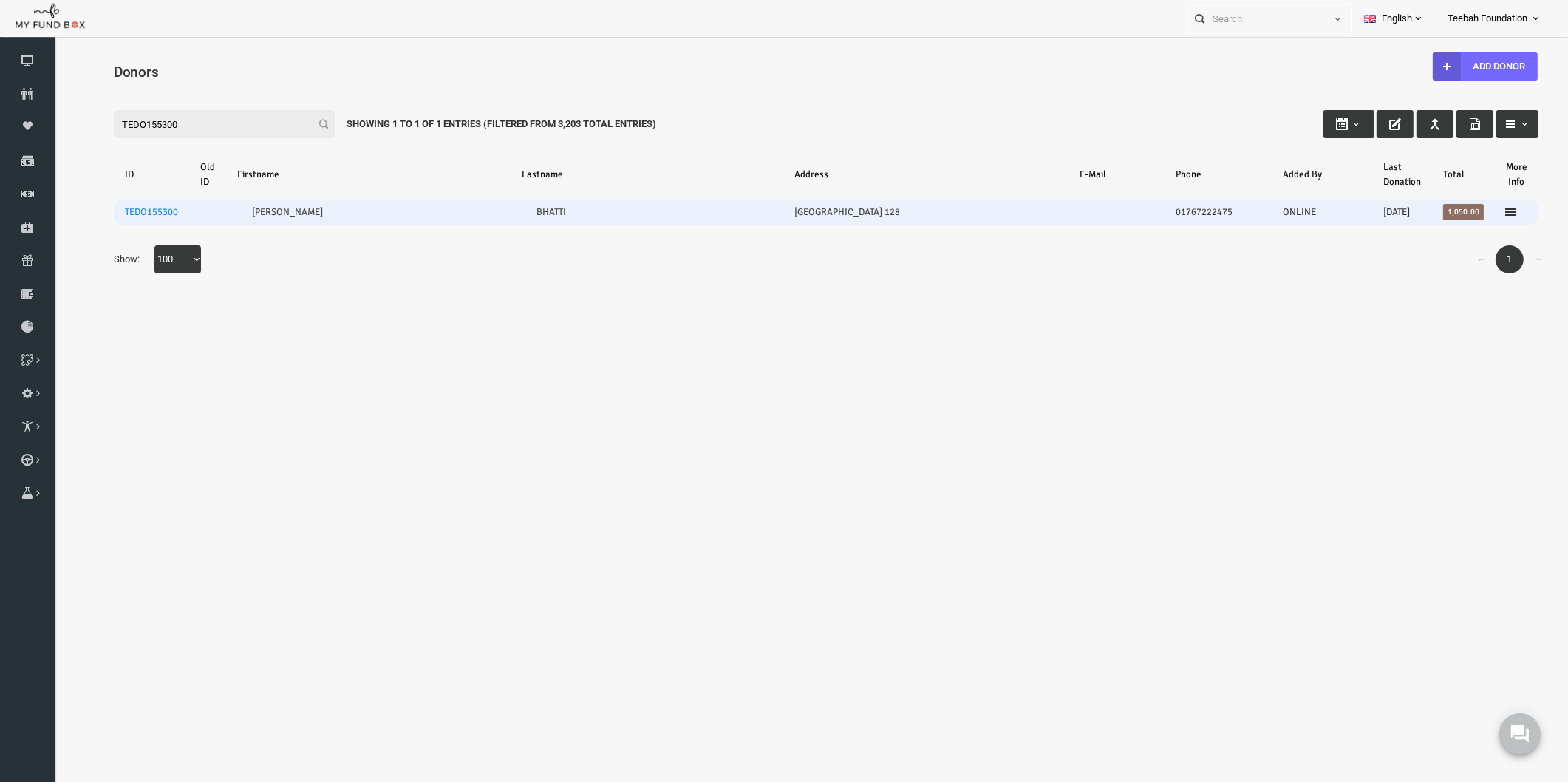
type input "TEDO155300"
click at [136, 204] on td "TEDO155300" at bounding box center [121, 212] width 75 height 25
click at [136, 206] on link "TEDO155300" at bounding box center [121, 212] width 53 height 12
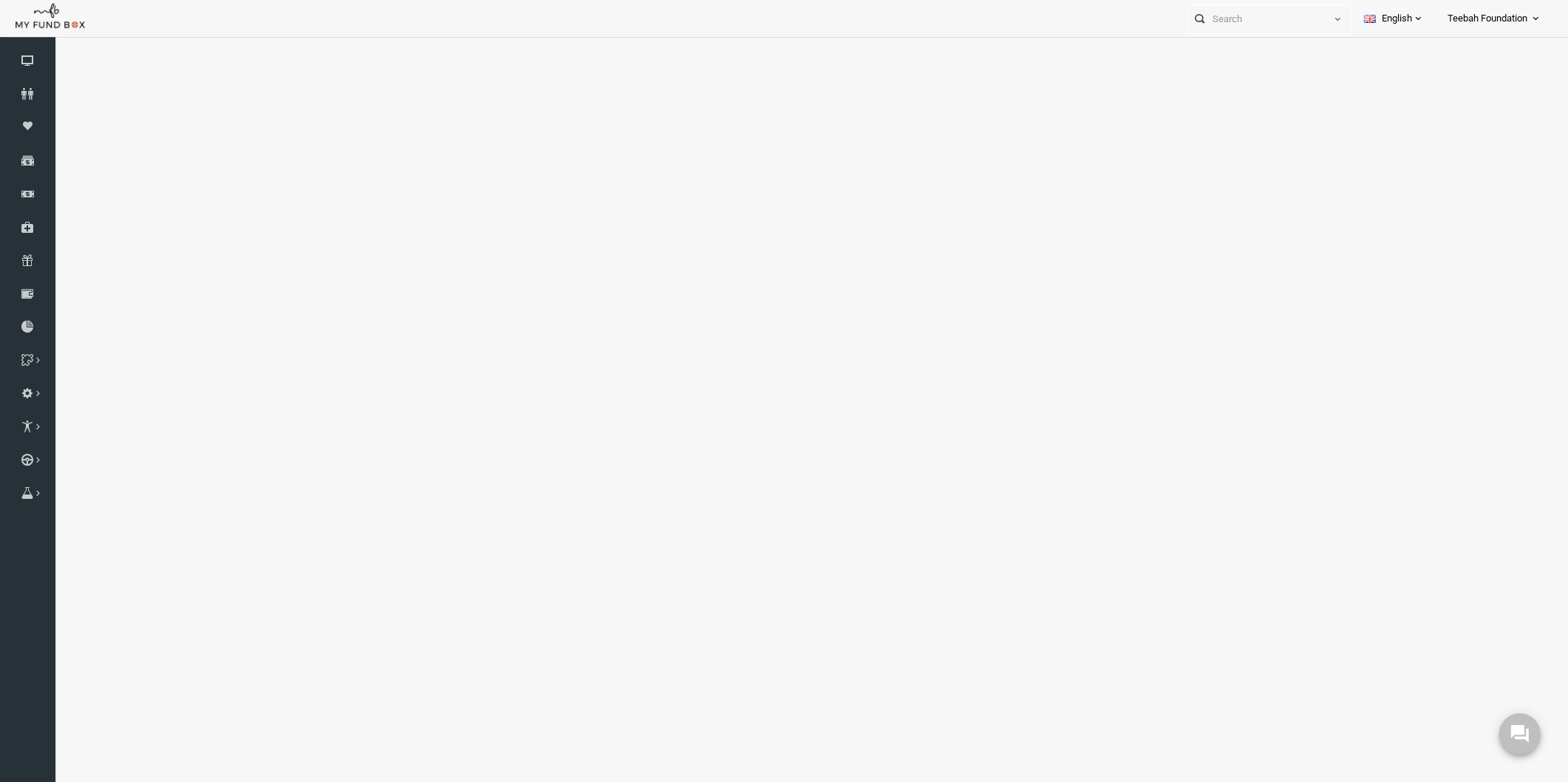
select select "100"
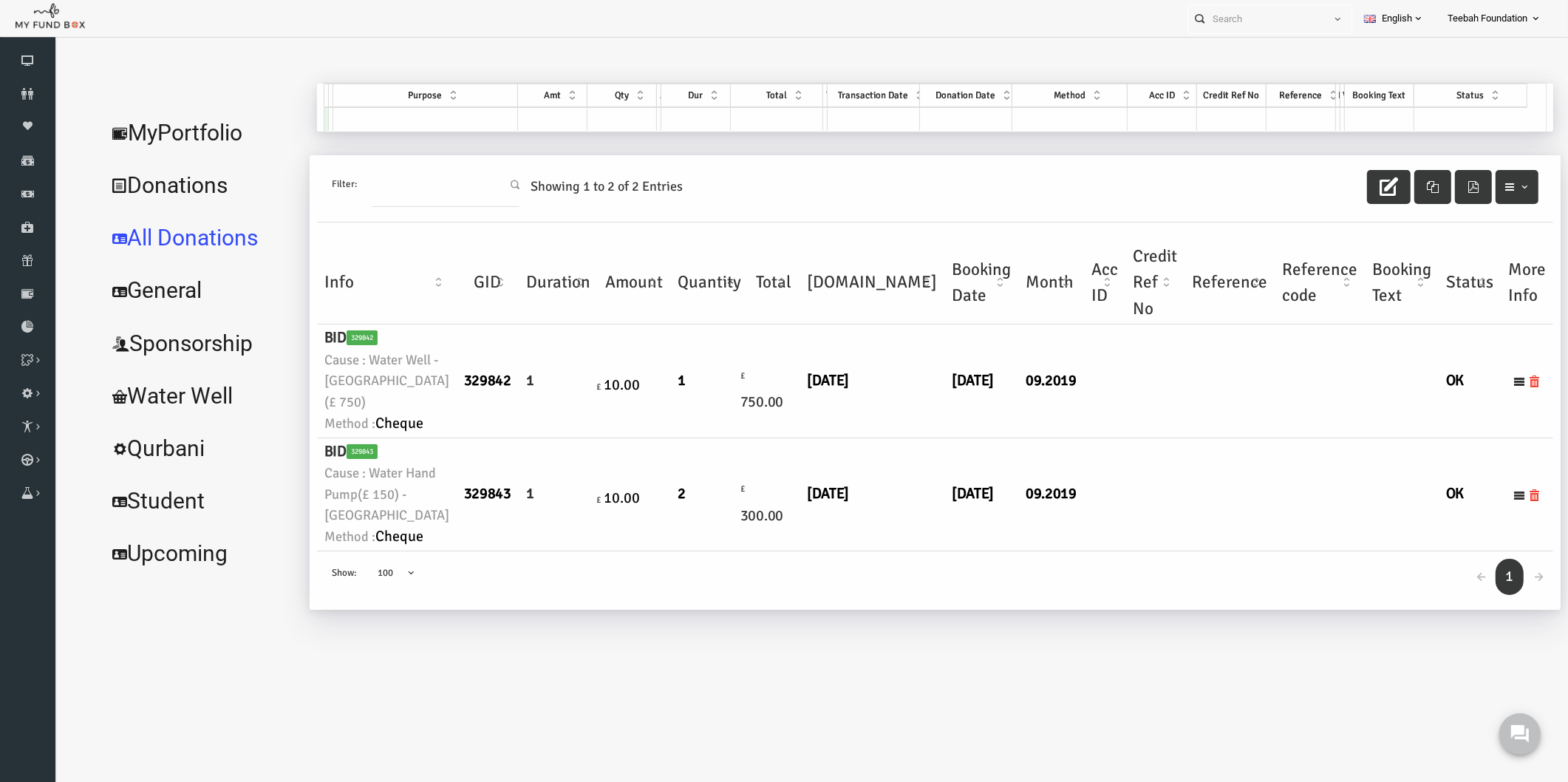
click at [166, 126] on link "MyPortfolio" at bounding box center [170, 133] width 203 height 53
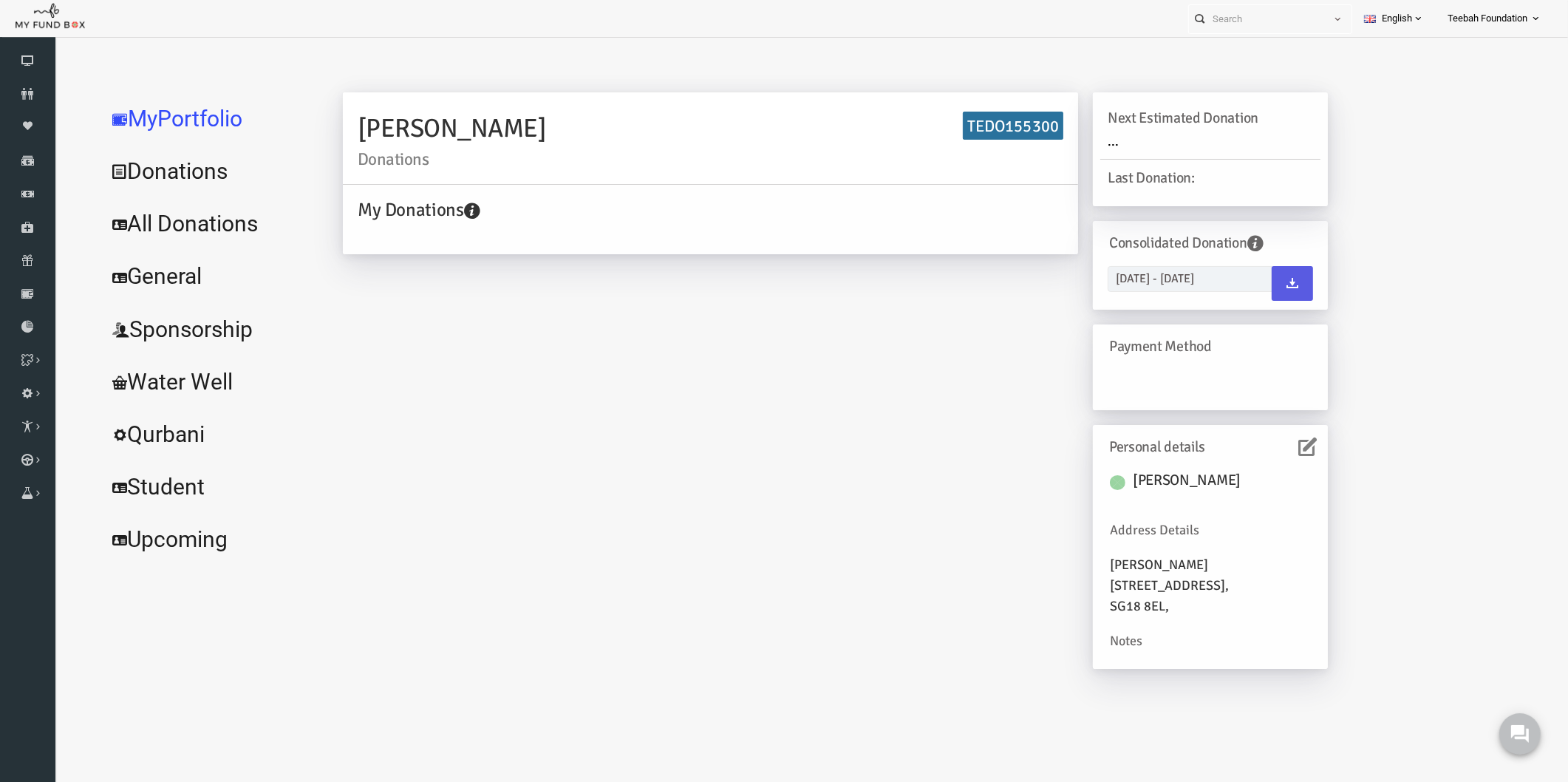
click at [1277, 441] on icon at bounding box center [1278, 447] width 19 height 19
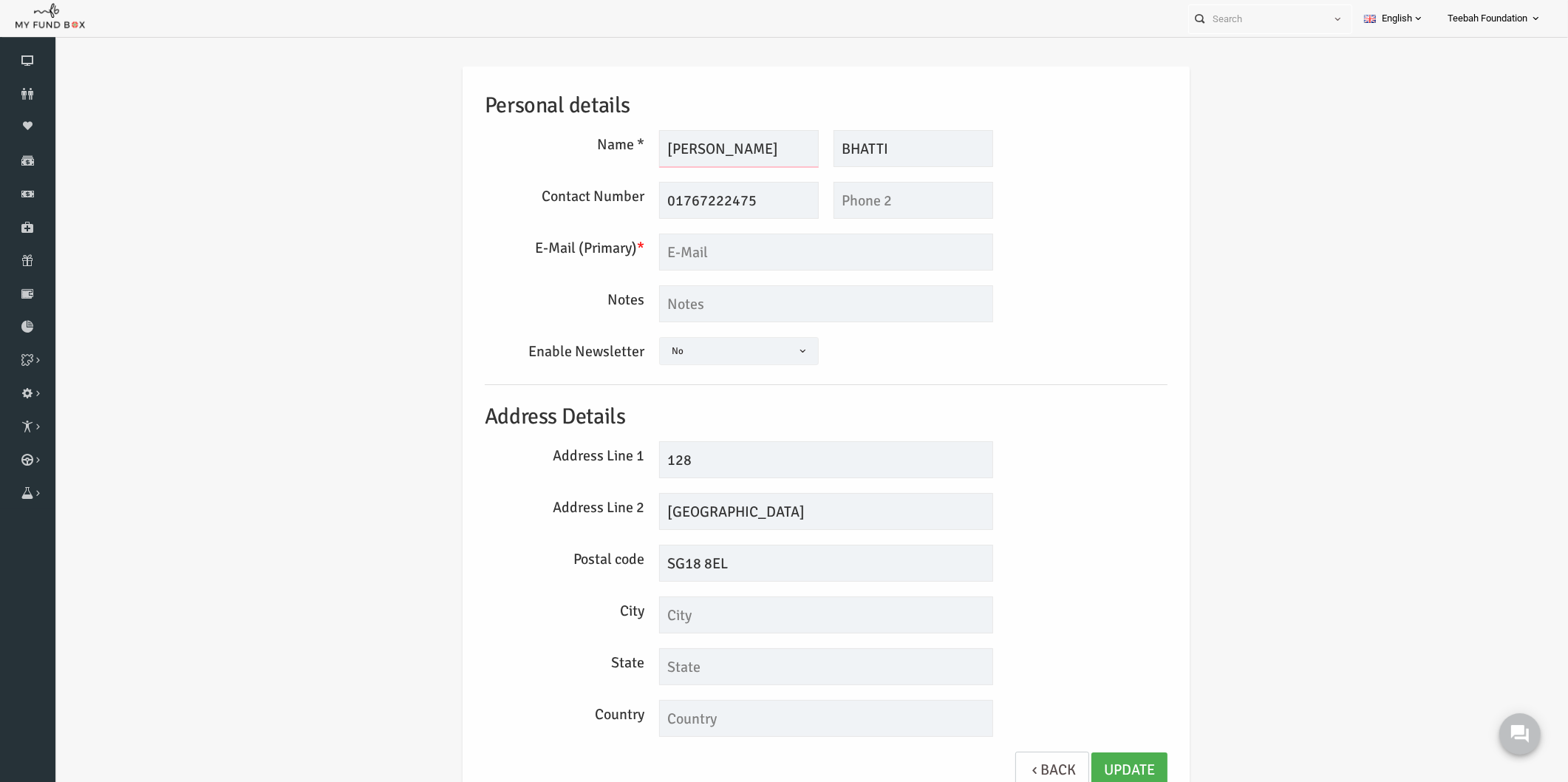
drag, startPoint x: 722, startPoint y: 144, endPoint x: 644, endPoint y: 144, distance: 78.0
click at [644, 144] on input "[PERSON_NAME]" at bounding box center [708, 148] width 159 height 37
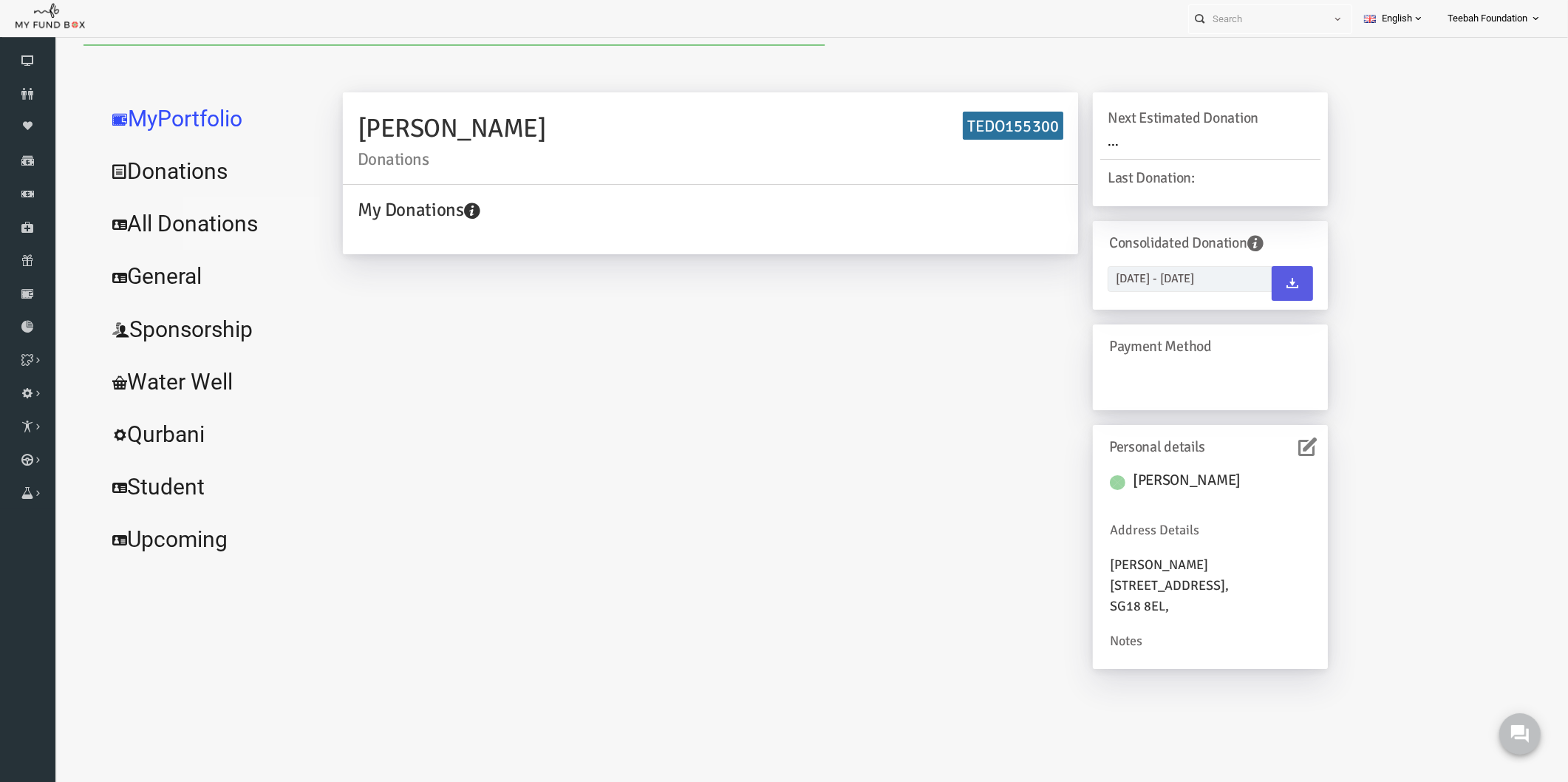
click at [190, 229] on link "All Donations" at bounding box center [179, 224] width 222 height 53
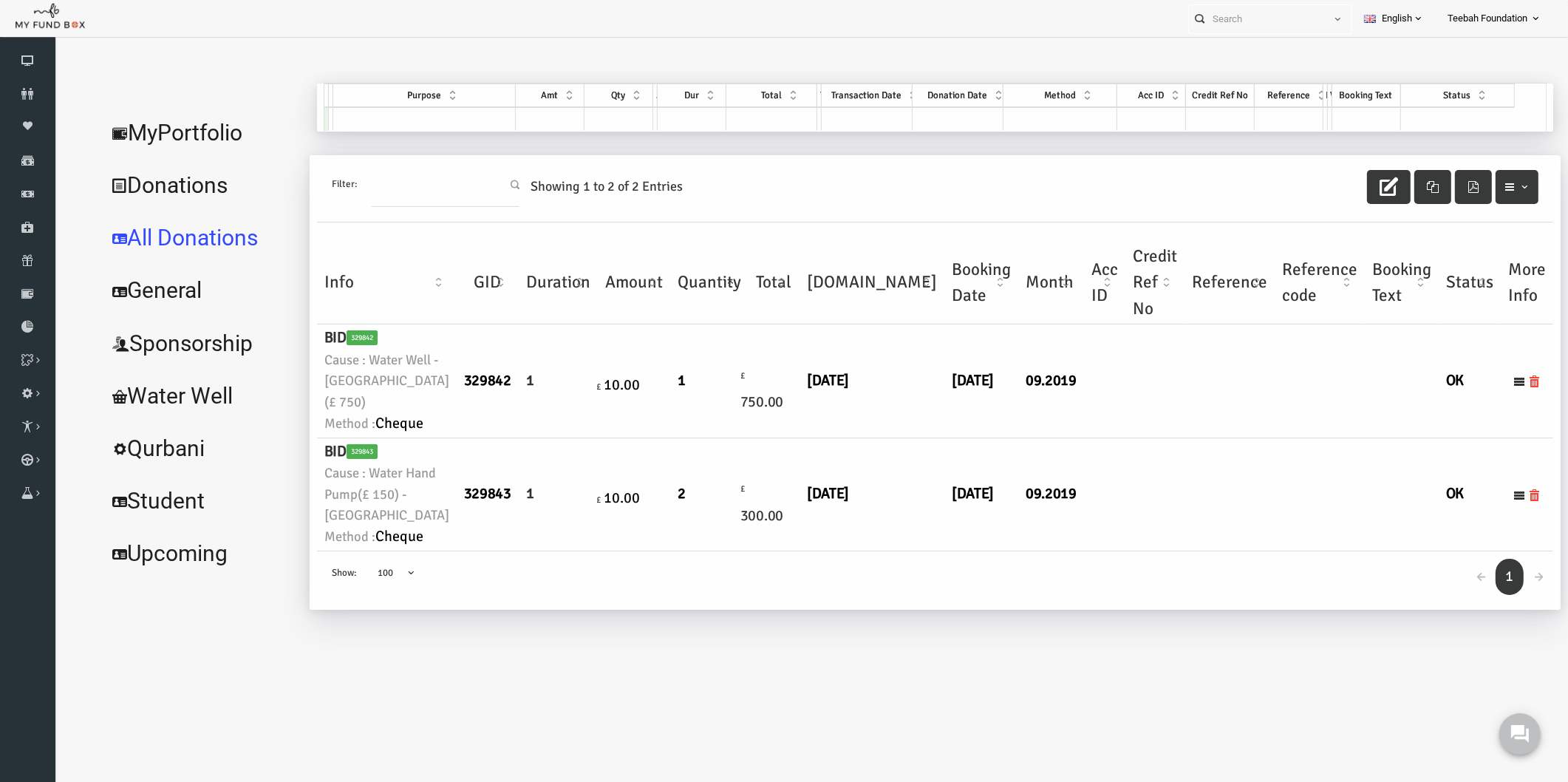
click at [1095, 409] on td at bounding box center [1125, 381] width 59 height 113
click at [165, 133] on link "MyPortfolio" at bounding box center [170, 133] width 203 height 53
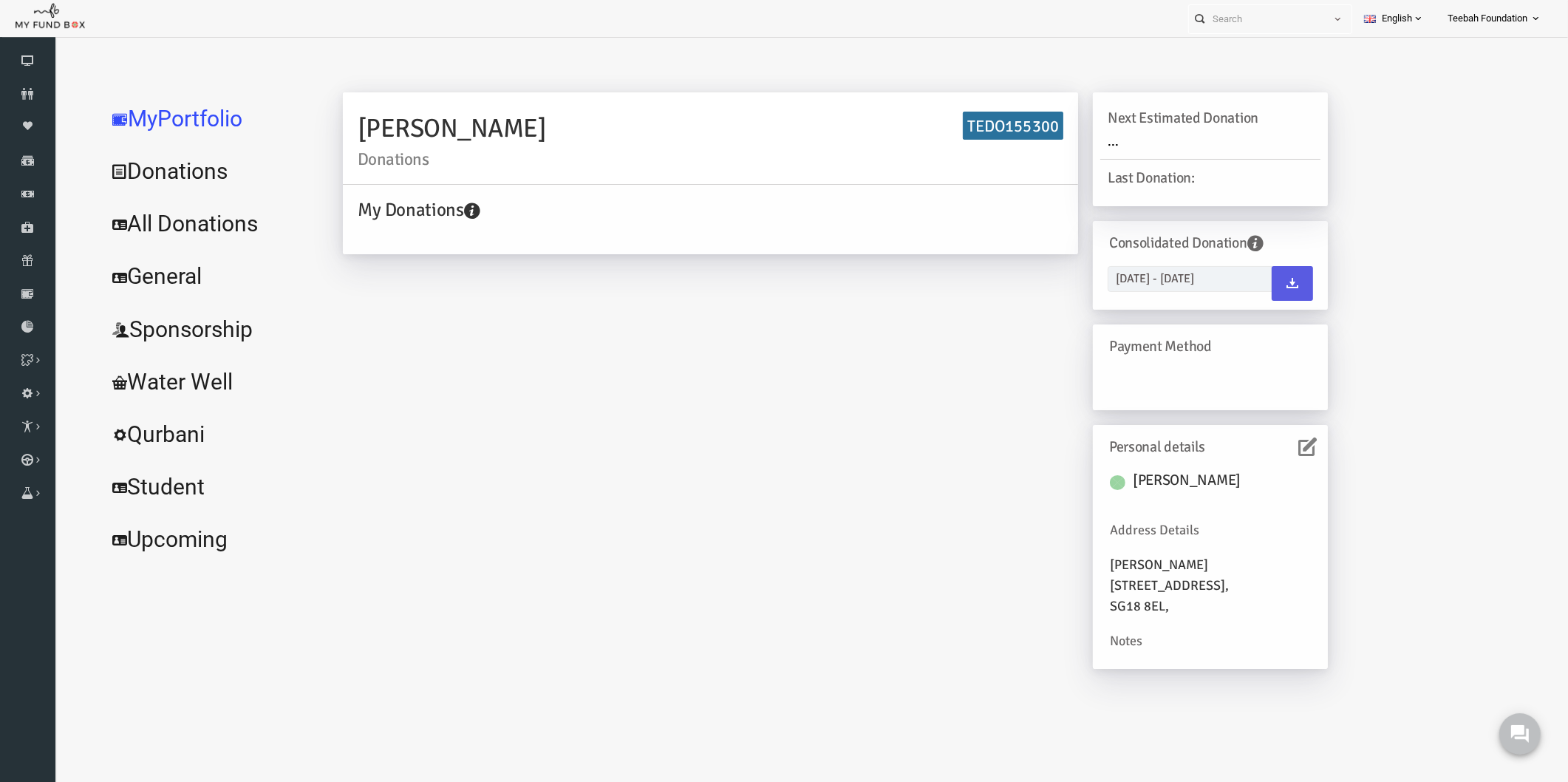
click at [441, 315] on div "[PERSON_NAME] Donations TEDO155300 My Donations Get free account credit Get fre…" at bounding box center [805, 389] width 1014 height 592
drag, startPoint x: 328, startPoint y: 124, endPoint x: 558, endPoint y: 122, distance: 230.0
click at [558, 122] on h2 "[PERSON_NAME] Donations" at bounding box center [680, 138] width 706 height 59
click at [551, 271] on div "[PERSON_NAME] Donations TEDO155300 My Donations Get free account credit Get fre…" at bounding box center [805, 389] width 1014 height 592
drag, startPoint x: 529, startPoint y: 128, endPoint x: 329, endPoint y: 129, distance: 200.0
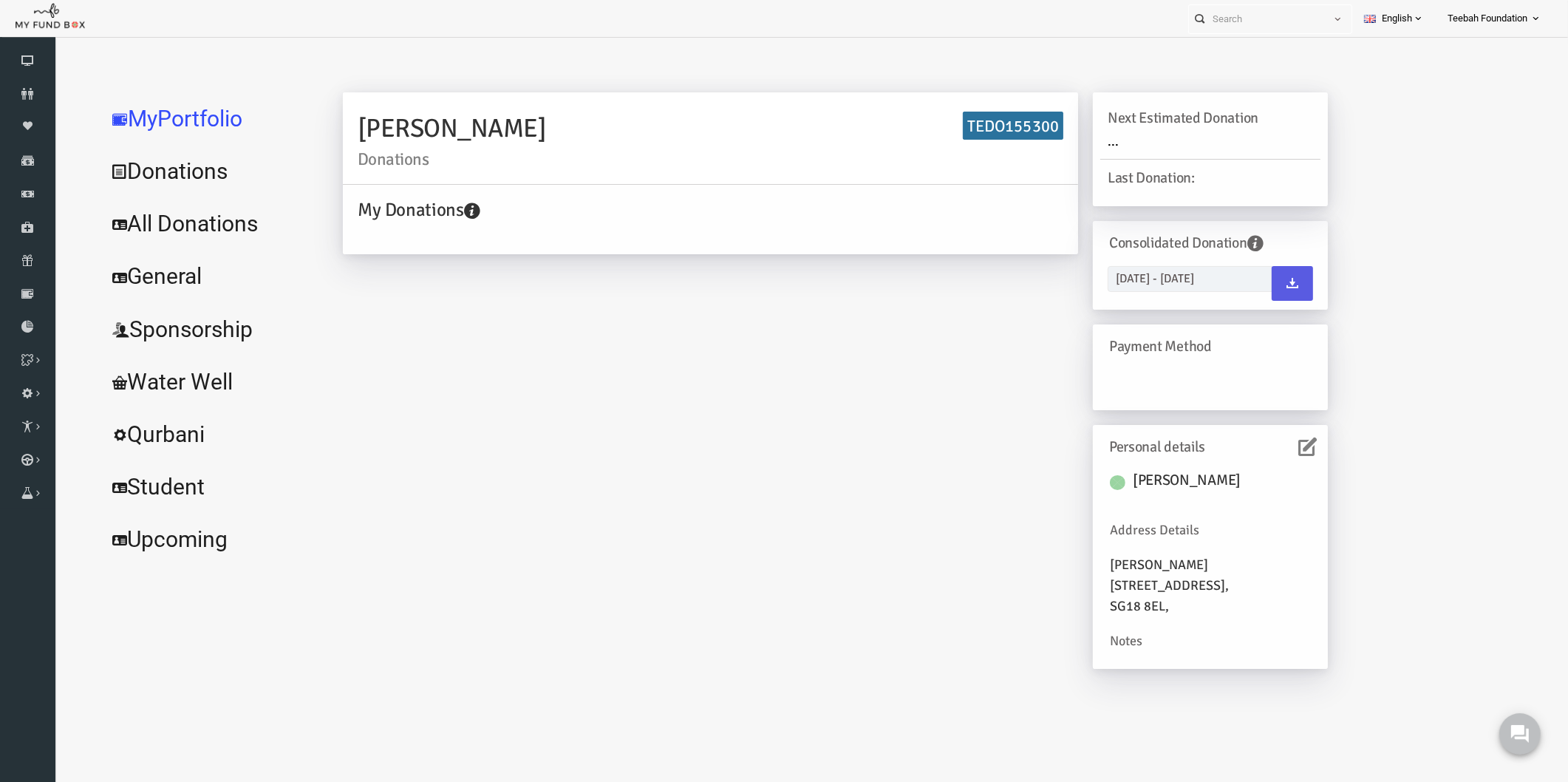
click at [329, 129] on h2 "[PERSON_NAME] Donations" at bounding box center [680, 138] width 706 height 59
click at [409, 122] on h2 "[PERSON_NAME] Donations" at bounding box center [680, 138] width 706 height 59
drag, startPoint x: 333, startPoint y: 125, endPoint x: 526, endPoint y: 122, distance: 193.0
click at [526, 122] on h2 "[PERSON_NAME] Donations" at bounding box center [680, 138] width 706 height 59
click at [211, 224] on link "All Donations" at bounding box center [179, 224] width 222 height 53
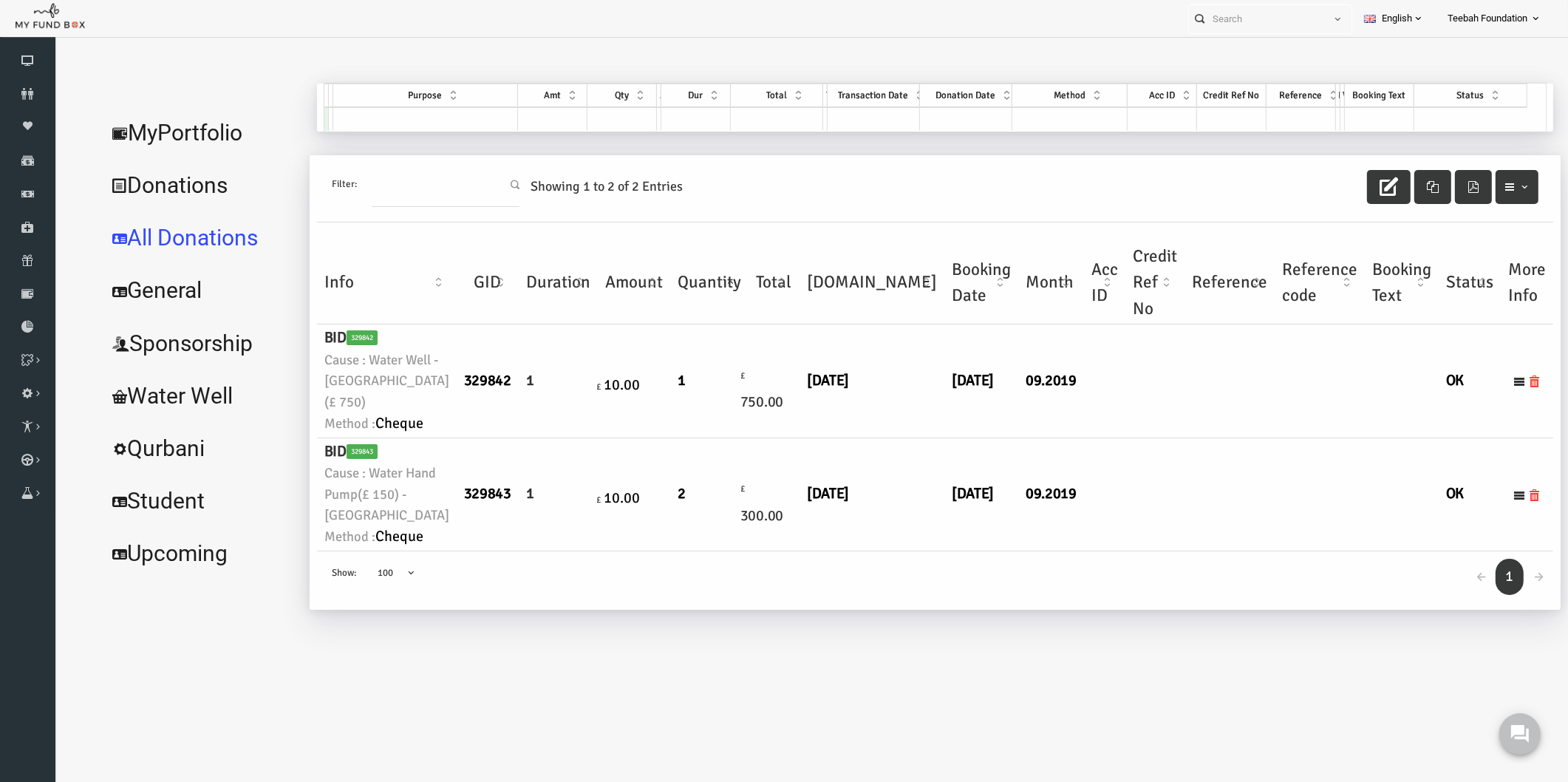
click at [1053, 408] on td at bounding box center [1074, 381] width 42 height 113
click at [182, 129] on link "MyPortfolio" at bounding box center [170, 133] width 203 height 53
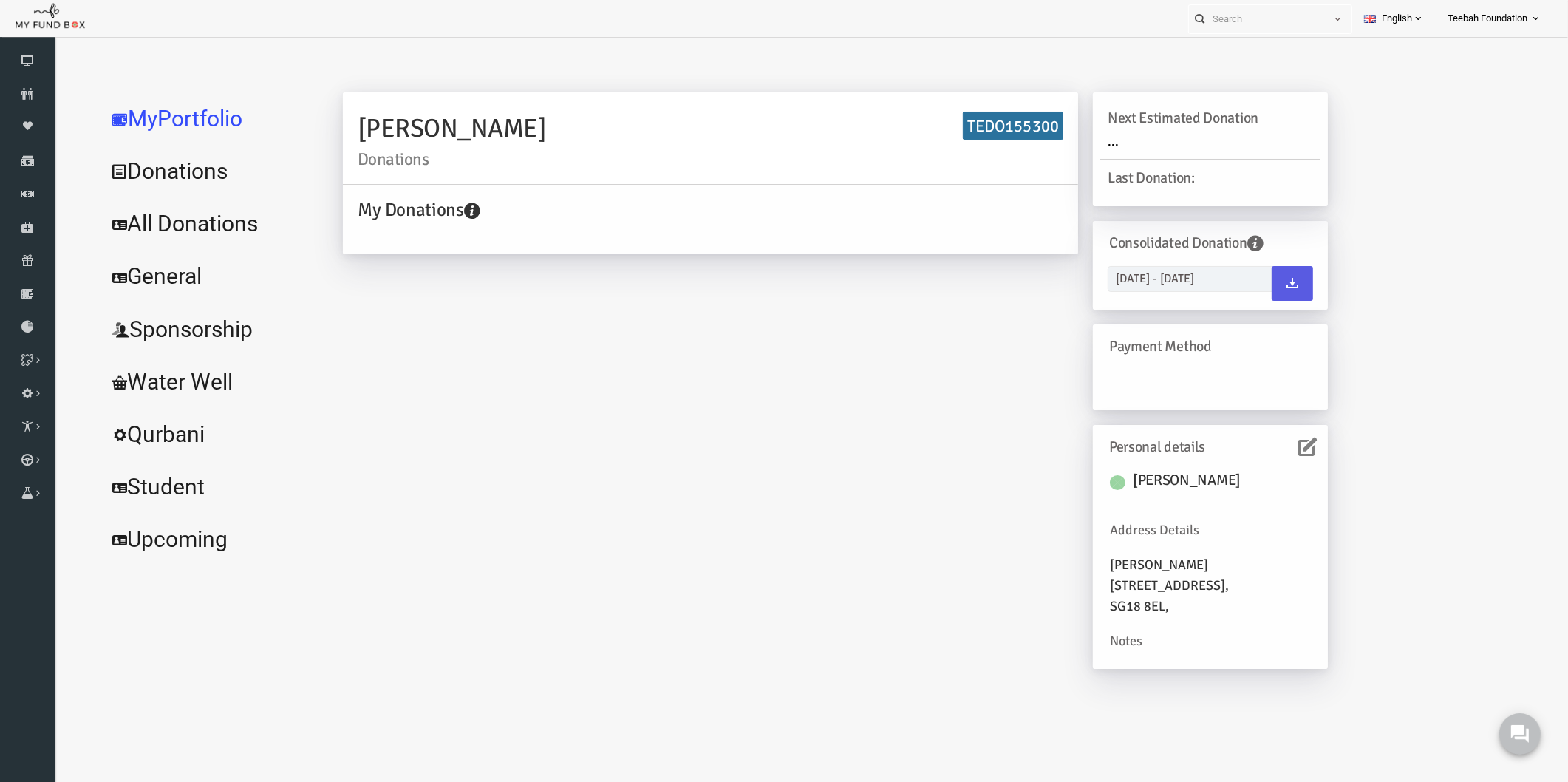
click at [1278, 445] on icon at bounding box center [1278, 447] width 19 height 19
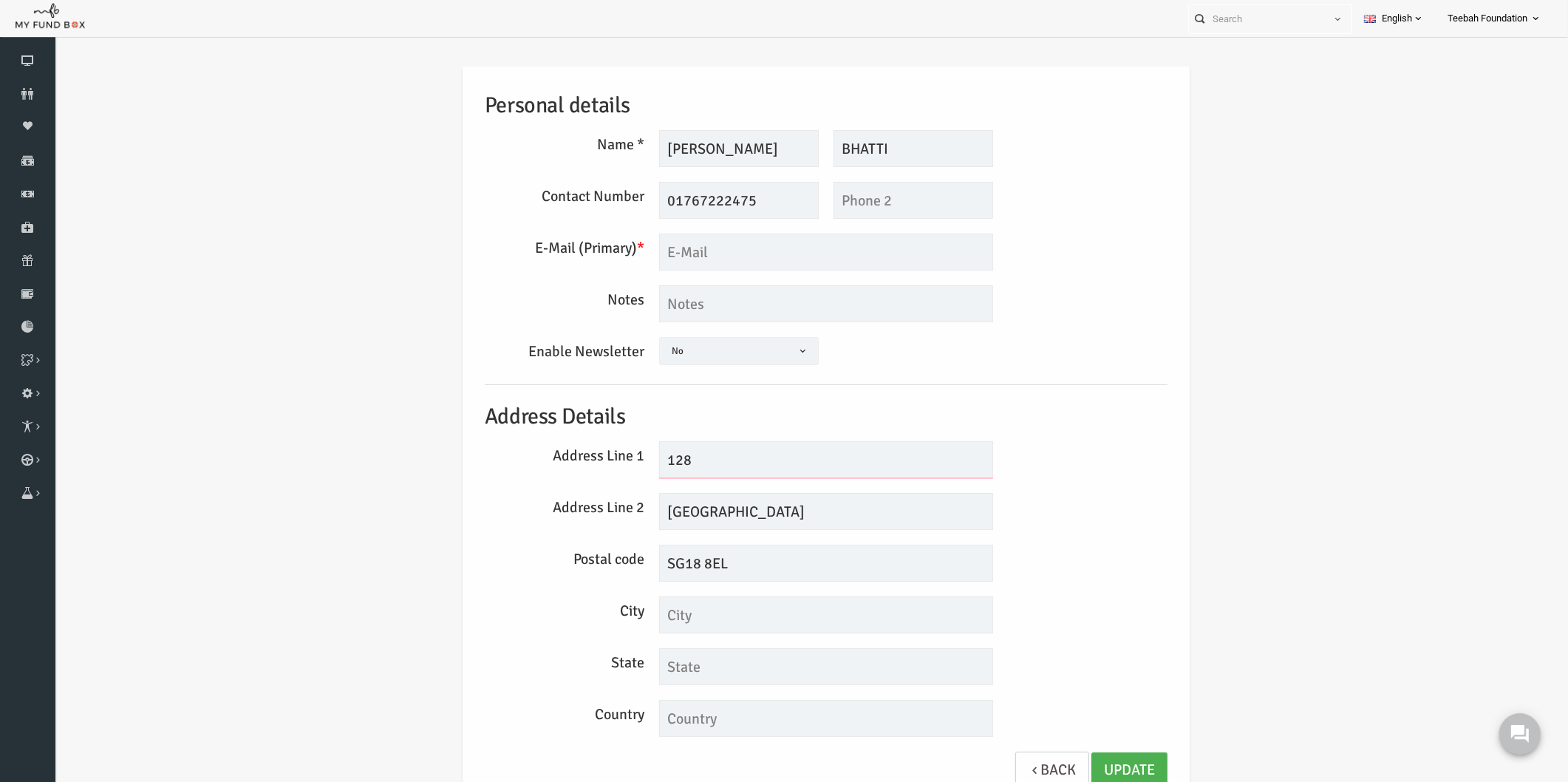
click at [832, 457] on input "128" at bounding box center [796, 460] width 334 height 37
drag, startPoint x: 752, startPoint y: 519, endPoint x: 605, endPoint y: 537, distance: 148.1
click at [605, 537] on div "Personal details Name * [GEOGRAPHIC_DATA] Description allows upto maximum of 25…" at bounding box center [796, 435] width 712 height 737
type input "[GEOGRAPHIC_DATA]"
click at [983, 566] on div "Postal code SG18 8EL" at bounding box center [796, 563] width 697 height 37
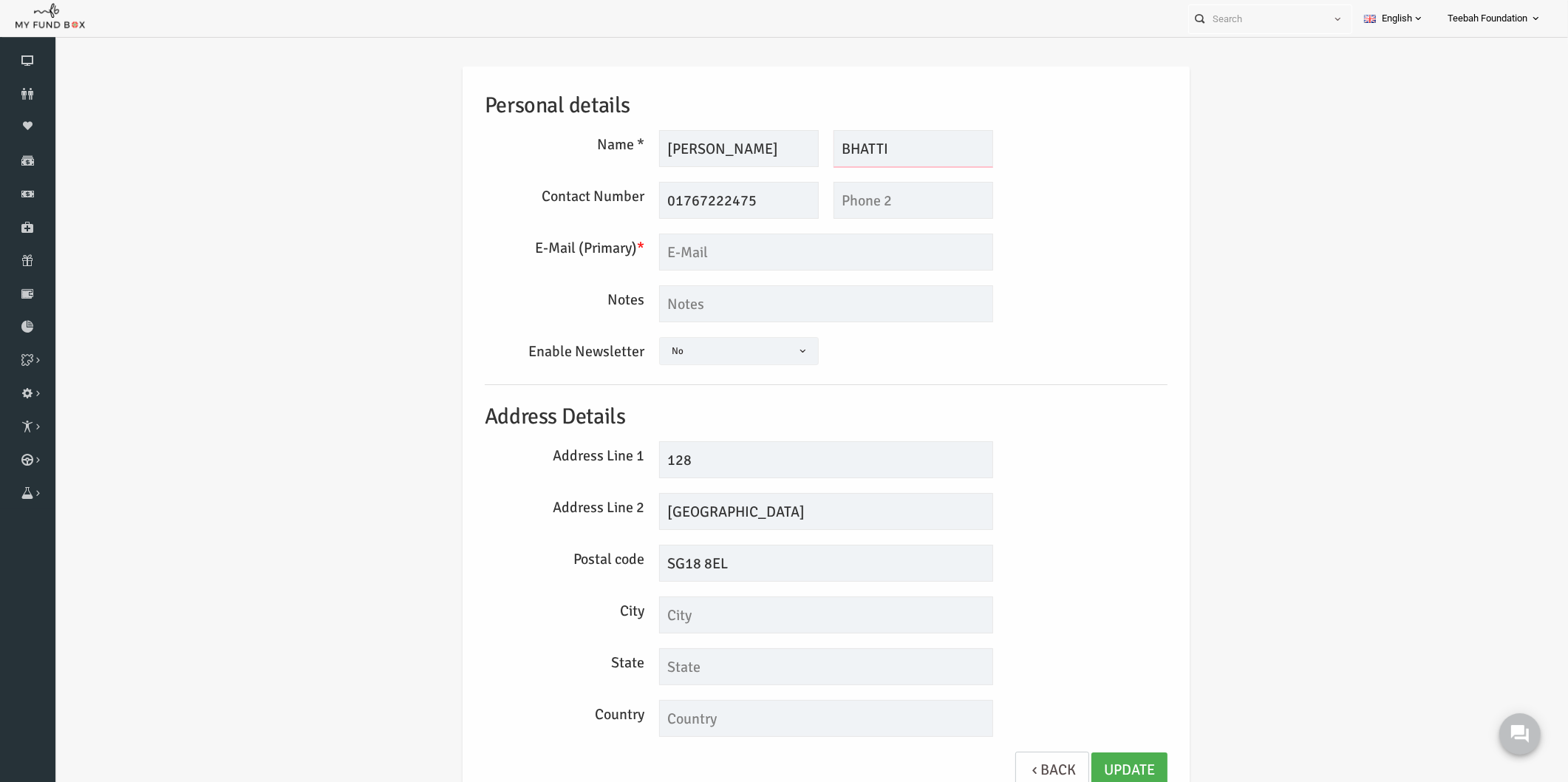
click at [895, 149] on input "BHATTI" at bounding box center [883, 148] width 159 height 37
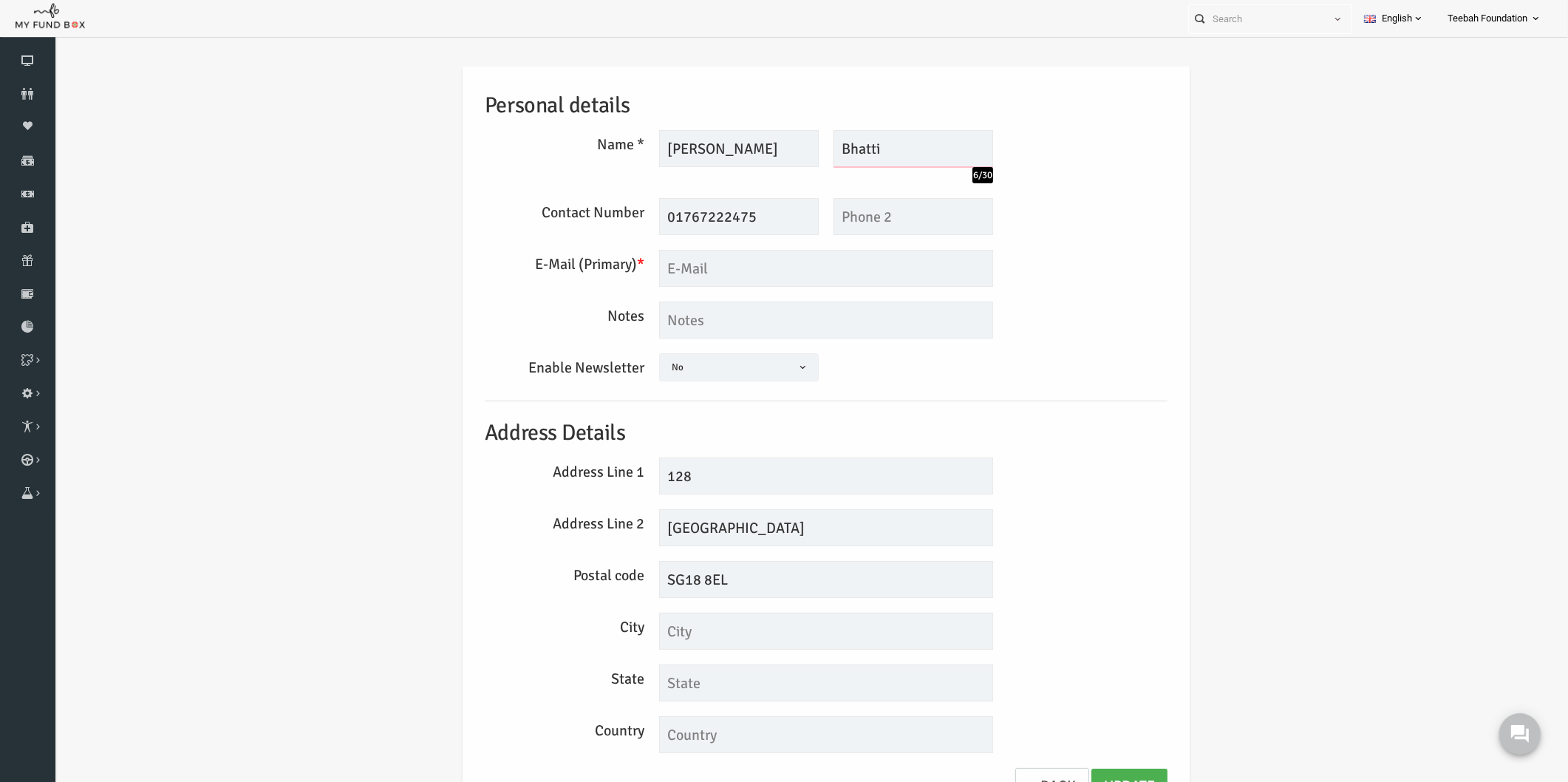
type input "Bhatti"
click at [658, 142] on input "[PERSON_NAME]" at bounding box center [708, 148] width 159 height 37
click at [707, 145] on input "[PERSON_NAME]" at bounding box center [708, 148] width 159 height 37
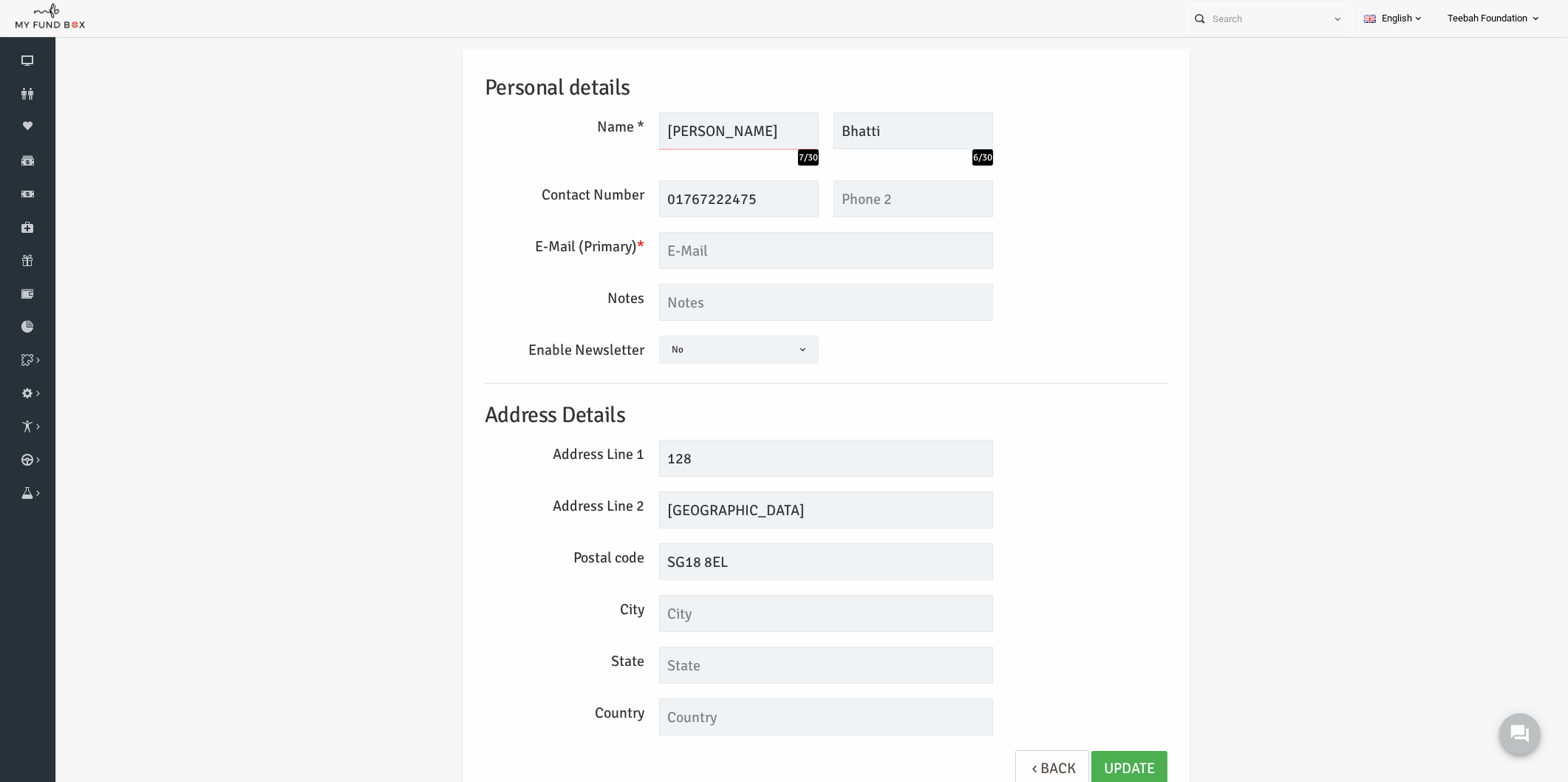
scroll to position [24, 0]
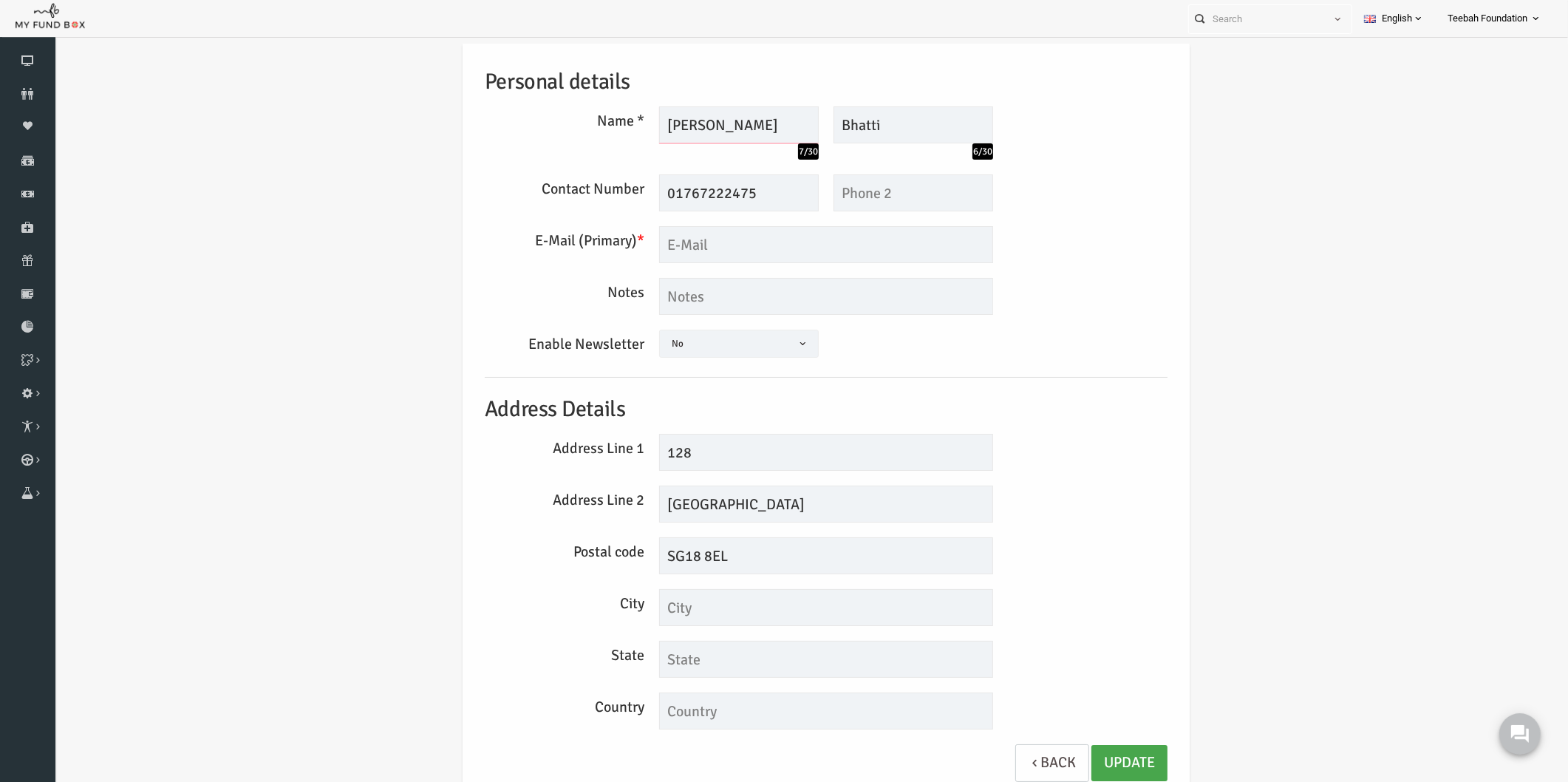
type input "[PERSON_NAME]"
click at [1102, 766] on link "Update" at bounding box center [1099, 763] width 76 height 36
click at [733, 255] on input "text" at bounding box center [796, 245] width 334 height 37
type input "[EMAIL_ADDRESS][DOMAIN_NAME]"
click at [1025, 494] on div "Address Line 2 [GEOGRAPHIC_DATA]" at bounding box center [796, 505] width 697 height 37
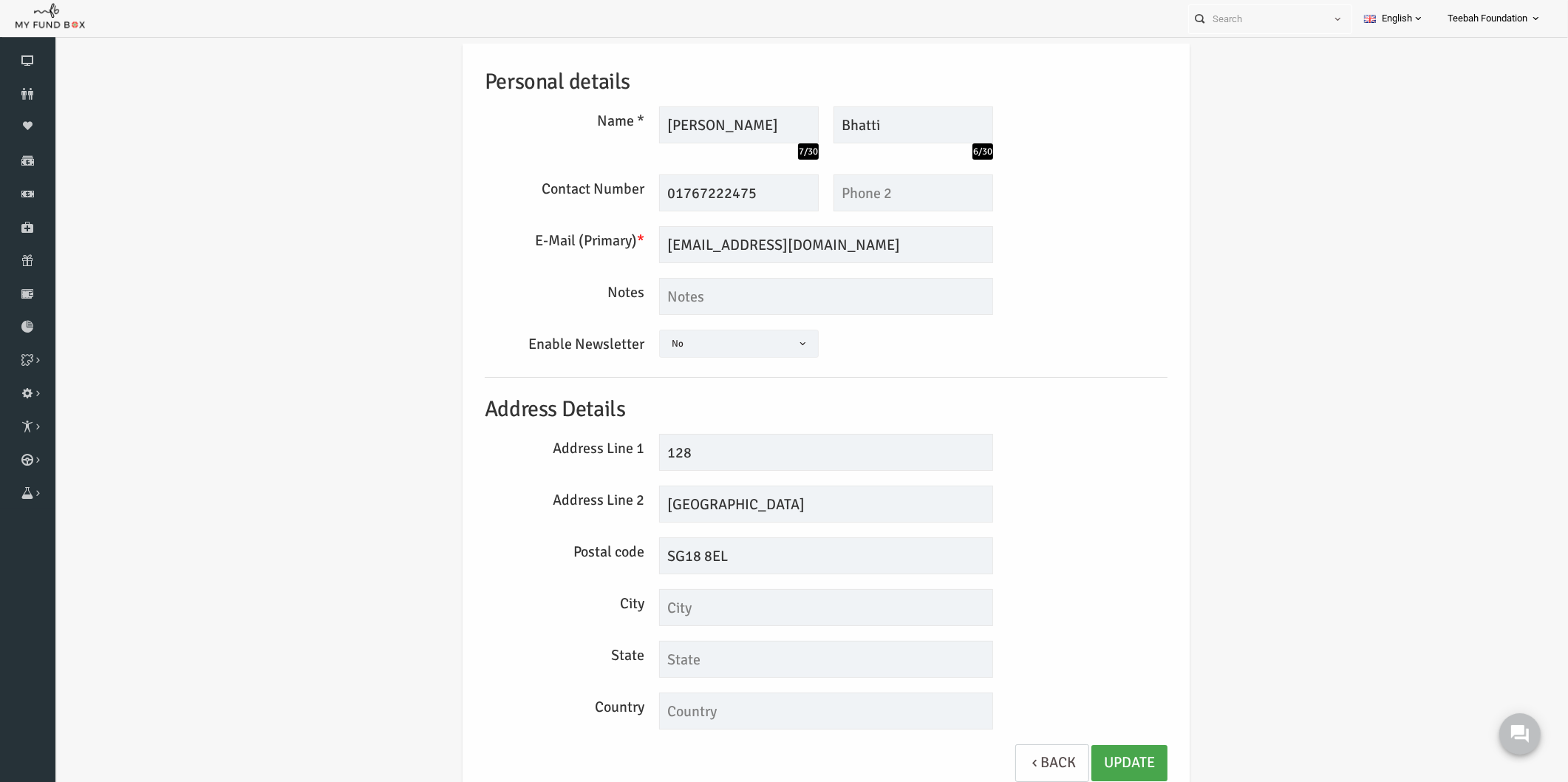
click at [1092, 755] on link "Update" at bounding box center [1099, 763] width 76 height 36
click at [1050, 451] on div "Address Line 1 128" at bounding box center [796, 453] width 697 height 37
click at [1055, 453] on div "Address Line 1 128" at bounding box center [796, 453] width 697 height 37
click at [671, 297] on textarea at bounding box center [796, 297] width 334 height 37
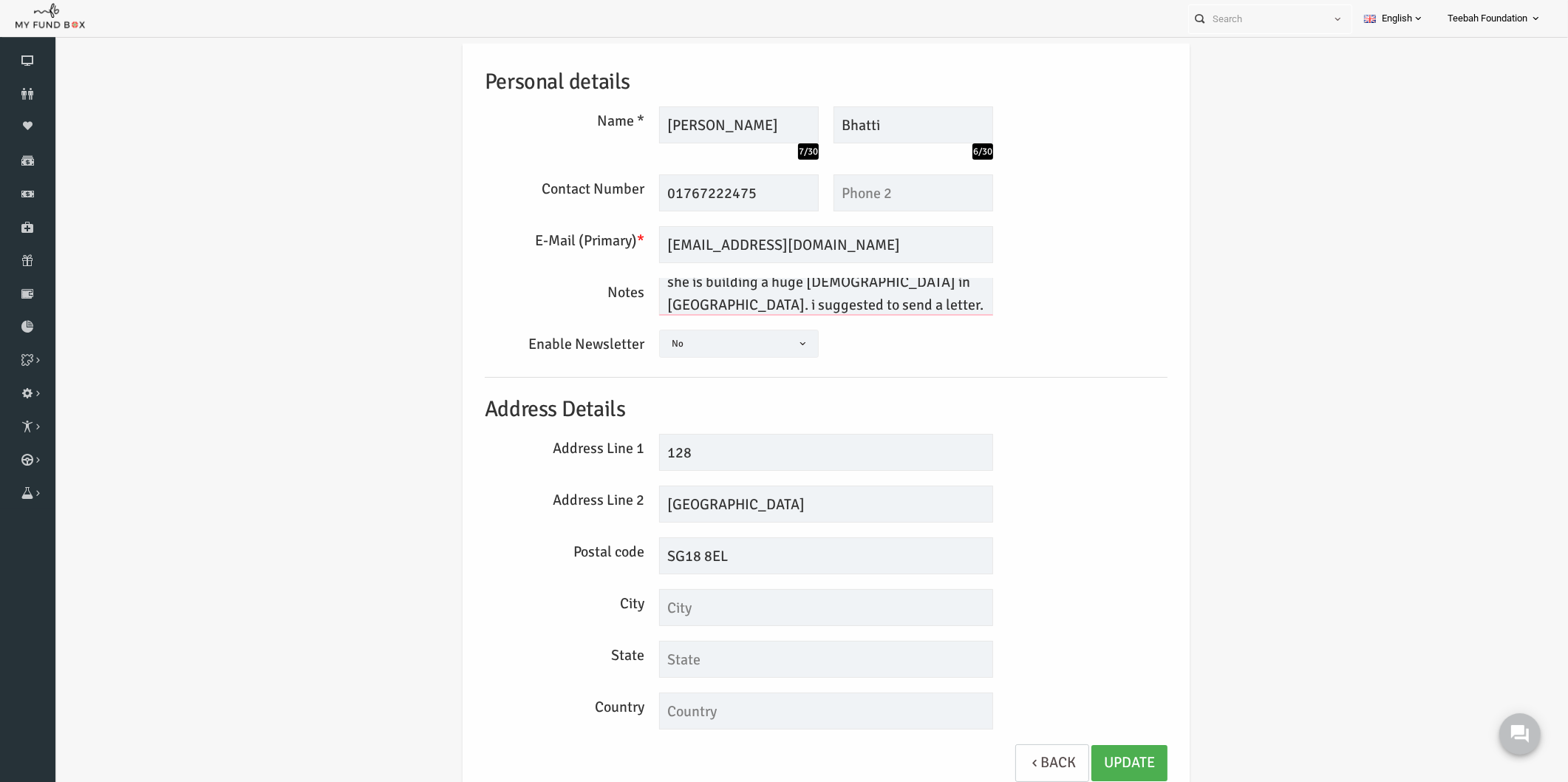
click at [671, 297] on textarea "she is building a huge [DEMOGRAPHIC_DATA] in [GEOGRAPHIC_DATA]. i suggested to …" at bounding box center [796, 297] width 334 height 37
click at [640, 282] on textarea "she is building a huge [DEMOGRAPHIC_DATA] in [GEOGRAPHIC_DATA]. i suggested to …" at bounding box center [796, 297] width 334 height 37
click at [633, 284] on textarea "She is building a huge [DEMOGRAPHIC_DATA] in [GEOGRAPHIC_DATA]. i suggested to …" at bounding box center [796, 297] width 334 height 37
click at [1094, 452] on div "Address Line 1 128" at bounding box center [796, 453] width 697 height 37
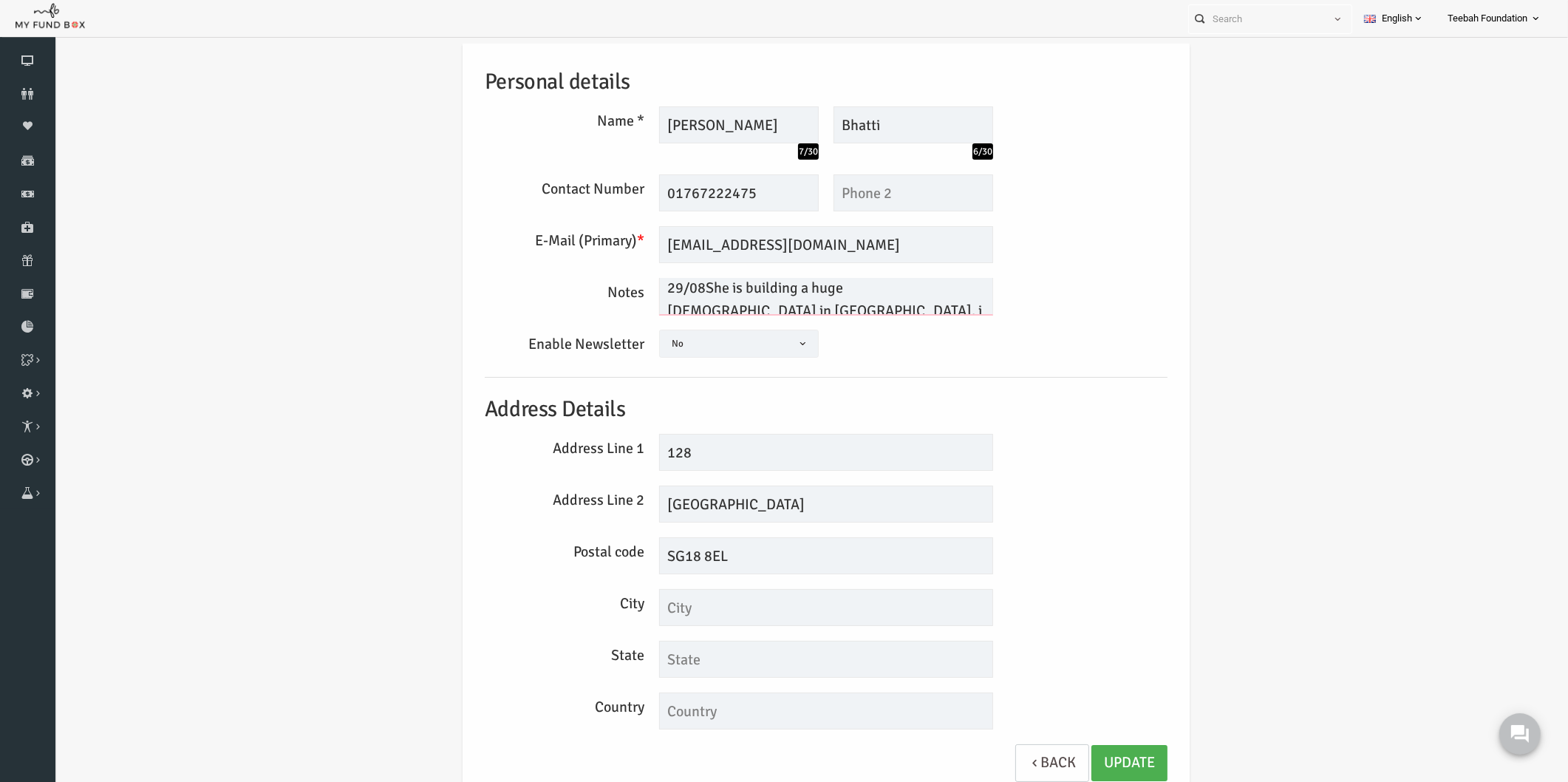
click at [670, 285] on textarea "29/08She is building a huge [DEMOGRAPHIC_DATA] in [GEOGRAPHIC_DATA]. i suggeste…" at bounding box center [796, 297] width 334 height 37
type textarea "29/08 She is building a huge [DEMOGRAPHIC_DATA] in [GEOGRAPHIC_DATA]. i suggest…"
click at [1099, 752] on link "Update" at bounding box center [1099, 763] width 76 height 36
click at [1124, 384] on div "Personal details Name * [PERSON_NAME] 7/30 Description allows upto maximum of 2…" at bounding box center [796, 419] width 712 height 754
drag, startPoint x: 765, startPoint y: 498, endPoint x: 519, endPoint y: 519, distance: 246.9
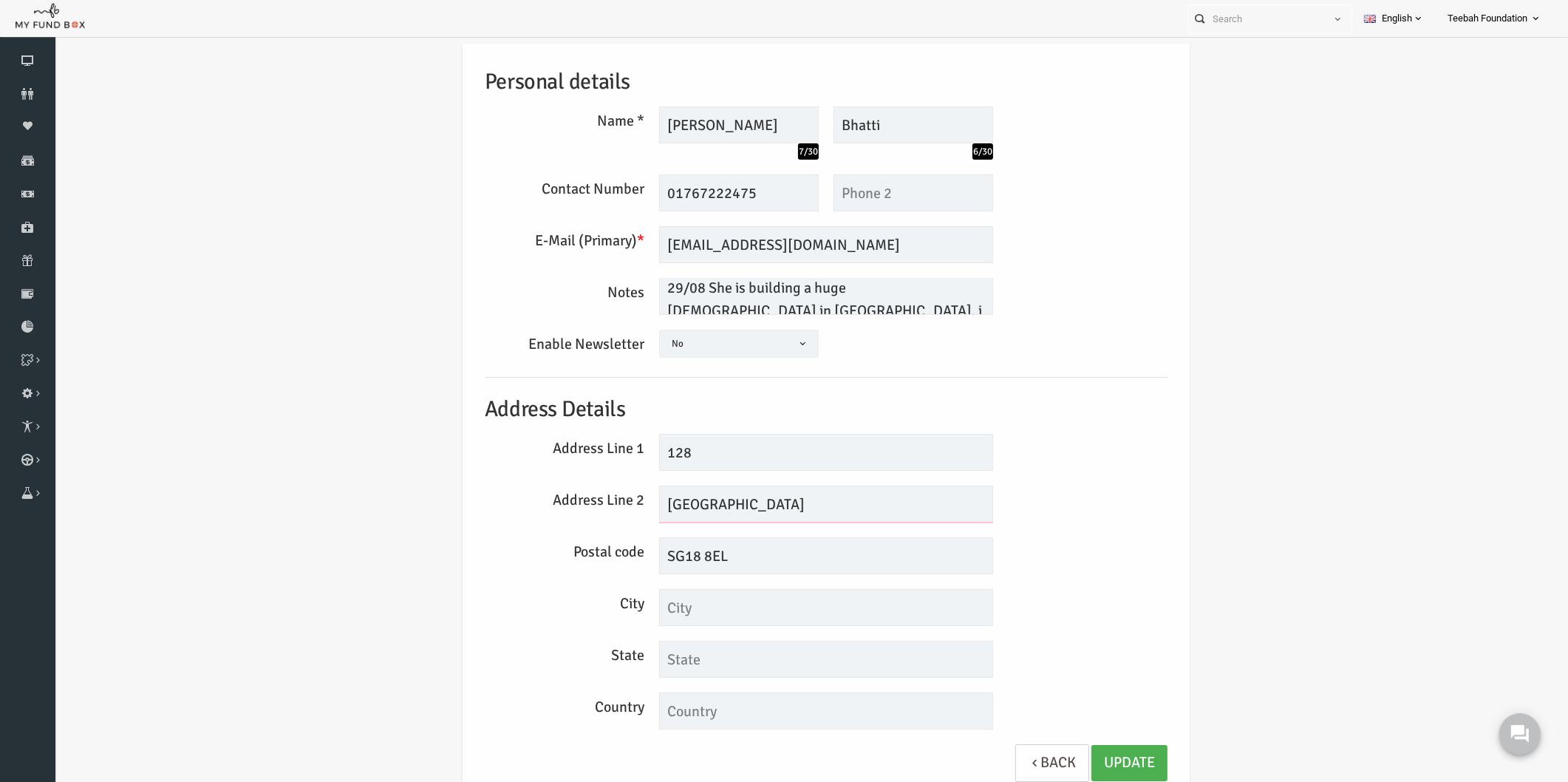
click at [519, 519] on div "Address Line 2 [GEOGRAPHIC_DATA]" at bounding box center [796, 505] width 697 height 37
drag, startPoint x: 715, startPoint y: 549, endPoint x: 610, endPoint y: 558, distance: 105.4
click at [610, 558] on div "Postal code SG18 8EL" at bounding box center [796, 556] width 697 height 37
click at [686, 607] on input "text" at bounding box center [796, 608] width 334 height 37
paste input "London RdBiggles"
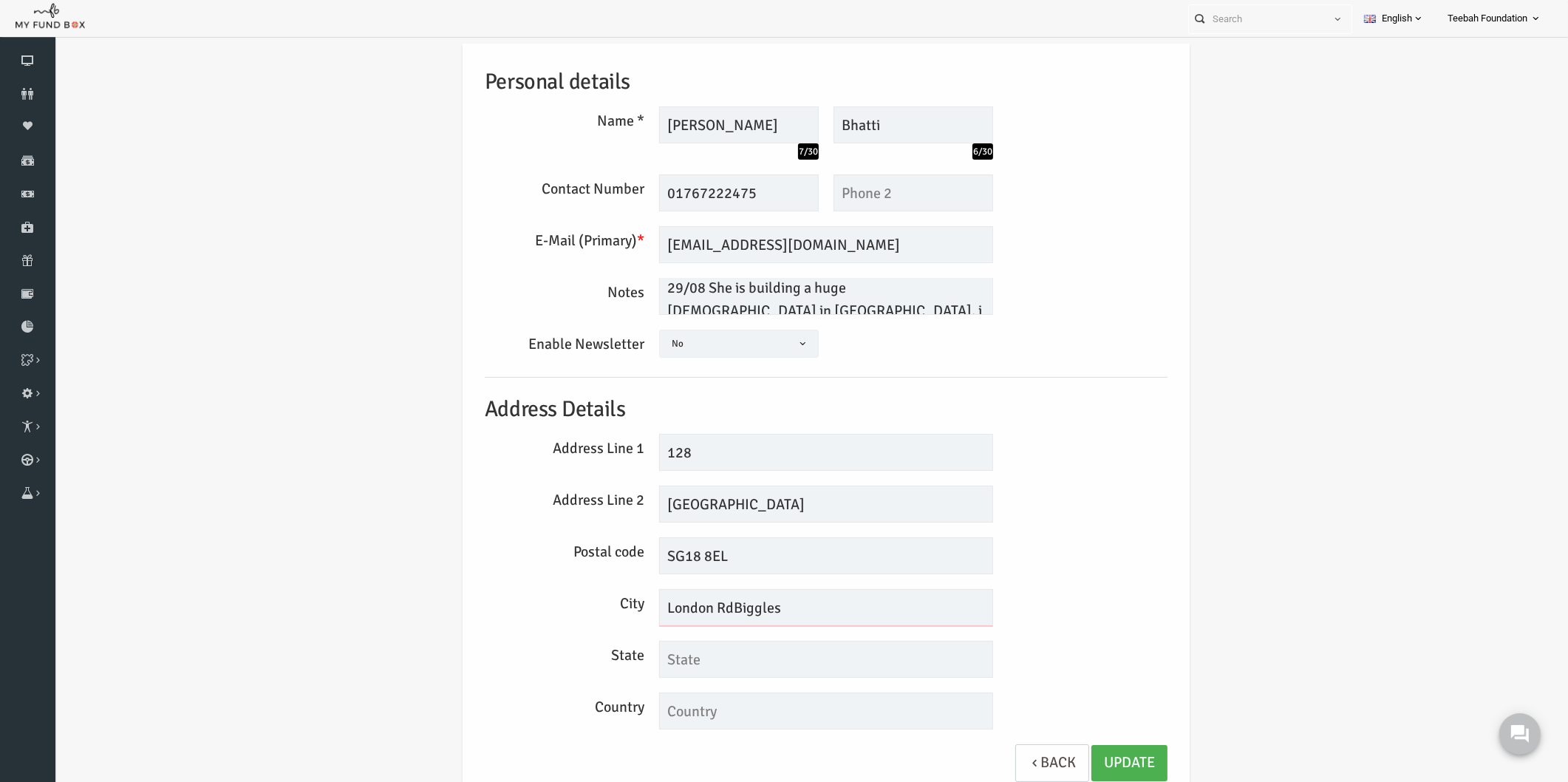
drag, startPoint x: 703, startPoint y: 609, endPoint x: 577, endPoint y: 613, distance: 126.1
click at [577, 613] on div "City London RdBiggles" at bounding box center [796, 608] width 697 height 37
click at [1100, 756] on link "Update" at bounding box center [1099, 763] width 76 height 36
drag, startPoint x: 685, startPoint y: 609, endPoint x: 591, endPoint y: 620, distance: 94.6
click at [591, 620] on div "City Biggles" at bounding box center [796, 608] width 697 height 37
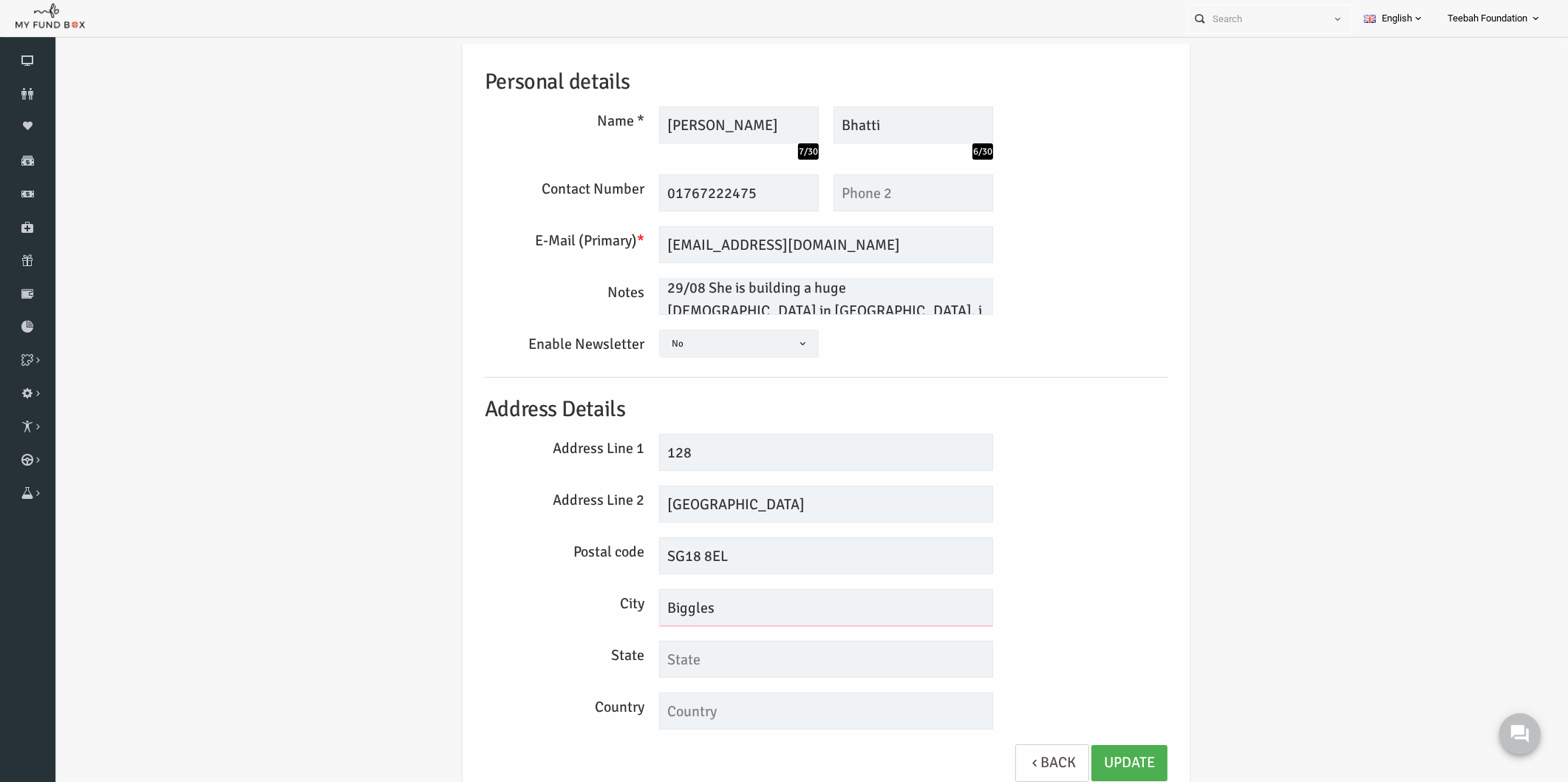
paste input "[PERSON_NAME]"
type input "Biggleswade"
click at [1077, 756] on link "Update" at bounding box center [1099, 763] width 76 height 36
click at [1044, 481] on div "Personal details Name * [PERSON_NAME] 7/30 Description allows upto maximum of 2…" at bounding box center [796, 419] width 712 height 754
click at [1101, 757] on link "Update" at bounding box center [1099, 763] width 76 height 36
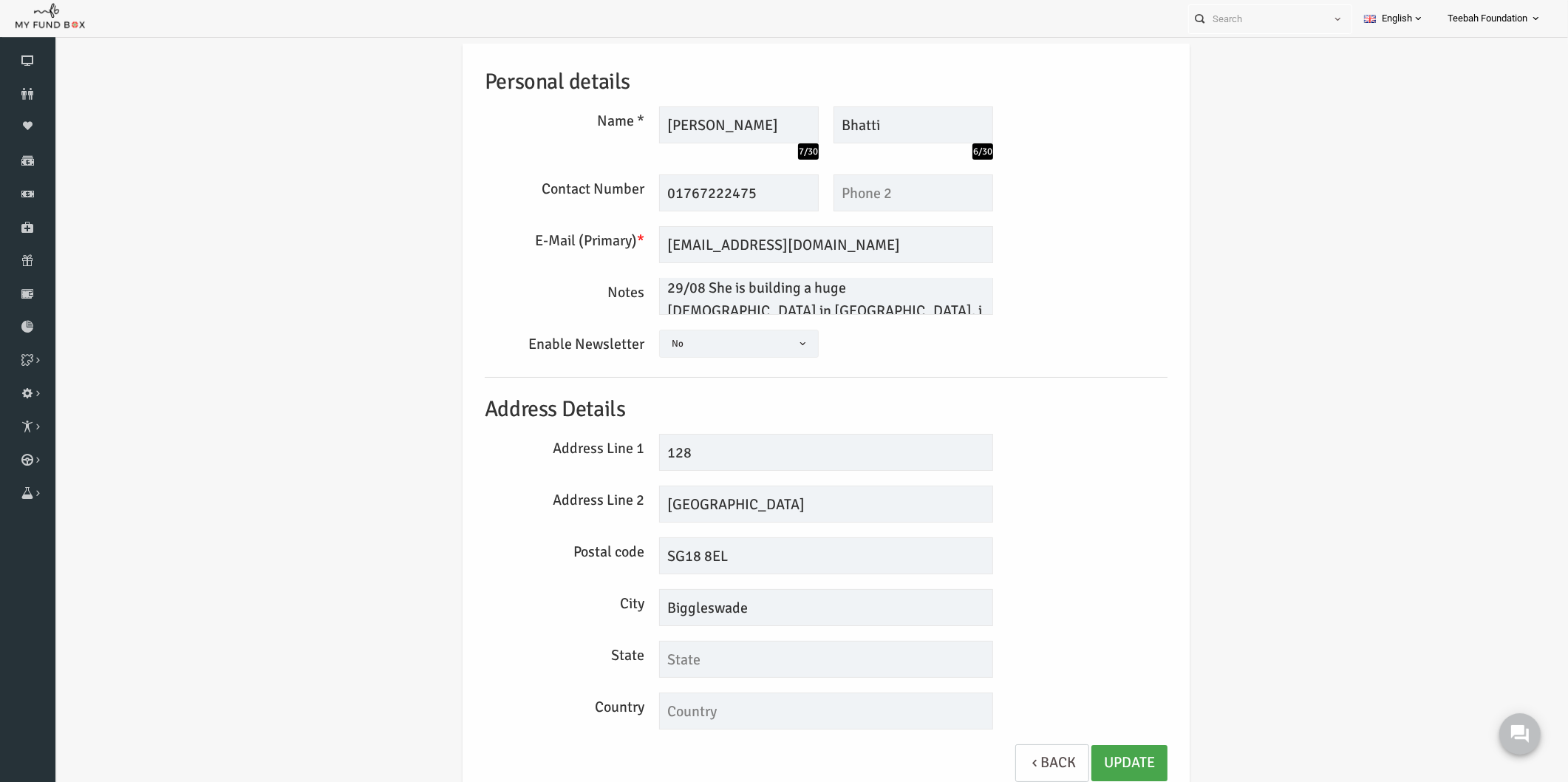
click at [1099, 750] on link "Update" at bounding box center [1099, 763] width 76 height 36
click at [1220, 306] on div "Personal details Name * [PERSON_NAME] 7/30 Description allows upto maximum of 2…" at bounding box center [796, 423] width 1484 height 806
click at [330, 89] on div "Personal details Name * [PERSON_NAME] 7/30 Description allows upto maximum of 2…" at bounding box center [796, 423] width 1484 height 806
click at [1239, 218] on div "Personal details Name * [PERSON_NAME] 7/30 Description allows upto maximum of 2…" at bounding box center [796, 423] width 1484 height 806
drag, startPoint x: 1211, startPoint y: 256, endPoint x: 1166, endPoint y: 552, distance: 299.4
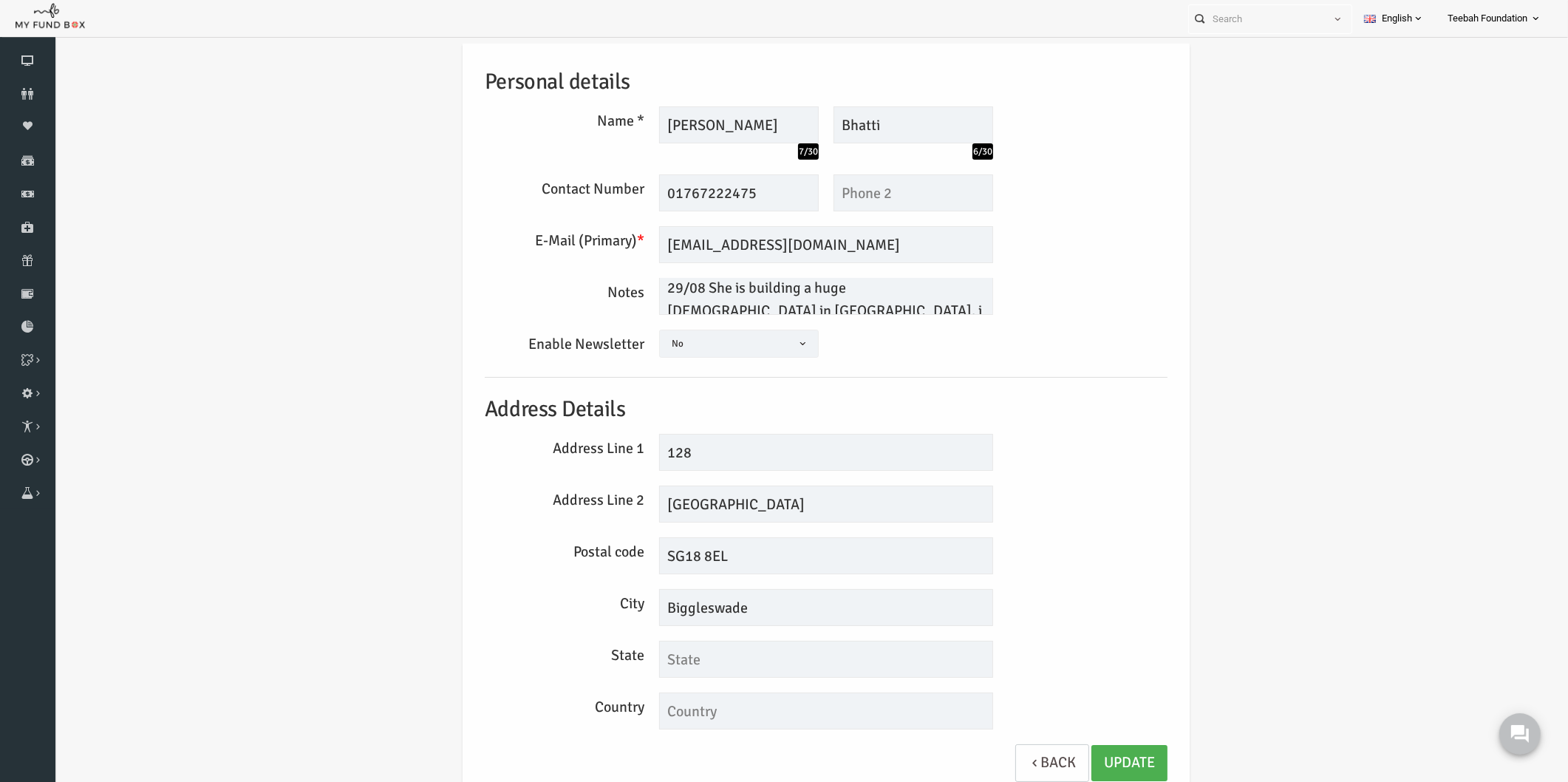
click at [1211, 256] on div "Personal details Name * [PERSON_NAME] 7/30 Description allows upto maximum of 2…" at bounding box center [796, 423] width 1484 height 806
click at [1109, 757] on link "Update" at bounding box center [1099, 763] width 76 height 36
